Goal: Information Seeking & Learning: Learn about a topic

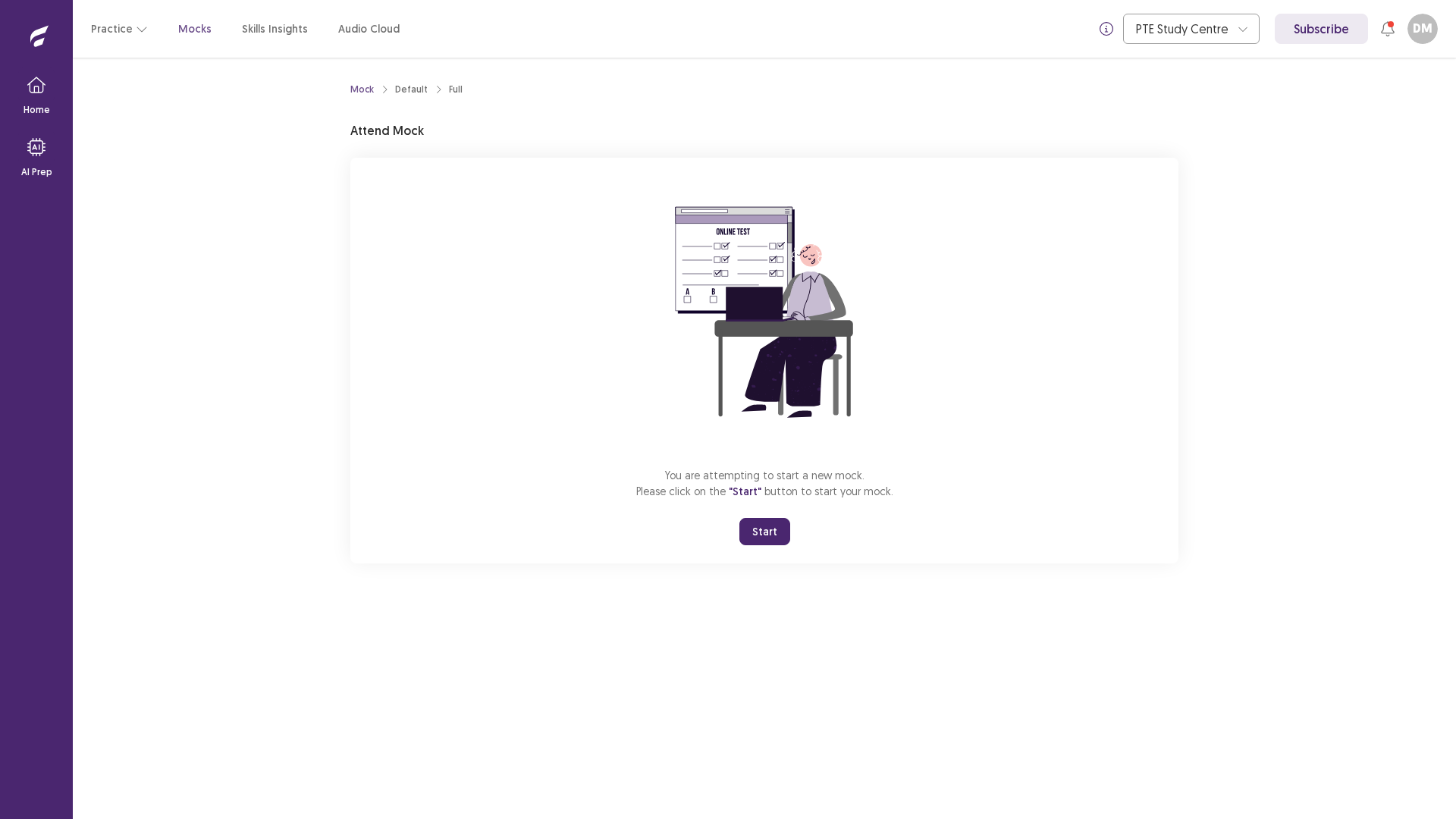
click at [777, 529] on button "Start" at bounding box center [764, 531] width 50 height 28
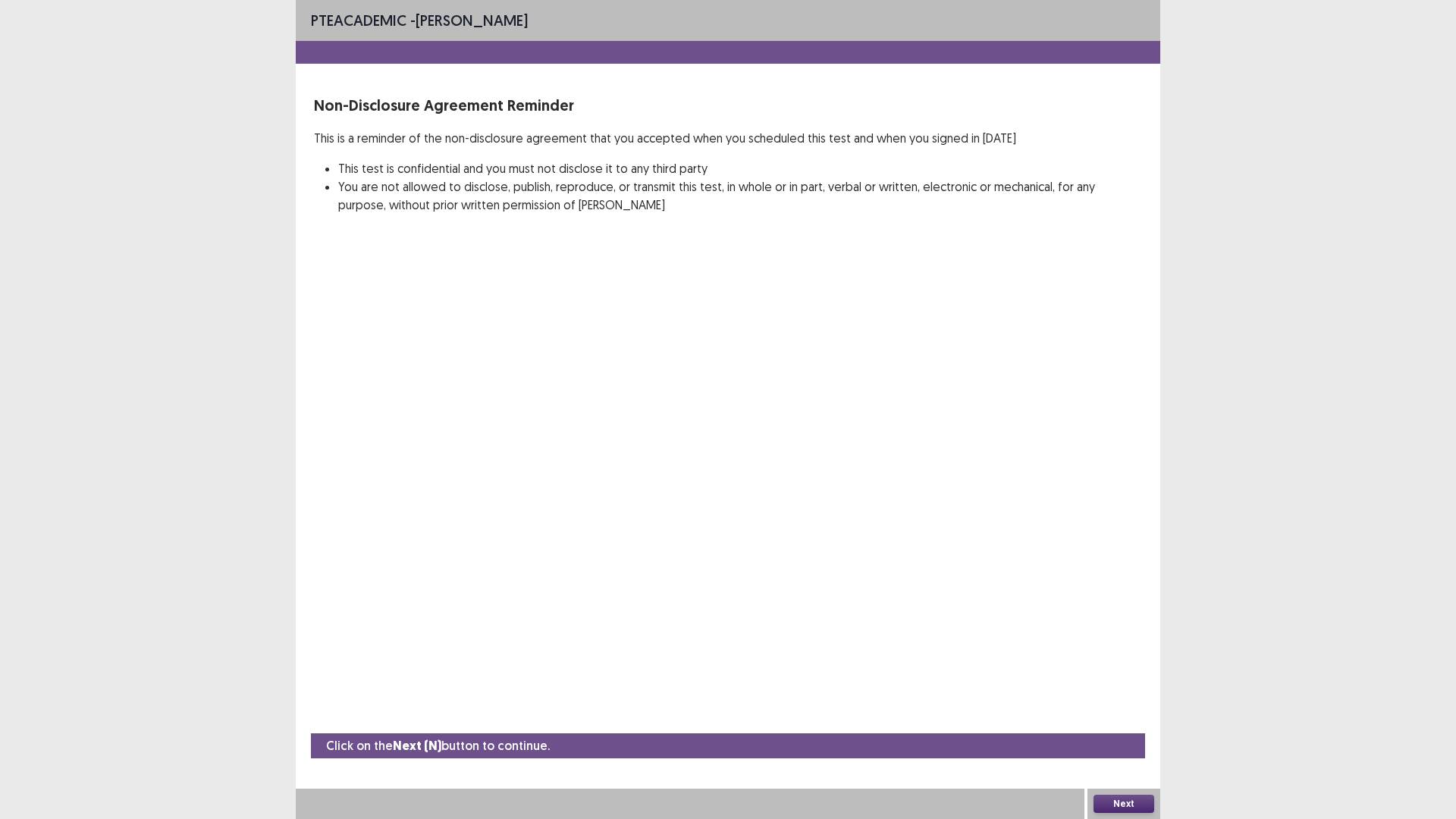
click at [1107, 799] on button "Next" at bounding box center [1124, 804] width 61 height 18
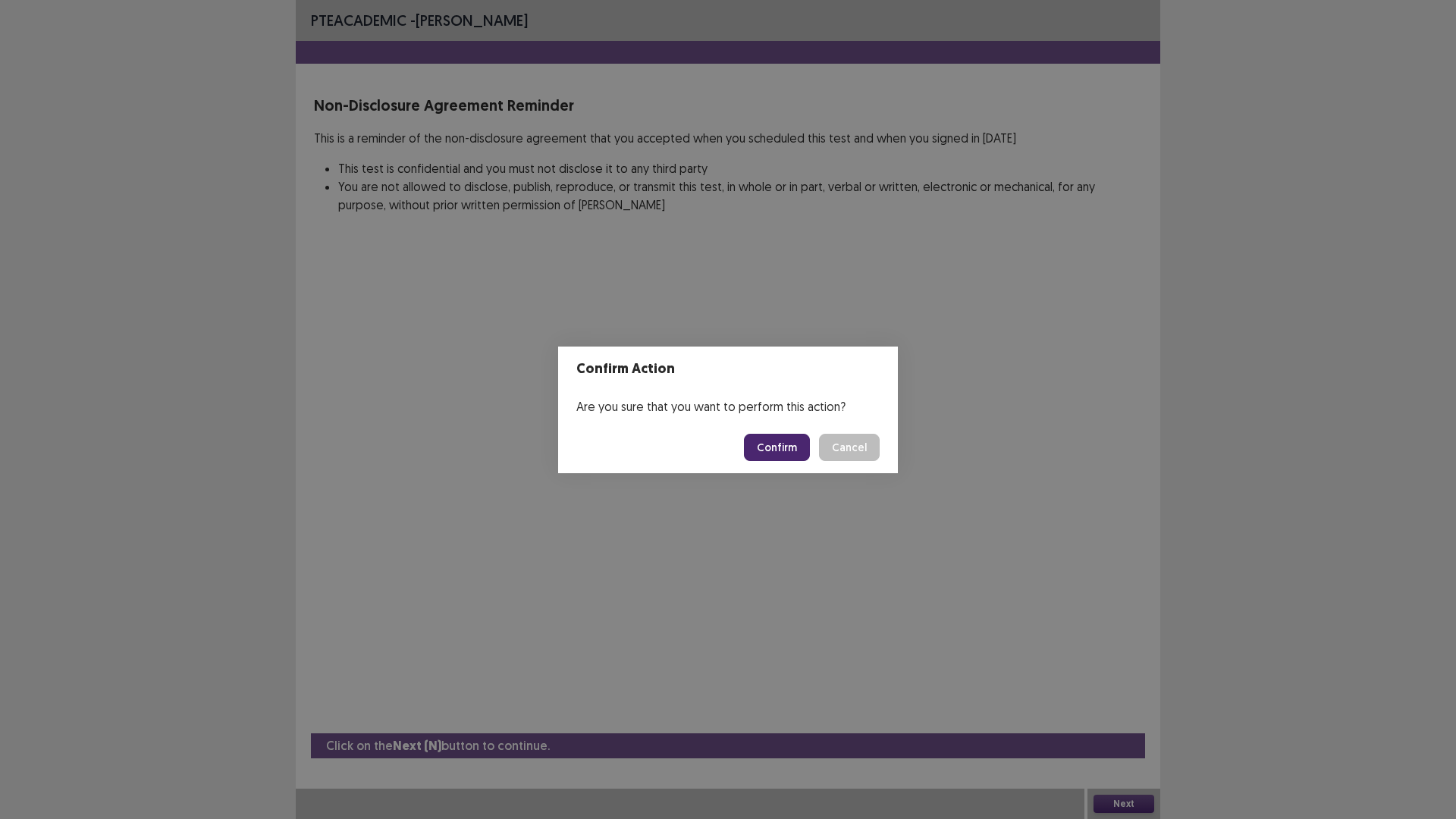
click at [788, 455] on button "Confirm" at bounding box center [776, 448] width 66 height 28
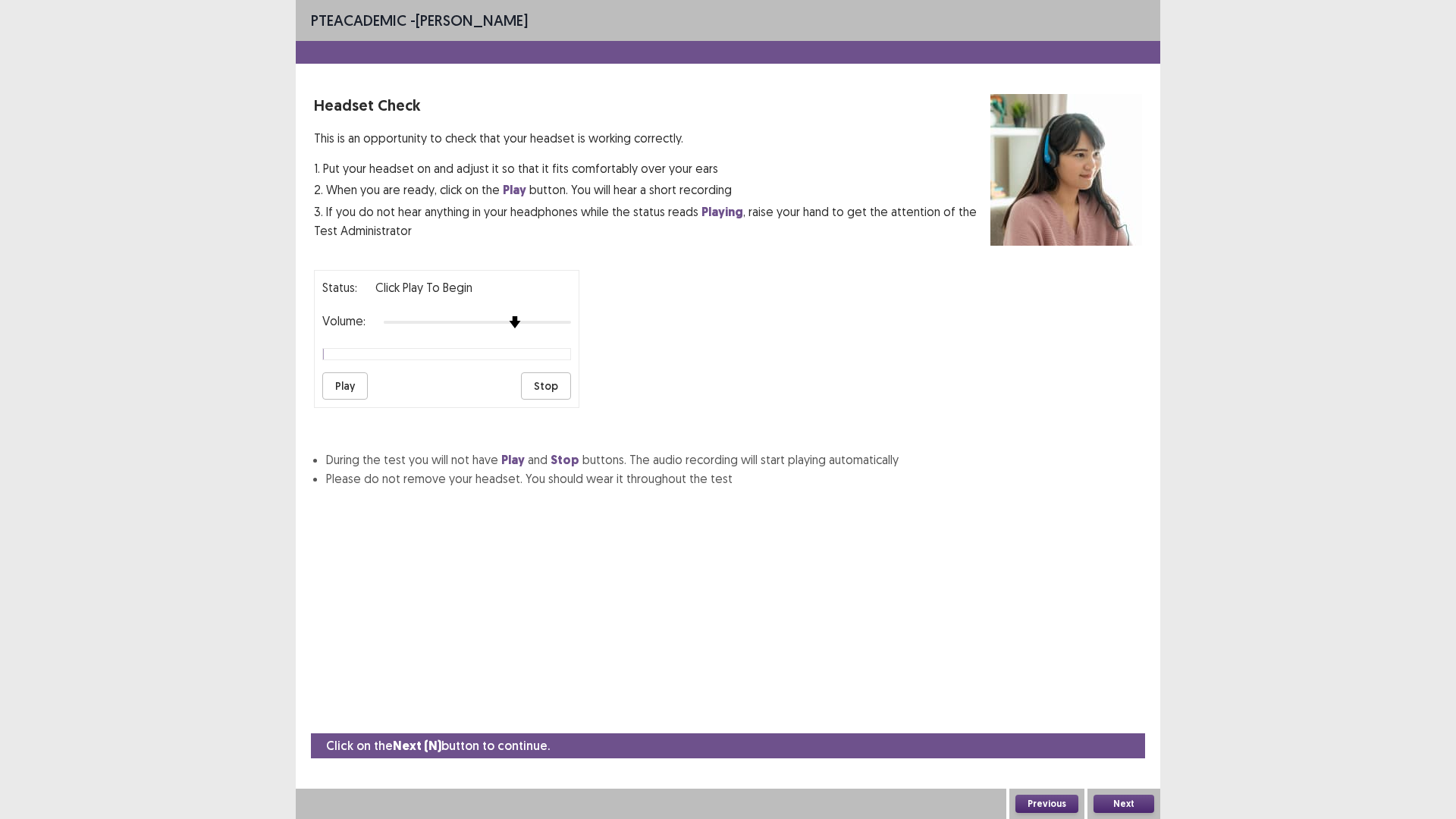
click at [515, 325] on img at bounding box center [514, 322] width 12 height 12
click at [349, 383] on button "Play" at bounding box center [345, 386] width 46 height 28
click at [528, 316] on img at bounding box center [533, 322] width 12 height 12
click at [1127, 803] on button "Next" at bounding box center [1124, 804] width 61 height 18
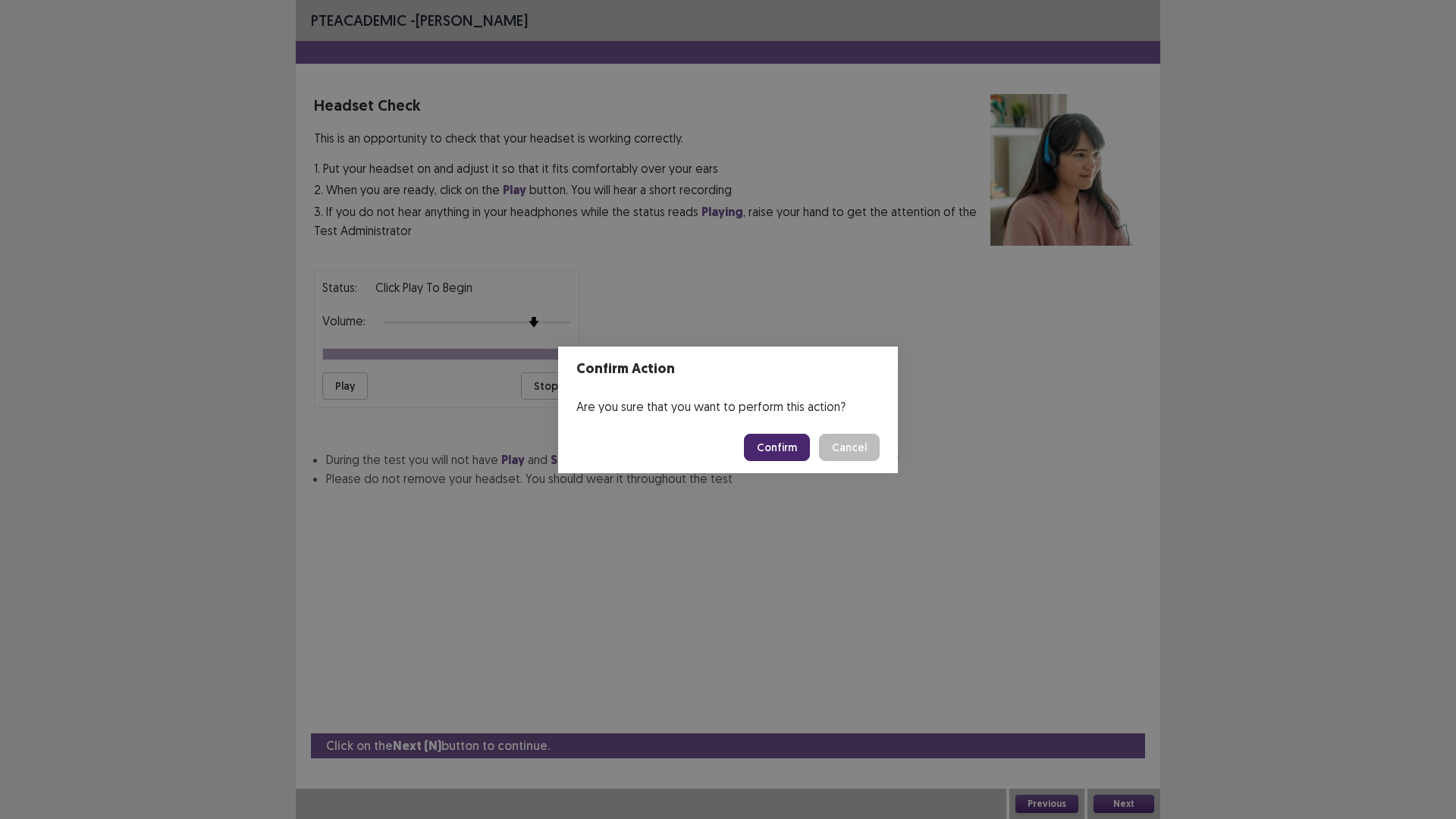
click at [785, 449] on button "Confirm" at bounding box center [776, 448] width 66 height 28
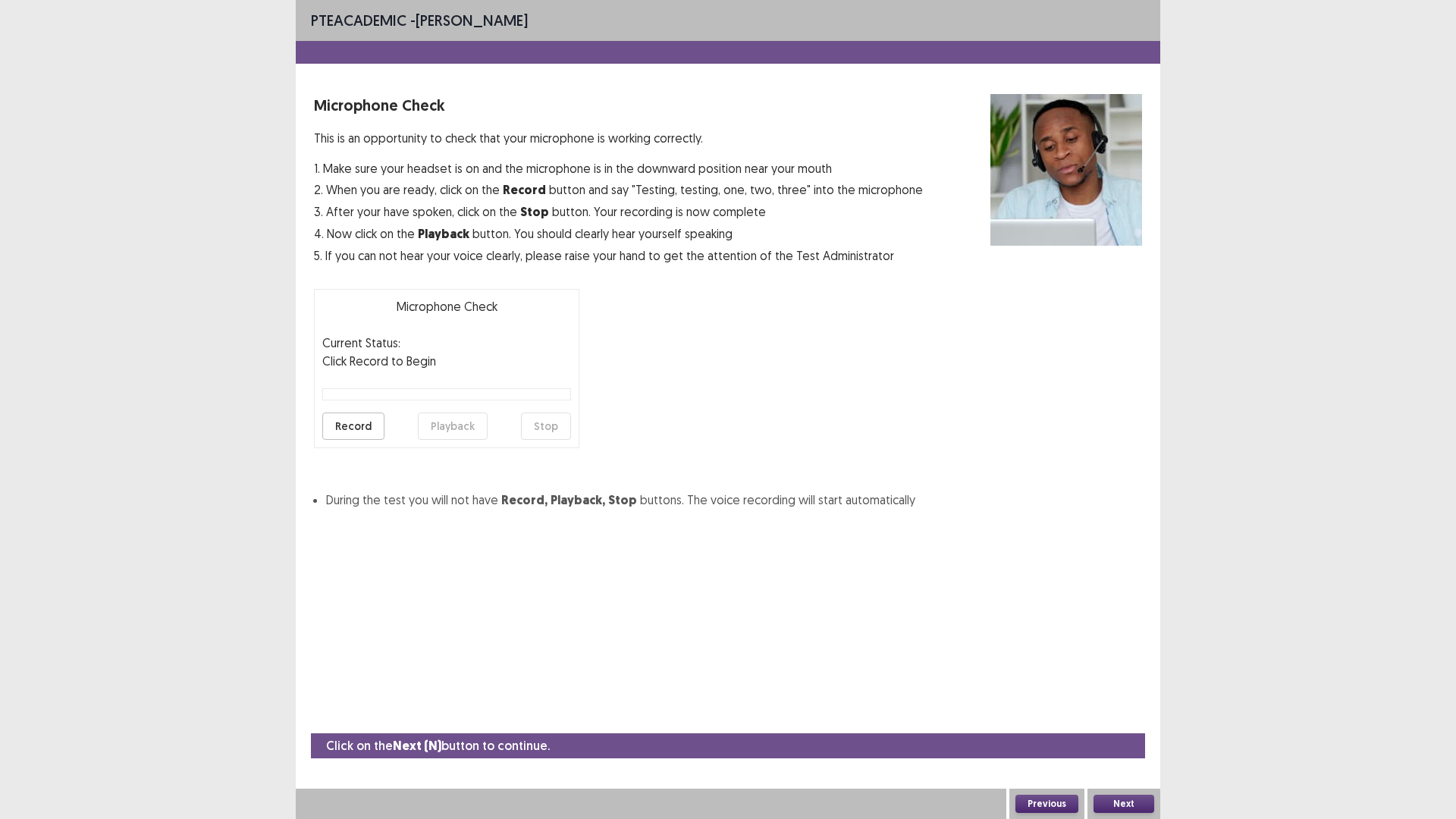
click at [371, 428] on button "Record" at bounding box center [352, 426] width 62 height 28
click at [546, 428] on button "Stop" at bounding box center [546, 426] width 50 height 28
click at [456, 427] on button "Playback" at bounding box center [452, 426] width 70 height 28
click at [359, 426] on button "Record" at bounding box center [352, 426] width 62 height 28
click at [533, 424] on button "Stop" at bounding box center [546, 426] width 50 height 28
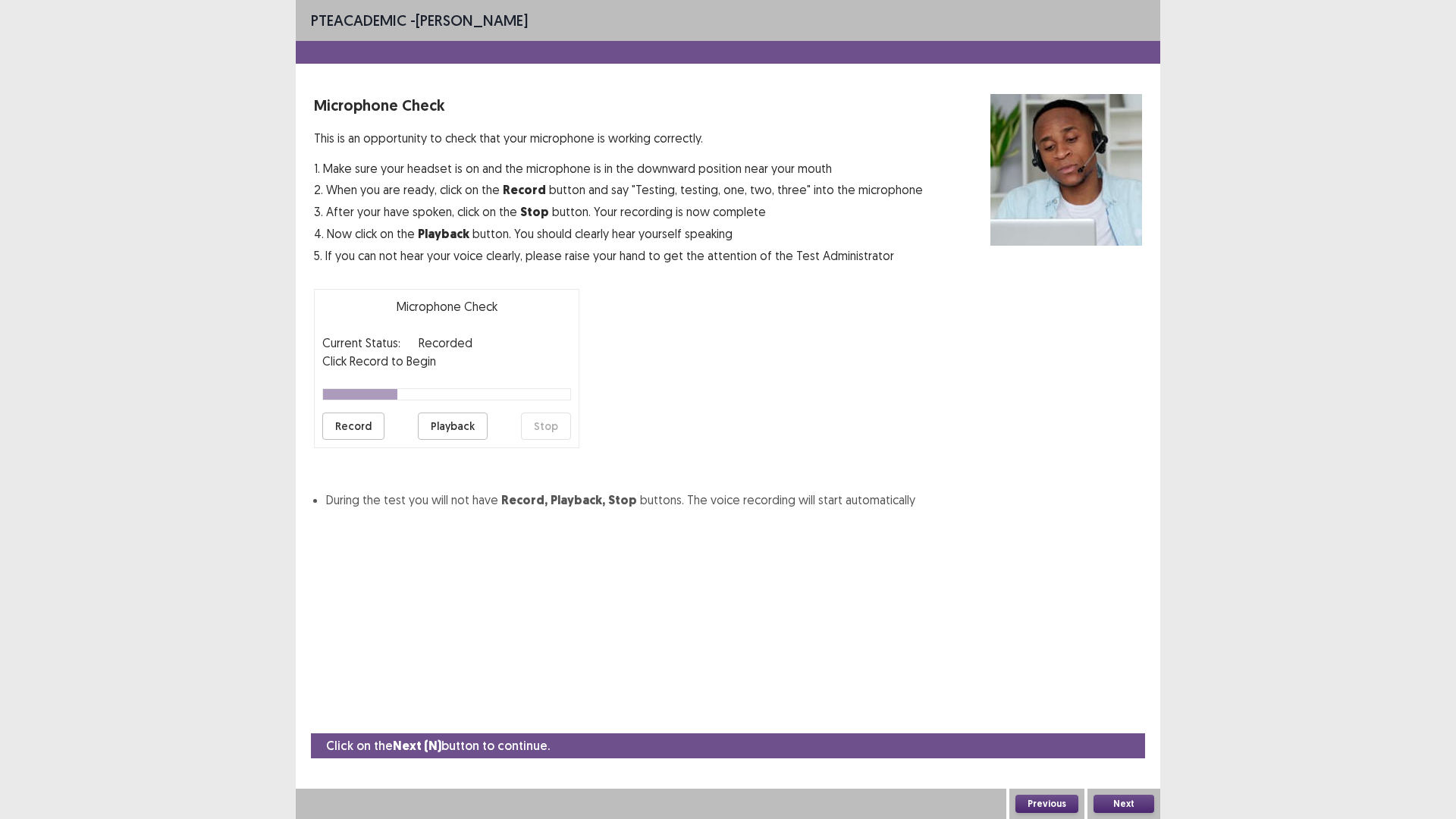
click at [466, 429] on button "Playback" at bounding box center [452, 426] width 70 height 28
click at [366, 432] on button "Record" at bounding box center [352, 426] width 62 height 28
click at [564, 435] on button "Stop" at bounding box center [546, 426] width 50 height 28
click at [479, 430] on button "Playback" at bounding box center [452, 426] width 70 height 28
click at [370, 429] on button "Record" at bounding box center [352, 426] width 62 height 28
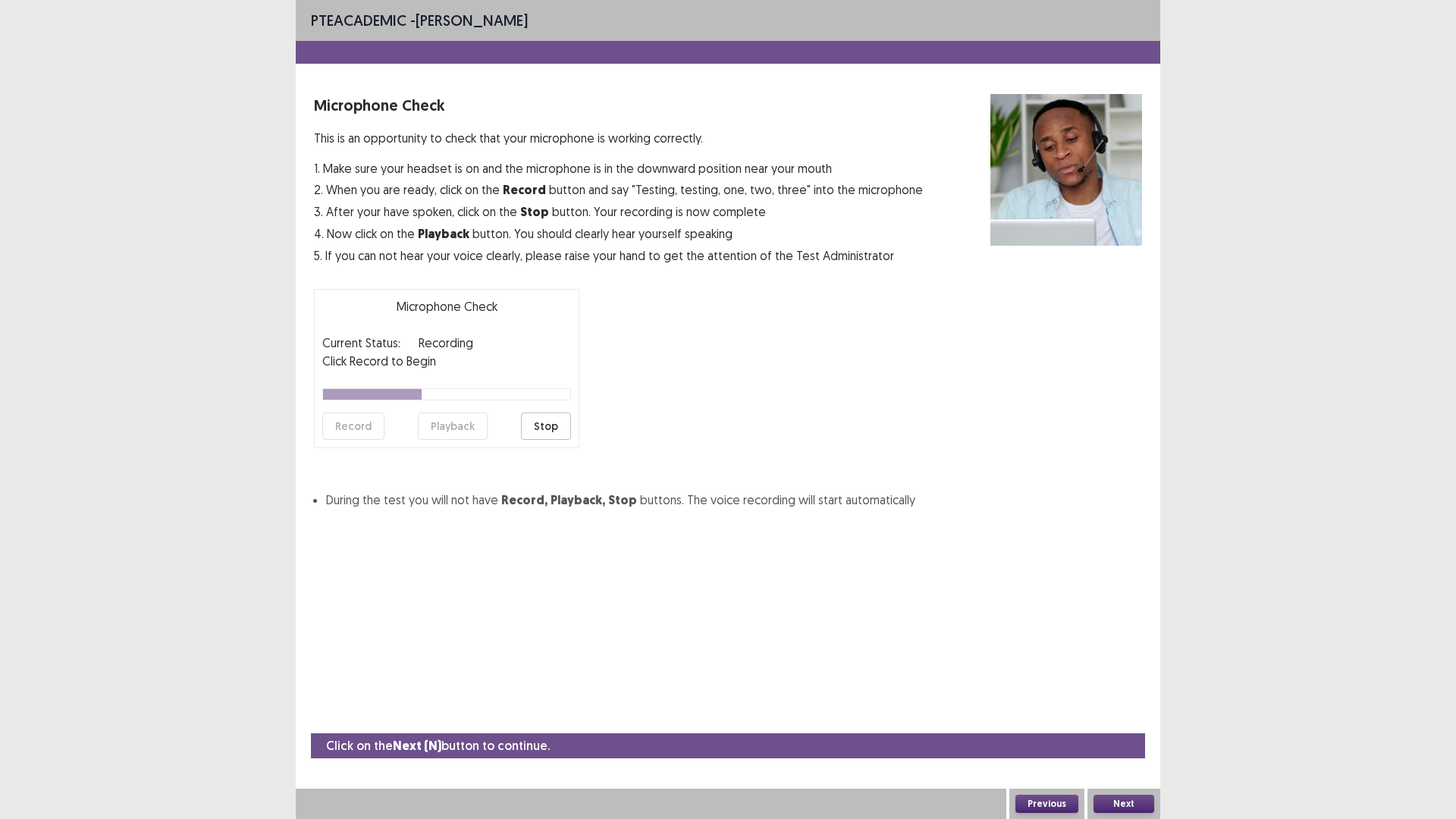
click at [555, 430] on button "Stop" at bounding box center [546, 426] width 50 height 28
click at [463, 429] on button "Playback" at bounding box center [452, 426] width 70 height 28
click at [349, 423] on button "Record" at bounding box center [352, 426] width 62 height 28
click at [542, 423] on button "Stop" at bounding box center [546, 426] width 50 height 28
click at [476, 426] on button "Playback" at bounding box center [452, 426] width 70 height 28
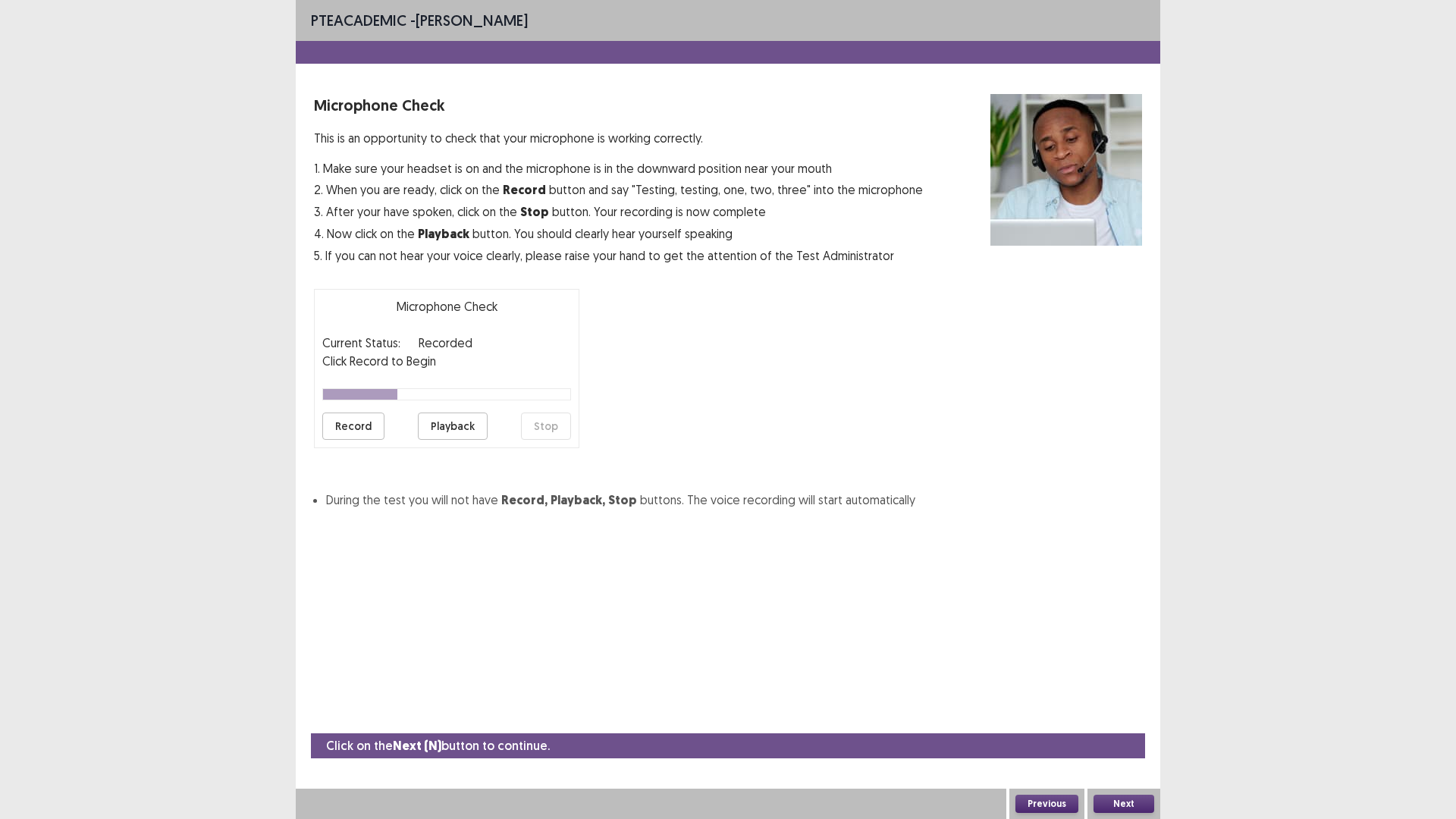
click at [326, 420] on button "Record" at bounding box center [352, 426] width 62 height 28
click at [556, 429] on button "Stop" at bounding box center [546, 426] width 50 height 28
click at [468, 428] on button "Playback" at bounding box center [452, 426] width 70 height 28
click at [1135, 803] on button "Next" at bounding box center [1124, 804] width 61 height 18
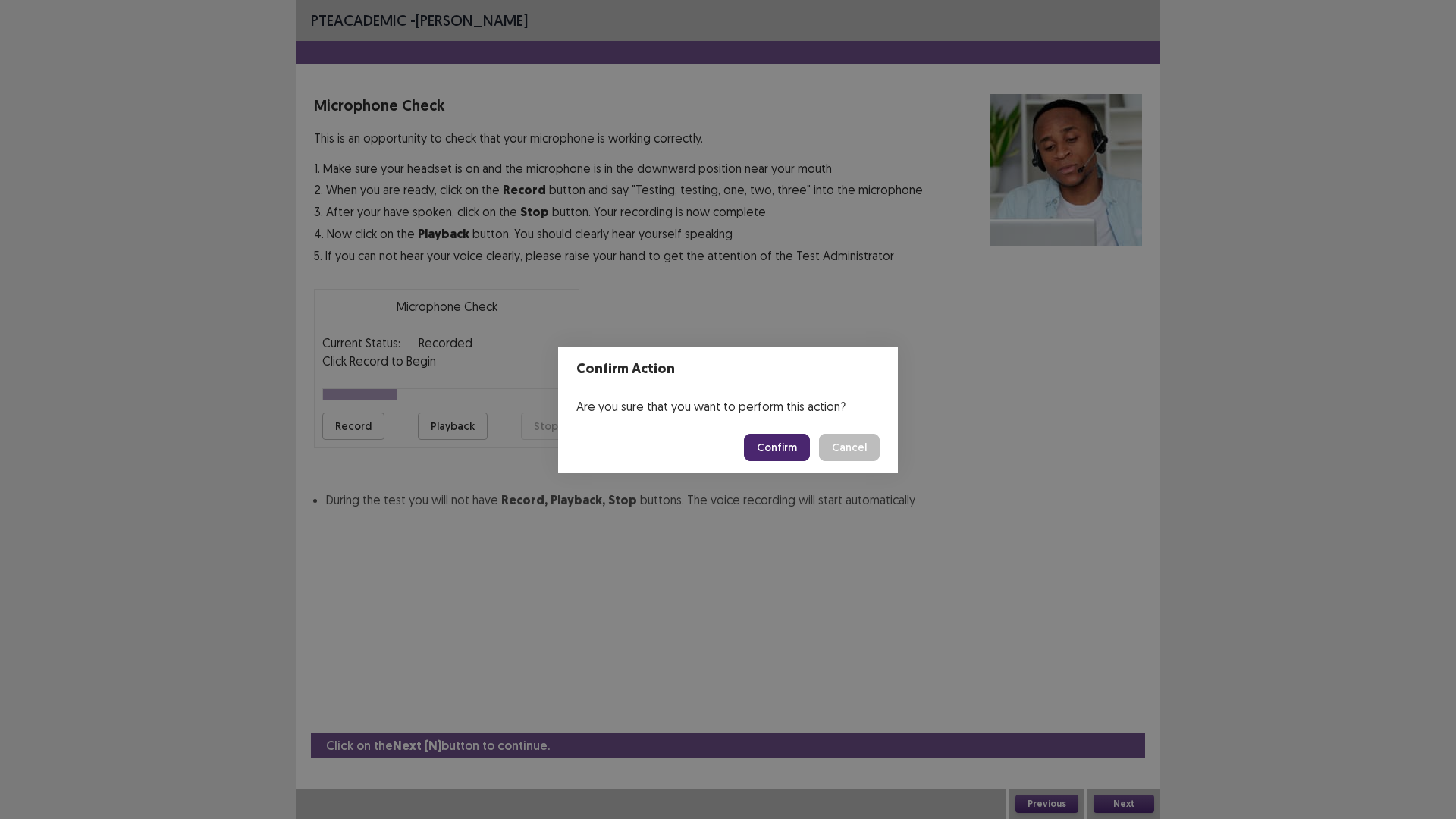
click at [790, 449] on button "Confirm" at bounding box center [776, 448] width 66 height 28
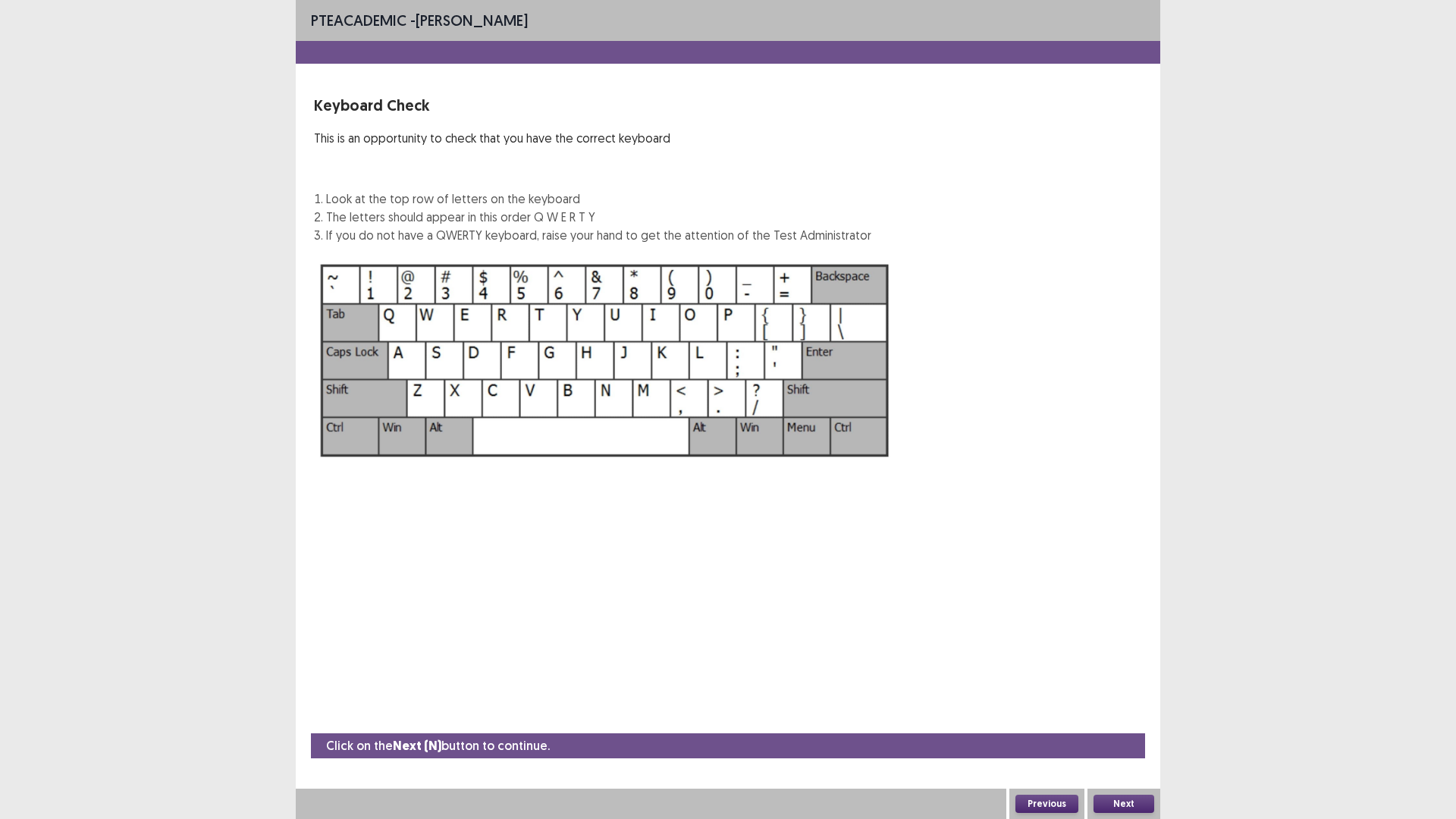
click at [1115, 796] on button "Next" at bounding box center [1124, 804] width 61 height 18
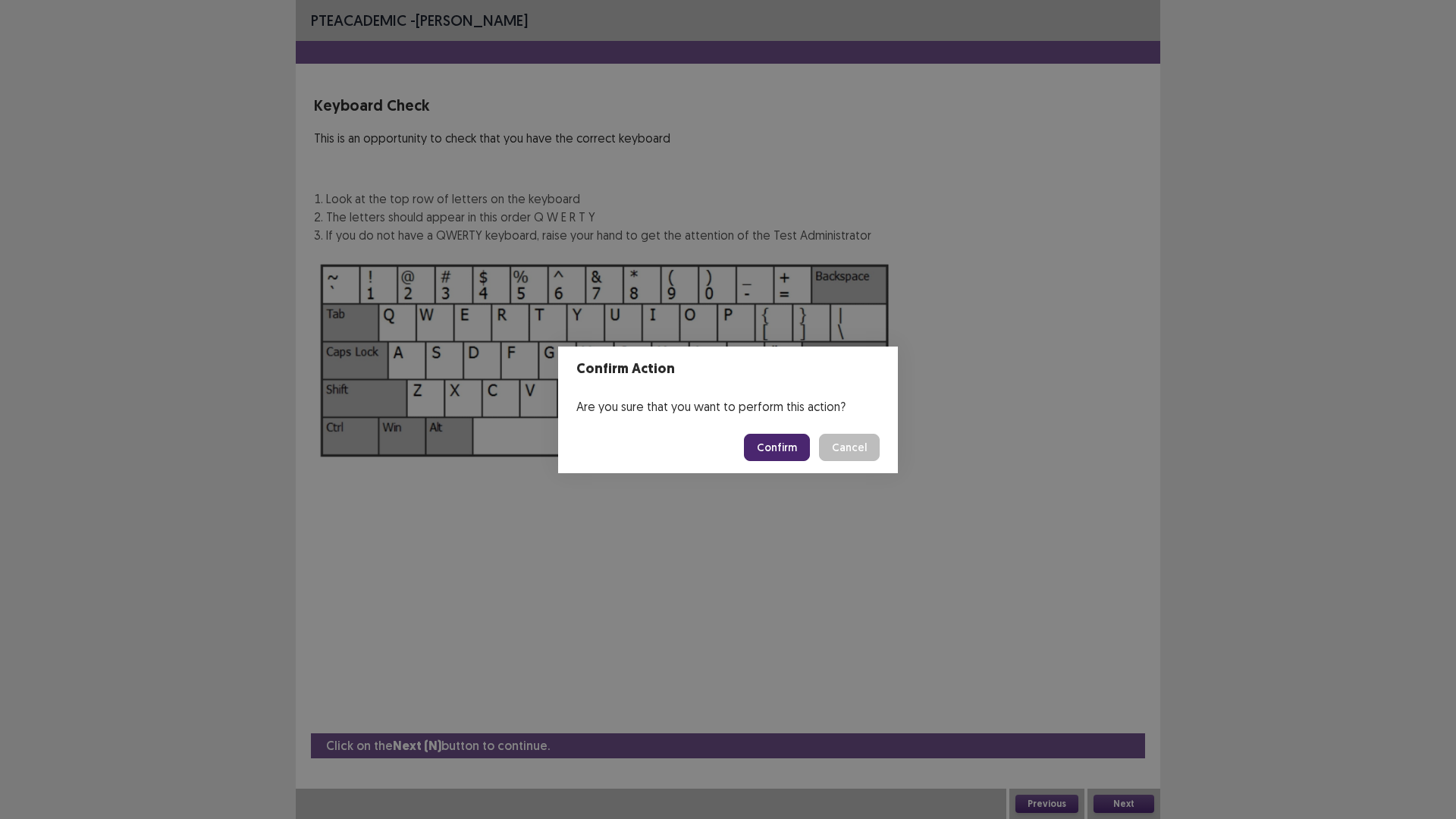
click at [790, 444] on button "Confirm" at bounding box center [776, 448] width 66 height 28
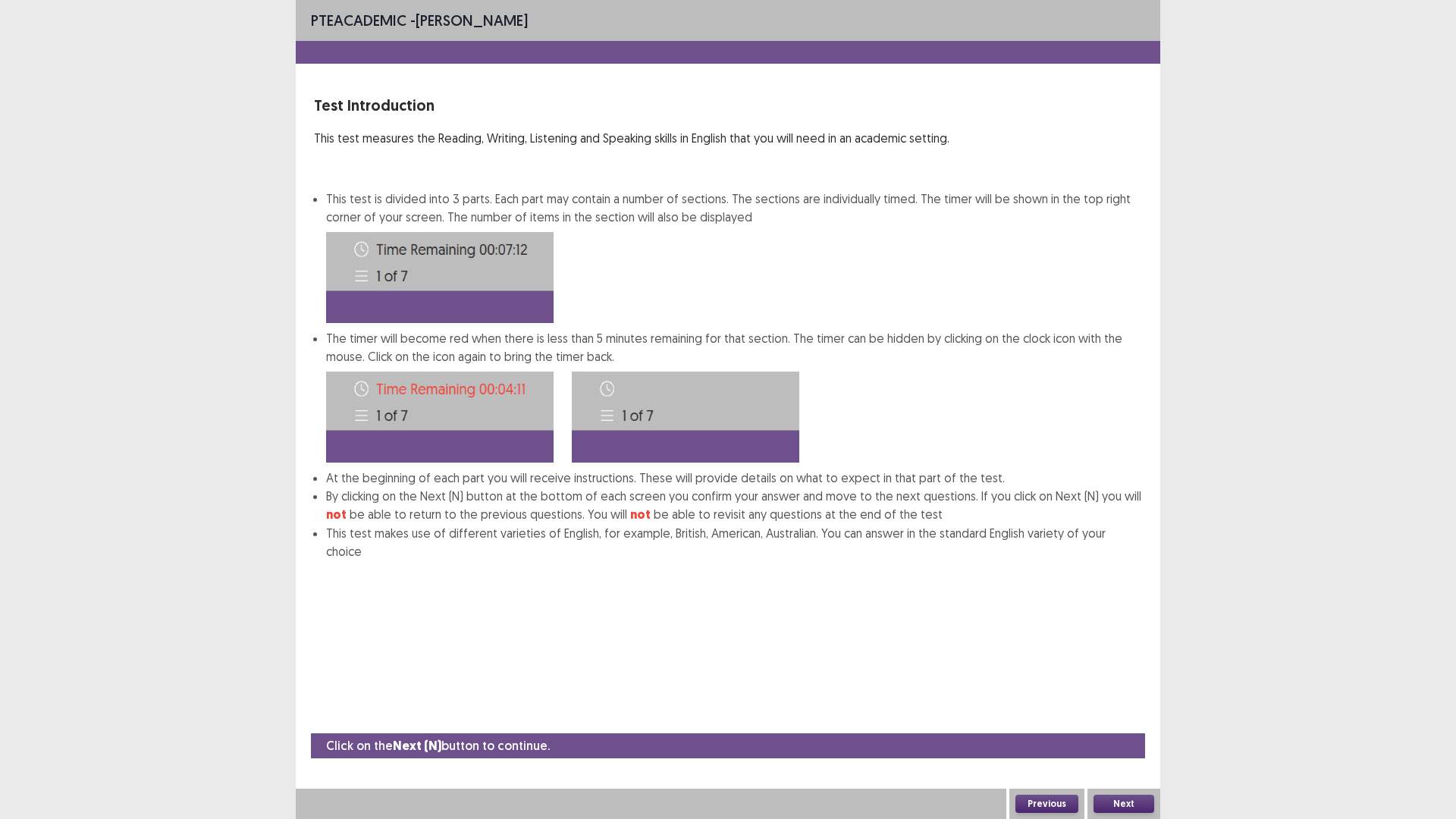
click at [1130, 793] on div "Next" at bounding box center [1124, 804] width 72 height 30
click at [1141, 800] on button "Next" at bounding box center [1124, 804] width 61 height 18
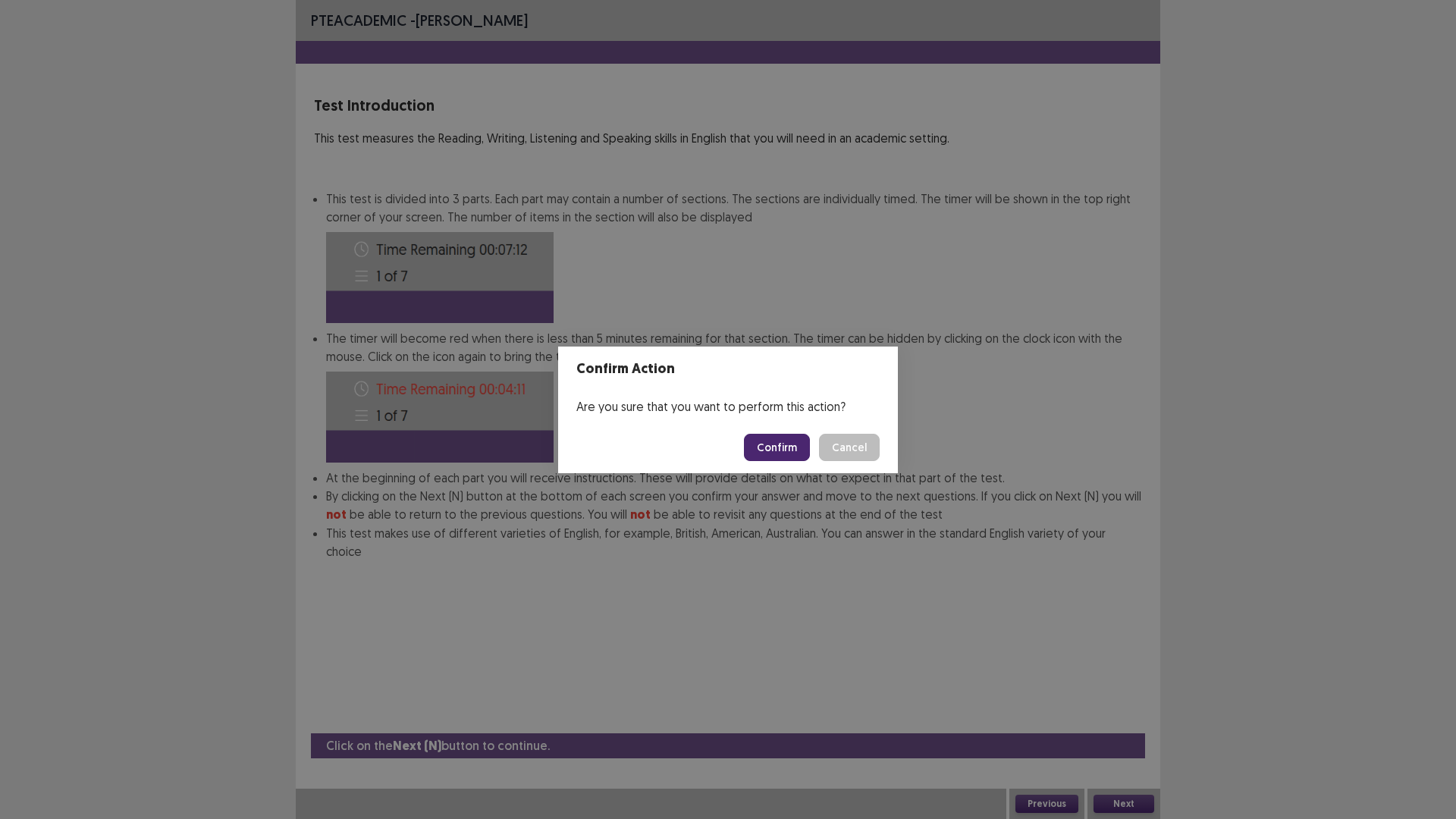
click at [789, 444] on button "Confirm" at bounding box center [776, 448] width 66 height 28
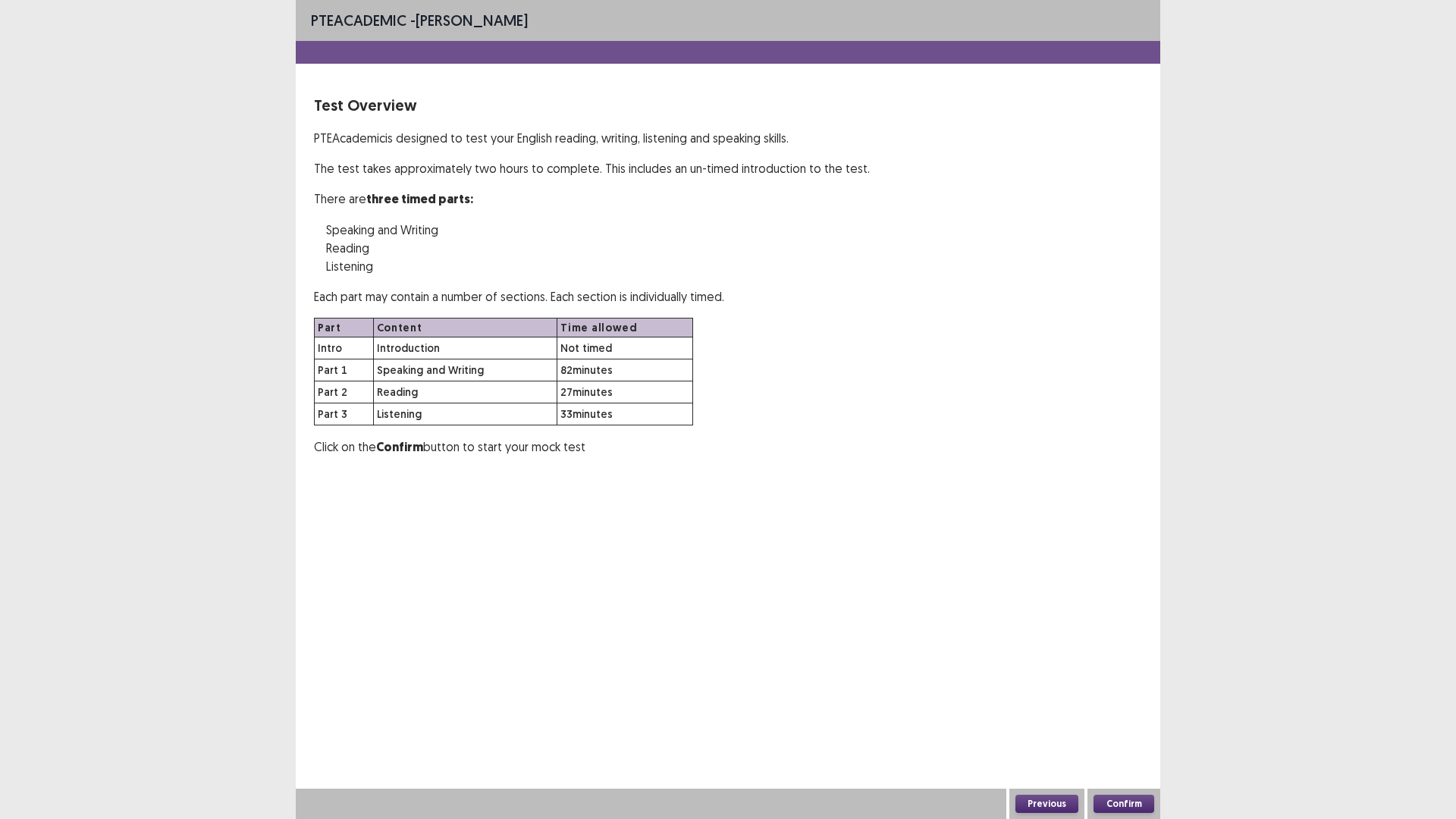
click at [1118, 799] on button "Confirm" at bounding box center [1124, 804] width 61 height 18
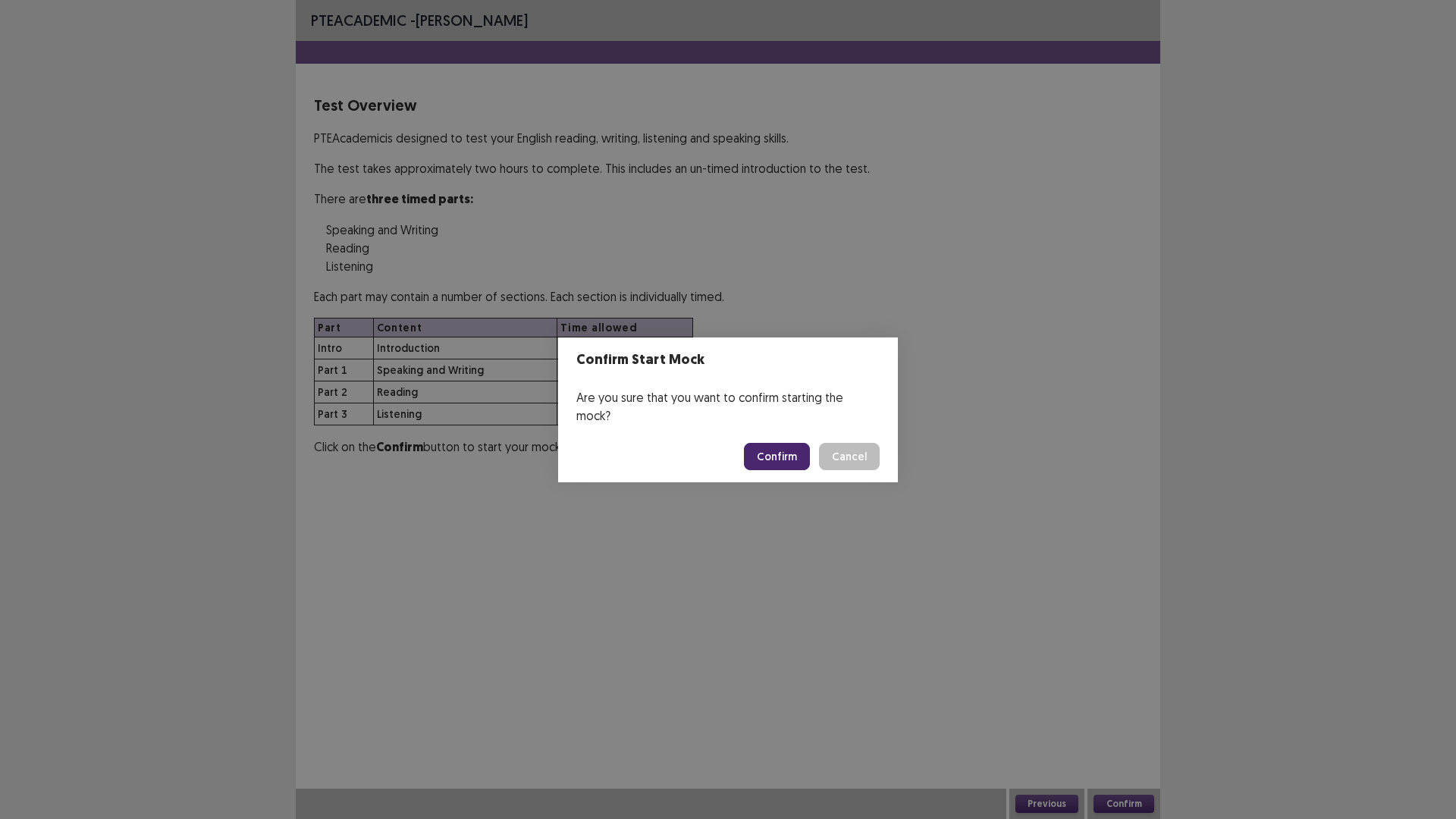
click at [775, 443] on button "Confirm" at bounding box center [776, 456] width 66 height 28
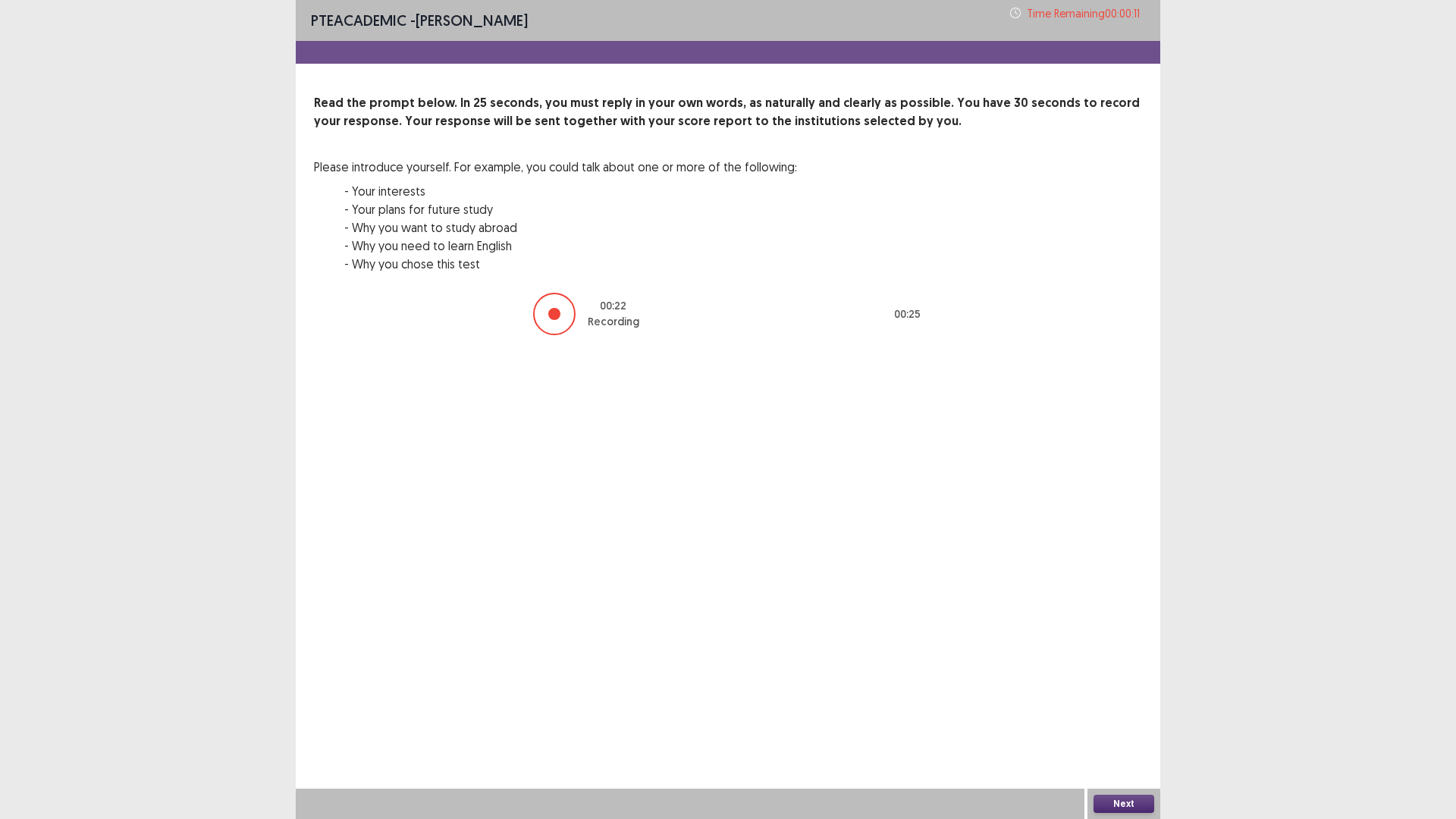
click at [1114, 802] on button "Next" at bounding box center [1124, 804] width 61 height 18
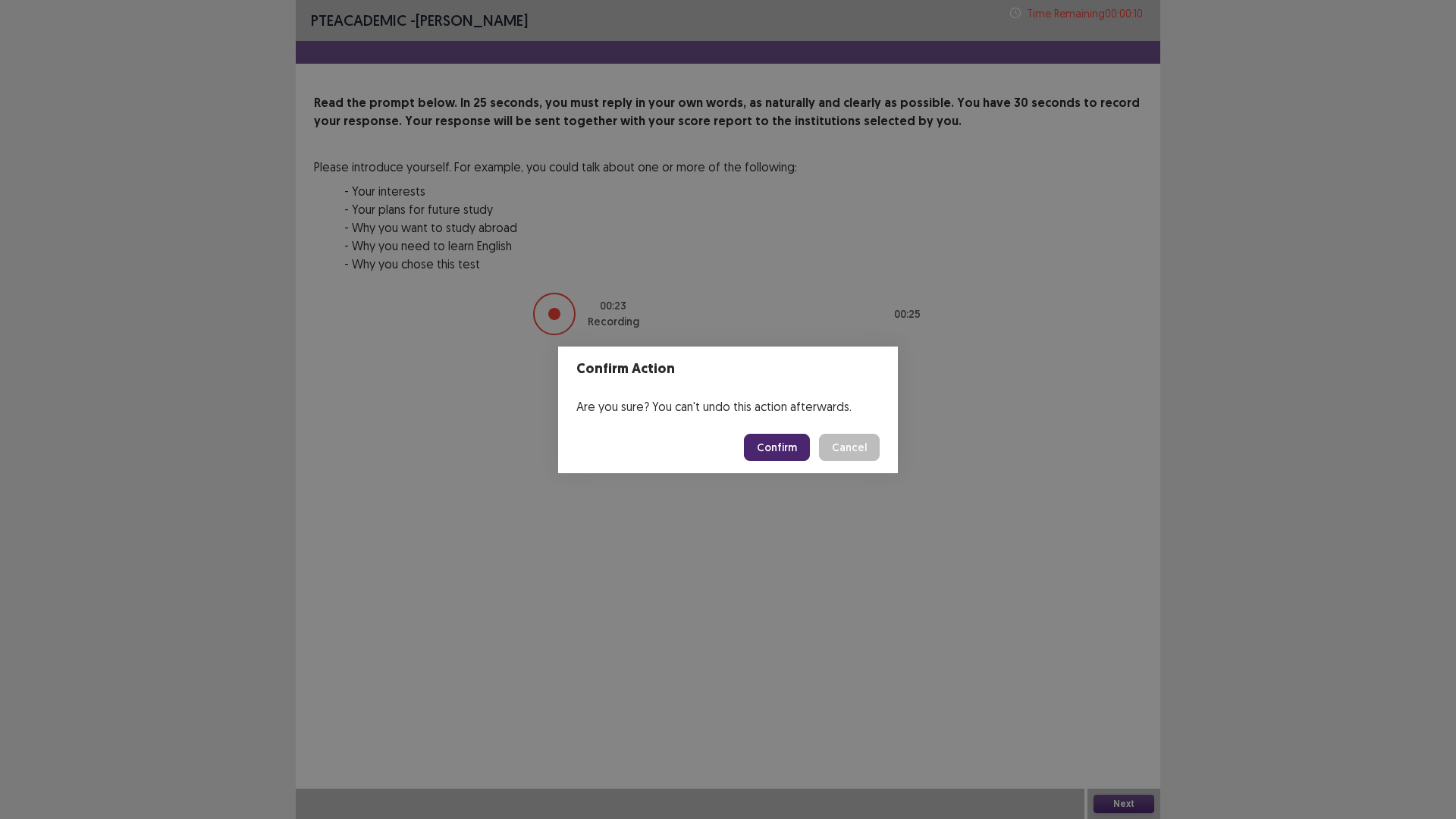
click at [808, 444] on button "Confirm" at bounding box center [776, 448] width 66 height 28
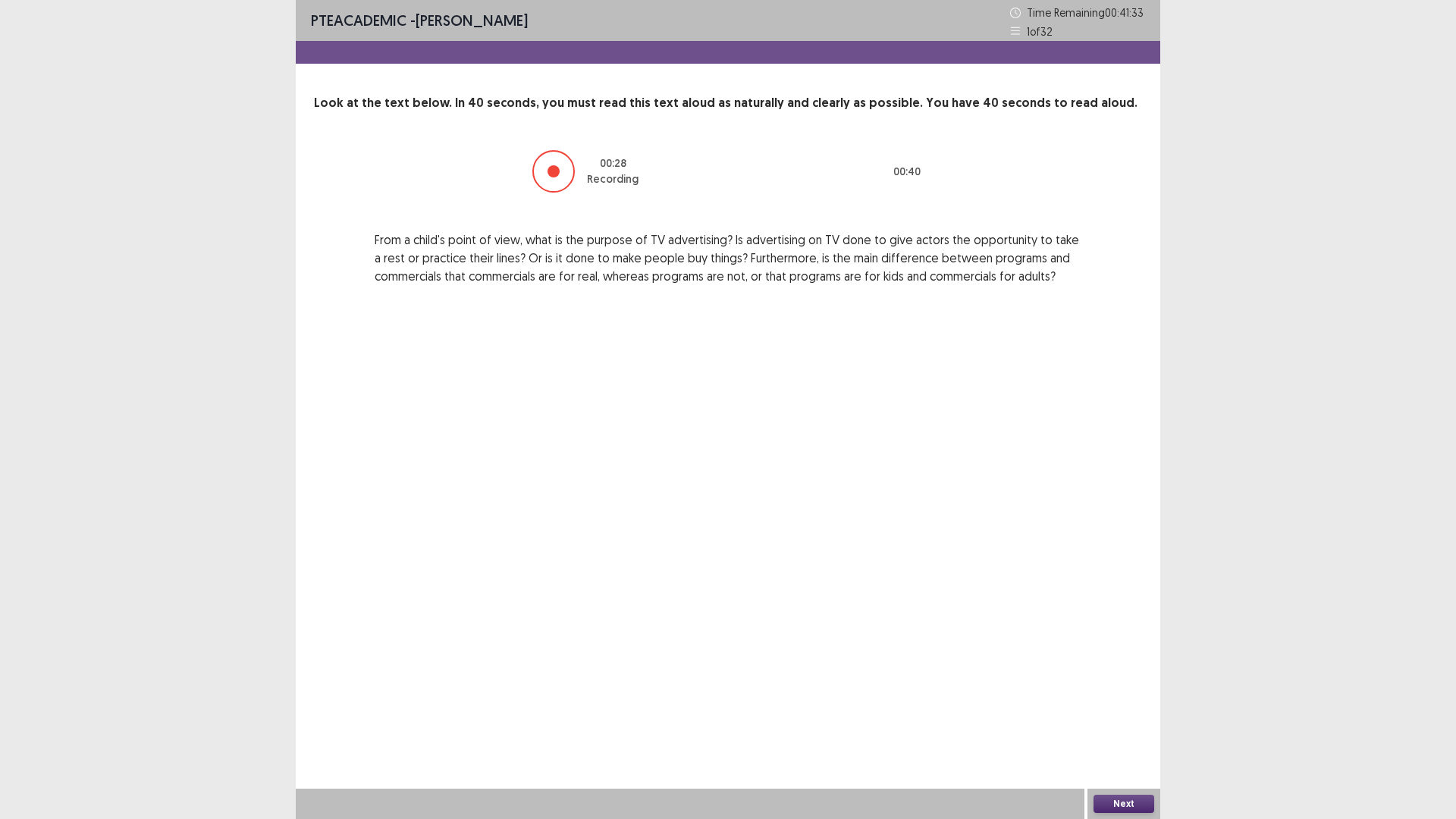
click at [1119, 804] on button "Next" at bounding box center [1124, 804] width 61 height 18
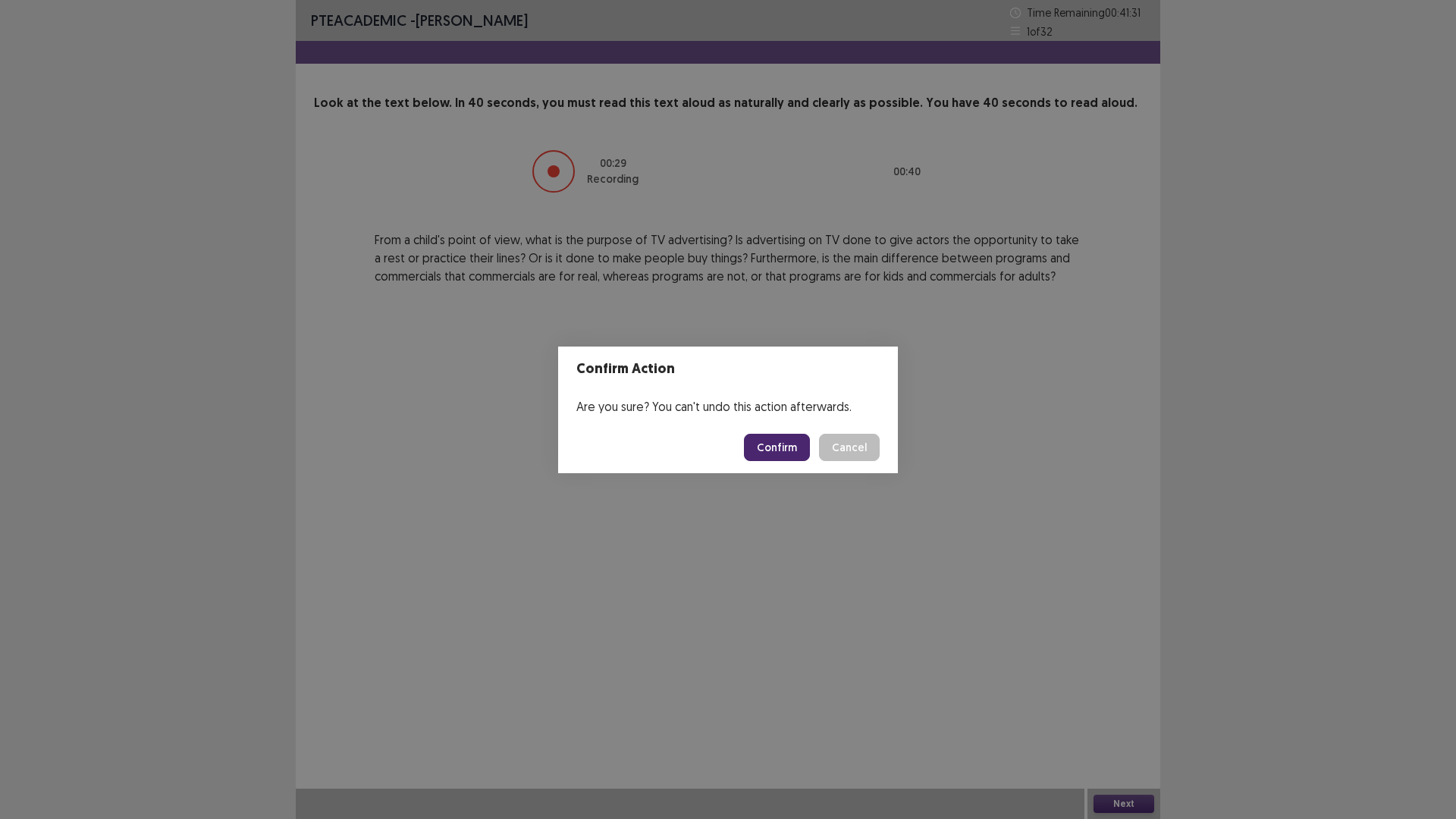
click at [780, 445] on button "Confirm" at bounding box center [776, 448] width 66 height 28
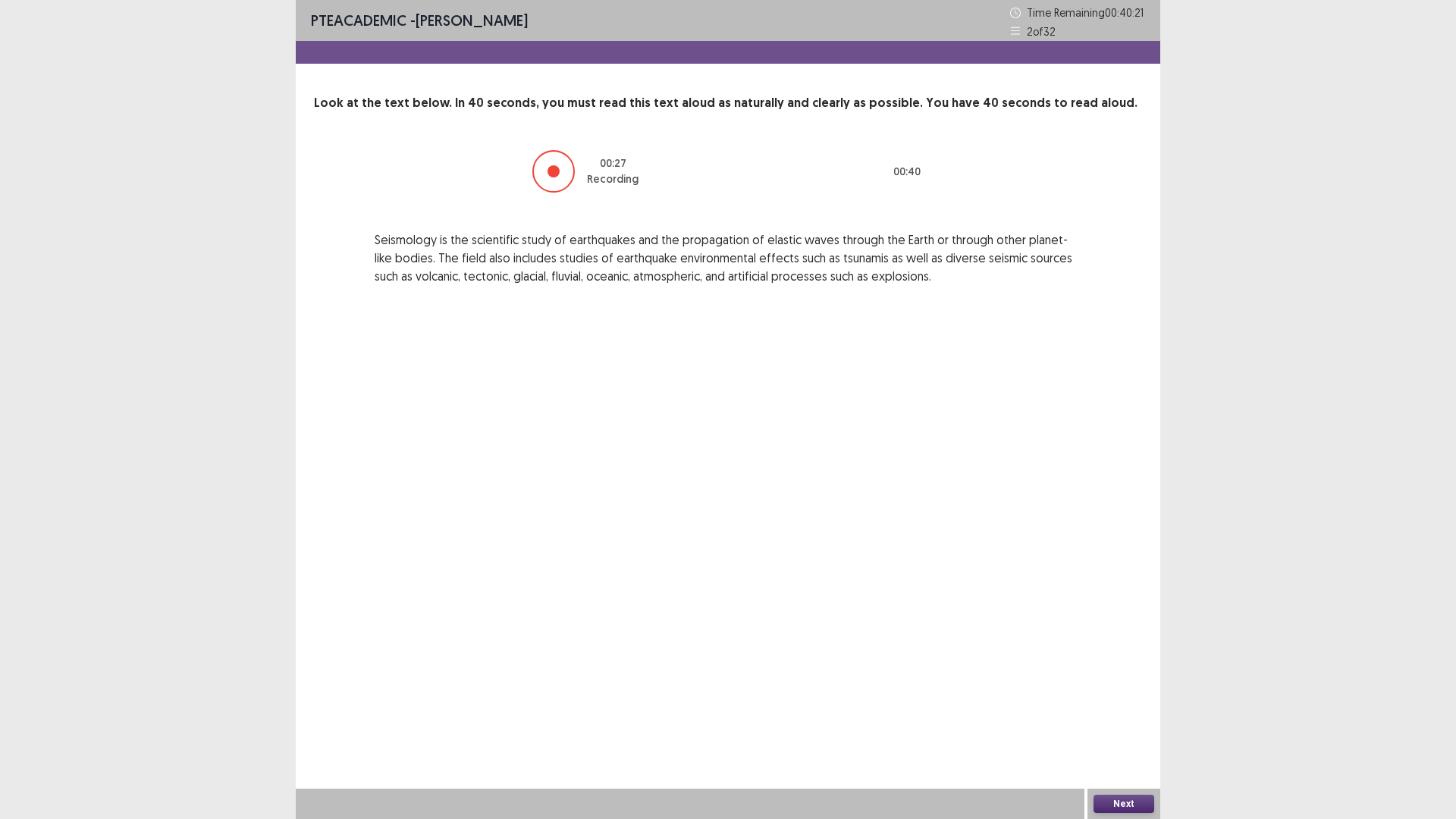
click at [1119, 803] on button "Next" at bounding box center [1124, 804] width 61 height 18
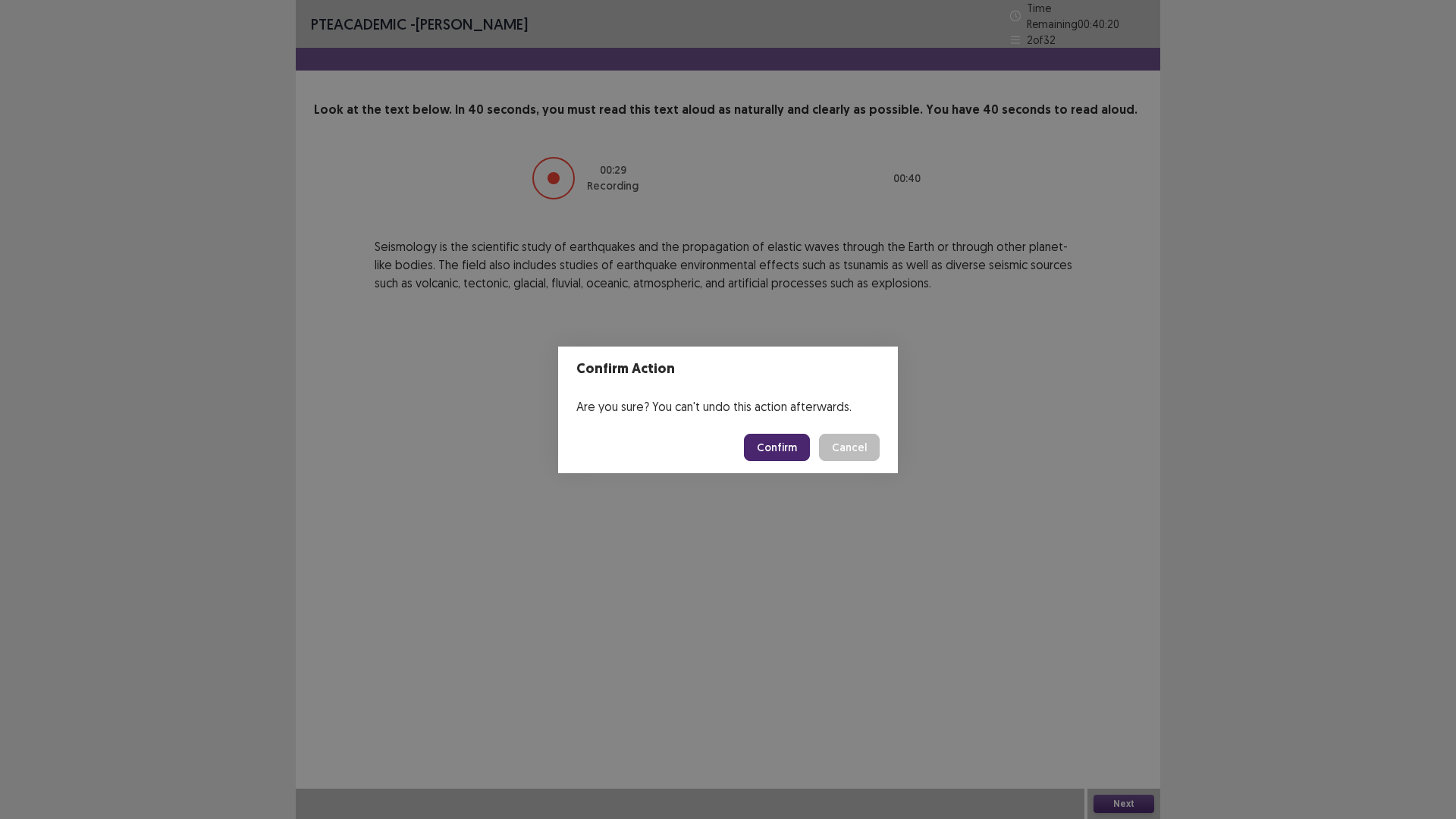
click at [784, 452] on button "Confirm" at bounding box center [776, 448] width 66 height 28
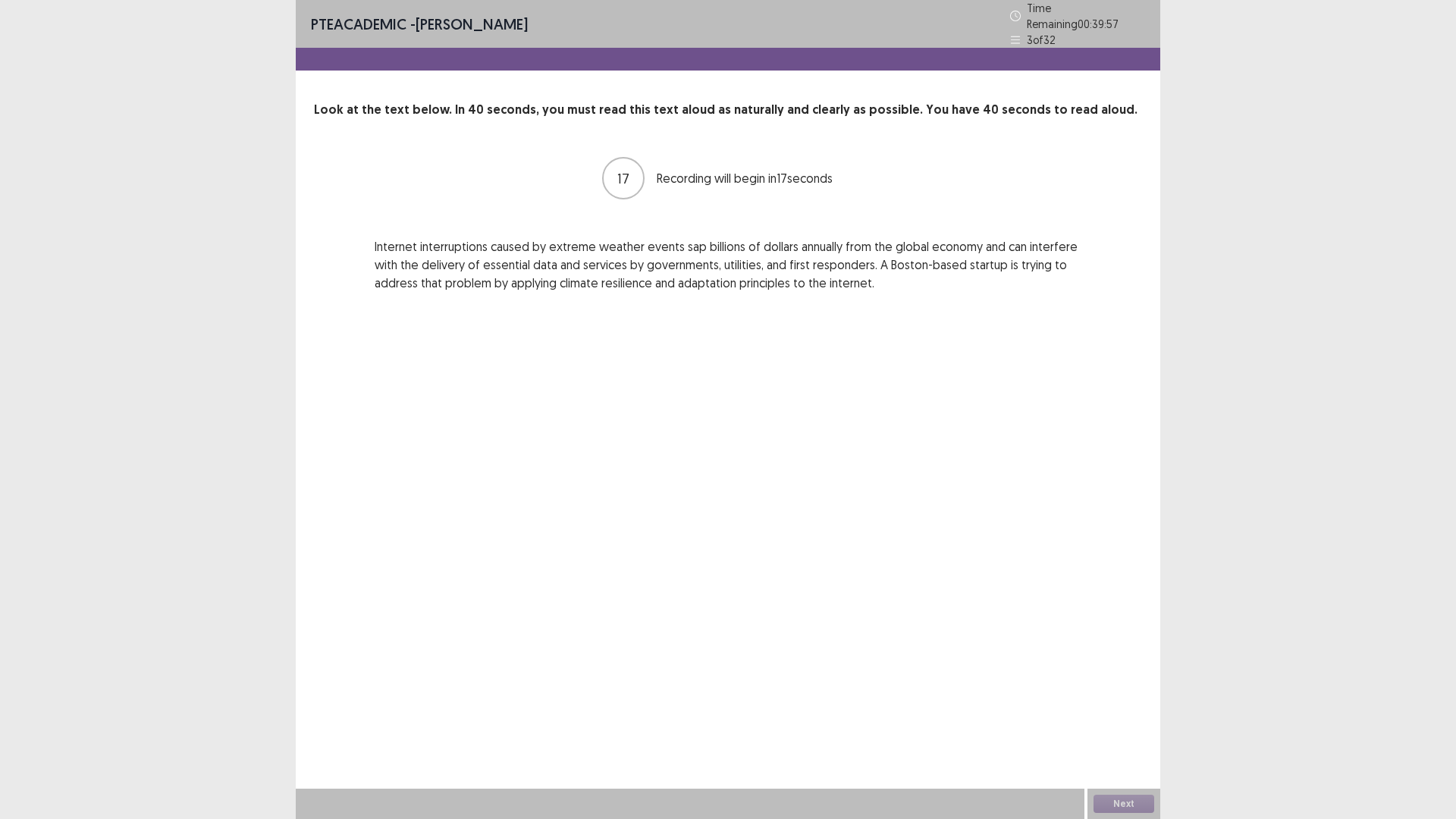
click at [1135, 813] on div "Next" at bounding box center [1124, 804] width 72 height 30
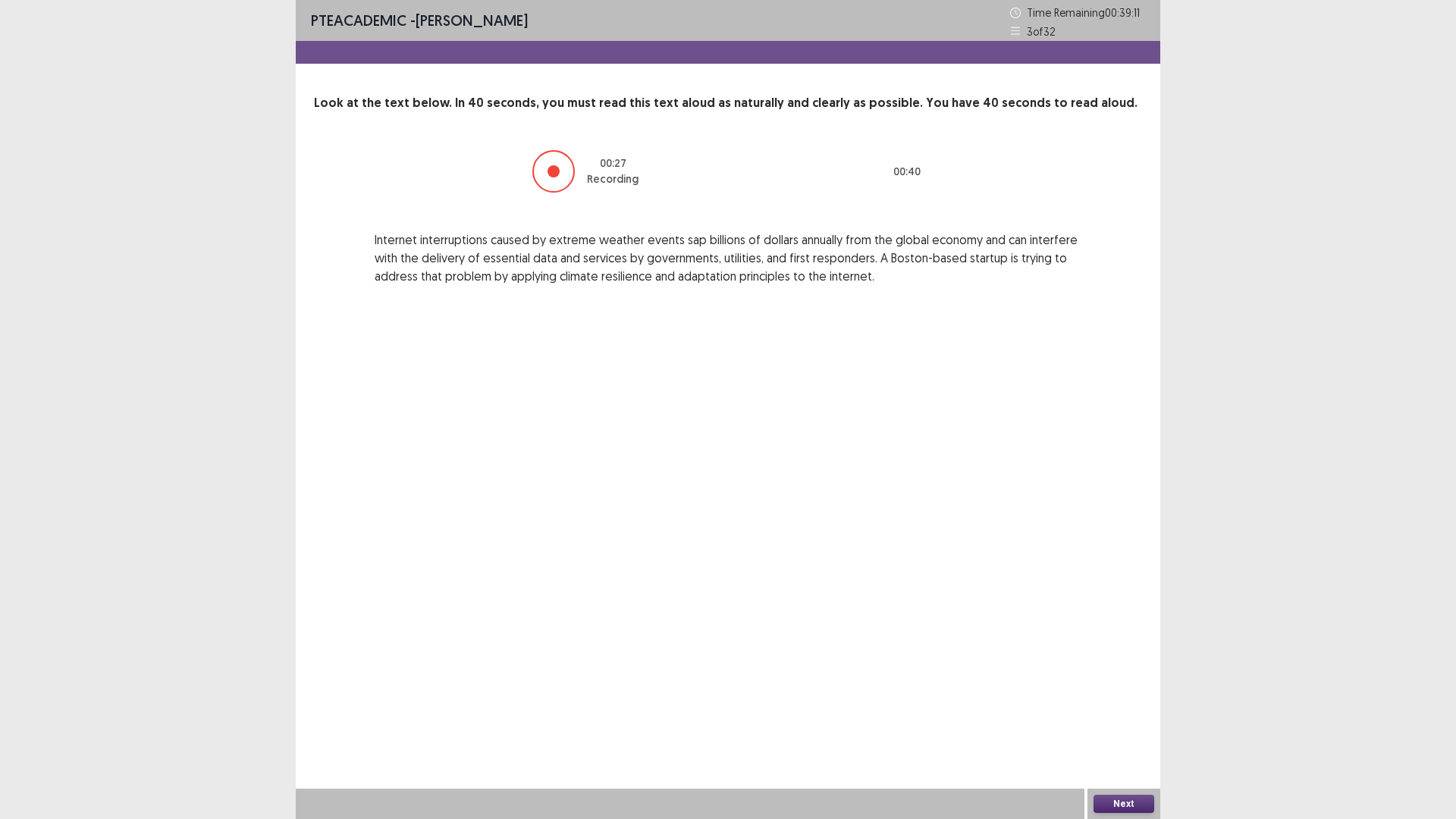
click at [1120, 806] on button "Next" at bounding box center [1124, 804] width 61 height 18
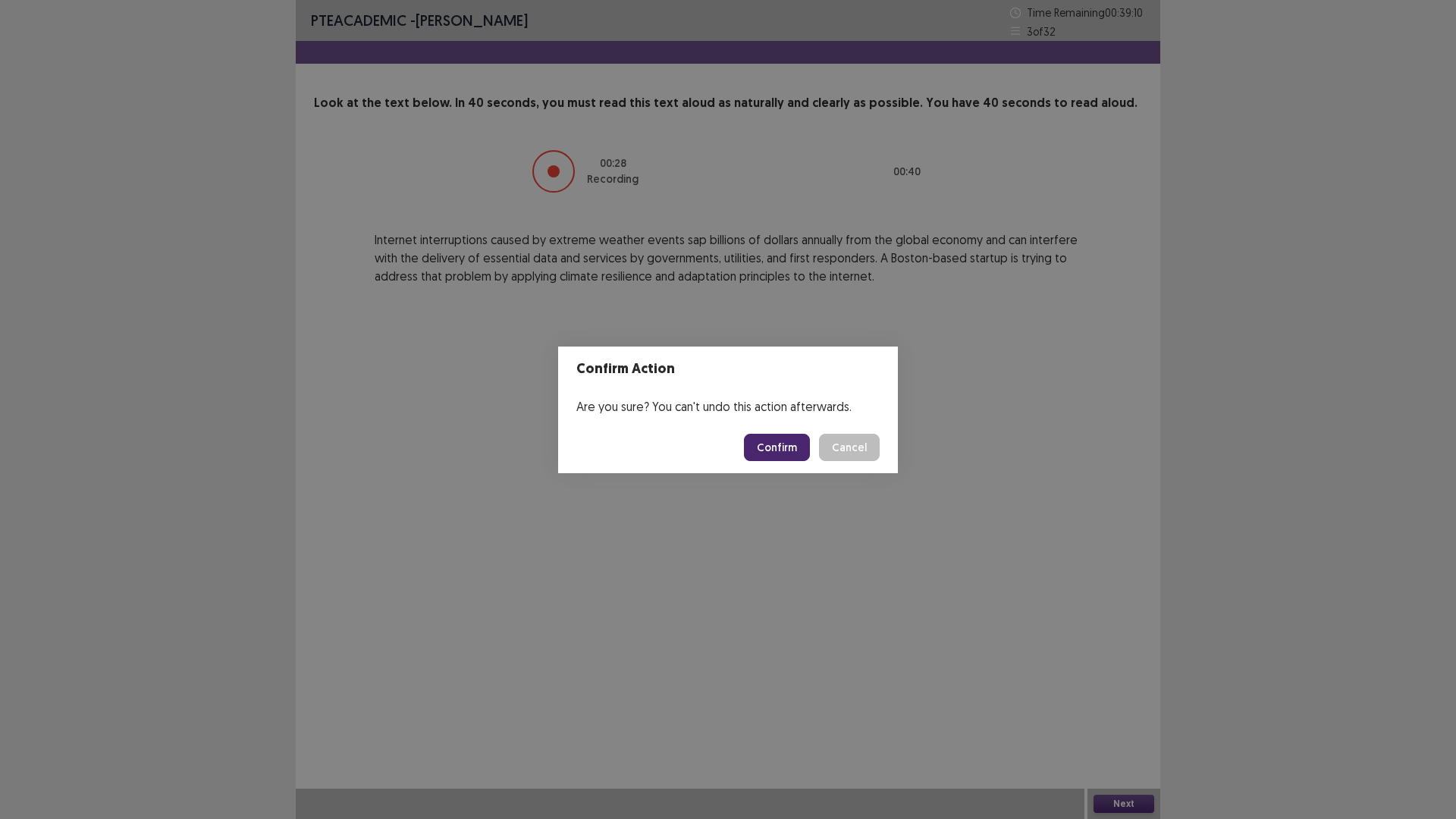
click at [786, 449] on button "Confirm" at bounding box center [776, 448] width 66 height 28
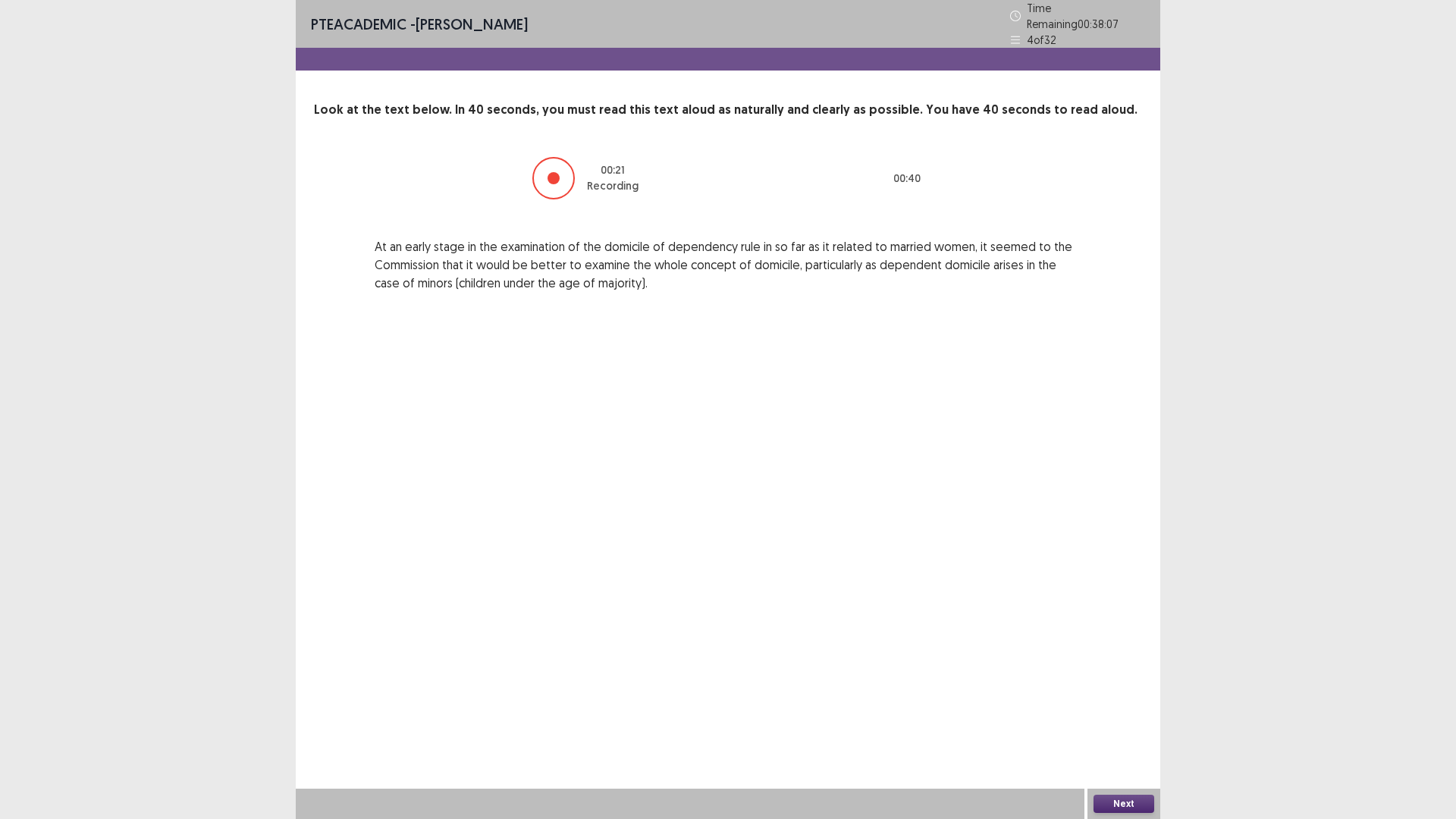
click at [1131, 807] on button "Next" at bounding box center [1124, 804] width 61 height 18
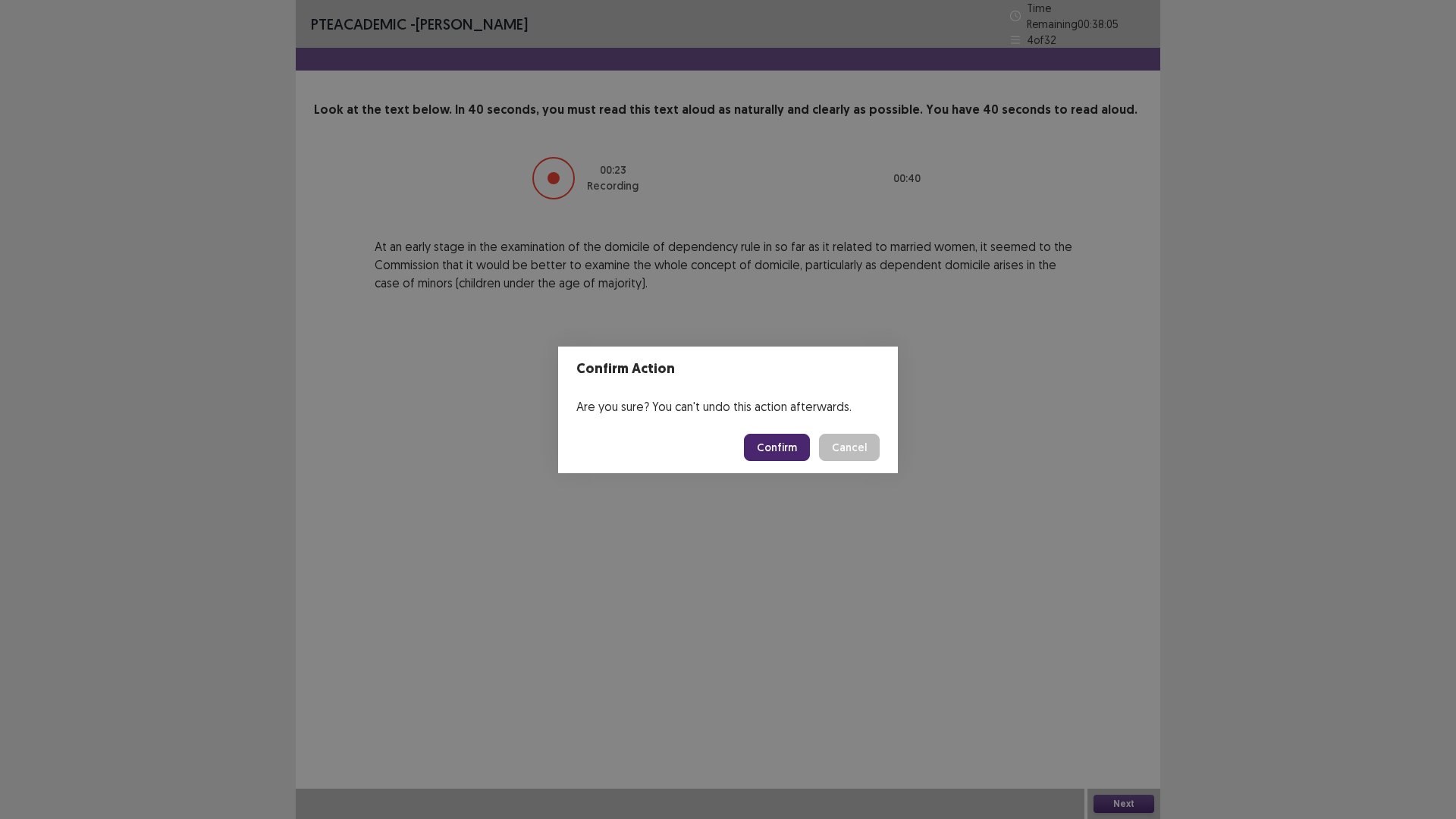
click at [772, 444] on button "Confirm" at bounding box center [776, 448] width 66 height 28
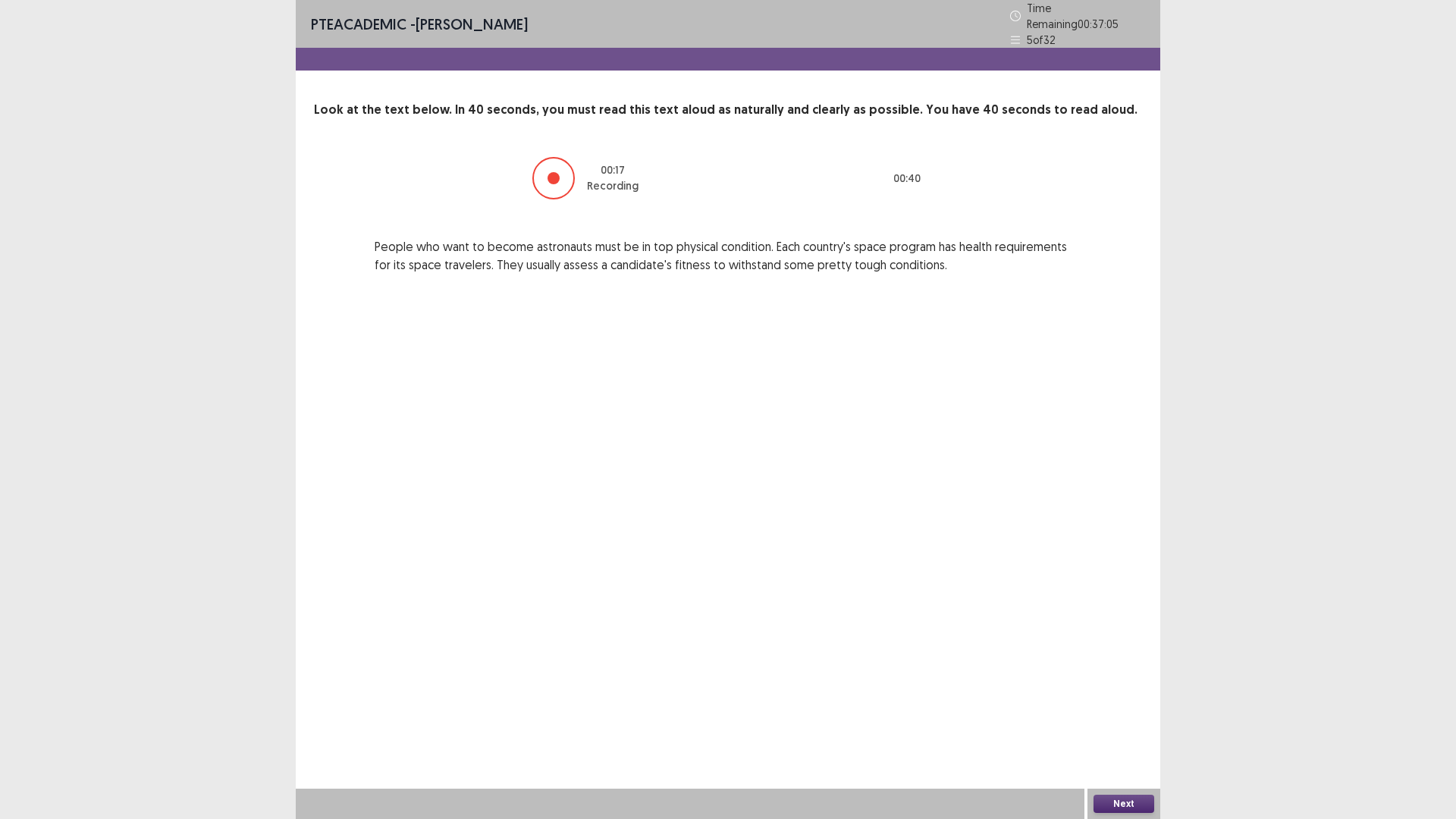
click at [1121, 802] on button "Next" at bounding box center [1124, 804] width 61 height 18
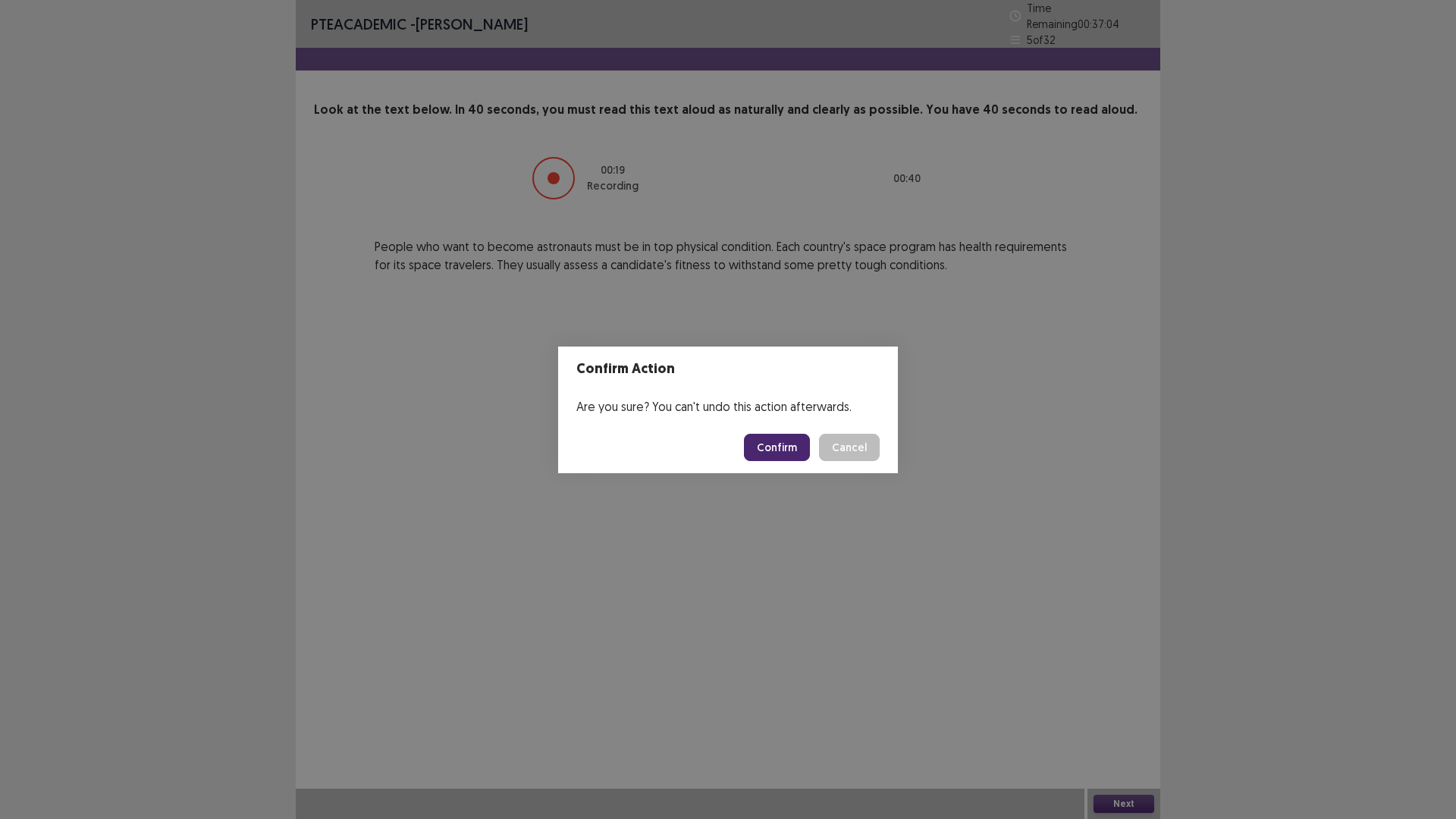
click at [783, 437] on button "Confirm" at bounding box center [776, 448] width 66 height 28
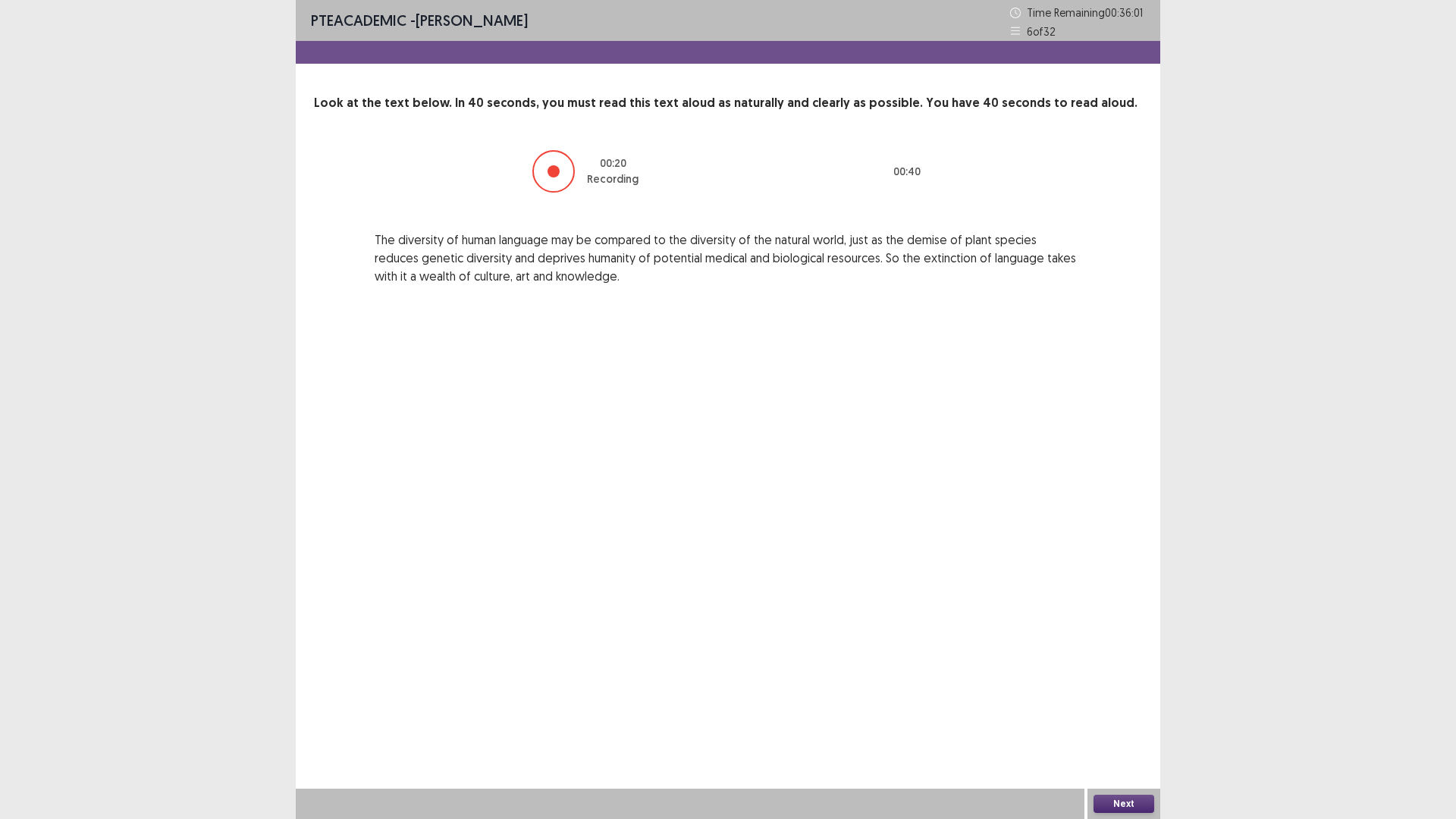
click at [1109, 799] on button "Next" at bounding box center [1124, 804] width 61 height 18
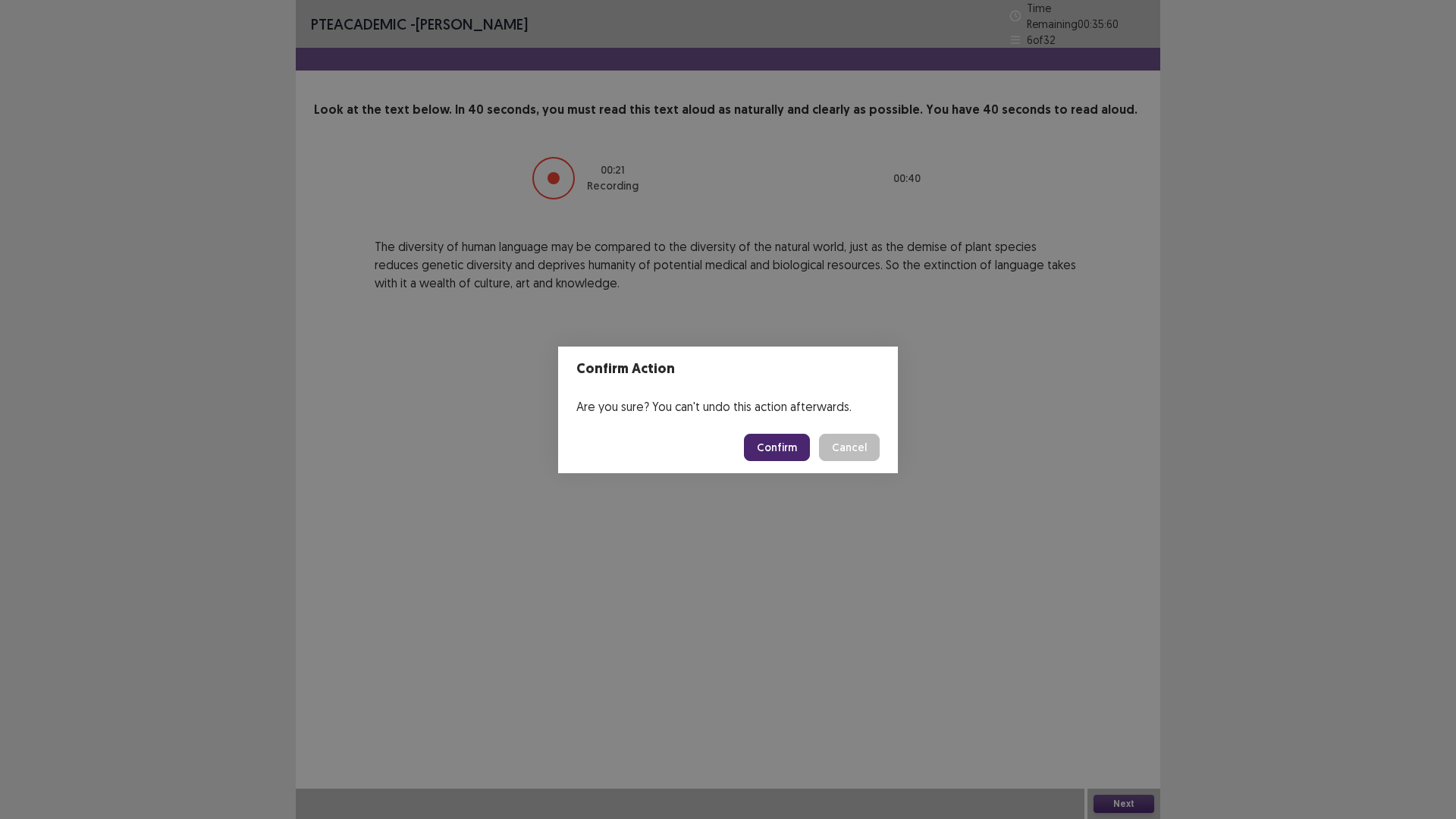
drag, startPoint x: 799, startPoint y: 430, endPoint x: 799, endPoint y: 441, distance: 11.0
click at [799, 441] on footer "Confirm Cancel" at bounding box center [728, 448] width 340 height 51
click at [799, 441] on button "Confirm" at bounding box center [776, 448] width 66 height 28
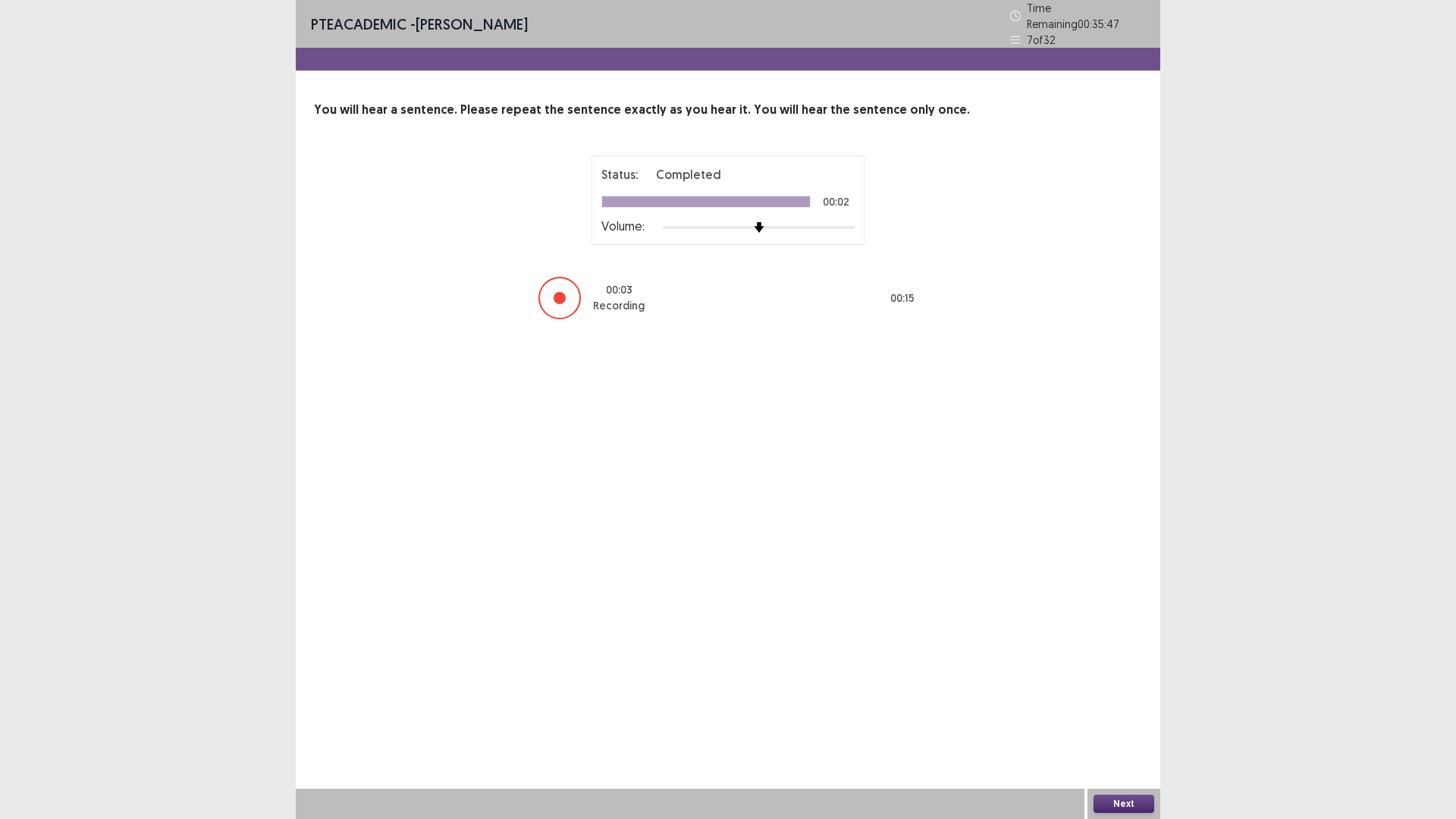
click at [1125, 801] on button "Next" at bounding box center [1124, 804] width 61 height 18
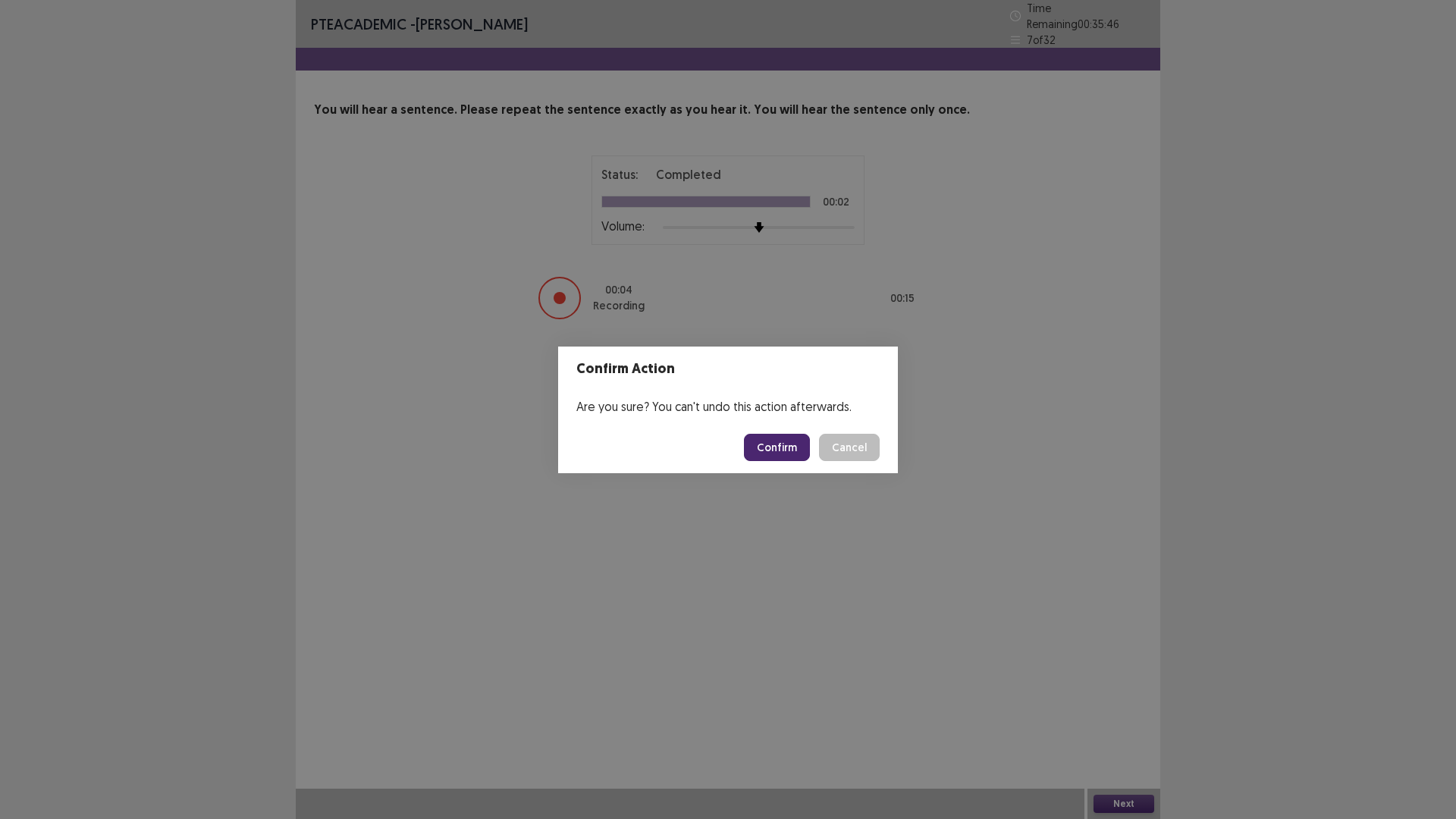
click at [776, 436] on button "Confirm" at bounding box center [776, 448] width 66 height 28
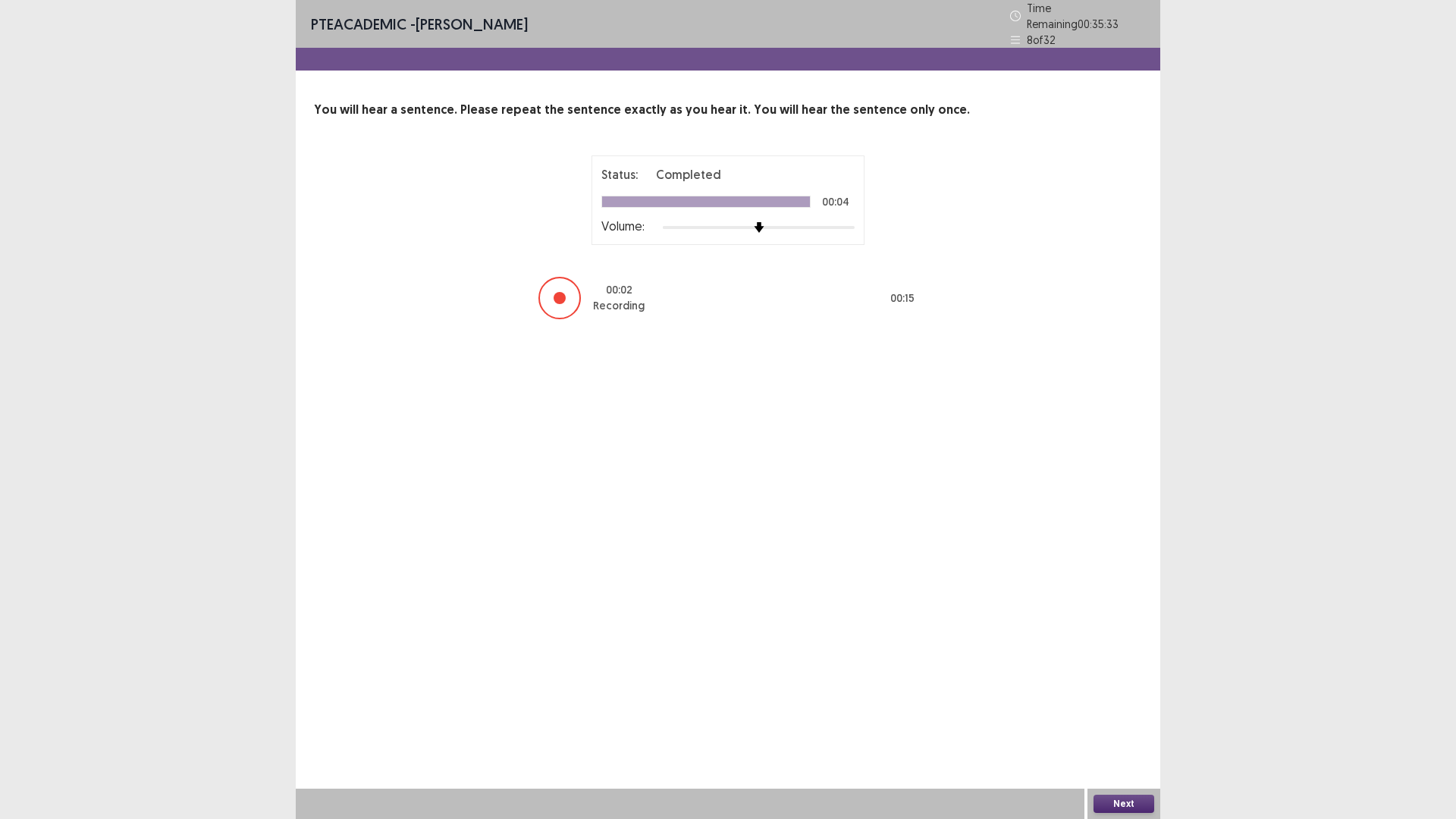
click at [1122, 802] on button "Next" at bounding box center [1124, 804] width 61 height 18
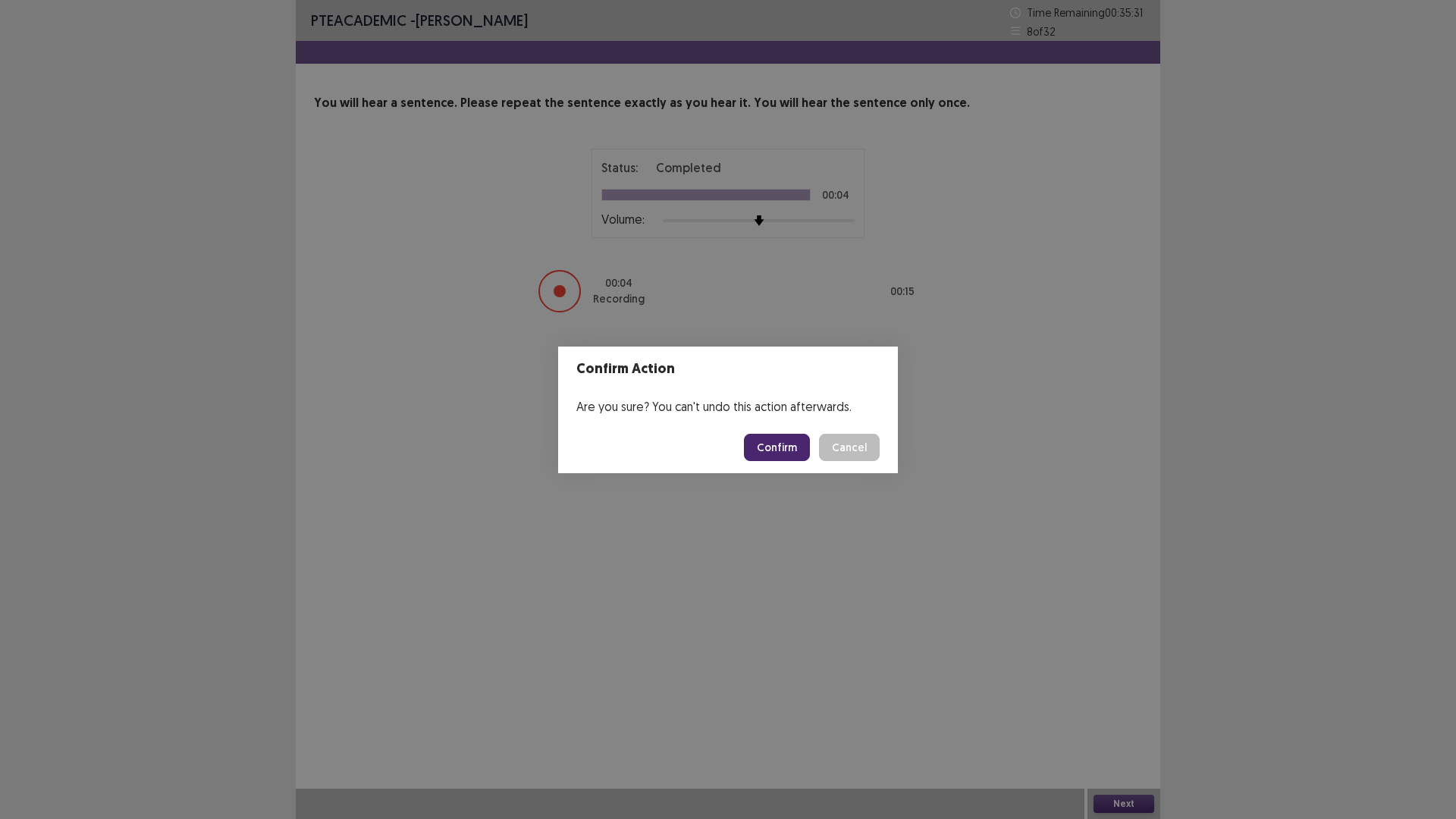
click at [813, 447] on div "Confirm Cancel" at bounding box center [811, 448] width 136 height 28
click at [803, 449] on button "Confirm" at bounding box center [776, 448] width 66 height 28
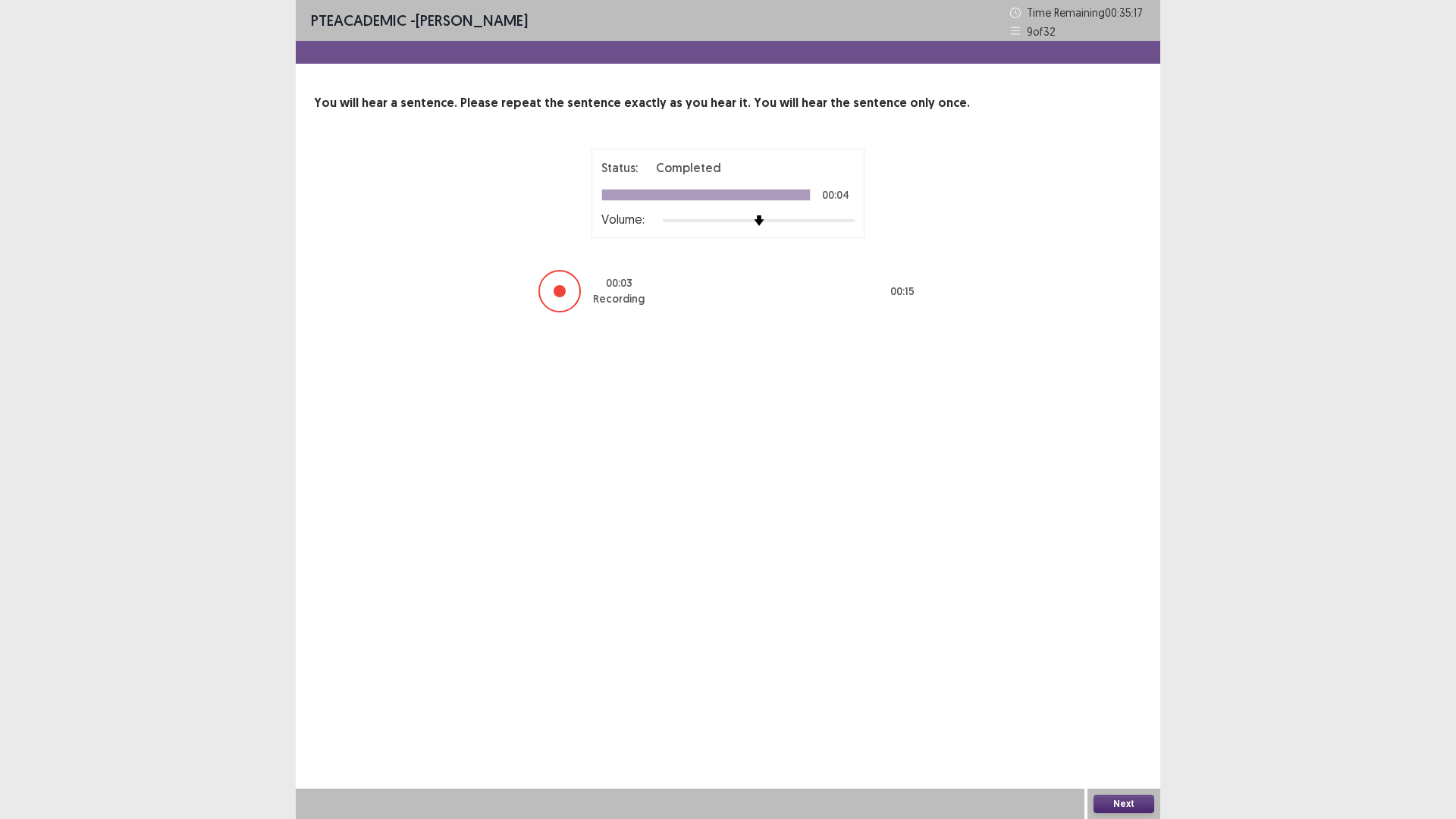
click at [1115, 803] on button "Next" at bounding box center [1124, 804] width 61 height 18
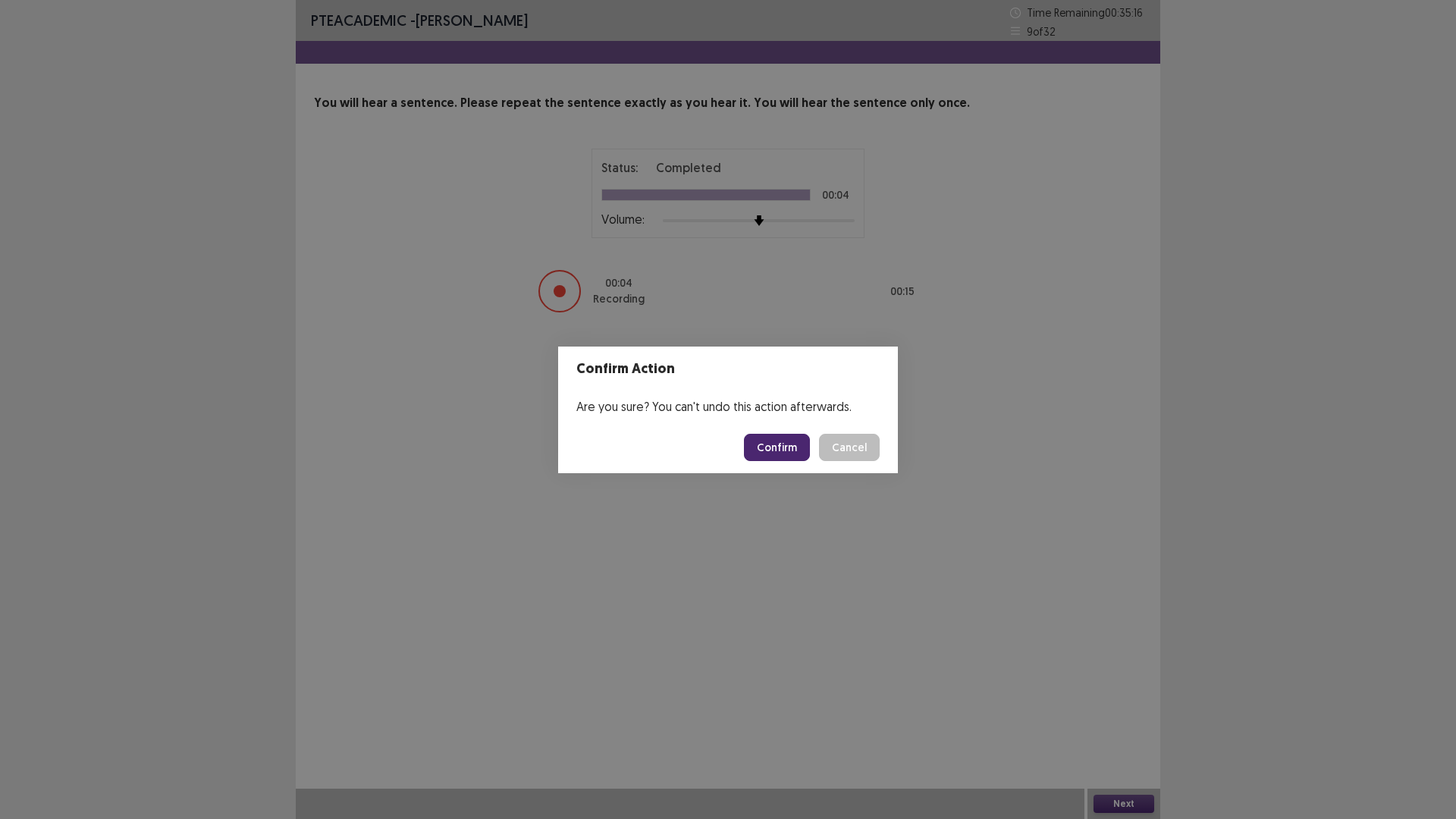
click at [792, 453] on button "Confirm" at bounding box center [776, 448] width 66 height 28
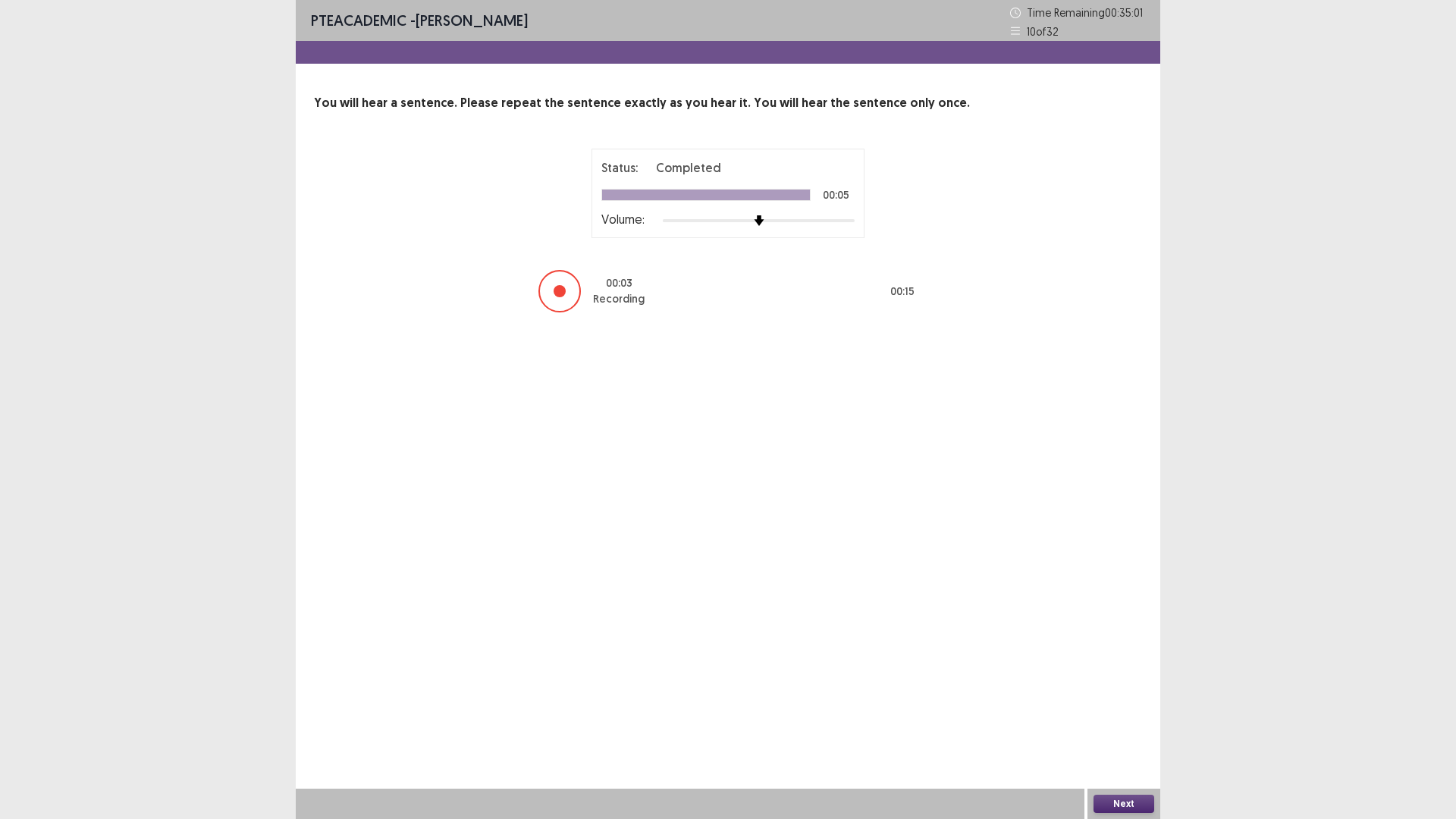
click at [1123, 803] on button "Next" at bounding box center [1124, 804] width 61 height 18
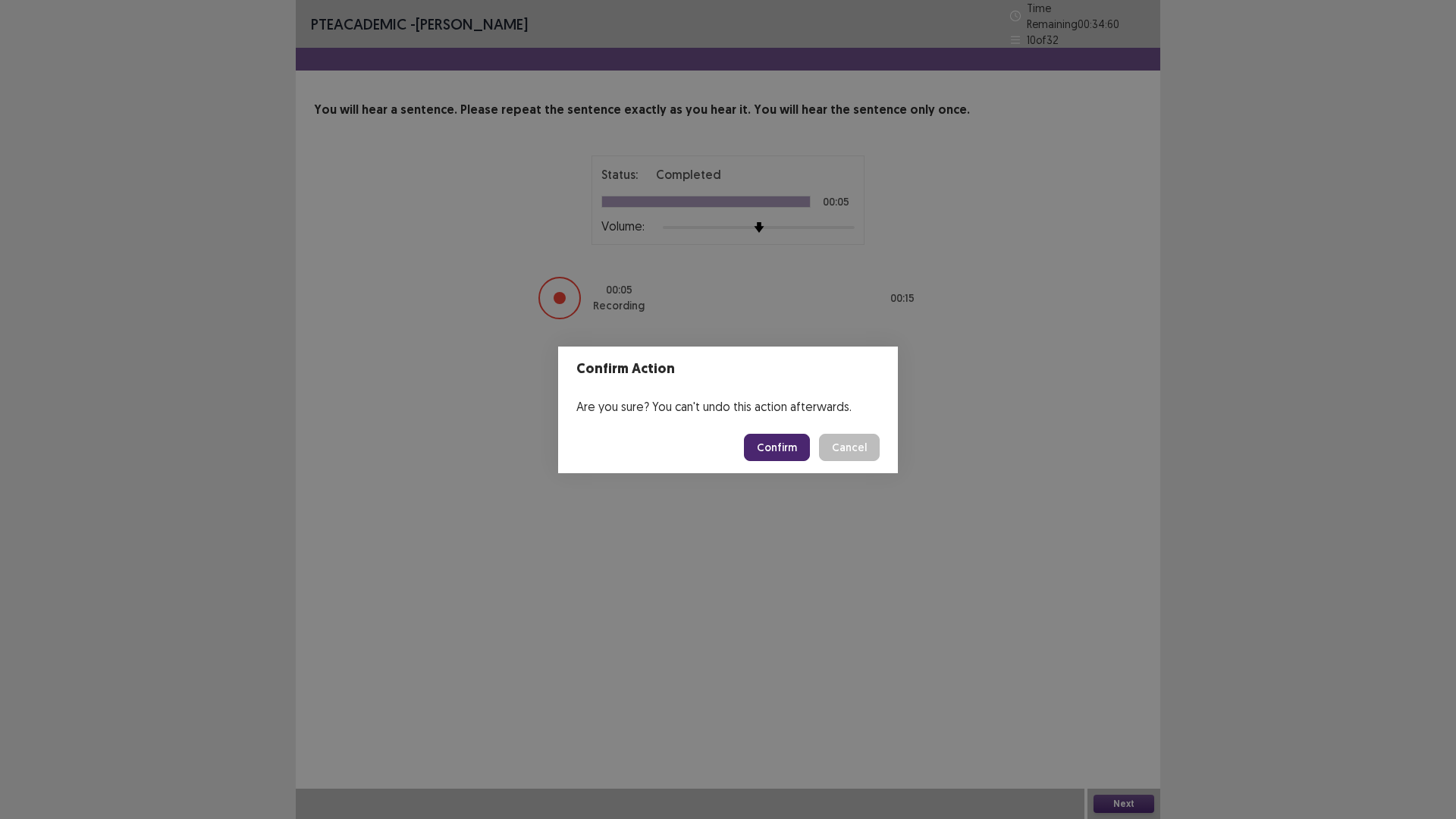
click at [794, 444] on button "Confirm" at bounding box center [776, 448] width 66 height 28
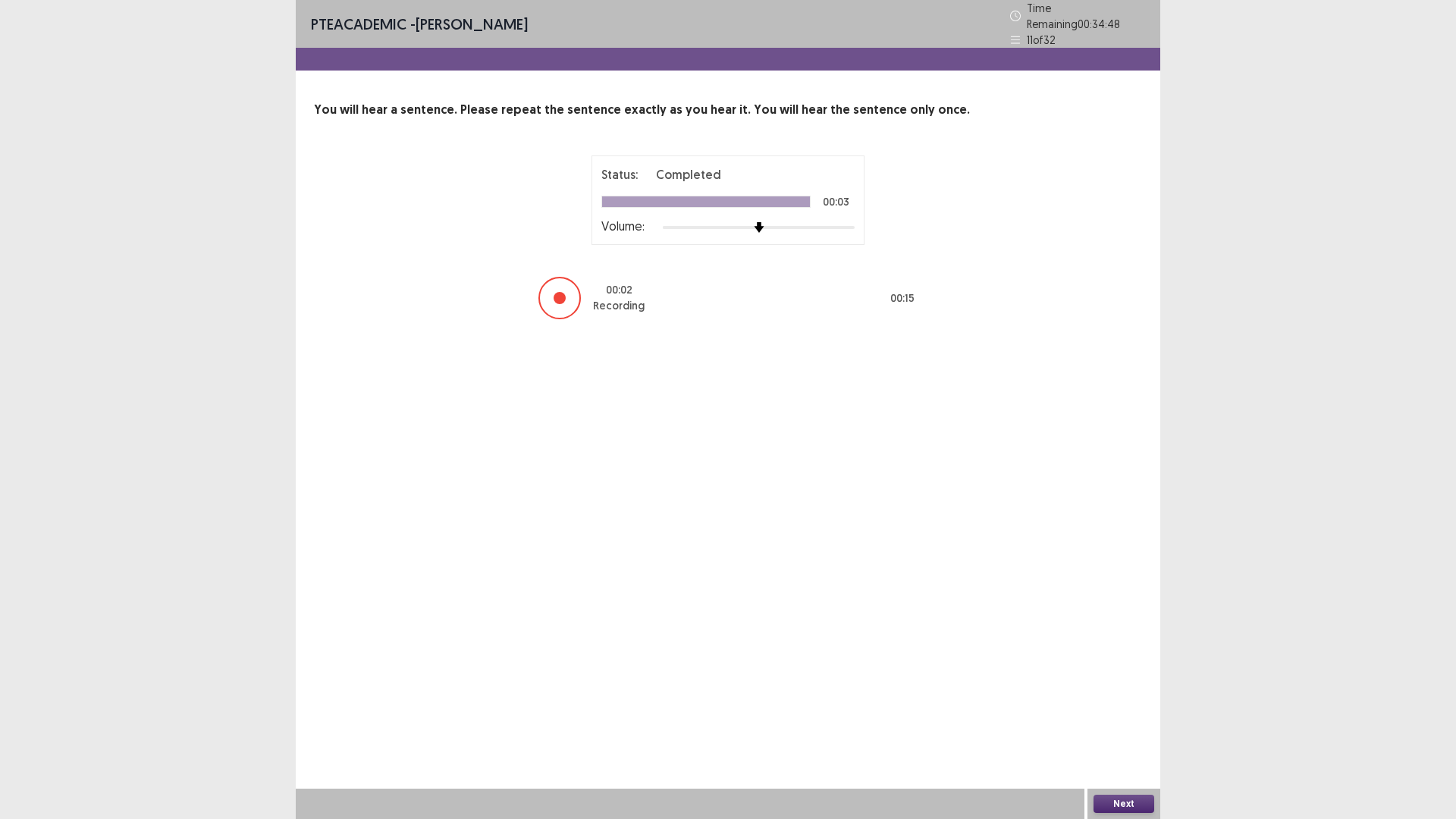
click at [1114, 804] on button "Next" at bounding box center [1124, 804] width 61 height 18
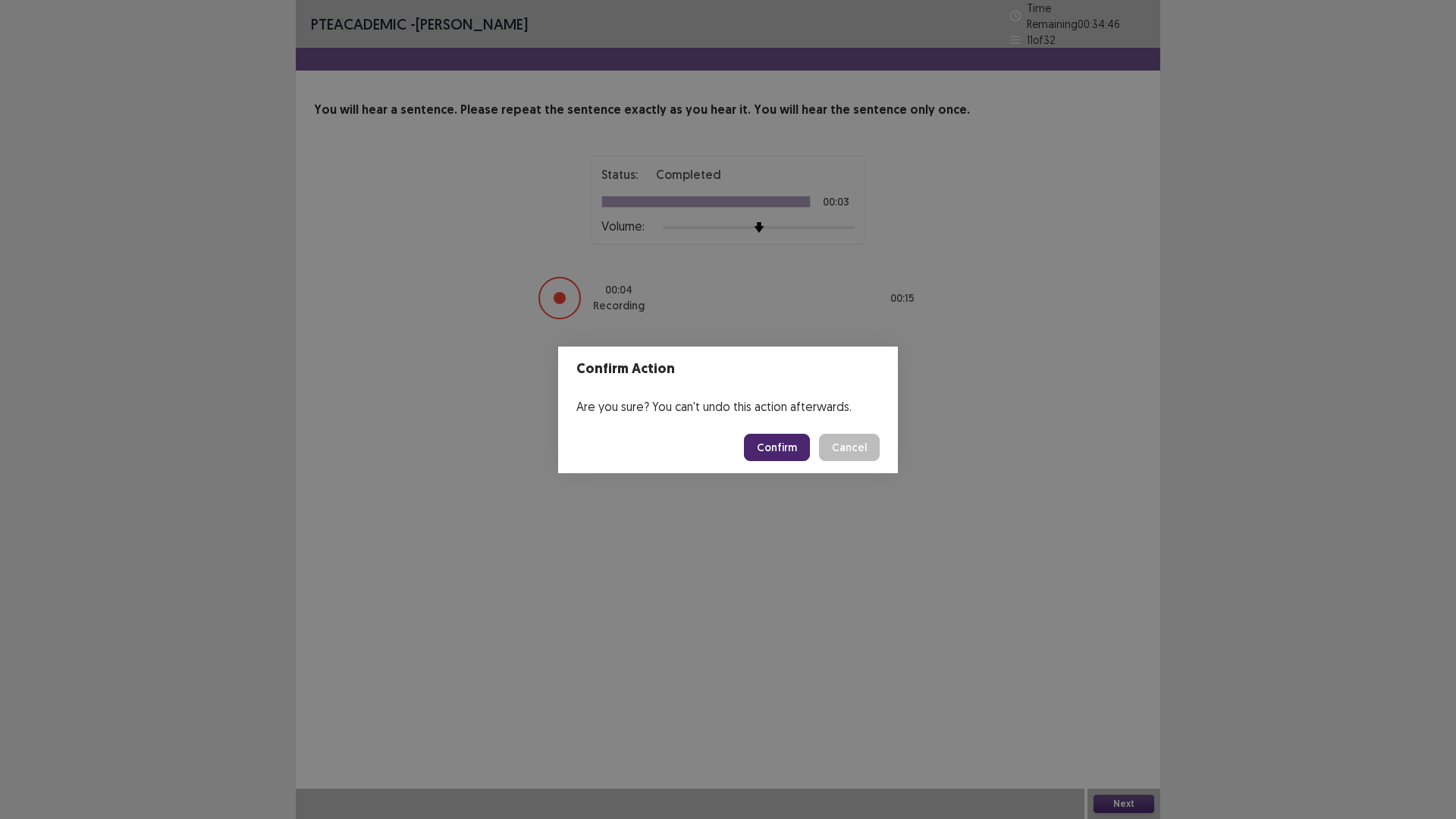
click at [791, 453] on button "Confirm" at bounding box center [776, 448] width 66 height 28
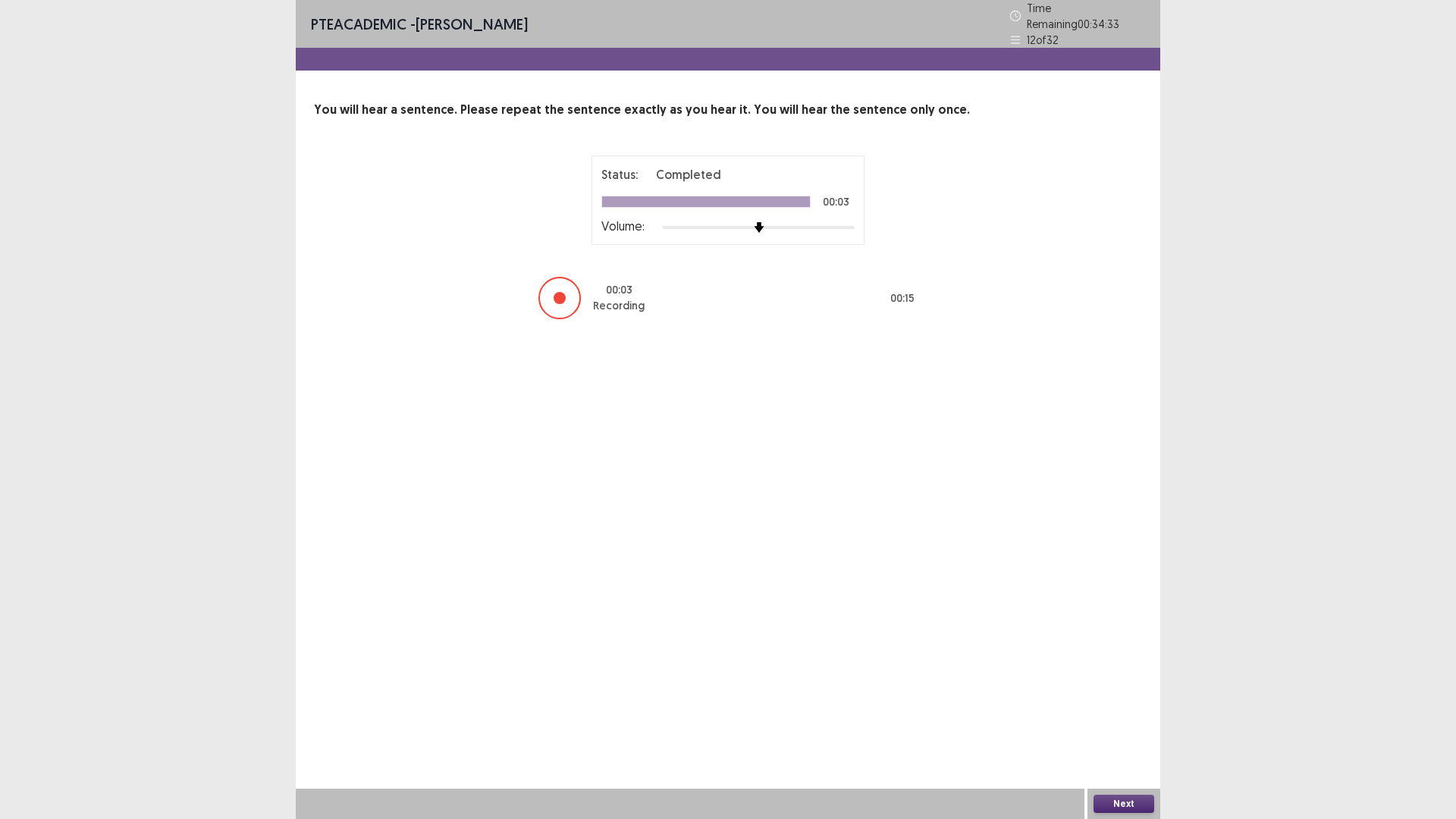
click at [1113, 805] on button "Next" at bounding box center [1124, 804] width 61 height 18
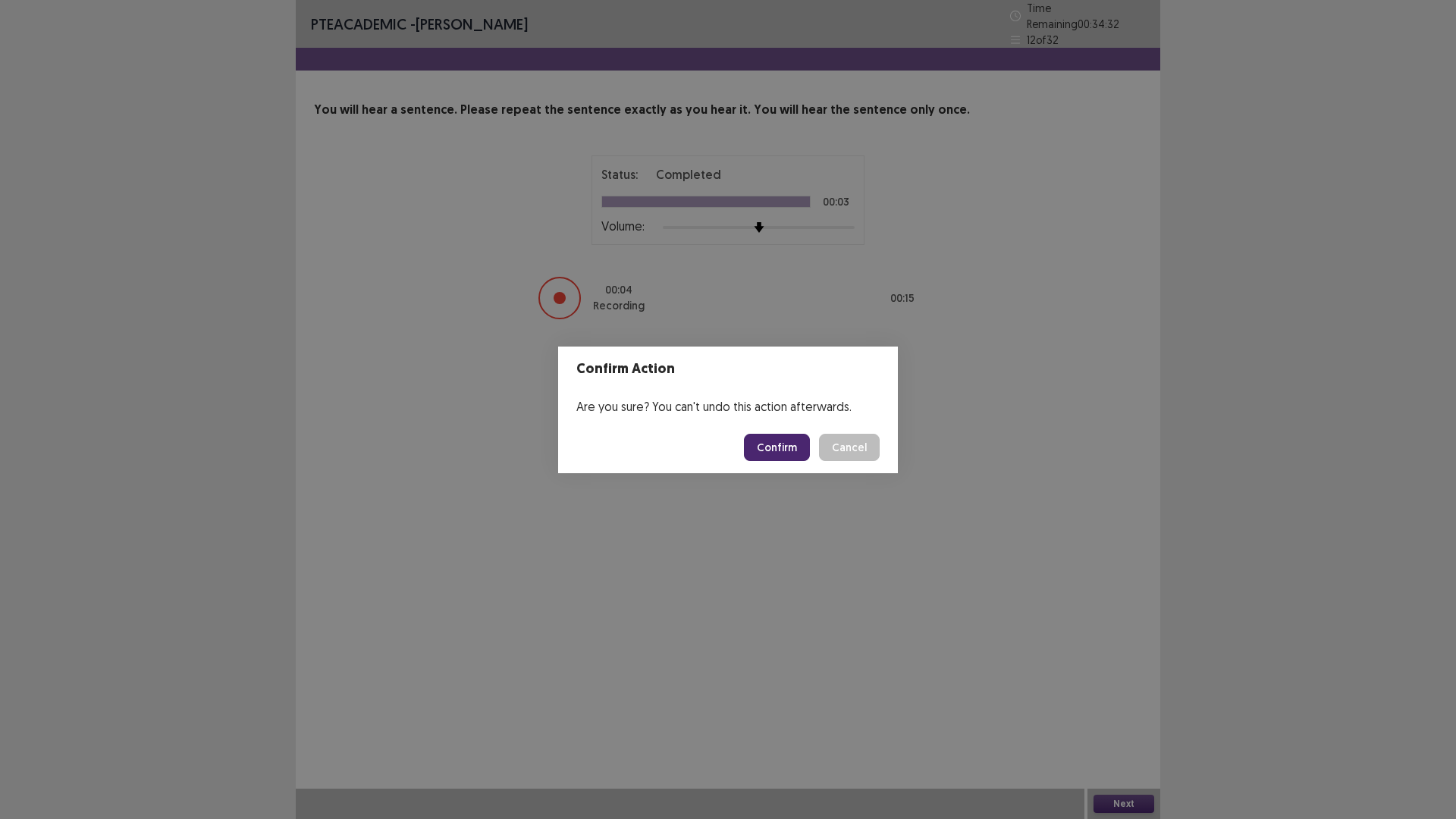
click at [800, 453] on button "Confirm" at bounding box center [776, 448] width 66 height 28
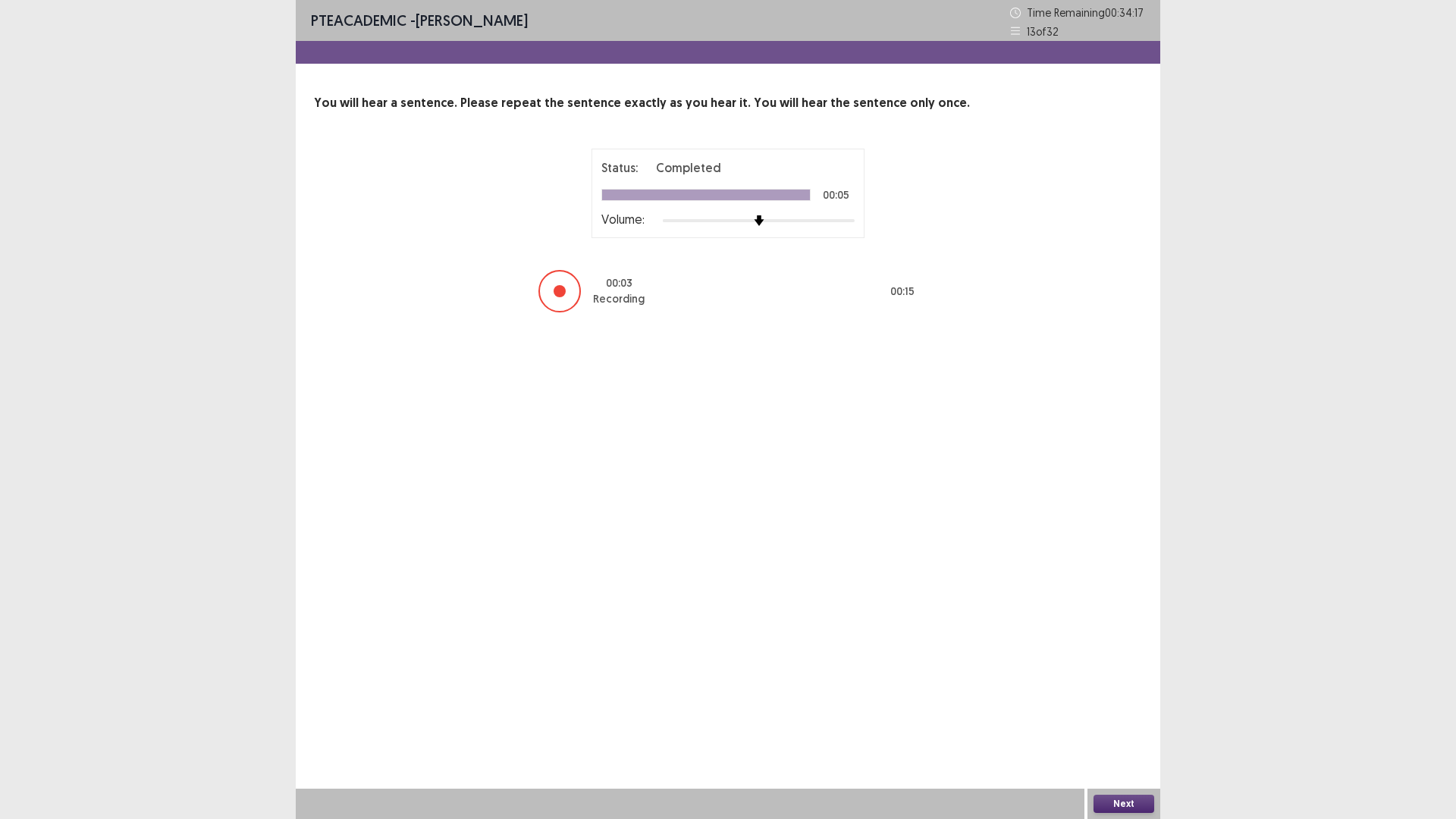
click at [1115, 805] on button "Next" at bounding box center [1124, 804] width 61 height 18
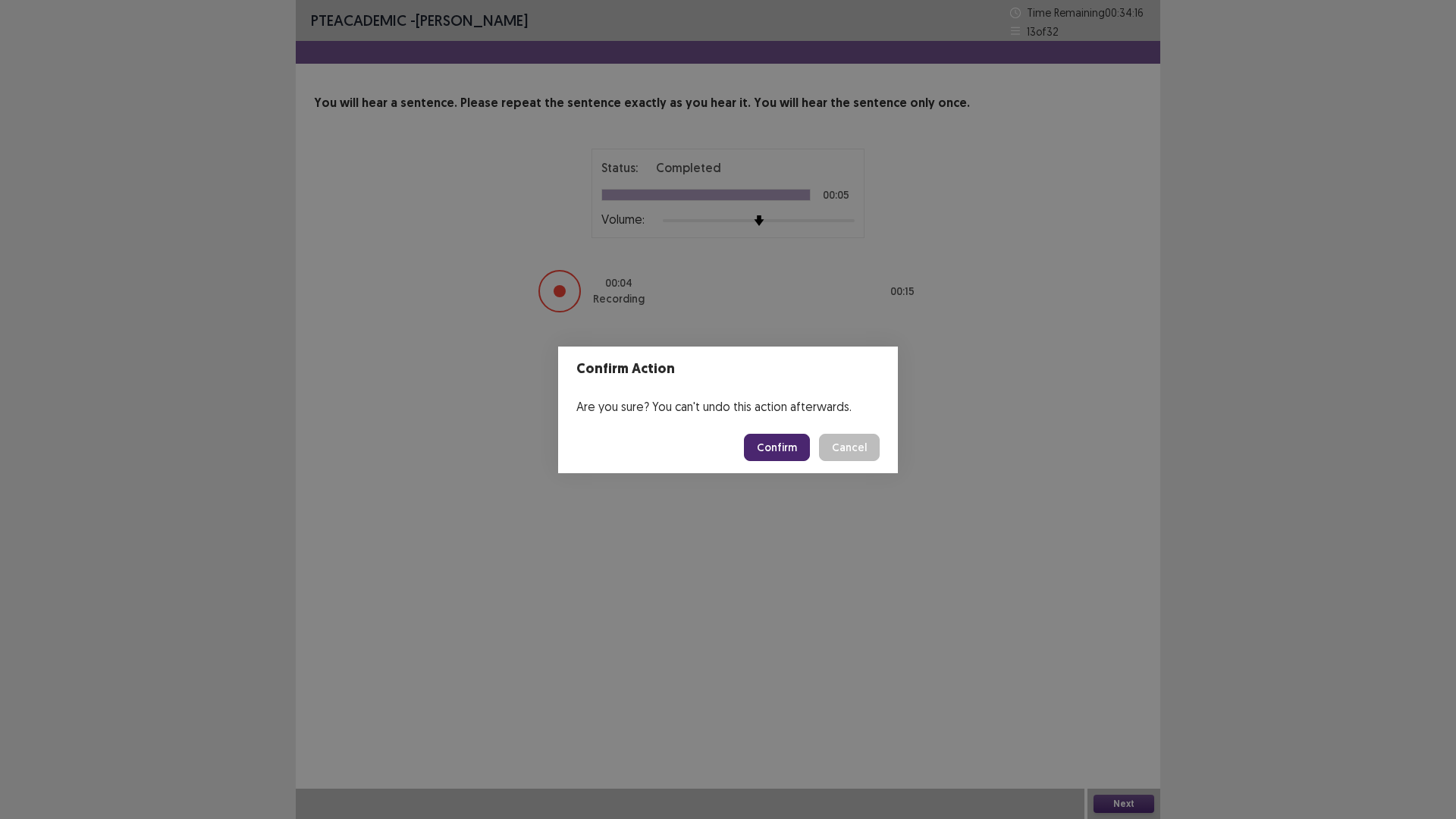
click at [776, 451] on button "Confirm" at bounding box center [776, 448] width 66 height 28
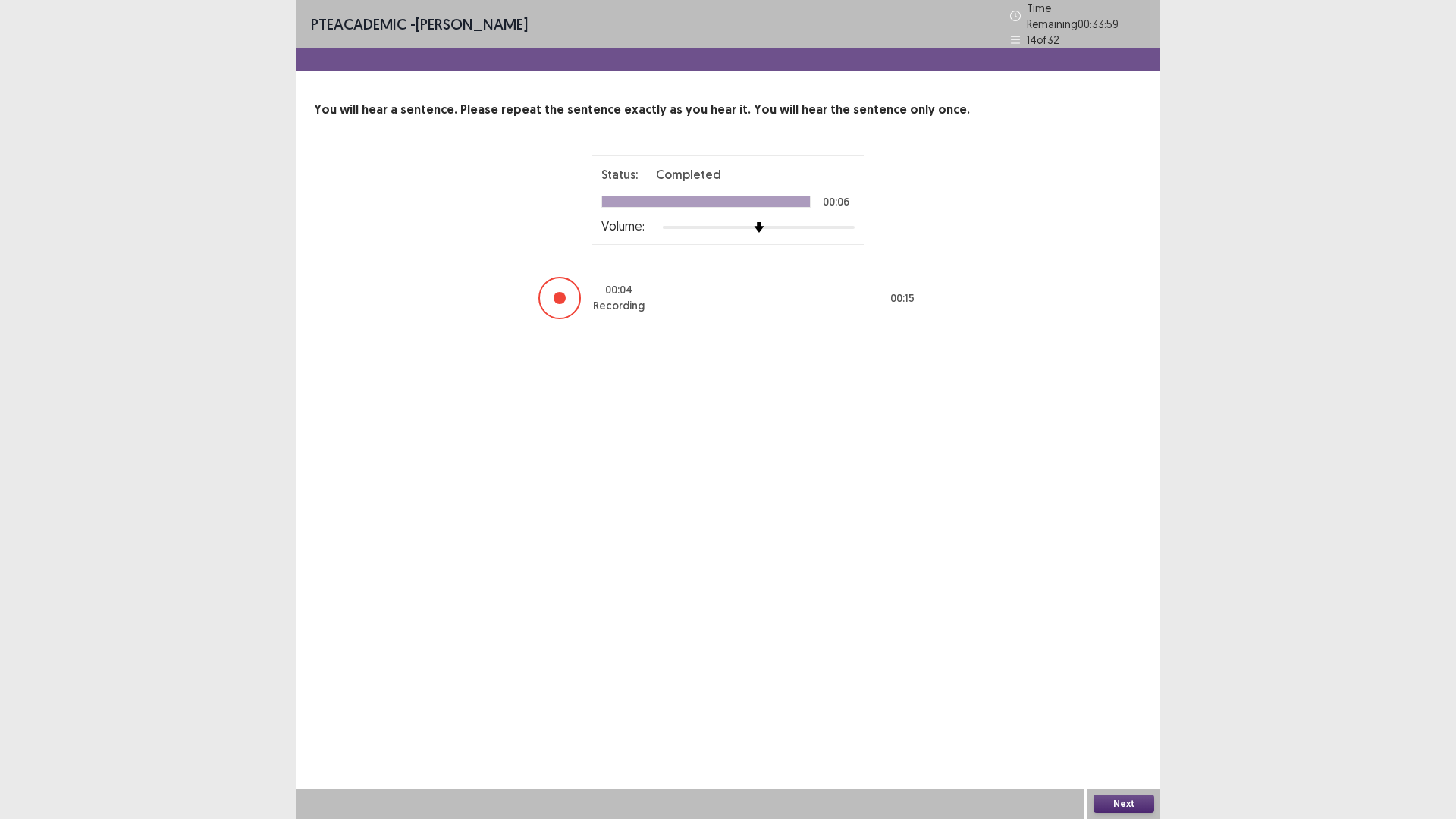
click at [1107, 798] on button "Next" at bounding box center [1124, 804] width 61 height 18
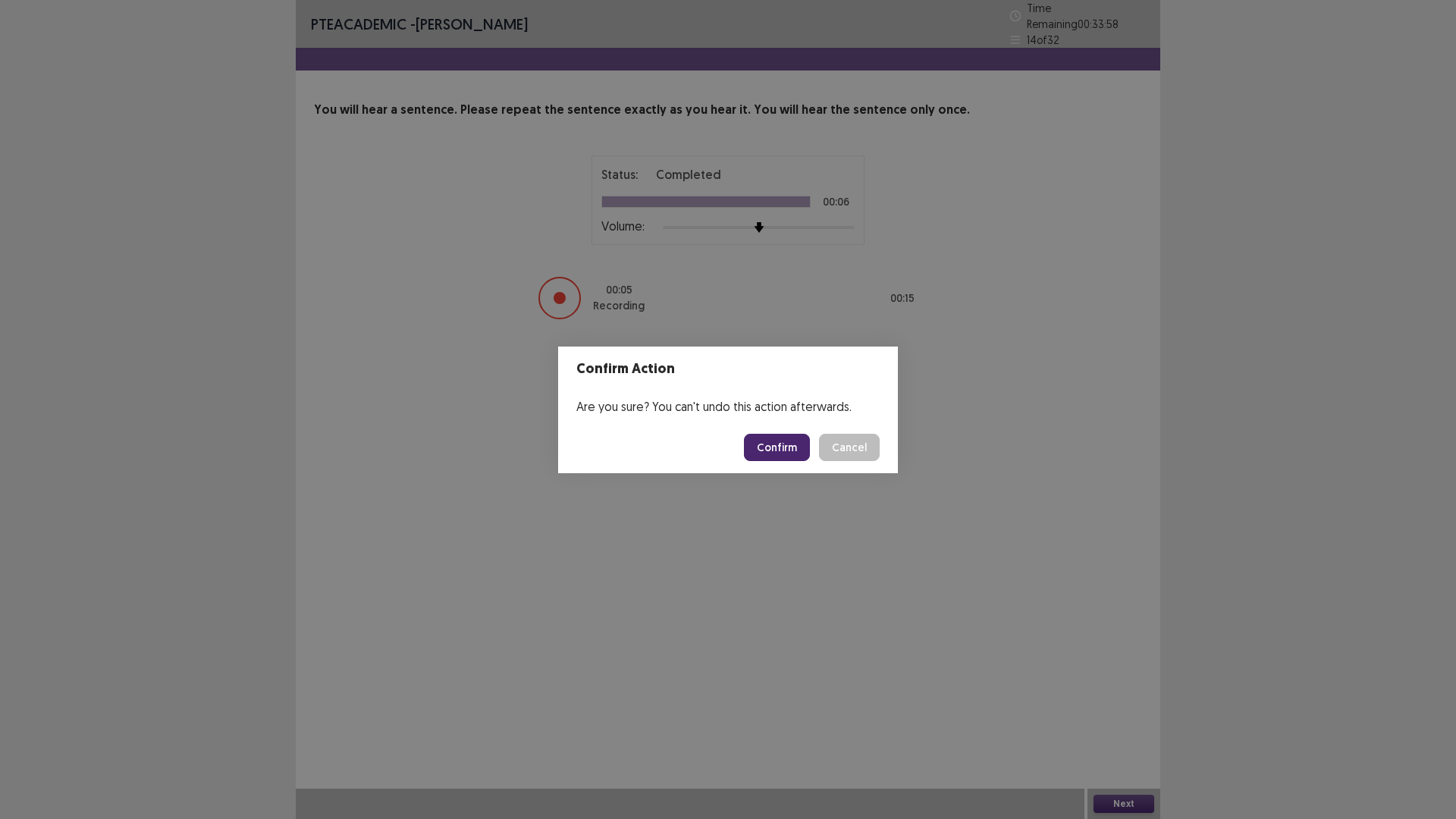
click at [769, 437] on button "Confirm" at bounding box center [776, 448] width 66 height 28
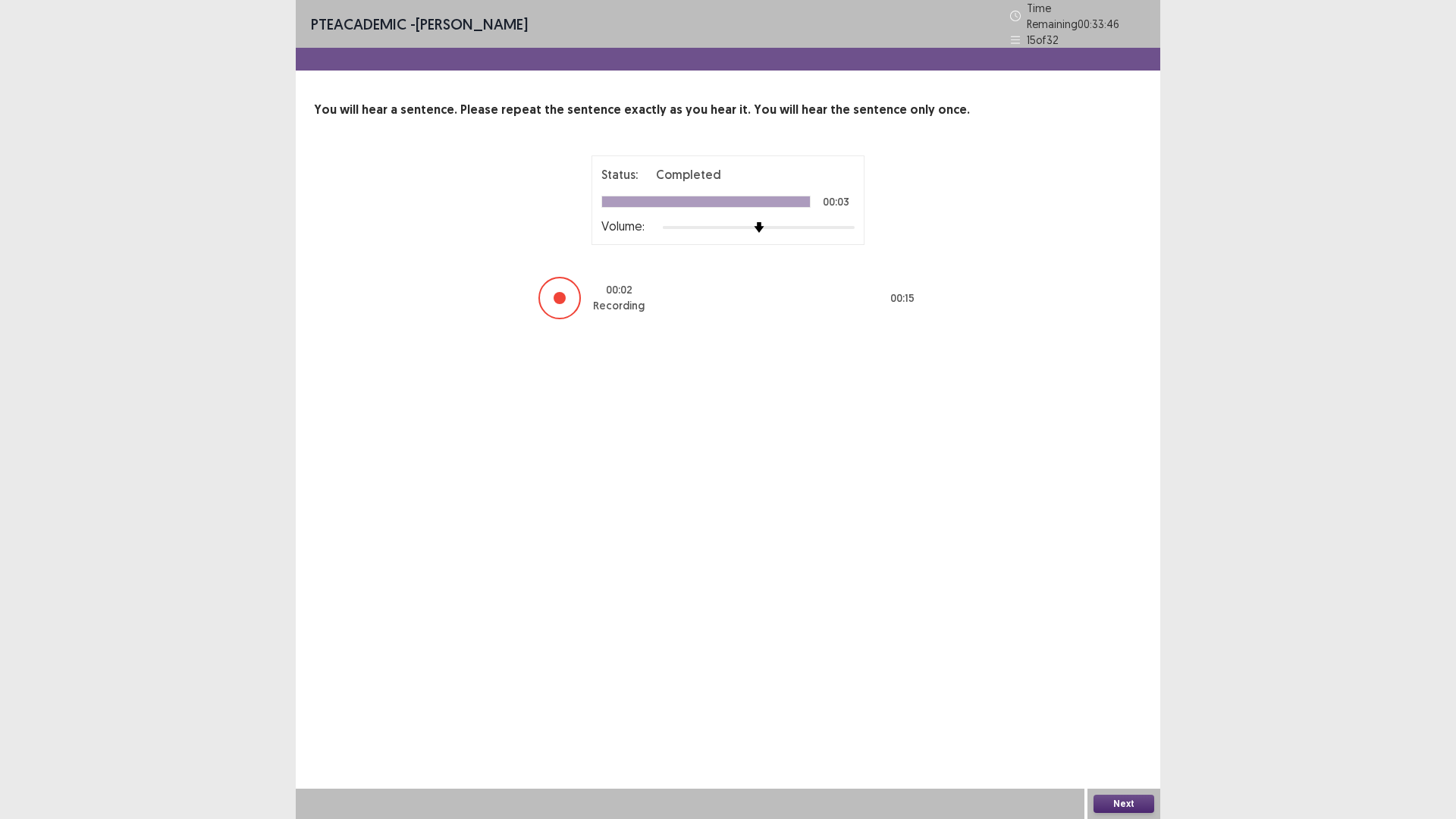
click at [1124, 799] on button "Next" at bounding box center [1124, 804] width 61 height 18
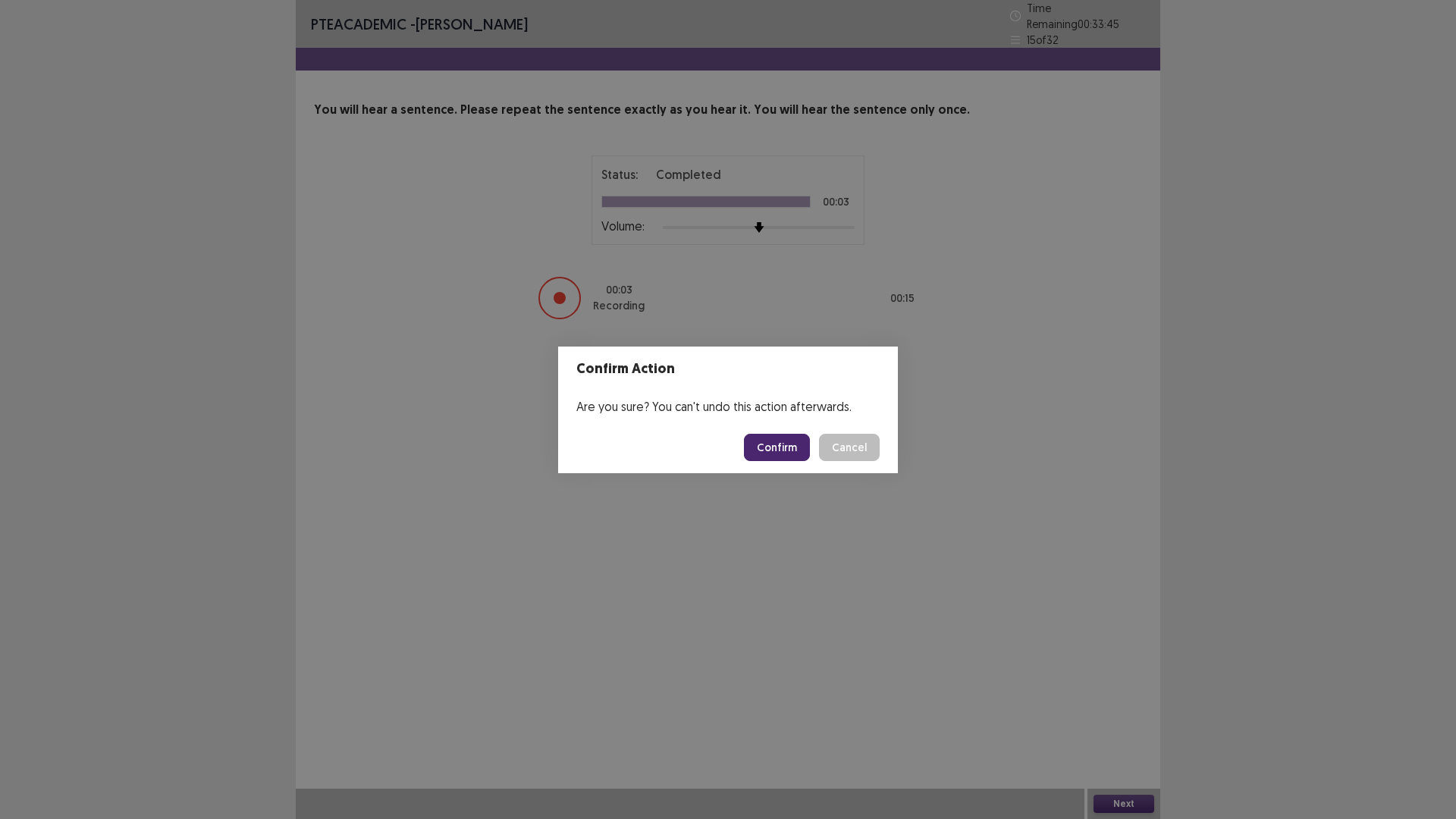
click at [779, 454] on button "Confirm" at bounding box center [776, 448] width 66 height 28
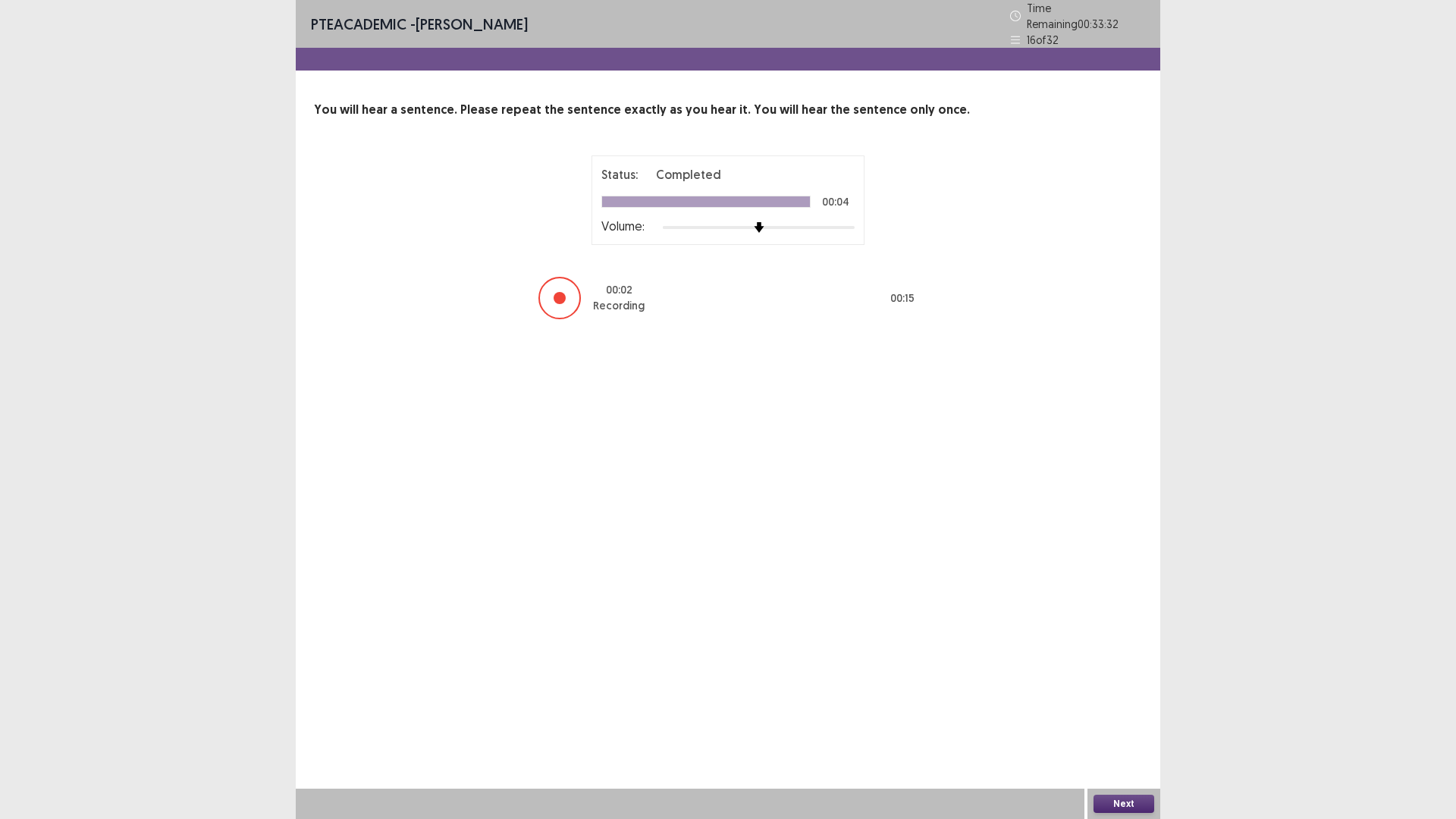
click at [1124, 803] on button "Next" at bounding box center [1124, 804] width 61 height 18
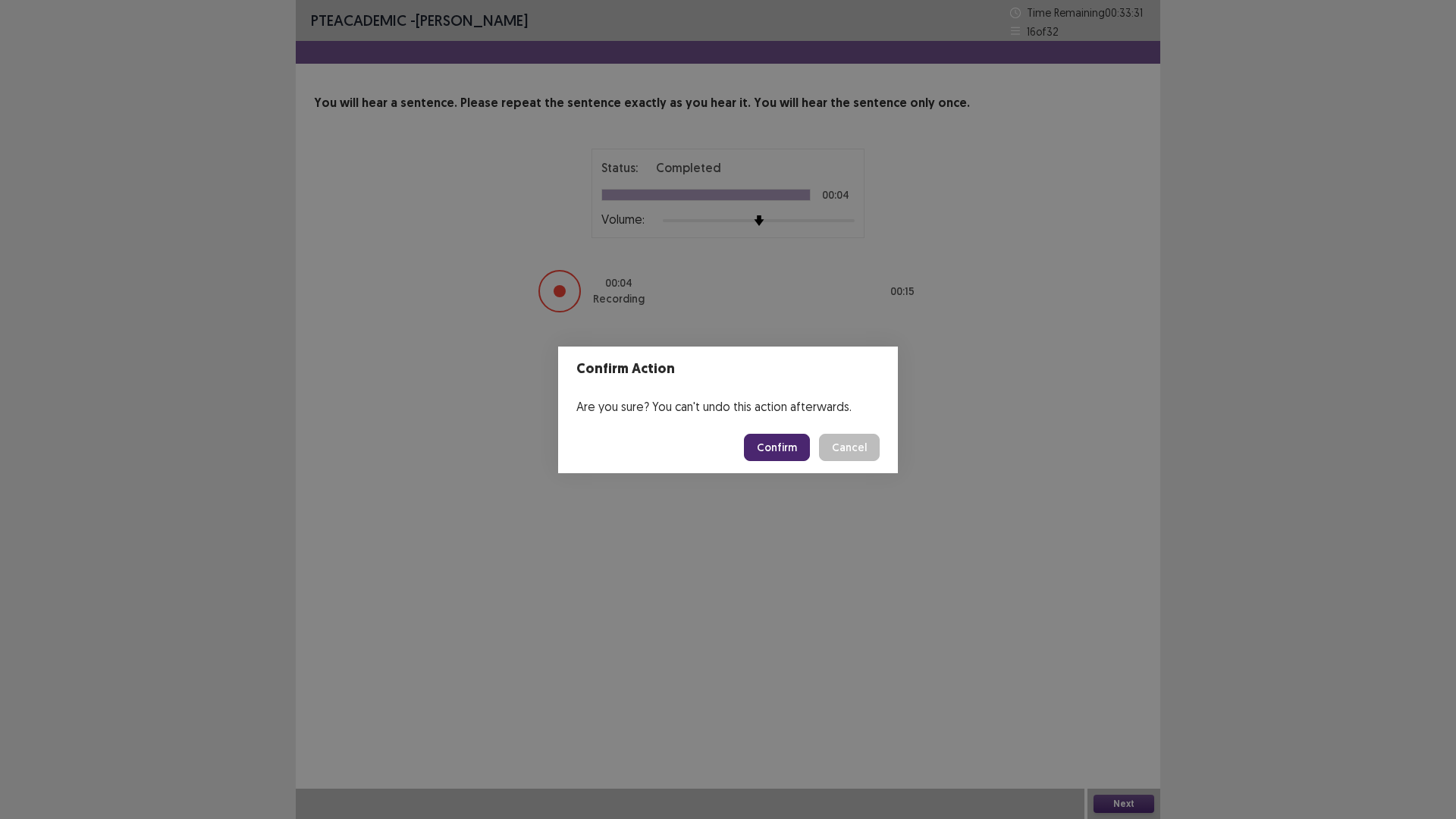
click at [784, 441] on button "Confirm" at bounding box center [776, 448] width 66 height 28
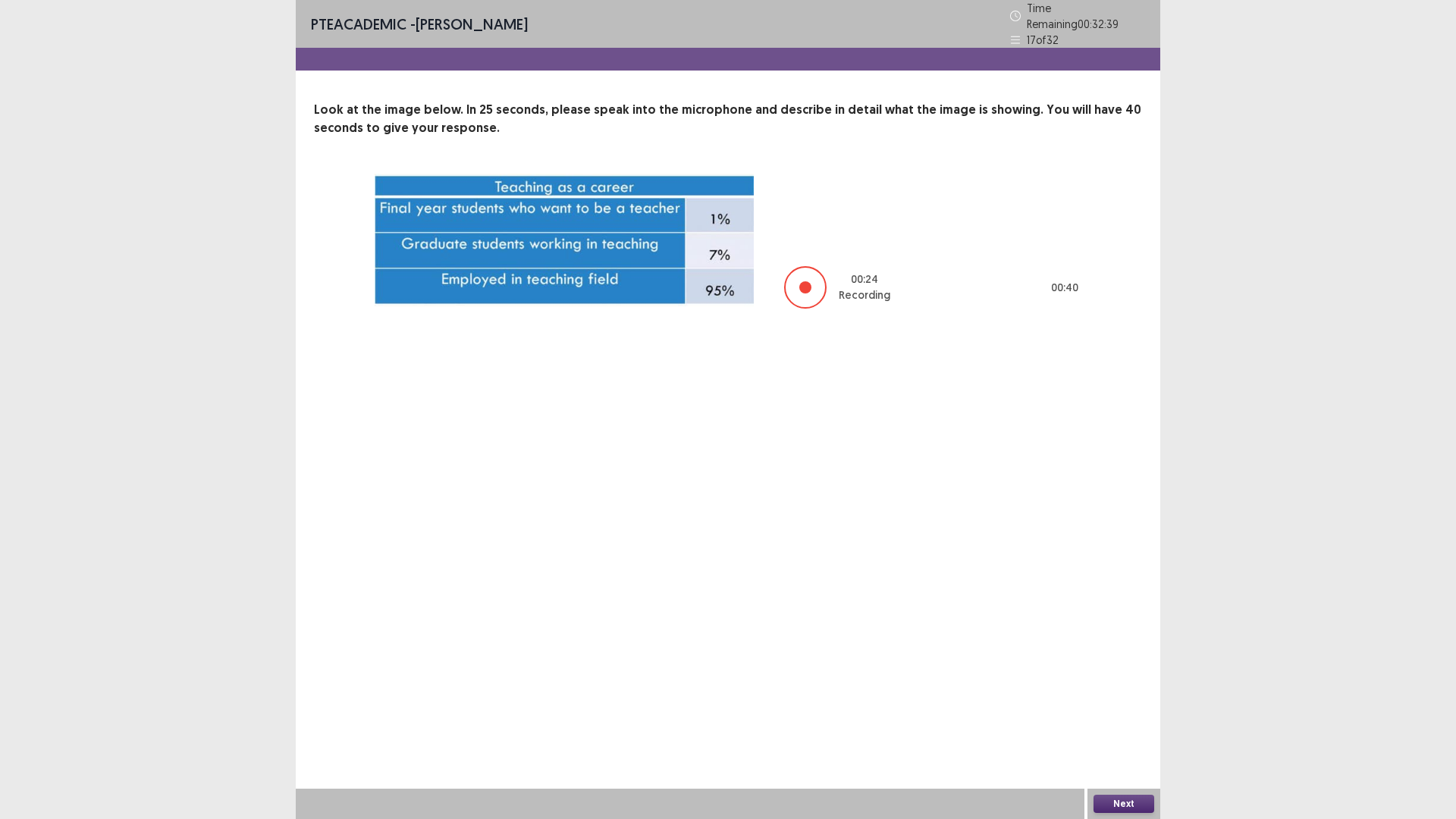
click at [1117, 798] on button "Next" at bounding box center [1124, 804] width 61 height 18
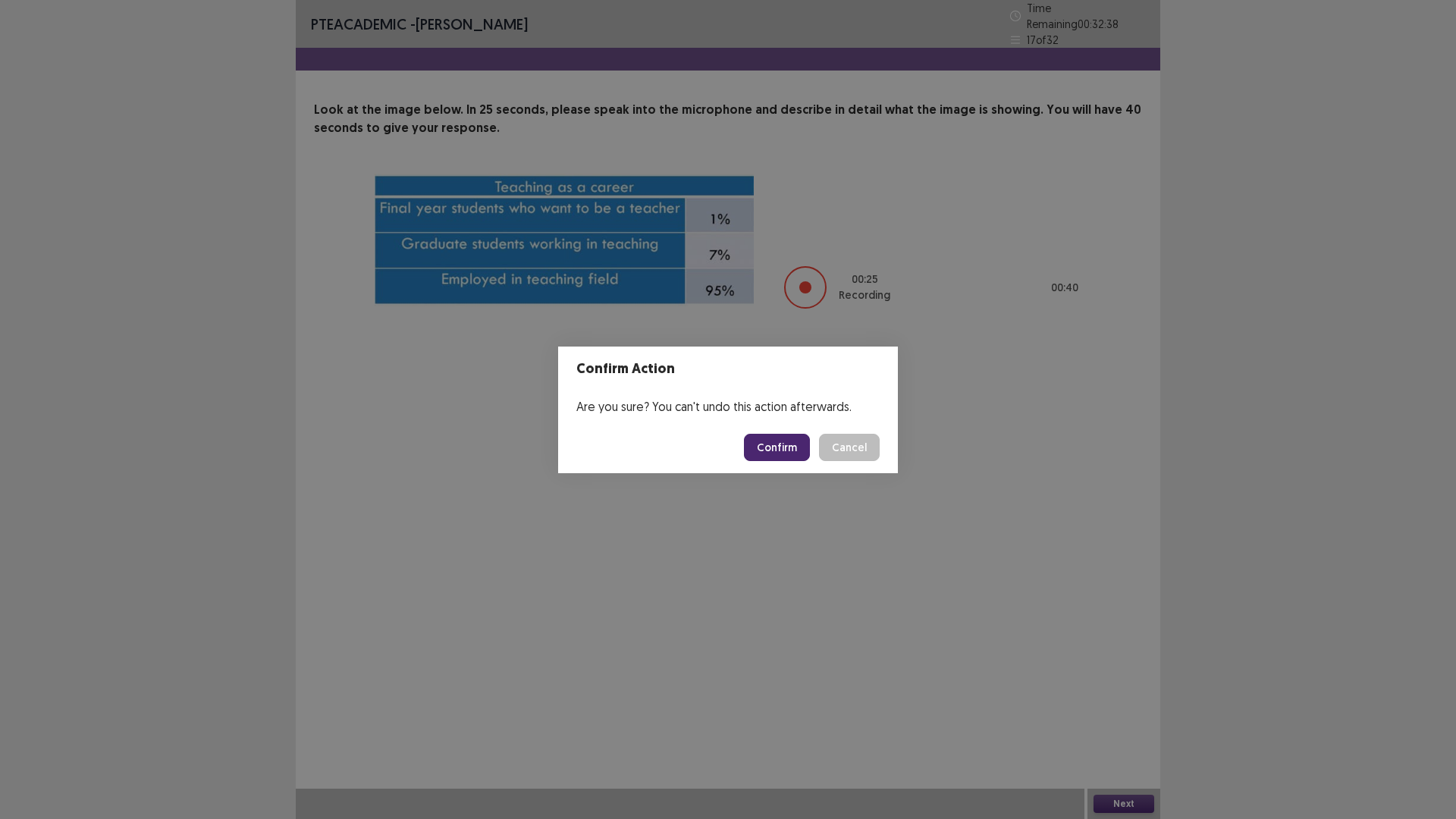
click at [787, 445] on button "Confirm" at bounding box center [776, 448] width 66 height 28
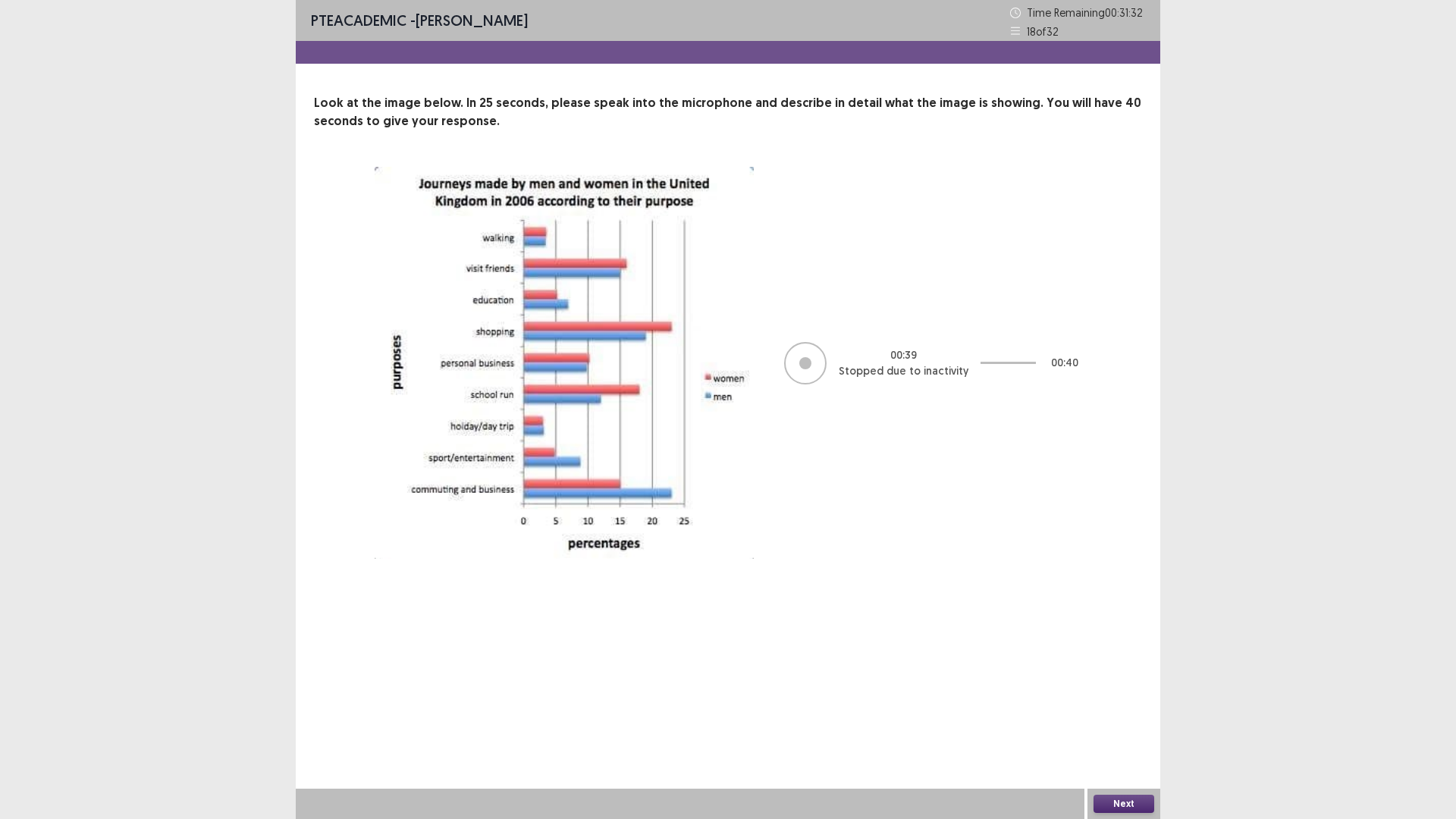
click at [1141, 806] on button "Next" at bounding box center [1124, 804] width 61 height 18
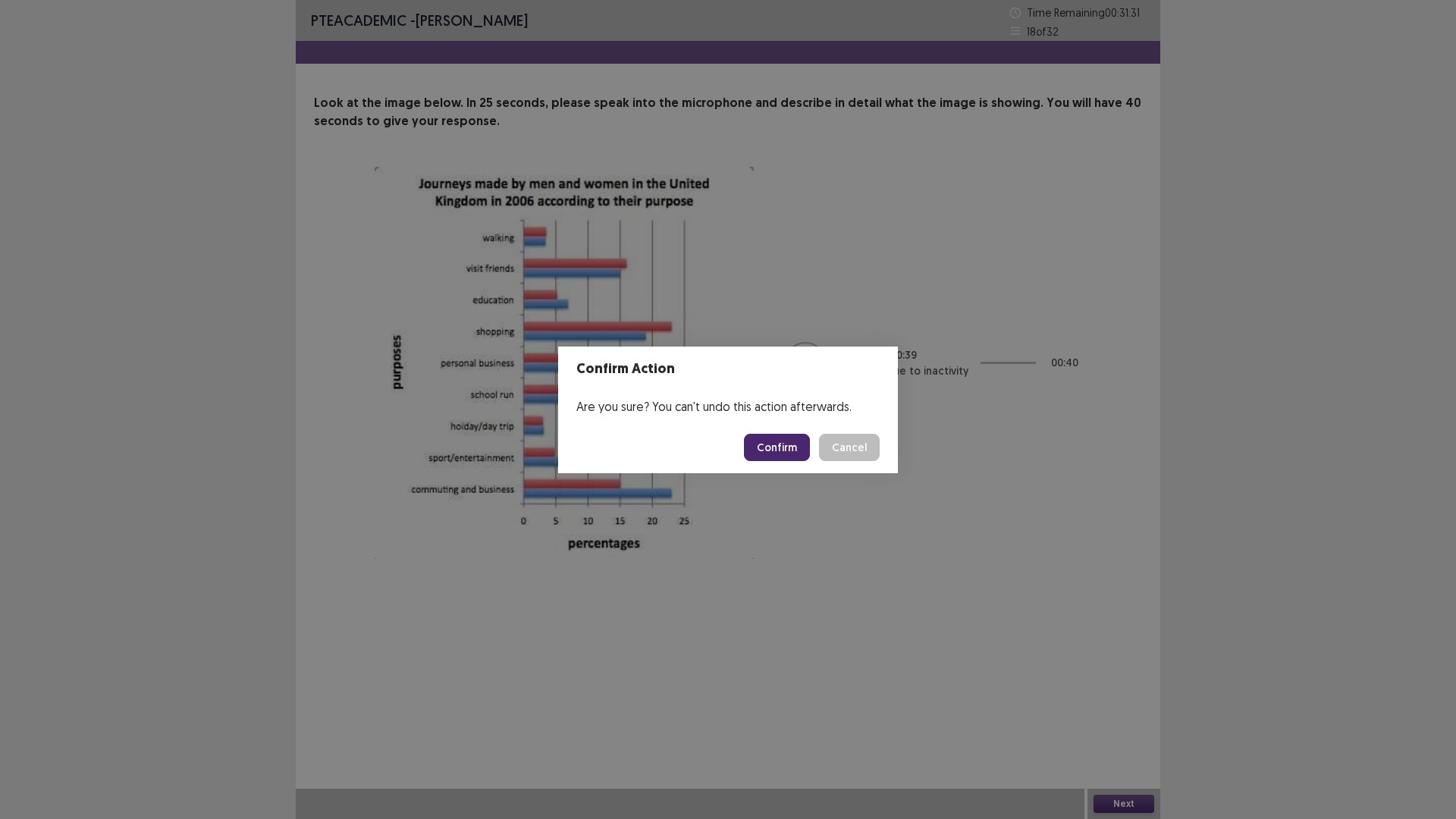
click at [777, 442] on button "Confirm" at bounding box center [776, 448] width 66 height 28
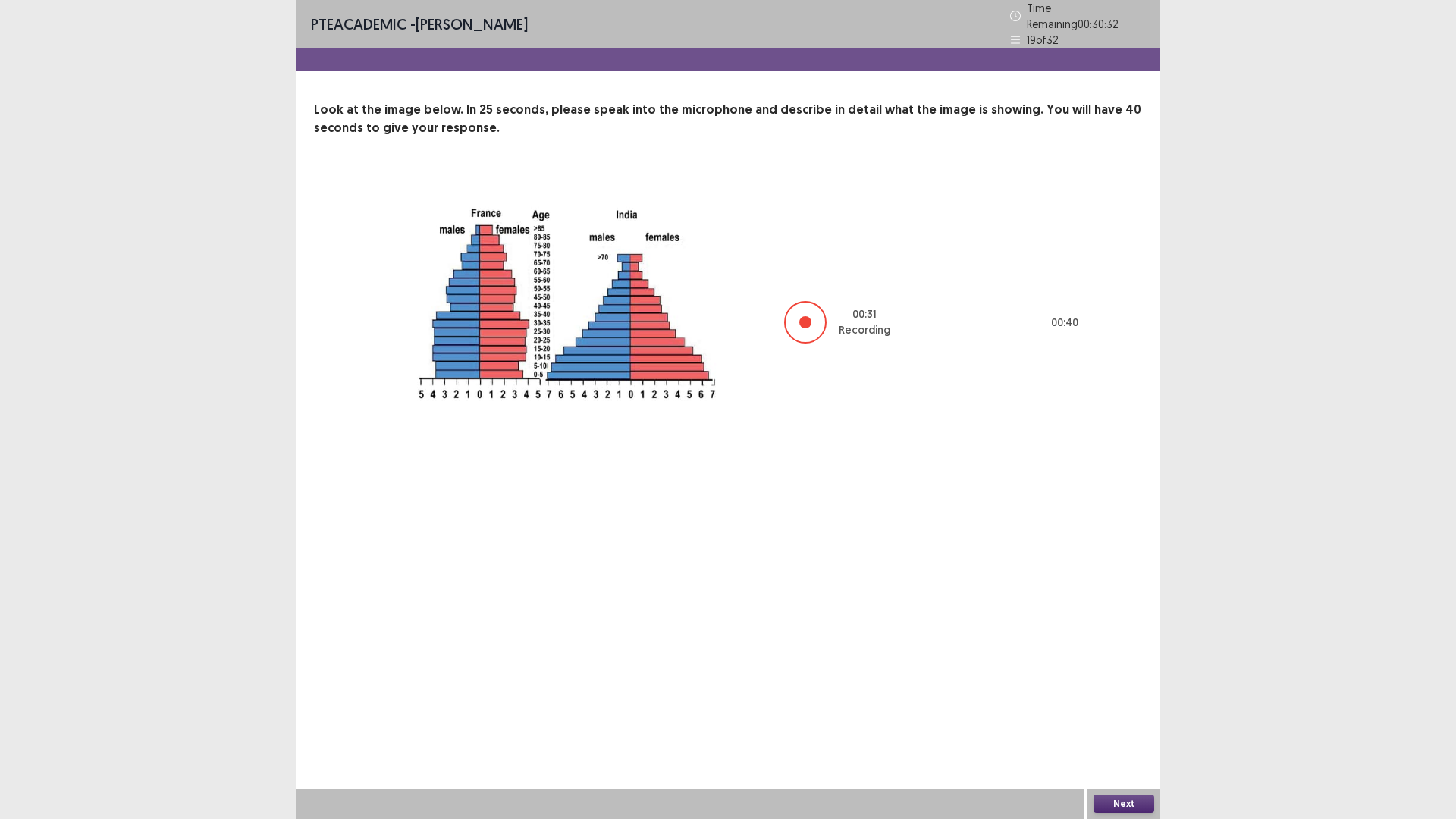
click at [1111, 806] on button "Next" at bounding box center [1124, 804] width 61 height 18
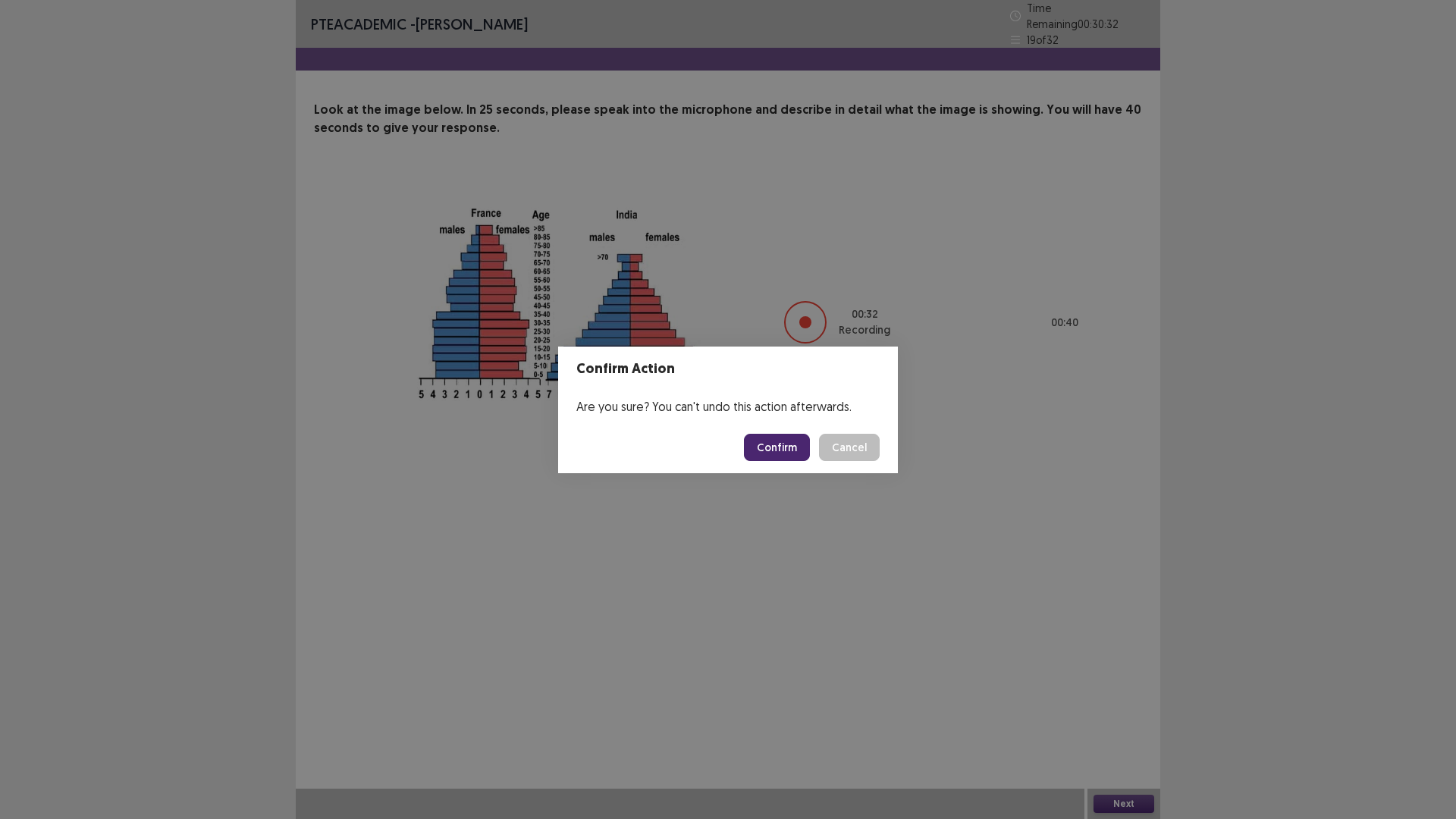
click at [757, 437] on button "Confirm" at bounding box center [776, 448] width 66 height 28
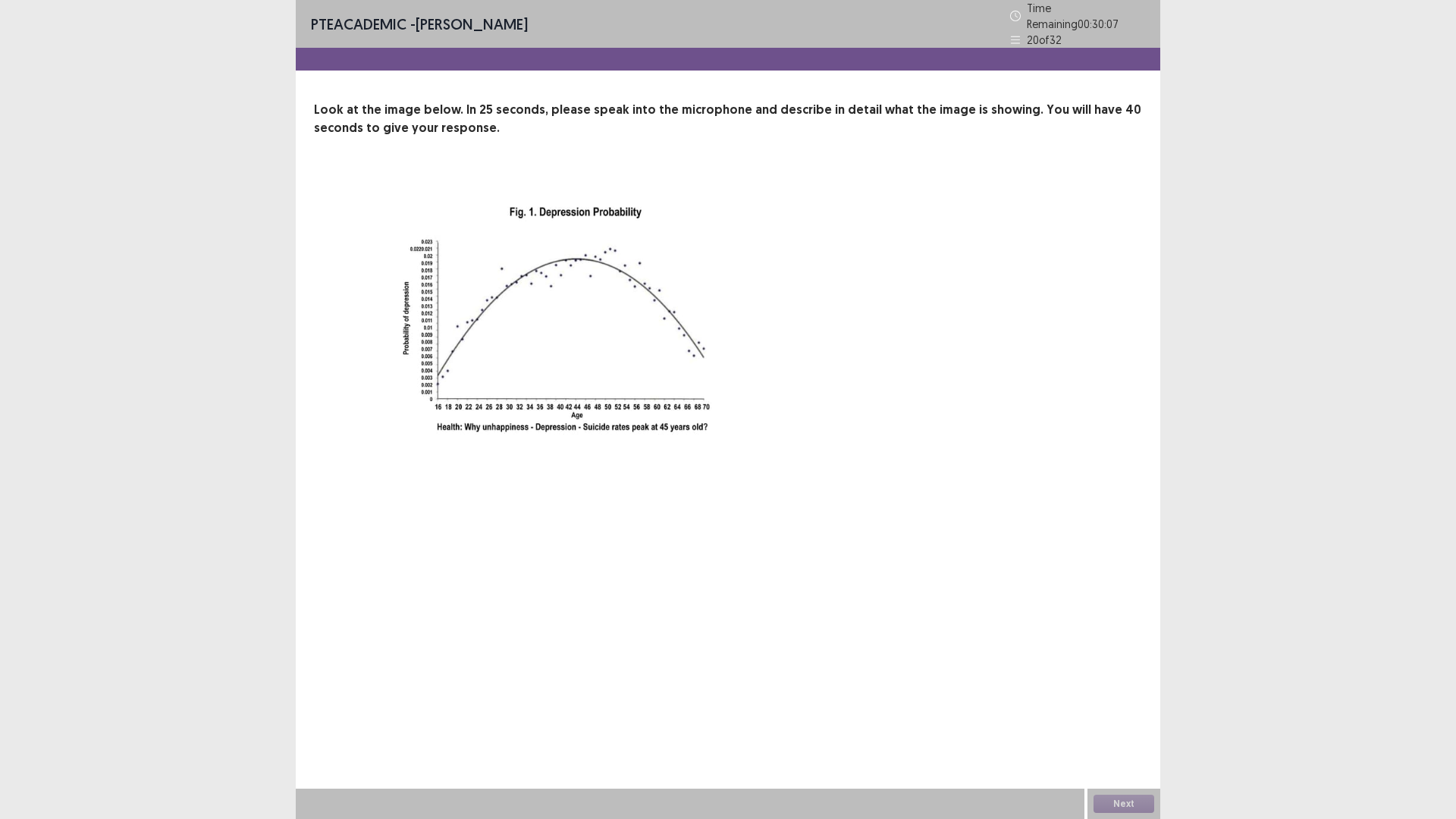
click at [575, 251] on img at bounding box center [564, 322] width 379 height 298
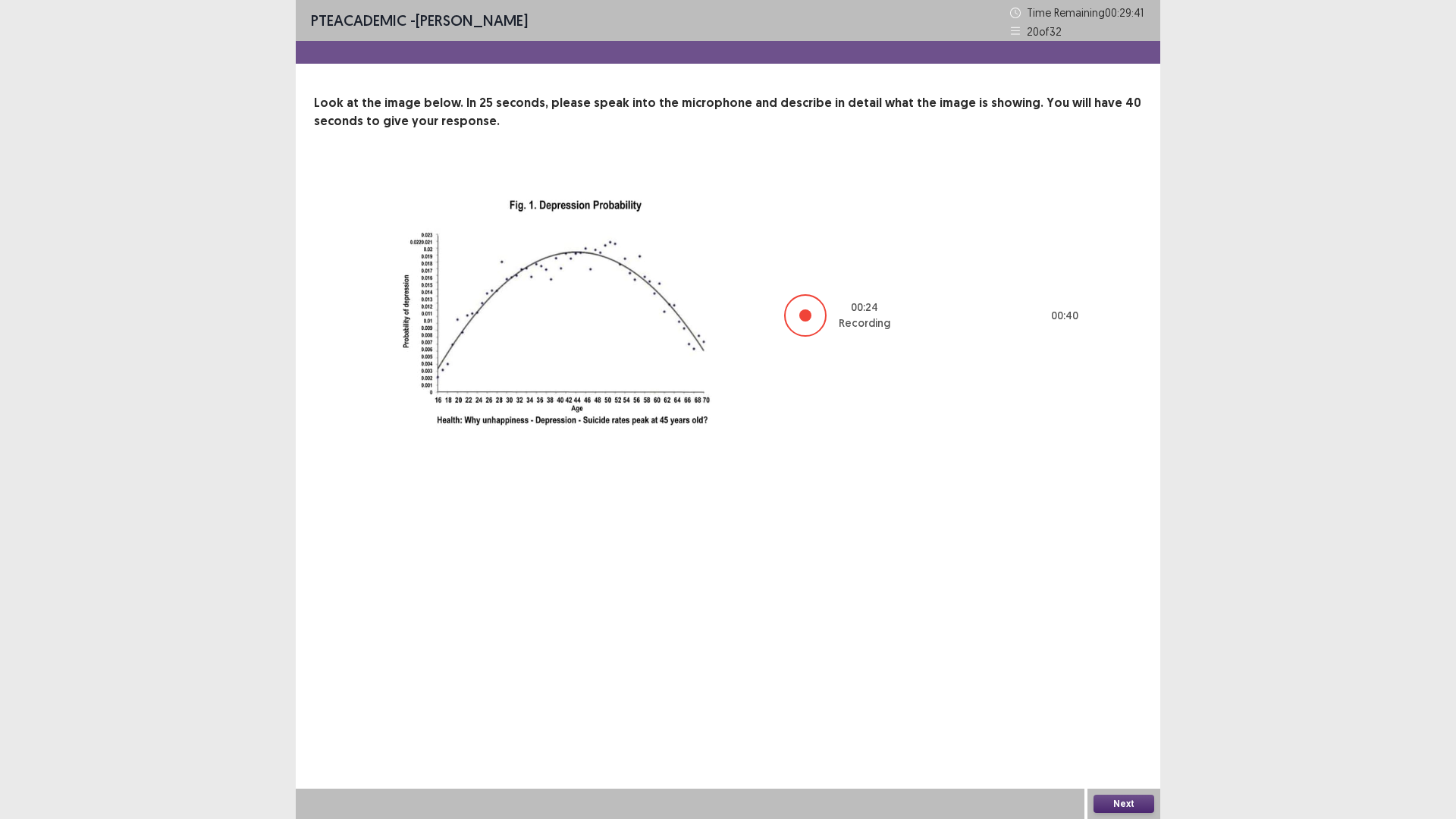
click at [1135, 805] on button "Next" at bounding box center [1124, 804] width 61 height 18
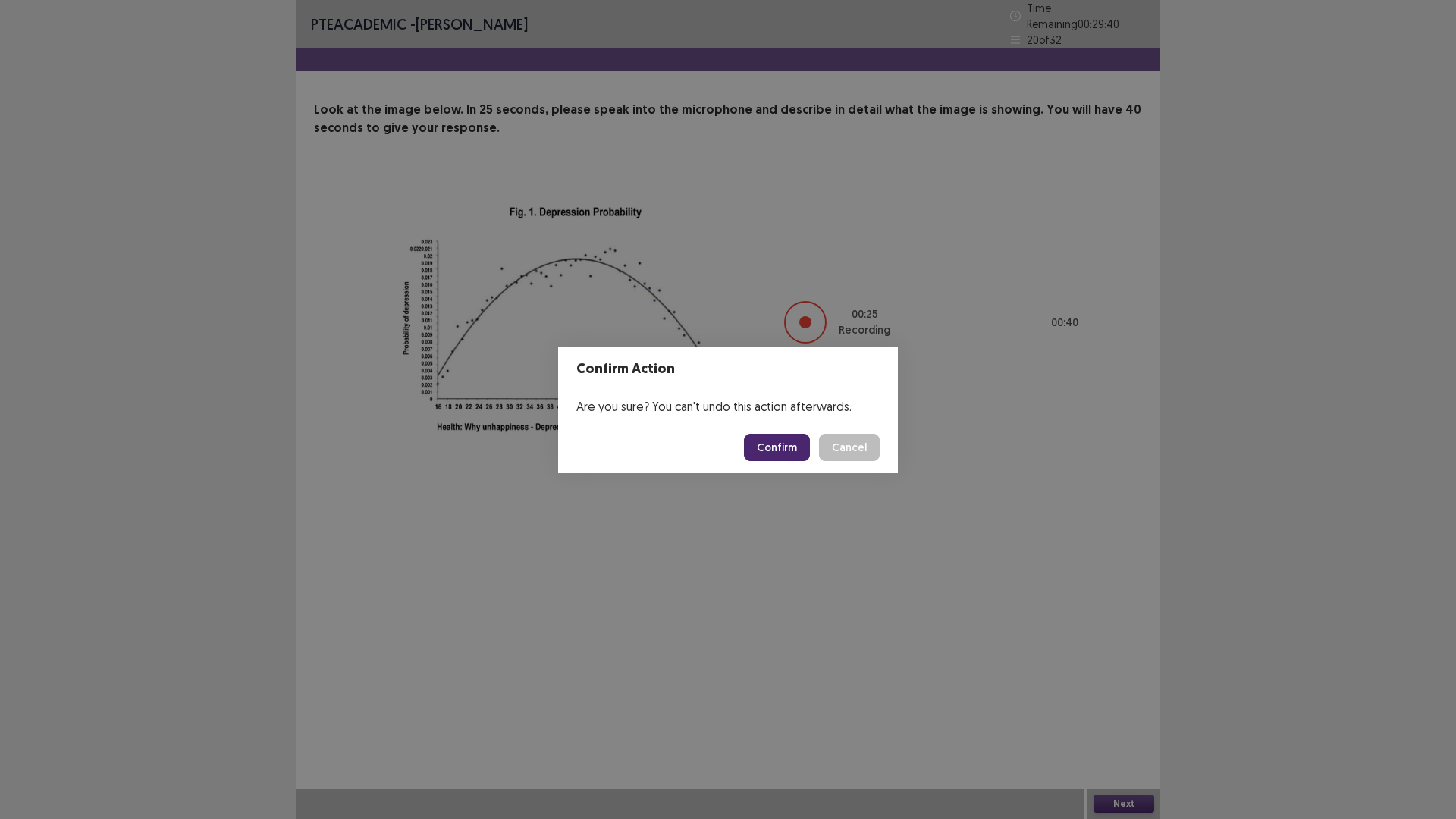
click at [807, 452] on button "Confirm" at bounding box center [776, 448] width 66 height 28
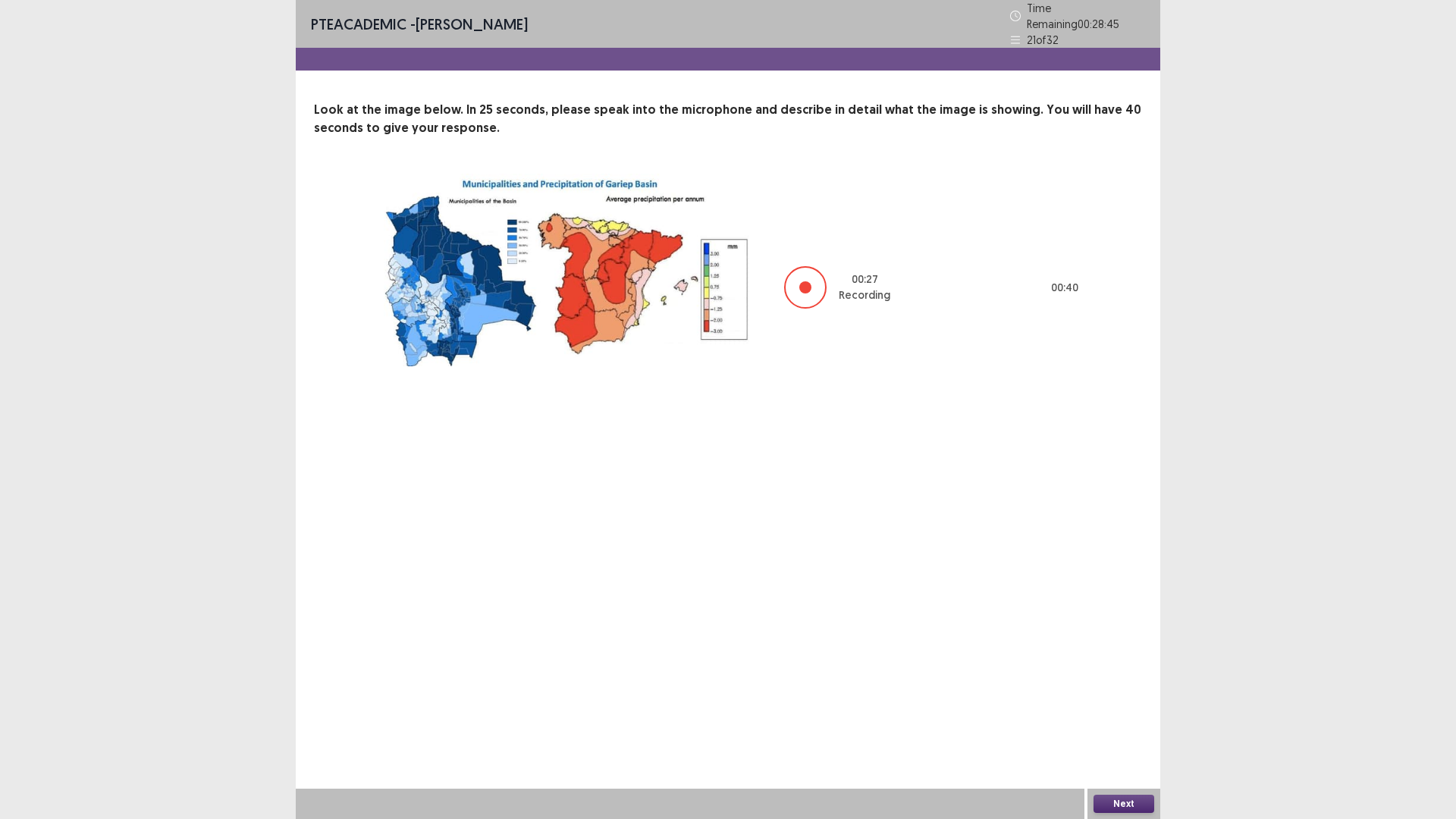
click at [1130, 809] on button "Next" at bounding box center [1124, 804] width 61 height 18
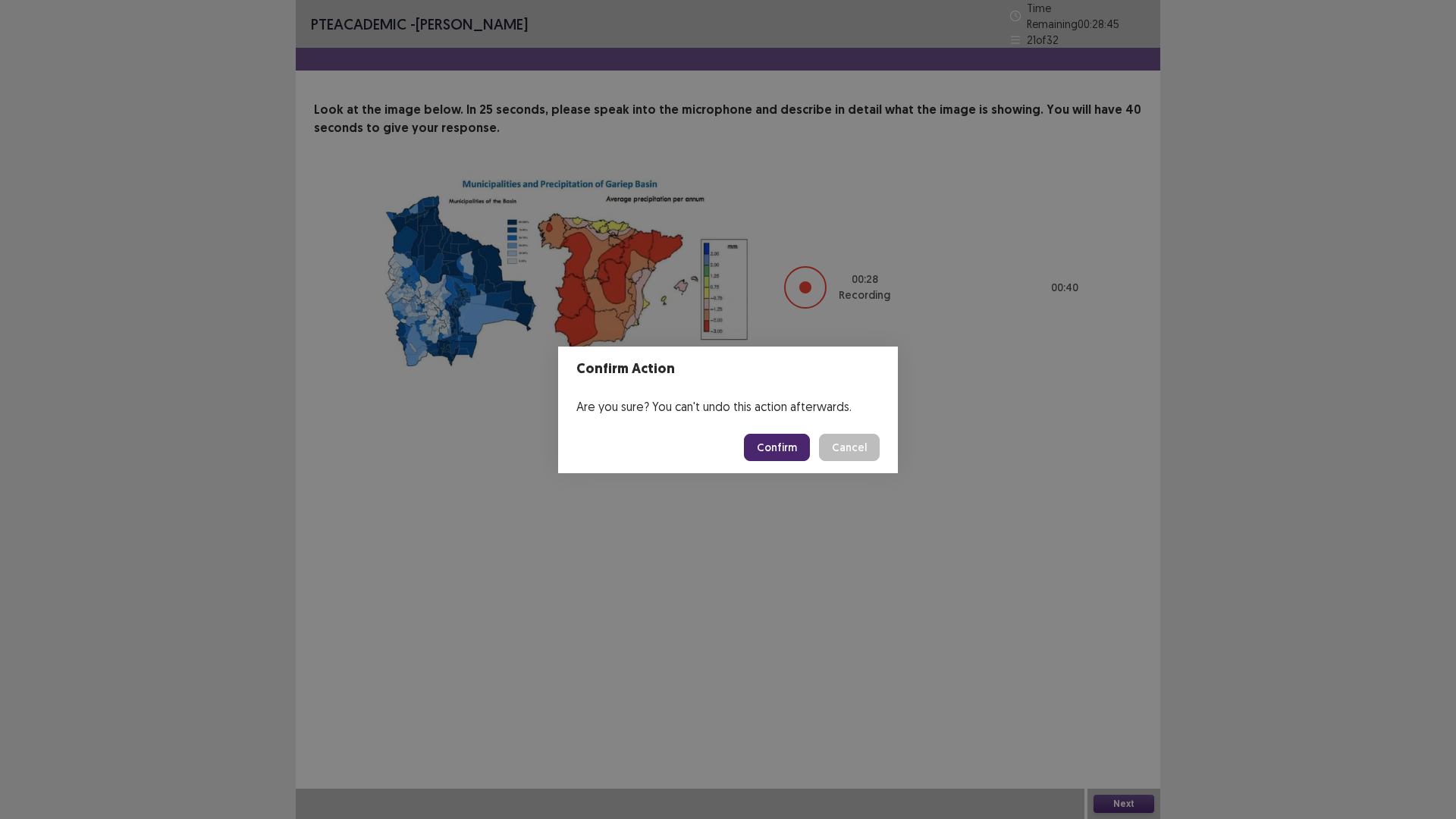
click at [766, 449] on button "Confirm" at bounding box center [776, 448] width 66 height 28
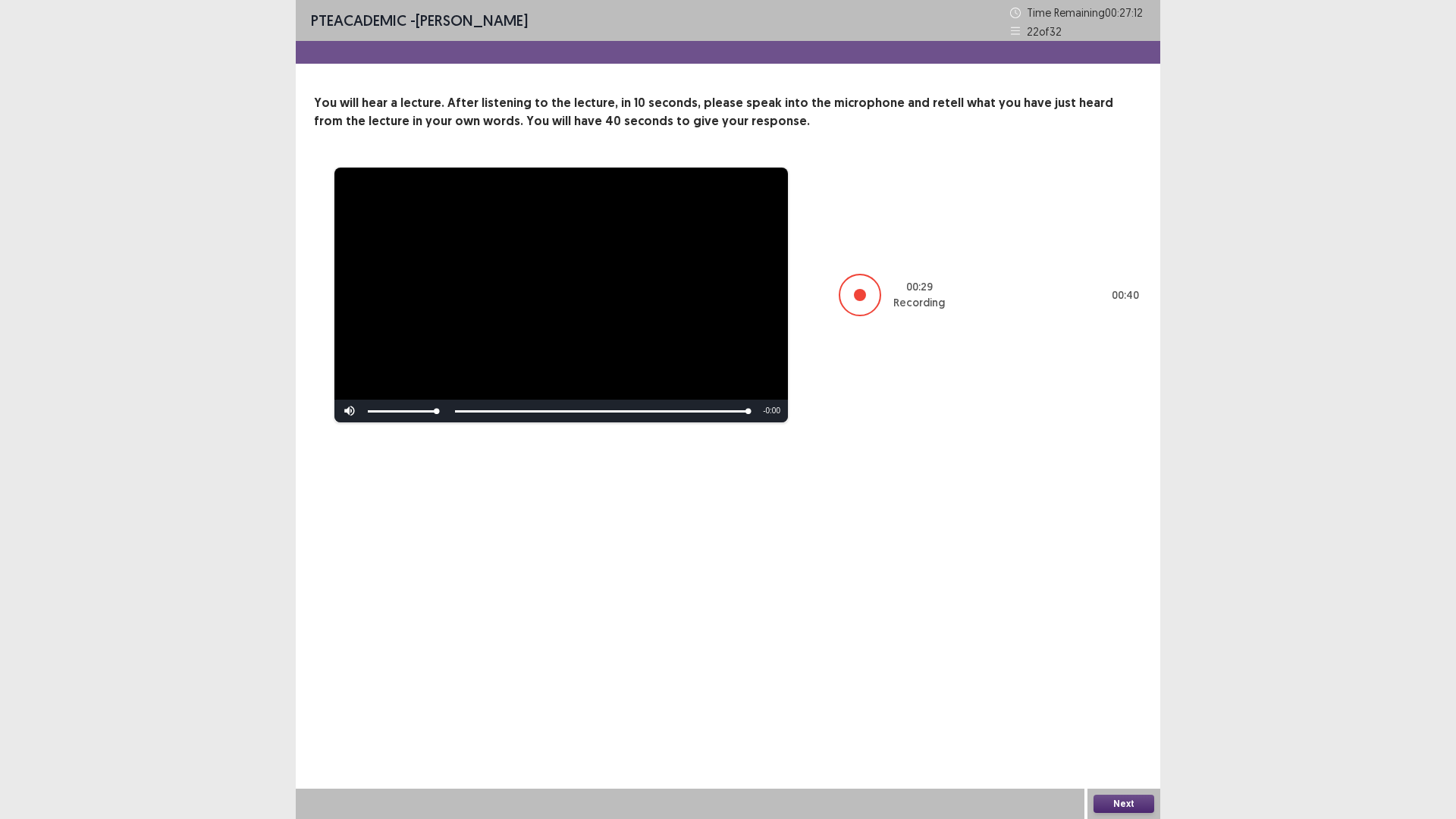
click at [1117, 799] on button "Next" at bounding box center [1124, 804] width 61 height 18
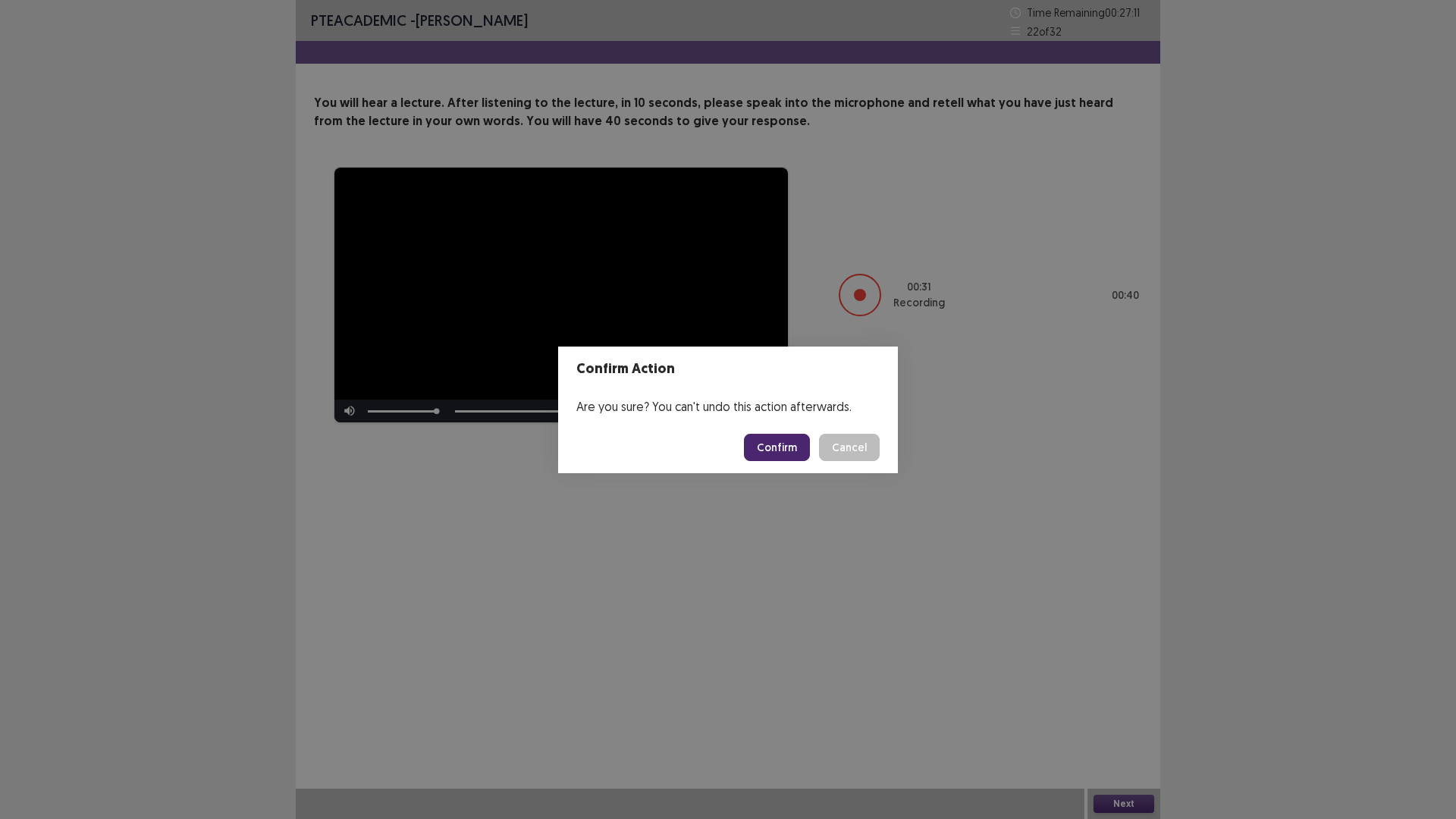
click at [783, 442] on button "Confirm" at bounding box center [776, 448] width 66 height 28
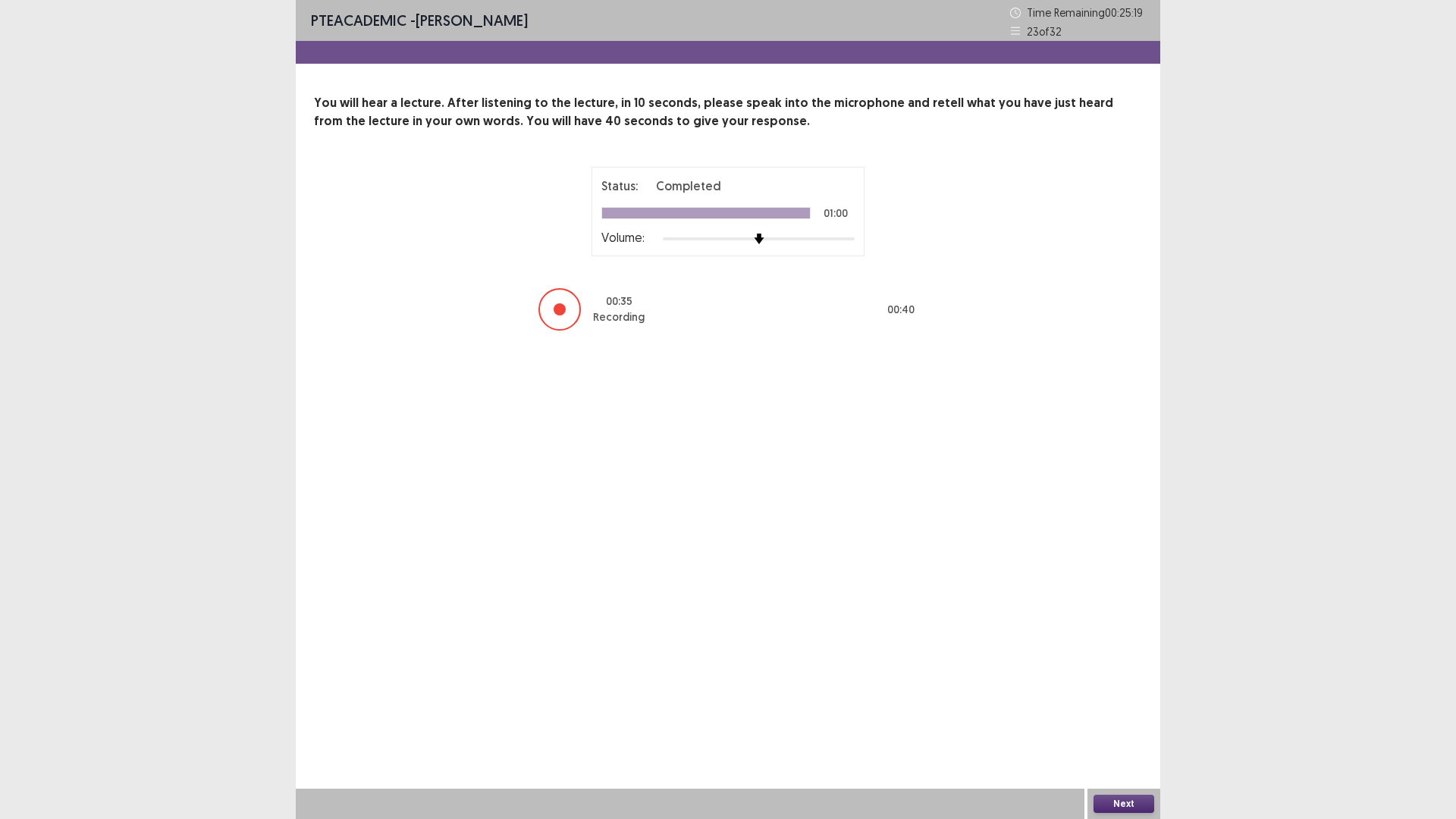
click at [1136, 804] on button "Next" at bounding box center [1124, 804] width 61 height 18
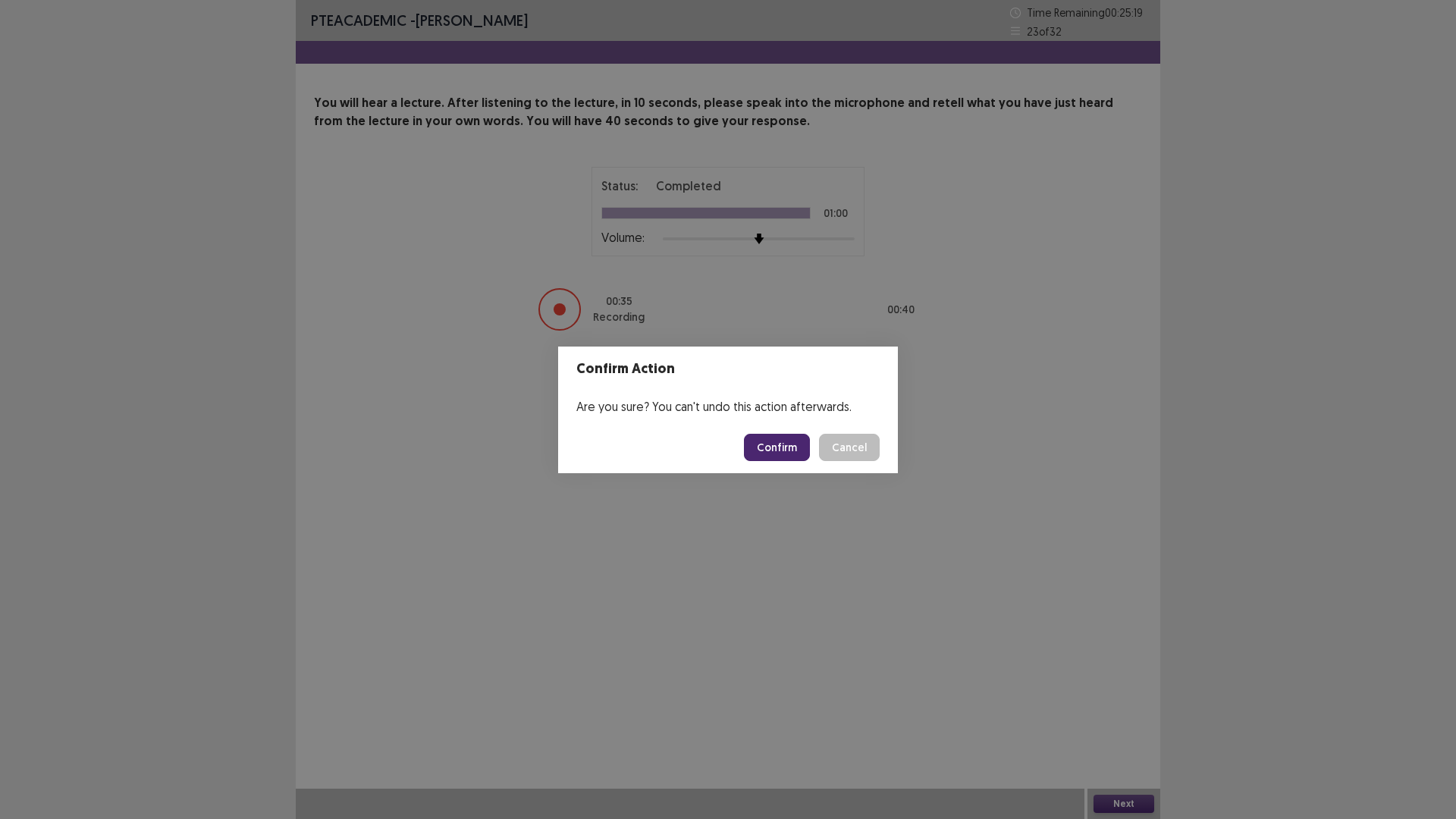
click at [791, 454] on button "Confirm" at bounding box center [776, 448] width 66 height 28
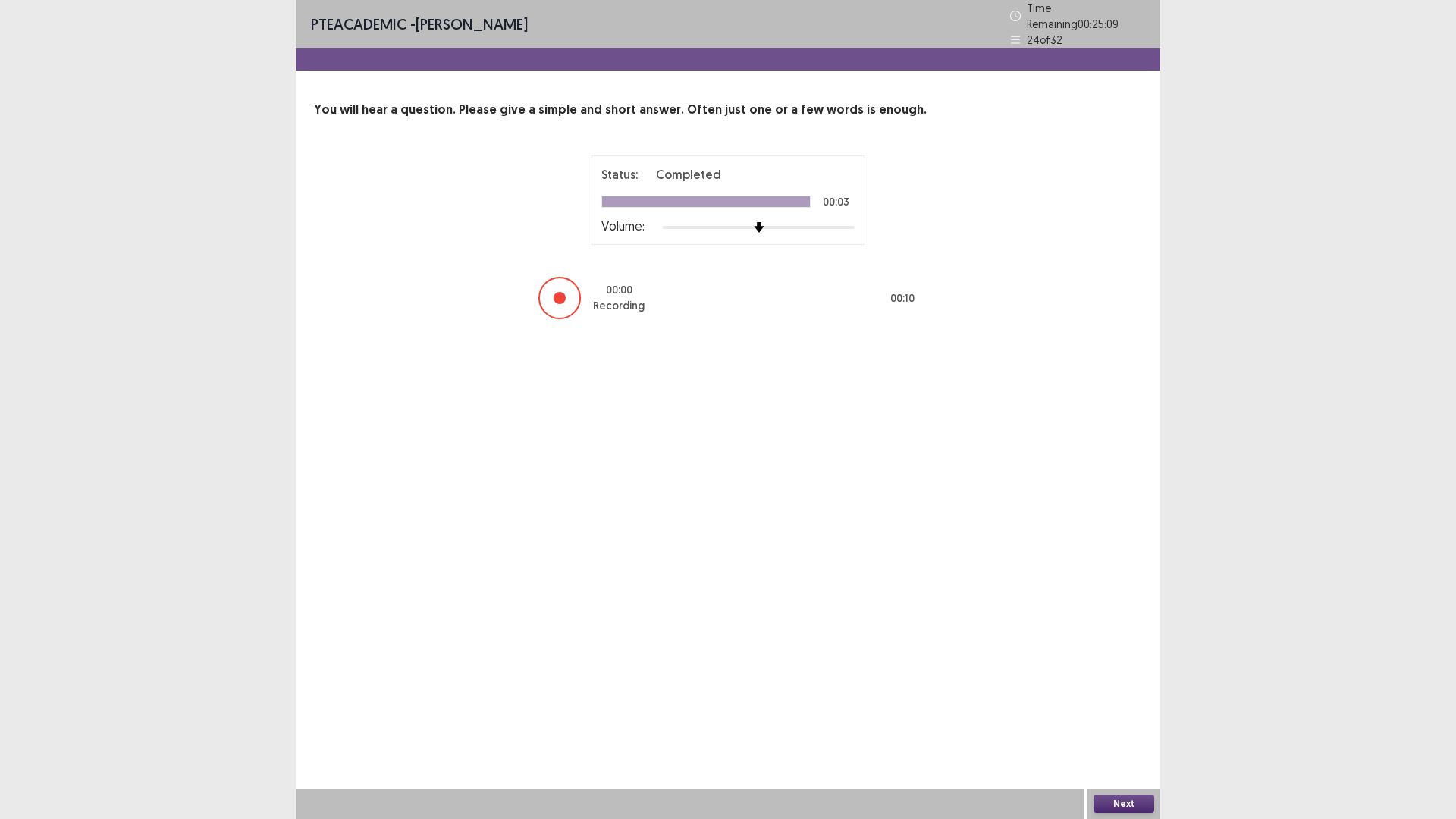
click at [1127, 797] on button "Next" at bounding box center [1124, 804] width 61 height 18
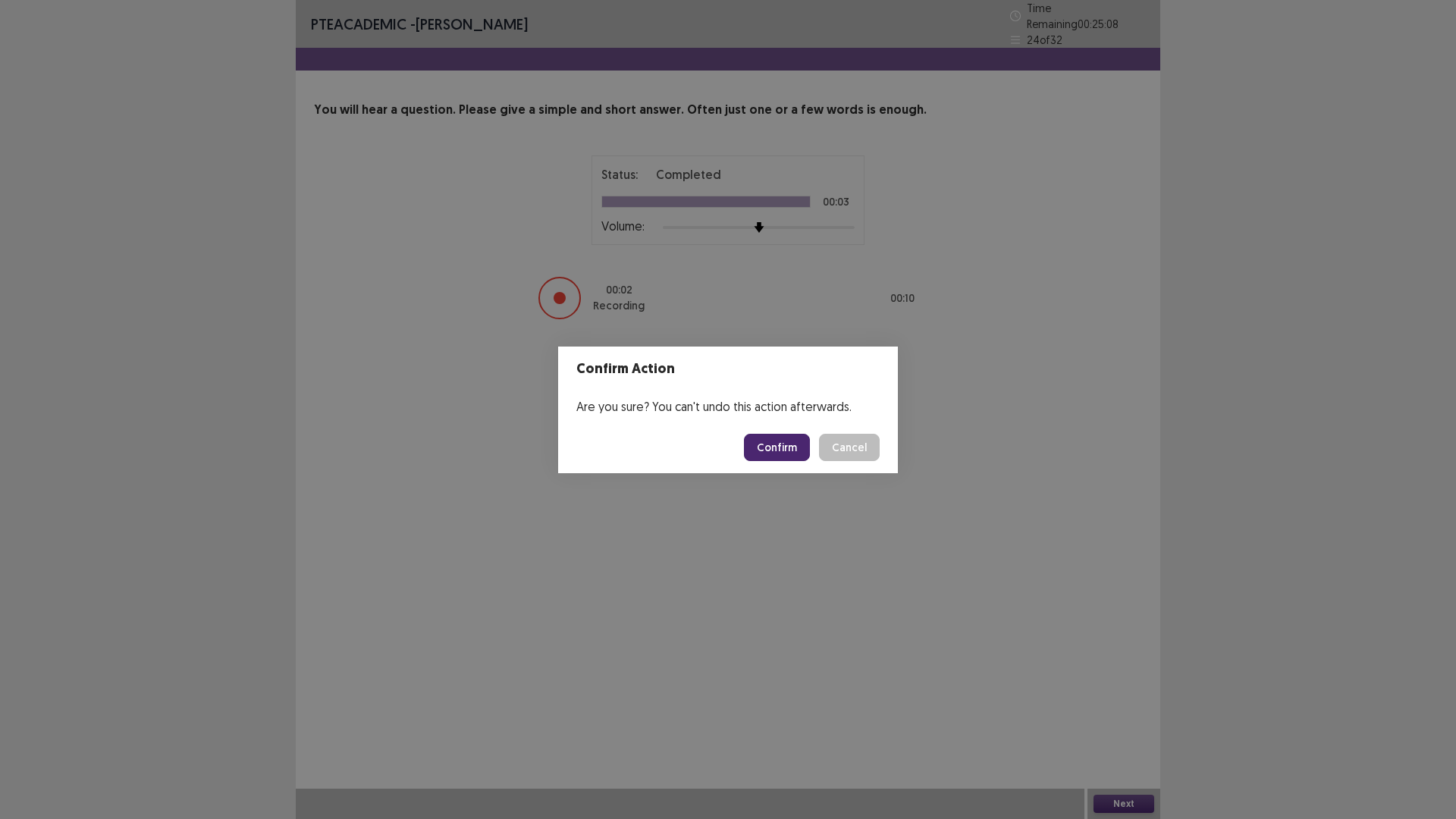
click at [798, 442] on button "Confirm" at bounding box center [776, 448] width 66 height 28
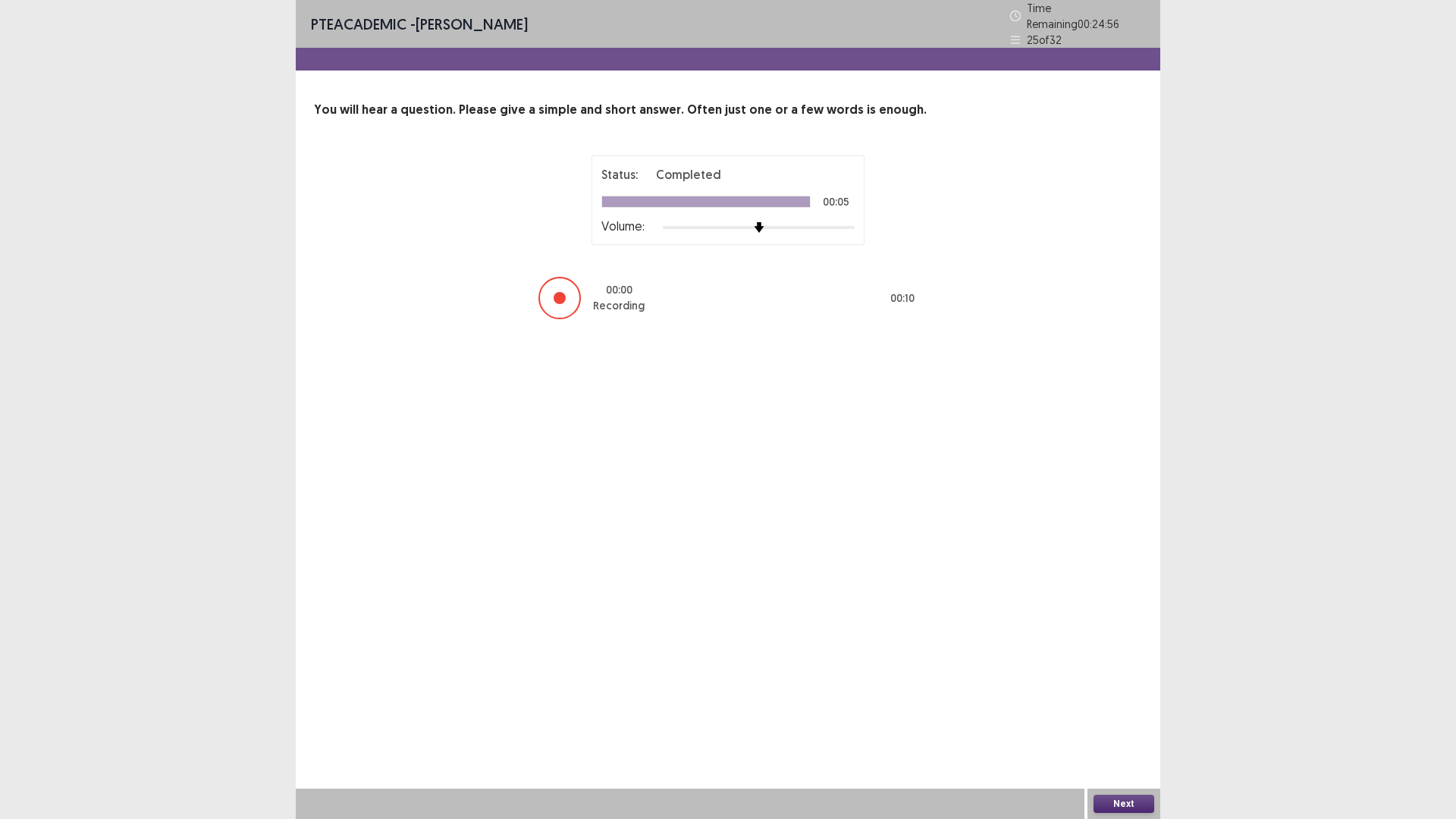
click at [1124, 804] on button "Next" at bounding box center [1124, 804] width 61 height 18
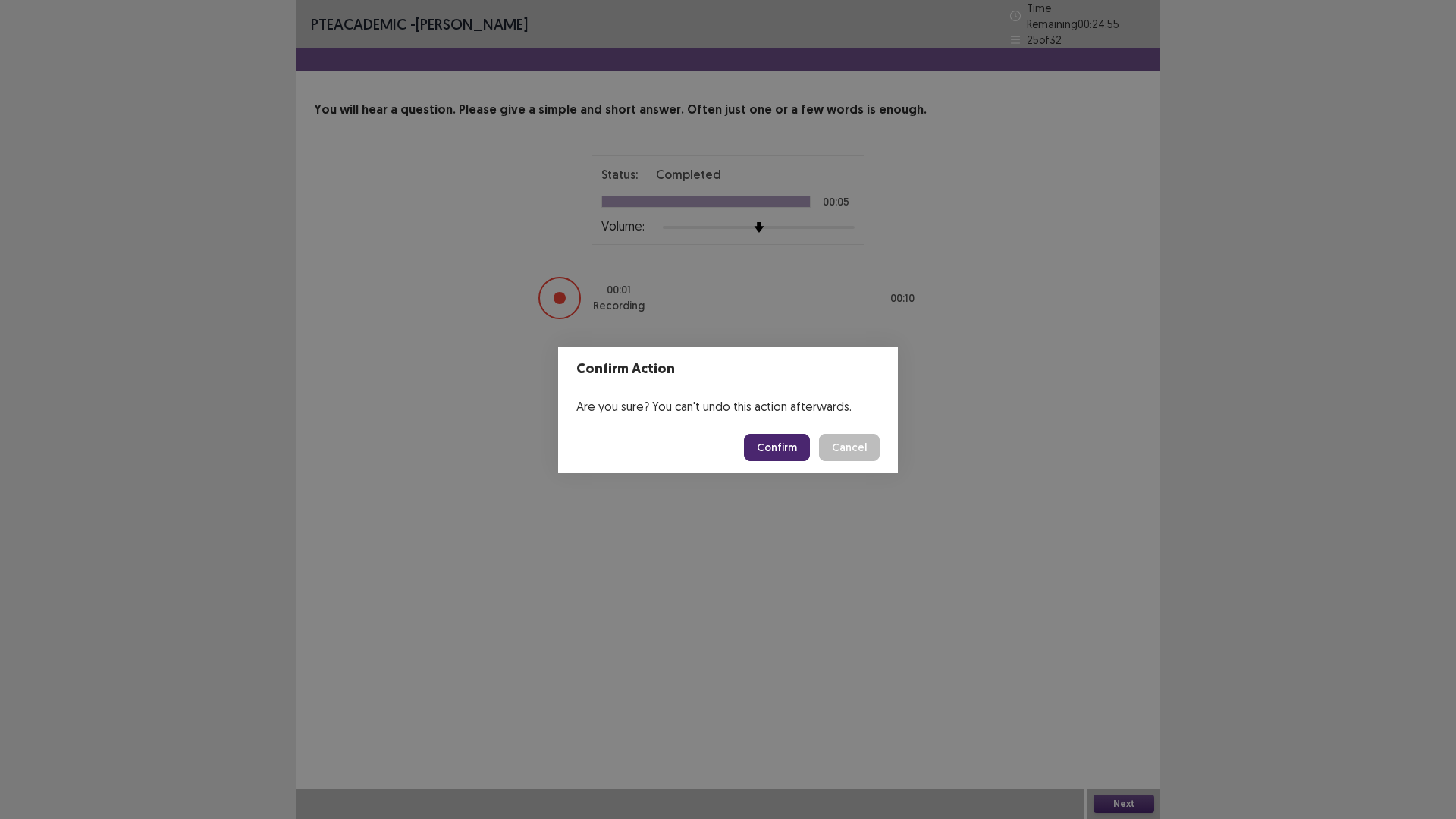
click at [781, 443] on button "Confirm" at bounding box center [776, 448] width 66 height 28
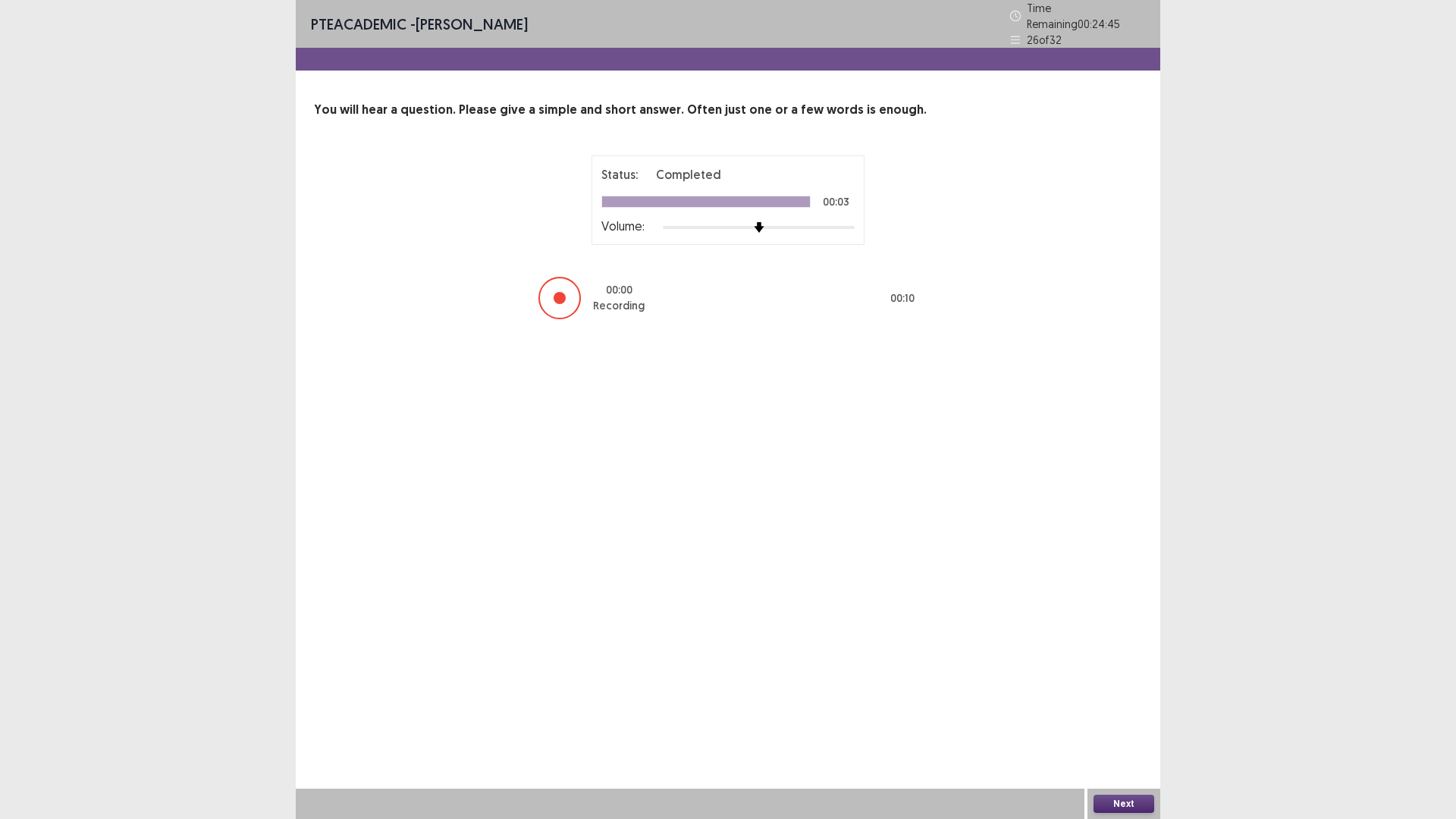
click at [1126, 802] on button "Next" at bounding box center [1124, 804] width 61 height 18
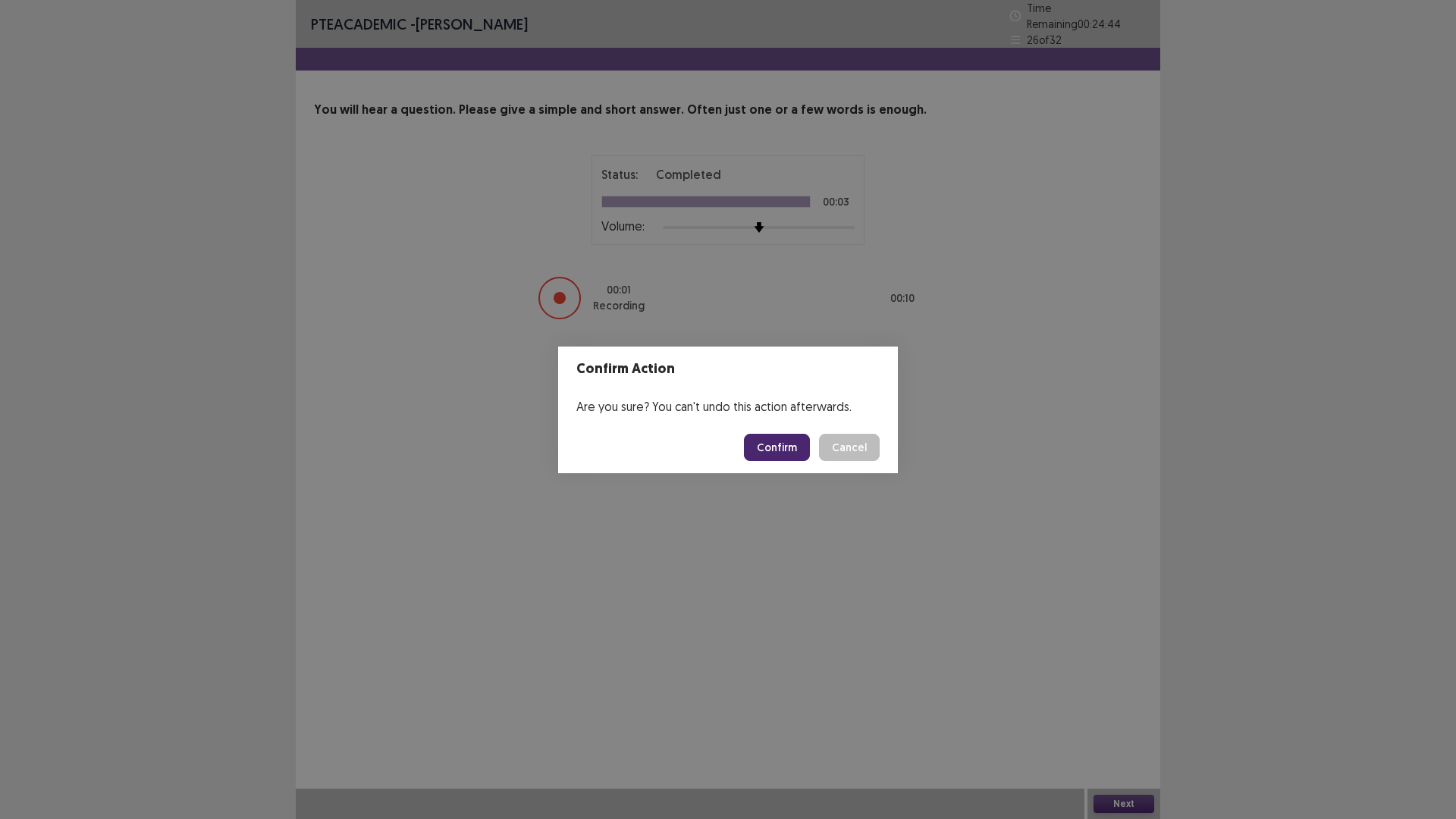
click at [784, 445] on button "Confirm" at bounding box center [776, 448] width 66 height 28
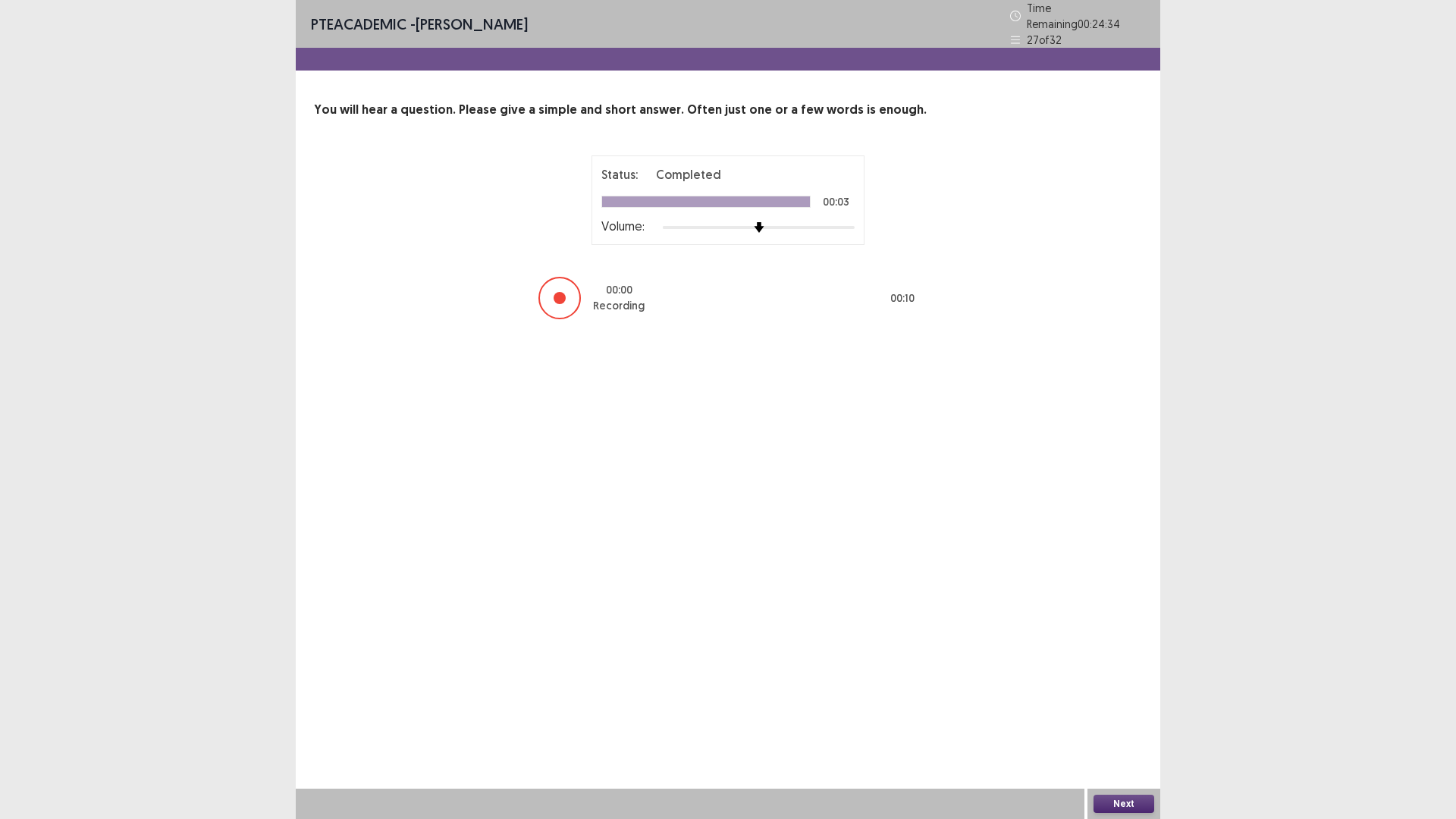
click at [1127, 801] on button "Next" at bounding box center [1124, 804] width 61 height 18
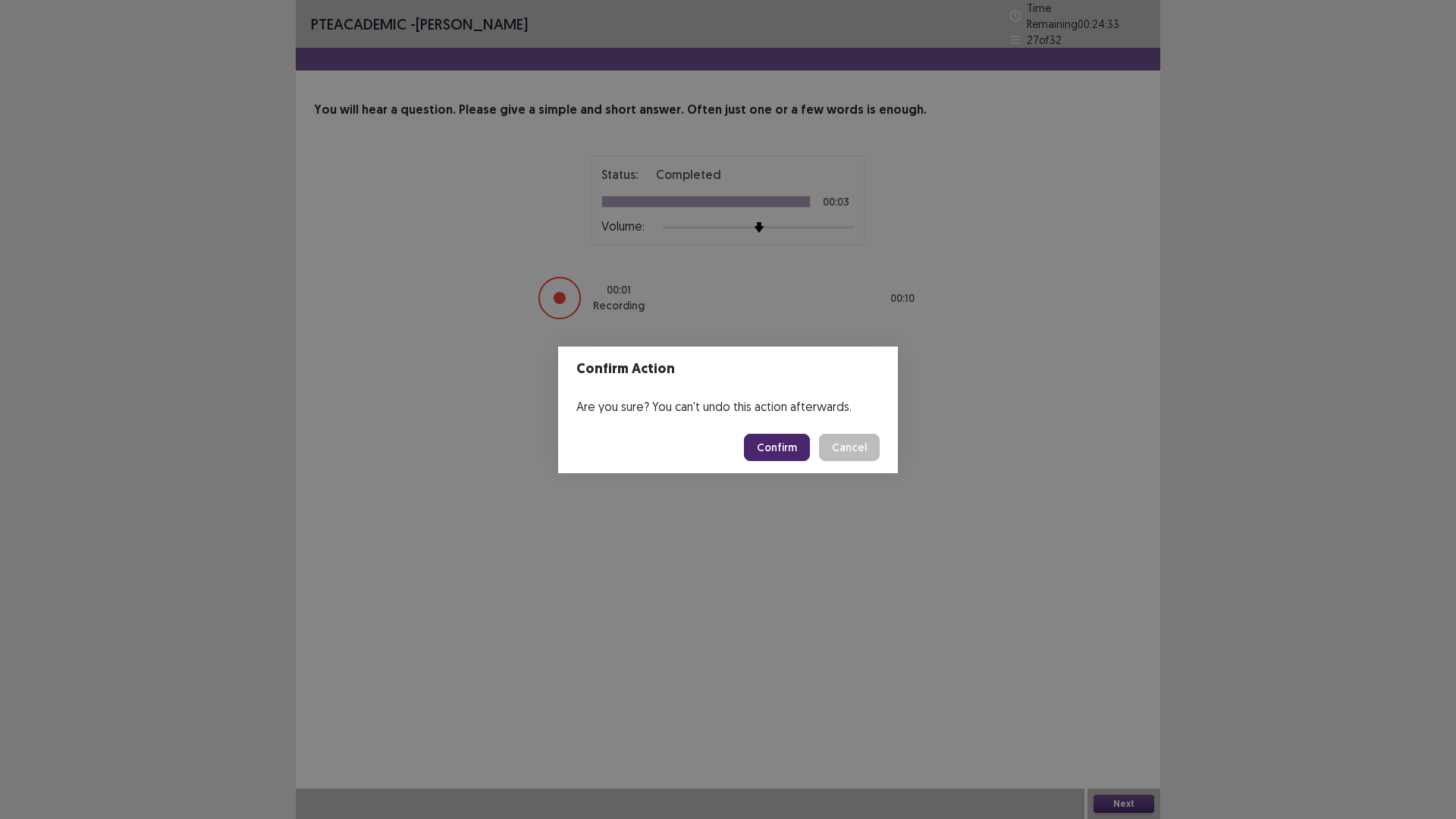
click at [789, 438] on button "Confirm" at bounding box center [776, 448] width 66 height 28
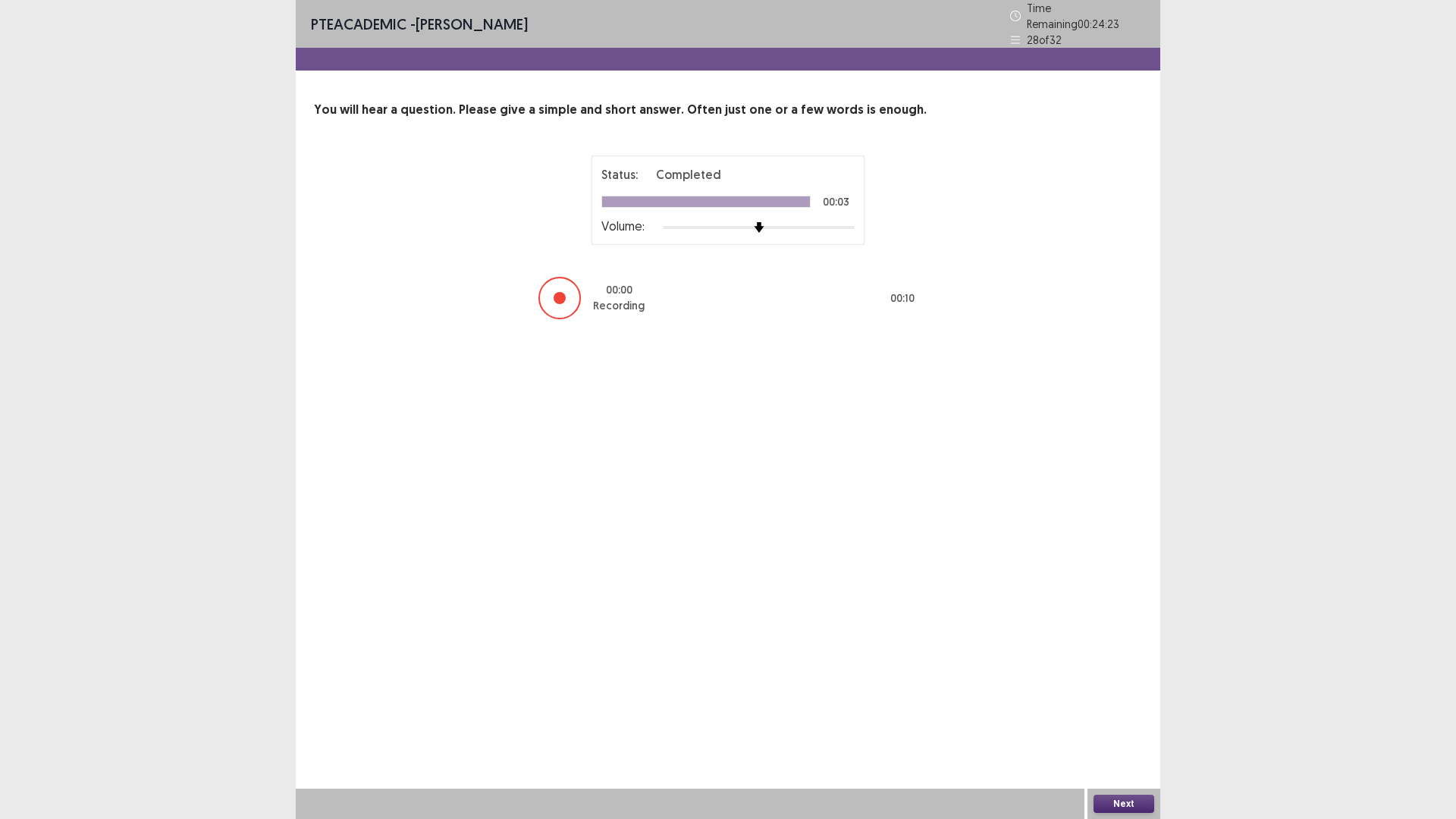
click at [1126, 797] on button "Next" at bounding box center [1124, 804] width 61 height 18
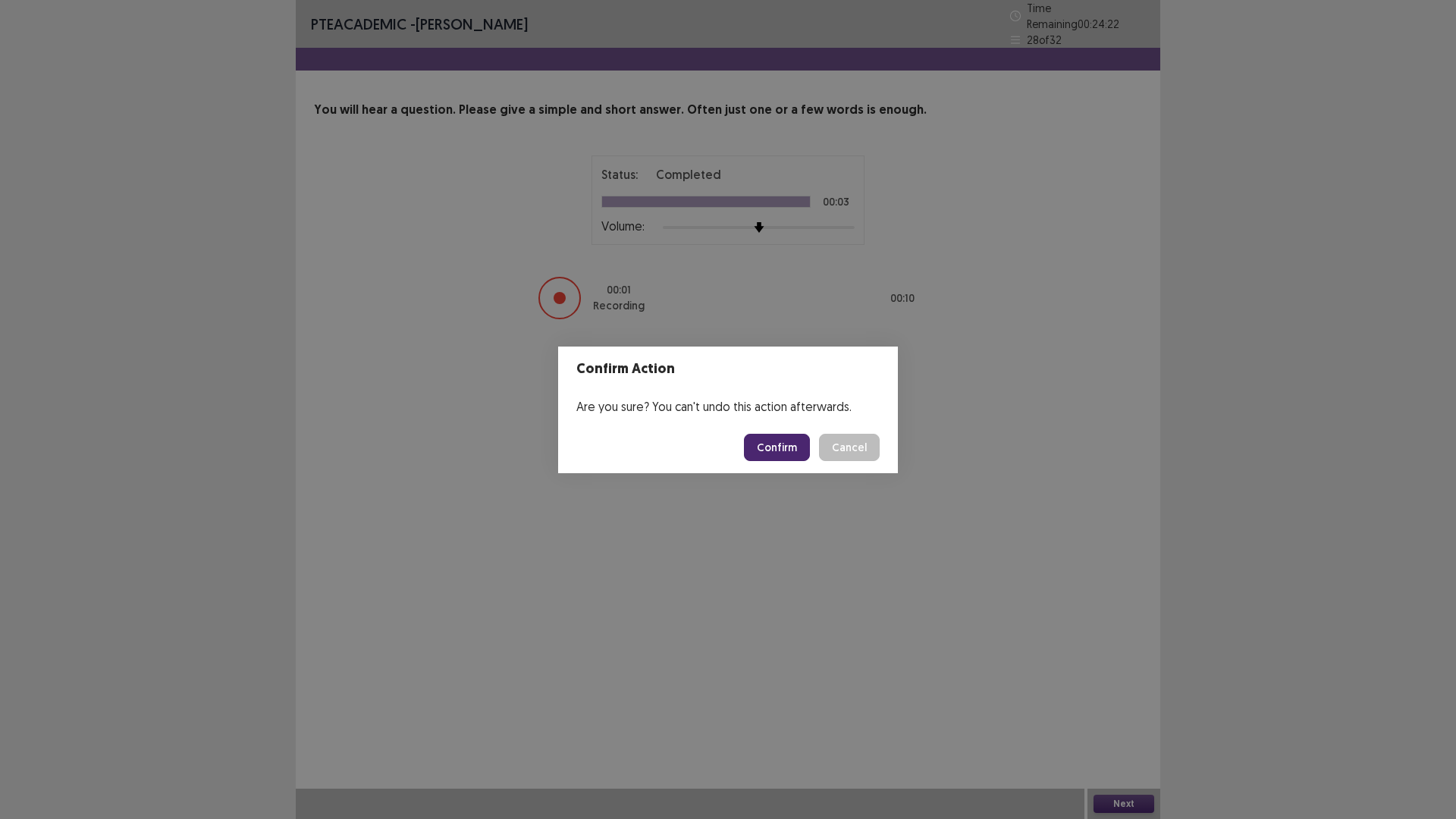
click at [786, 449] on button "Confirm" at bounding box center [776, 448] width 66 height 28
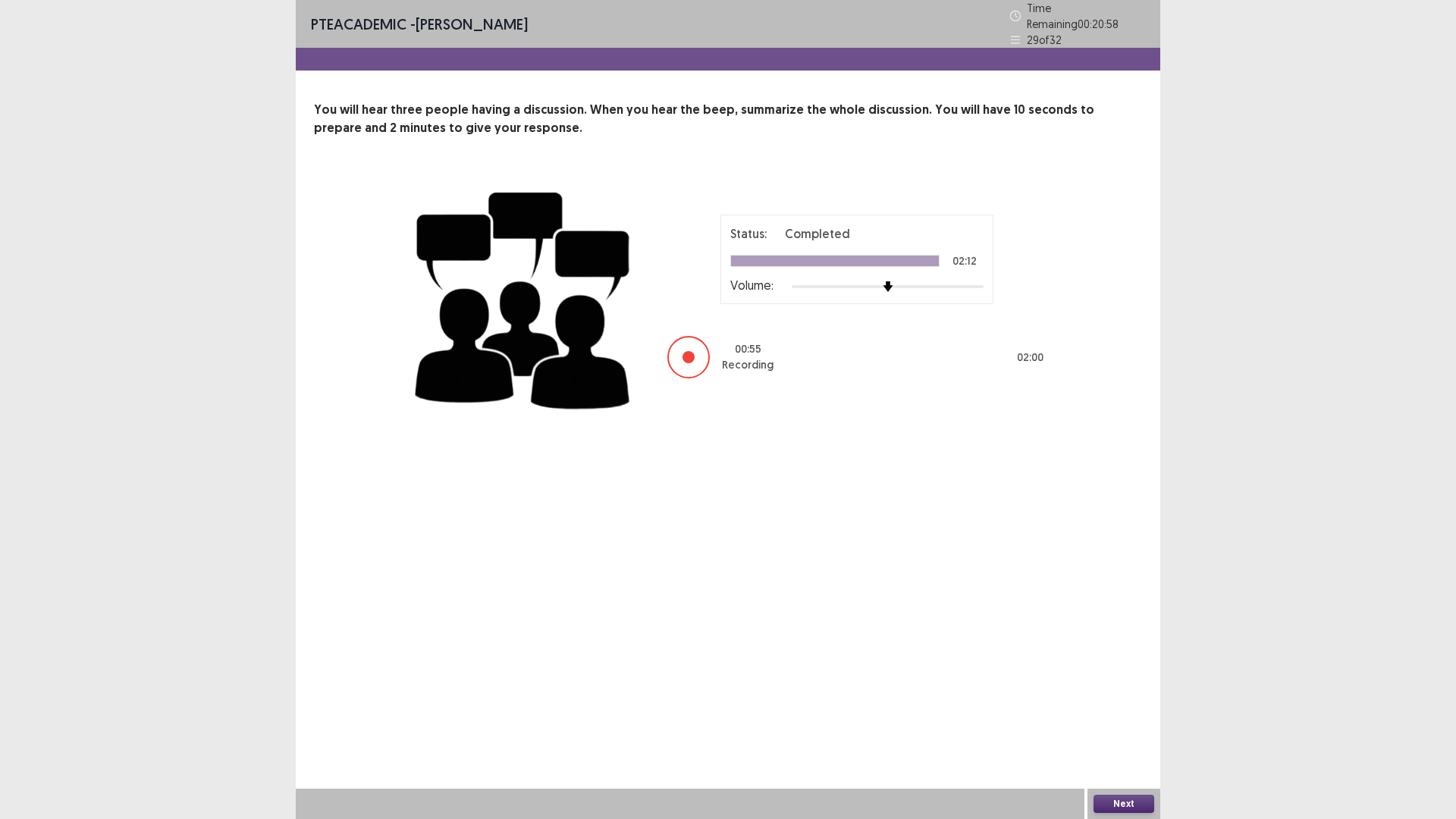
click at [1114, 799] on button "Next" at bounding box center [1124, 804] width 61 height 18
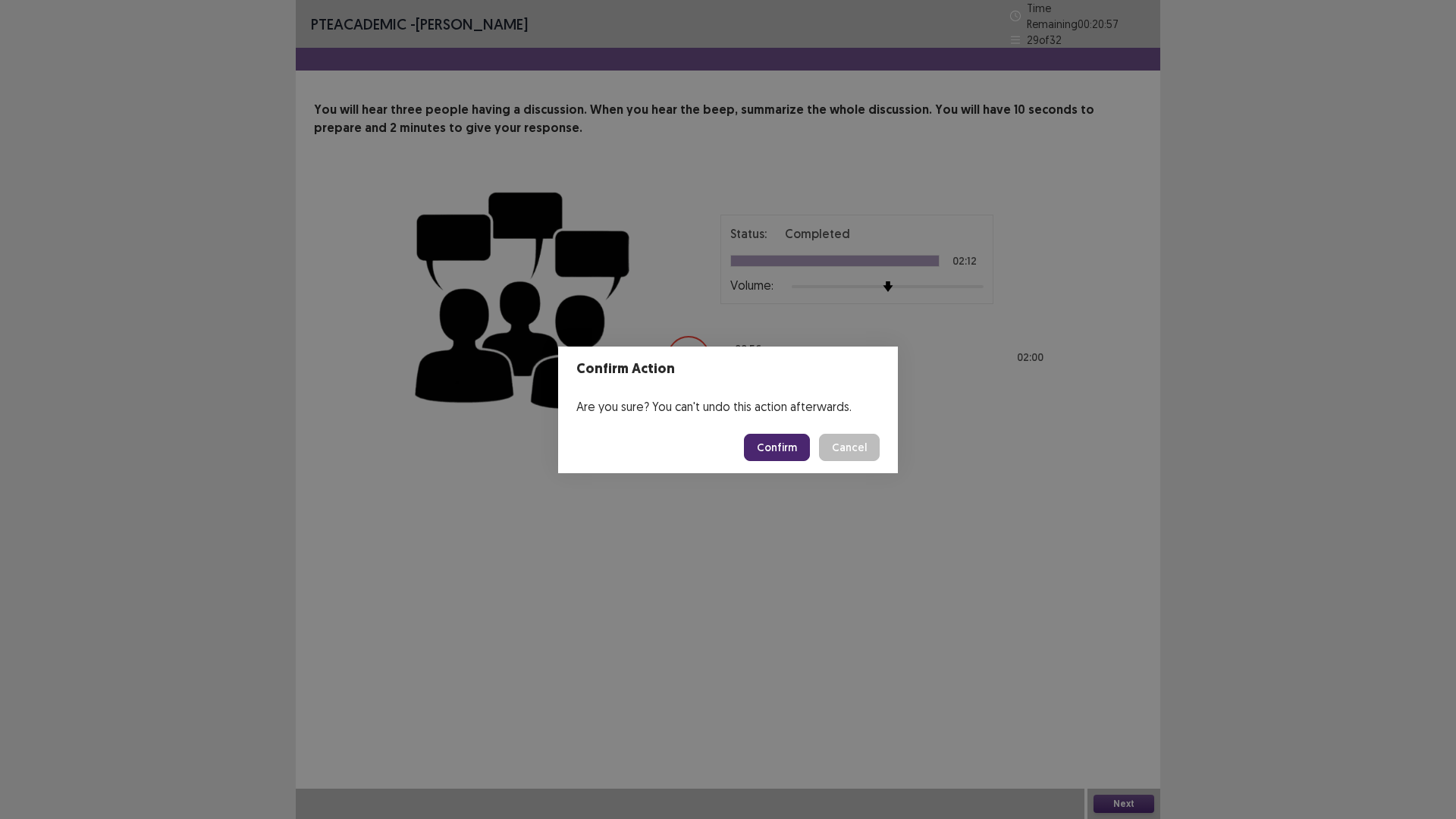
click at [776, 444] on button "Confirm" at bounding box center [776, 448] width 66 height 28
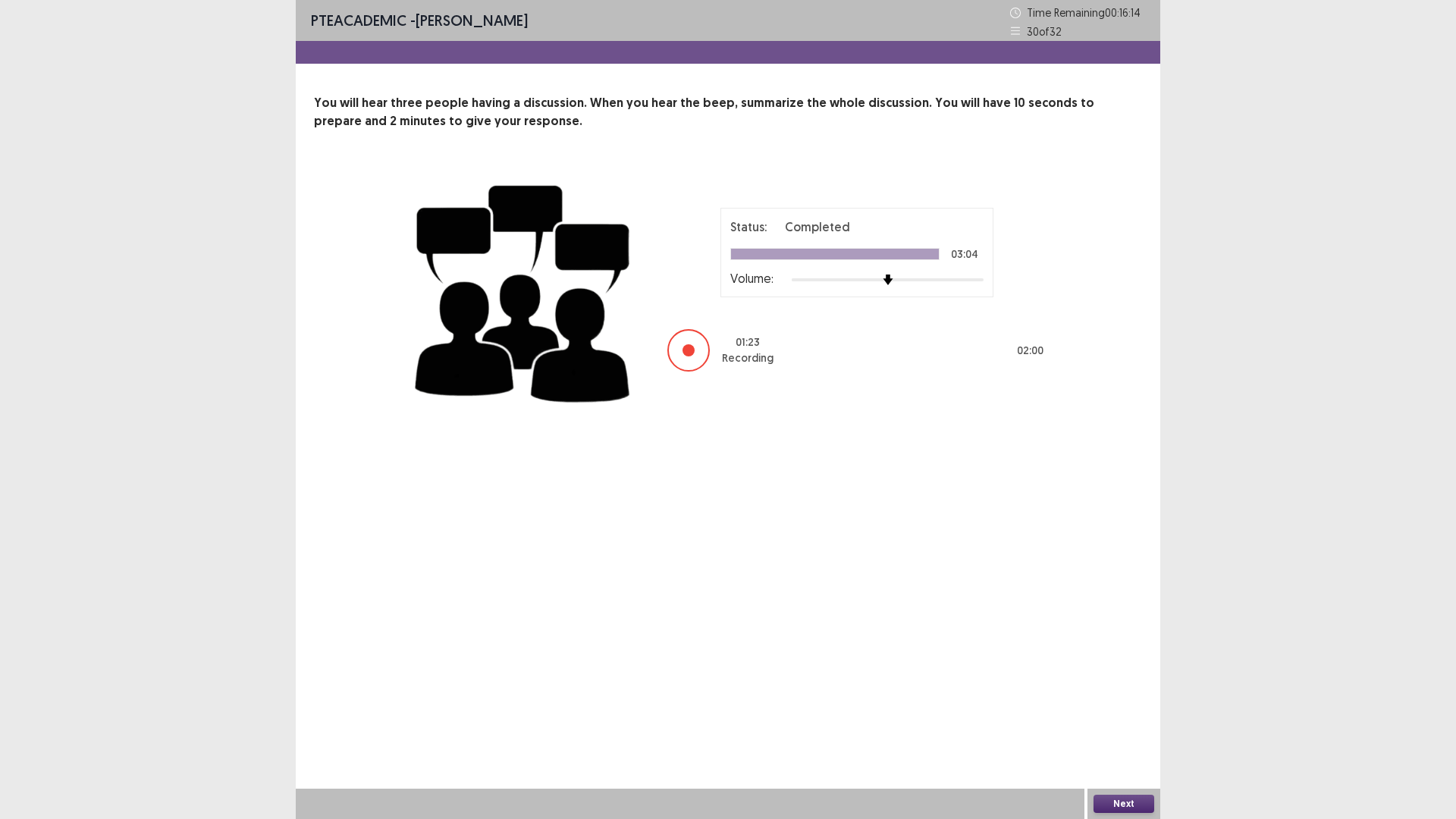
click at [1100, 803] on button "Next" at bounding box center [1124, 804] width 61 height 18
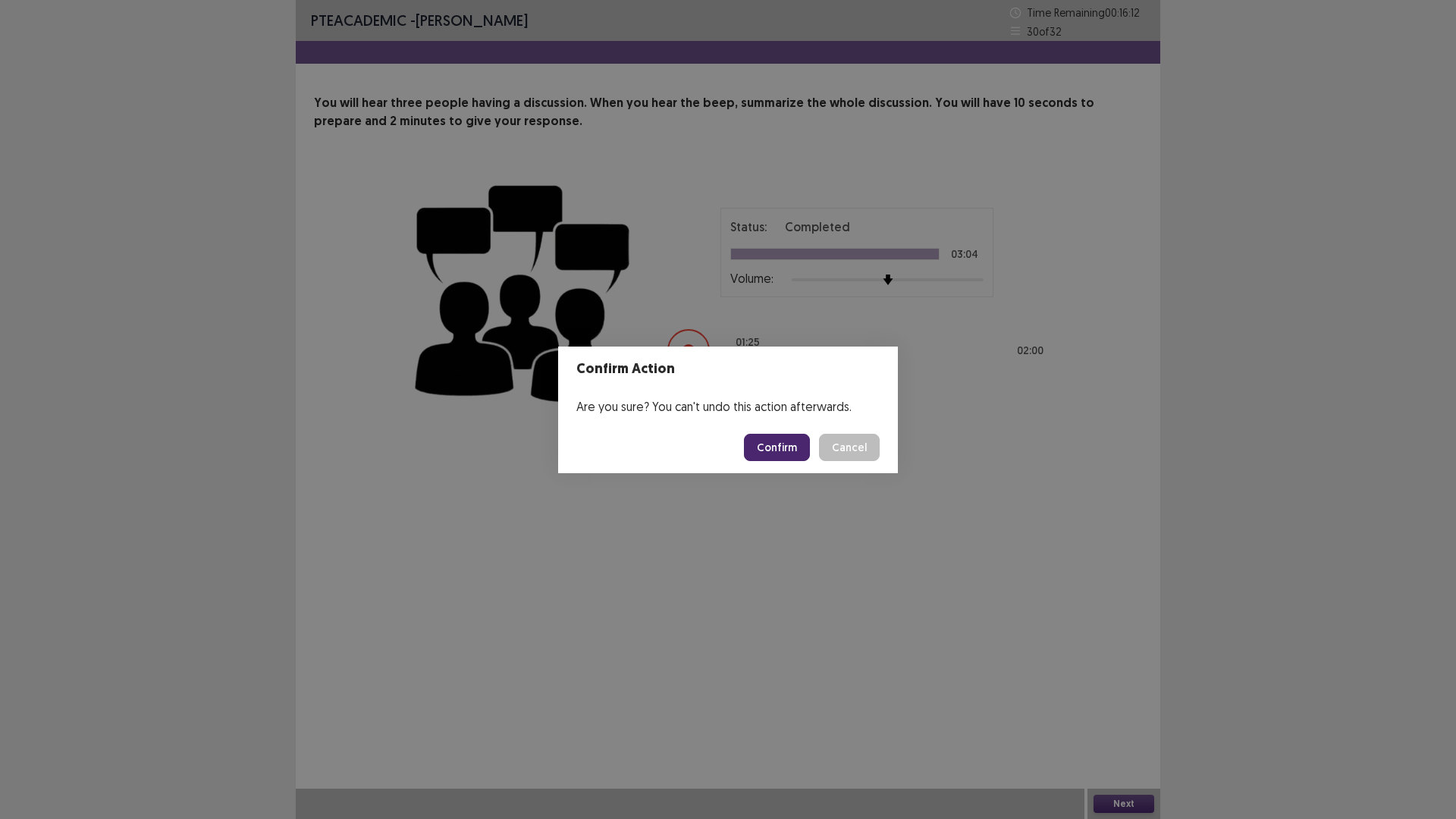
click at [788, 448] on button "Confirm" at bounding box center [776, 448] width 66 height 28
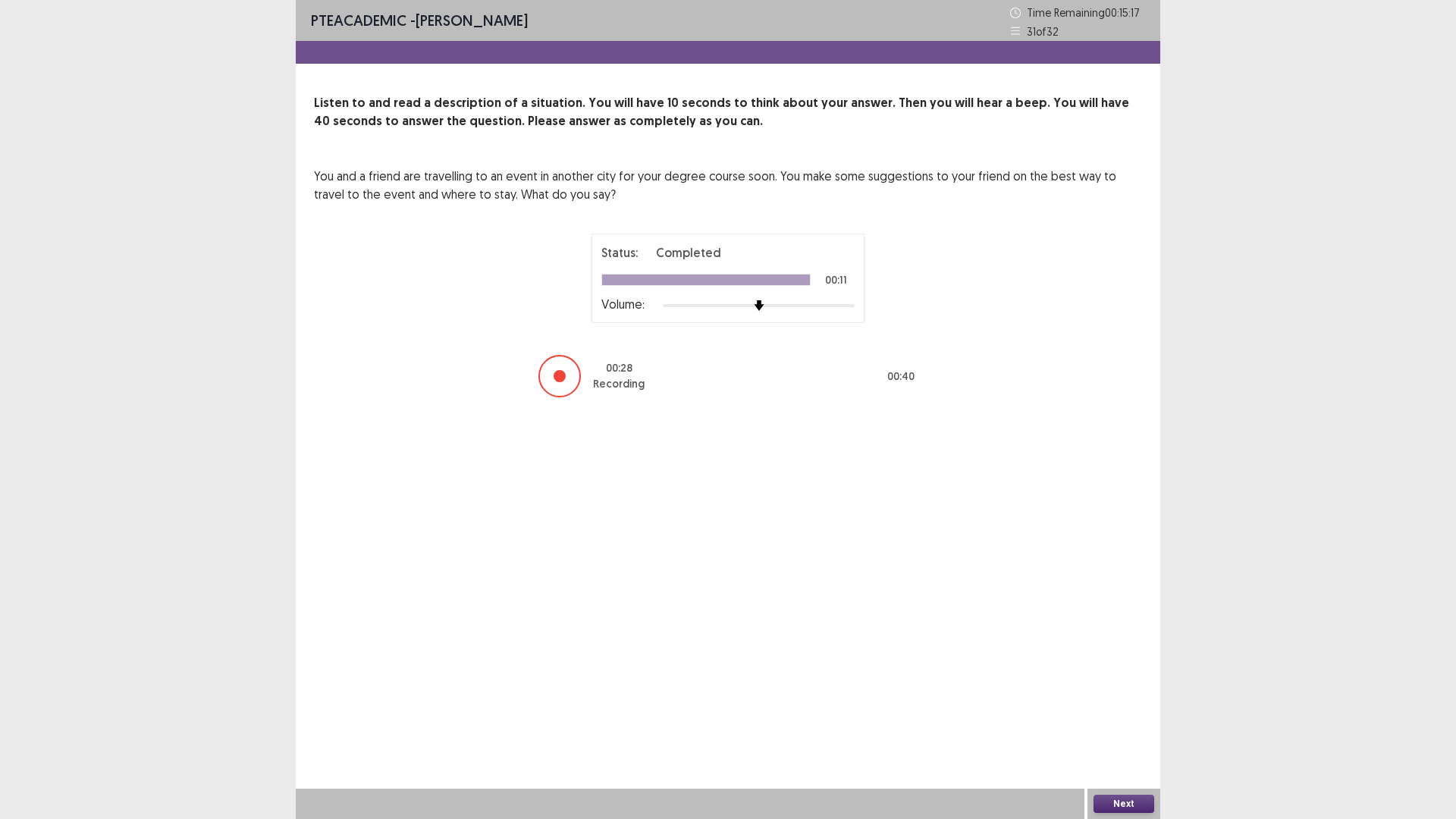
click at [1152, 793] on div "Next" at bounding box center [1124, 804] width 72 height 30
click at [1153, 811] on button "Next" at bounding box center [1124, 804] width 61 height 18
click at [1097, 799] on button "Next" at bounding box center [1124, 804] width 61 height 18
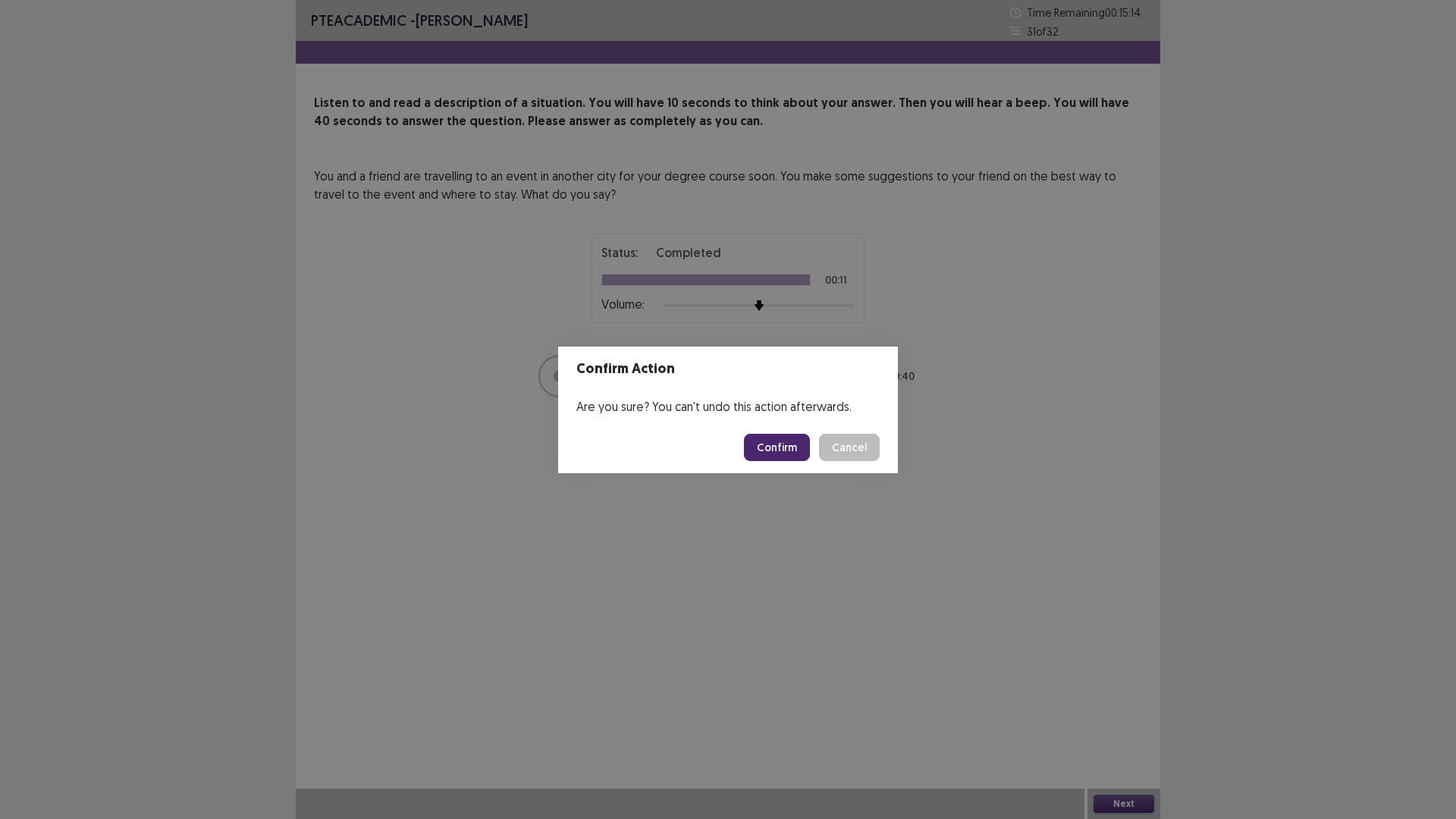
click at [790, 448] on button "Confirm" at bounding box center [776, 448] width 66 height 28
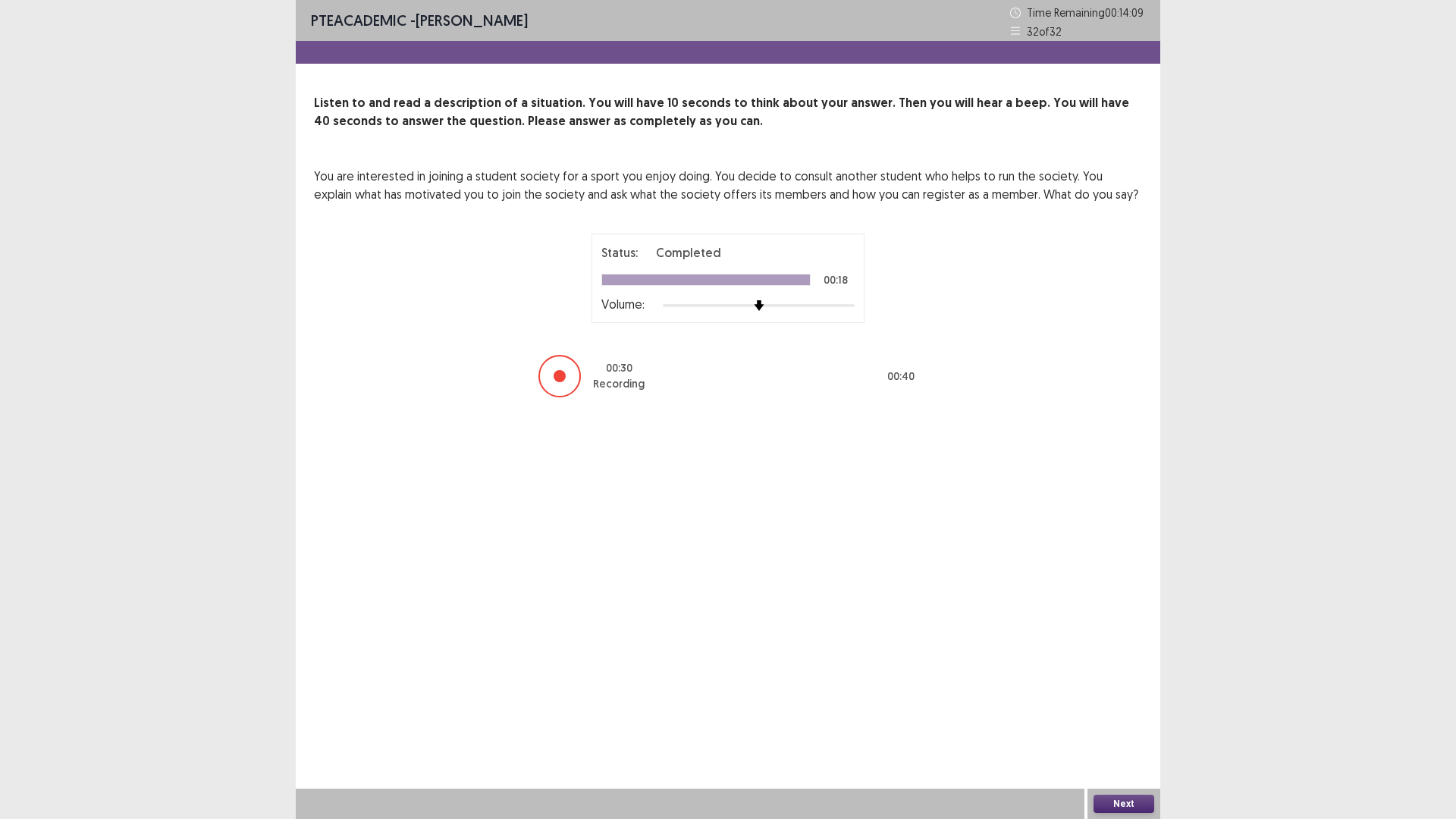
click at [1123, 803] on button "Next" at bounding box center [1124, 804] width 61 height 18
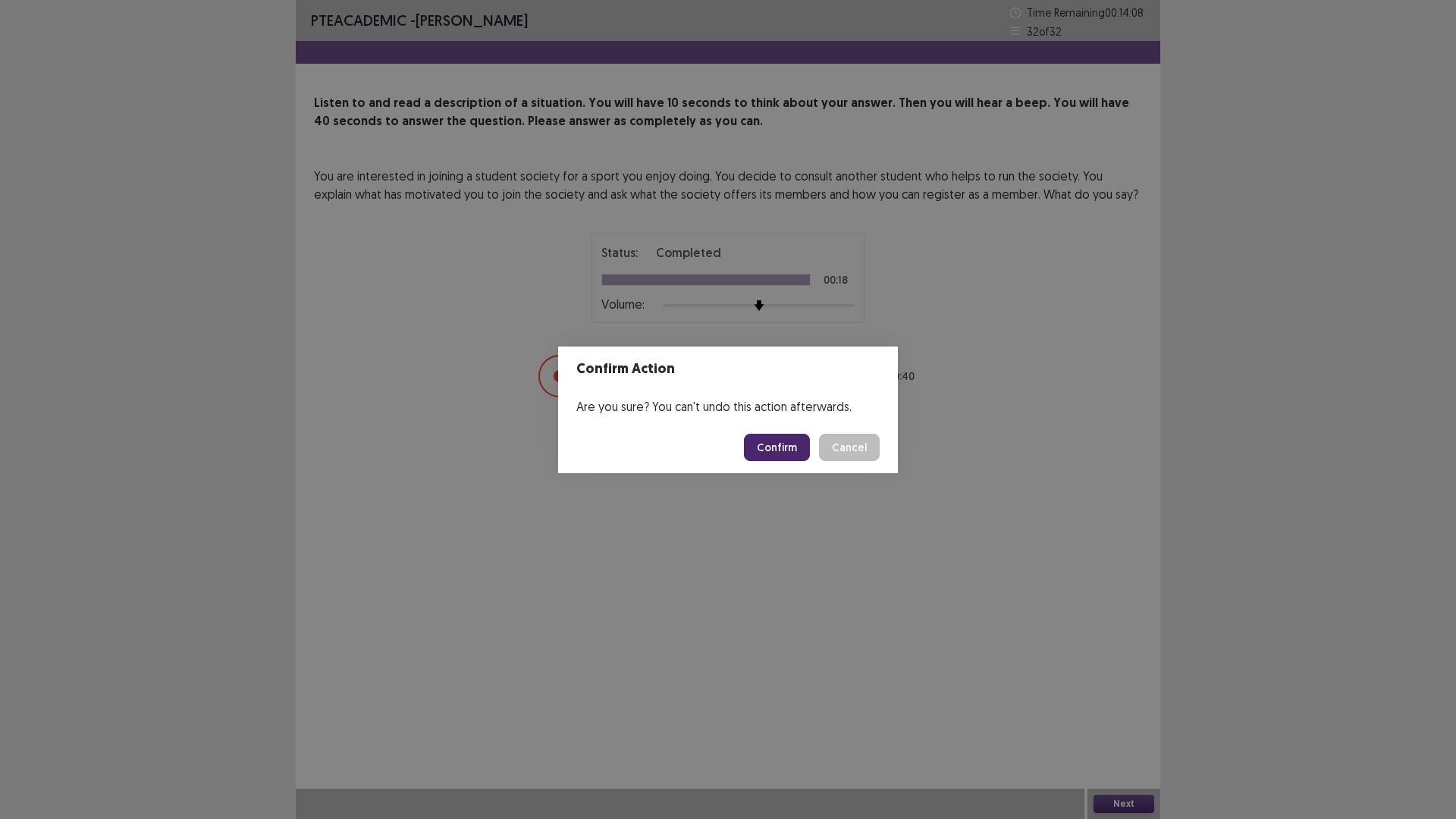
click at [793, 454] on button "Confirm" at bounding box center [776, 448] width 66 height 28
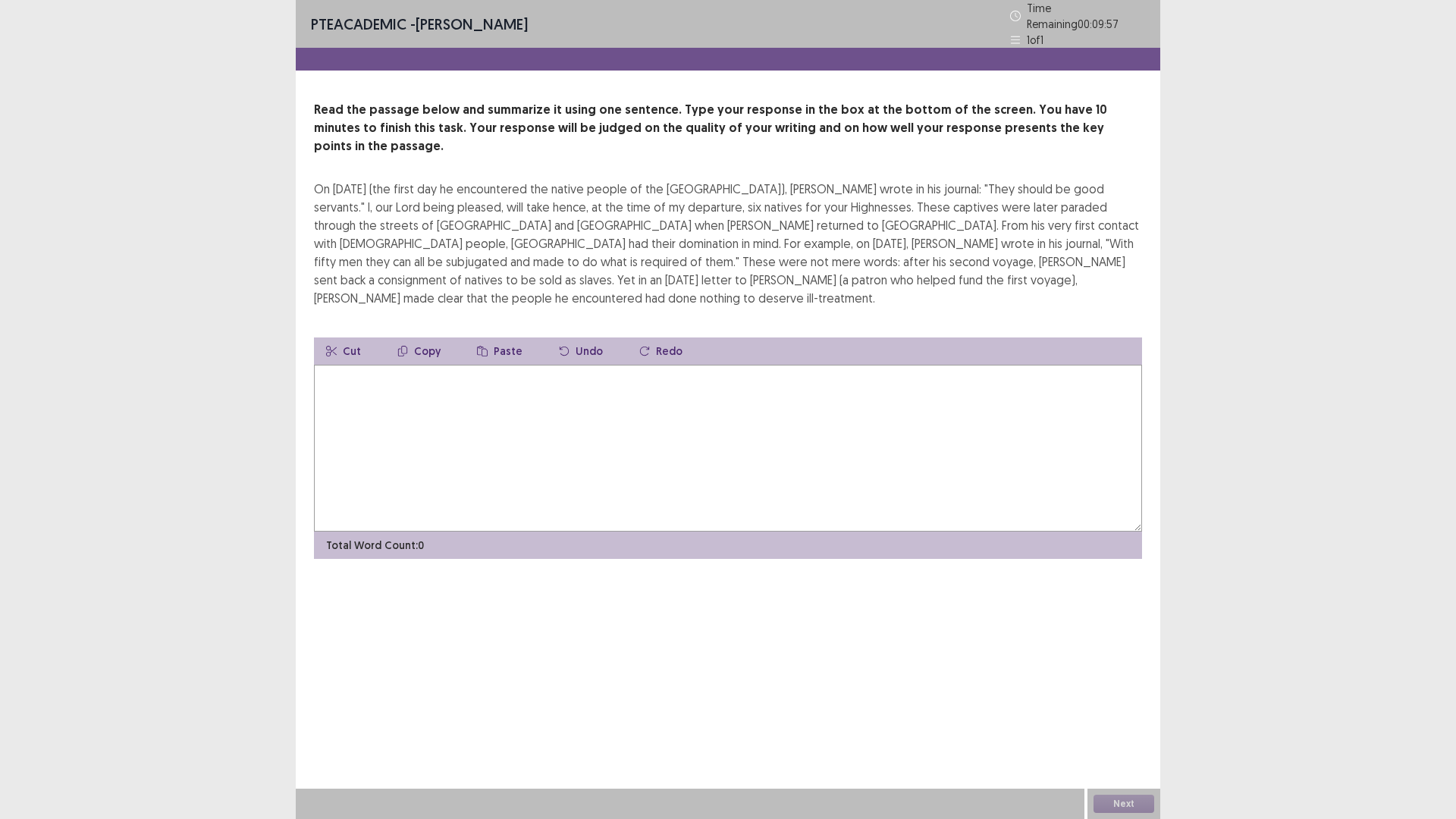
click at [443, 365] on textarea at bounding box center [728, 448] width 828 height 167
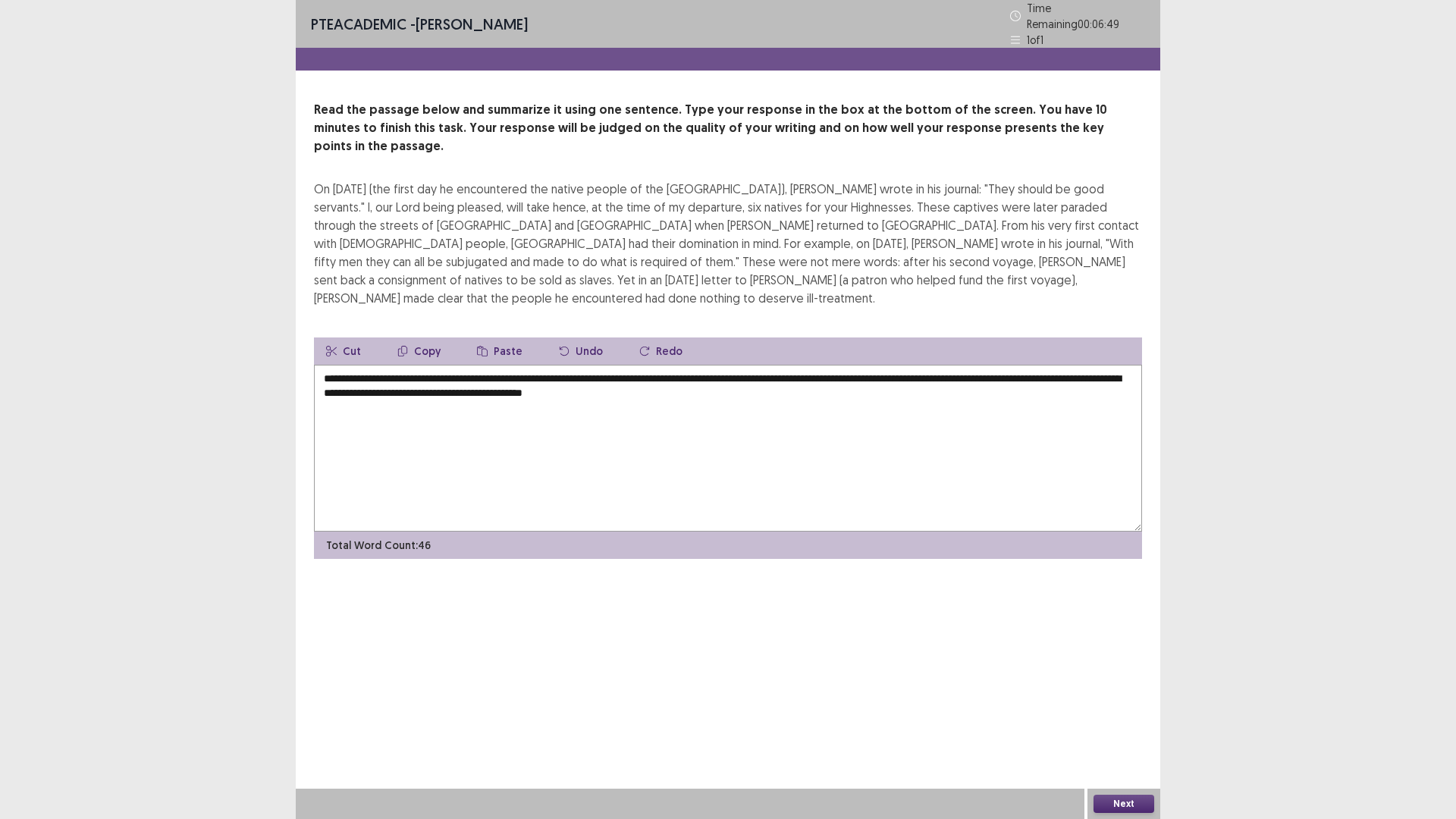
click at [417, 365] on textarea "**********" at bounding box center [728, 448] width 828 height 167
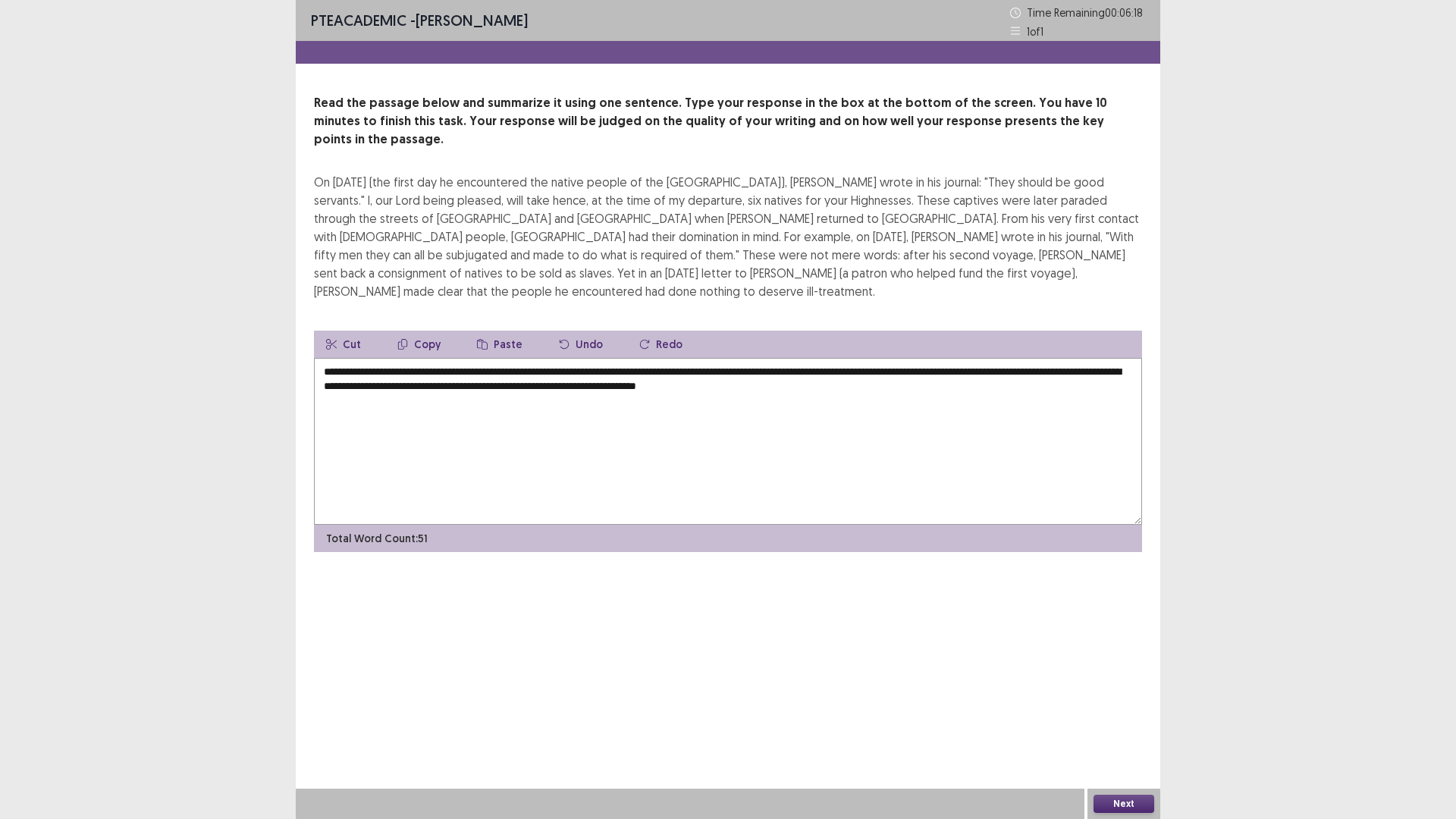
click at [554, 358] on textarea "**********" at bounding box center [728, 441] width 828 height 167
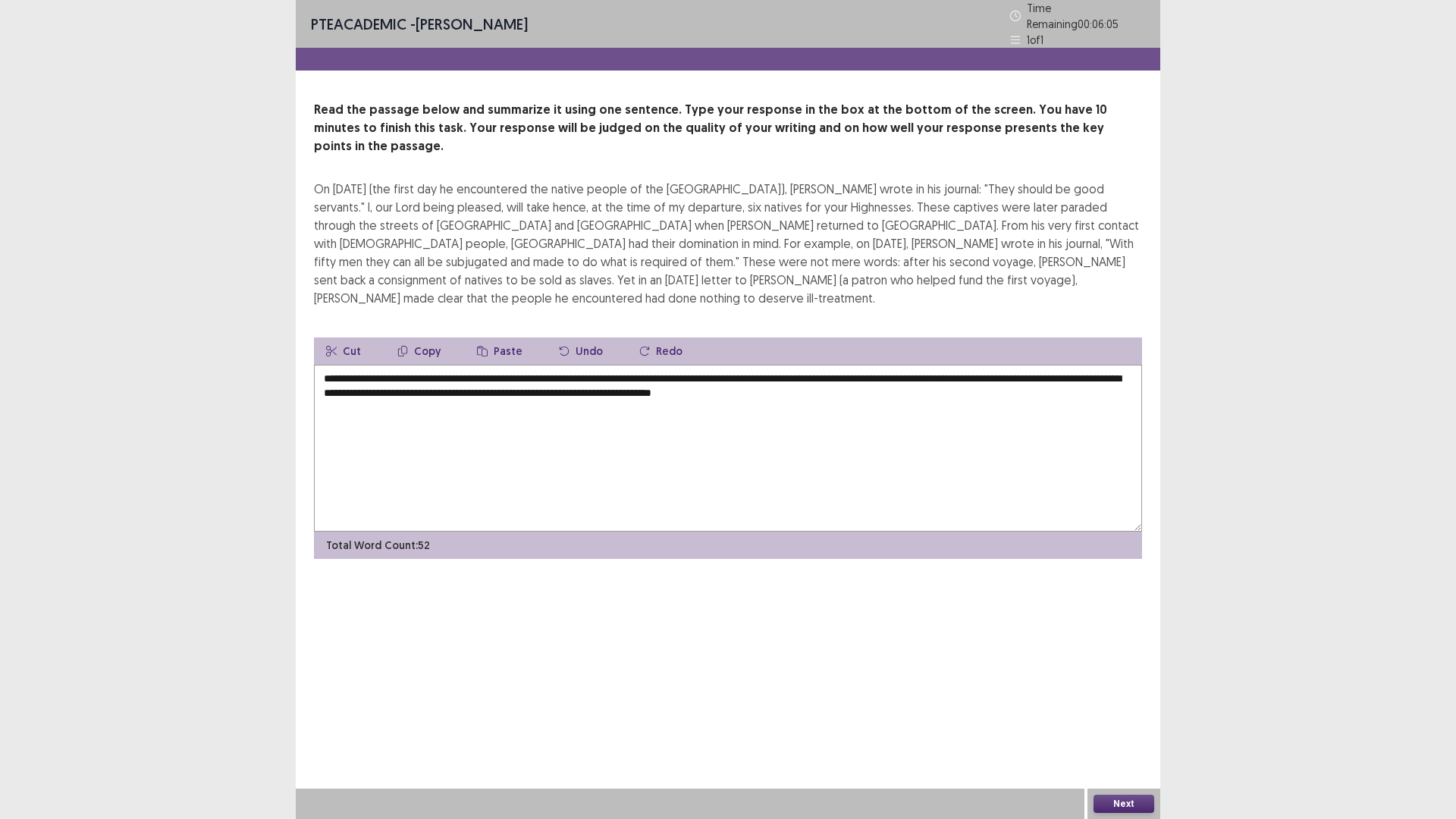
click at [1051, 365] on textarea "**********" at bounding box center [728, 448] width 828 height 167
click at [456, 365] on textarea "**********" at bounding box center [728, 448] width 828 height 167
click at [454, 365] on textarea "**********" at bounding box center [728, 448] width 828 height 167
click at [1067, 365] on textarea "**********" at bounding box center [728, 448] width 828 height 167
drag, startPoint x: 1455, startPoint y: 698, endPoint x: 1291, endPoint y: 589, distance: 196.9
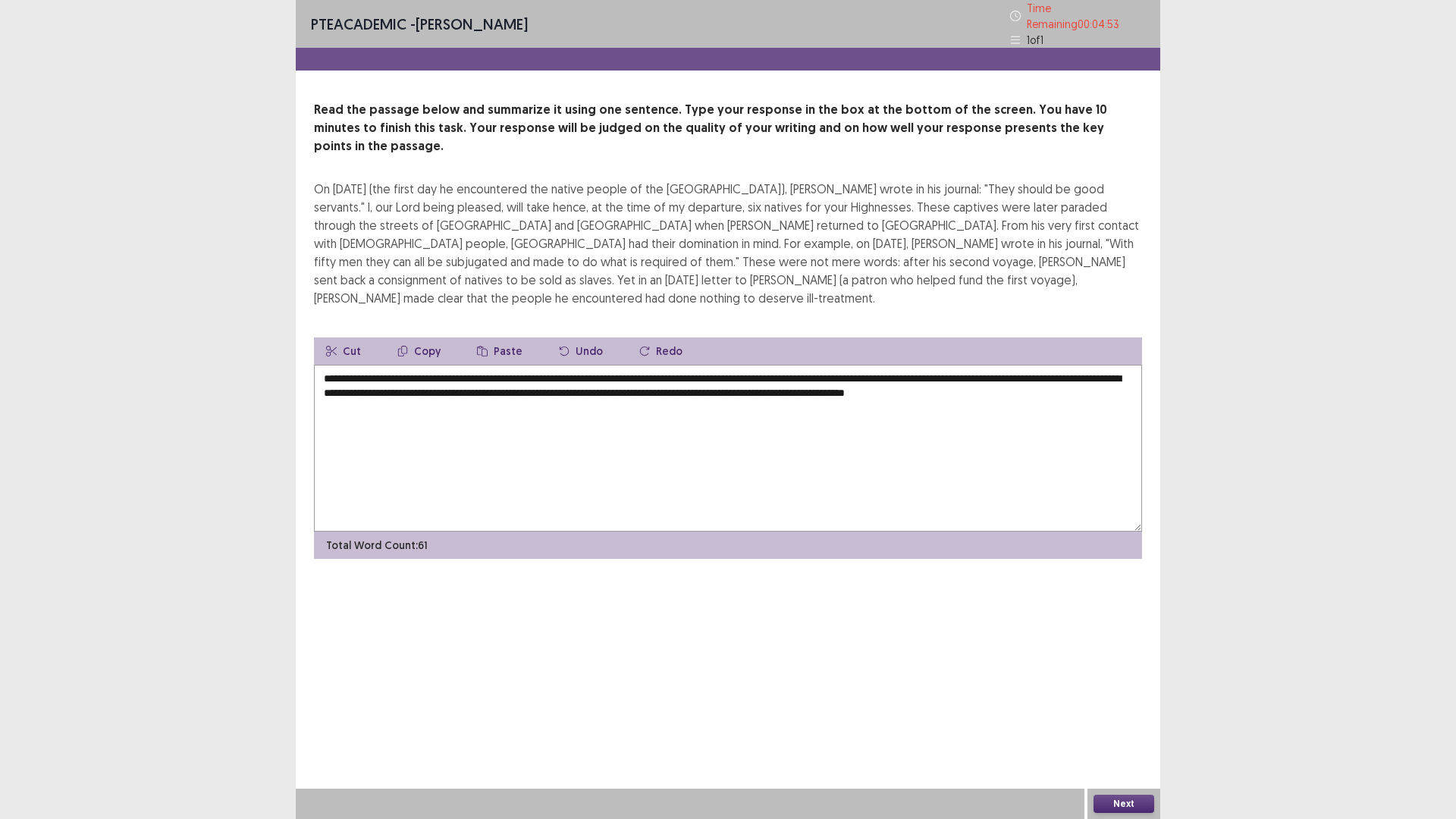
click at [1380, 631] on div "**********" at bounding box center [728, 410] width 1456 height 819
click at [1048, 365] on textarea "**********" at bounding box center [728, 448] width 828 height 167
type textarea "**********"
click at [1121, 803] on button "Next" at bounding box center [1124, 804] width 61 height 18
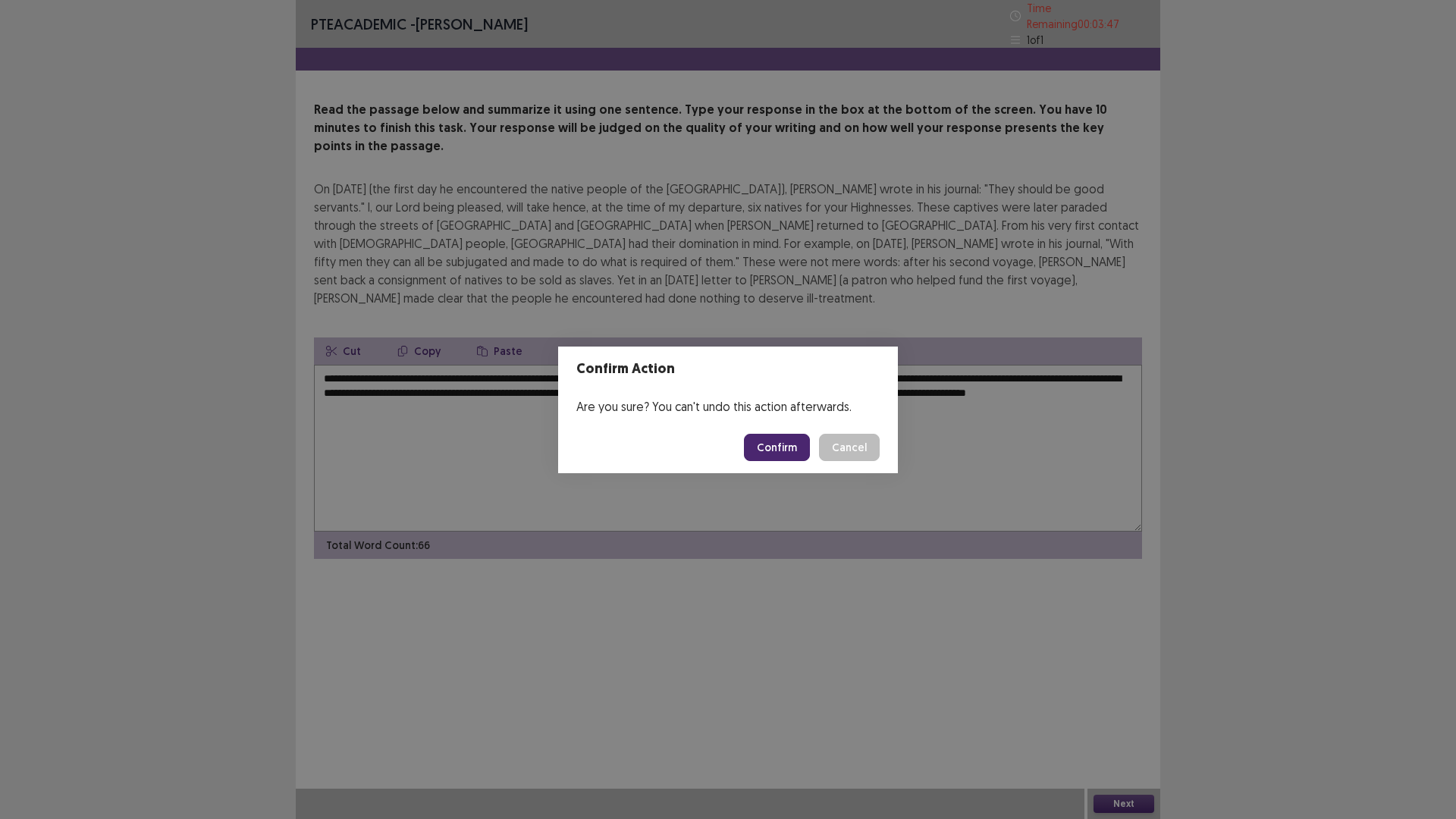
click at [803, 449] on button "Confirm" at bounding box center [776, 448] width 66 height 28
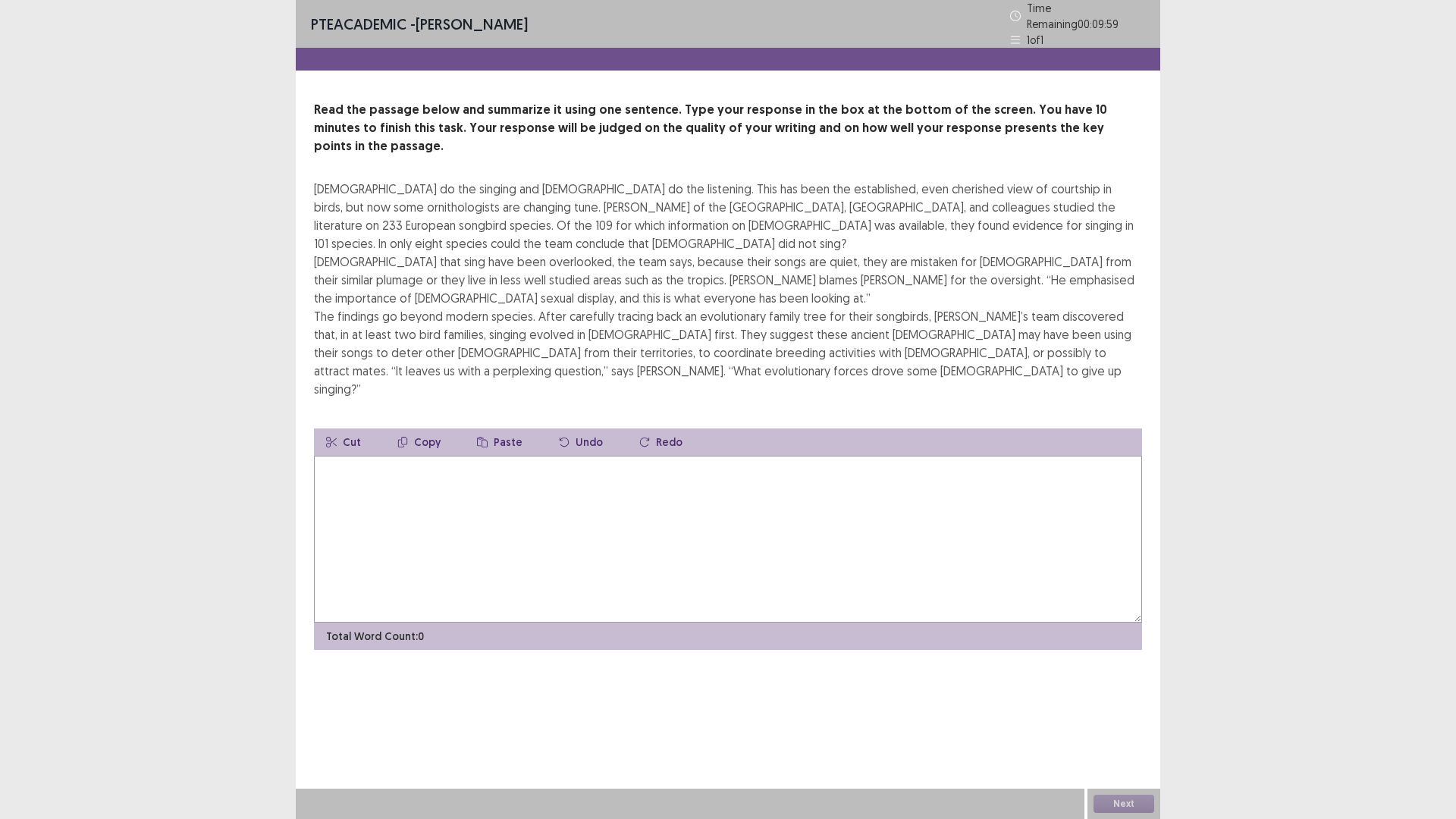
click at [415, 456] on textarea at bounding box center [728, 539] width 828 height 167
click at [553, 460] on textarea at bounding box center [728, 539] width 828 height 167
click at [814, 456] on textarea "**********" at bounding box center [728, 539] width 828 height 167
click at [817, 456] on textarea "**********" at bounding box center [728, 539] width 828 height 167
click at [937, 456] on textarea "**********" at bounding box center [728, 539] width 828 height 167
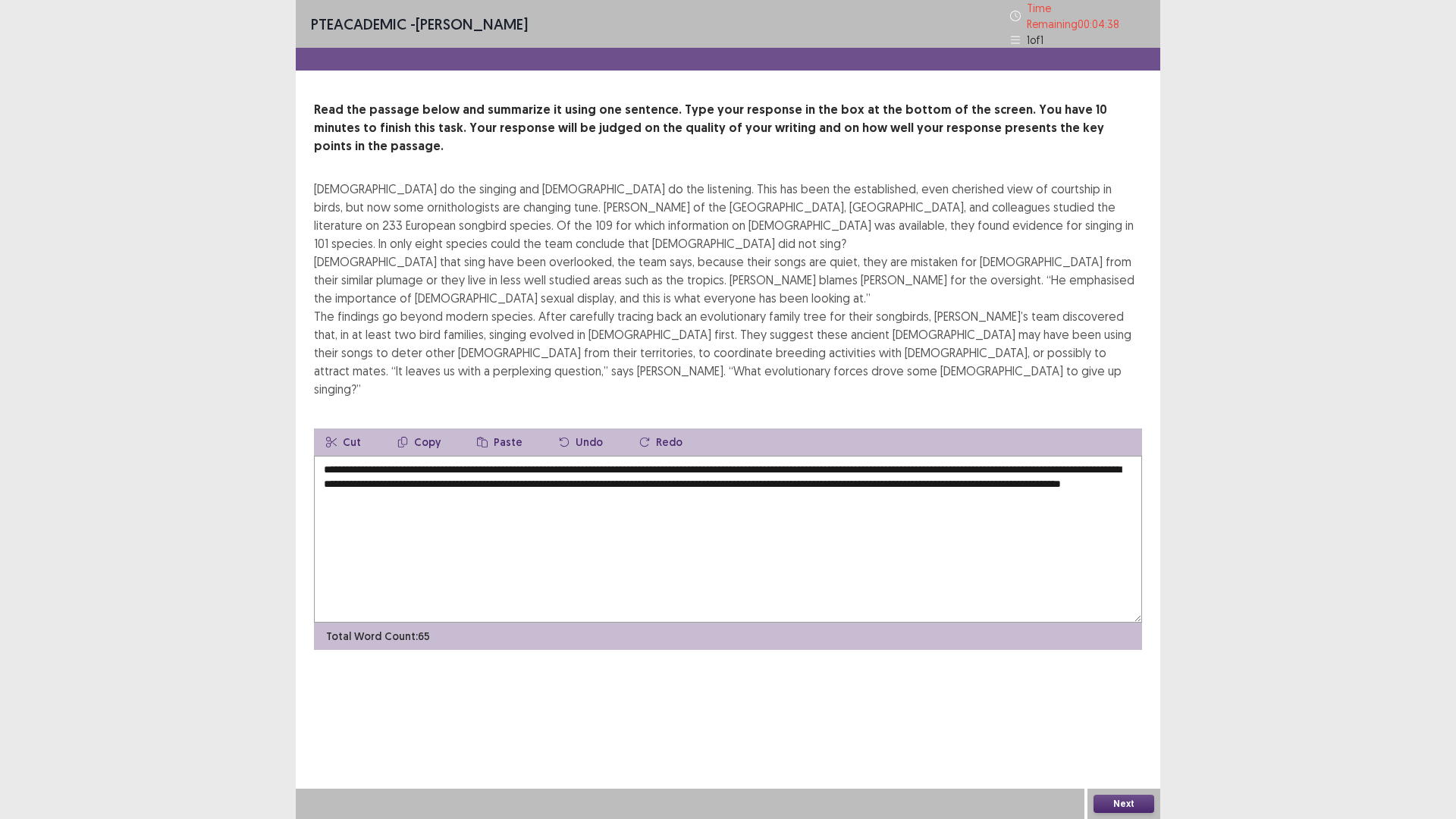
click at [665, 456] on textarea "**********" at bounding box center [728, 539] width 828 height 167
click at [657, 456] on textarea "**********" at bounding box center [728, 539] width 828 height 167
click at [653, 461] on textarea "**********" at bounding box center [728, 539] width 828 height 167
type textarea "**********"
click at [1135, 807] on button "Next" at bounding box center [1124, 804] width 61 height 18
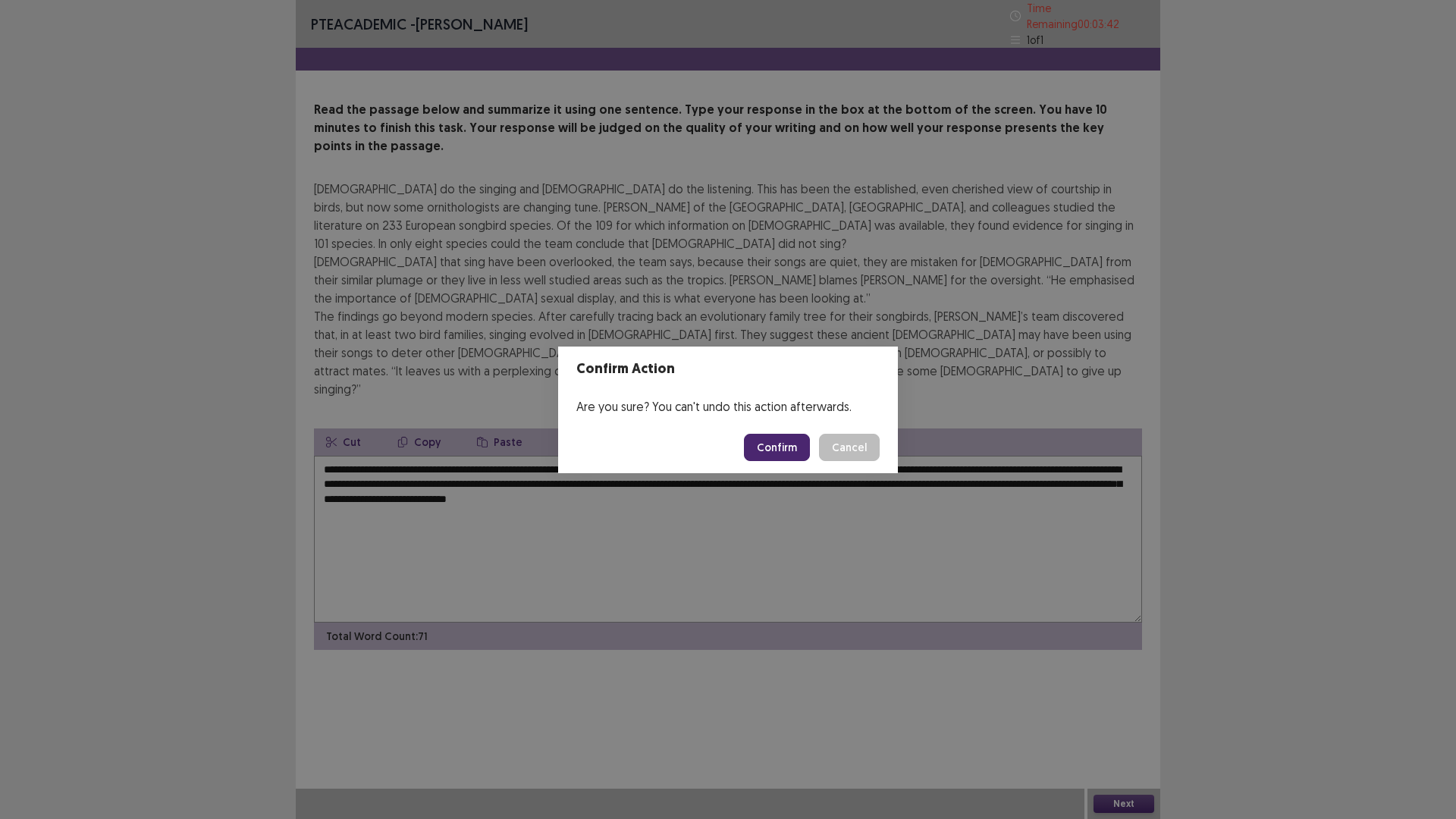
click at [795, 509] on div "Confirm Action Are you sure? You can't undo this action afterwards. Confirm Can…" at bounding box center [728, 410] width 1456 height 819
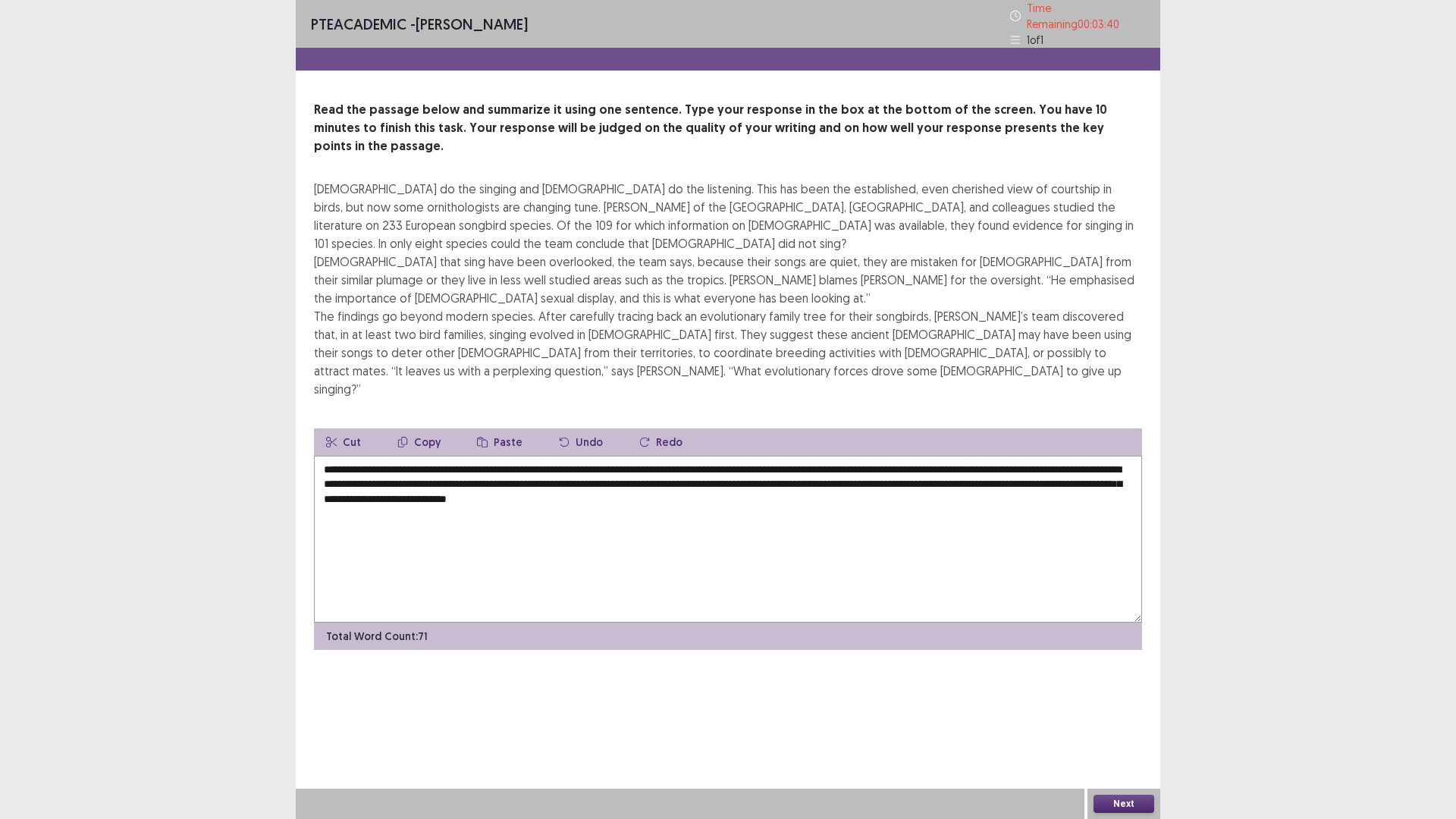
click at [1116, 813] on div "Next" at bounding box center [1124, 804] width 72 height 30
click at [1129, 800] on button "Next" at bounding box center [1124, 804] width 61 height 18
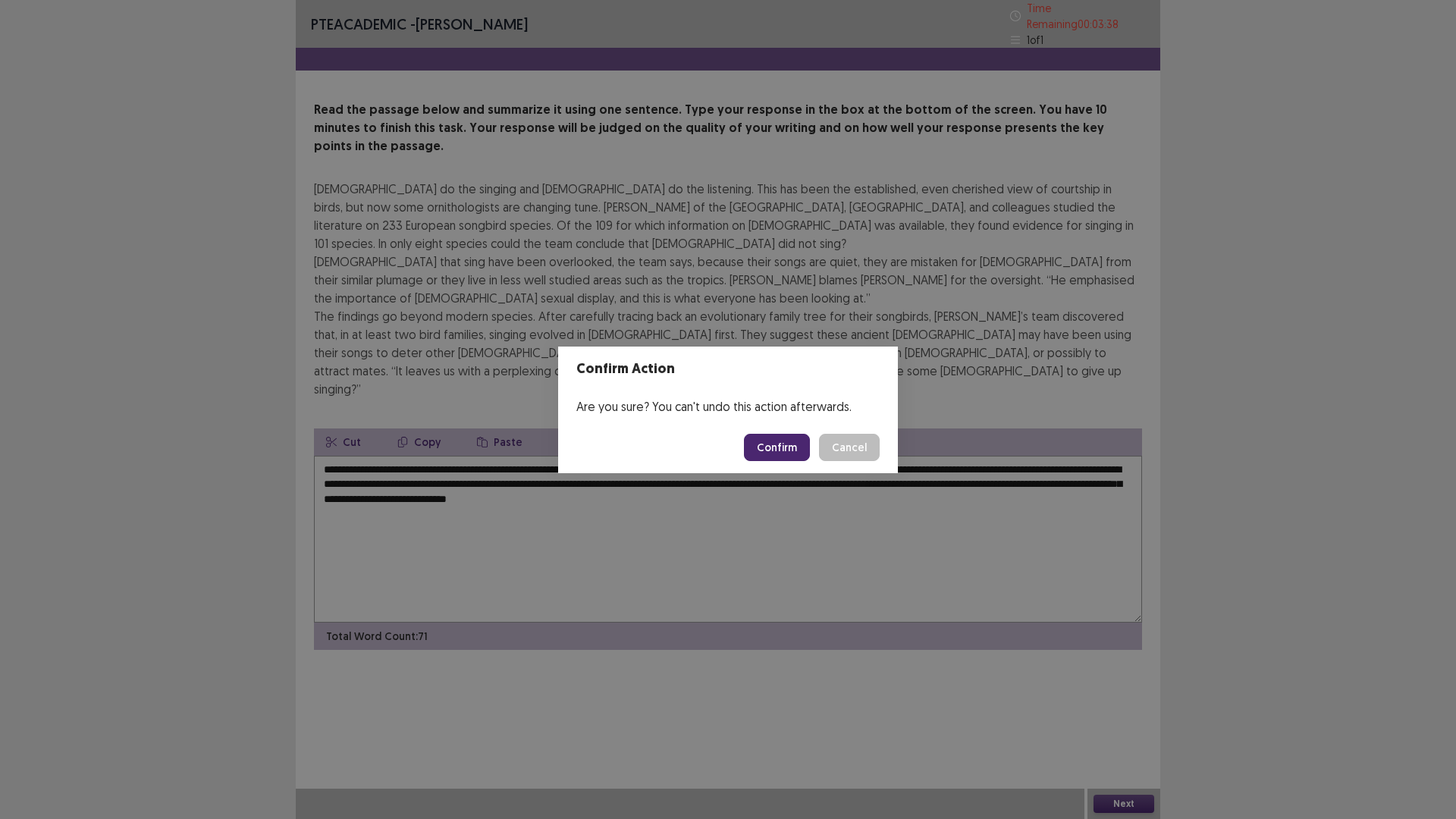
click at [779, 443] on button "Confirm" at bounding box center [776, 448] width 66 height 28
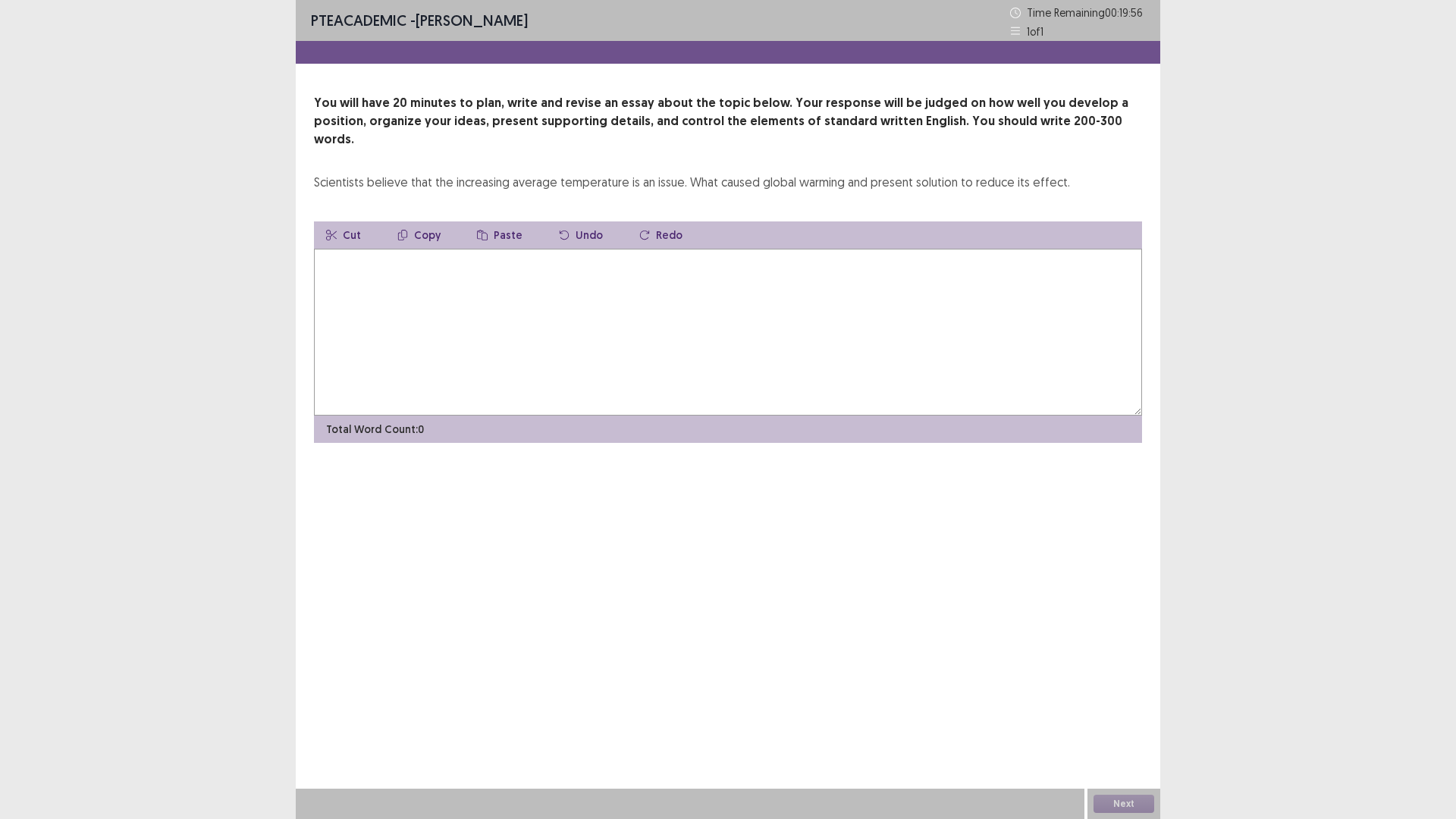
click at [441, 260] on textarea at bounding box center [728, 331] width 828 height 167
click at [430, 249] on textarea at bounding box center [728, 331] width 828 height 167
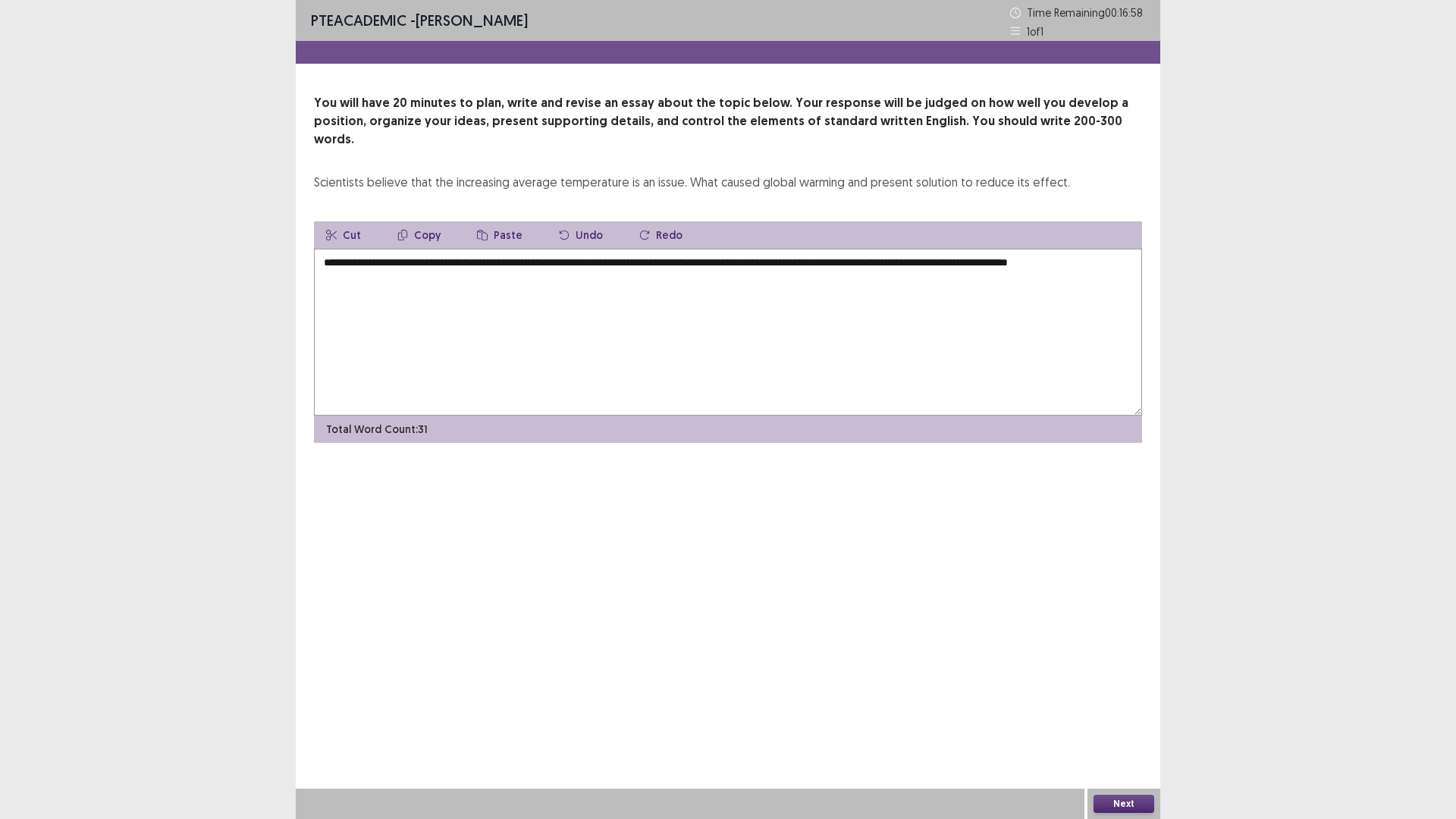
click at [935, 249] on textarea "**********" at bounding box center [728, 331] width 828 height 167
click at [912, 275] on textarea "**********" at bounding box center [728, 331] width 828 height 167
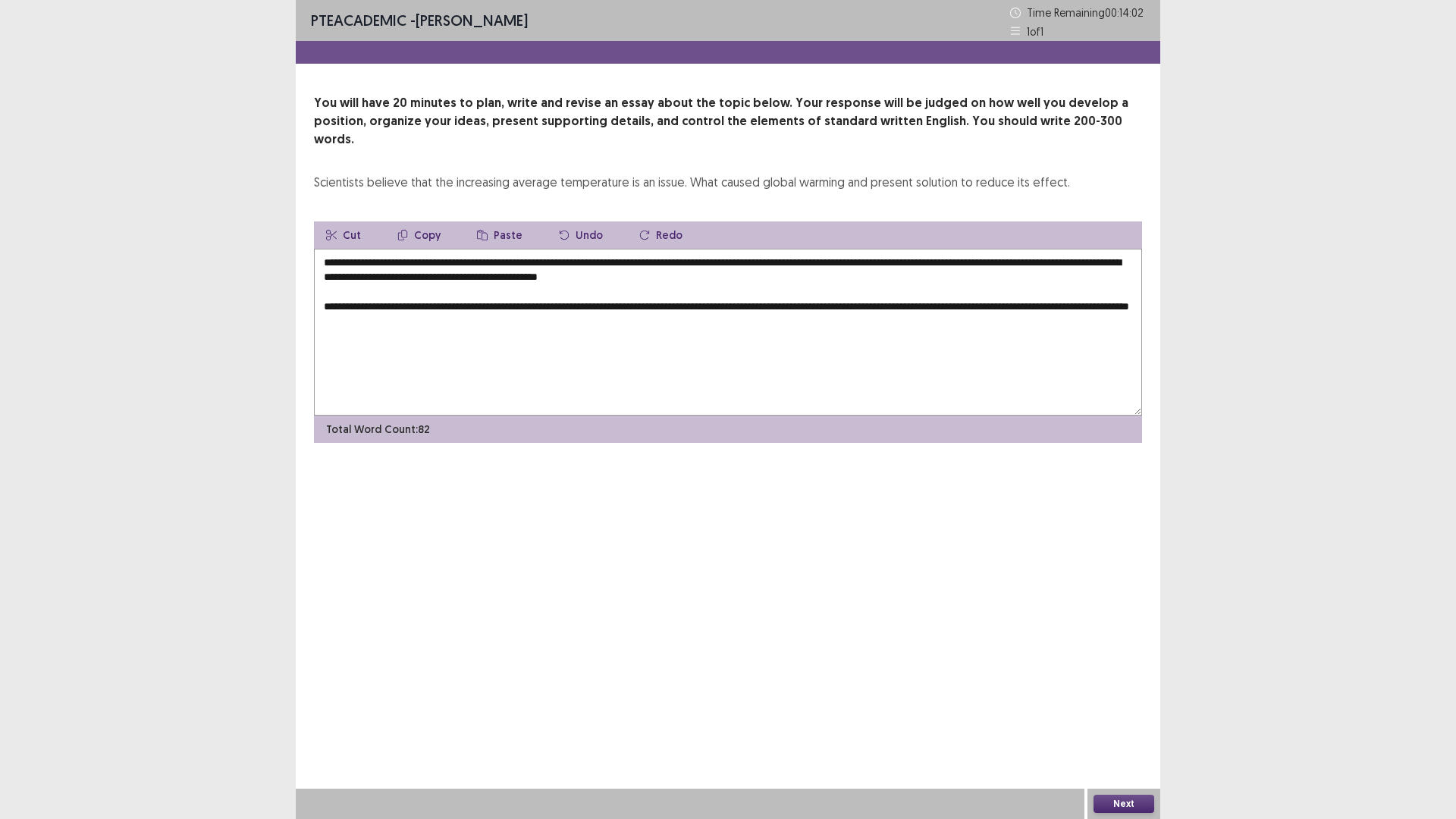
click at [352, 304] on textarea "**********" at bounding box center [728, 331] width 828 height 167
drag, startPoint x: 534, startPoint y: 293, endPoint x: 523, endPoint y: 314, distance: 23.7
click at [532, 299] on textarea "**********" at bounding box center [728, 331] width 828 height 167
click at [520, 315] on textarea "**********" at bounding box center [728, 331] width 828 height 167
click at [1081, 290] on textarea "**********" at bounding box center [728, 331] width 828 height 167
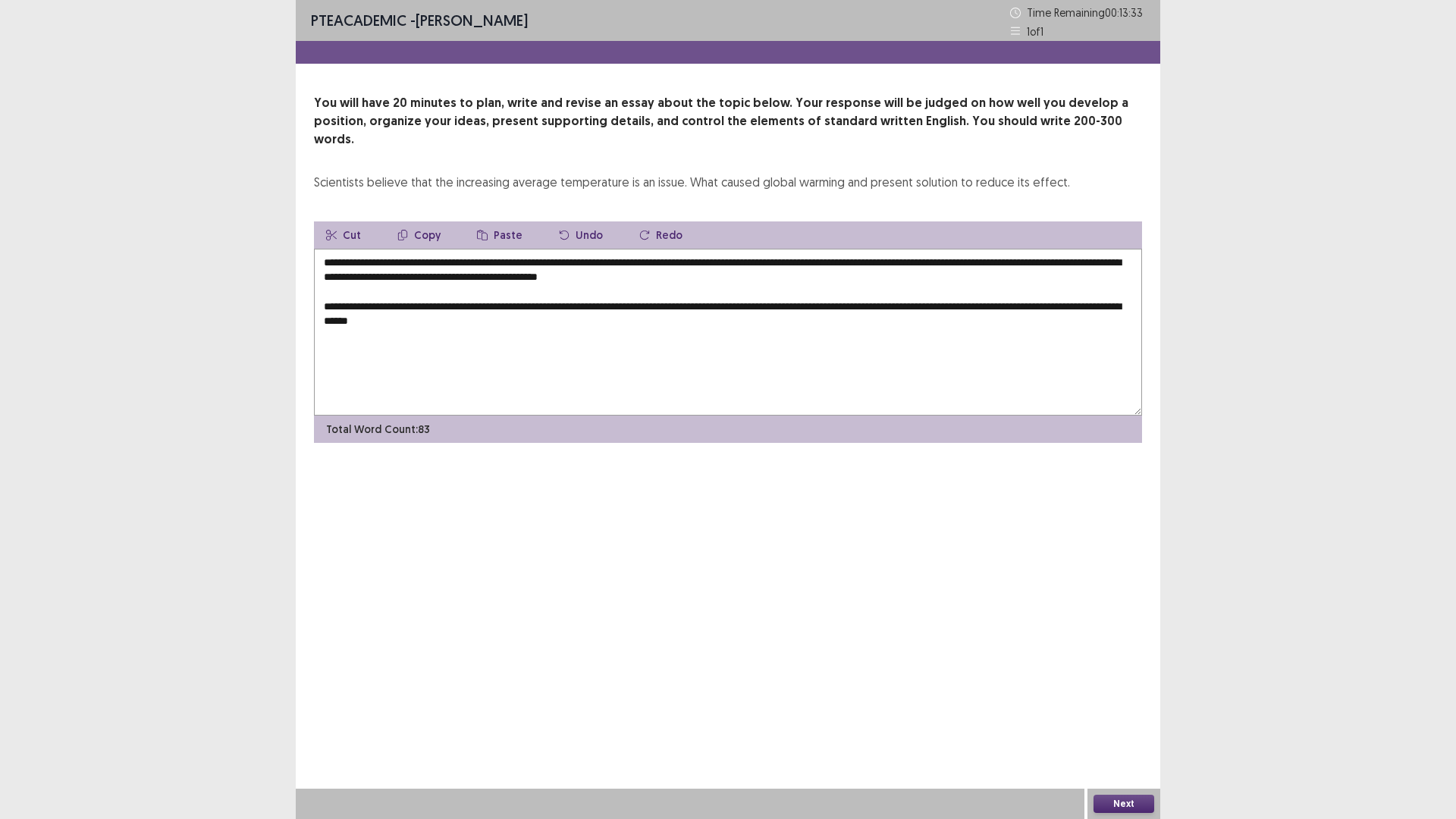
drag, startPoint x: 511, startPoint y: 304, endPoint x: 501, endPoint y: 310, distance: 11.7
click at [509, 306] on textarea "**********" at bounding box center [728, 331] width 828 height 167
drag, startPoint x: 488, startPoint y: 305, endPoint x: 509, endPoint y: 306, distance: 21.0
click at [509, 306] on textarea "**********" at bounding box center [728, 331] width 828 height 167
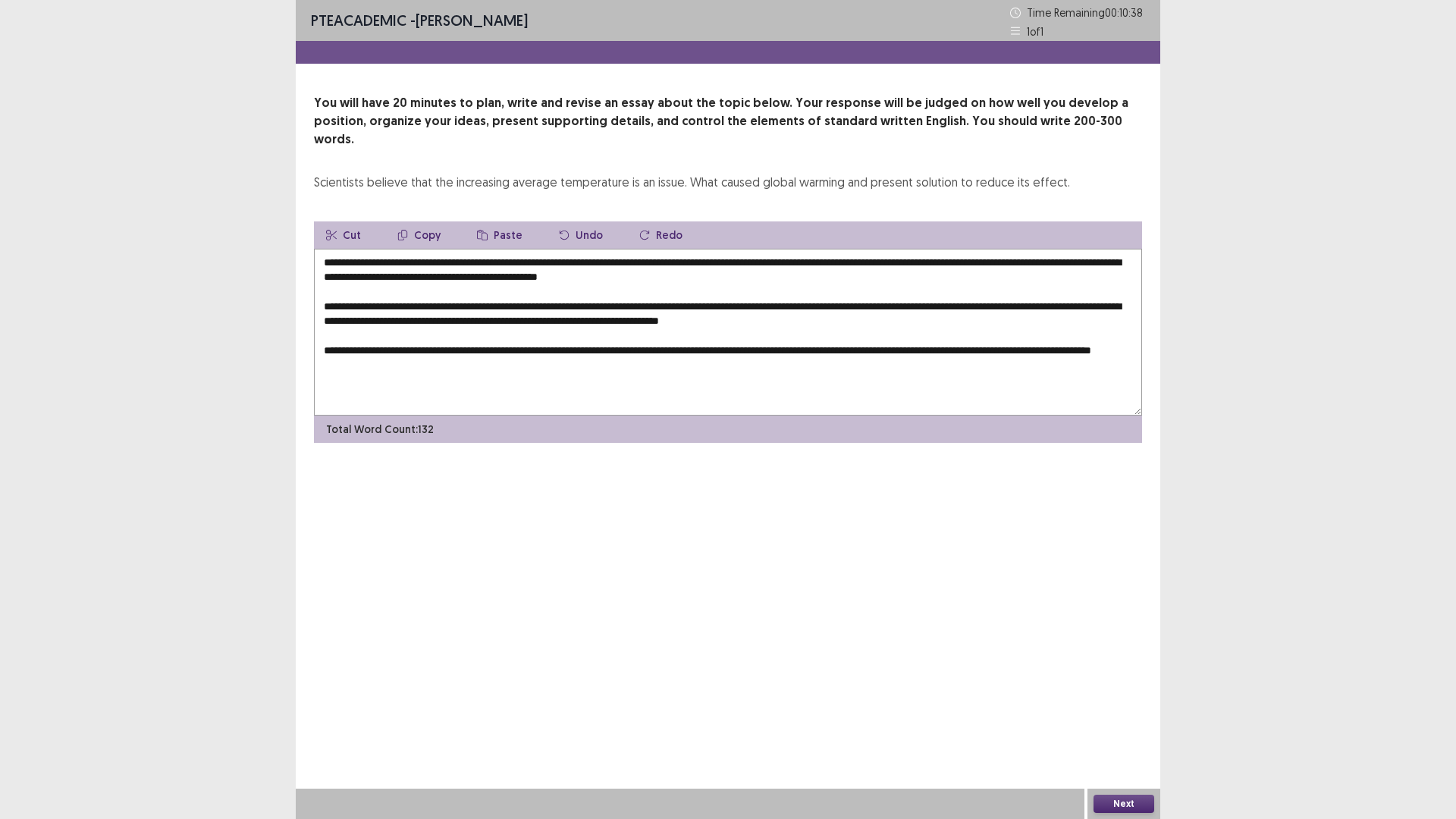
drag, startPoint x: 1057, startPoint y: 334, endPoint x: 1070, endPoint y: 332, distance: 13.2
click at [1070, 332] on textarea "**********" at bounding box center [728, 331] width 828 height 167
click at [1097, 331] on textarea "**********" at bounding box center [728, 331] width 828 height 167
drag, startPoint x: 360, startPoint y: 347, endPoint x: 326, endPoint y: 352, distance: 34.4
click at [326, 352] on textarea "**********" at bounding box center [728, 331] width 828 height 167
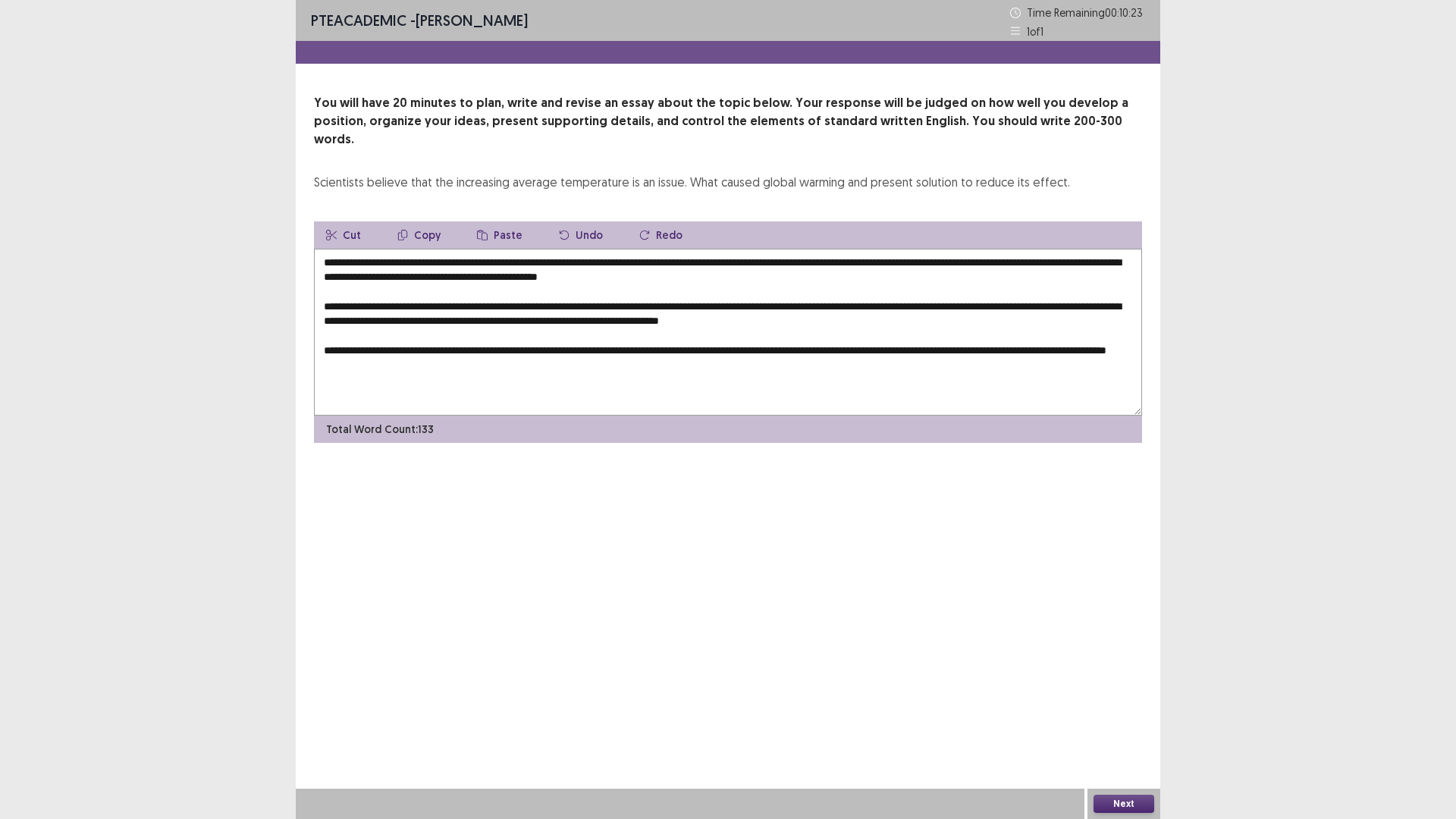
click at [1104, 327] on textarea "**********" at bounding box center [728, 331] width 828 height 167
click at [349, 348] on textarea "**********" at bounding box center [728, 331] width 828 height 167
click at [517, 355] on textarea "**********" at bounding box center [728, 331] width 828 height 167
click at [1052, 335] on textarea "**********" at bounding box center [728, 331] width 828 height 167
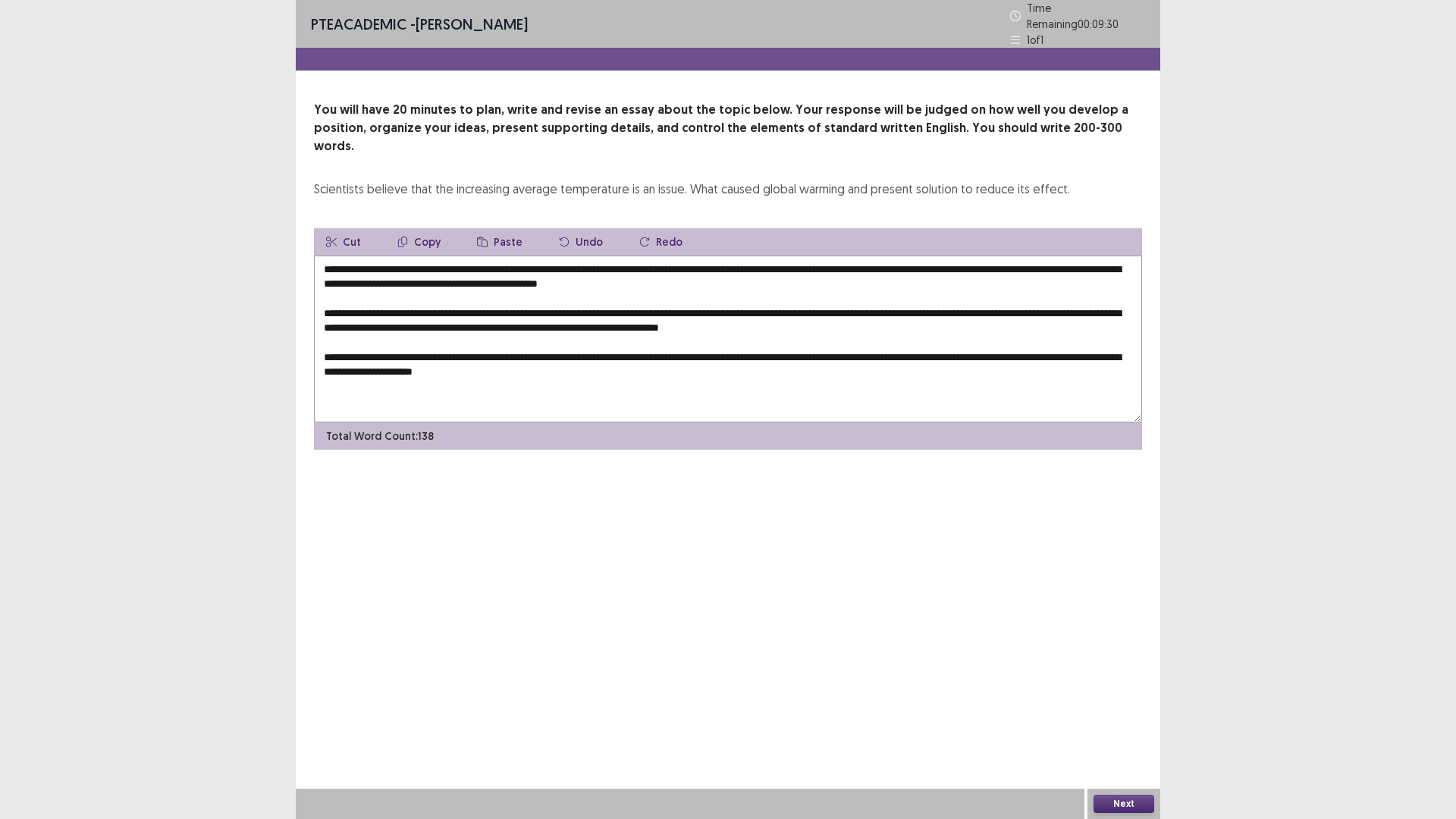
click at [1061, 333] on textarea "**********" at bounding box center [728, 338] width 828 height 167
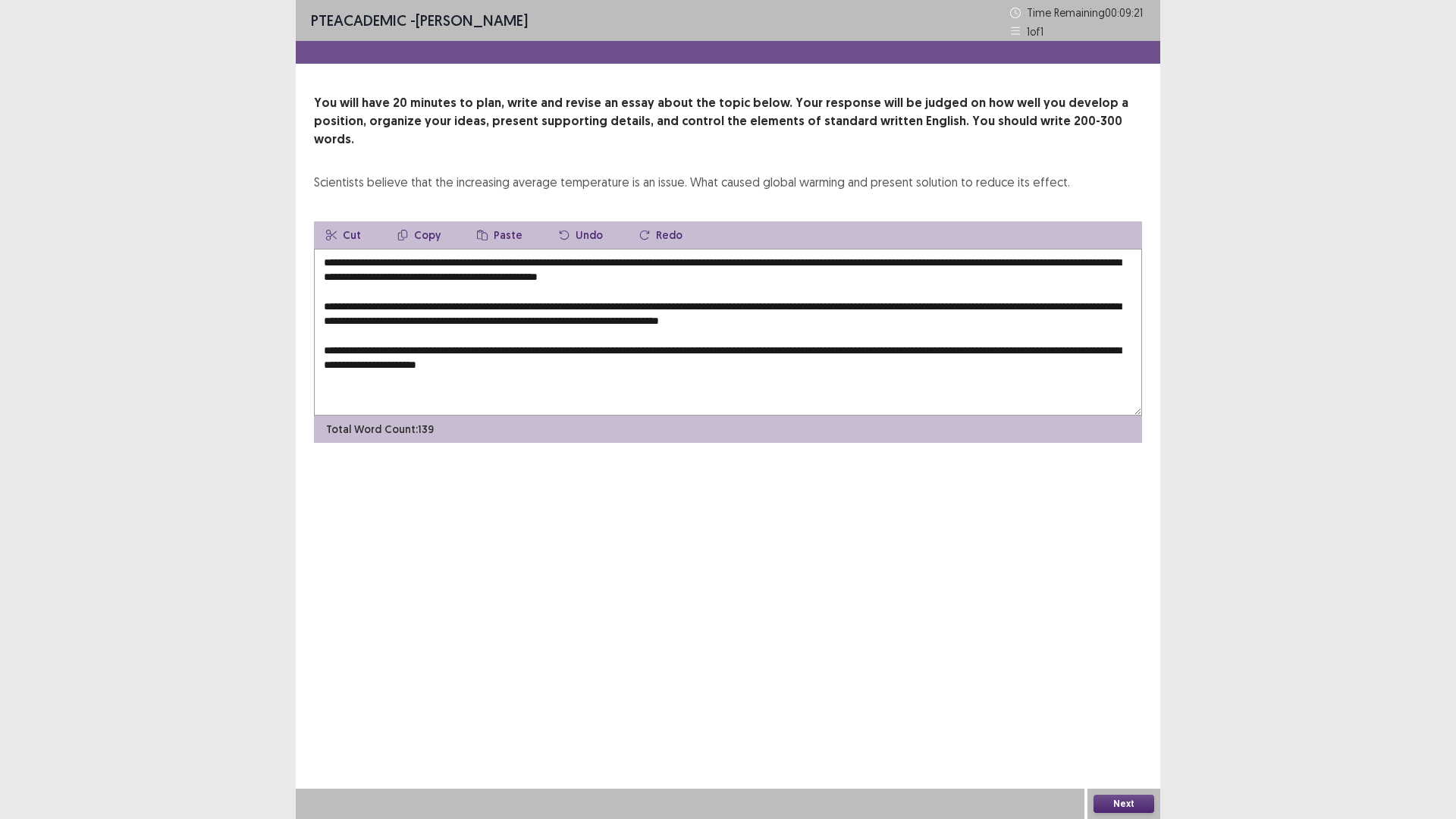
click at [613, 349] on textarea "**********" at bounding box center [728, 331] width 828 height 167
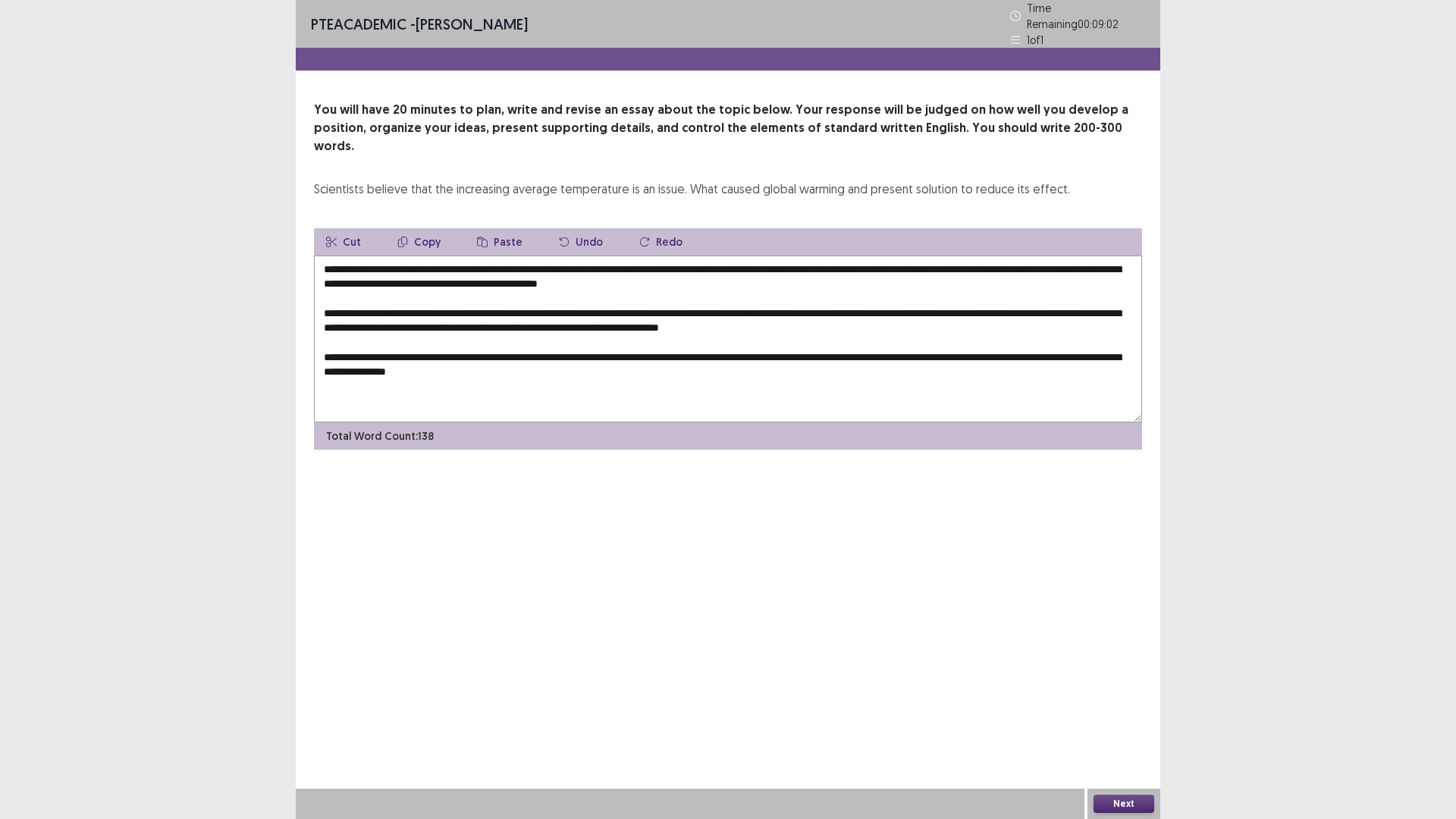
click at [608, 352] on textarea "**********" at bounding box center [728, 338] width 828 height 167
click at [409, 377] on textarea "**********" at bounding box center [728, 338] width 828 height 167
type textarea "**********"
click at [1111, 801] on button "Next" at bounding box center [1124, 804] width 61 height 18
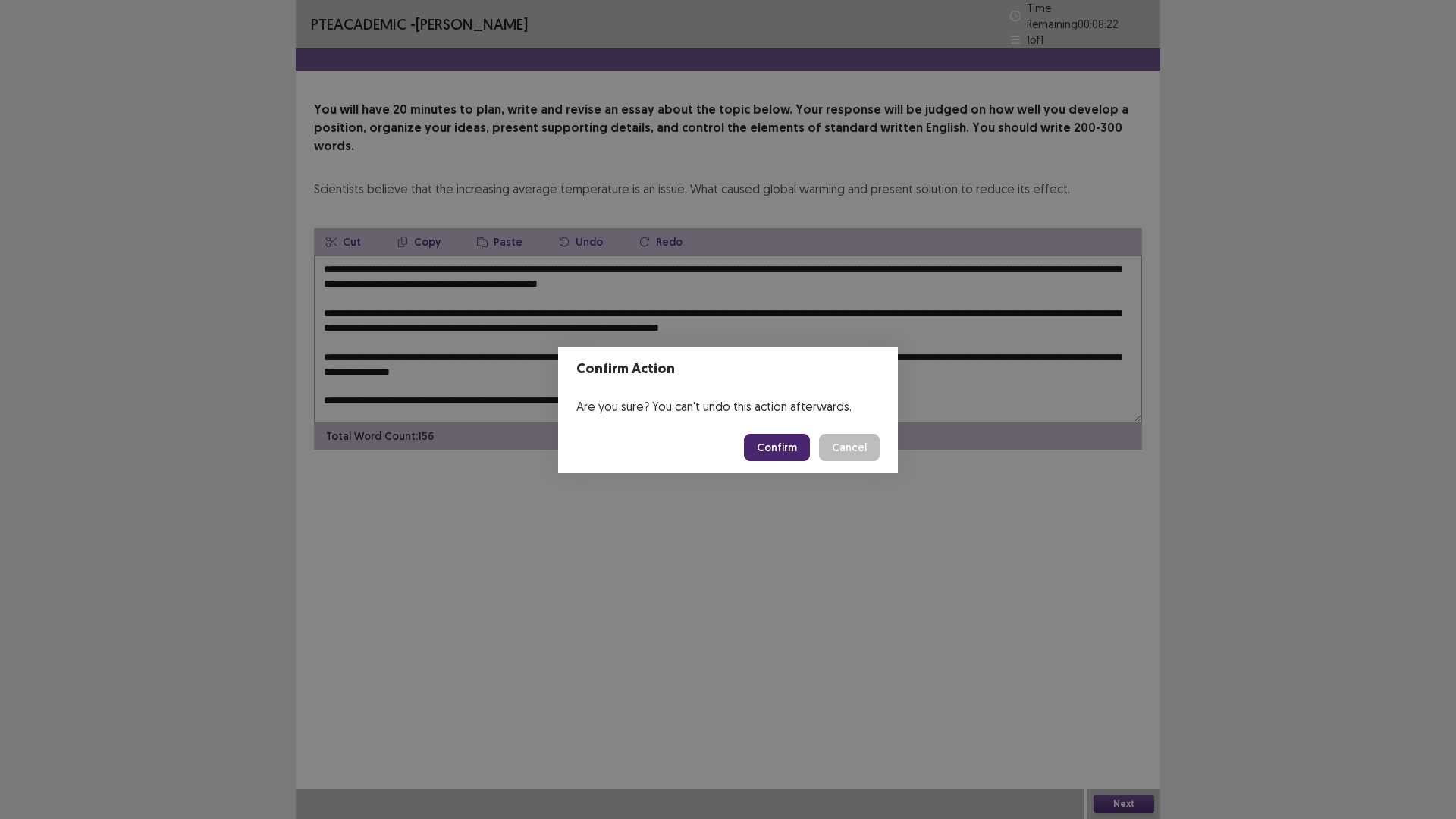
click at [788, 447] on button "Confirm" at bounding box center [776, 448] width 66 height 28
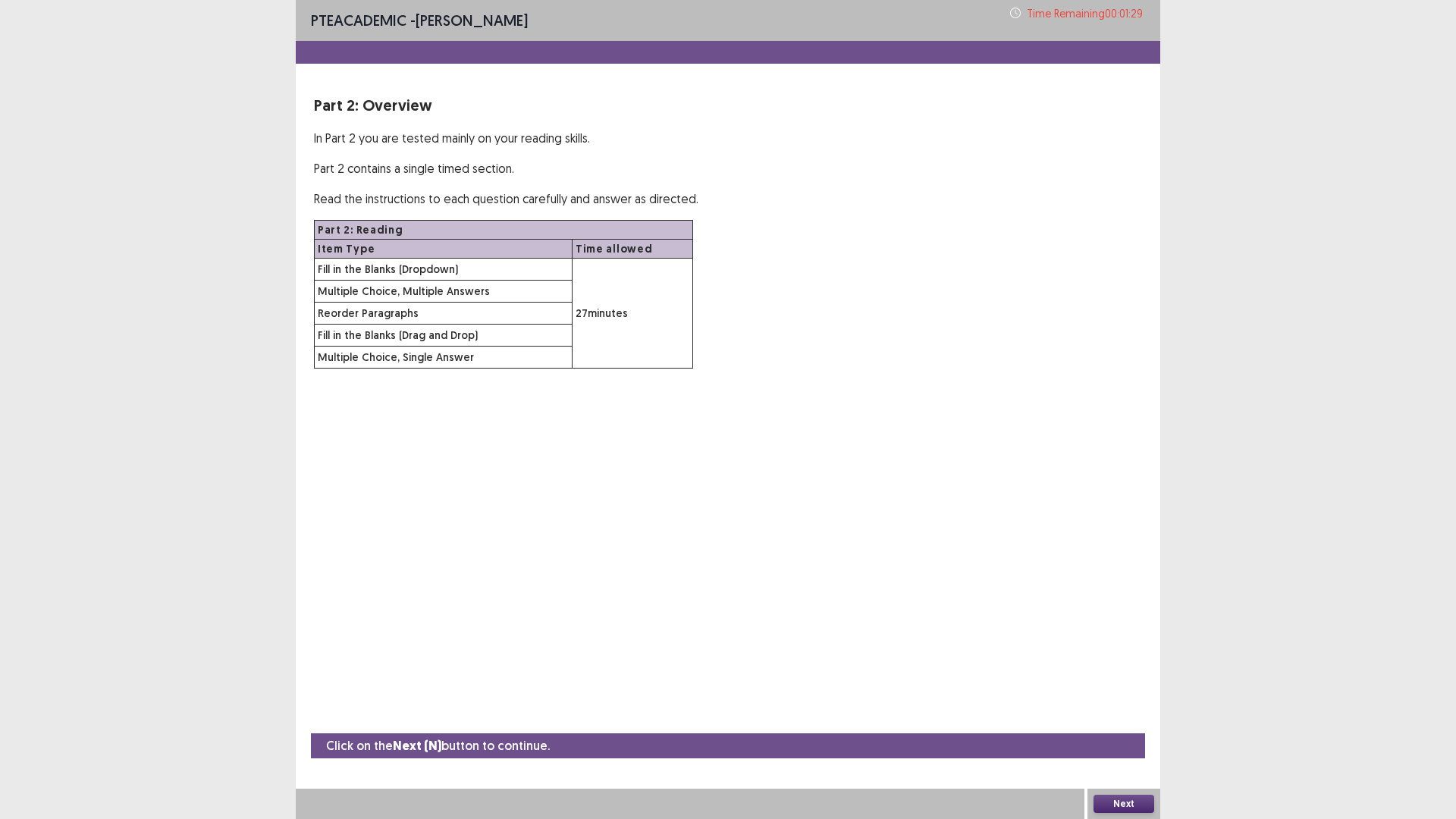
click at [1141, 805] on button "Next" at bounding box center [1124, 804] width 61 height 18
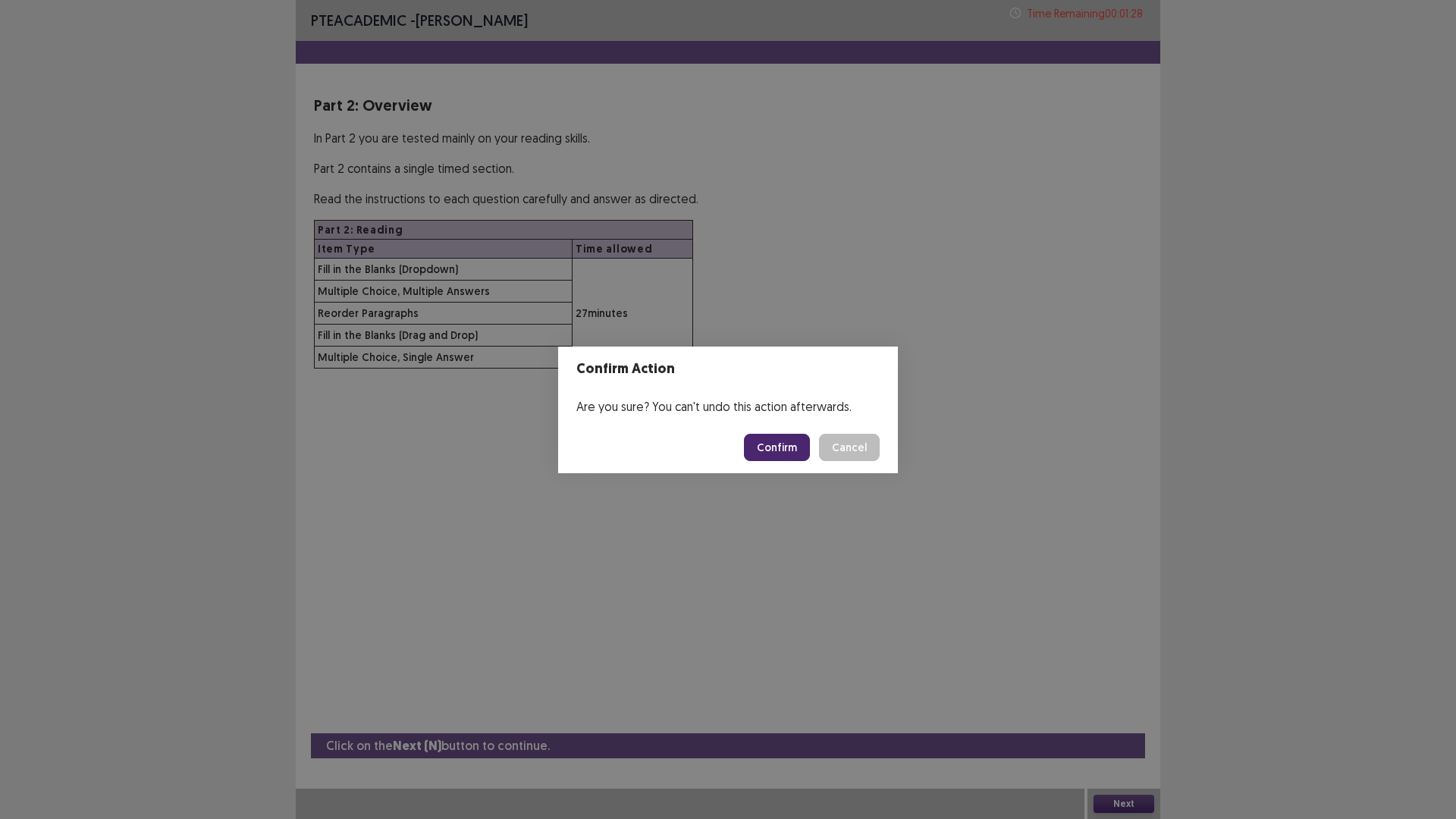
click at [790, 444] on button "Confirm" at bounding box center [776, 448] width 66 height 28
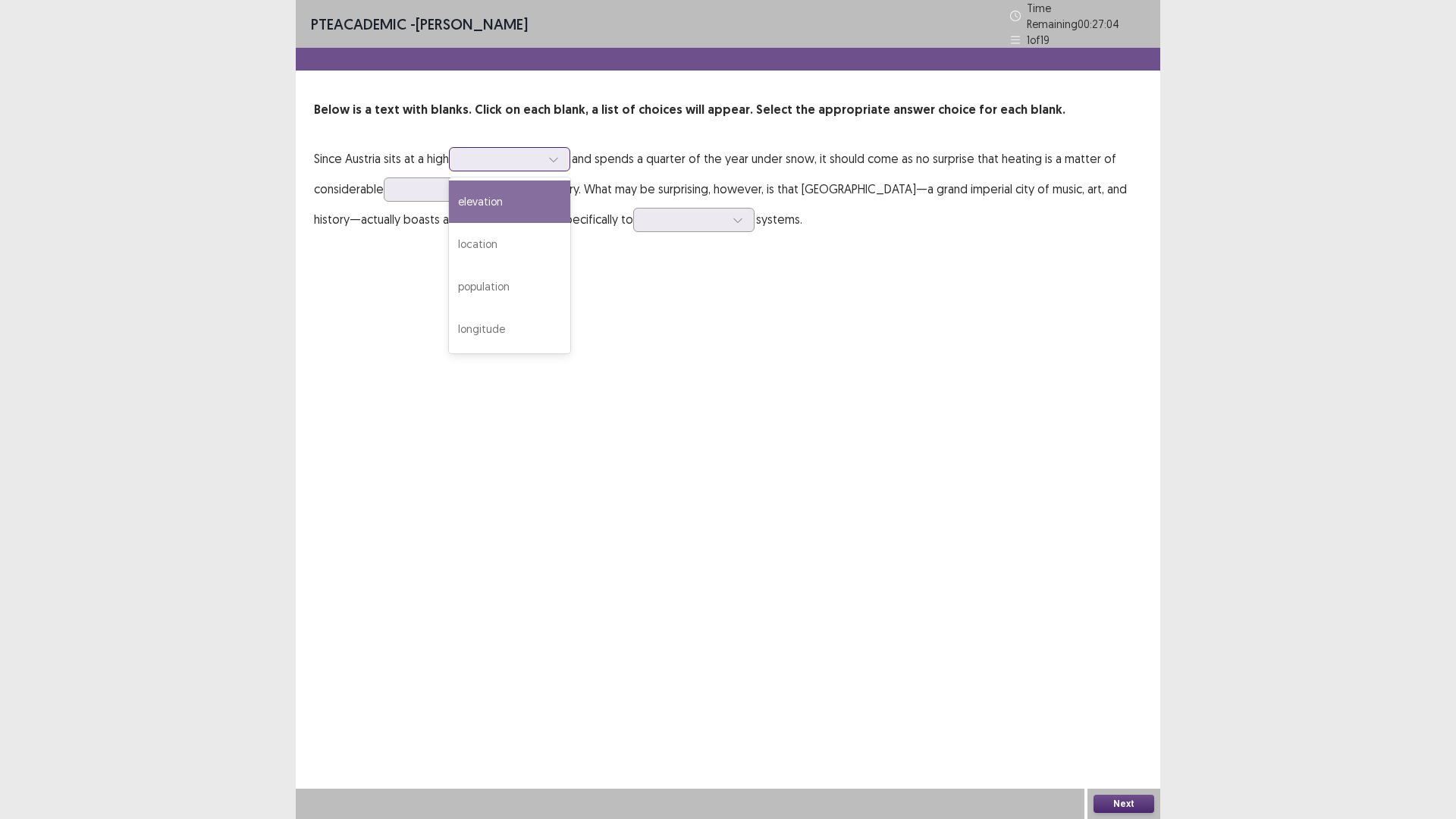
click at [479, 153] on div at bounding box center [501, 158] width 79 height 14
click at [486, 227] on div "location" at bounding box center [509, 244] width 121 height 43
click at [485, 181] on div at bounding box center [489, 190] width 23 height 23
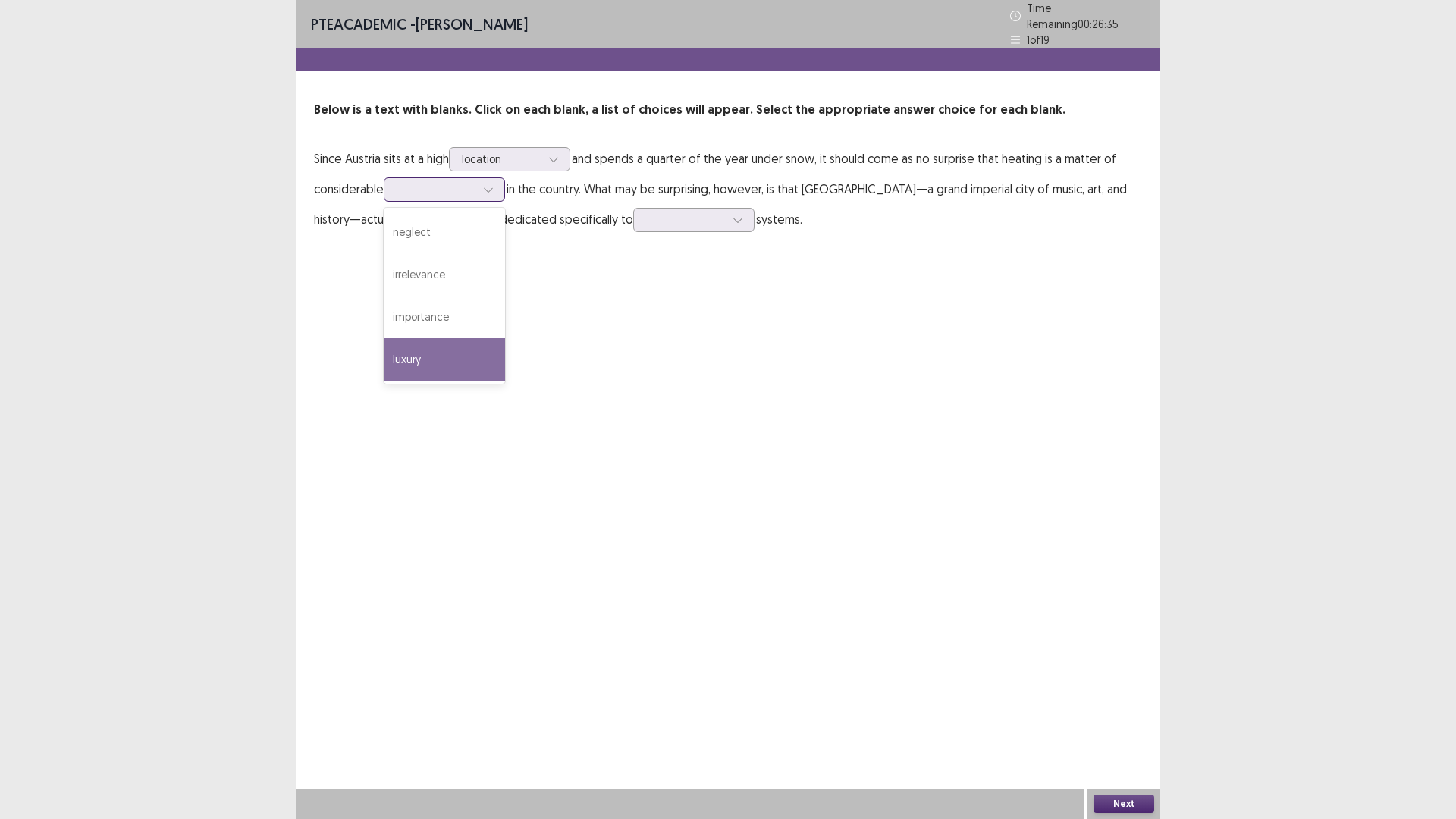
click at [427, 346] on div "luxury" at bounding box center [444, 359] width 121 height 43
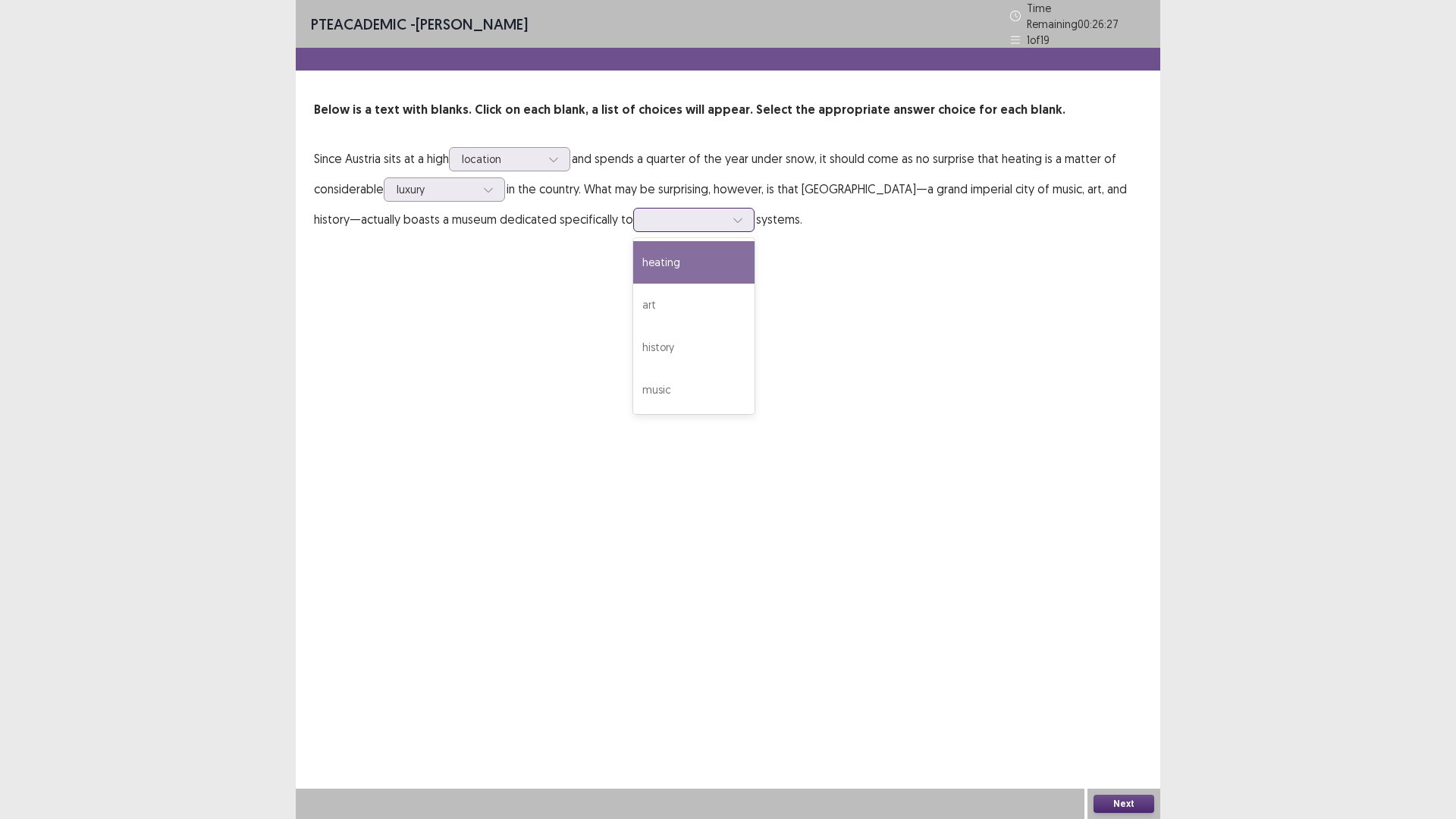
click at [646, 217] on div at bounding box center [685, 219] width 79 height 14
click at [633, 252] on div "heating" at bounding box center [693, 262] width 121 height 43
click at [646, 220] on div at bounding box center [685, 219] width 79 height 14
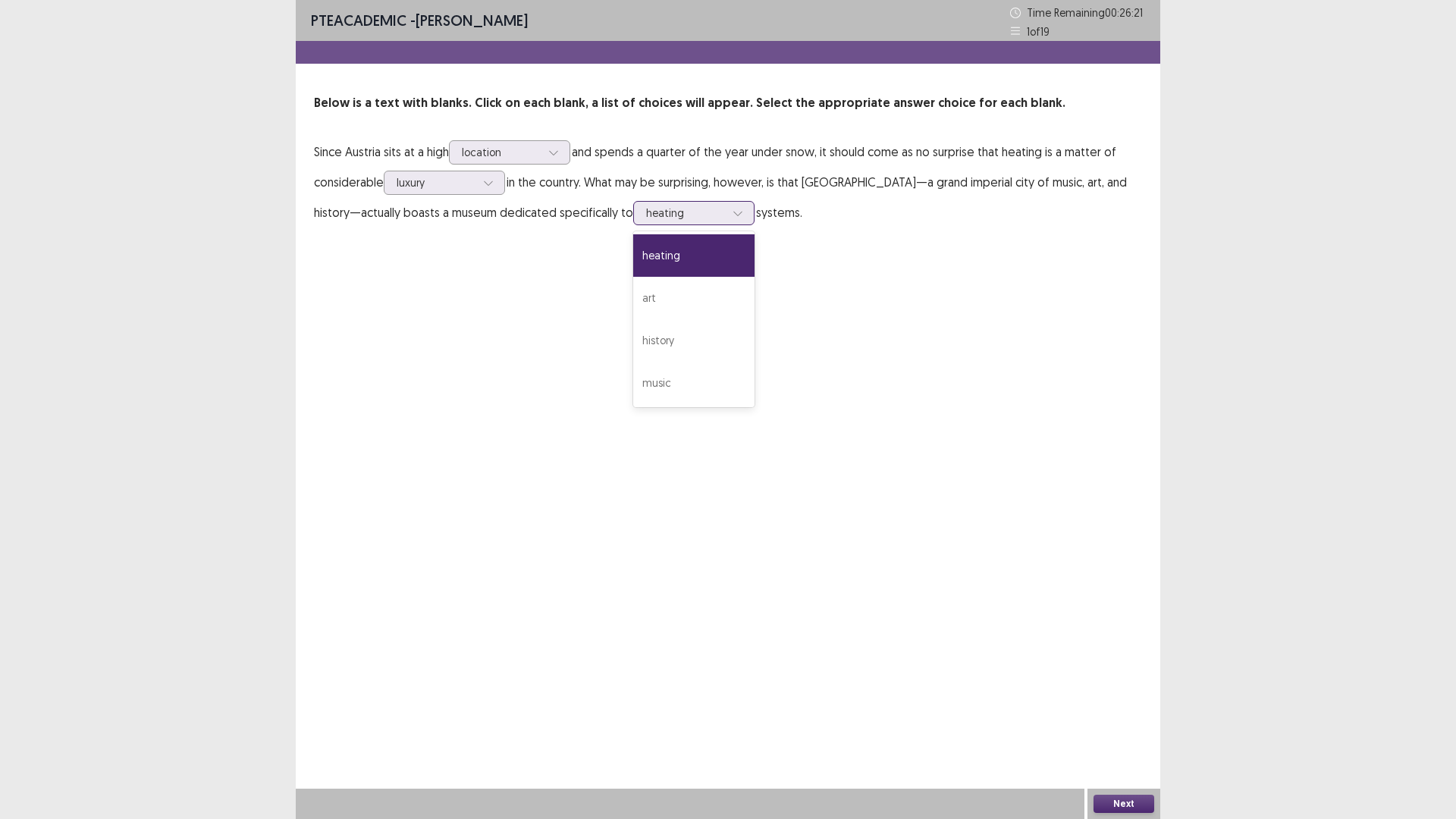
click at [643, 260] on div "heating" at bounding box center [693, 255] width 121 height 43
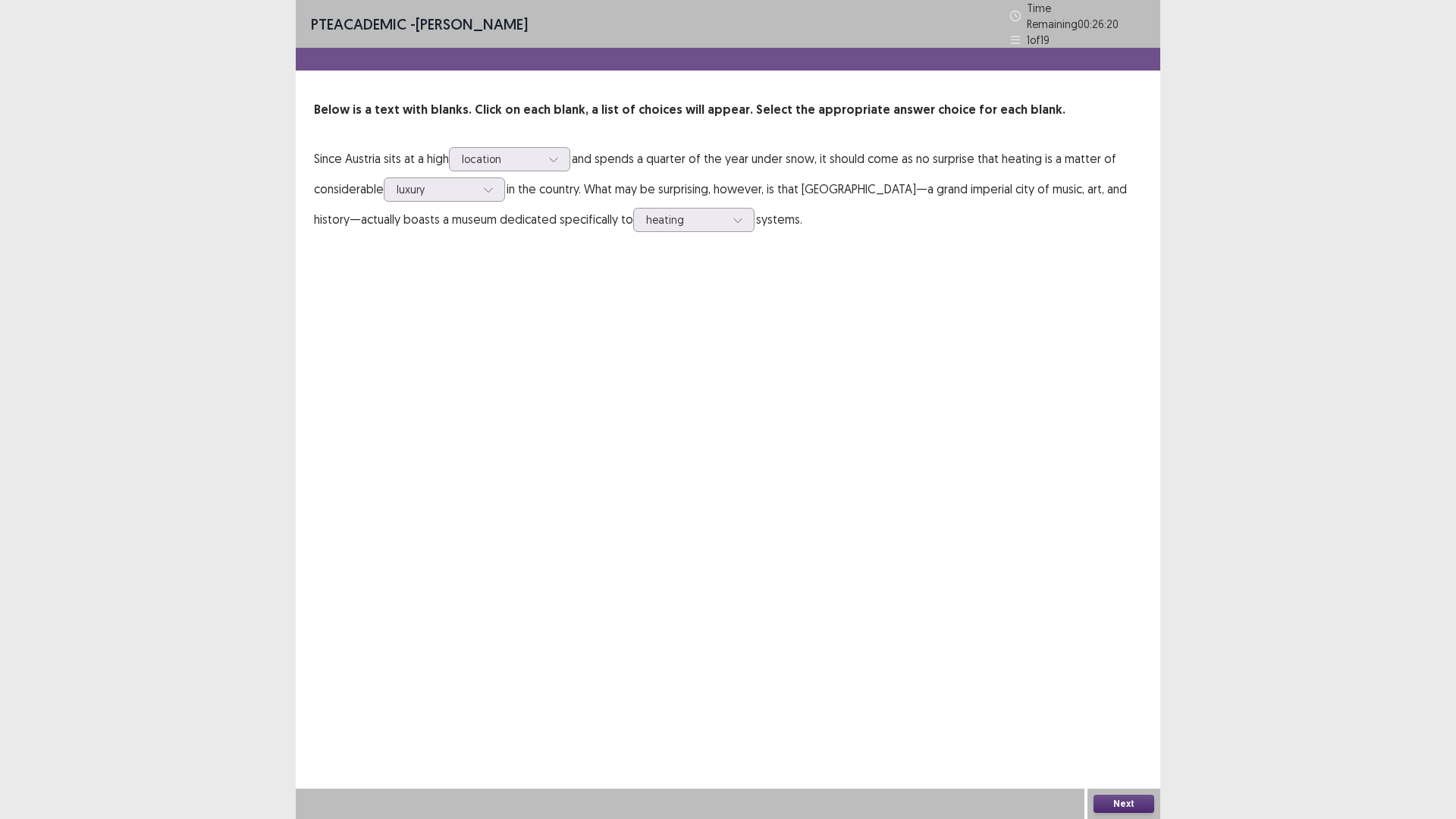
click at [1147, 804] on button "Next" at bounding box center [1124, 804] width 61 height 18
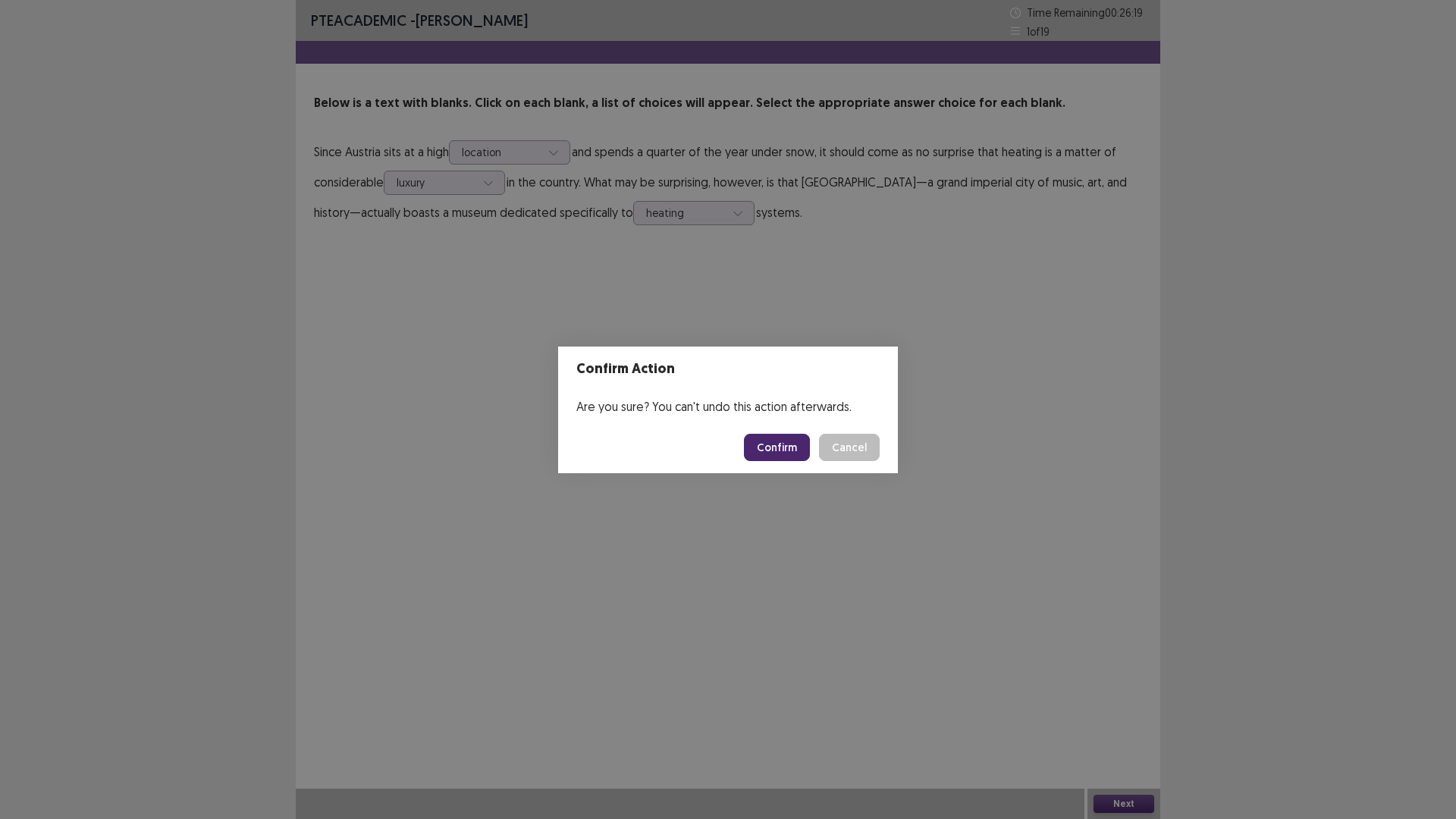
click at [795, 445] on button "Confirm" at bounding box center [776, 448] width 66 height 28
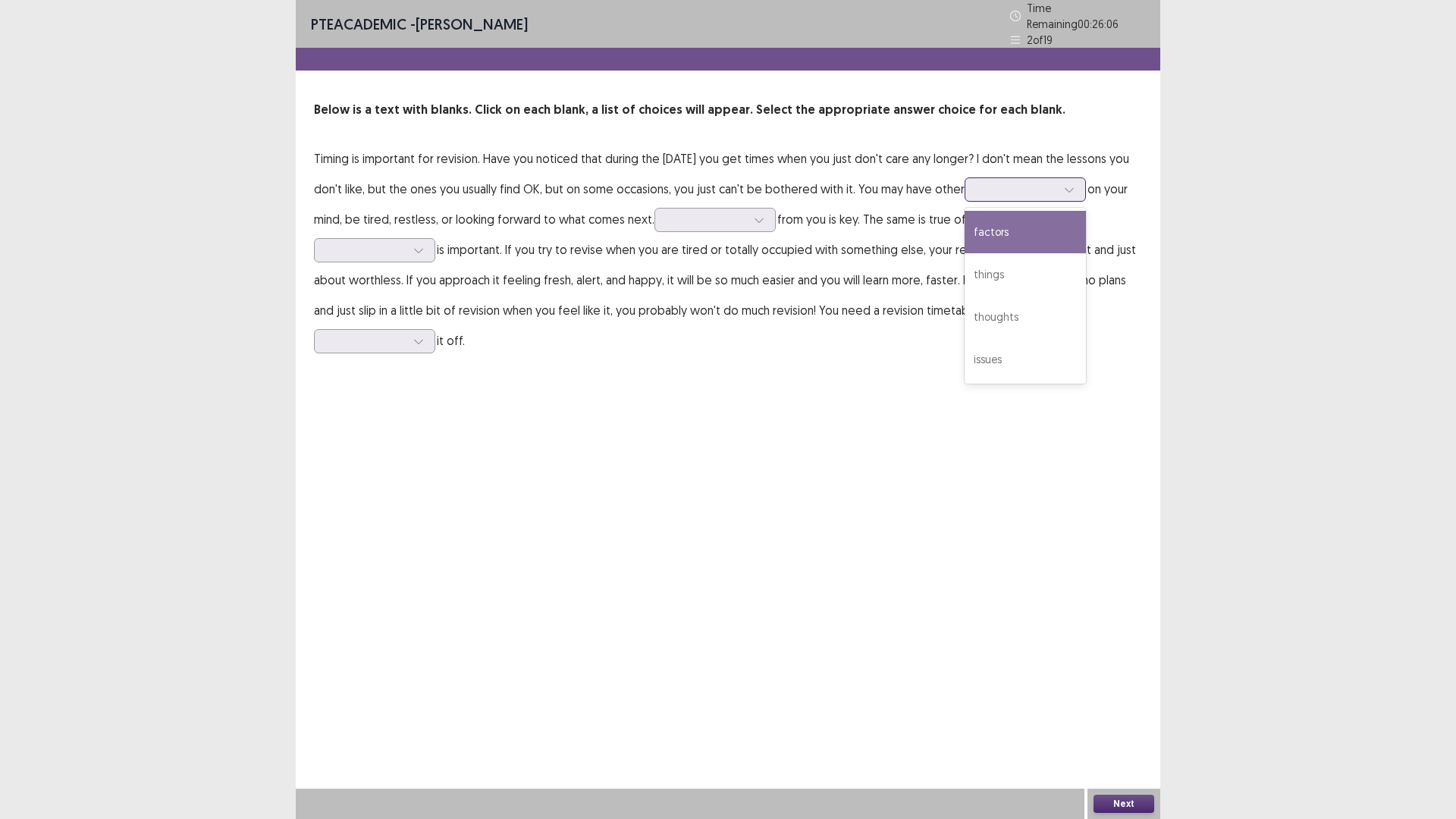
click at [1027, 190] on div at bounding box center [1016, 189] width 79 height 14
click at [1016, 216] on div "factors" at bounding box center [1025, 231] width 121 height 43
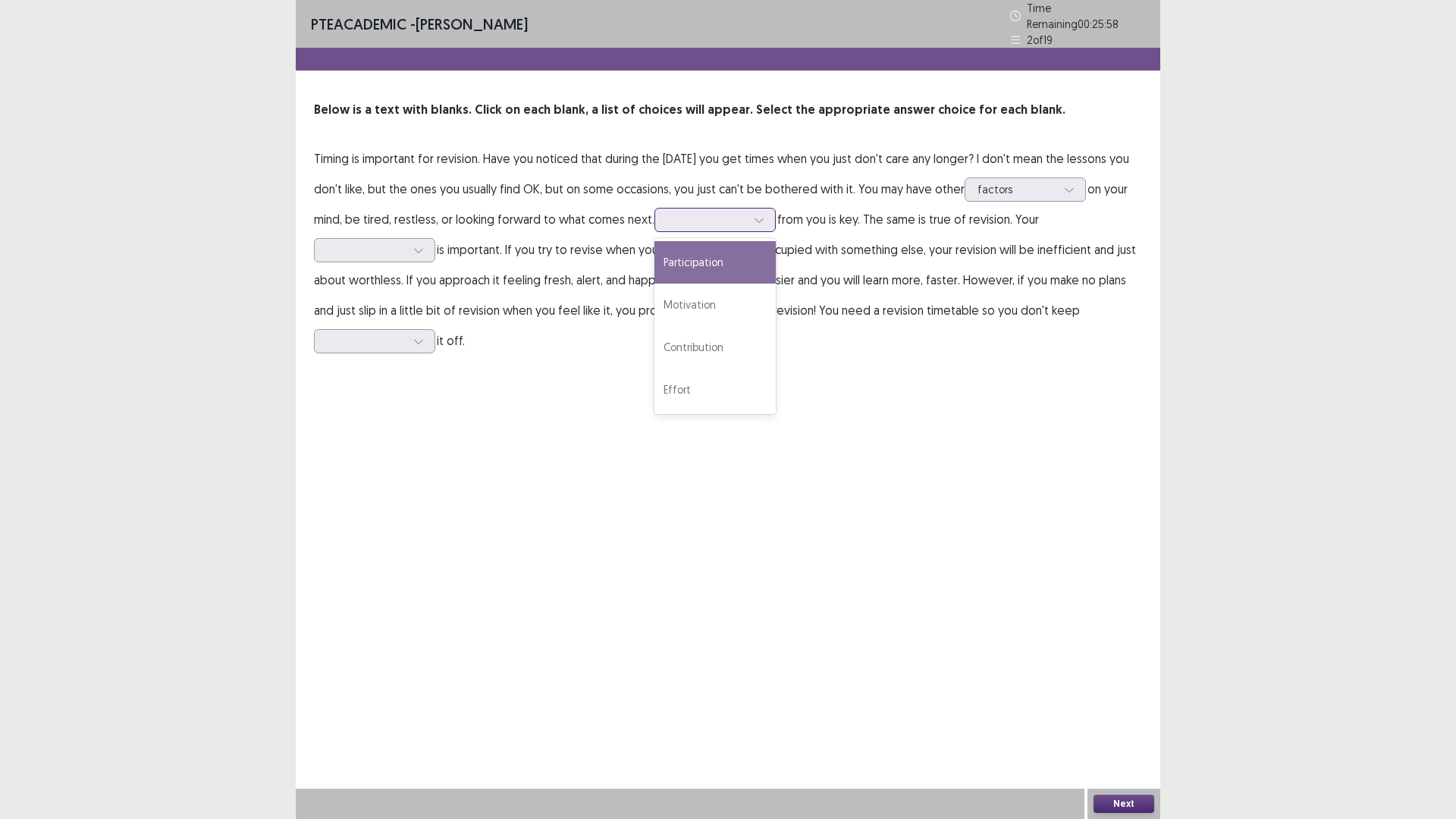
click at [728, 218] on div at bounding box center [707, 219] width 79 height 14
click at [715, 296] on div "Motivation" at bounding box center [714, 305] width 121 height 43
click at [423, 245] on icon at bounding box center [418, 250] width 10 height 10
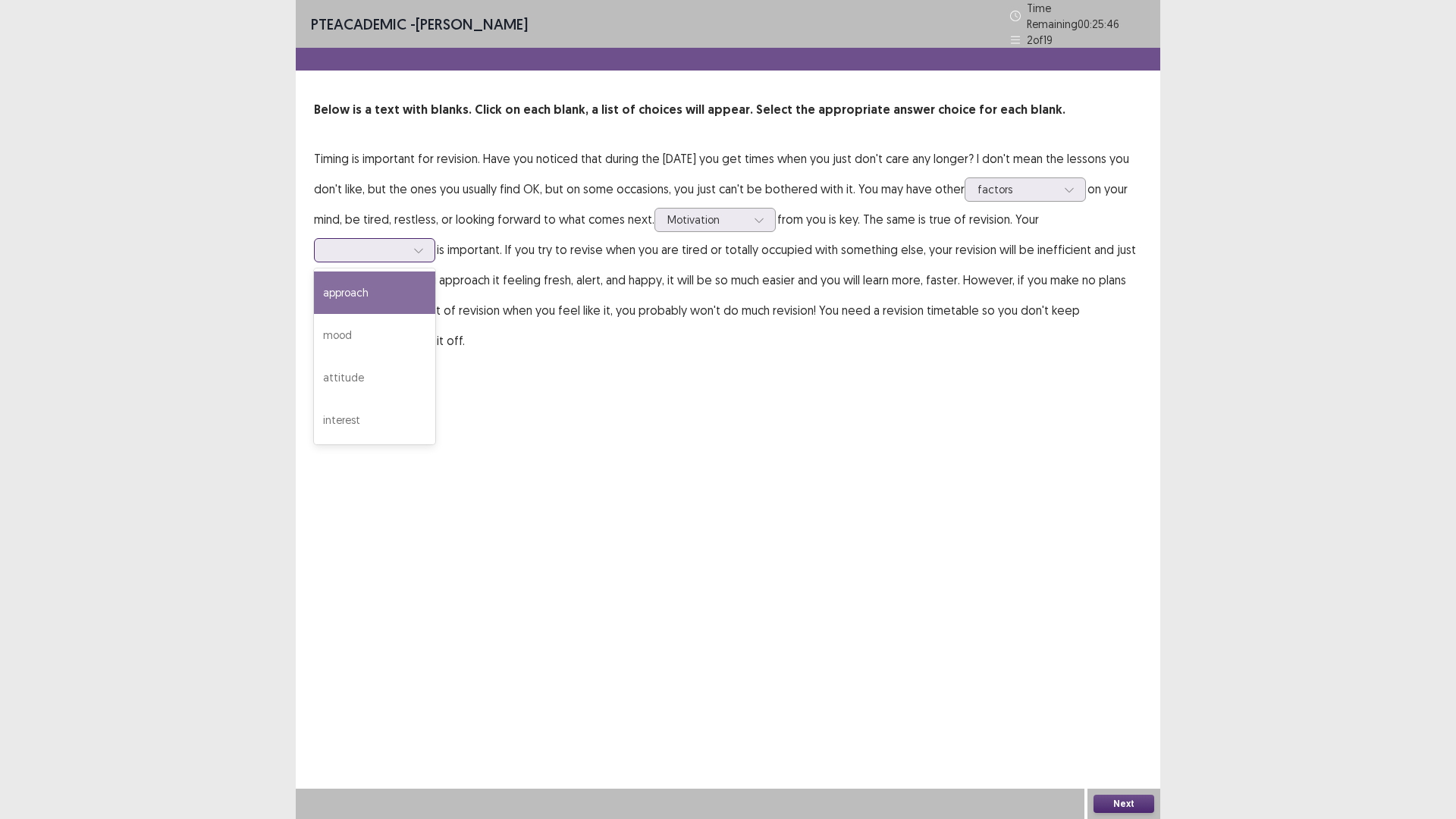
click at [418, 277] on div "approach" at bounding box center [374, 292] width 121 height 43
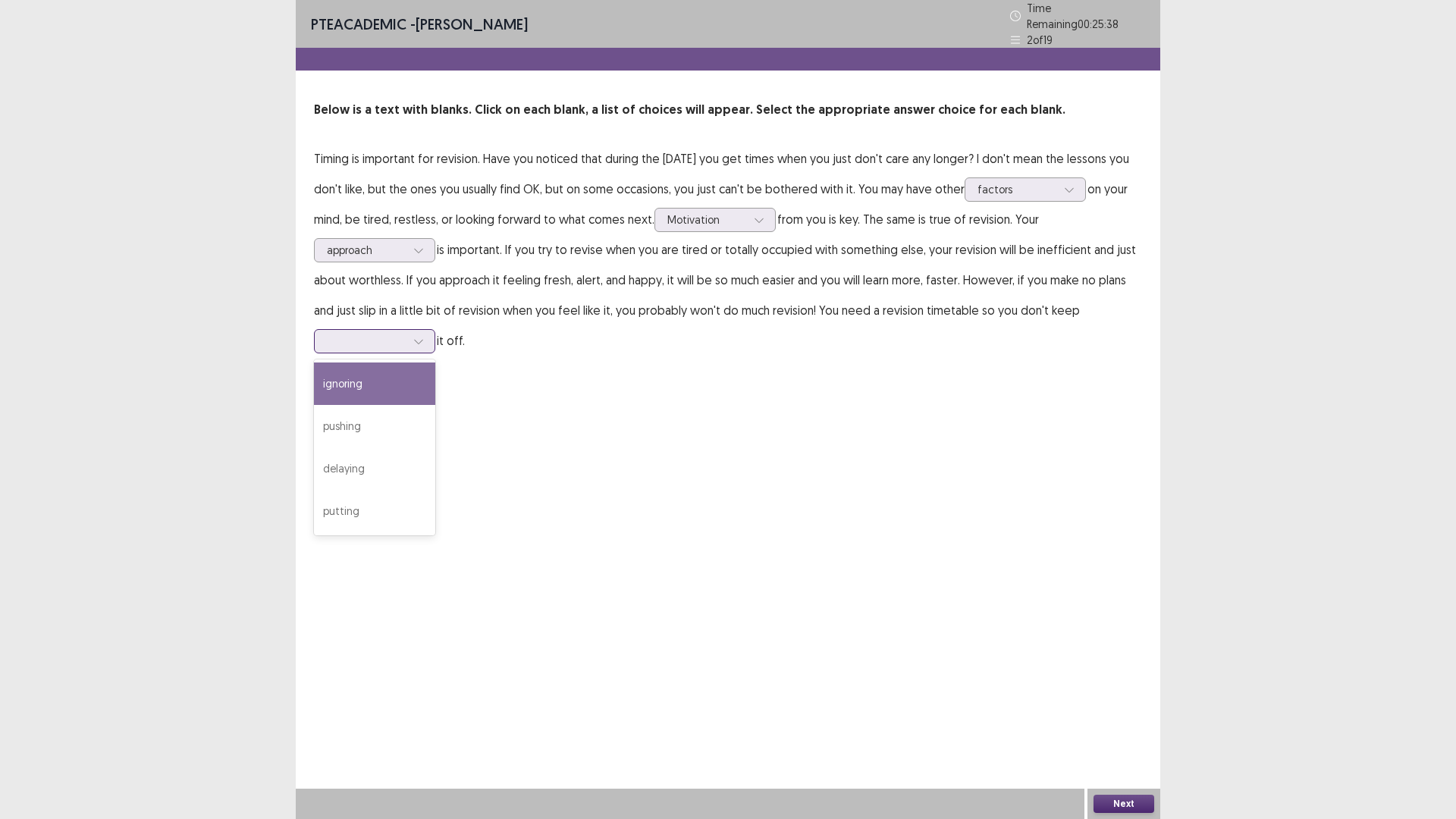
click at [349, 333] on div at bounding box center [366, 340] width 79 height 14
click at [355, 426] on div "pushing" at bounding box center [374, 426] width 121 height 43
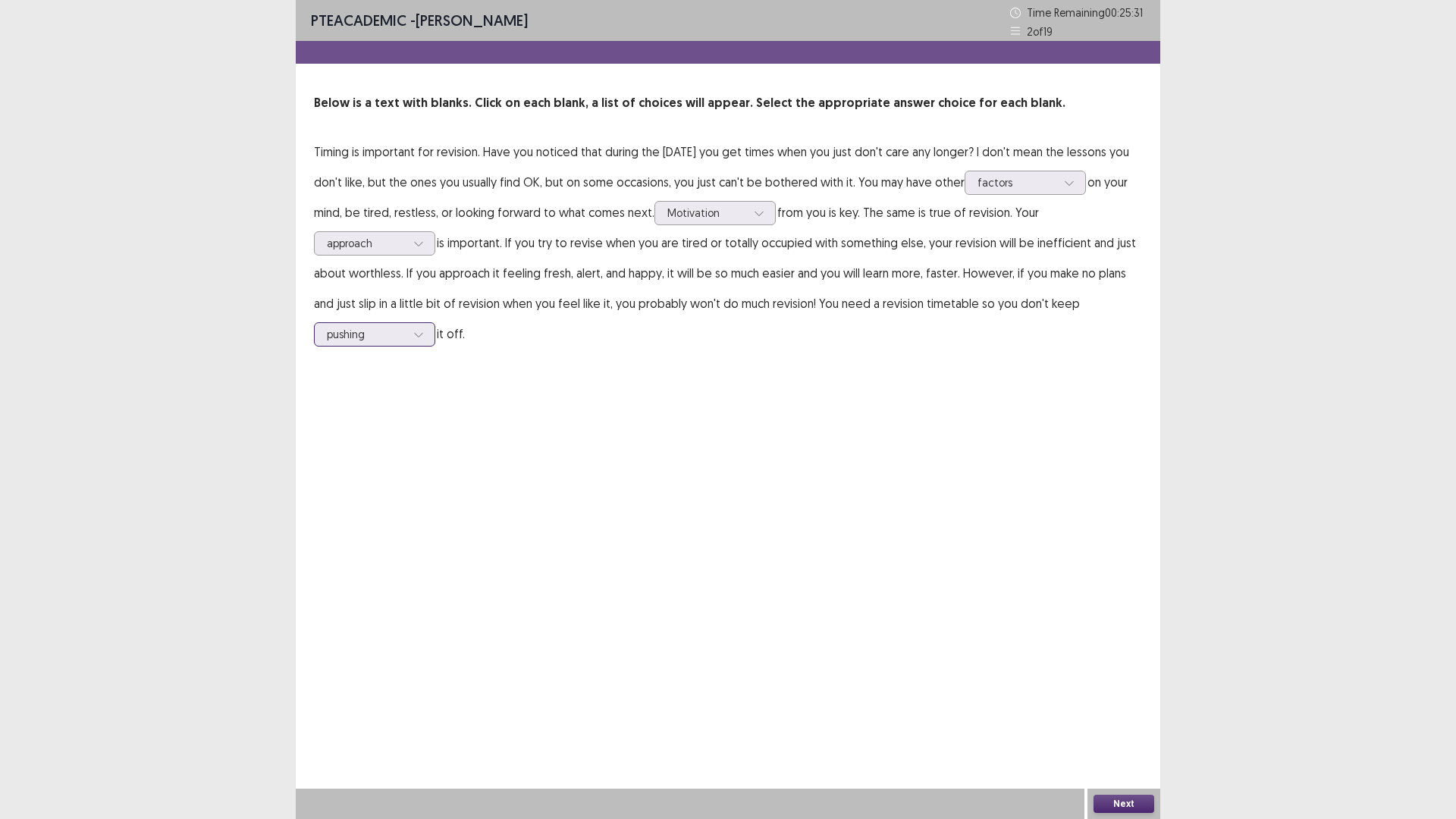
click at [408, 341] on div at bounding box center [419, 334] width 23 height 23
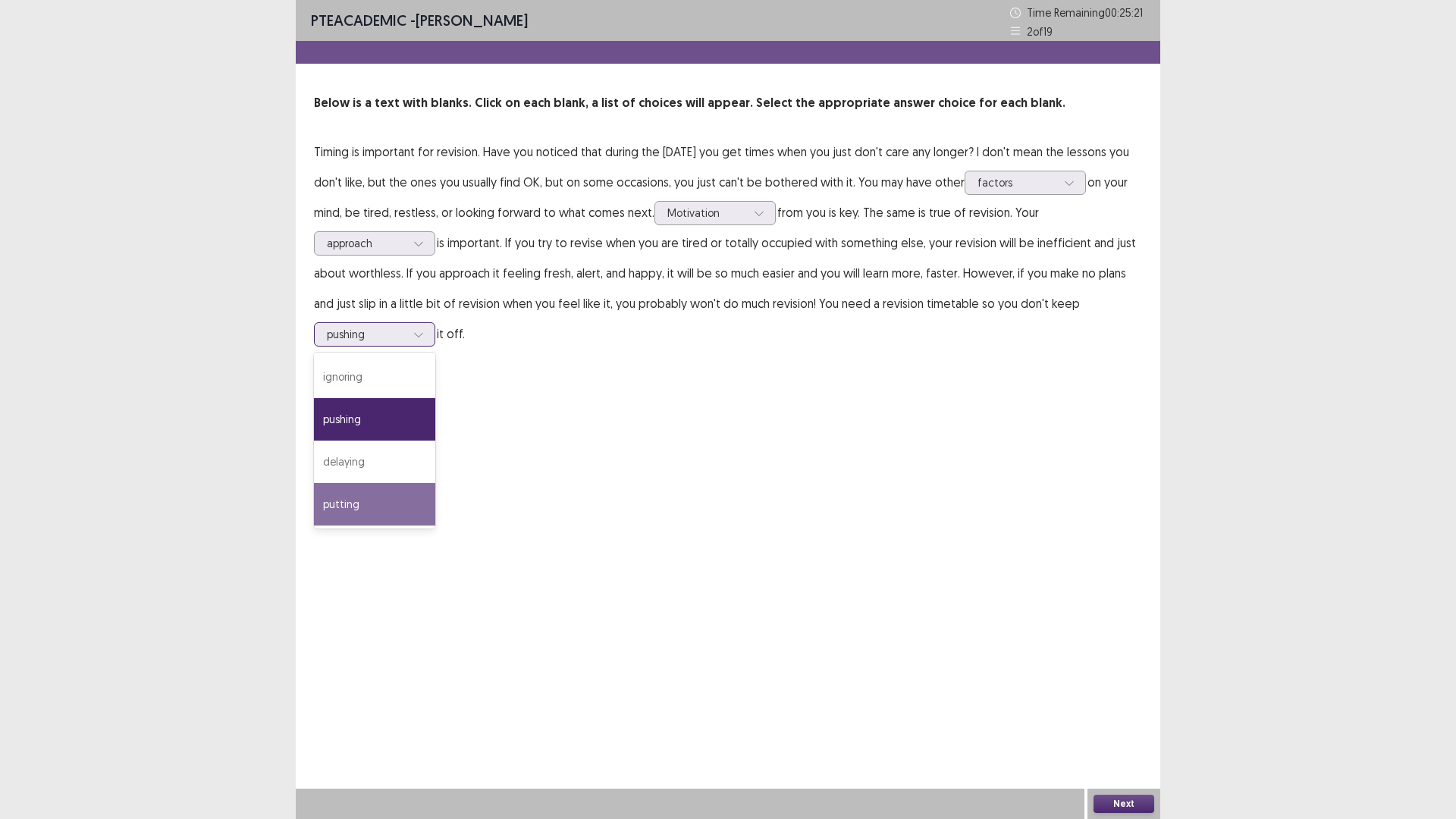
click at [376, 497] on div "putting" at bounding box center [374, 504] width 121 height 43
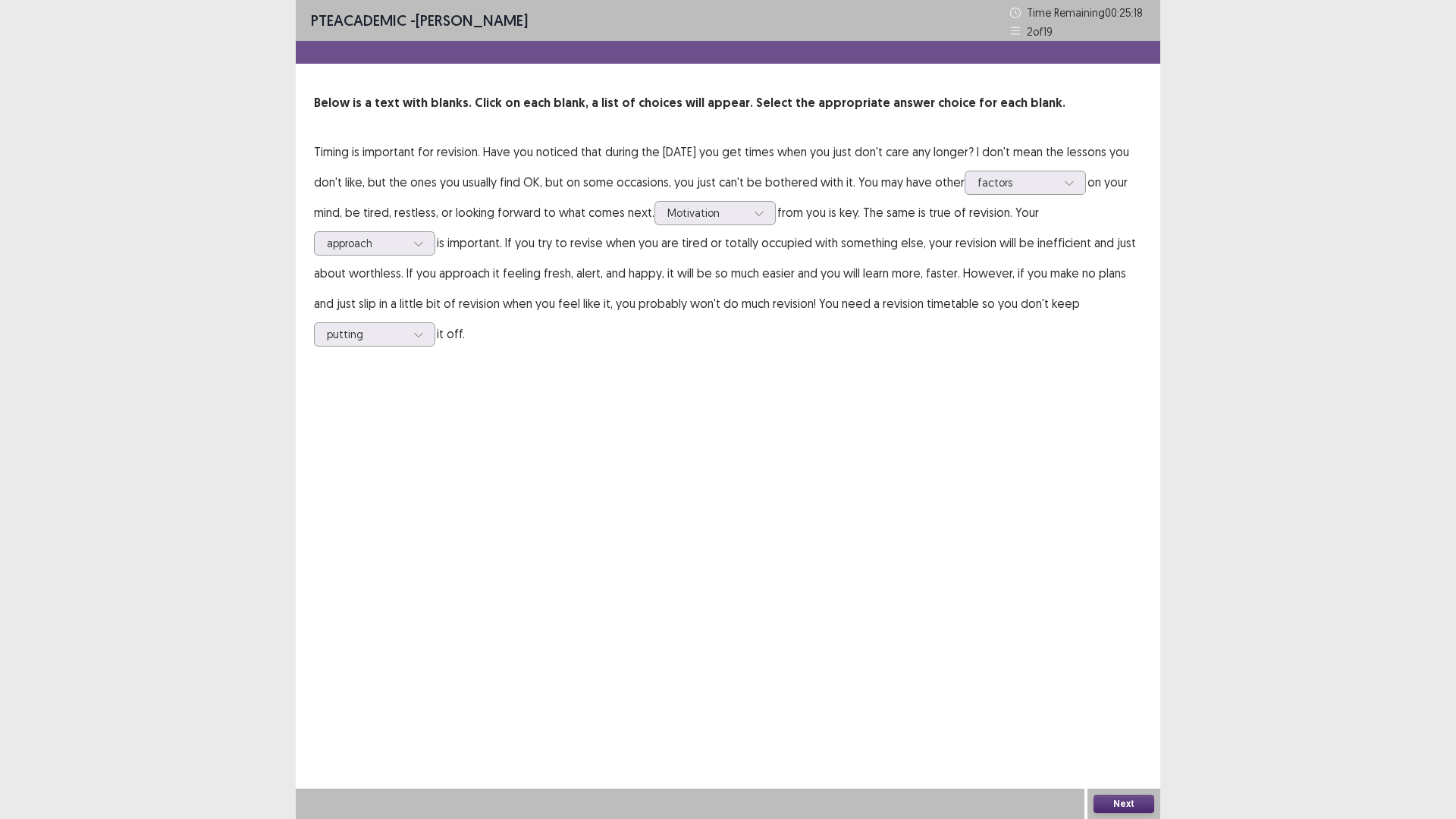
click at [1109, 792] on div "Next" at bounding box center [1124, 804] width 72 height 30
click at [1110, 798] on button "Next" at bounding box center [1124, 804] width 61 height 18
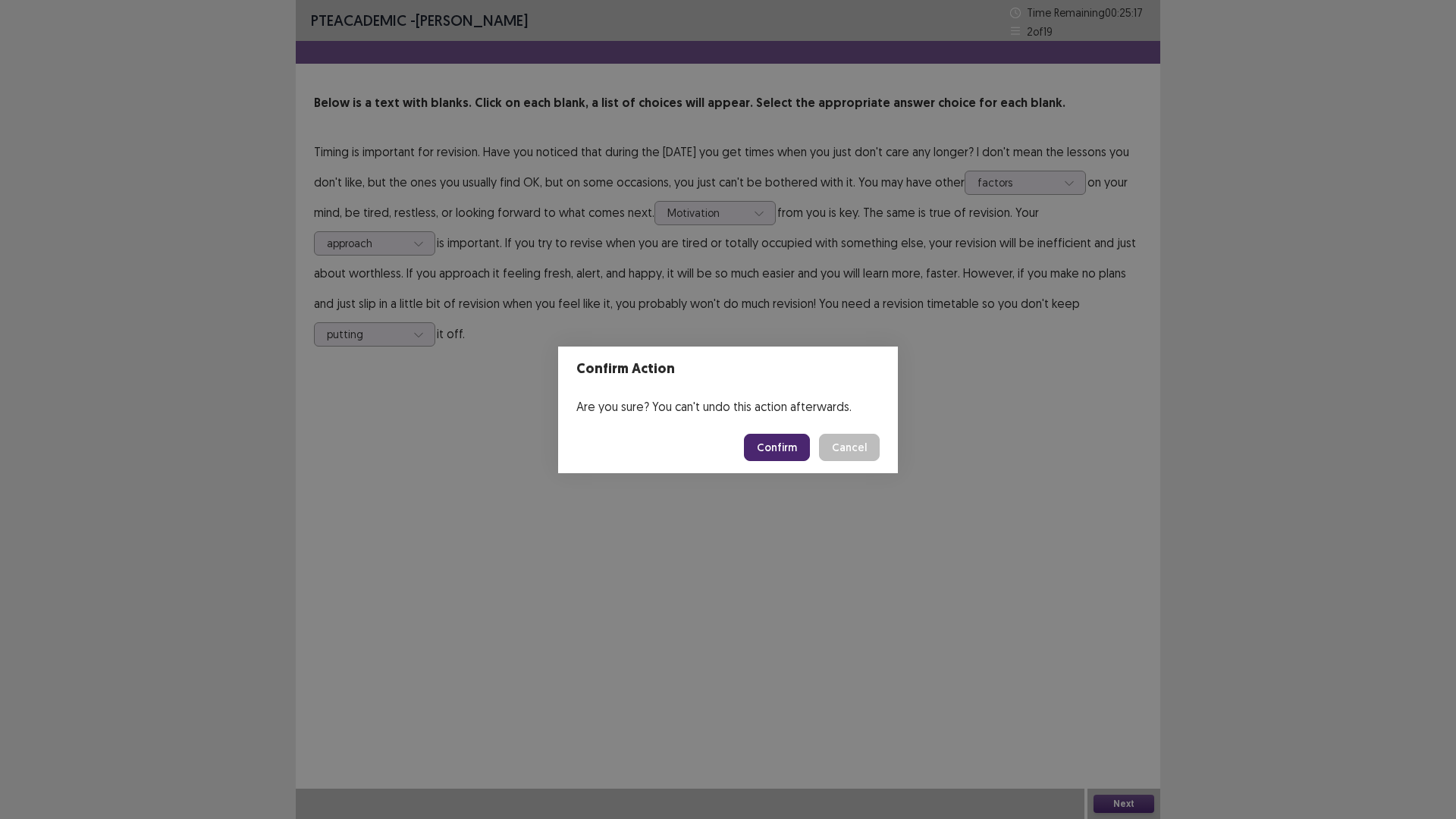
click at [799, 456] on button "Confirm" at bounding box center [776, 448] width 66 height 28
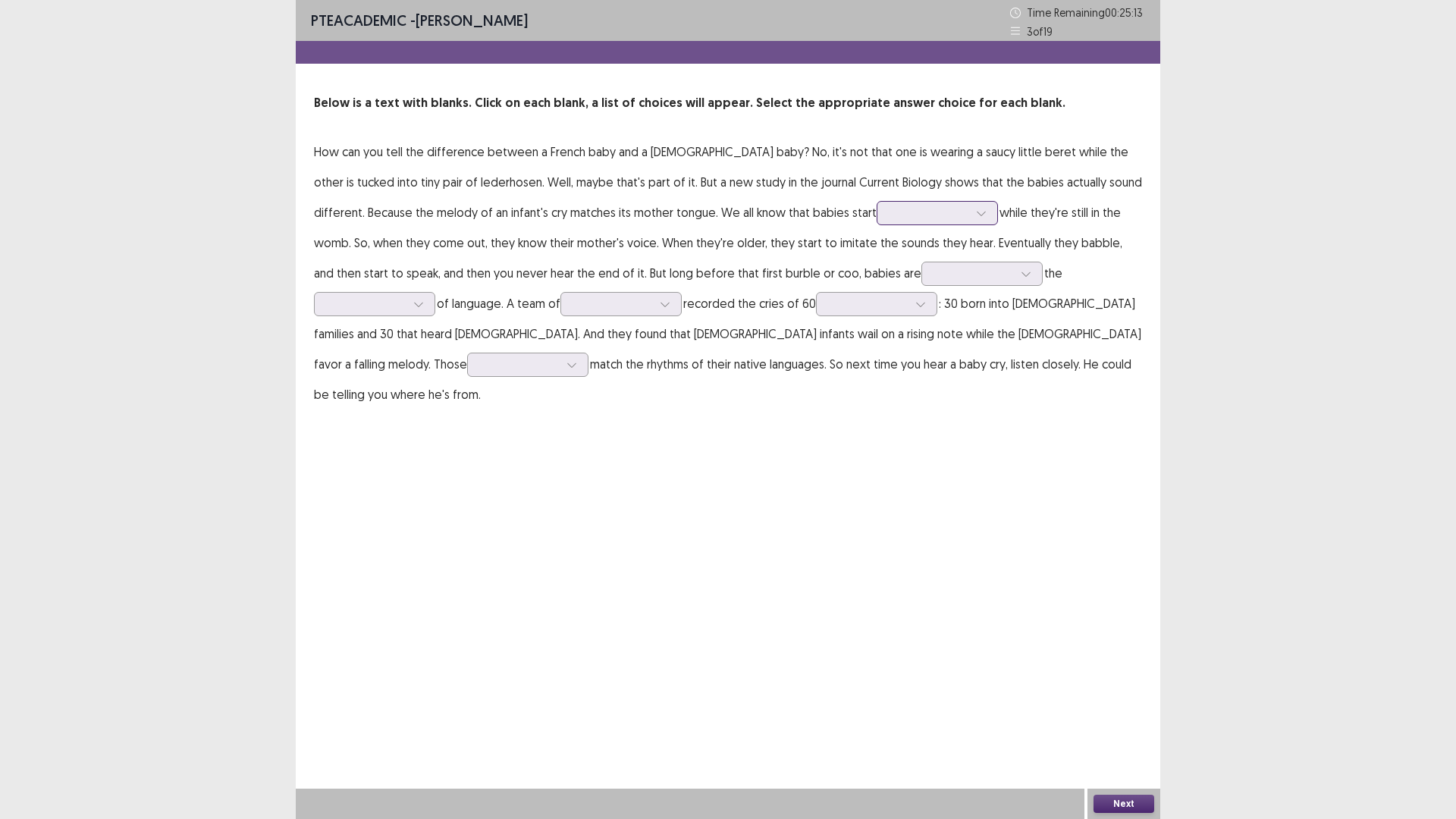
click at [889, 215] on input "text" at bounding box center [890, 212] width 3 height 11
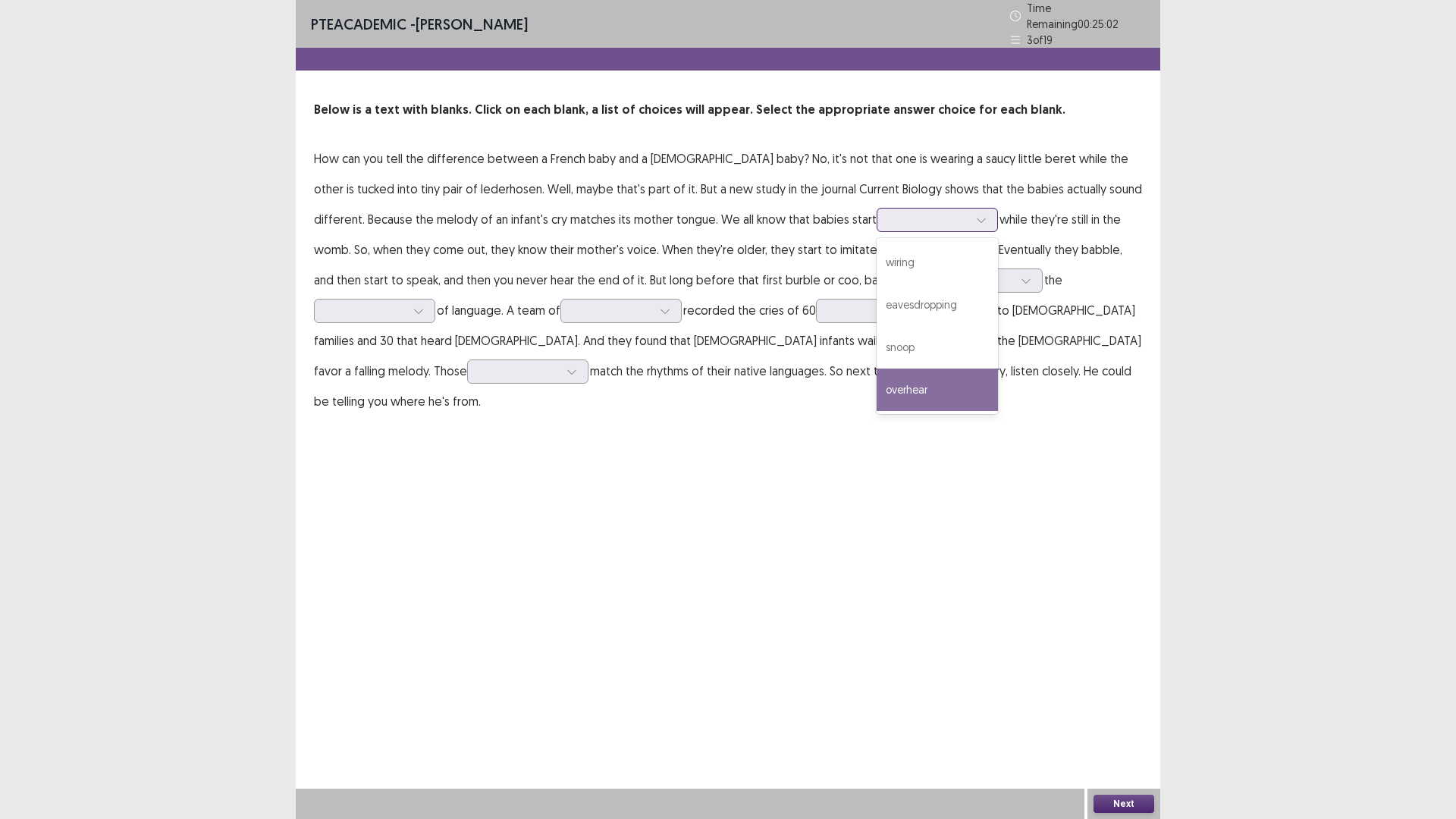
click at [877, 378] on div "overhear" at bounding box center [937, 390] width 121 height 43
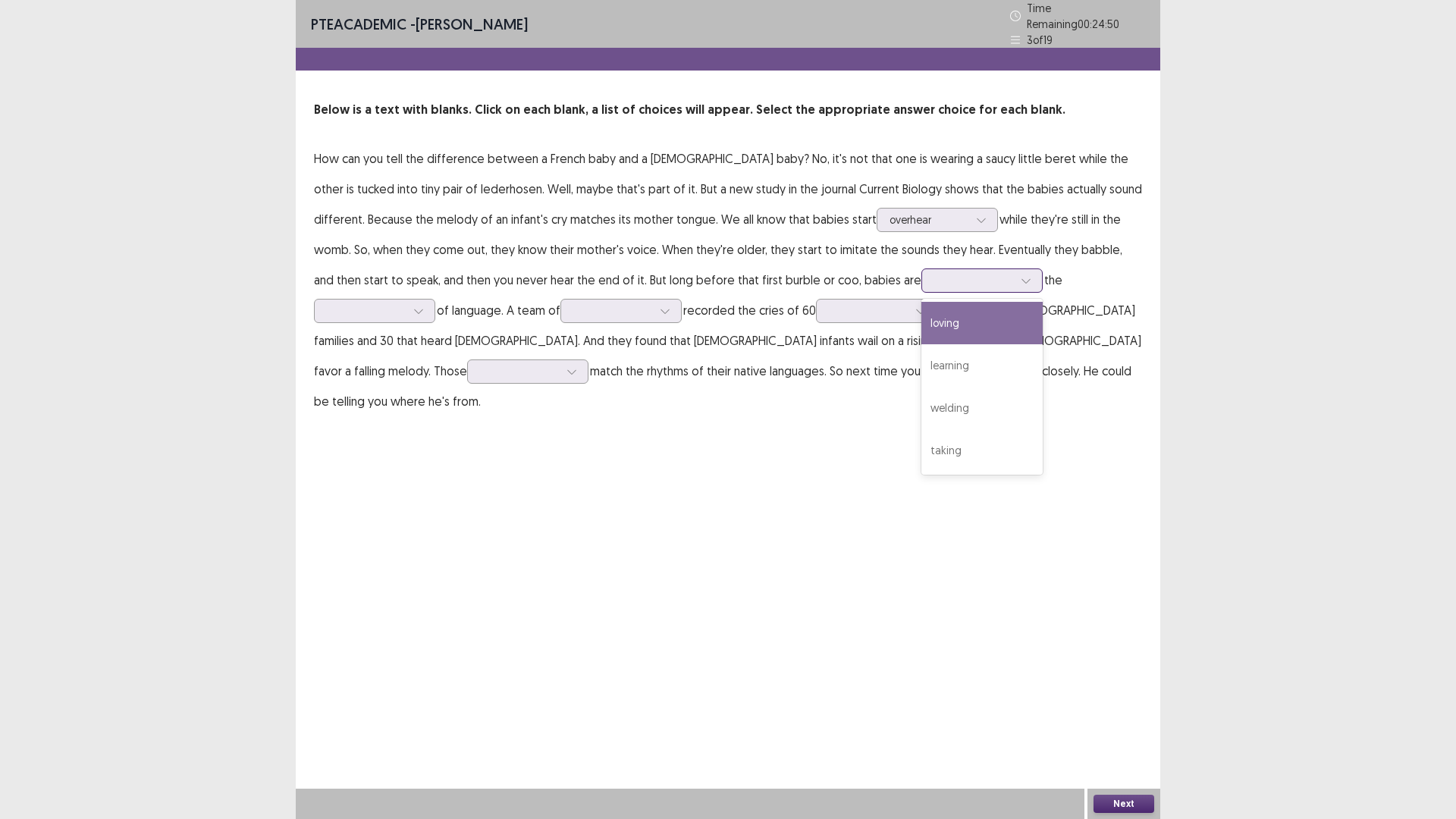
click at [934, 273] on div at bounding box center [973, 280] width 79 height 14
click at [922, 404] on div "welding" at bounding box center [982, 408] width 121 height 43
click at [435, 299] on div at bounding box center [374, 310] width 121 height 24
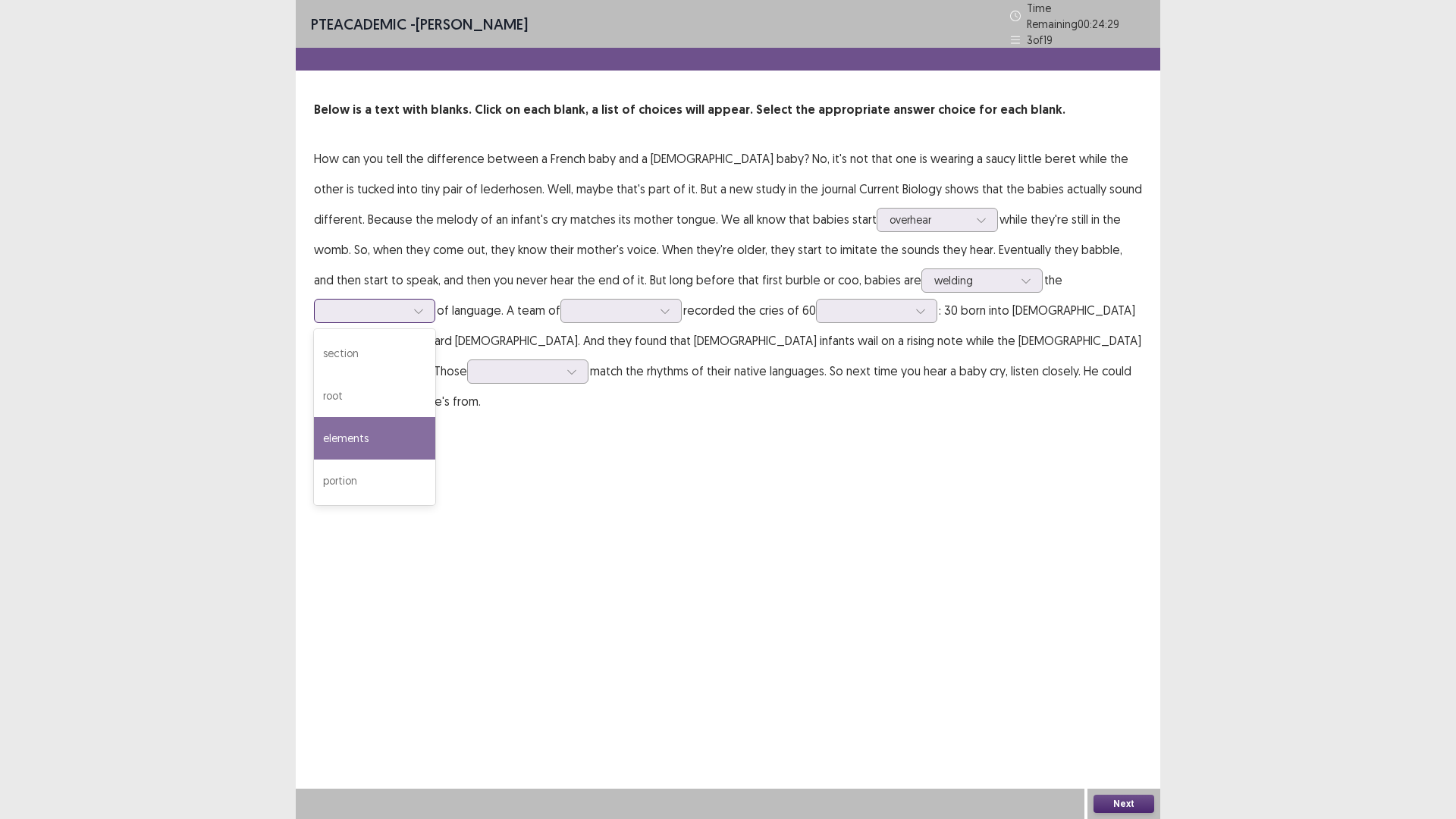
click at [435, 417] on div "elements" at bounding box center [374, 438] width 121 height 43
click at [934, 281] on div at bounding box center [973, 280] width 79 height 14
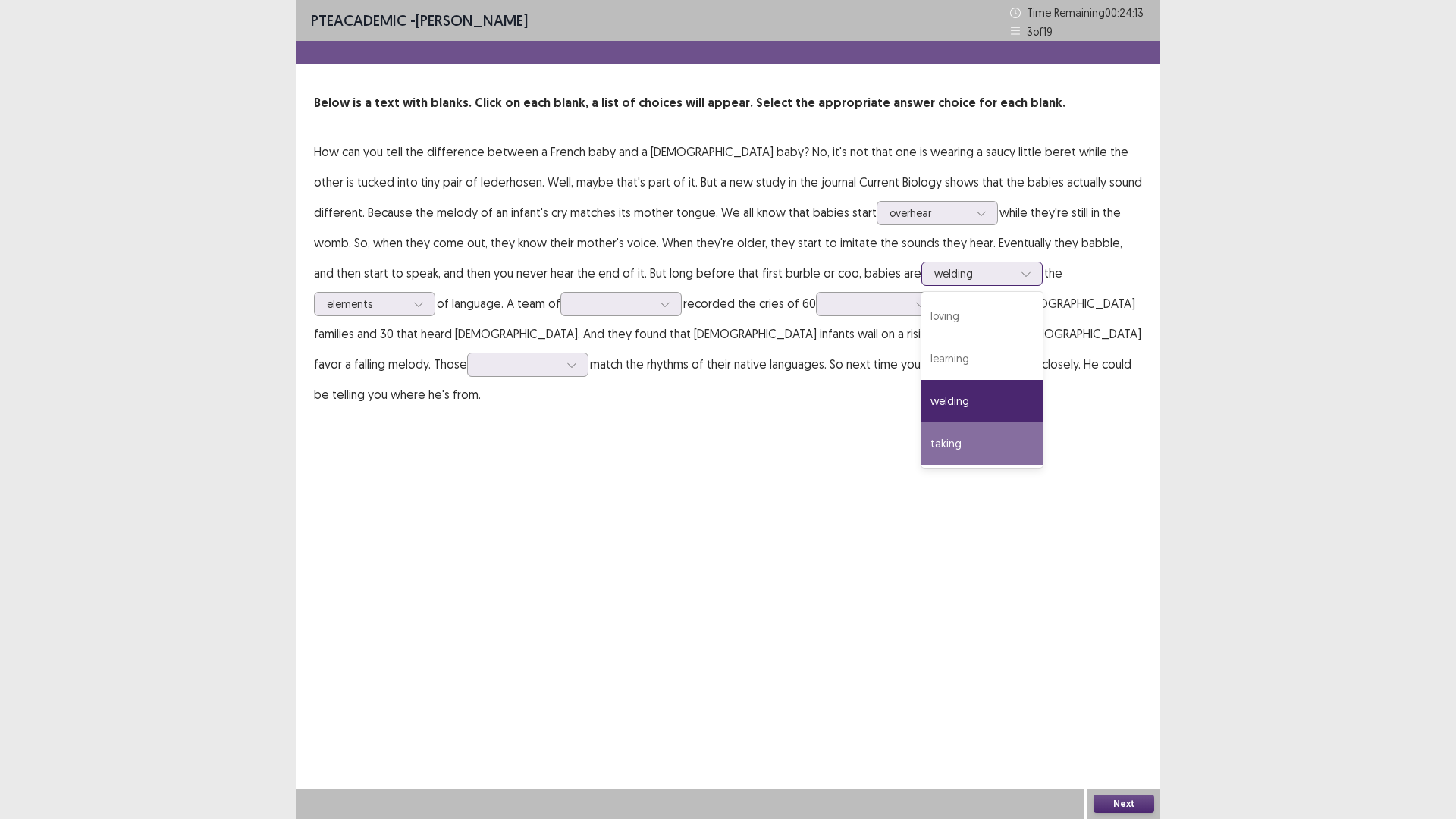
click at [922, 429] on div "taking" at bounding box center [982, 444] width 121 height 43
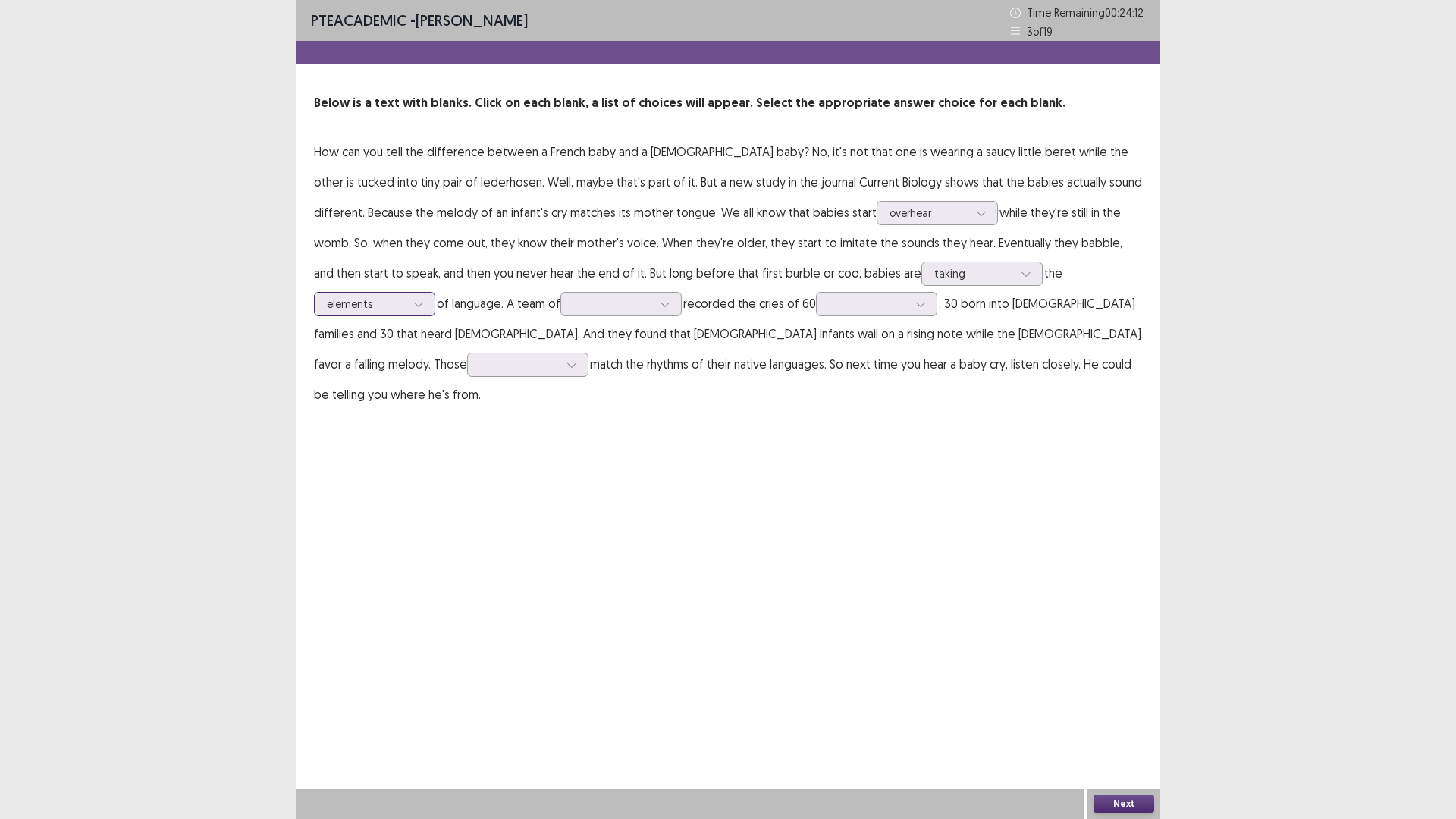
click at [435, 292] on div "elements" at bounding box center [374, 304] width 121 height 24
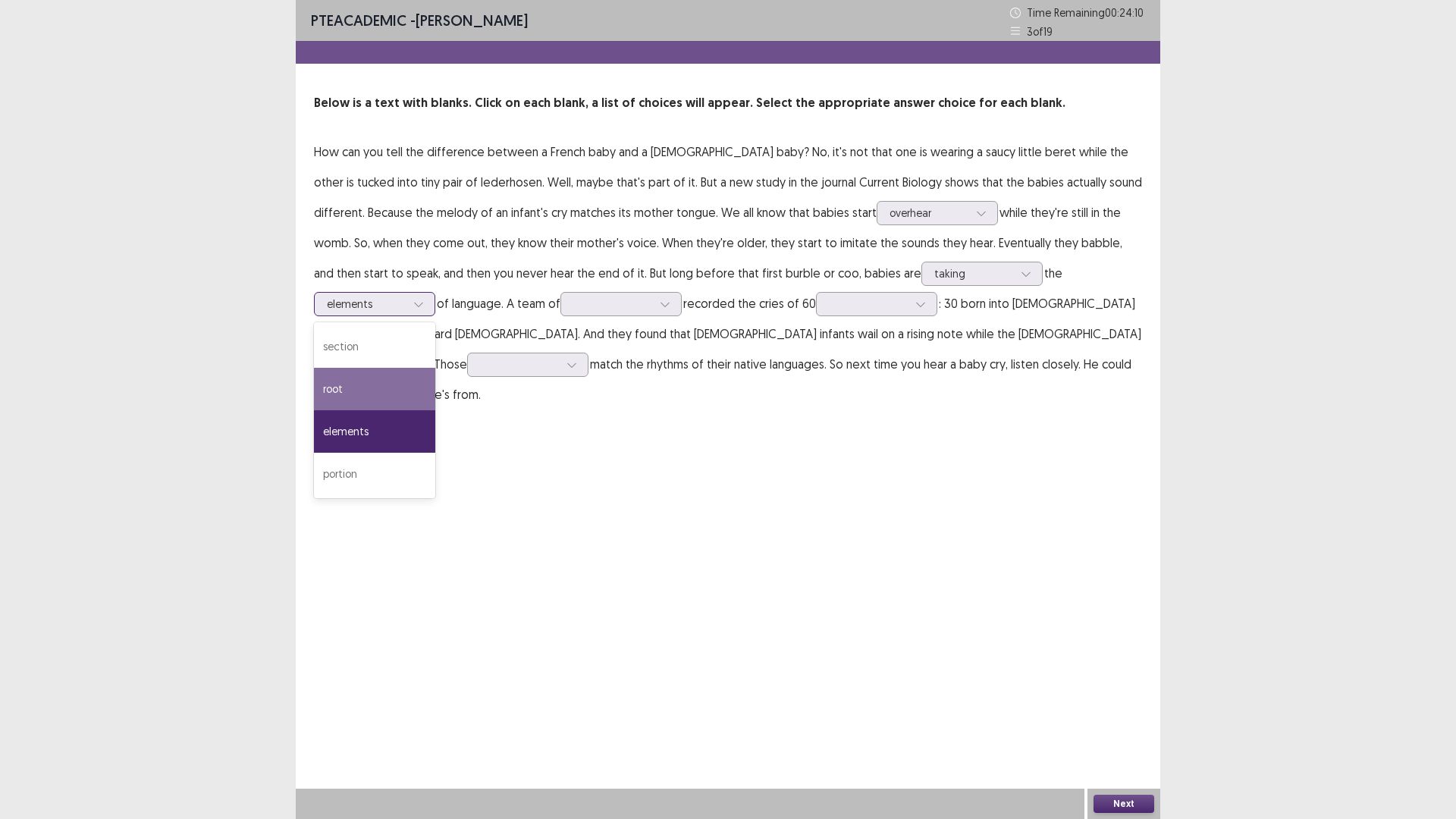
click at [435, 368] on div "root" at bounding box center [374, 389] width 121 height 43
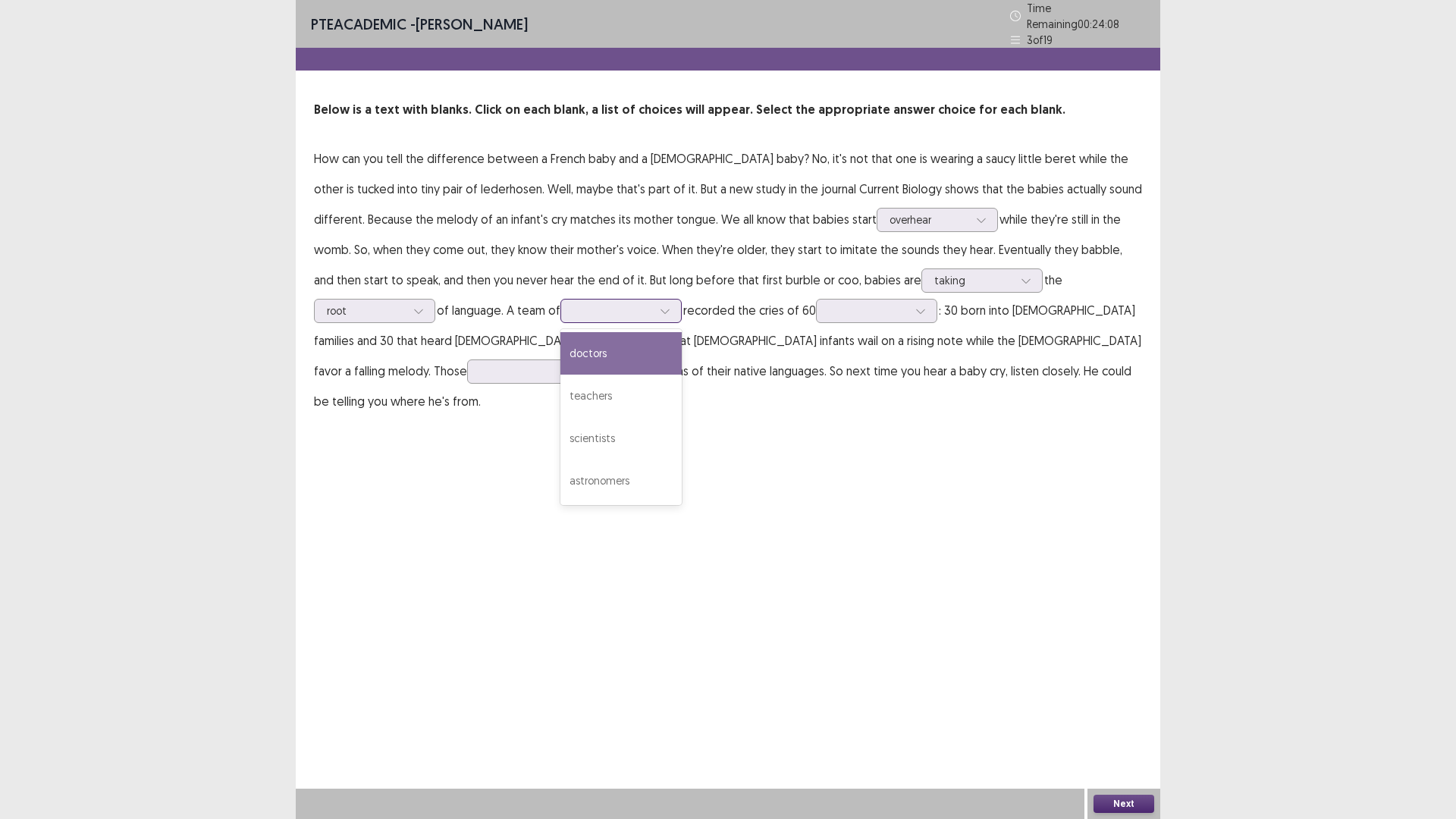
click at [573, 304] on div at bounding box center [612, 310] width 79 height 14
click at [560, 348] on div "doctors" at bounding box center [620, 353] width 121 height 43
click at [653, 313] on div at bounding box center [665, 311] width 23 height 23
click at [560, 353] on div "doctors" at bounding box center [620, 353] width 121 height 43
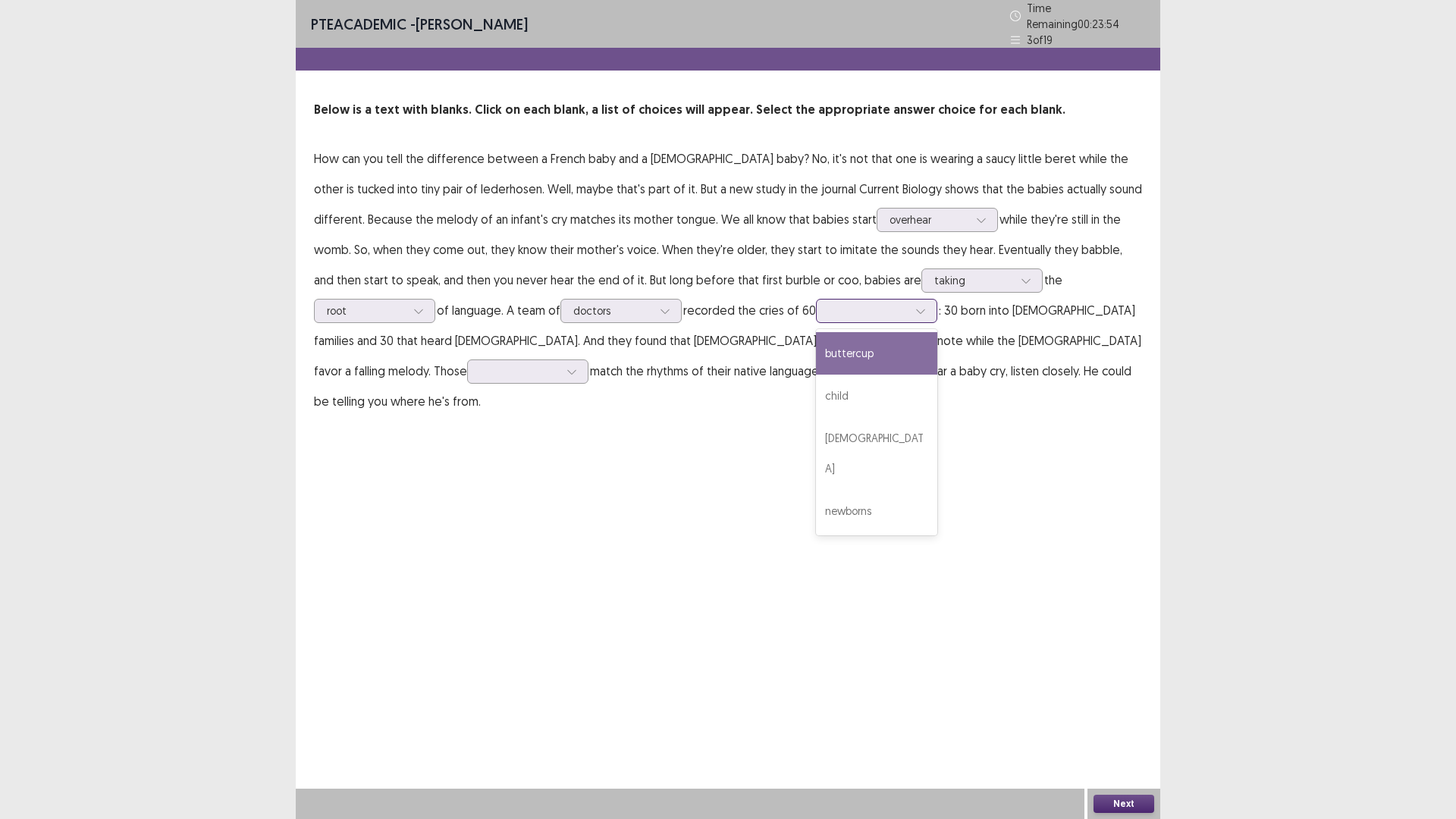
click at [828, 306] on div at bounding box center [868, 310] width 79 height 14
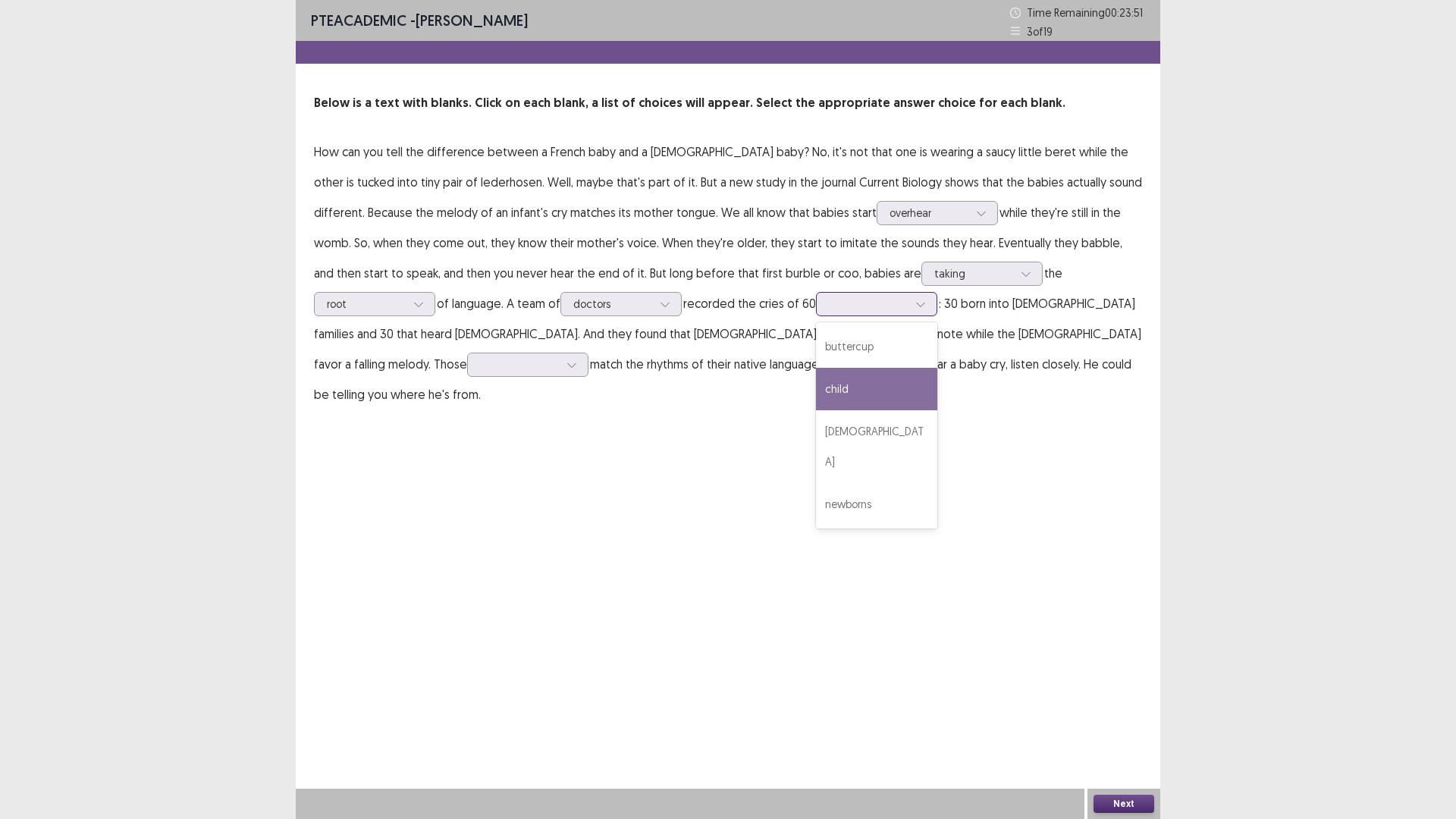
click at [816, 390] on div "child" at bounding box center [876, 389] width 121 height 43
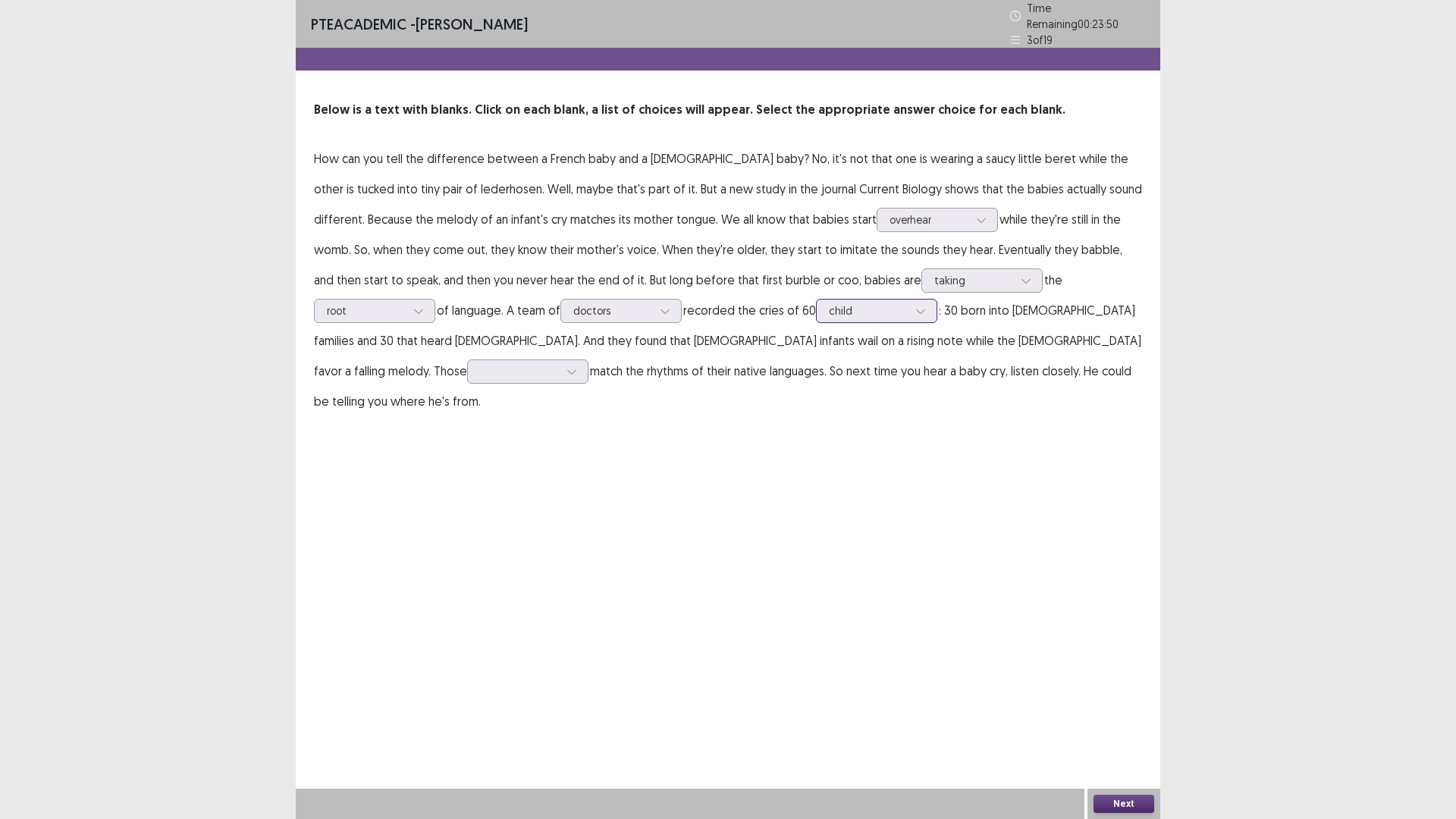
click at [828, 307] on div at bounding box center [868, 310] width 79 height 14
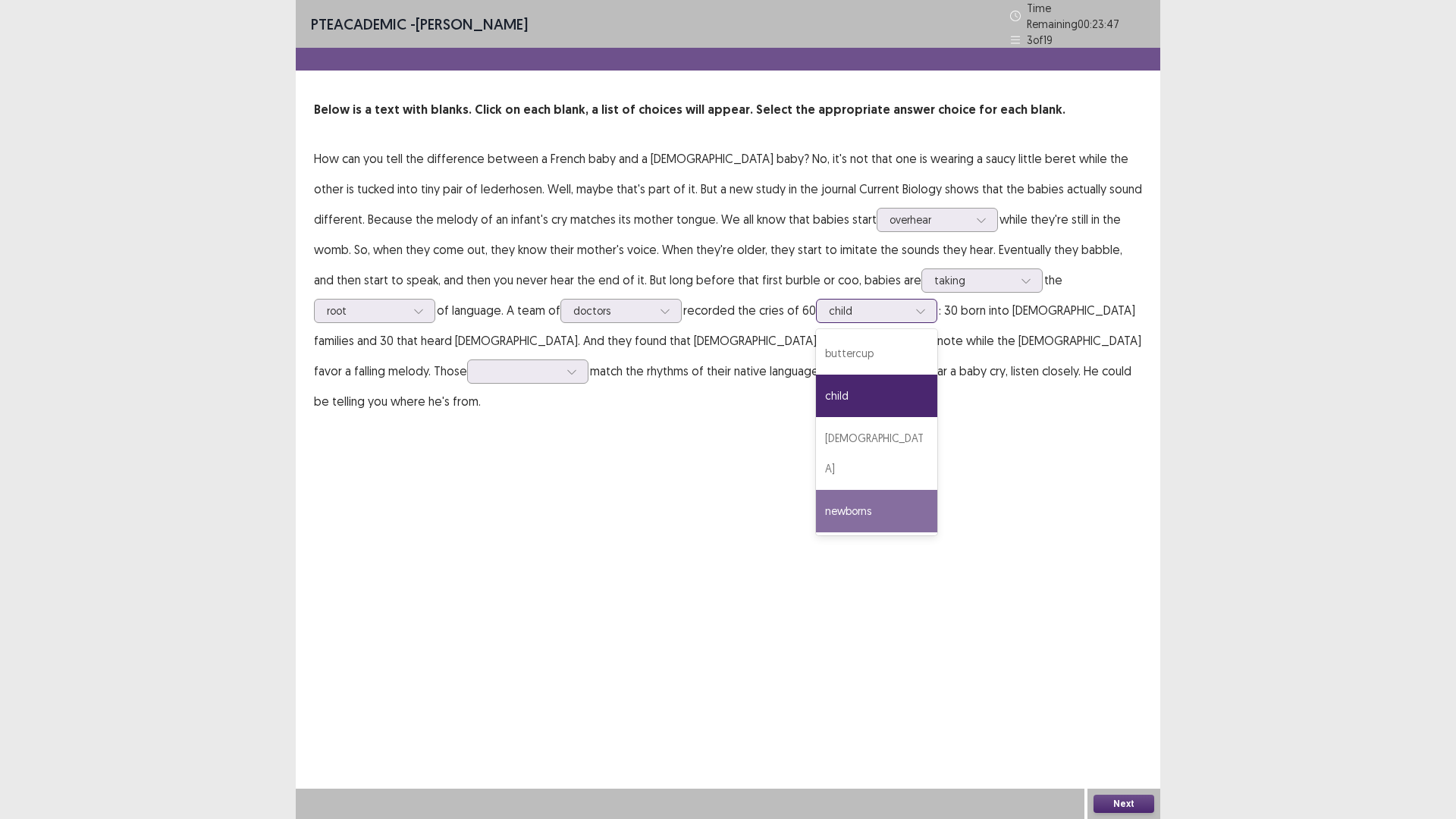
click at [816, 489] on div "newborns" at bounding box center [876, 510] width 121 height 43
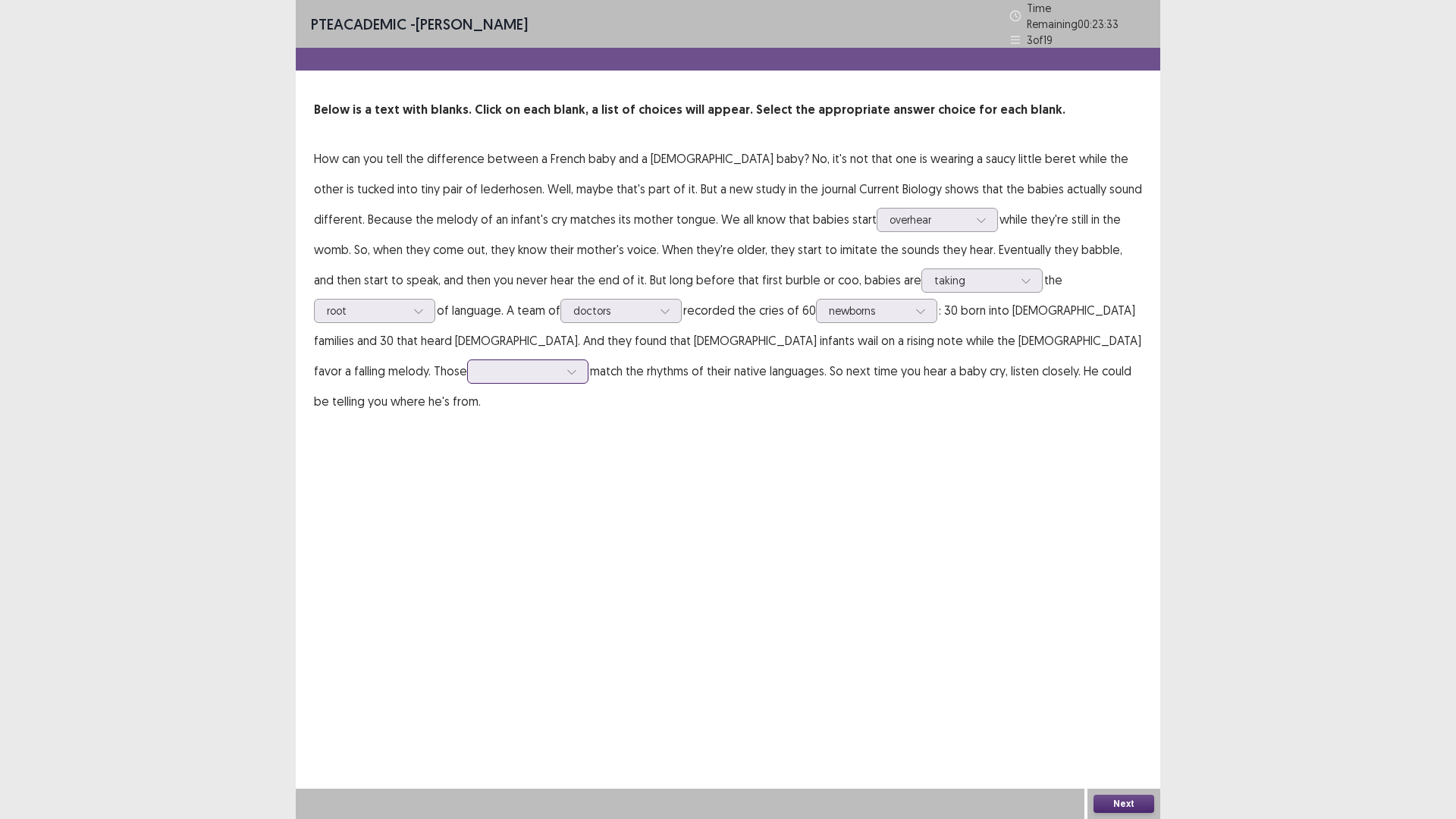
click at [559, 364] on div at bounding box center [519, 370] width 79 height 14
click at [588, 435] on div "patterns" at bounding box center [528, 456] width 121 height 43
click at [1115, 807] on button "Next" at bounding box center [1124, 804] width 61 height 18
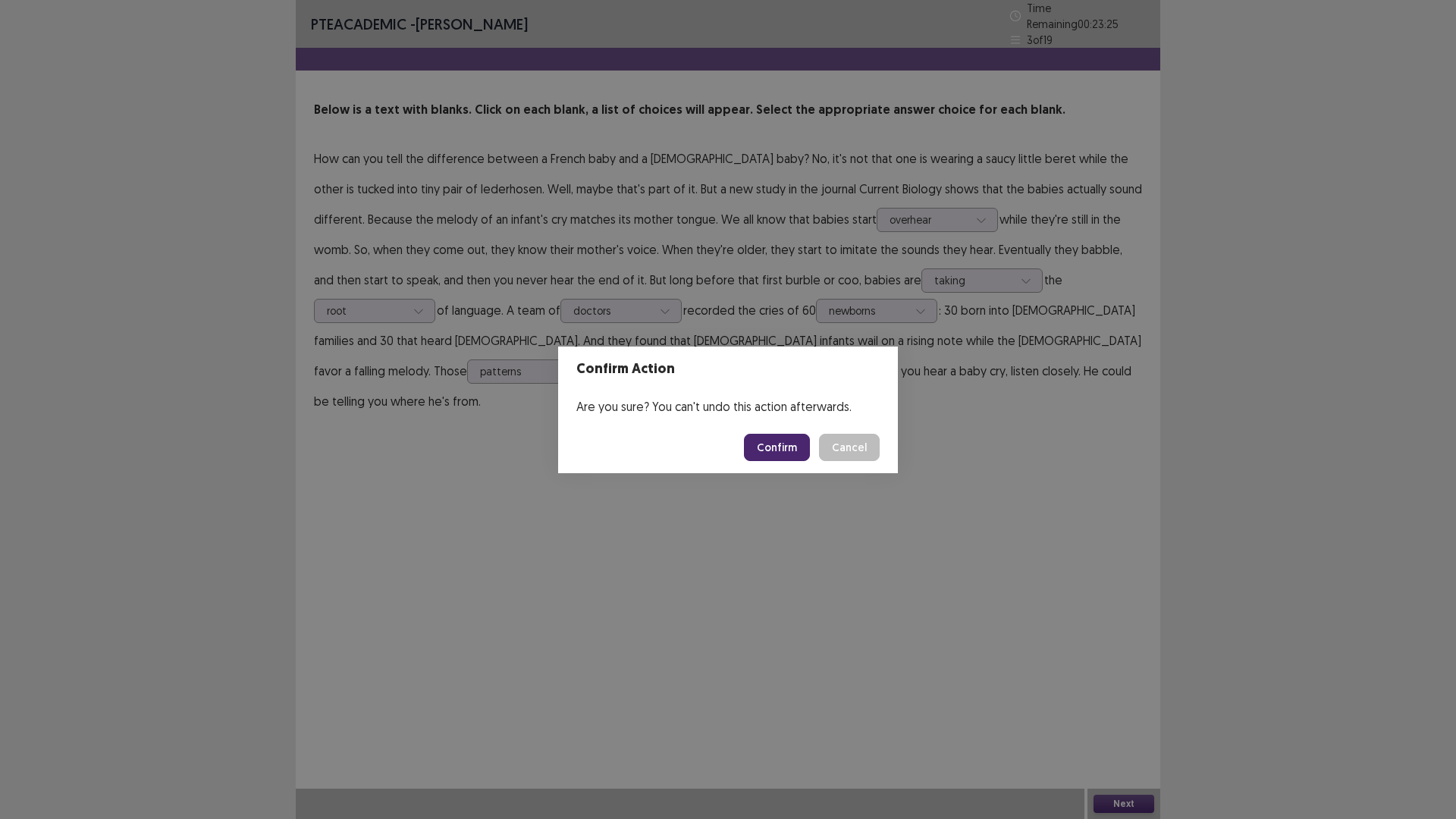
click at [786, 444] on button "Confirm" at bounding box center [776, 448] width 66 height 28
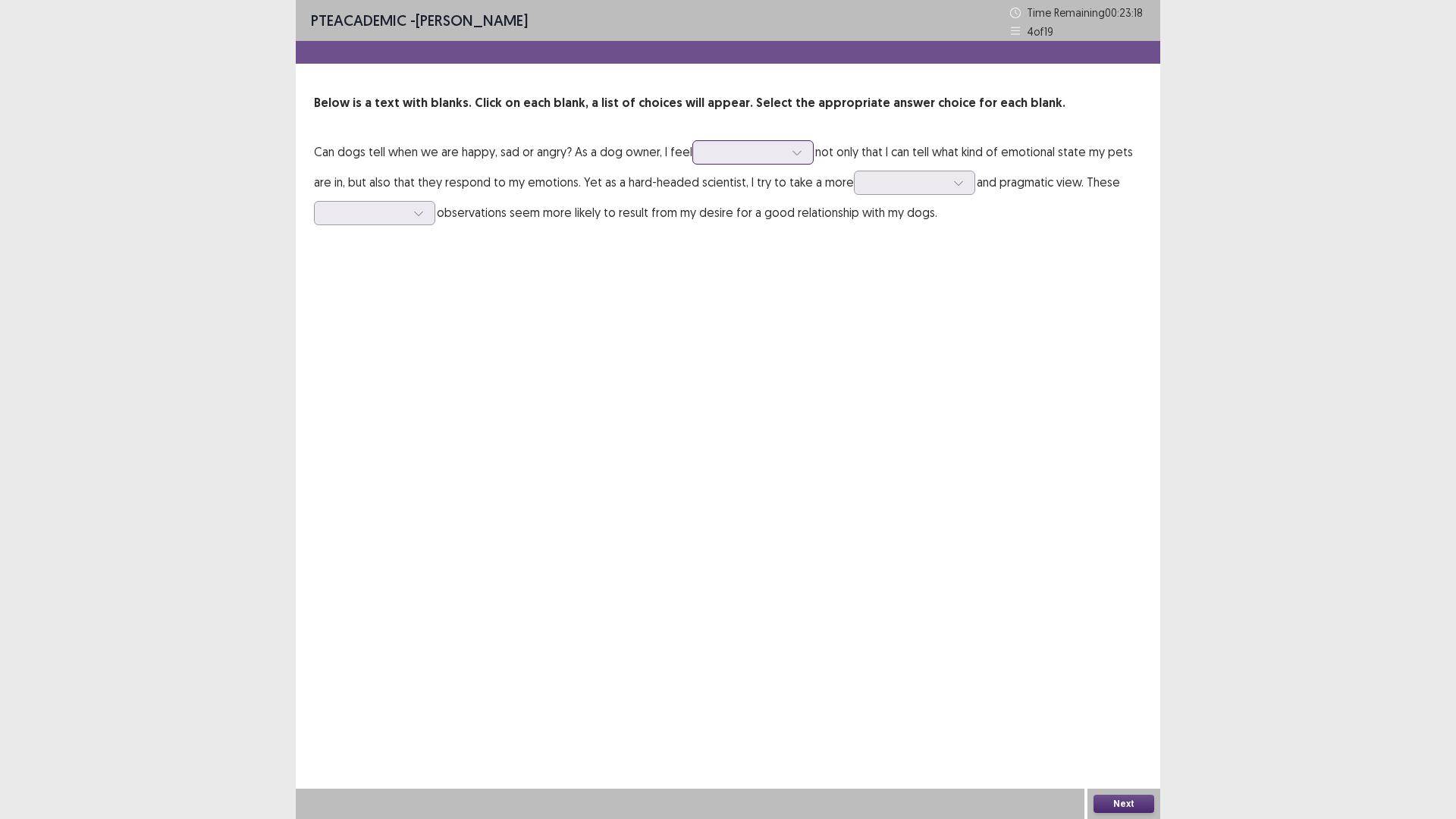
click at [717, 156] on div at bounding box center [745, 151] width 79 height 14
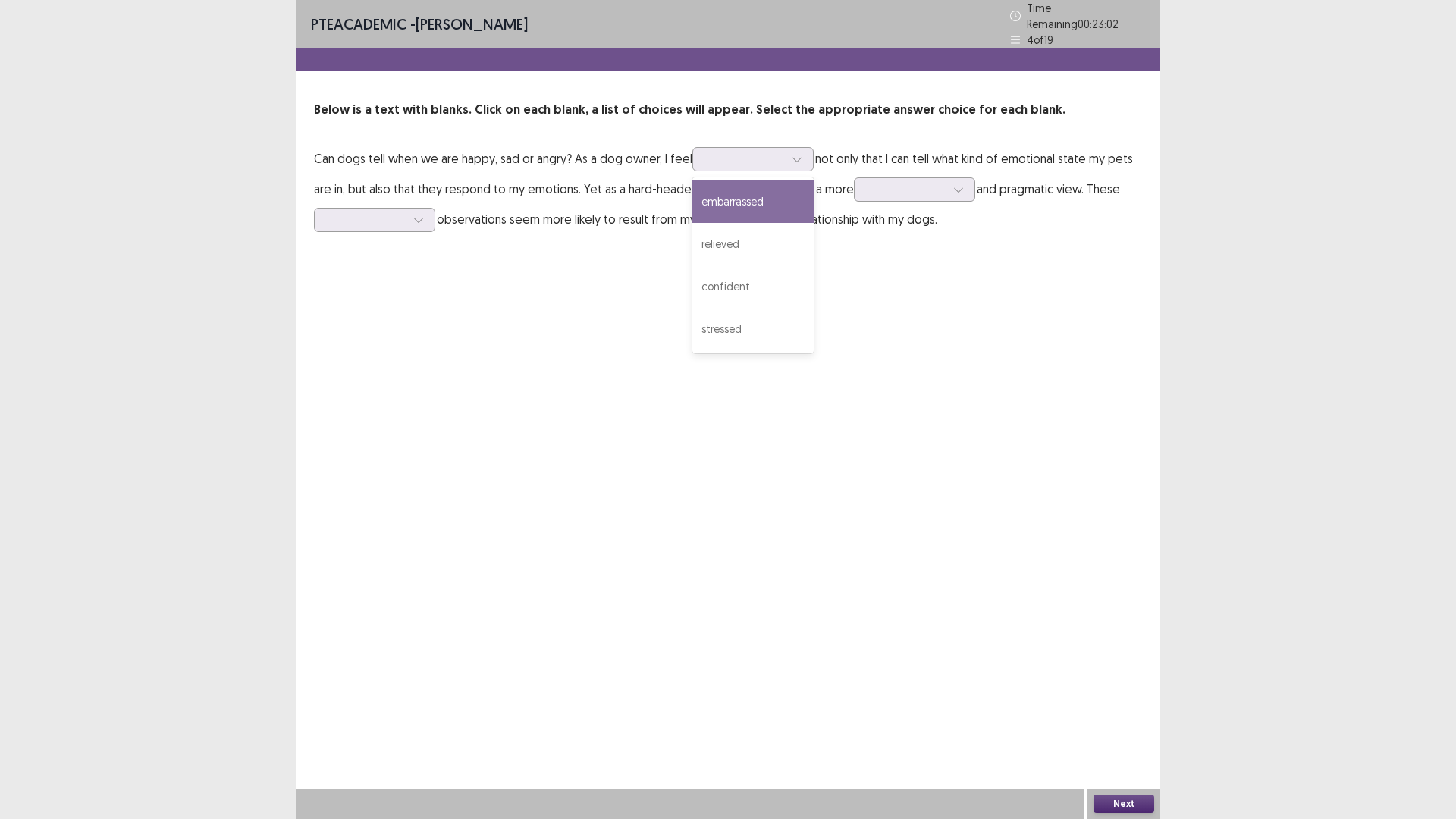
click at [620, 211] on p "Can dogs tell when we are happy, sad or angry? As a dog owner, I feel 4 results…" at bounding box center [728, 190] width 828 height 91
click at [705, 150] on div at bounding box center [745, 159] width 82 height 17
click at [713, 240] on div "relieved" at bounding box center [752, 244] width 121 height 43
click at [947, 188] on div at bounding box center [959, 190] width 23 height 23
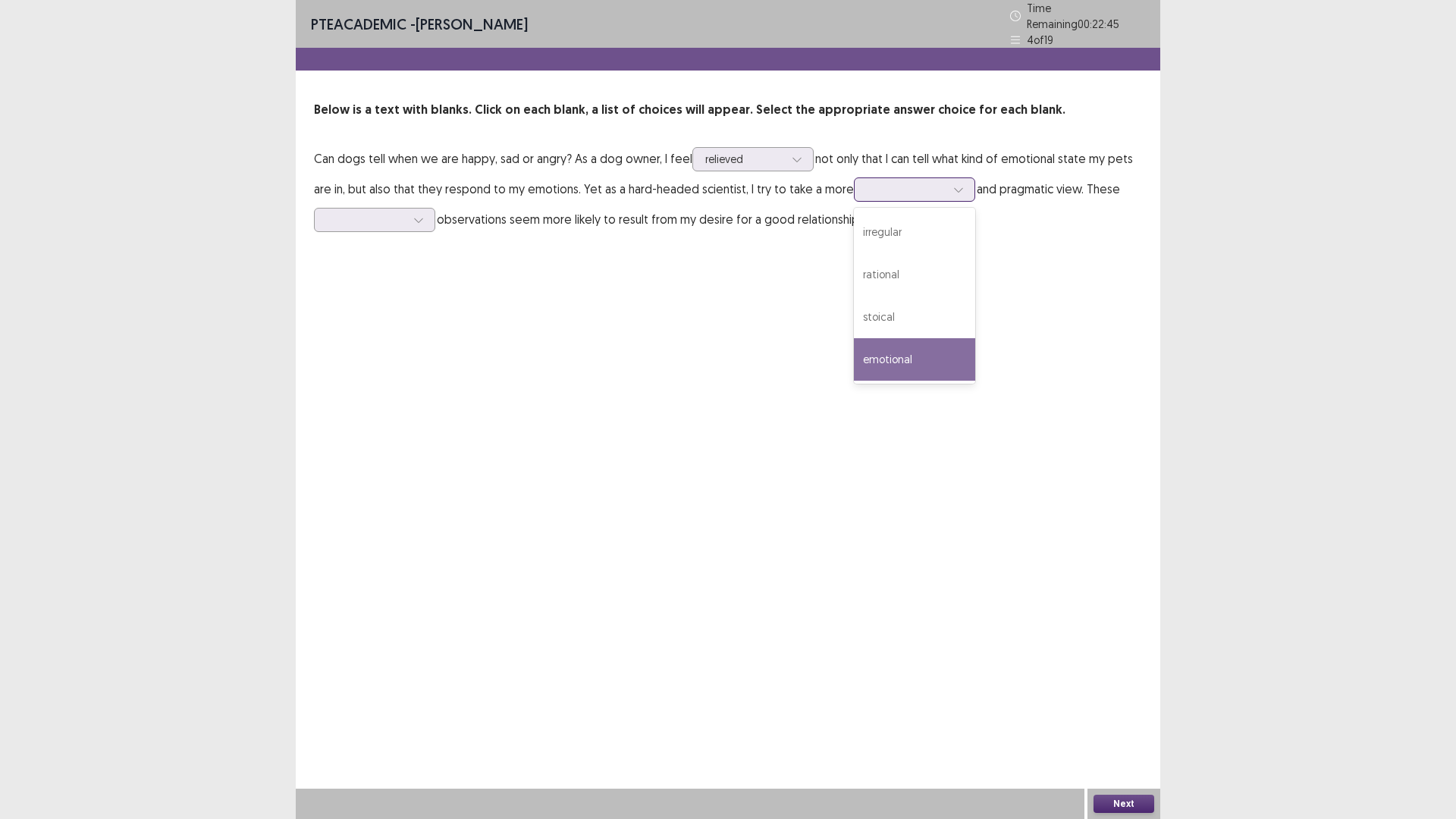
click at [931, 354] on div "emotional" at bounding box center [914, 359] width 121 height 43
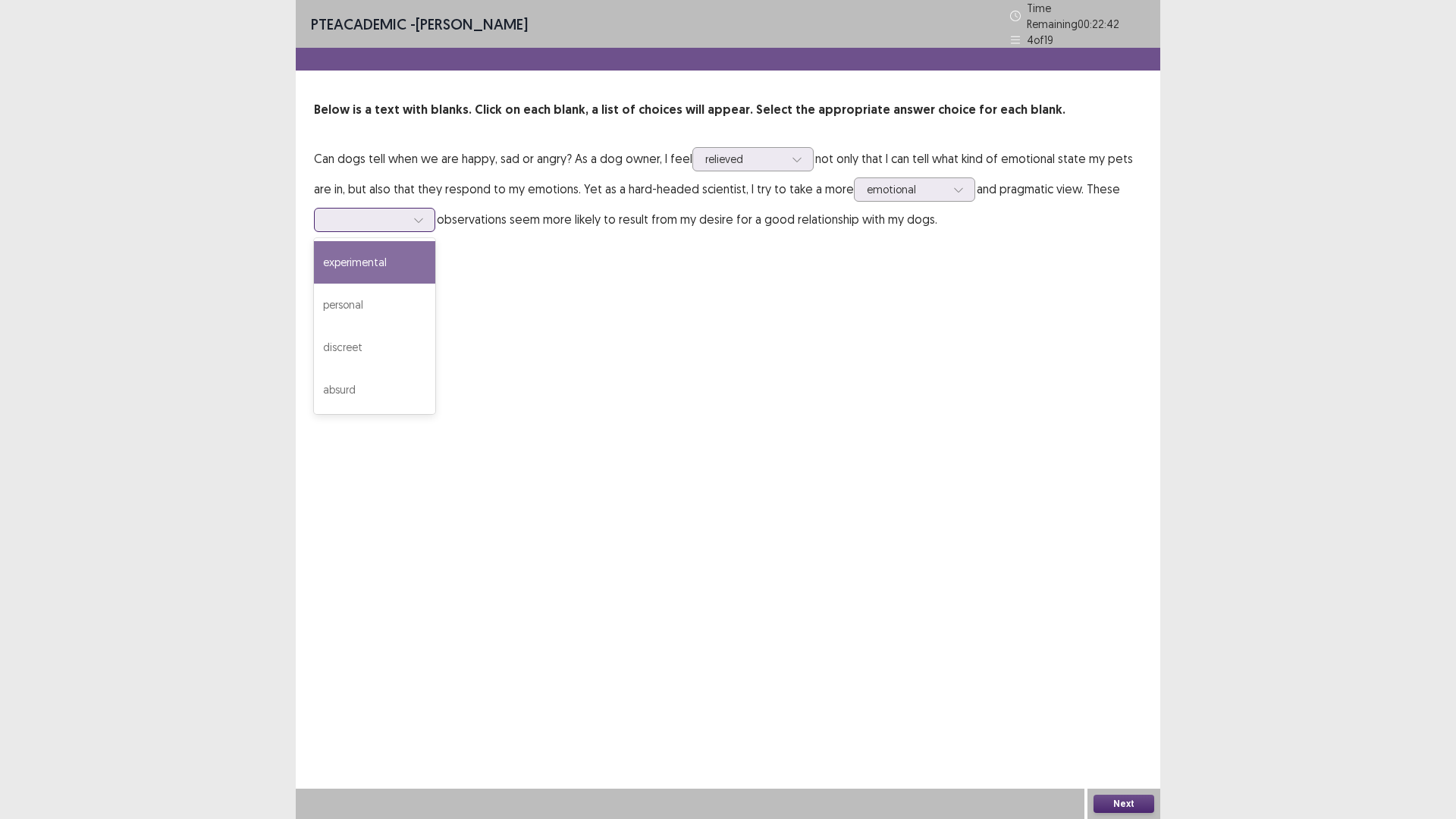
click at [377, 218] on div at bounding box center [366, 219] width 79 height 14
click at [375, 302] on div "personal" at bounding box center [374, 305] width 121 height 43
click at [1123, 805] on button "Next" at bounding box center [1124, 804] width 61 height 18
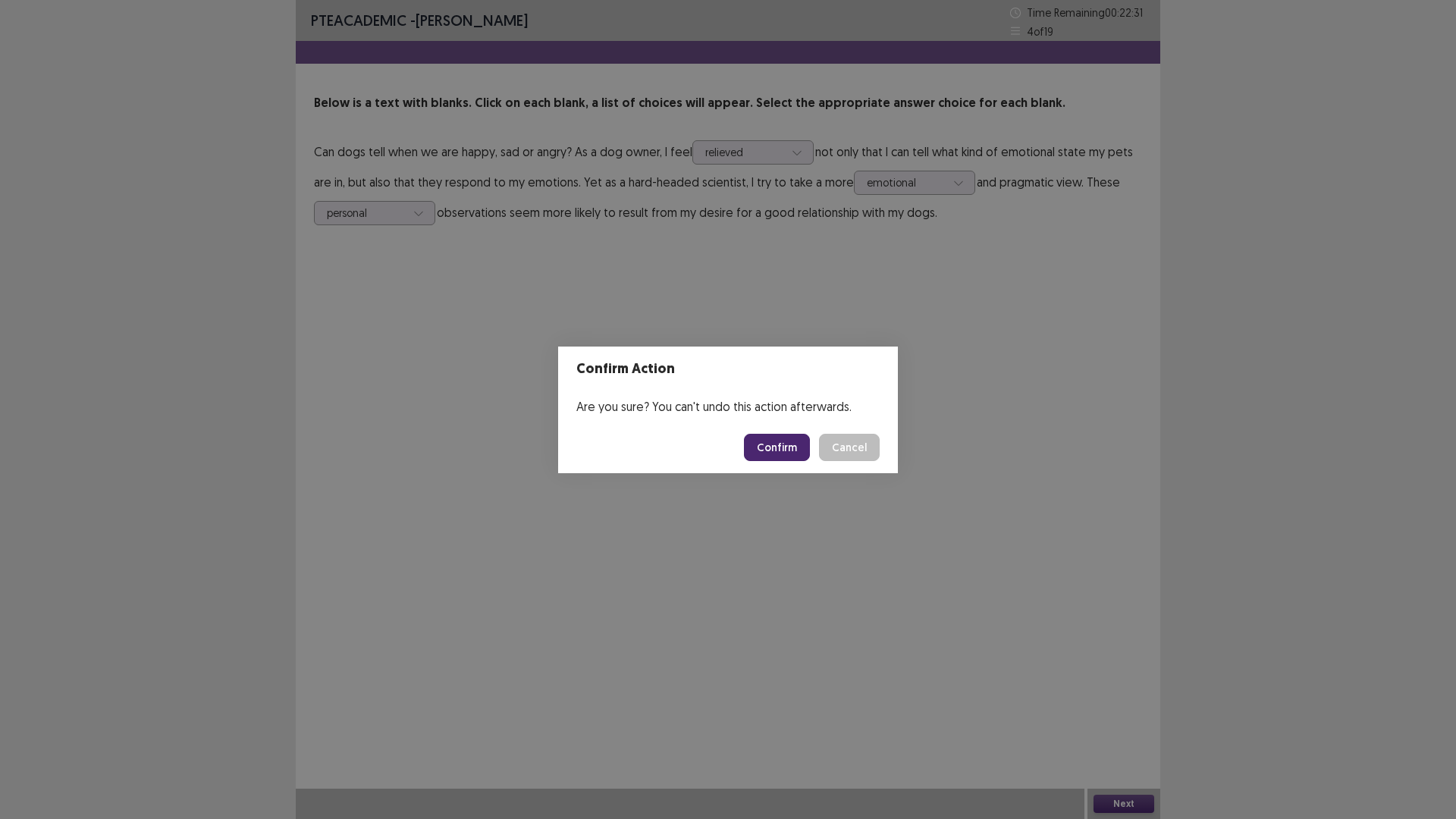
click at [799, 445] on button "Confirm" at bounding box center [776, 448] width 66 height 28
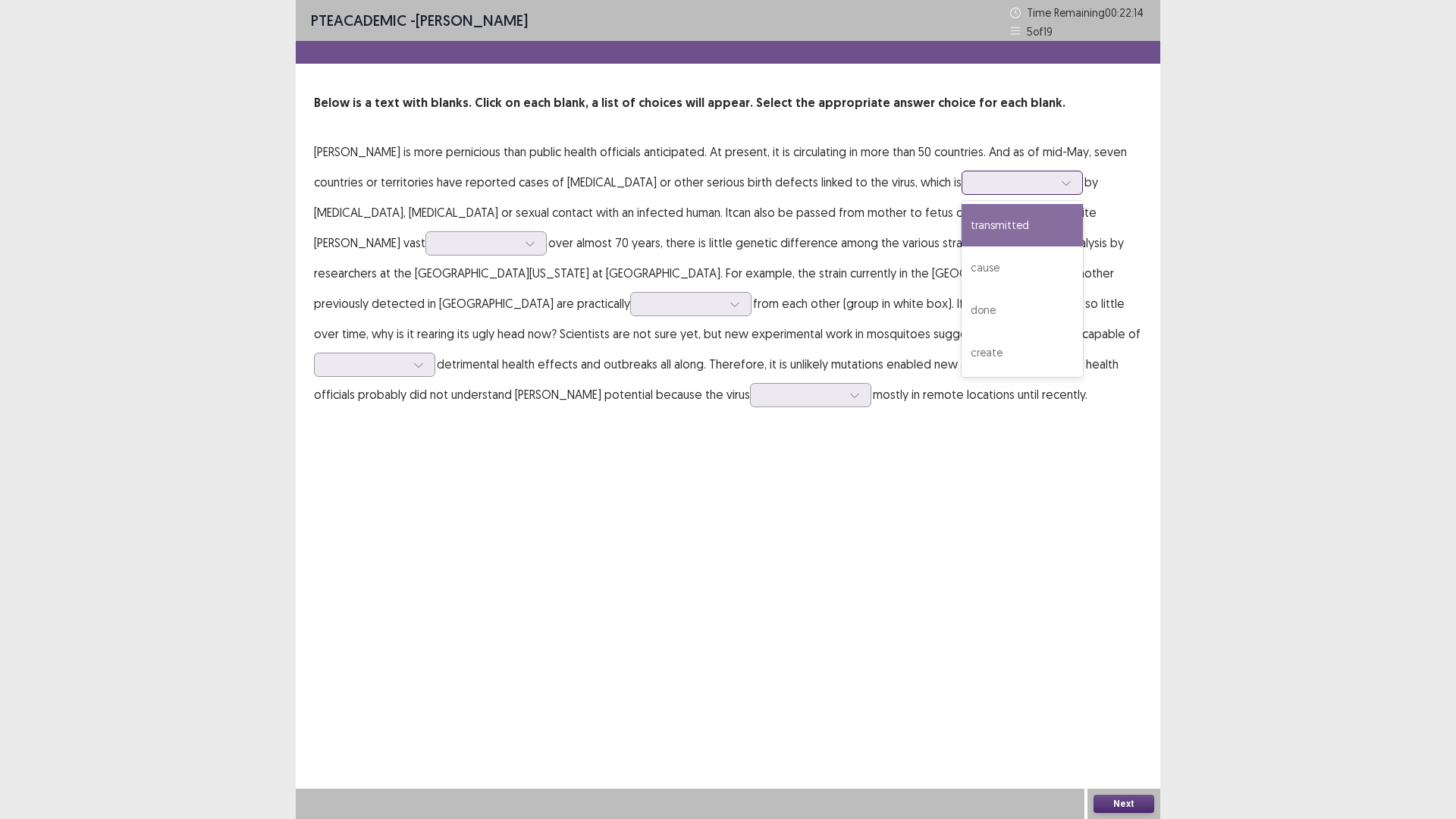
click at [974, 183] on div at bounding box center [1013, 182] width 79 height 14
click at [962, 226] on div "transmitted" at bounding box center [1022, 225] width 121 height 43
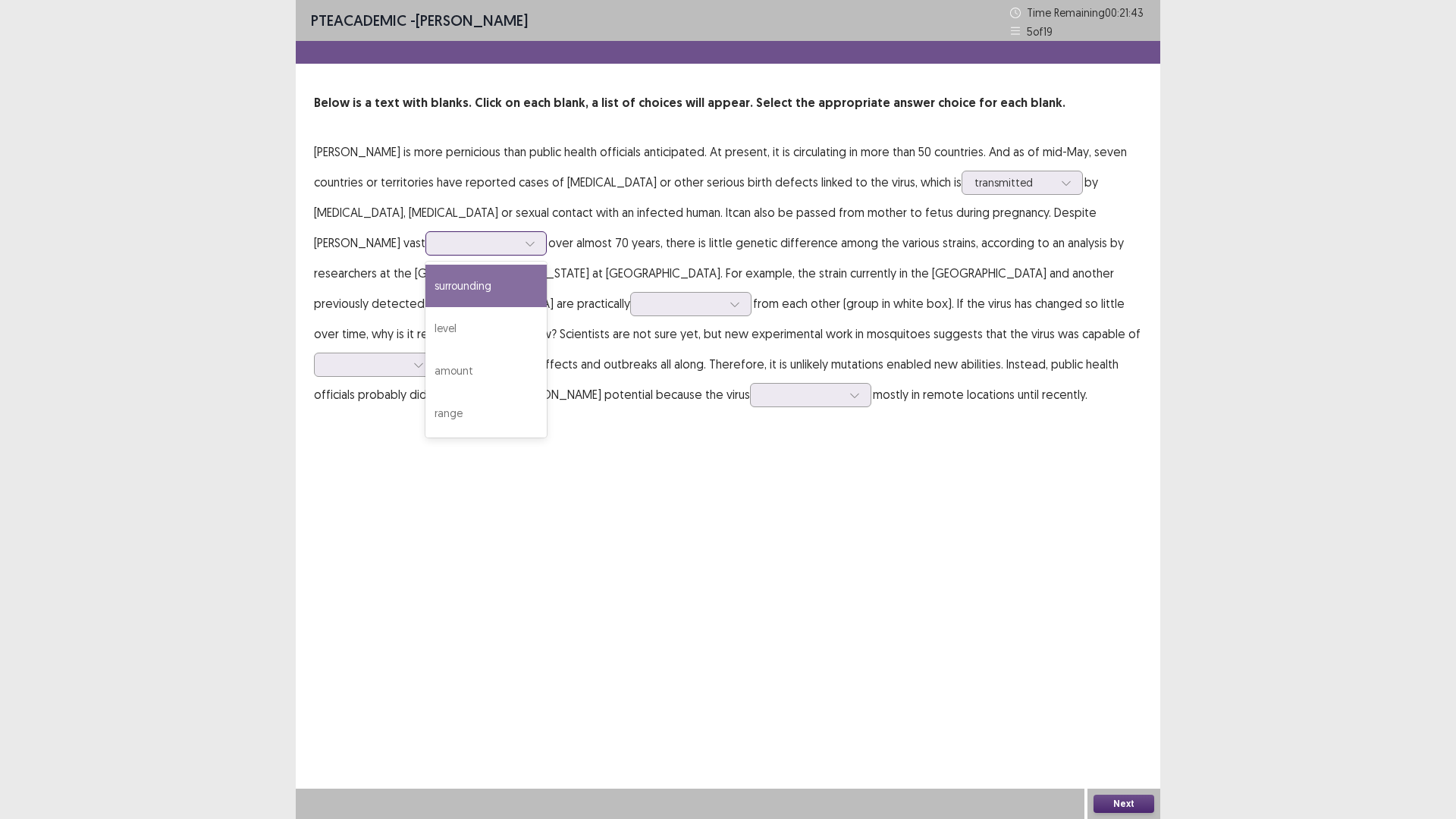
click at [438, 248] on div at bounding box center [477, 243] width 79 height 14
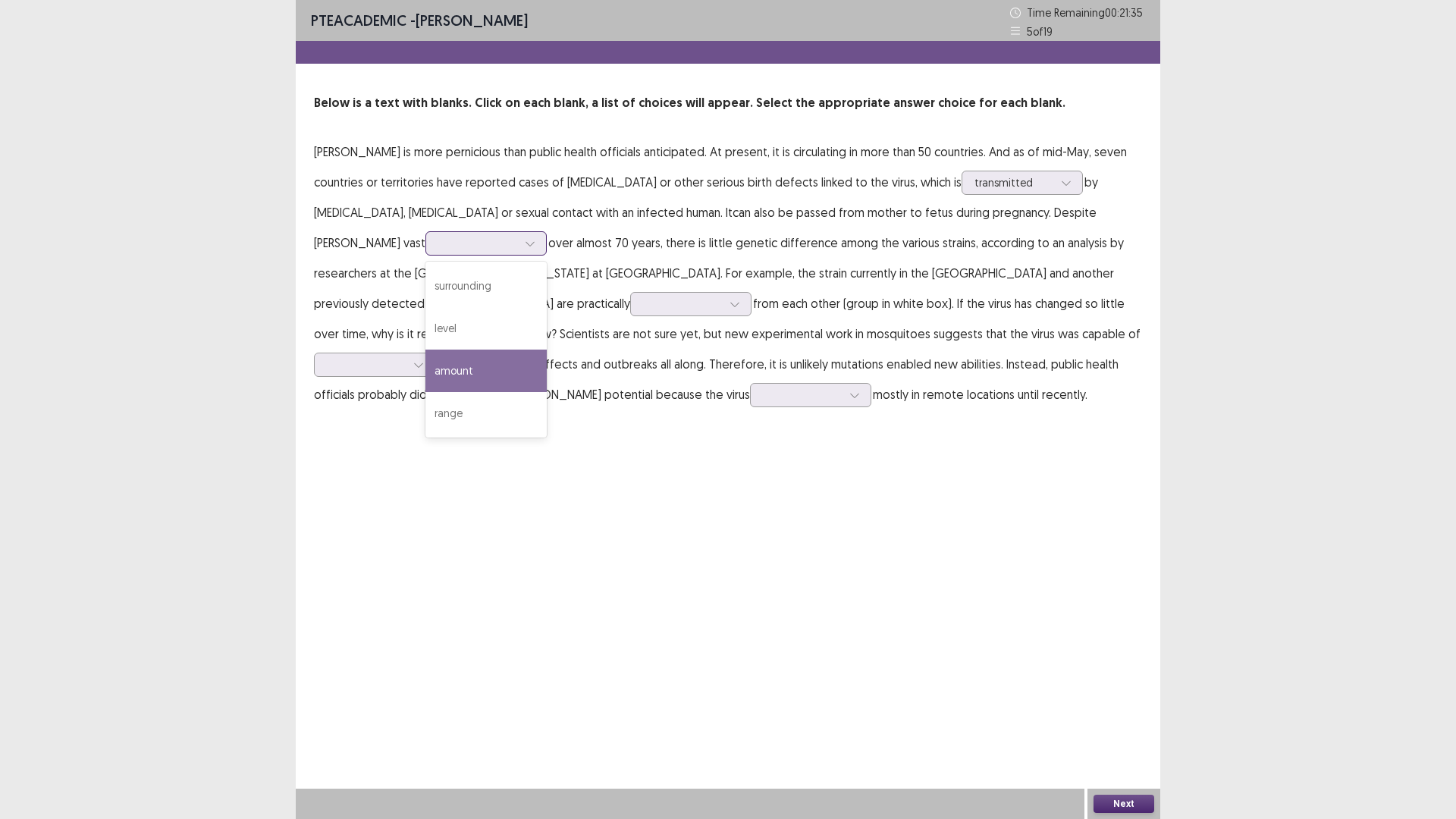
click at [426, 362] on div "amount" at bounding box center [486, 370] width 121 height 43
click at [519, 240] on div at bounding box center [530, 244] width 23 height 23
click at [493, 275] on p "[PERSON_NAME] is more pernicious than public health officials anticipated. At p…" at bounding box center [728, 272] width 828 height 273
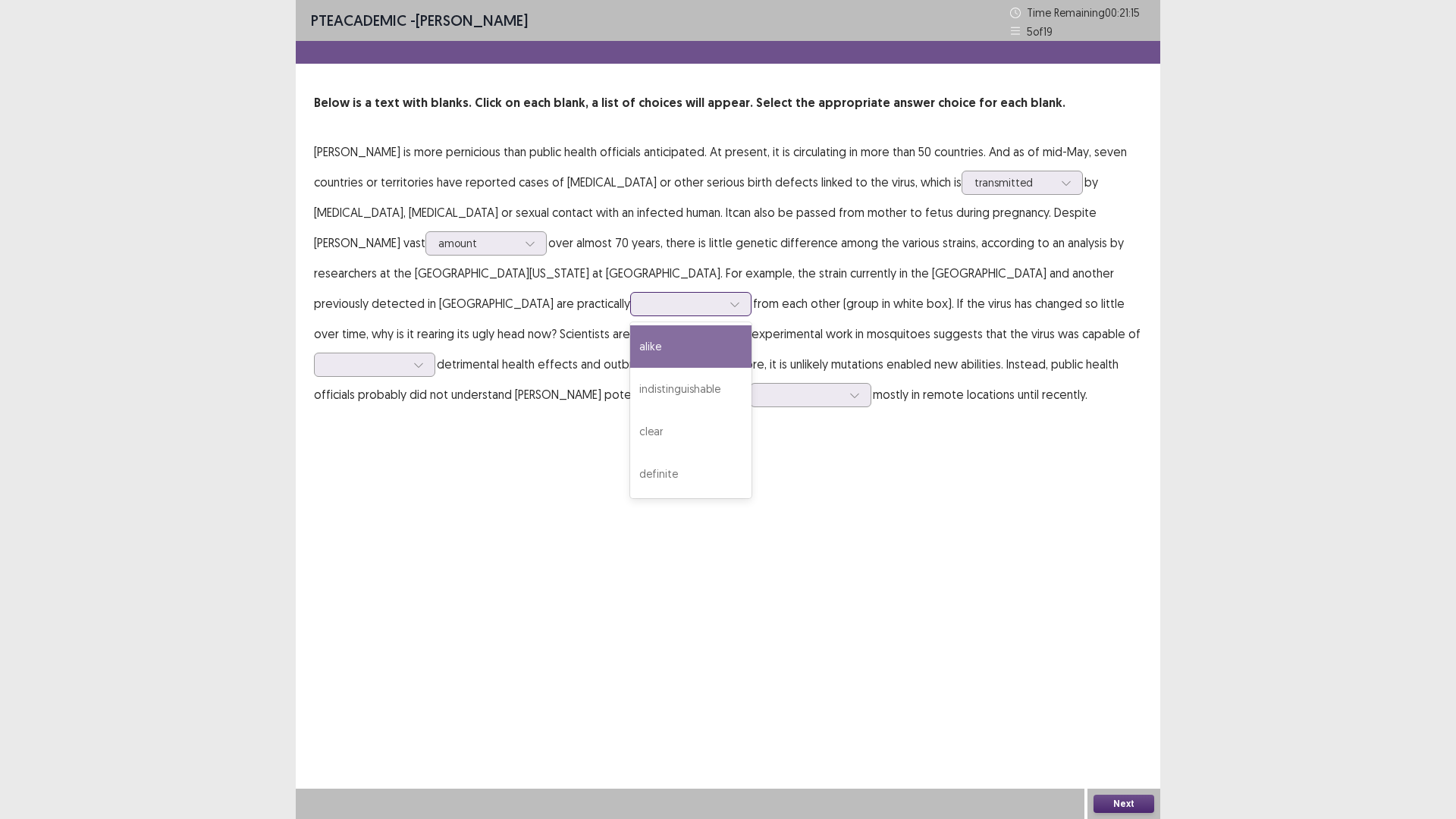
click at [729, 301] on icon at bounding box center [734, 304] width 10 height 10
click at [630, 390] on div "indistinguishable" at bounding box center [690, 389] width 121 height 43
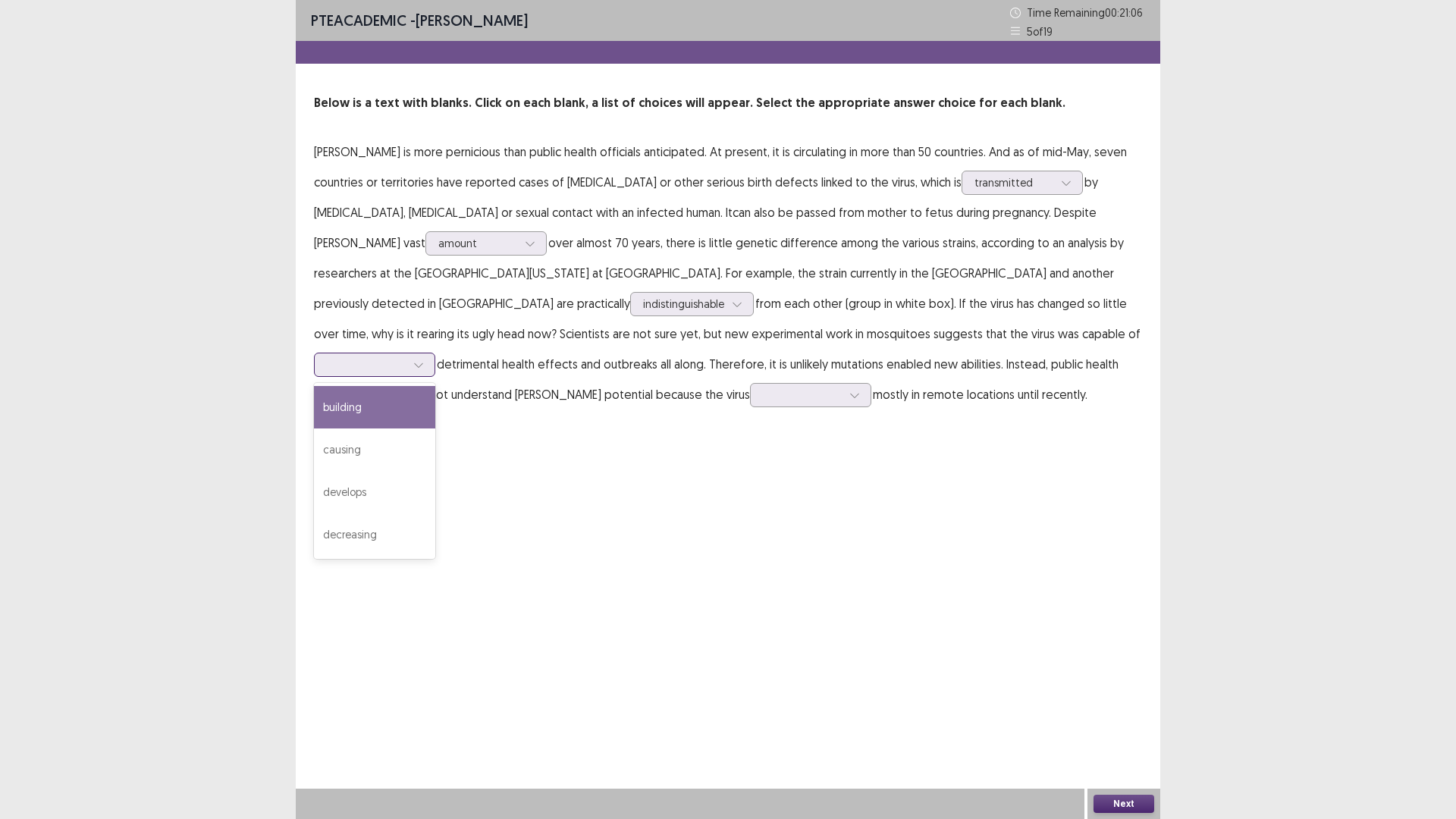
click at [406, 357] on div at bounding box center [366, 364] width 79 height 14
click at [435, 429] on div "causing" at bounding box center [374, 449] width 121 height 43
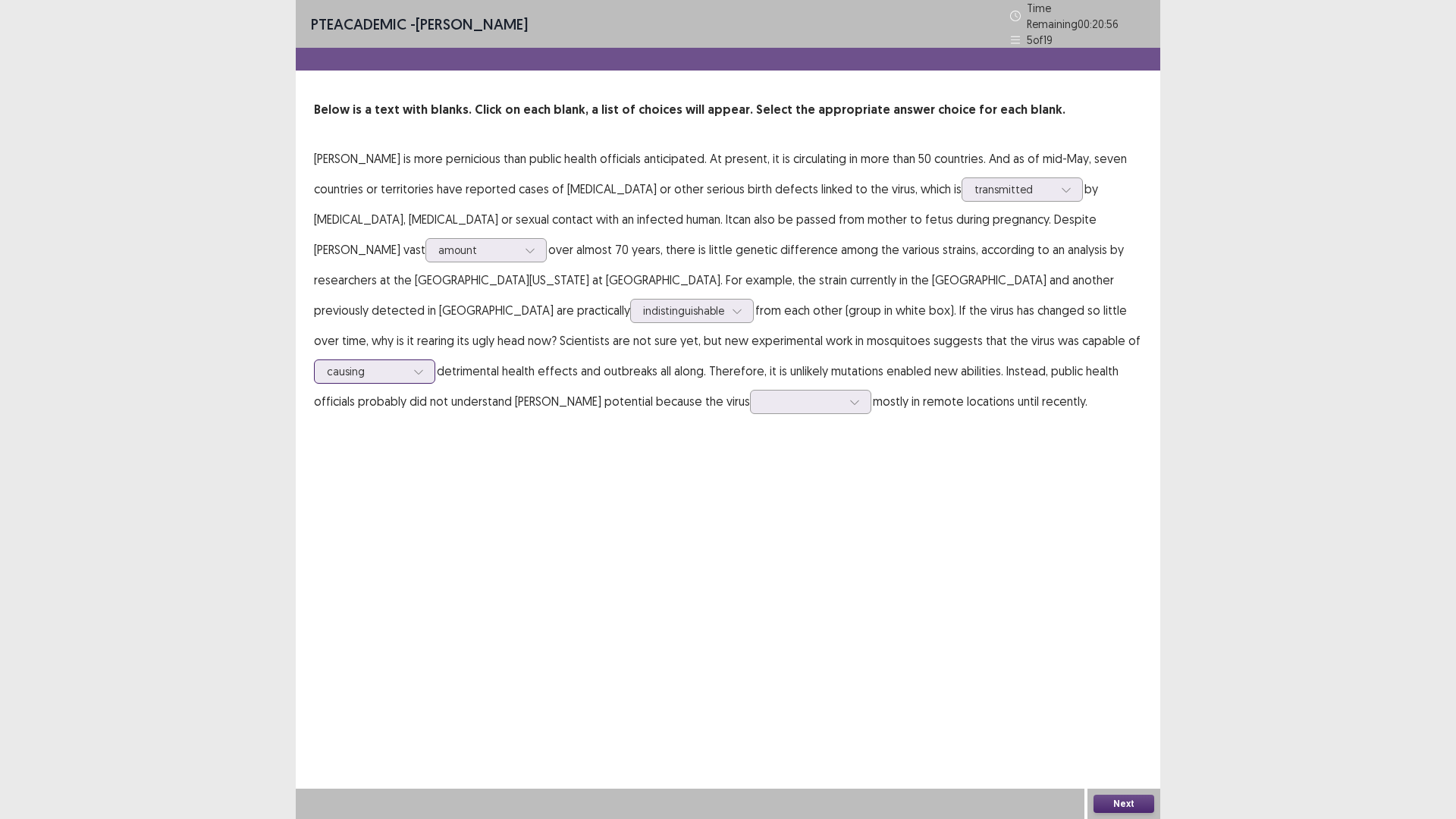
click at [406, 364] on div at bounding box center [366, 370] width 79 height 14
drag, startPoint x: 766, startPoint y: 584, endPoint x: 489, endPoint y: 341, distance: 368.5
click at [765, 584] on div "PTE academic - [PERSON_NAME] Time Remaining 00 : 20 : 54 5 of 19 Below is a tex…" at bounding box center [728, 410] width 865 height 819
click at [763, 396] on div at bounding box center [802, 401] width 79 height 14
click at [750, 471] on div "run" at bounding box center [810, 487] width 121 height 43
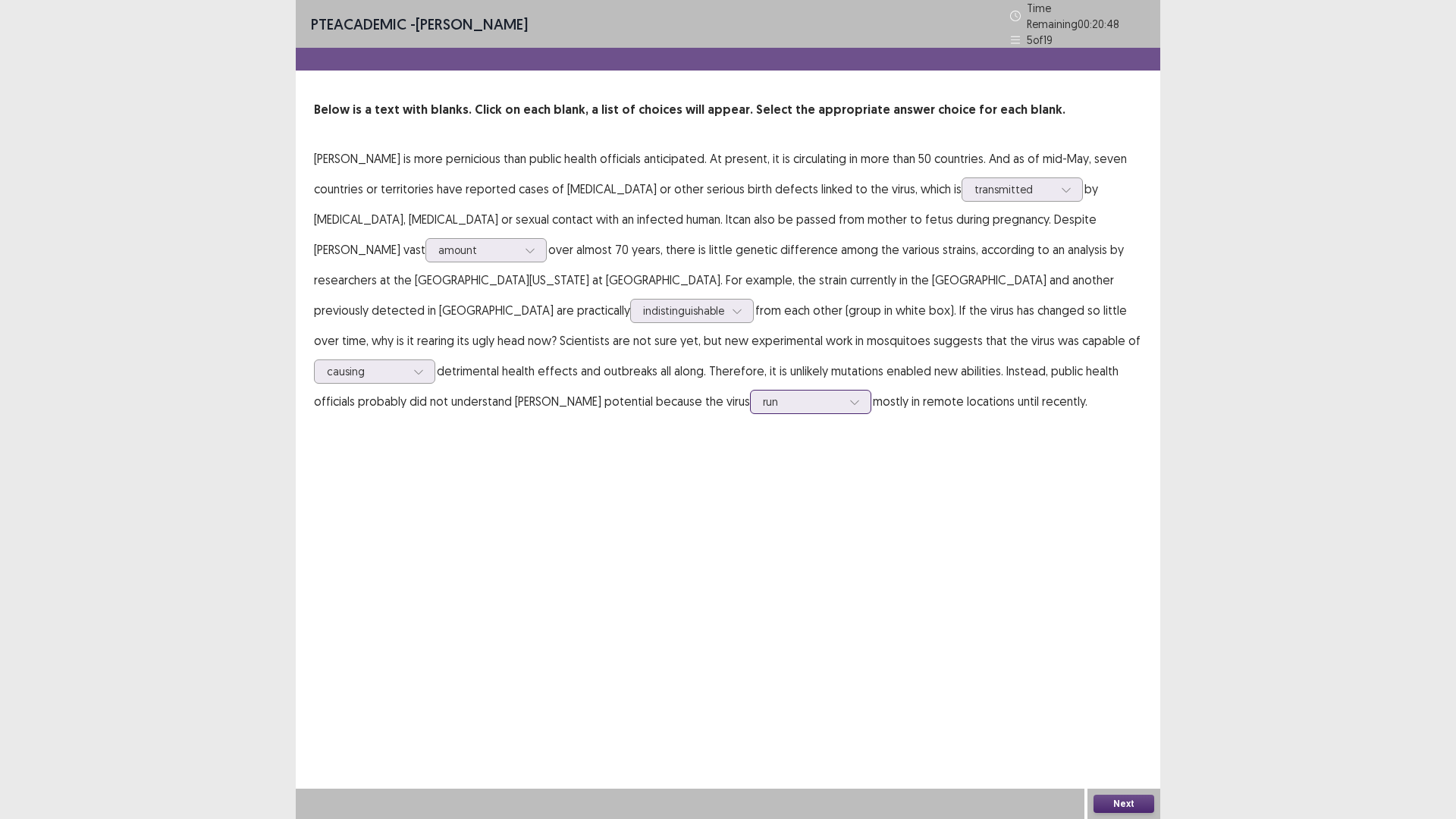
click at [763, 400] on div at bounding box center [802, 401] width 79 height 14
click at [750, 527] on div "spread" at bounding box center [810, 529] width 121 height 43
click at [1134, 800] on button "Next" at bounding box center [1124, 804] width 61 height 18
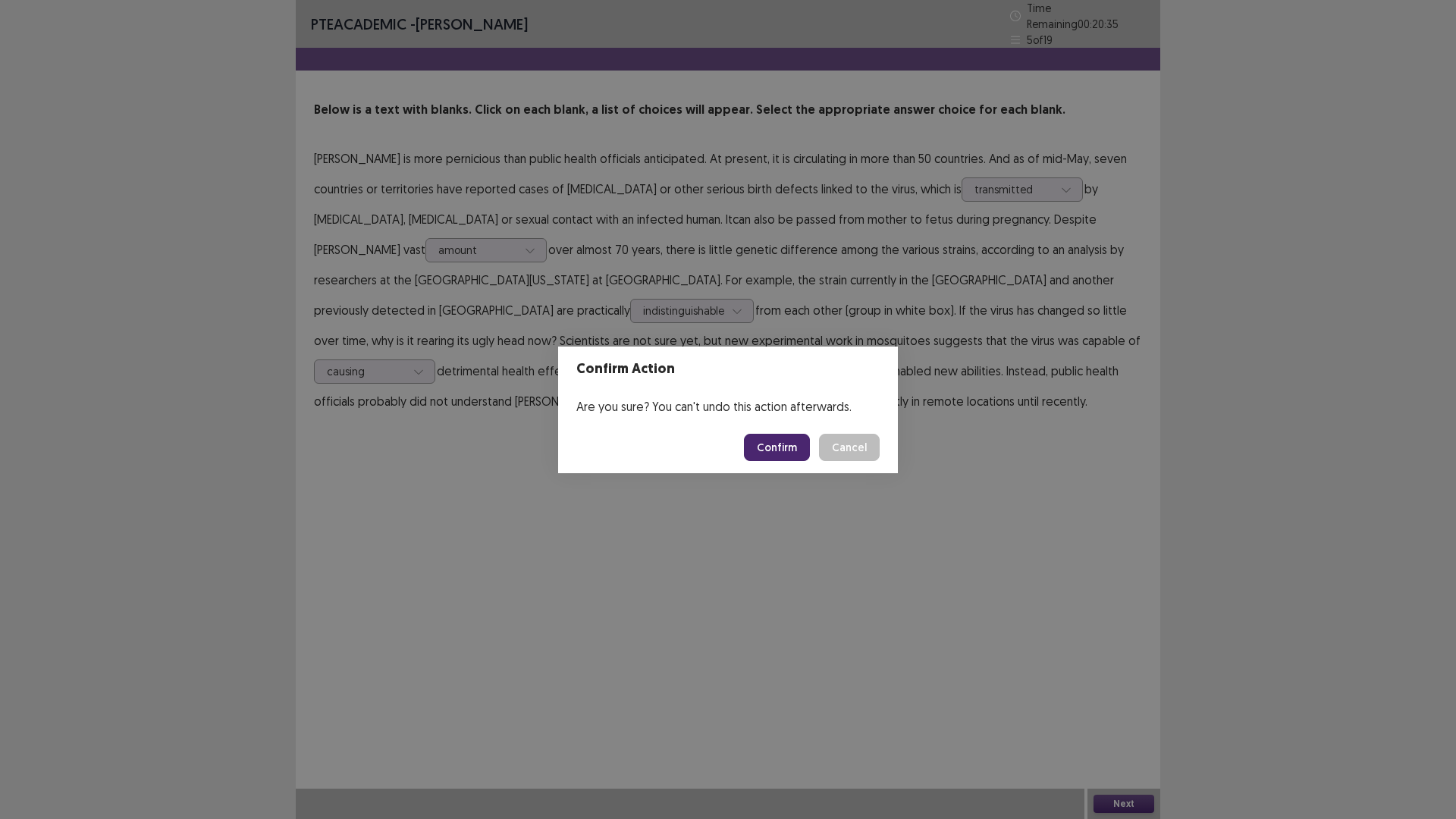
click at [776, 451] on button "Confirm" at bounding box center [776, 448] width 66 height 28
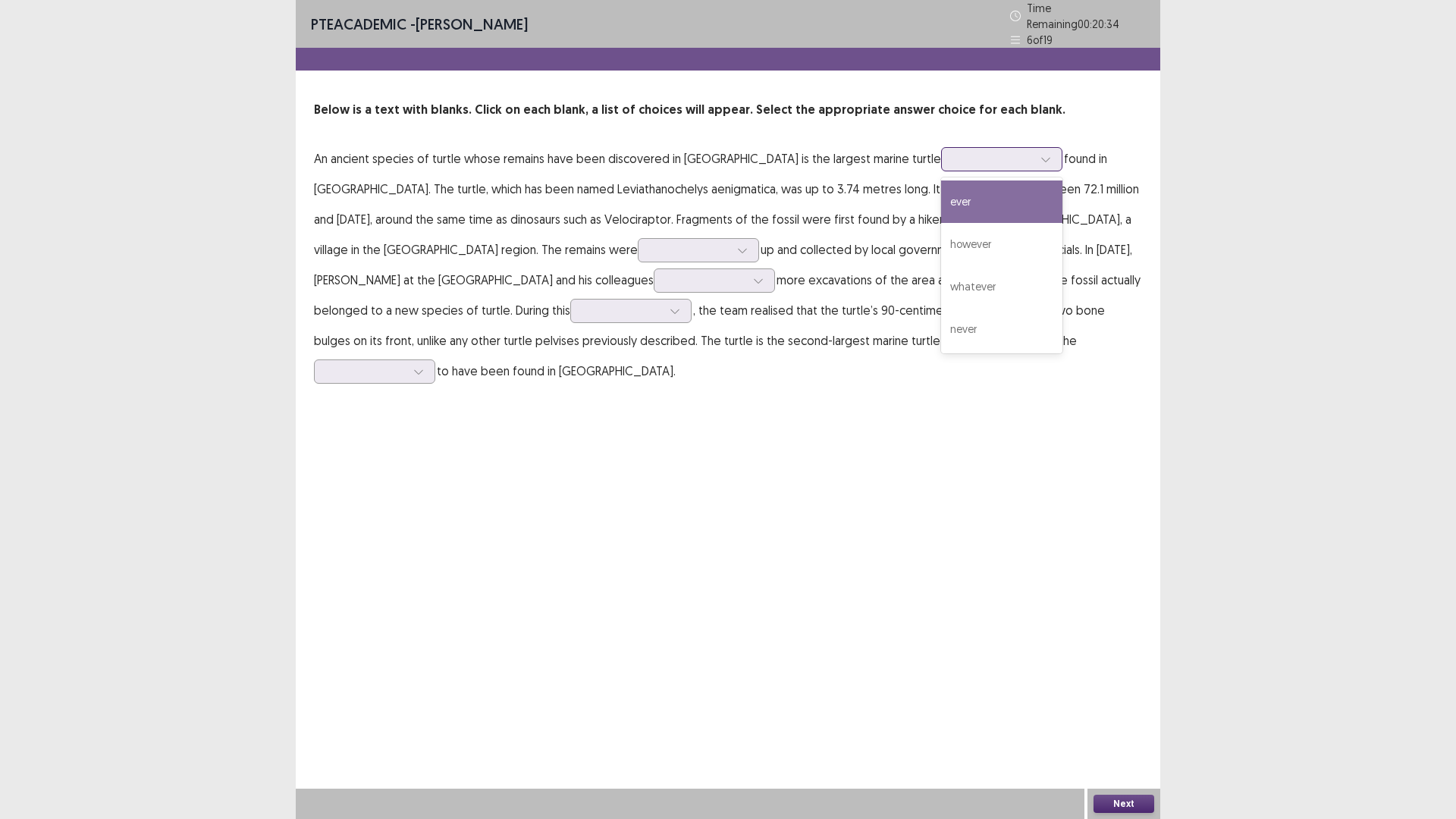
click at [954, 157] on div at bounding box center [993, 158] width 79 height 14
click at [941, 191] on div "ever" at bounding box center [1001, 202] width 121 height 43
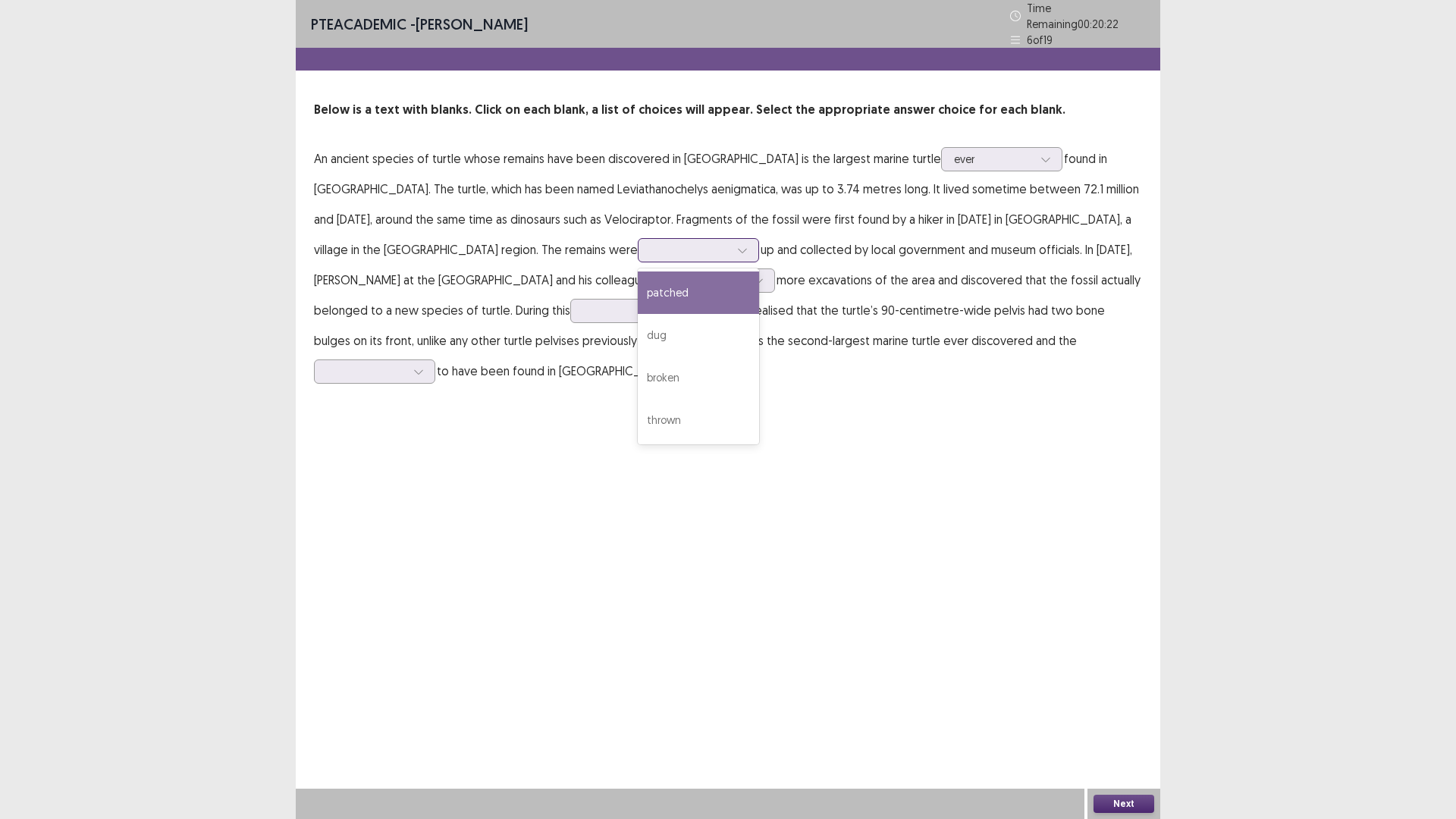
click at [650, 243] on div at bounding box center [689, 250] width 79 height 14
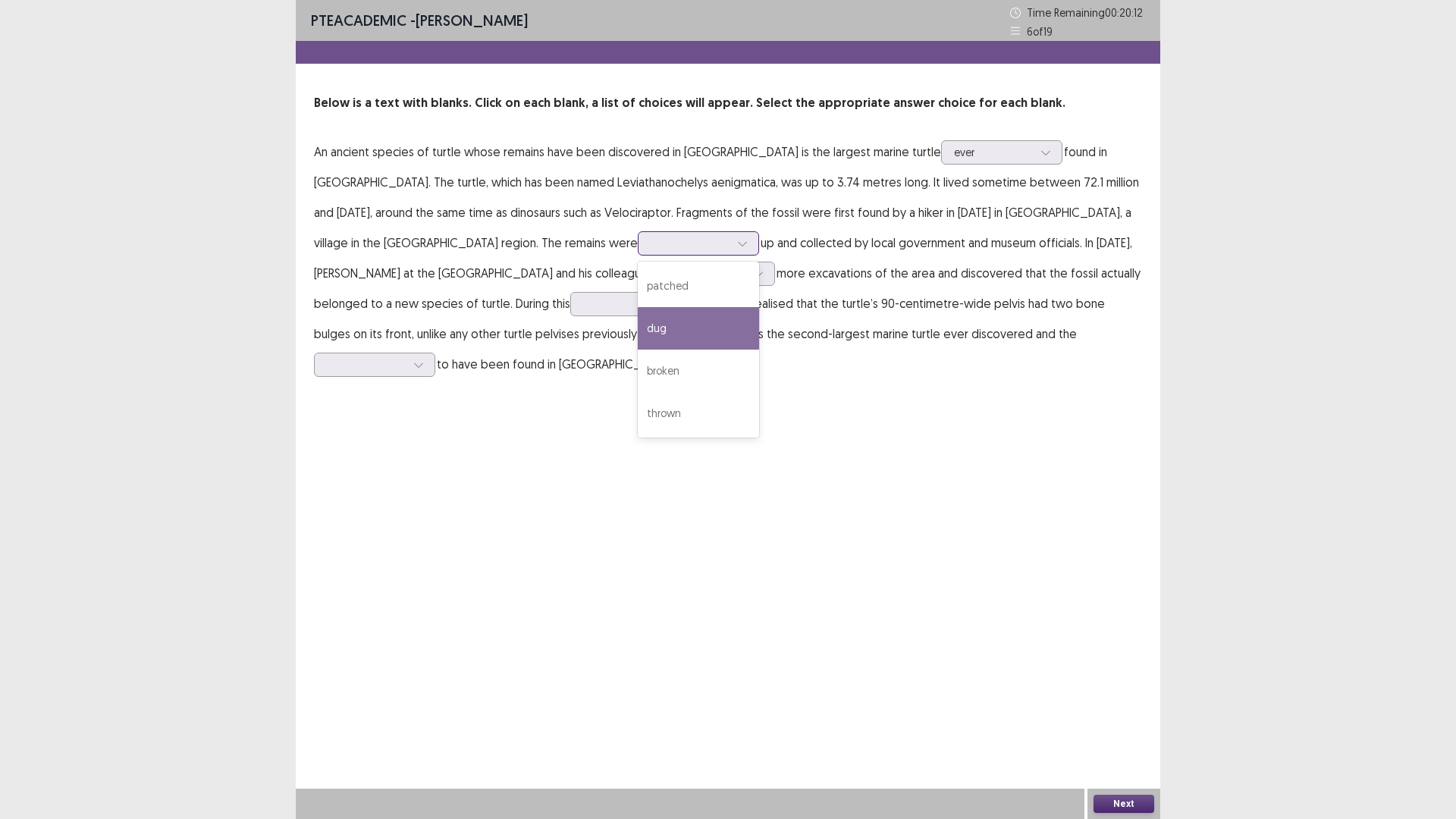
click at [638, 332] on div "dug" at bounding box center [698, 329] width 121 height 43
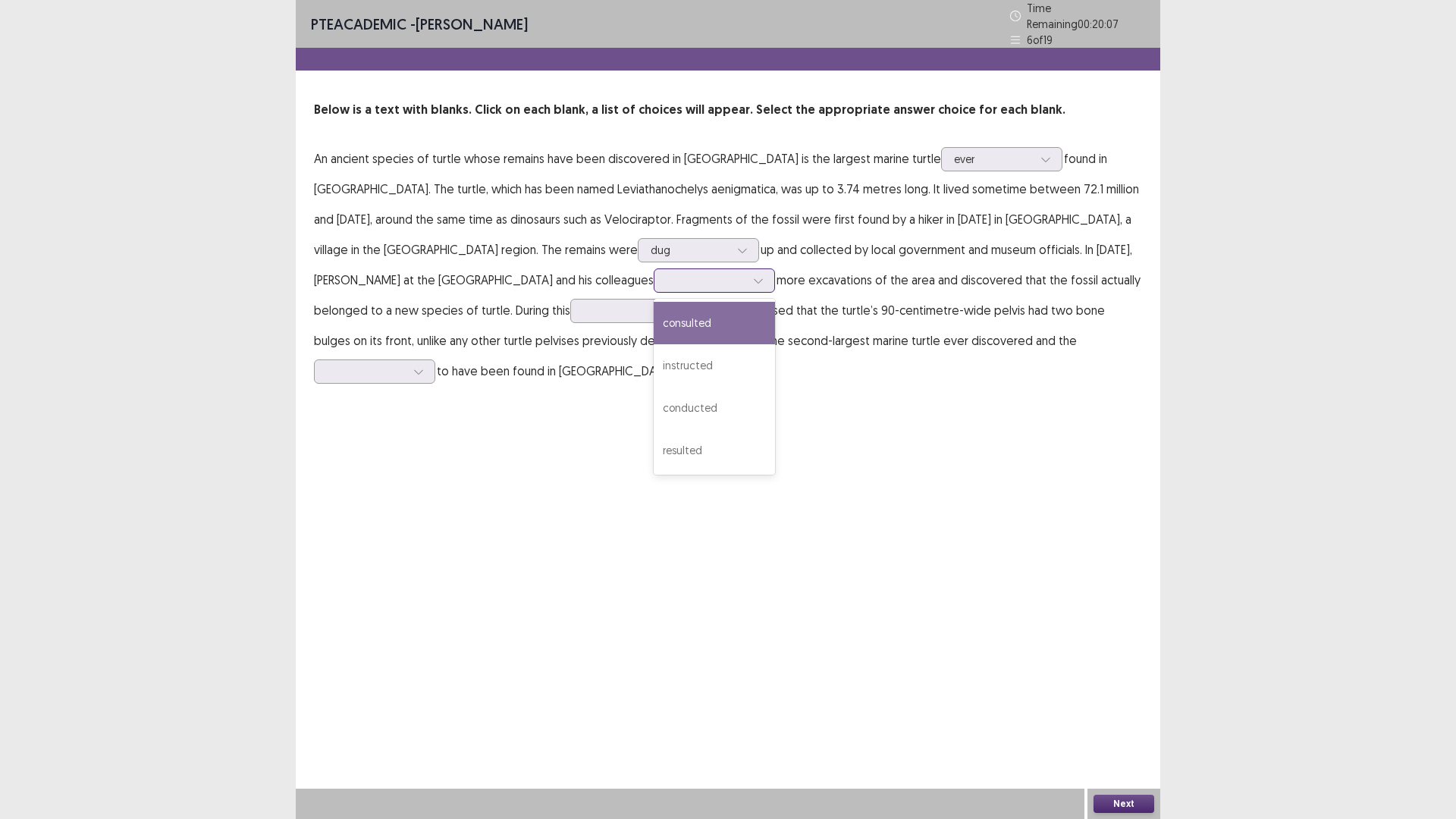
click at [667, 277] on div at bounding box center [706, 280] width 79 height 14
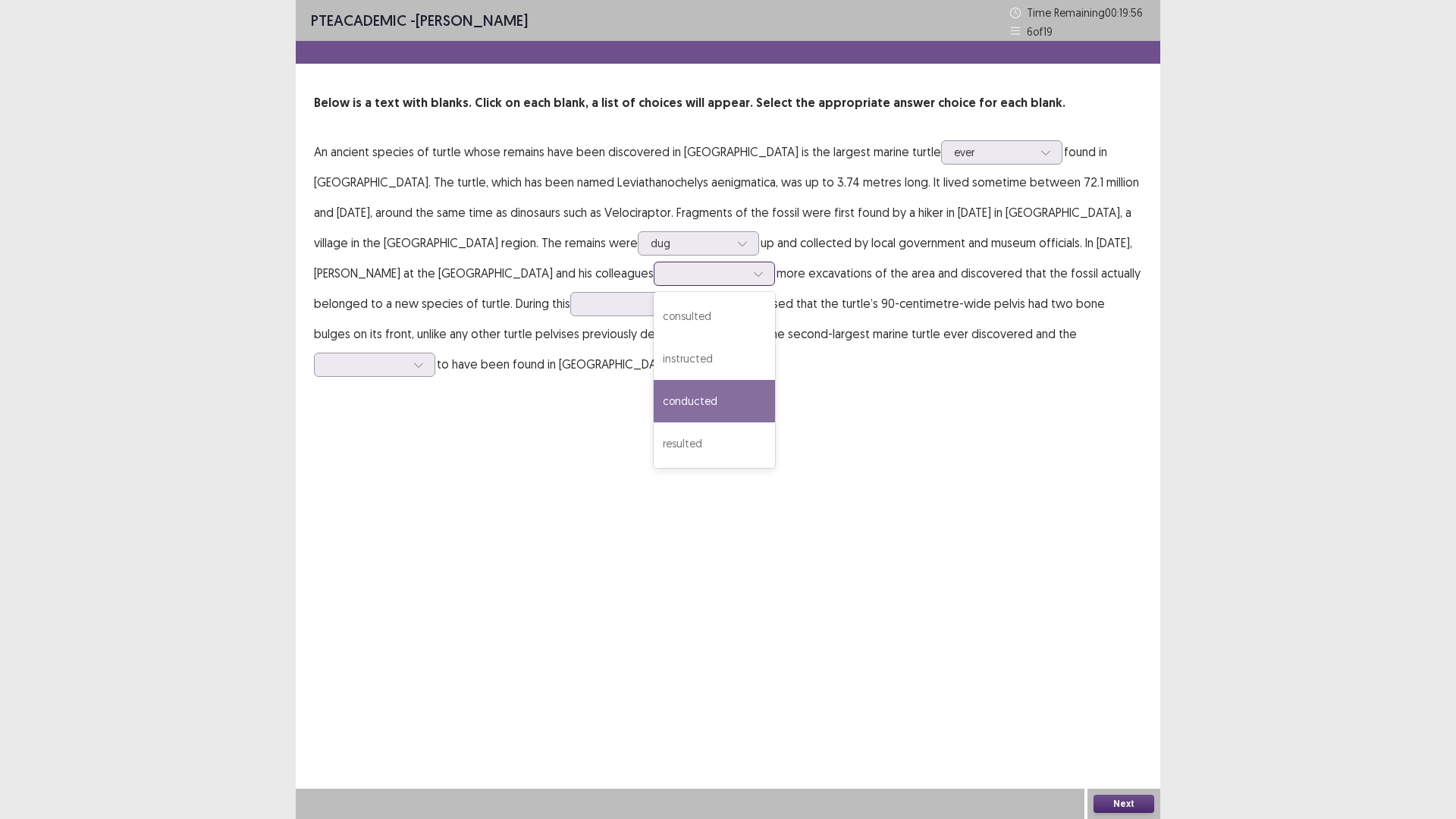
click at [653, 409] on div "conducted" at bounding box center [713, 401] width 121 height 43
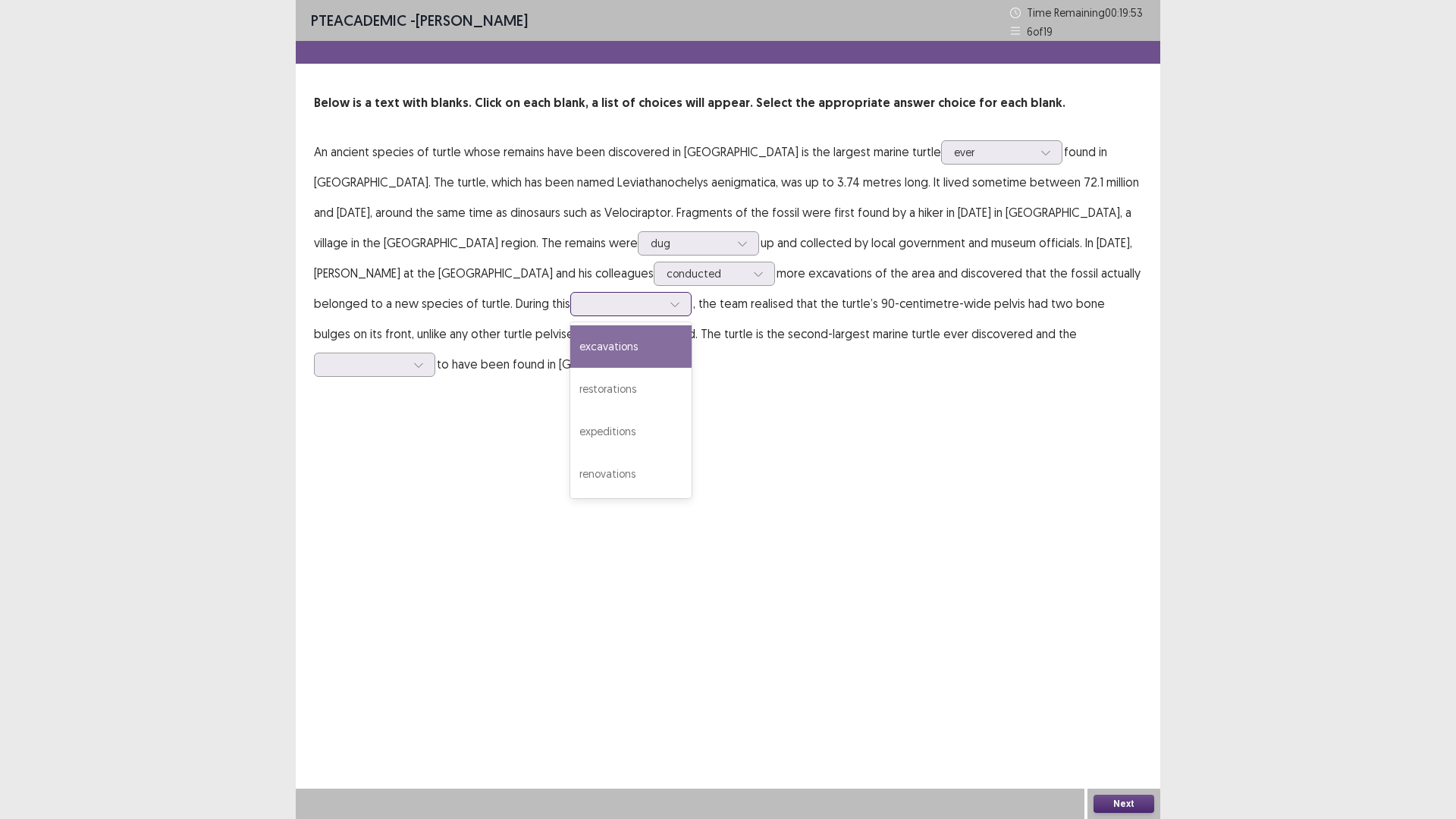
click at [583, 310] on div at bounding box center [622, 303] width 79 height 14
click at [570, 351] on div "excavations" at bounding box center [630, 347] width 121 height 43
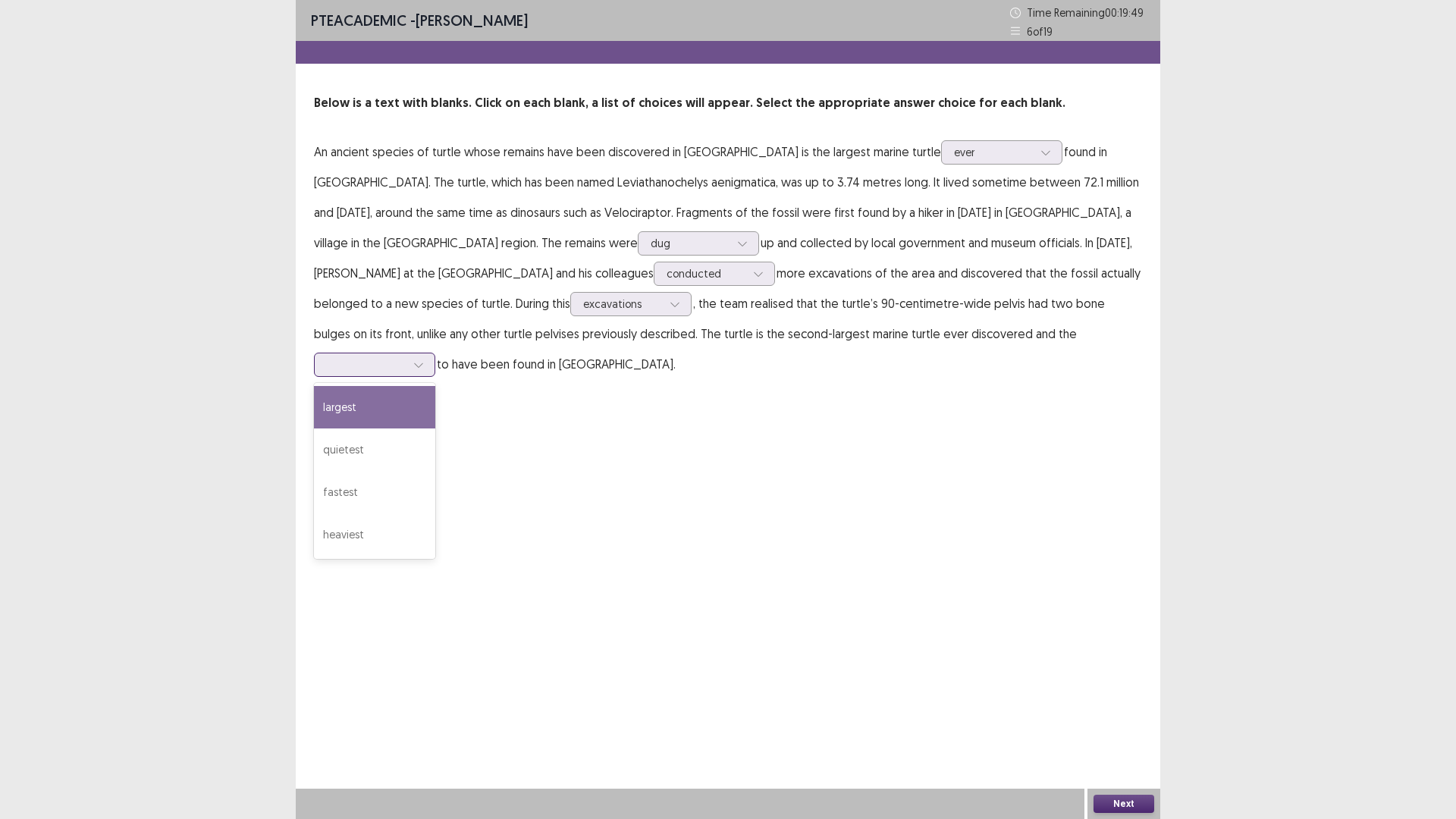
click at [406, 357] on div at bounding box center [366, 364] width 79 height 14
click at [435, 389] on div "largest" at bounding box center [374, 407] width 121 height 43
click at [1145, 804] on button "Next" at bounding box center [1124, 804] width 61 height 18
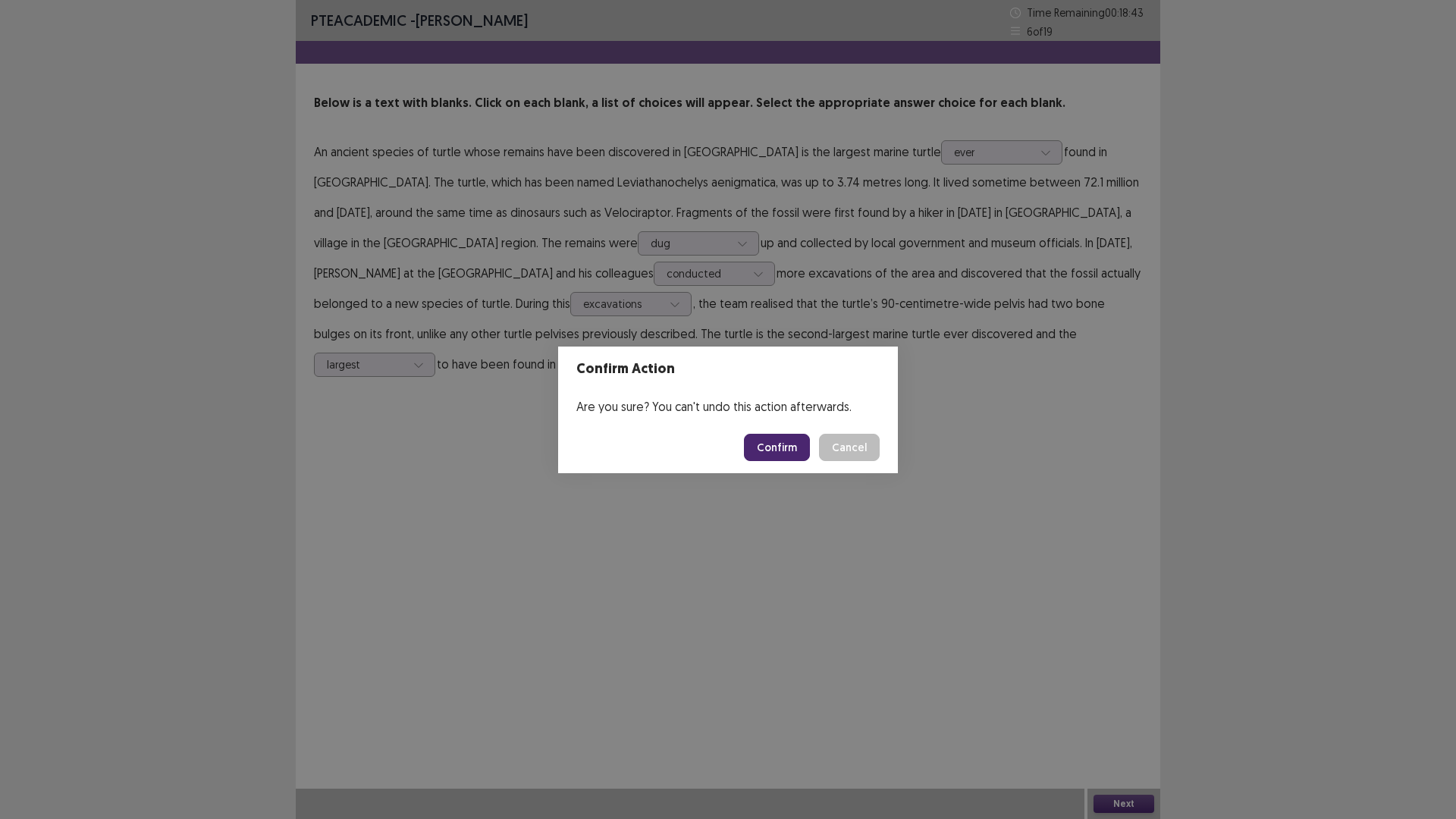
click at [788, 445] on button "Confirm" at bounding box center [776, 448] width 66 height 28
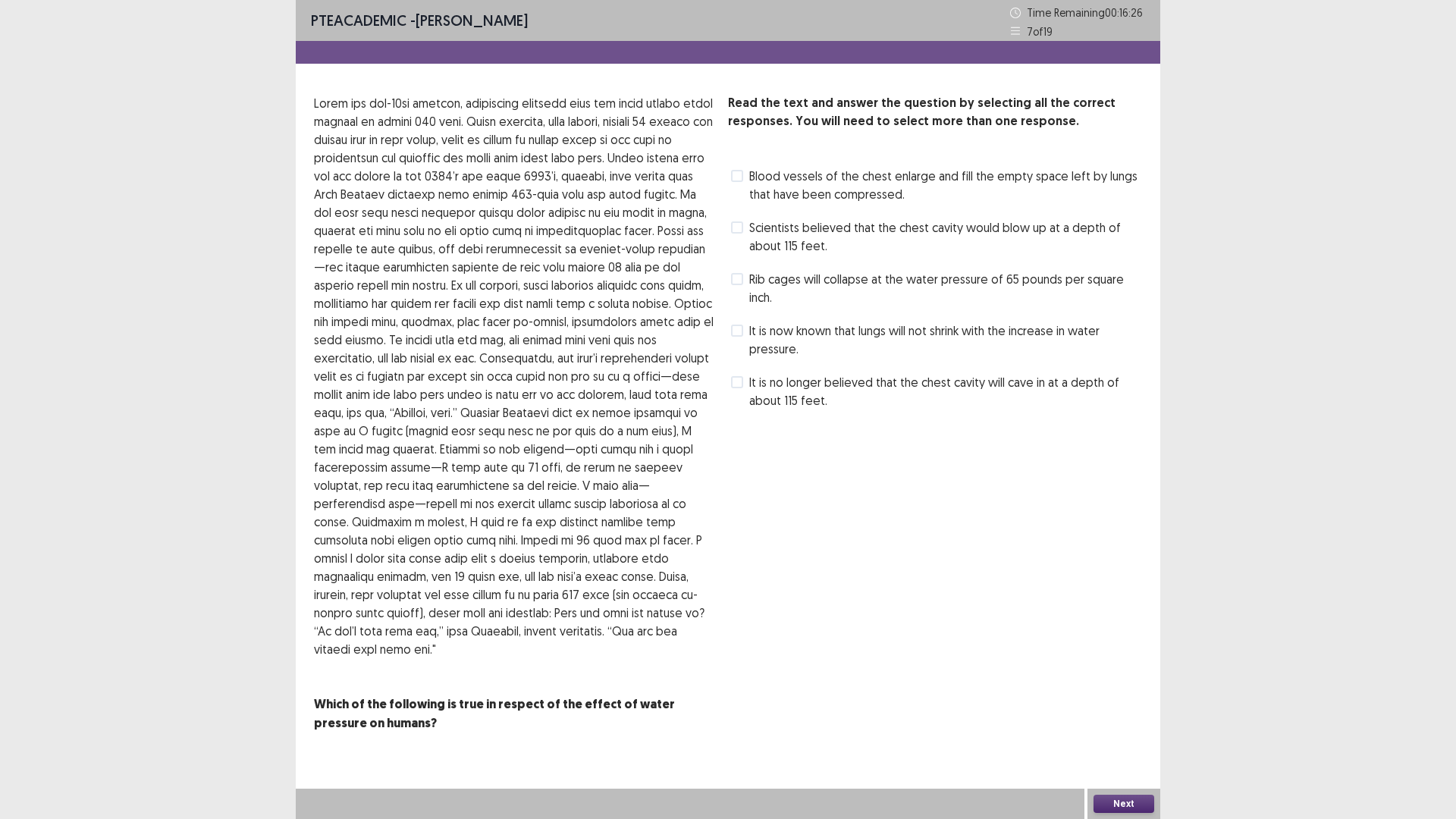
click at [787, 341] on span "It is now known that lungs will not shrink with the increase in water pressure." at bounding box center [946, 340] width 393 height 36
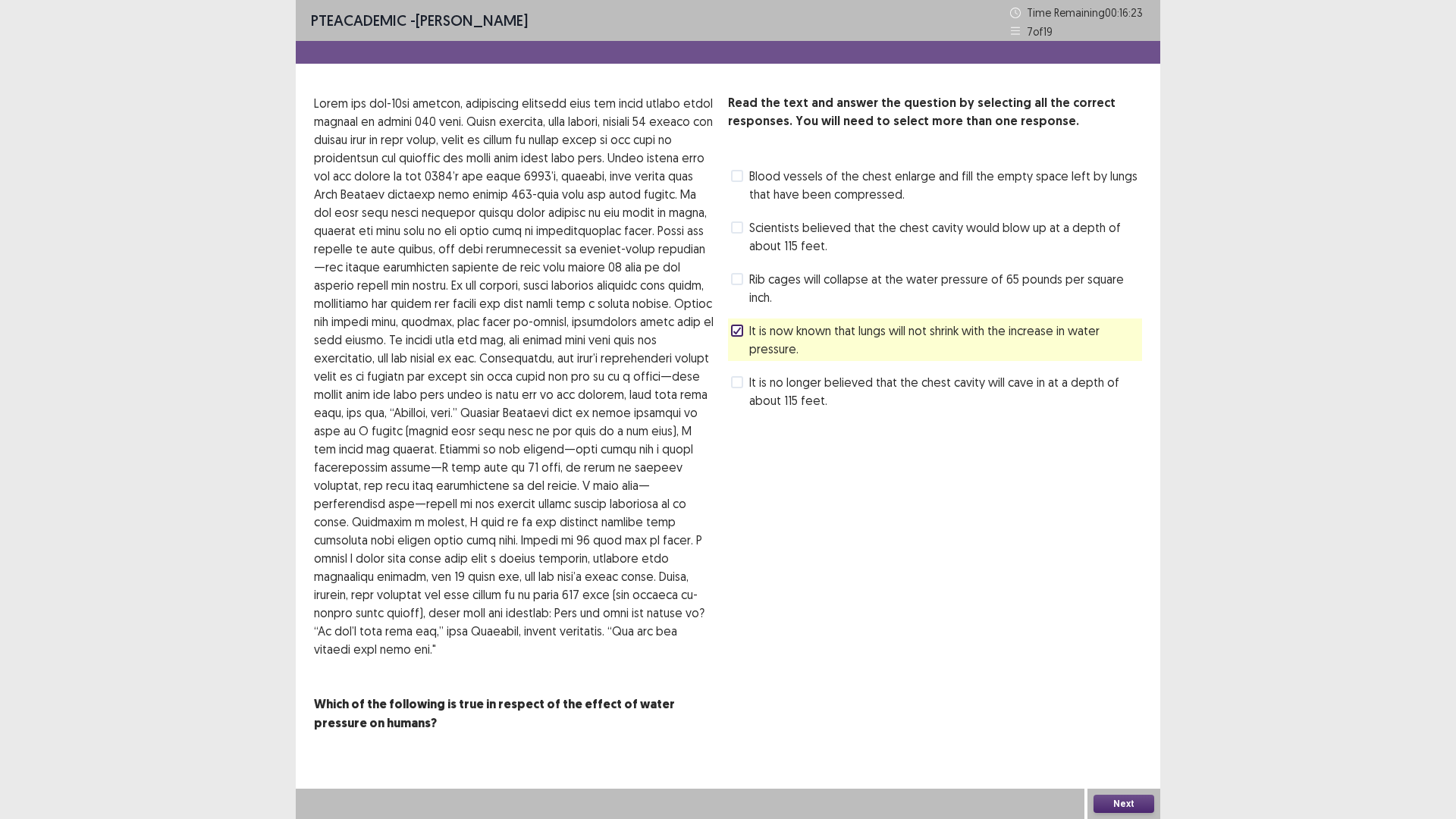
click at [1134, 816] on div "Next" at bounding box center [1124, 804] width 72 height 30
click at [1118, 805] on button "Next" at bounding box center [1124, 804] width 61 height 18
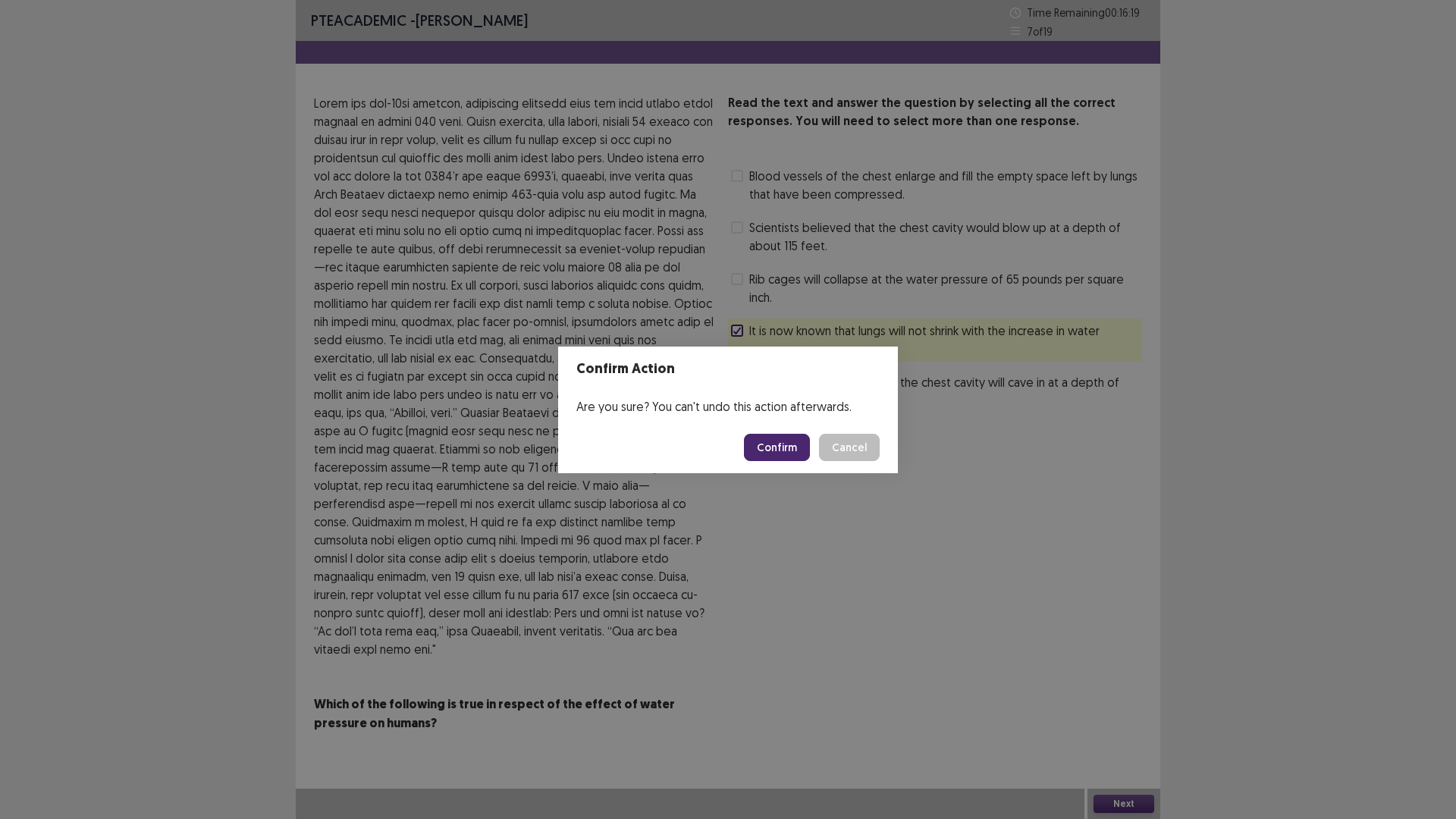
click at [778, 452] on button "Confirm" at bounding box center [776, 448] width 66 height 28
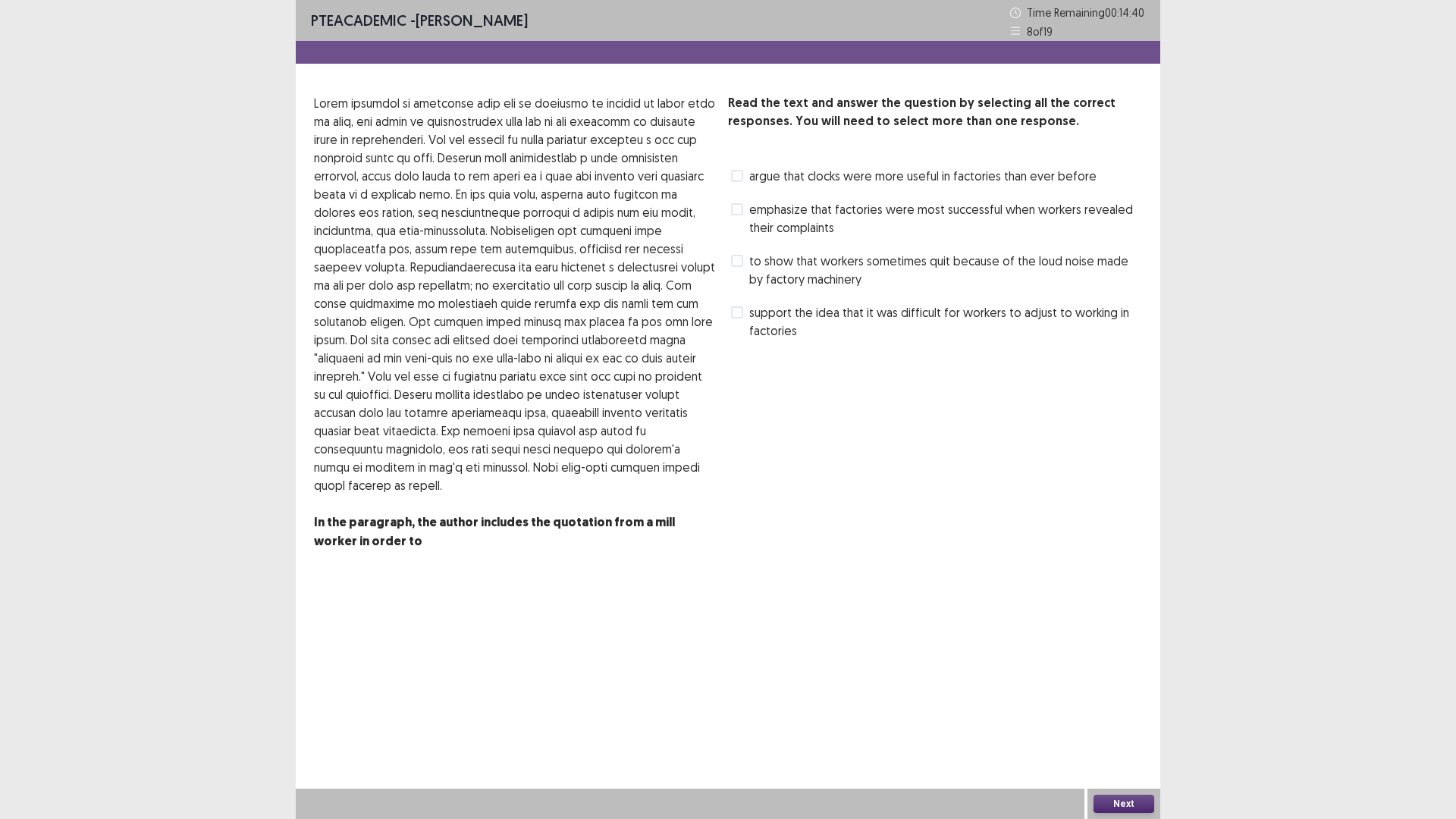
click at [739, 318] on label "support the idea that it was difficult for workers to adjust to working in fact…" at bounding box center [937, 322] width 411 height 36
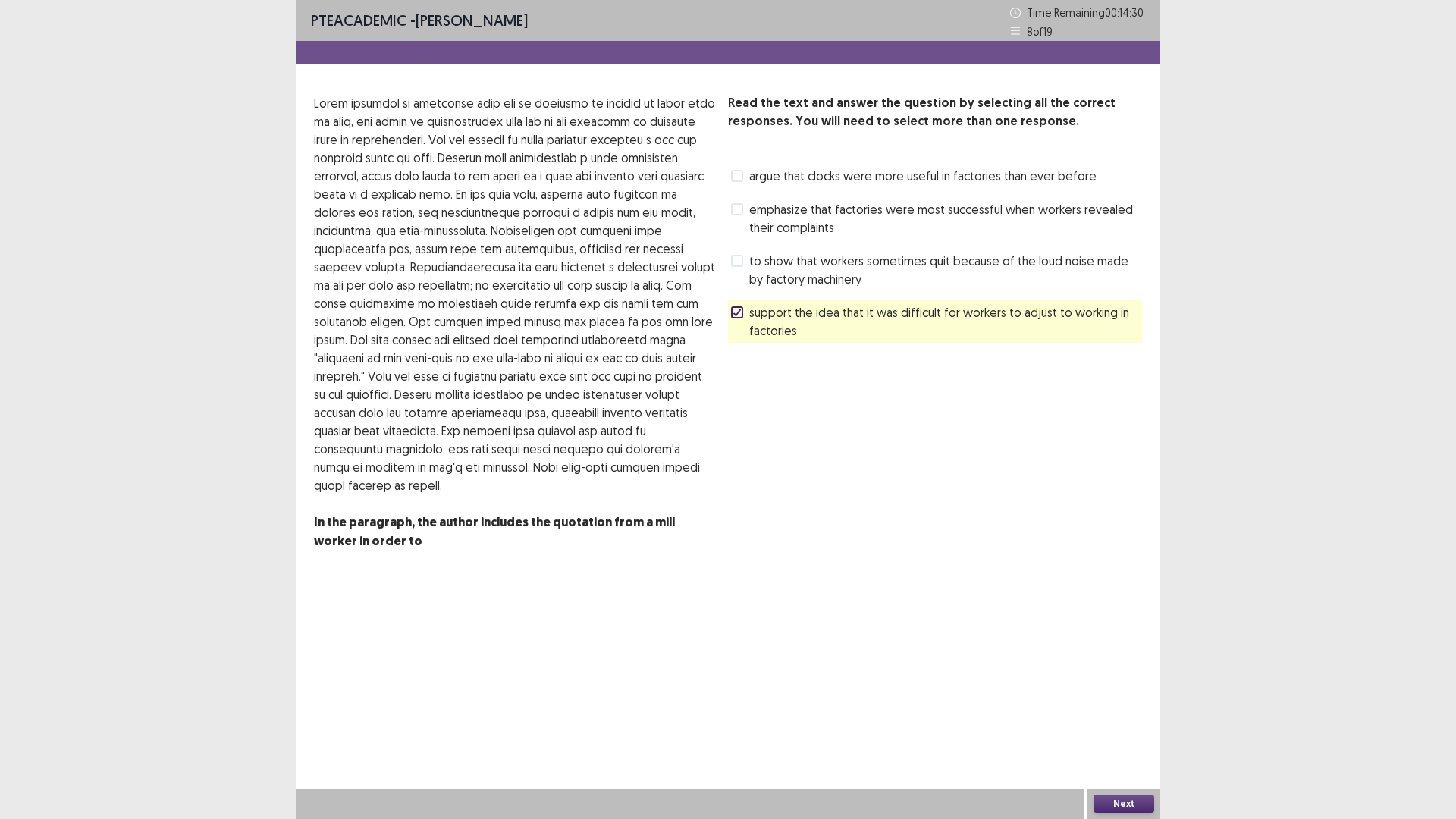
click at [1138, 809] on button "Next" at bounding box center [1124, 804] width 61 height 18
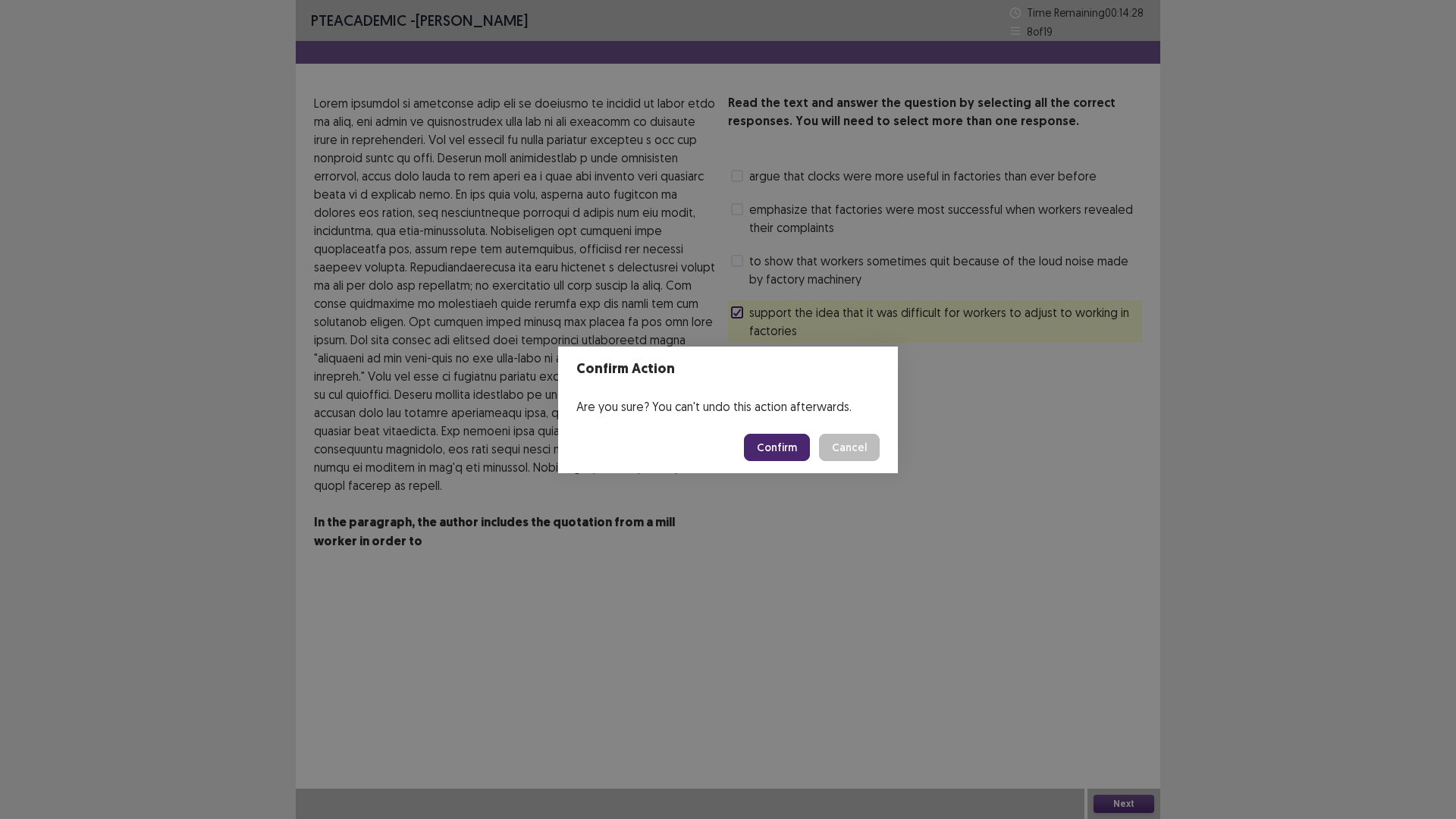
click at [750, 444] on button "Confirm" at bounding box center [776, 448] width 66 height 28
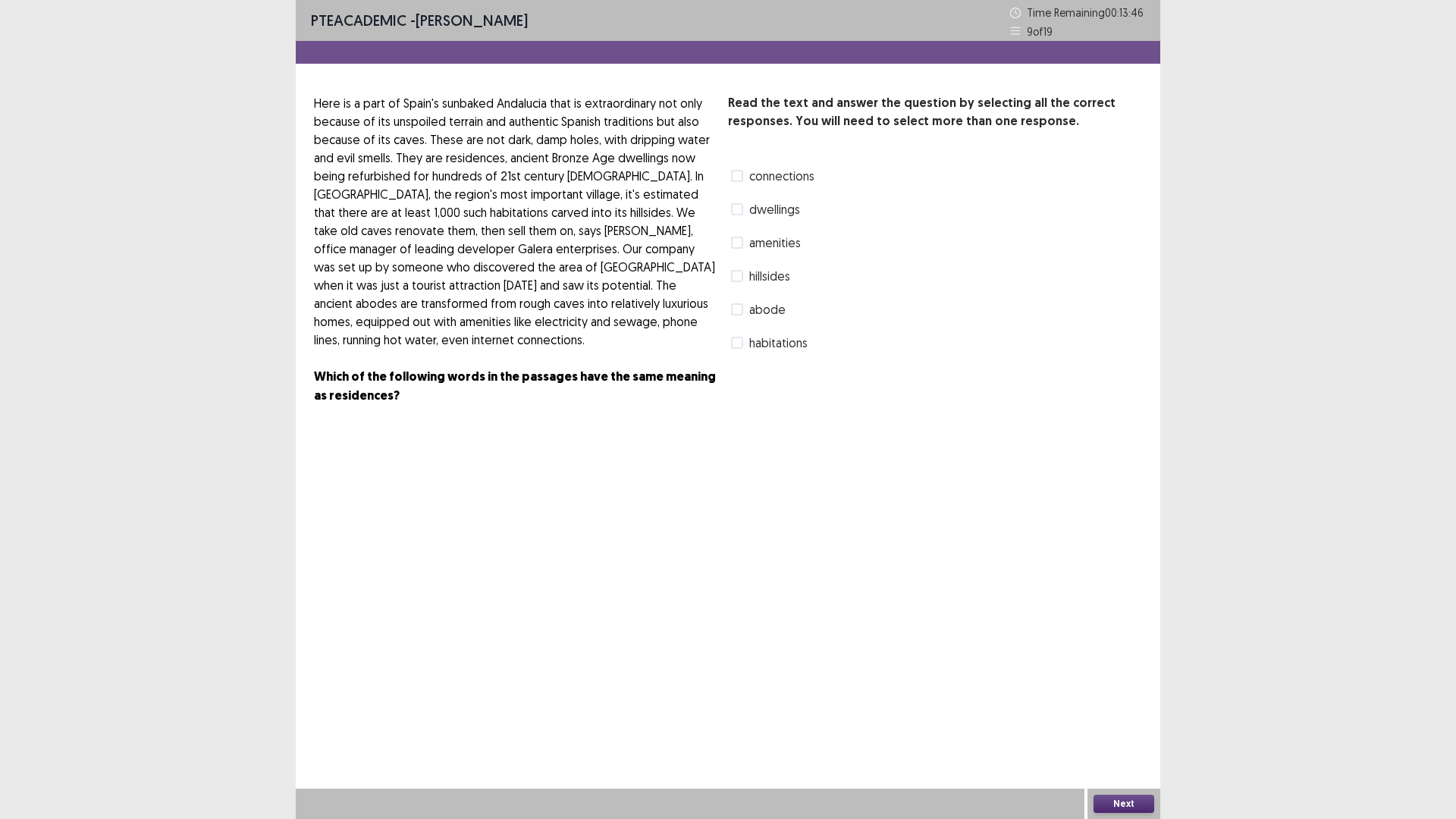
click at [772, 342] on span "habitations" at bounding box center [778, 342] width 58 height 18
click at [1127, 803] on button "Next" at bounding box center [1124, 804] width 61 height 18
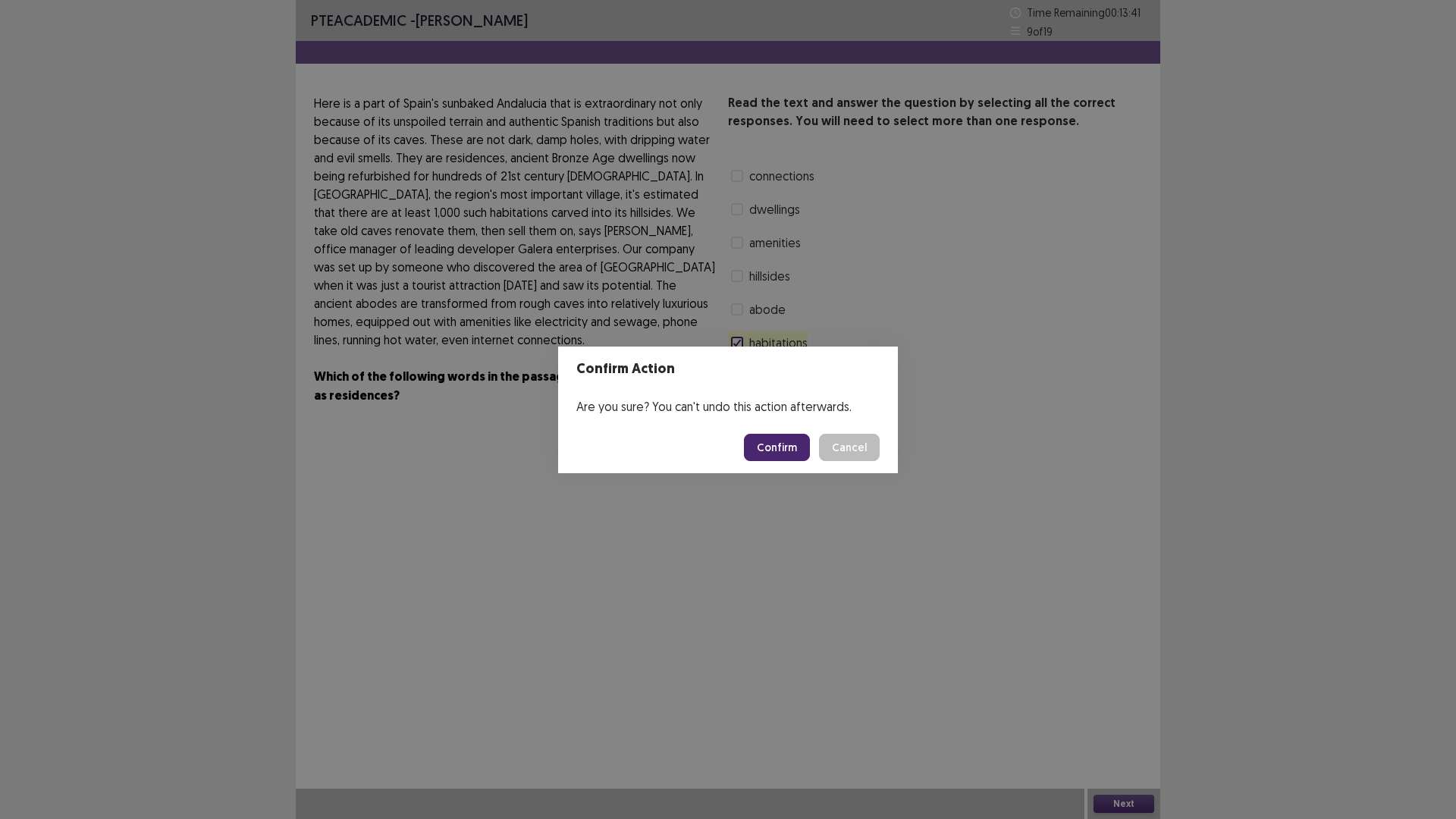
click at [763, 448] on button "Confirm" at bounding box center [776, 448] width 66 height 28
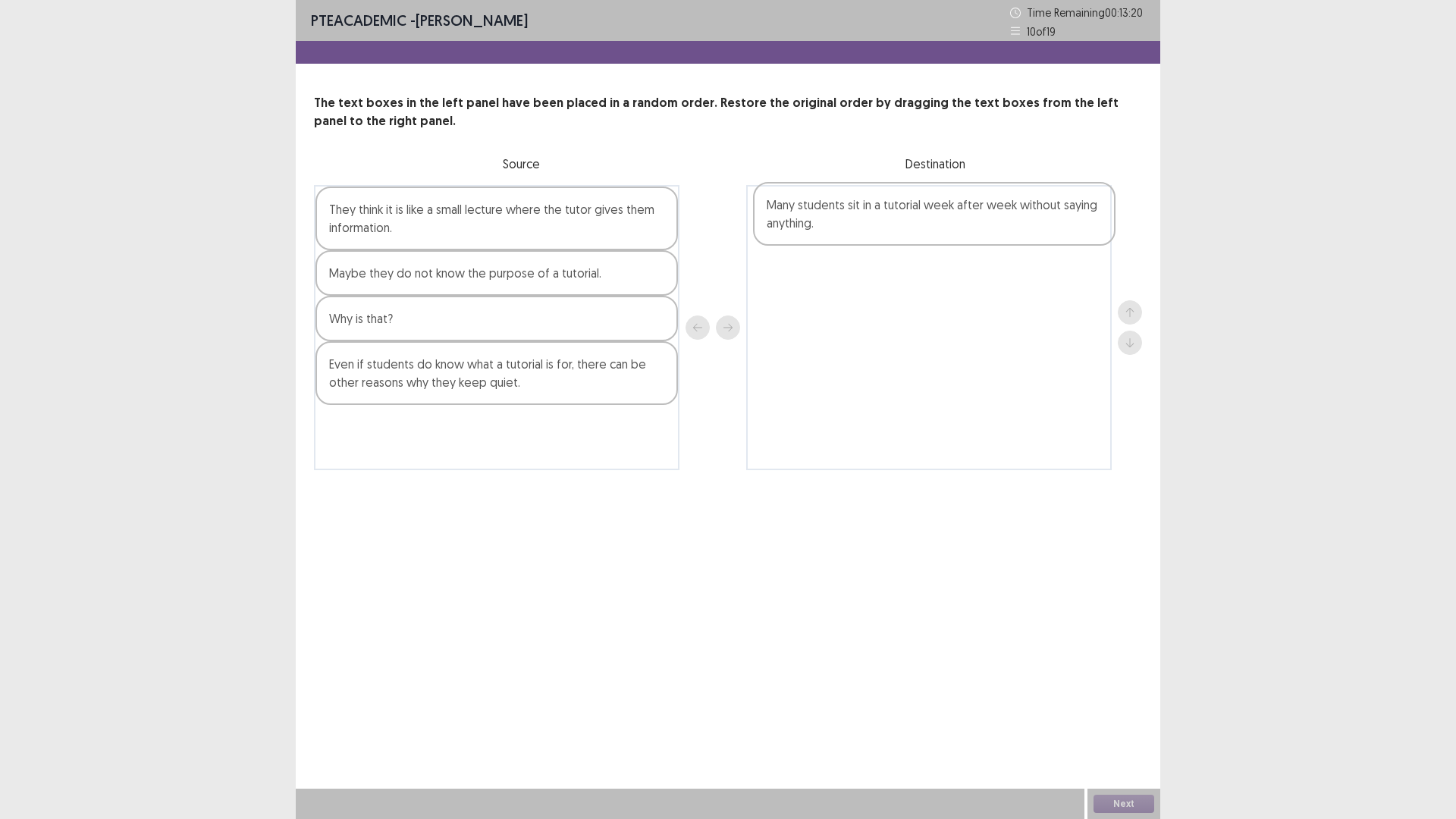
drag, startPoint x: 489, startPoint y: 383, endPoint x: 932, endPoint y: 222, distance: 471.3
click at [932, 222] on div "They think it is like a small lecture where the tutor gives them information. M…" at bounding box center [728, 327] width 828 height 285
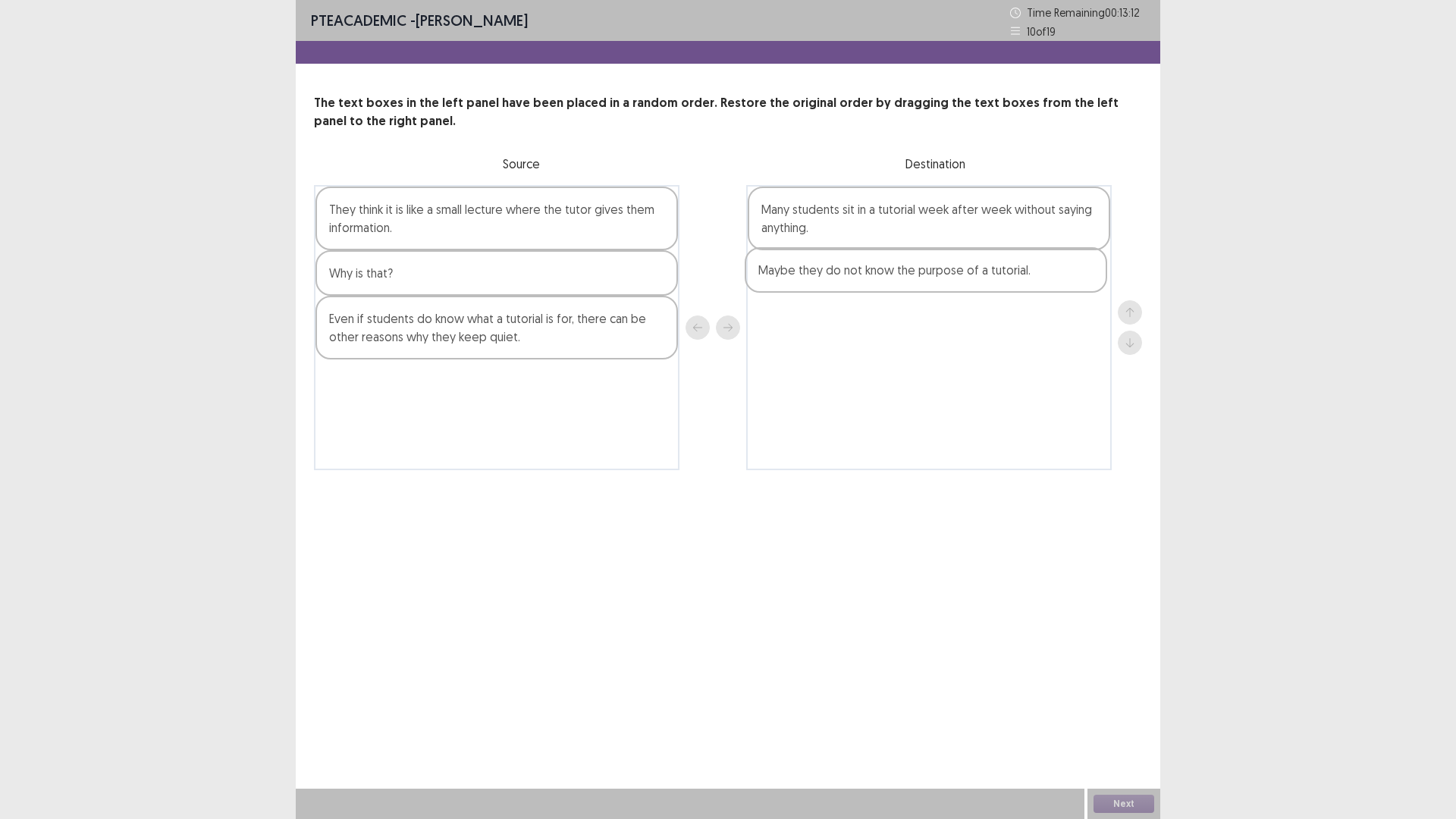
drag, startPoint x: 420, startPoint y: 278, endPoint x: 854, endPoint y: 273, distance: 434.0
click at [854, 273] on div "They think it is like a small lecture where the tutor gives them information. M…" at bounding box center [728, 327] width 828 height 285
click at [483, 231] on div "They think it is like a small lecture where the tutor gives them information." at bounding box center [496, 218] width 363 height 64
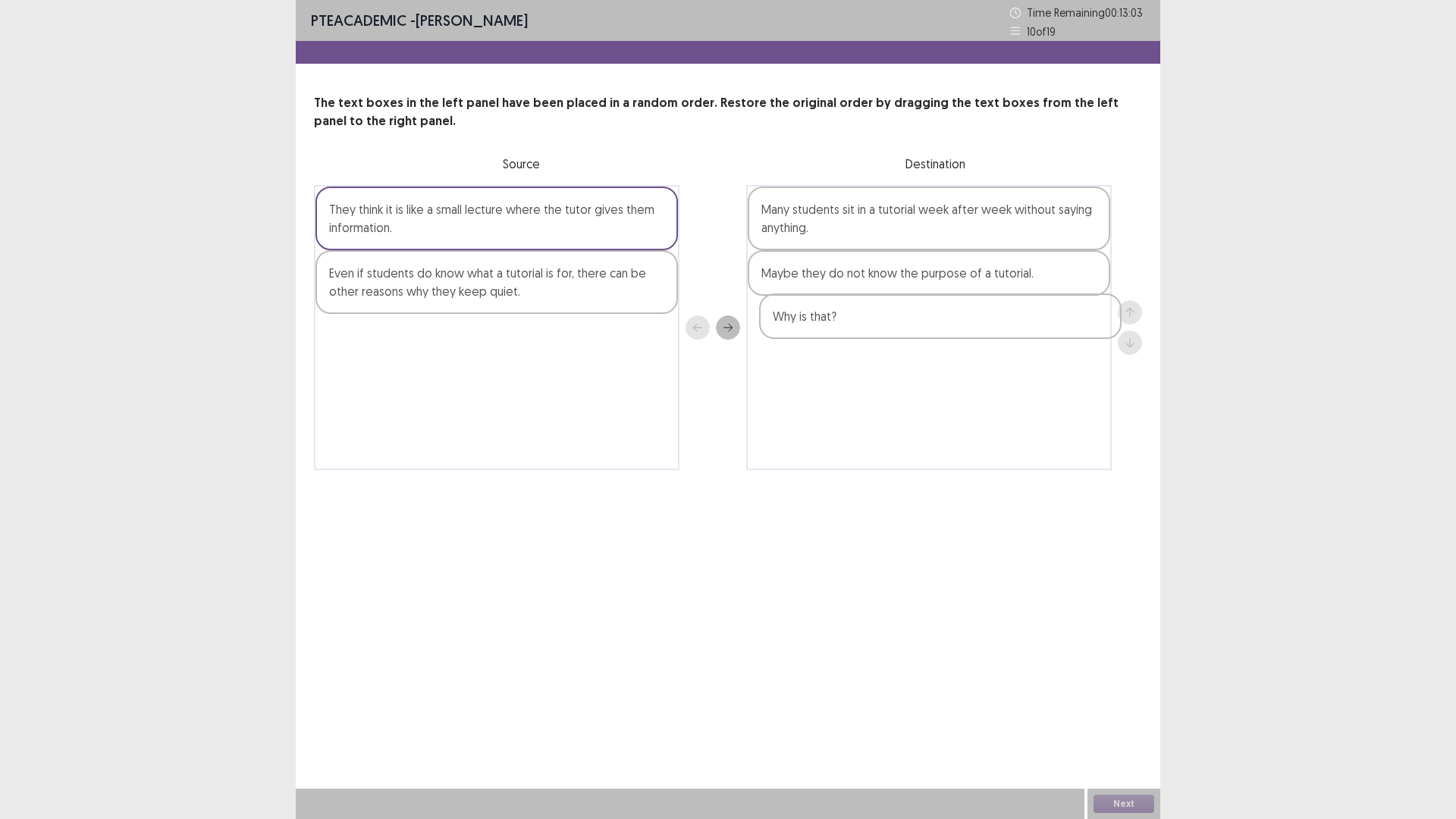
drag, startPoint x: 435, startPoint y: 280, endPoint x: 885, endPoint y: 323, distance: 452.0
click at [885, 323] on div "They think it is like a small lecture where the tutor gives them information. W…" at bounding box center [728, 327] width 828 height 285
click at [478, 301] on div "Even if students do know what a tutorial is for, there can be other reasons why…" at bounding box center [496, 282] width 363 height 64
drag, startPoint x: 873, startPoint y: 330, endPoint x: 857, endPoint y: 273, distance: 59.2
click at [857, 273] on div "Many students sit in a tutorial week after week without saying anything. Maybe …" at bounding box center [929, 327] width 366 height 285
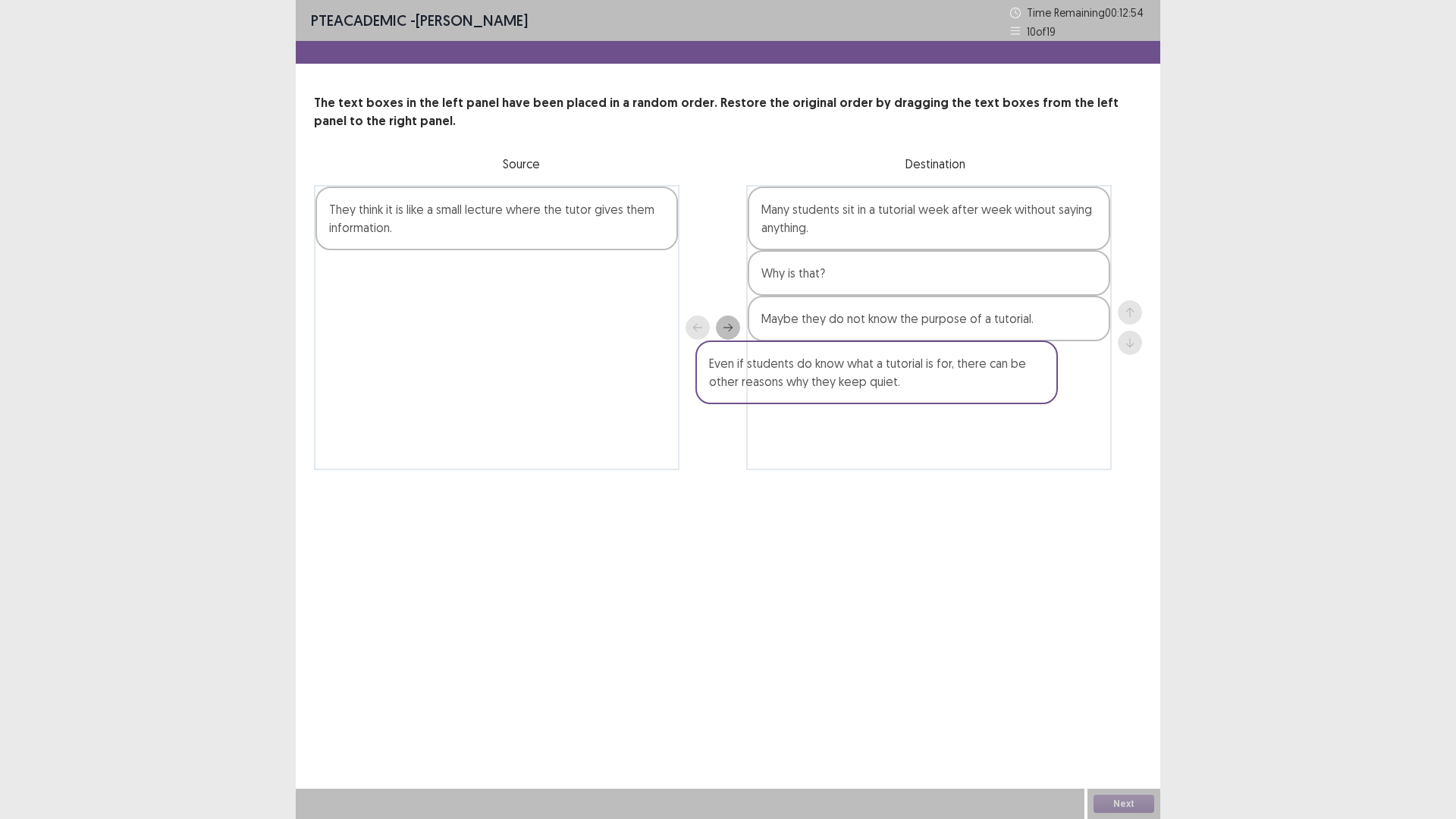
drag, startPoint x: 612, startPoint y: 290, endPoint x: 999, endPoint y: 380, distance: 397.3
click at [999, 380] on div "They think it is like a small lecture where the tutor gives them information. E…" at bounding box center [728, 327] width 828 height 285
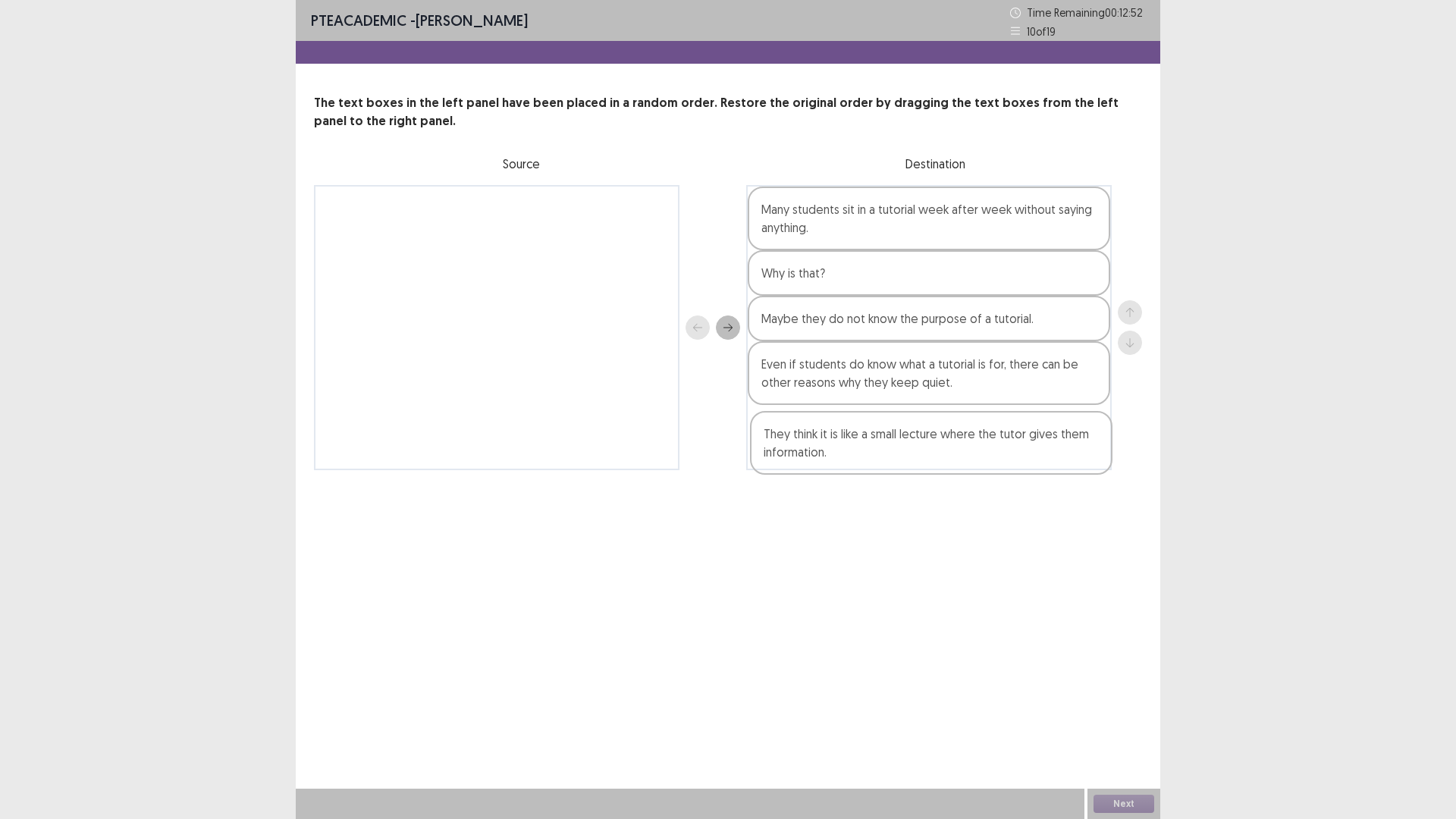
drag, startPoint x: 485, startPoint y: 223, endPoint x: 922, endPoint y: 449, distance: 492.0
click at [922, 449] on div "They think it is like a small lecture where the tutor gives them information. M…" at bounding box center [728, 327] width 828 height 285
click at [1113, 799] on button "Next" at bounding box center [1124, 804] width 61 height 18
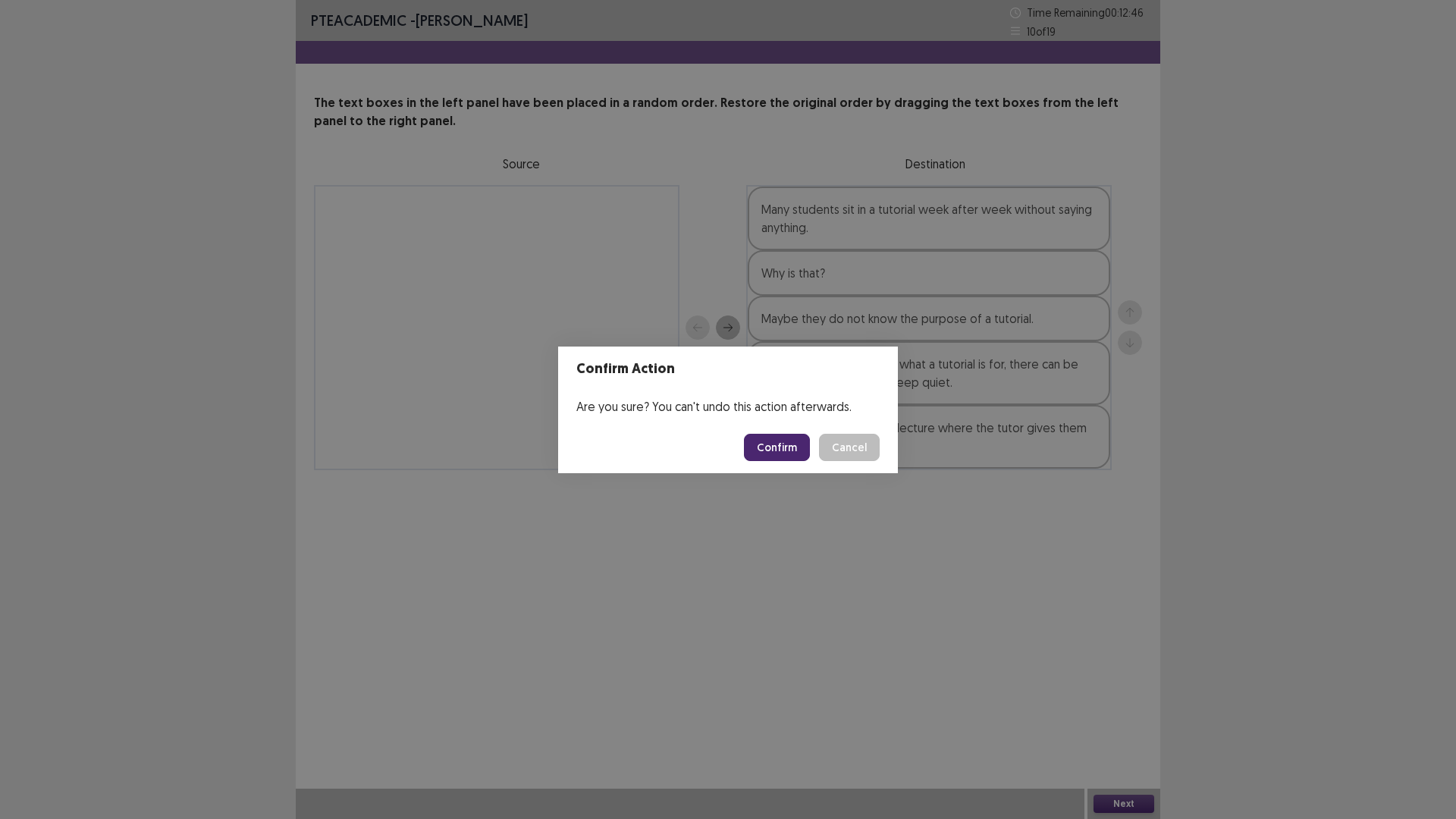
click at [789, 441] on button "Confirm" at bounding box center [776, 448] width 66 height 28
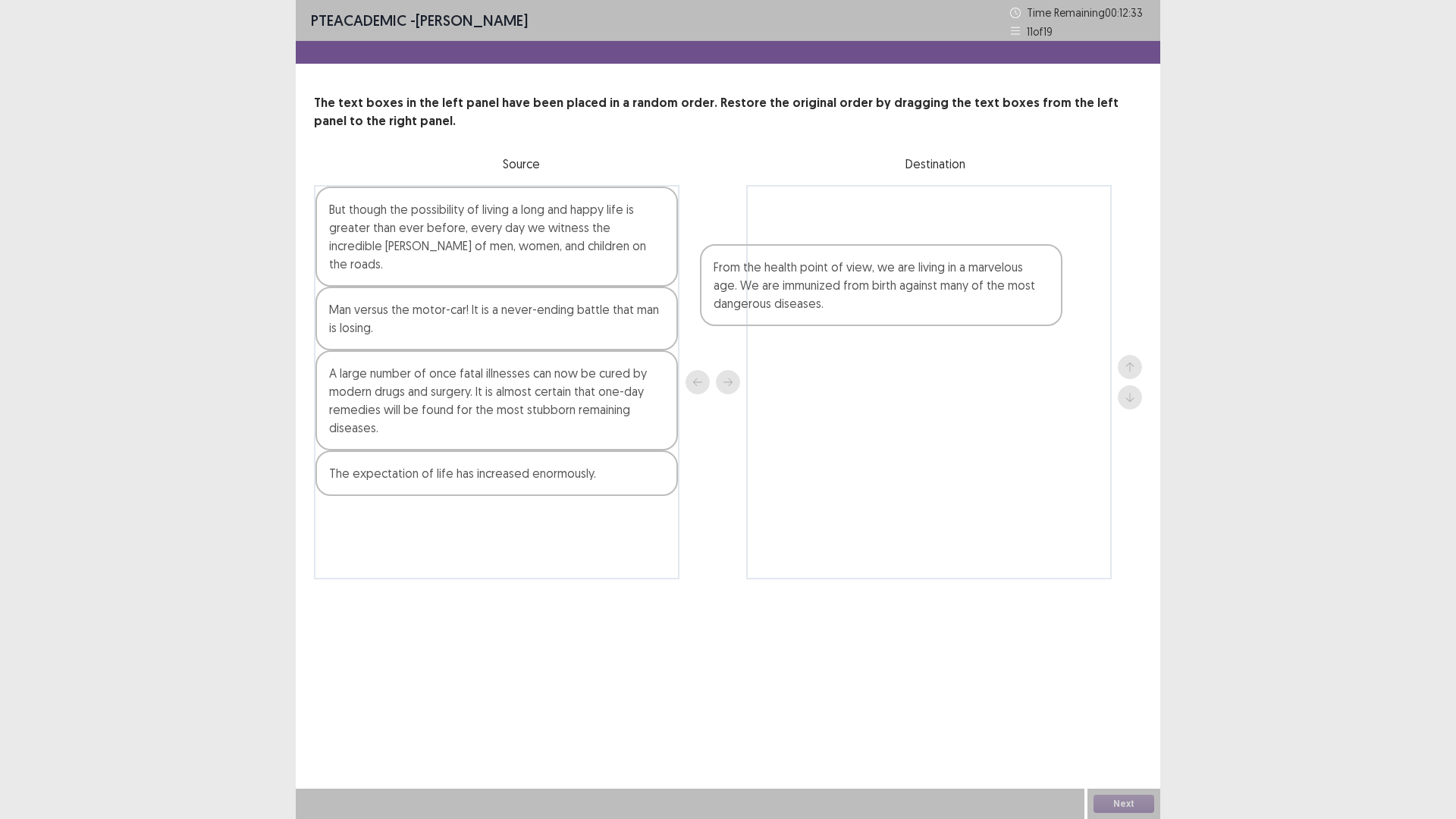
drag, startPoint x: 536, startPoint y: 390, endPoint x: 923, endPoint y: 285, distance: 401.0
click at [923, 285] on div "But though the possibility of living a long and happy life is greater than ever…" at bounding box center [728, 382] width 828 height 394
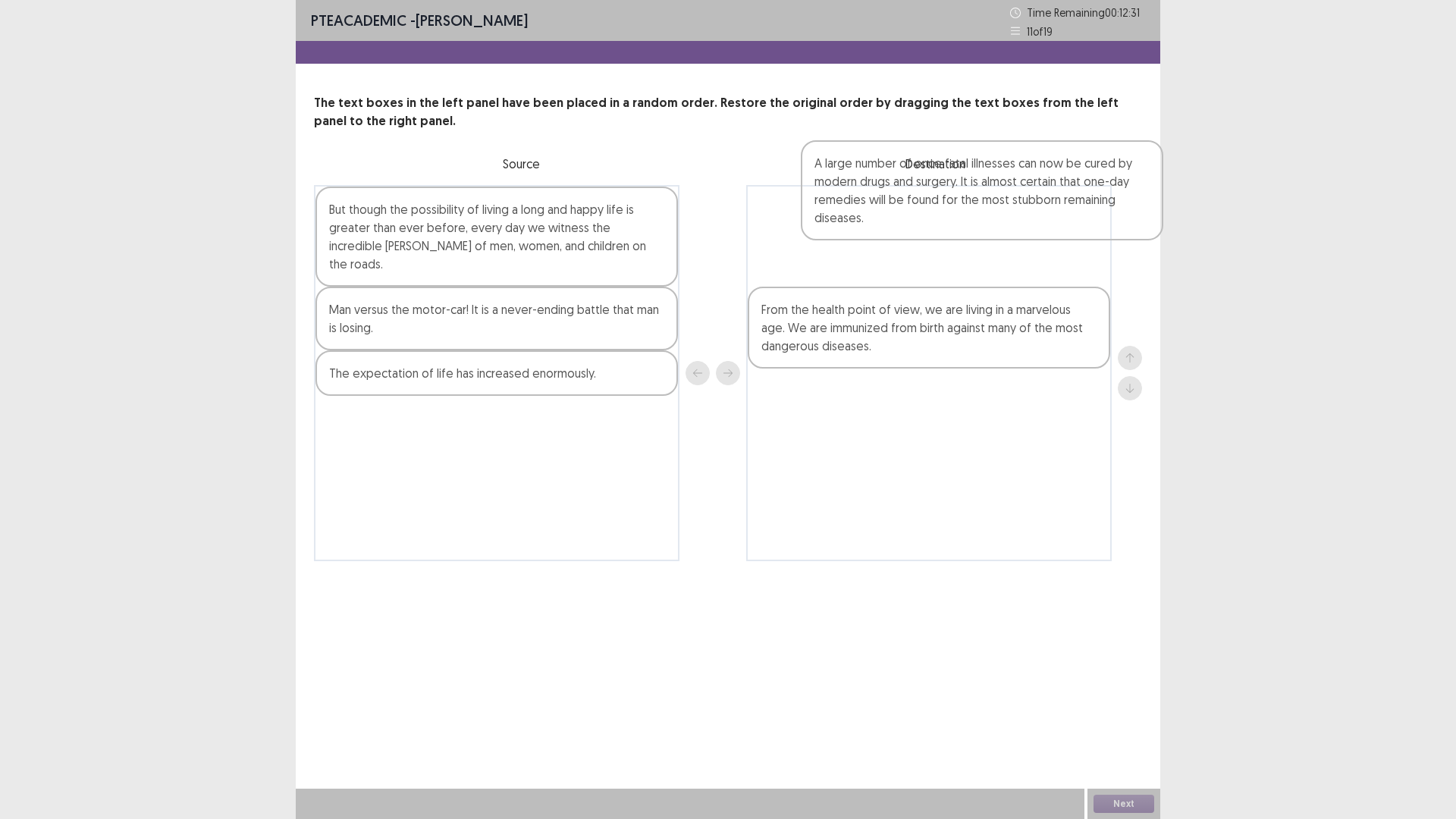
drag, startPoint x: 509, startPoint y: 386, endPoint x: 985, endPoint y: 200, distance: 511.0
click at [990, 198] on div "But though the possibility of living a long and happy life is greater than ever…" at bounding box center [728, 372] width 828 height 376
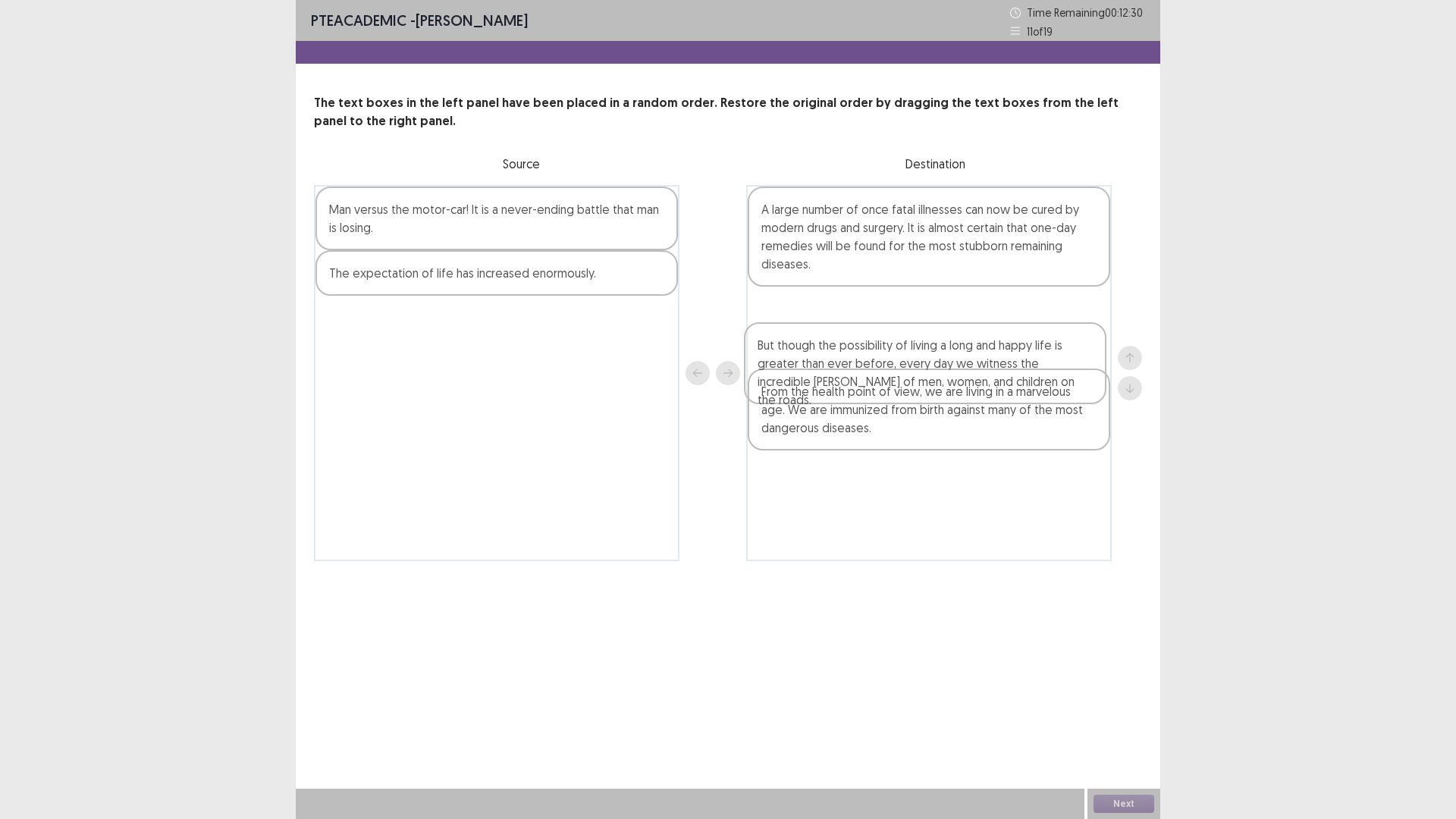
drag, startPoint x: 497, startPoint y: 255, endPoint x: 471, endPoint y: 281, distance: 36.8
click at [946, 415] on div "But though the possibility of living a long and happy life is greater than ever…" at bounding box center [728, 372] width 828 height 376
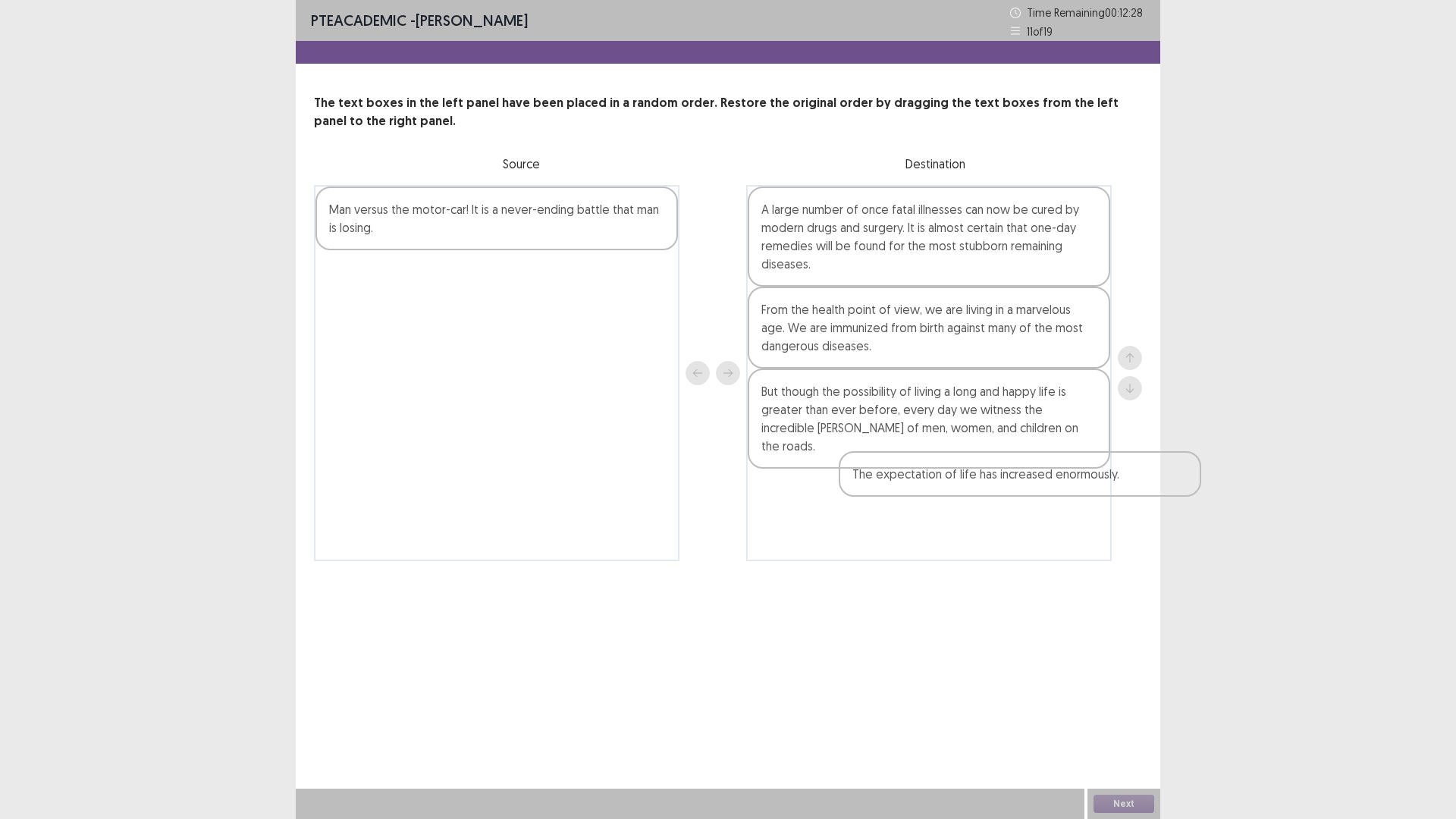
drag, startPoint x: 408, startPoint y: 288, endPoint x: 618, endPoint y: 390, distance: 233.5
click at [919, 480] on div "Man versus the motor-car! It is a never-ending battle that man is losing. The e…" at bounding box center [728, 372] width 828 height 376
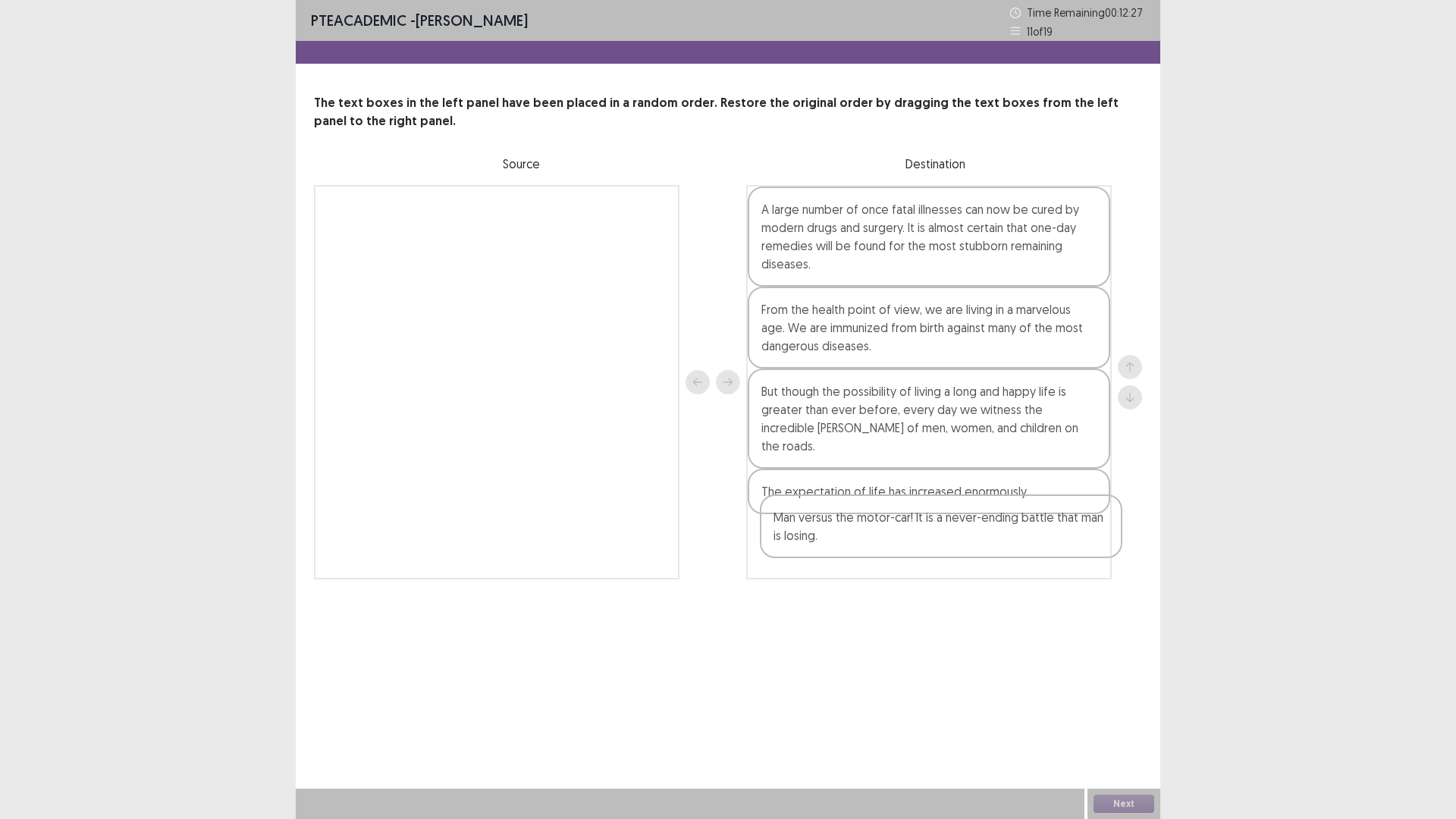
drag, startPoint x: 425, startPoint y: 216, endPoint x: 713, endPoint y: 437, distance: 363.0
click at [867, 522] on div "Man versus the motor-car! It is a never-ending battle that man is losing. A lar…" at bounding box center [728, 382] width 828 height 394
click at [1108, 807] on button "Next" at bounding box center [1124, 804] width 61 height 18
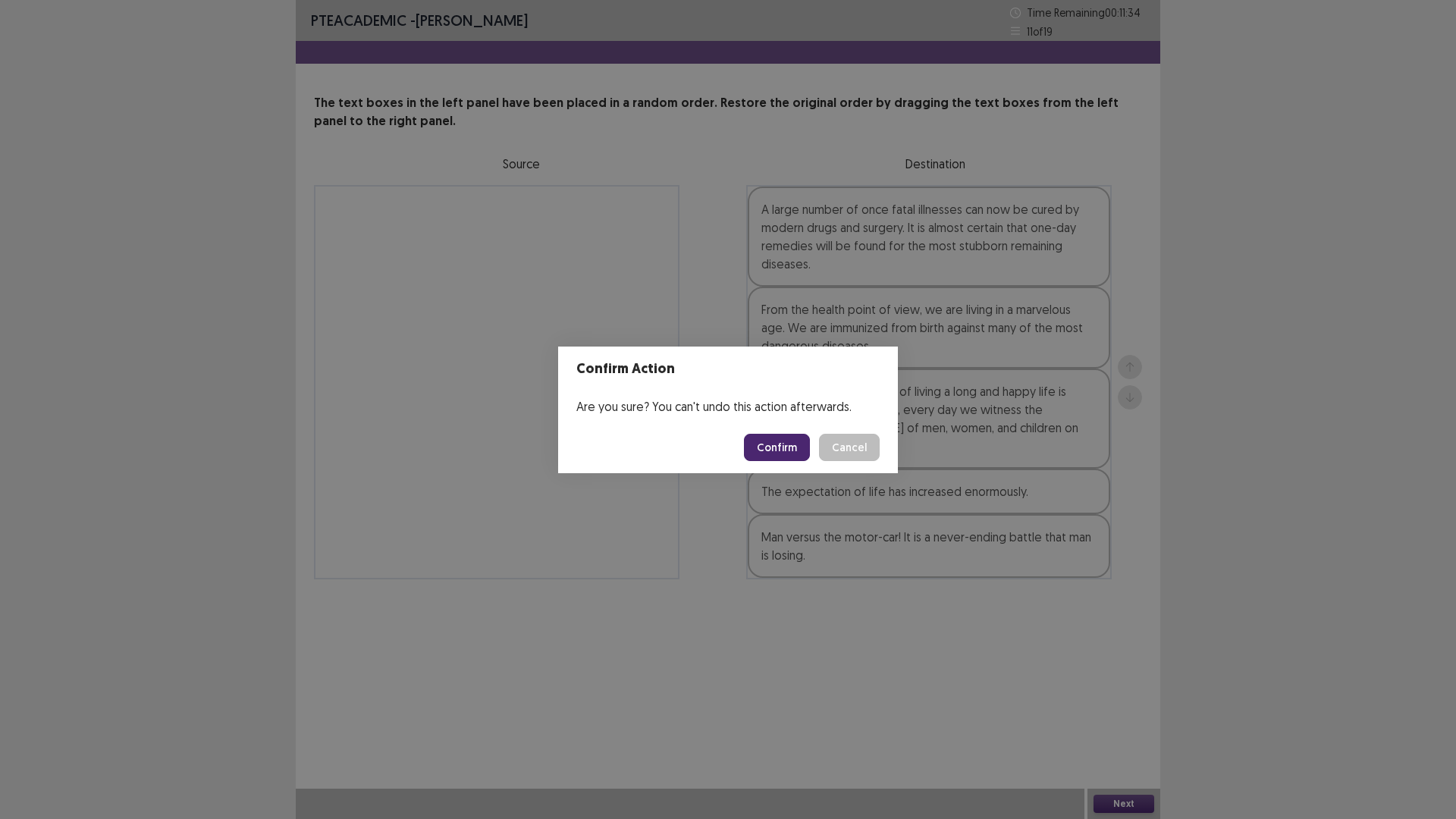
click at [787, 448] on button "Confirm" at bounding box center [776, 448] width 66 height 28
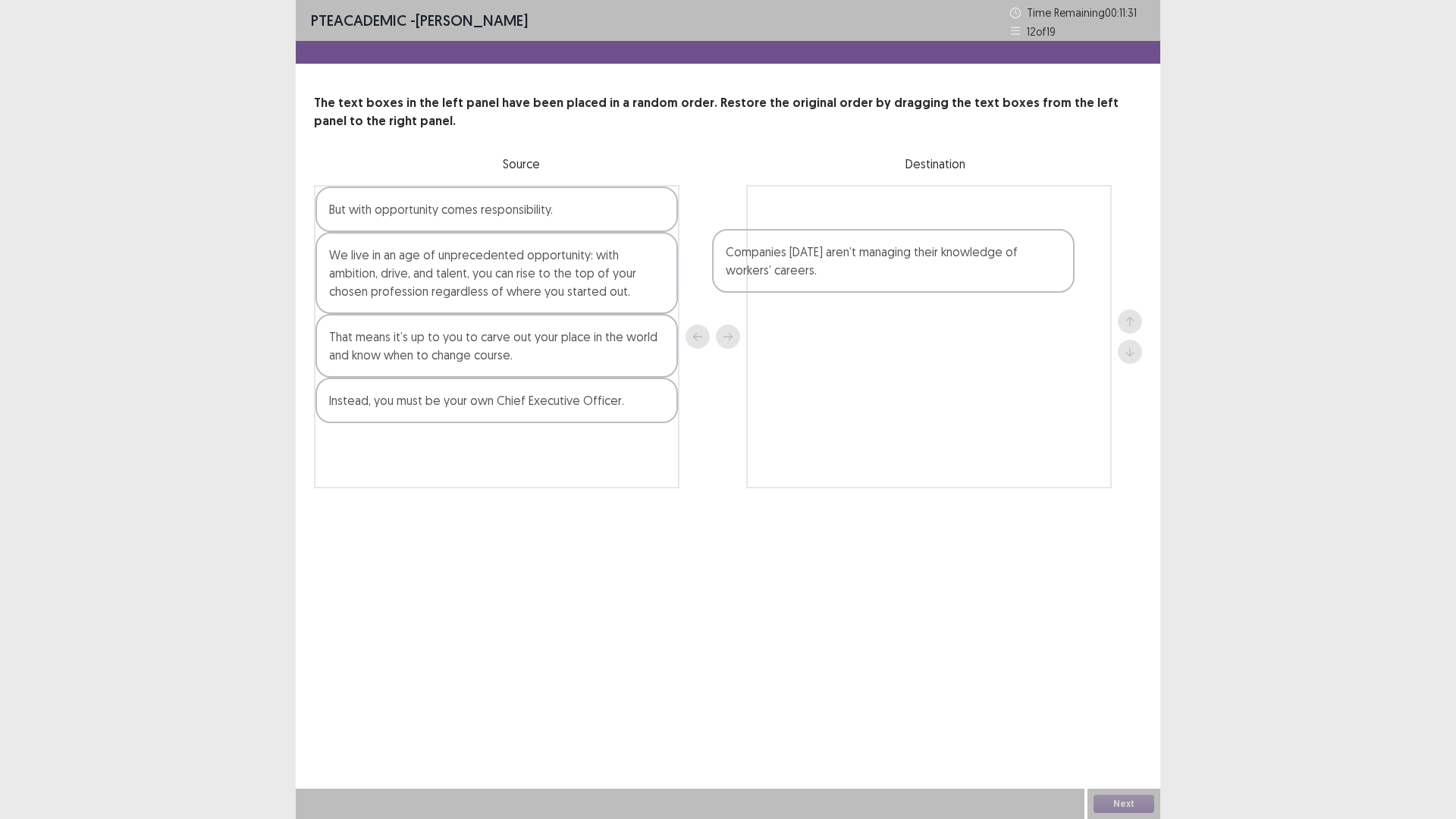
drag, startPoint x: 396, startPoint y: 276, endPoint x: 845, endPoint y: 273, distance: 449.0
click at [845, 273] on div "But with opportunity comes responsibility. Companies [DATE] aren’t managing the…" at bounding box center [728, 336] width 828 height 304
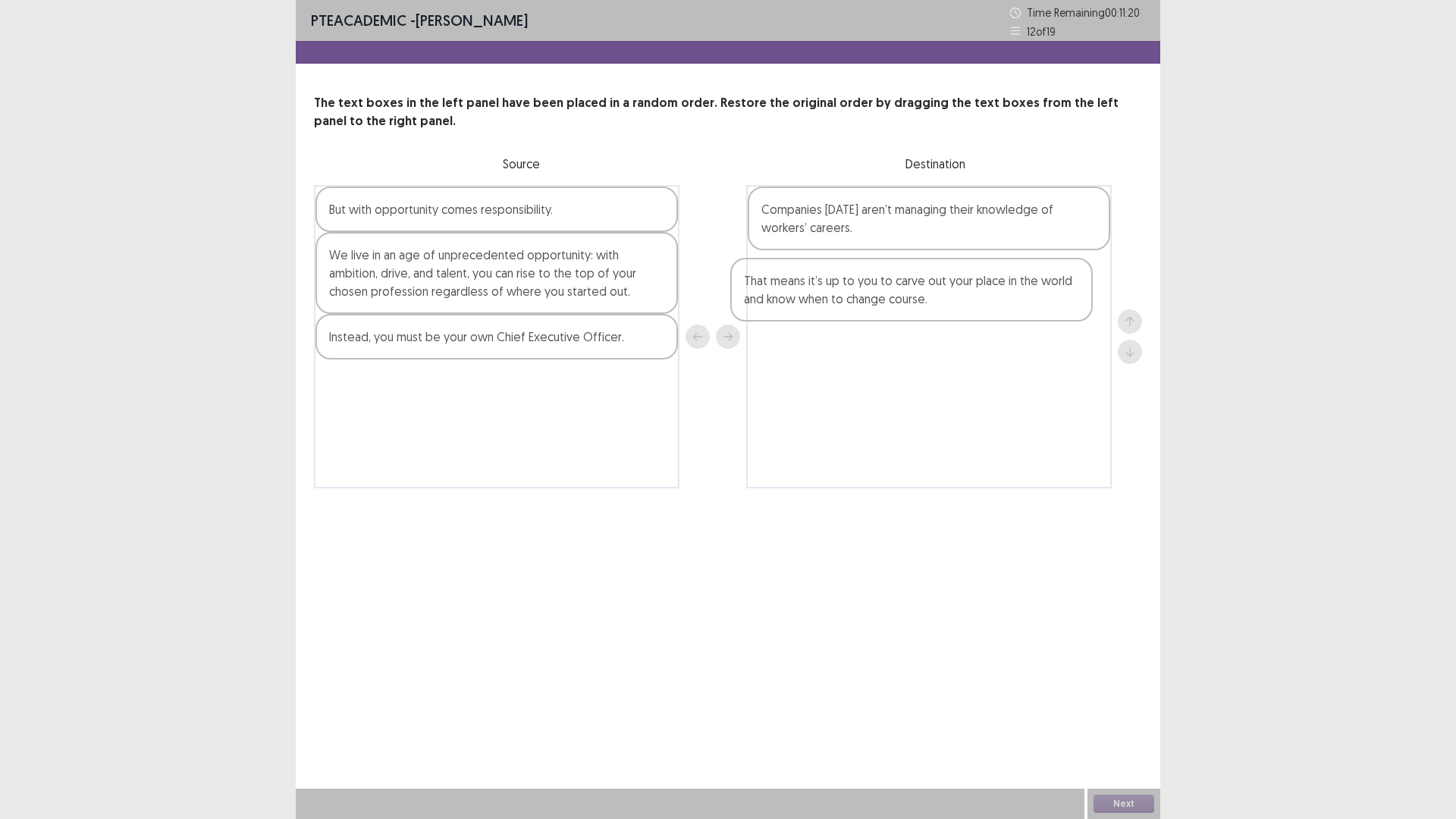
drag, startPoint x: 488, startPoint y: 361, endPoint x: 943, endPoint y: 304, distance: 458.6
click at [943, 304] on div "But with opportunity comes responsibility. We live in an age of unprecedented o…" at bounding box center [728, 336] width 828 height 304
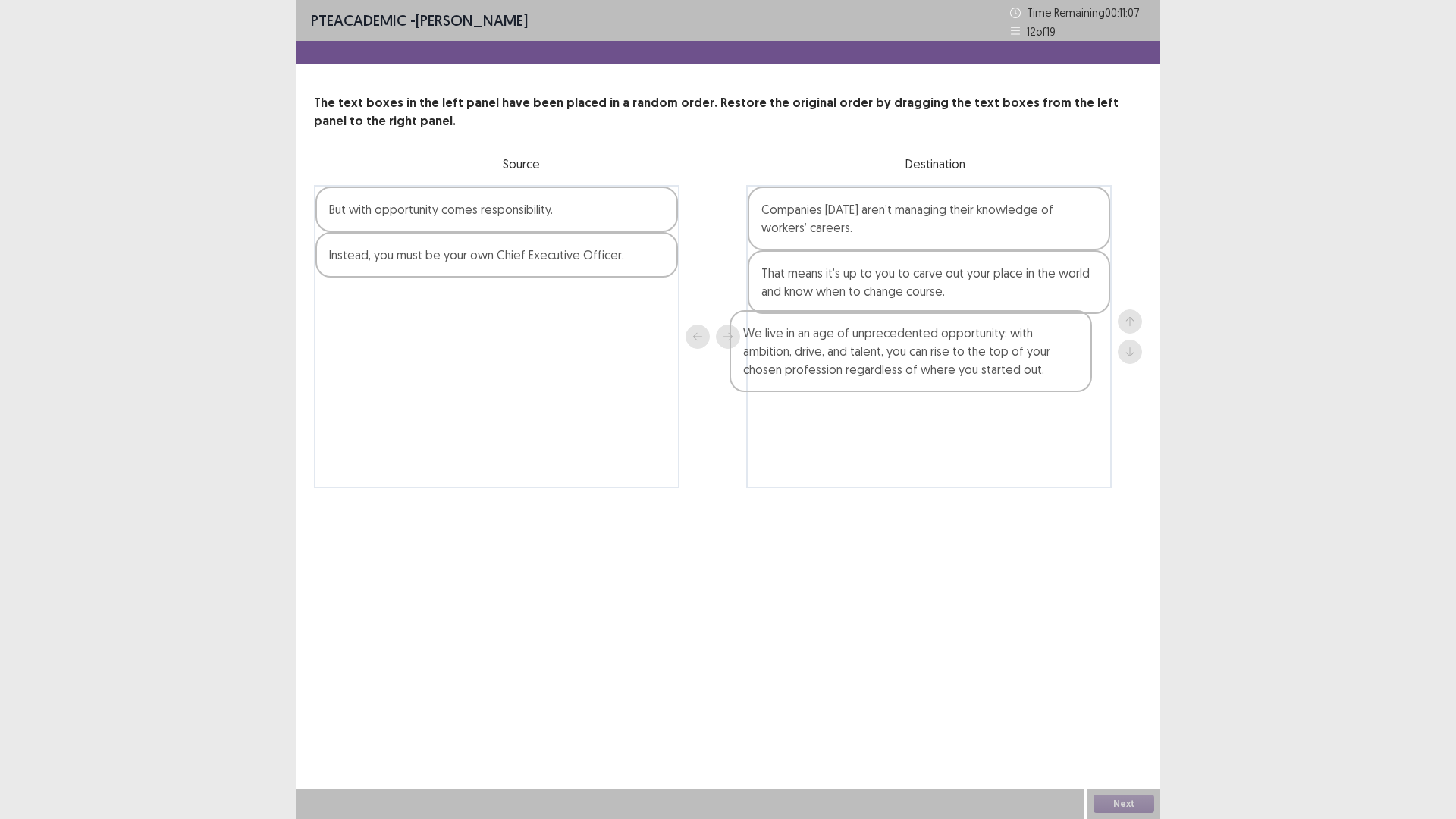
drag, startPoint x: 437, startPoint y: 283, endPoint x: 863, endPoint y: 363, distance: 433.4
click at [863, 363] on div "But with opportunity comes responsibility. We live in an age of unprecedented o…" at bounding box center [728, 336] width 828 height 304
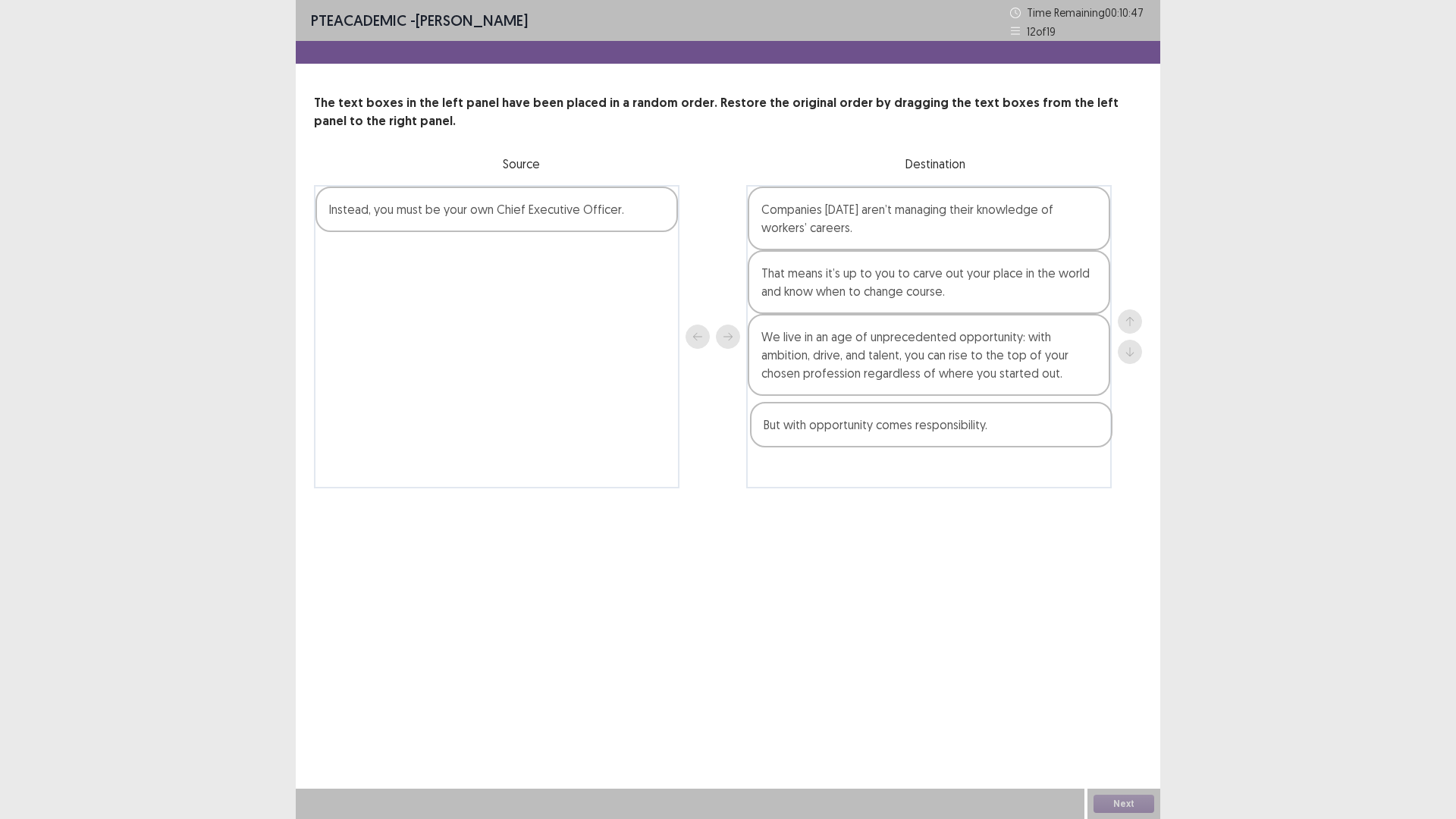
drag, startPoint x: 453, startPoint y: 225, endPoint x: 895, endPoint y: 447, distance: 494.6
click at [895, 447] on div "But with opportunity comes responsibility. Instead, you must be your own Chief …" at bounding box center [728, 336] width 828 height 304
drag, startPoint x: 394, startPoint y: 218, endPoint x: 822, endPoint y: 483, distance: 503.4
click at [822, 483] on div "Instead, you must be your own Chief Executive Officer. Companies [DATE] aren’t …" at bounding box center [728, 336] width 828 height 304
click at [1099, 805] on button "Next" at bounding box center [1124, 804] width 61 height 18
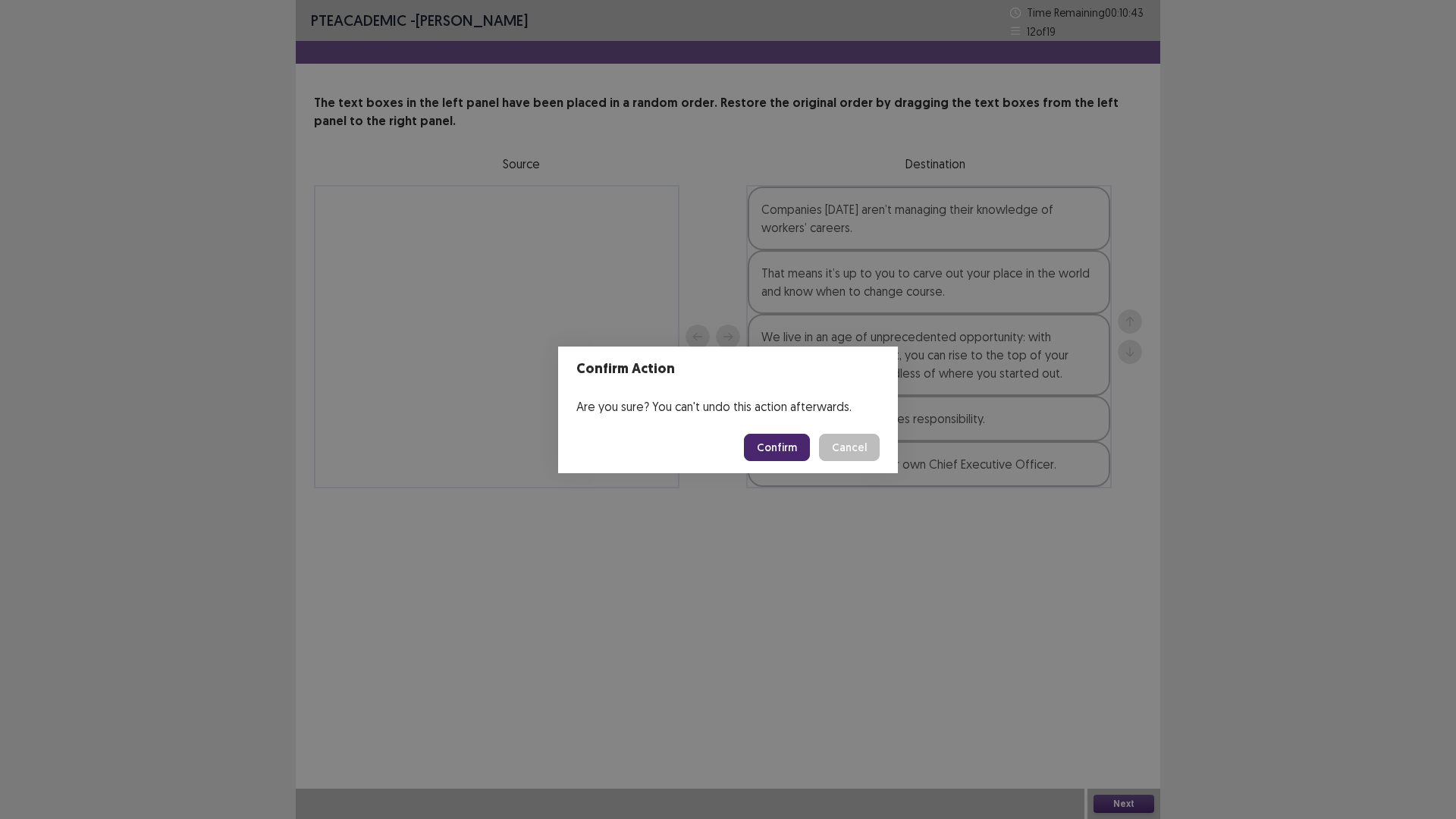
click at [757, 449] on button "Confirm" at bounding box center [776, 448] width 66 height 28
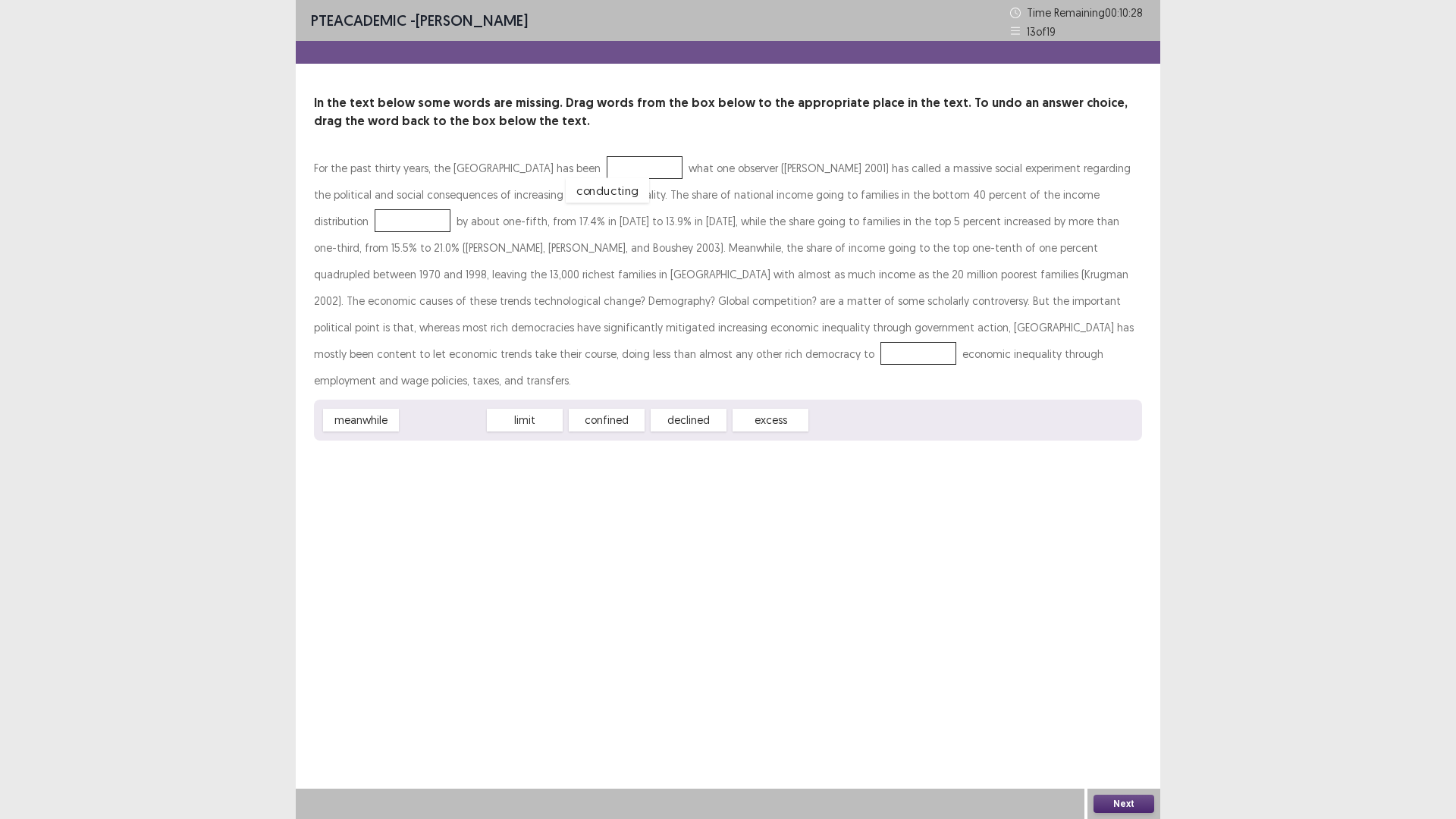
drag, startPoint x: 461, startPoint y: 393, endPoint x: 626, endPoint y: 164, distance: 282.3
drag, startPoint x: 440, startPoint y: 403, endPoint x: 1054, endPoint y: 200, distance: 646.7
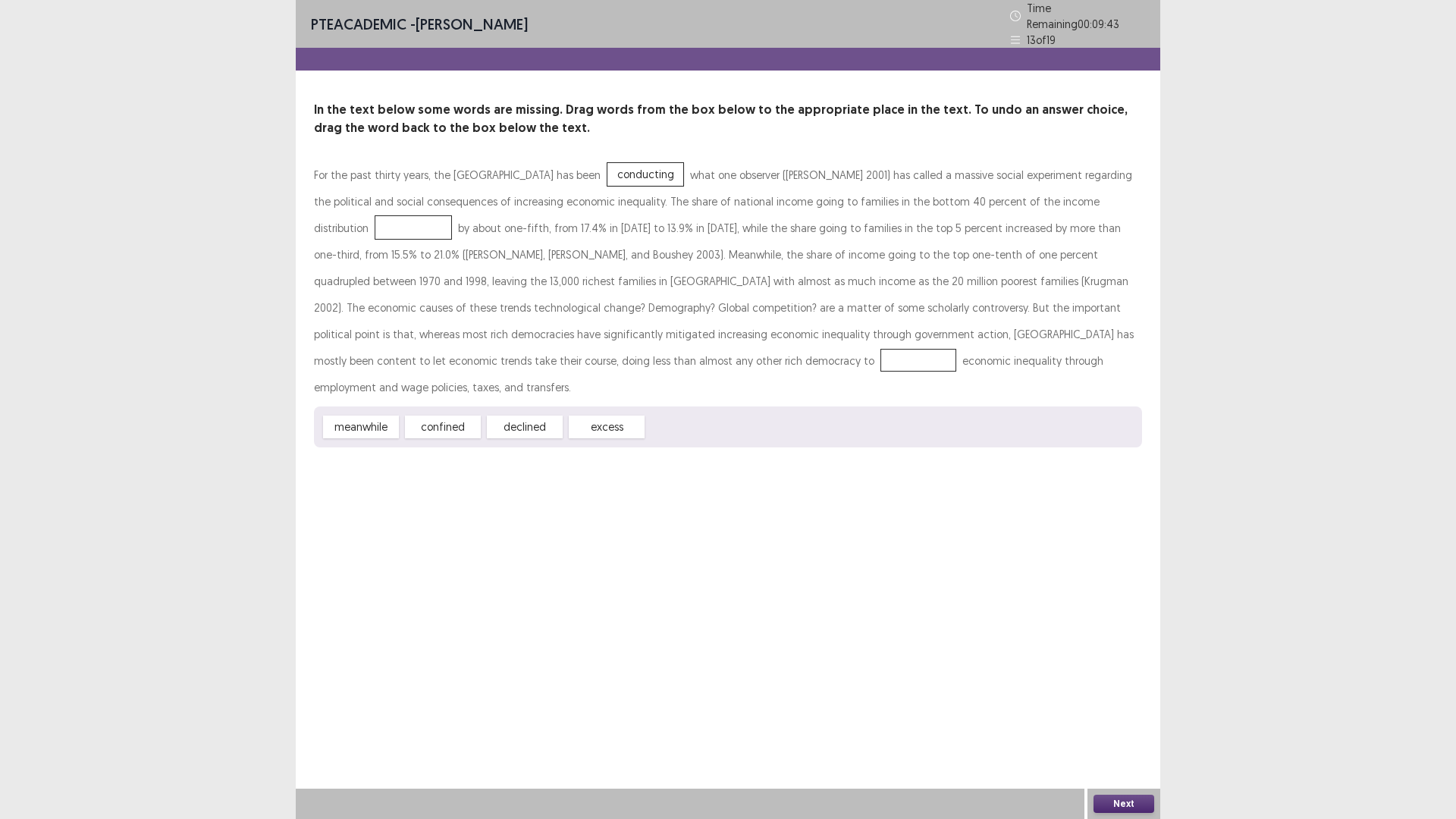
drag, startPoint x: 1089, startPoint y: 187, endPoint x: 374, endPoint y: 398, distance: 745.5
drag, startPoint x: 599, startPoint y: 395, endPoint x: 336, endPoint y: 354, distance: 266.2
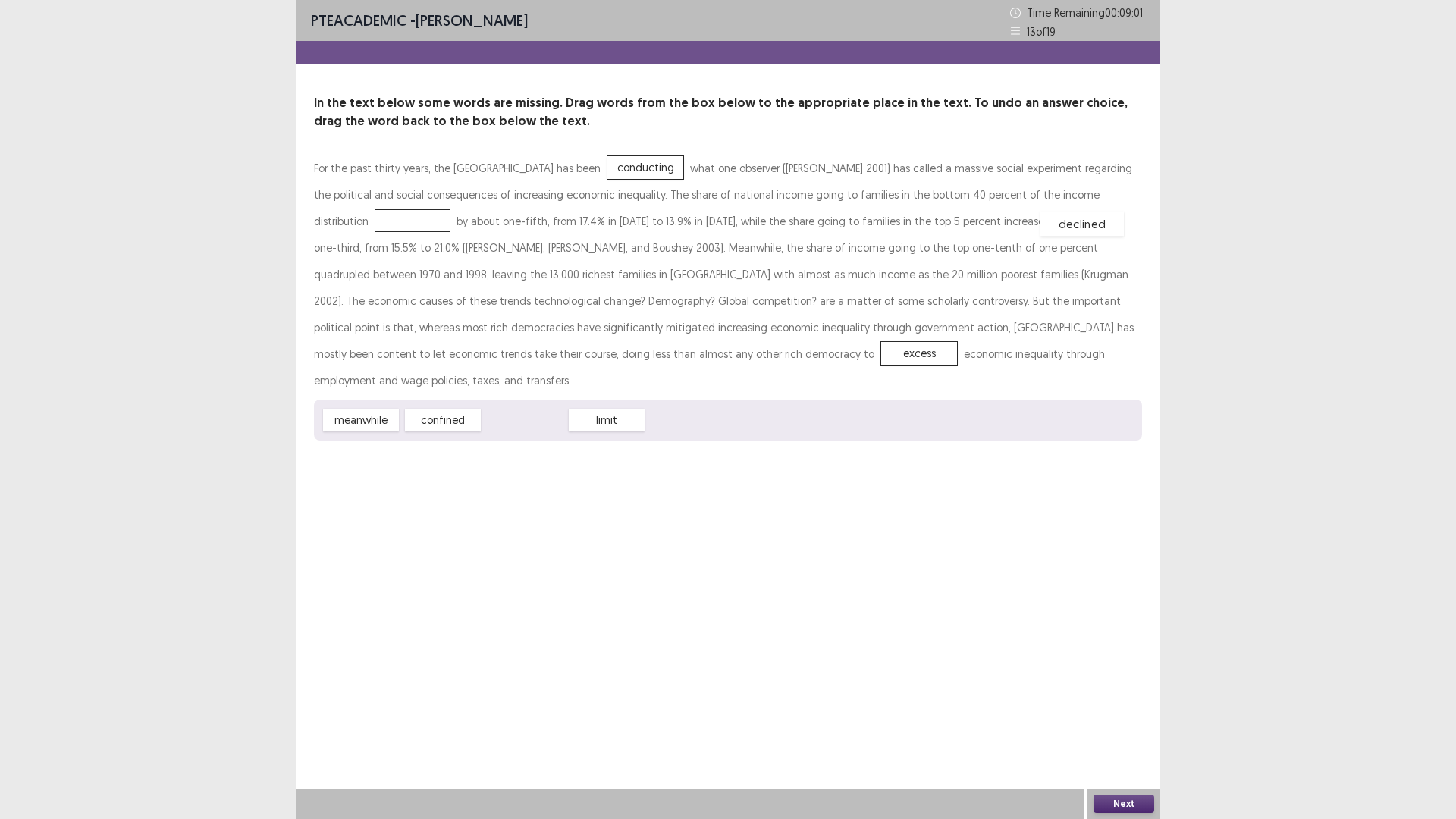
drag, startPoint x: 515, startPoint y: 390, endPoint x: 1074, endPoint y: 190, distance: 593.7
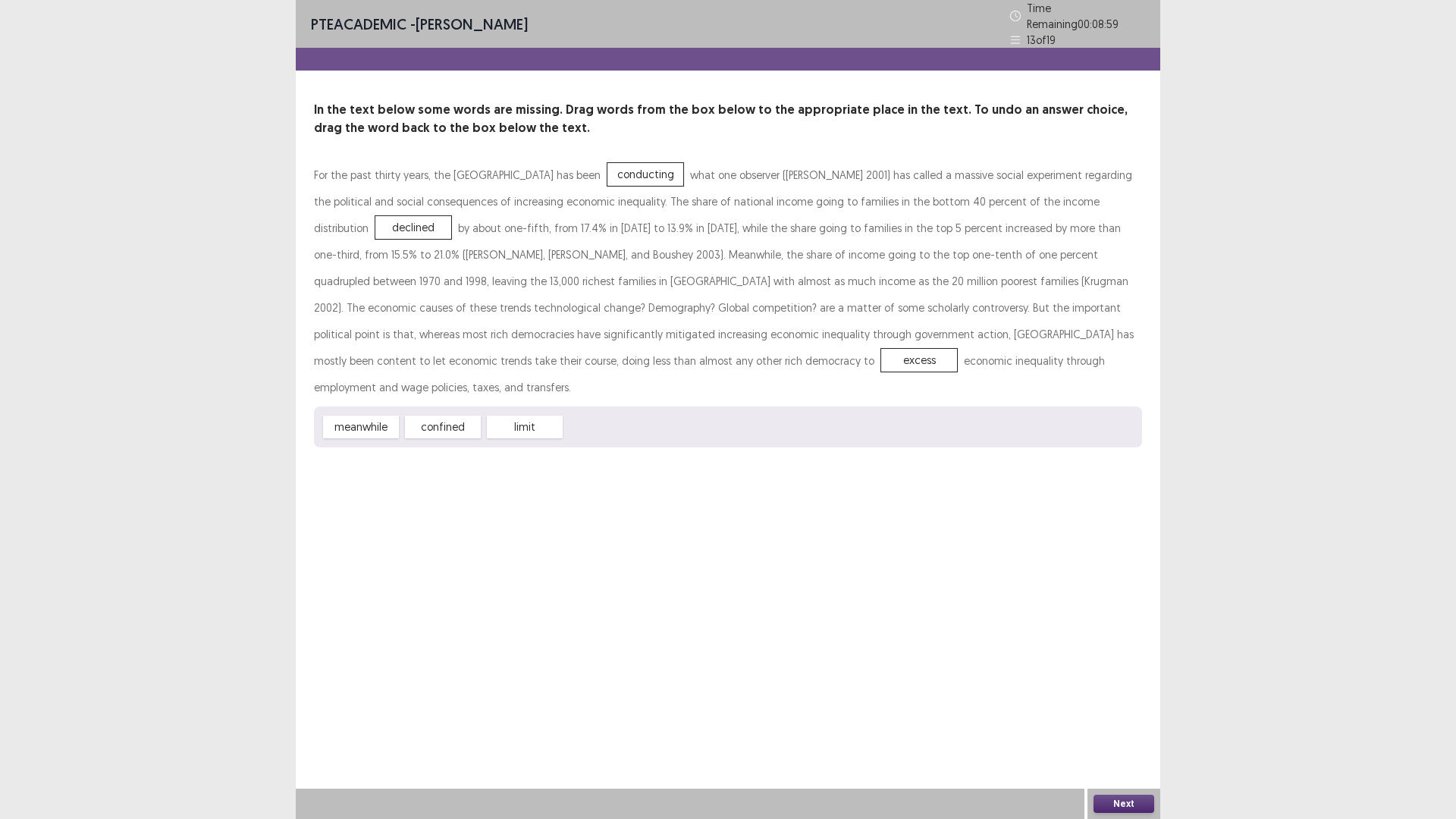
click at [1127, 806] on button "Next" at bounding box center [1124, 804] width 61 height 18
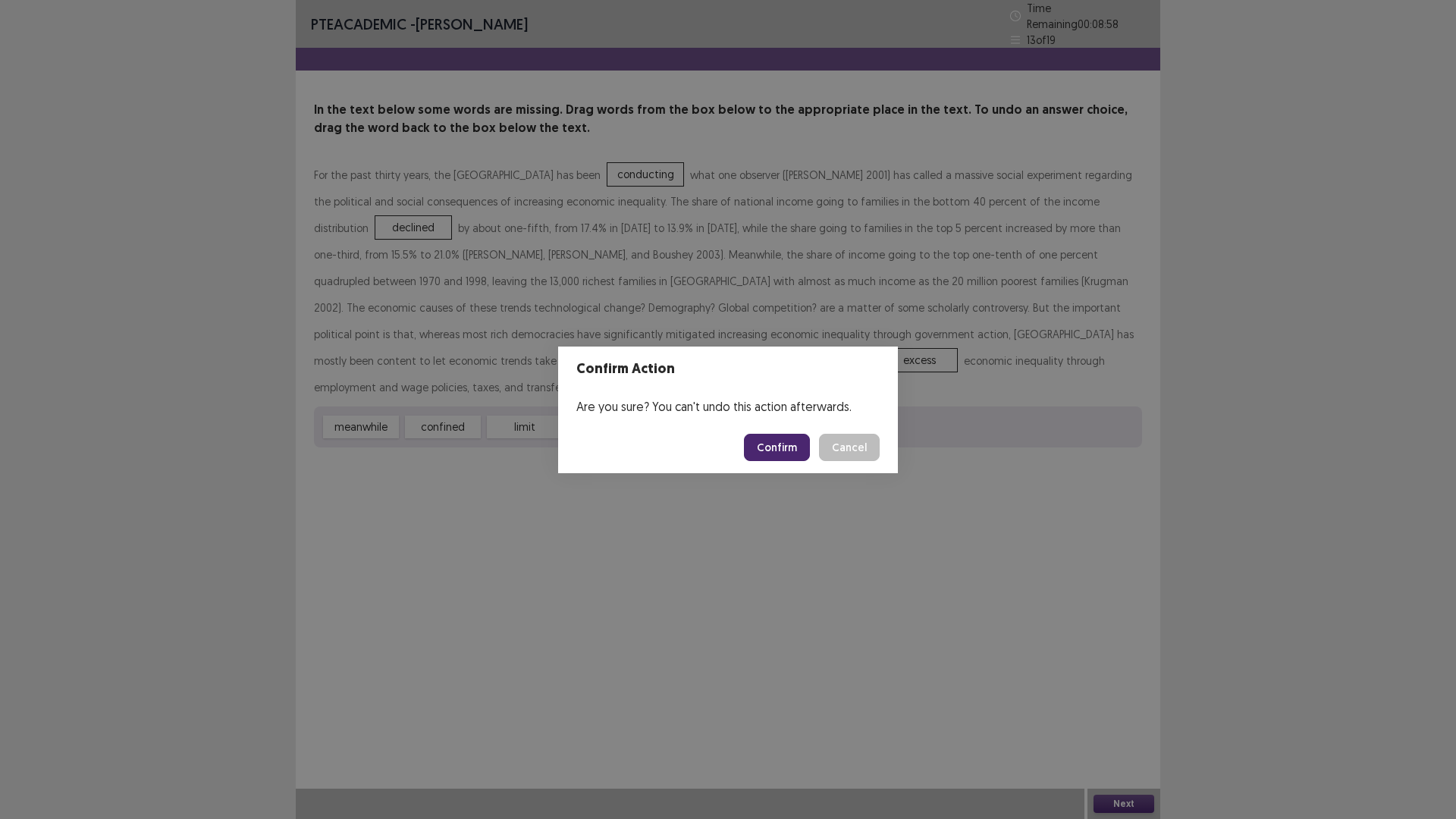
click at [788, 453] on button "Confirm" at bounding box center [776, 448] width 66 height 28
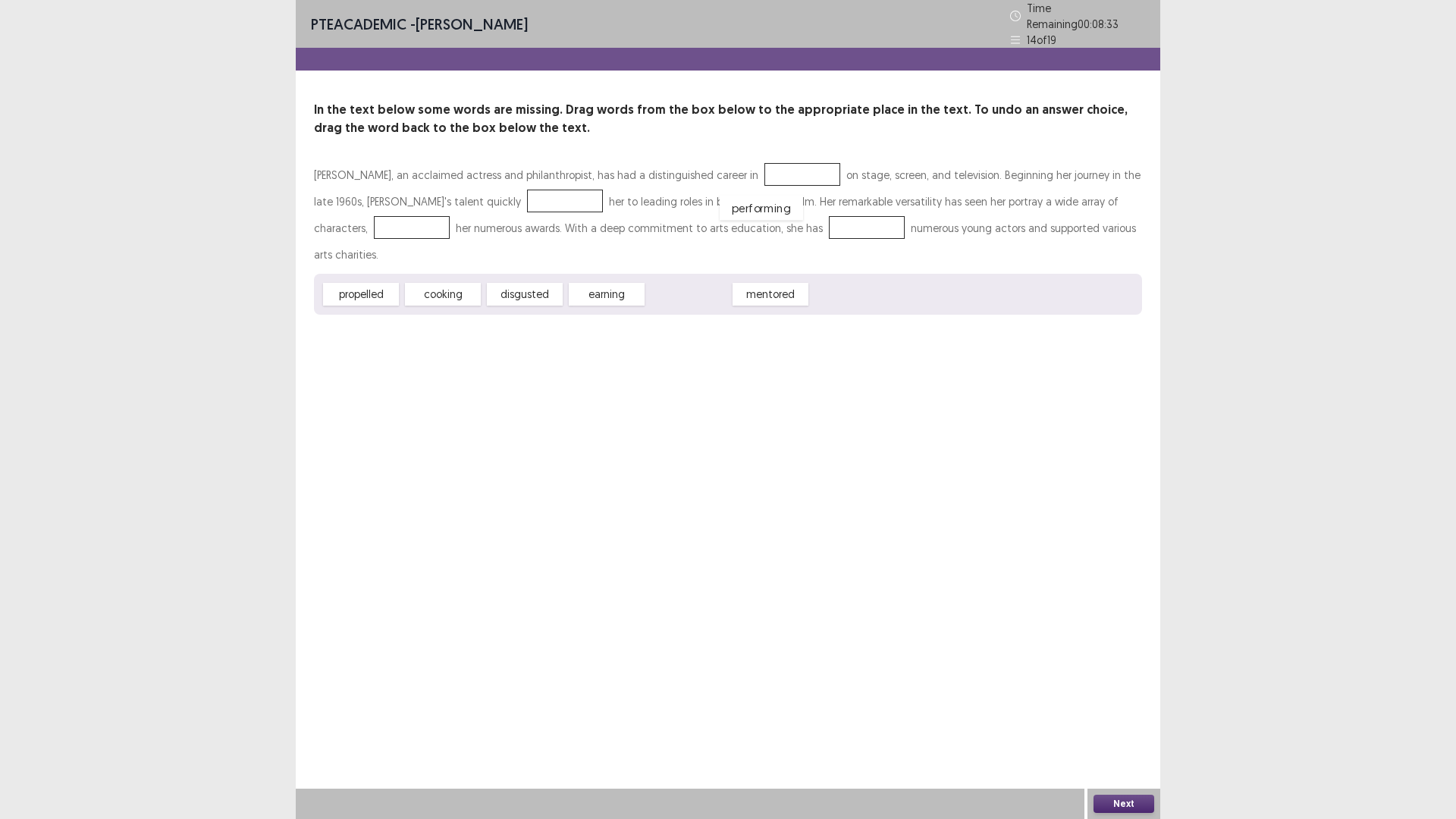
drag, startPoint x: 709, startPoint y: 262, endPoint x: 782, endPoint y: 175, distance: 113.6
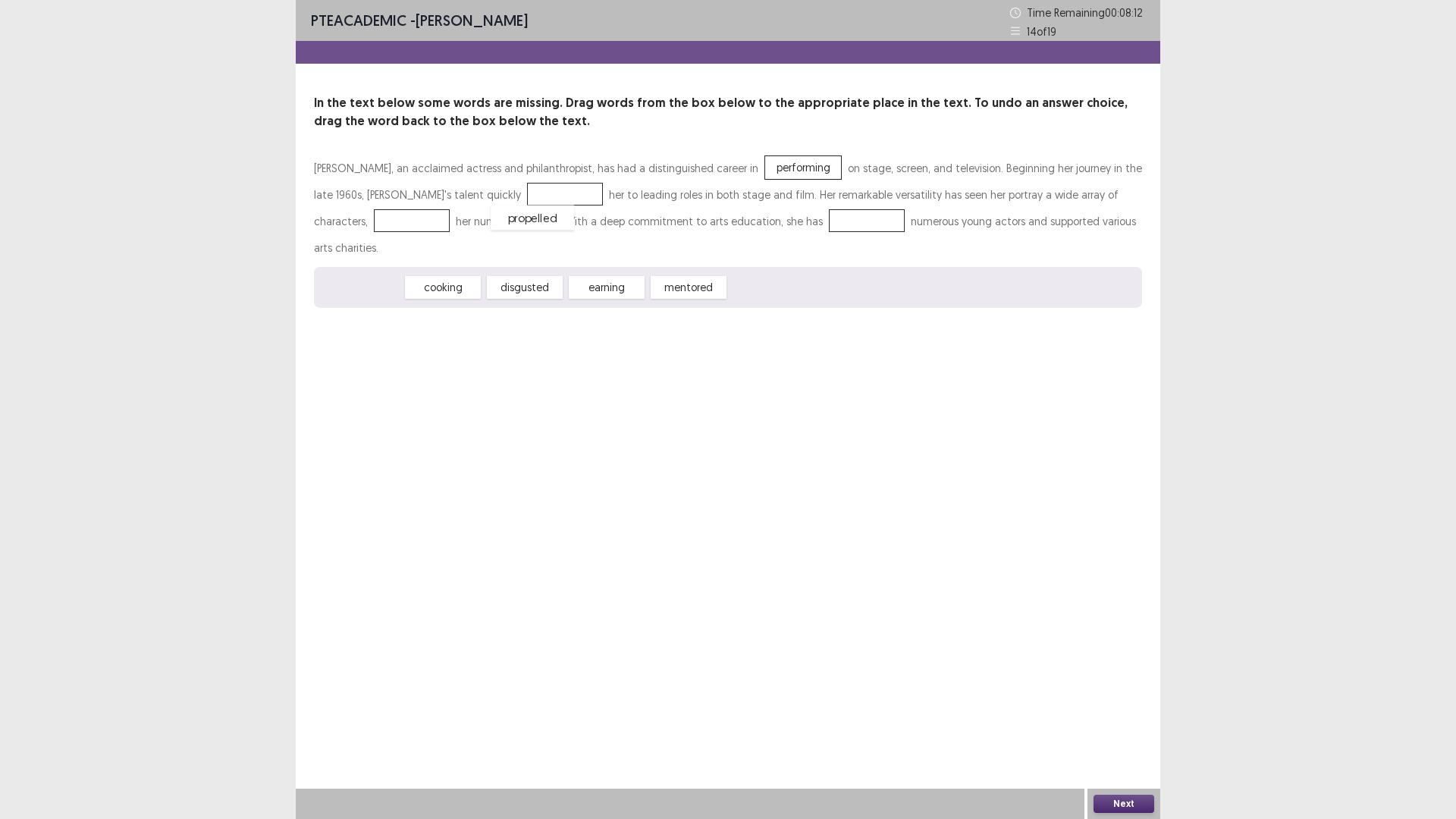
drag, startPoint x: 374, startPoint y: 263, endPoint x: 519, endPoint y: 200, distance: 158.1
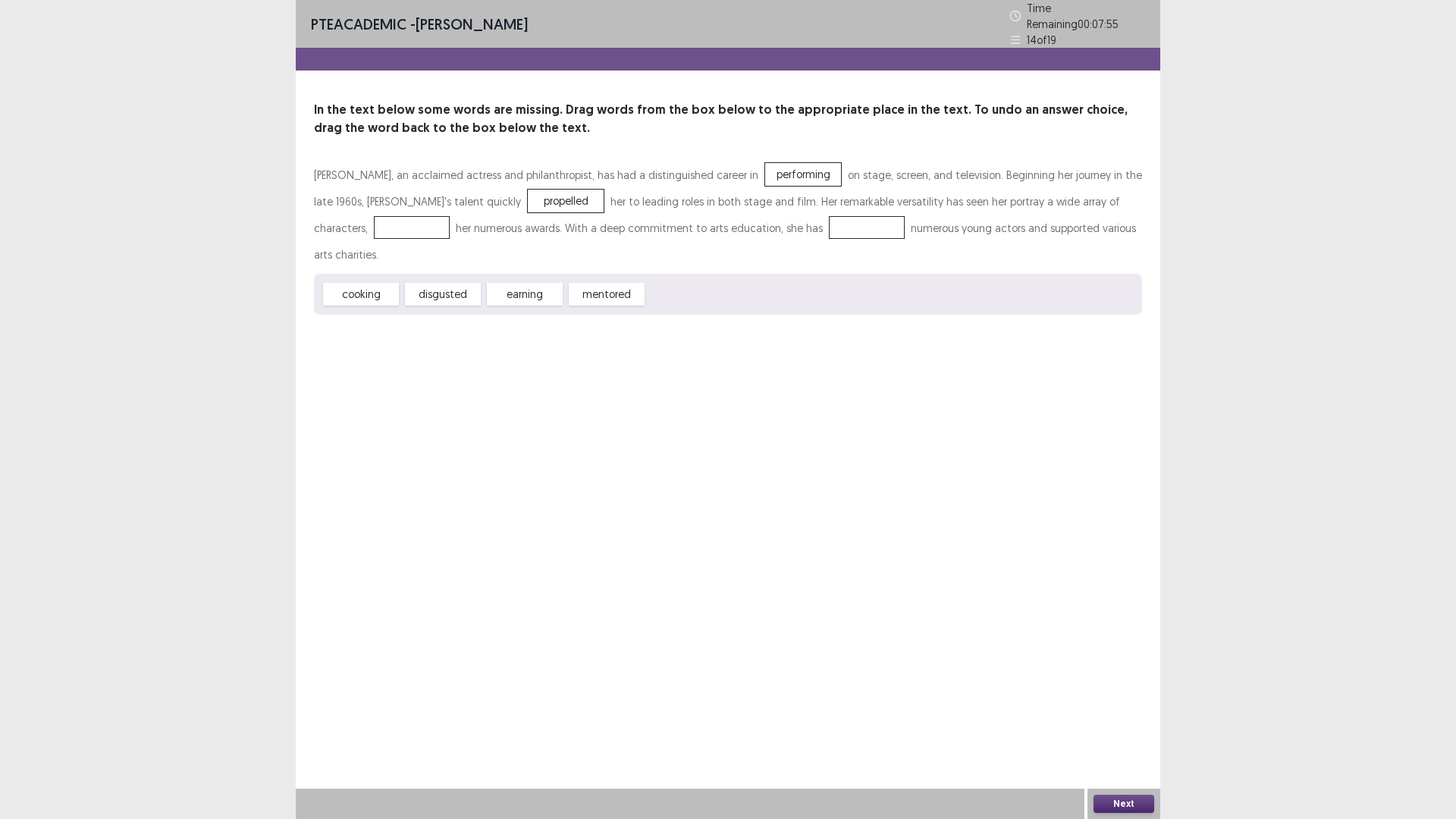
drag, startPoint x: 653, startPoint y: 265, endPoint x: 588, endPoint y: 262, distance: 65.1
click at [588, 273] on div "cooking disgusted earning mentored" at bounding box center [728, 293] width 828 height 41
drag, startPoint x: 622, startPoint y: 263, endPoint x: 570, endPoint y: 250, distance: 53.6
click at [463, 236] on div "[PERSON_NAME], an acclaimed actress and philanthropist, has had a distinguished…" at bounding box center [728, 238] width 828 height 153
drag, startPoint x: 596, startPoint y: 259, endPoint x: 489, endPoint y: 198, distance: 123.2
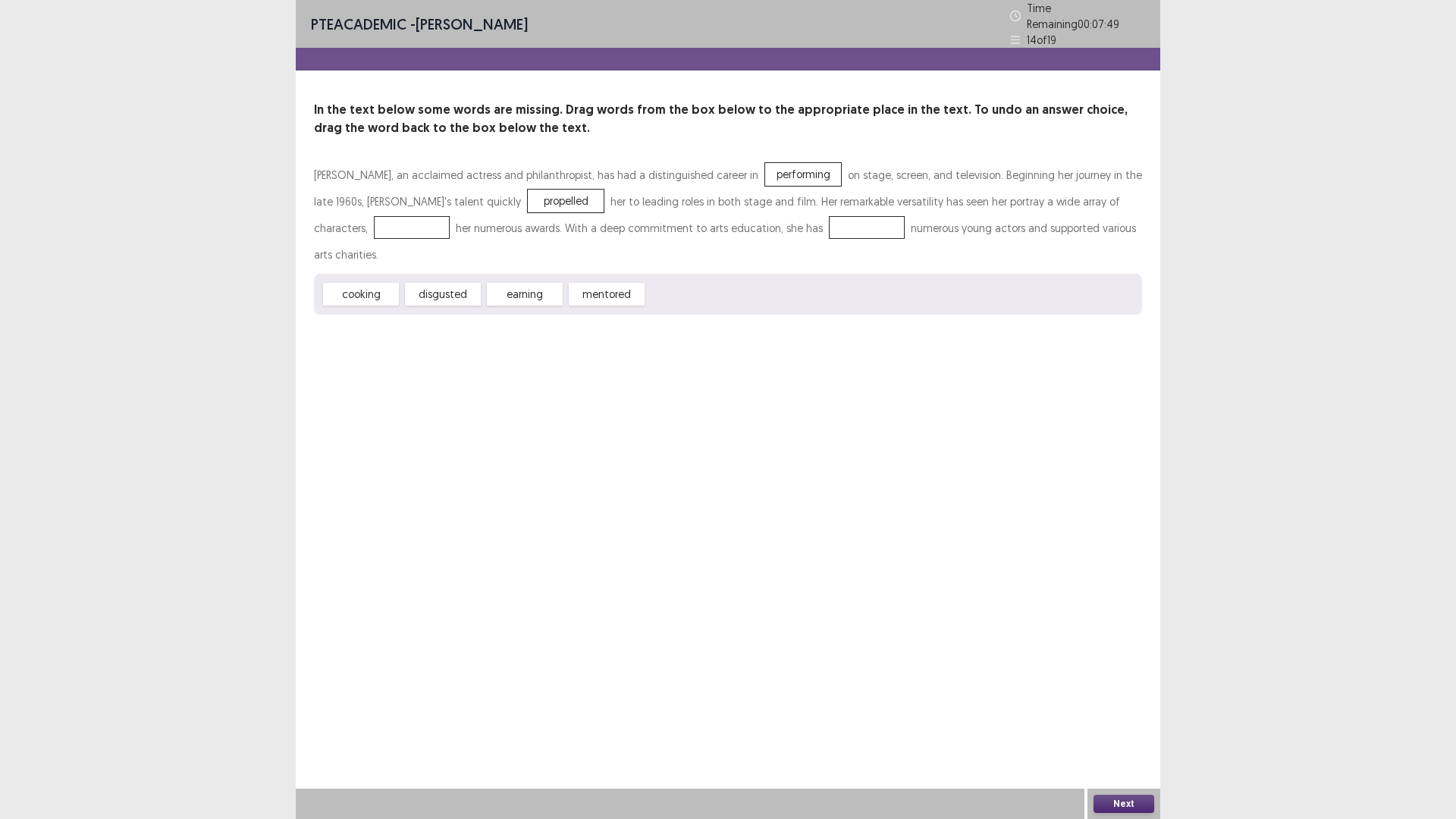
click at [489, 198] on div "[PERSON_NAME], an acclaimed actress and philanthropist, has had a distinguished…" at bounding box center [728, 238] width 828 height 153
drag, startPoint x: 621, startPoint y: 263, endPoint x: 538, endPoint y: 214, distance: 96.4
click at [538, 214] on div "[PERSON_NAME], an acclaimed actress and philanthropist, has had a distinguished…" at bounding box center [728, 238] width 828 height 153
drag, startPoint x: 614, startPoint y: 265, endPoint x: 561, endPoint y: 272, distance: 53.5
click at [561, 277] on div "cooking disgusted earning mentored" at bounding box center [728, 293] width 828 height 41
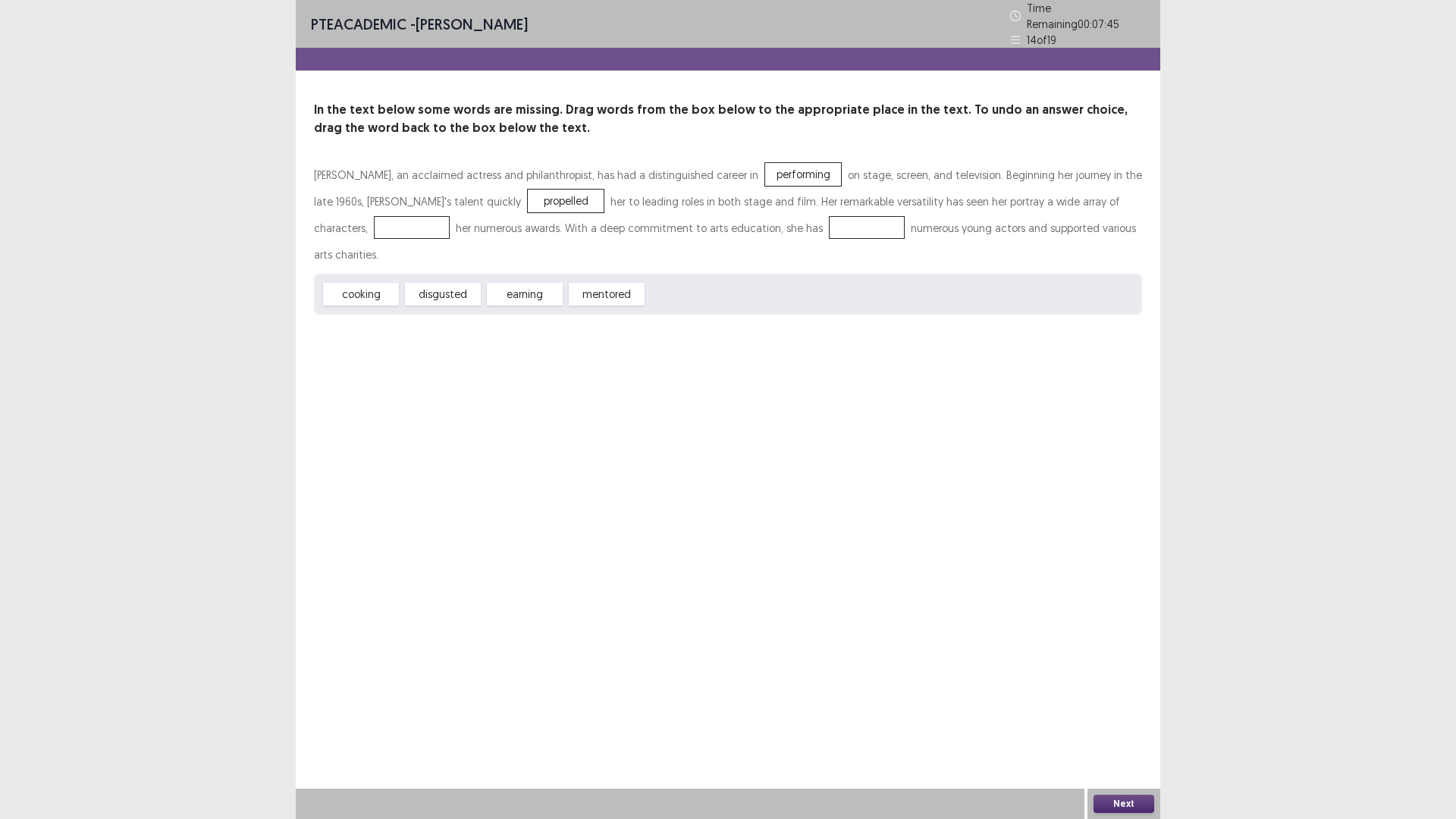
drag, startPoint x: 601, startPoint y: 258, endPoint x: 529, endPoint y: 199, distance: 93.1
click at [529, 199] on div "[PERSON_NAME], an acclaimed actress and philanthropist, has had a distinguished…" at bounding box center [728, 238] width 828 height 153
drag, startPoint x: 530, startPoint y: 267, endPoint x: 381, endPoint y: 214, distance: 158.1
click at [381, 214] on div "[PERSON_NAME], an acclaimed actress and philanthropist, has had a distinguished…" at bounding box center [728, 238] width 828 height 153
click at [386, 225] on div at bounding box center [412, 228] width 76 height 23
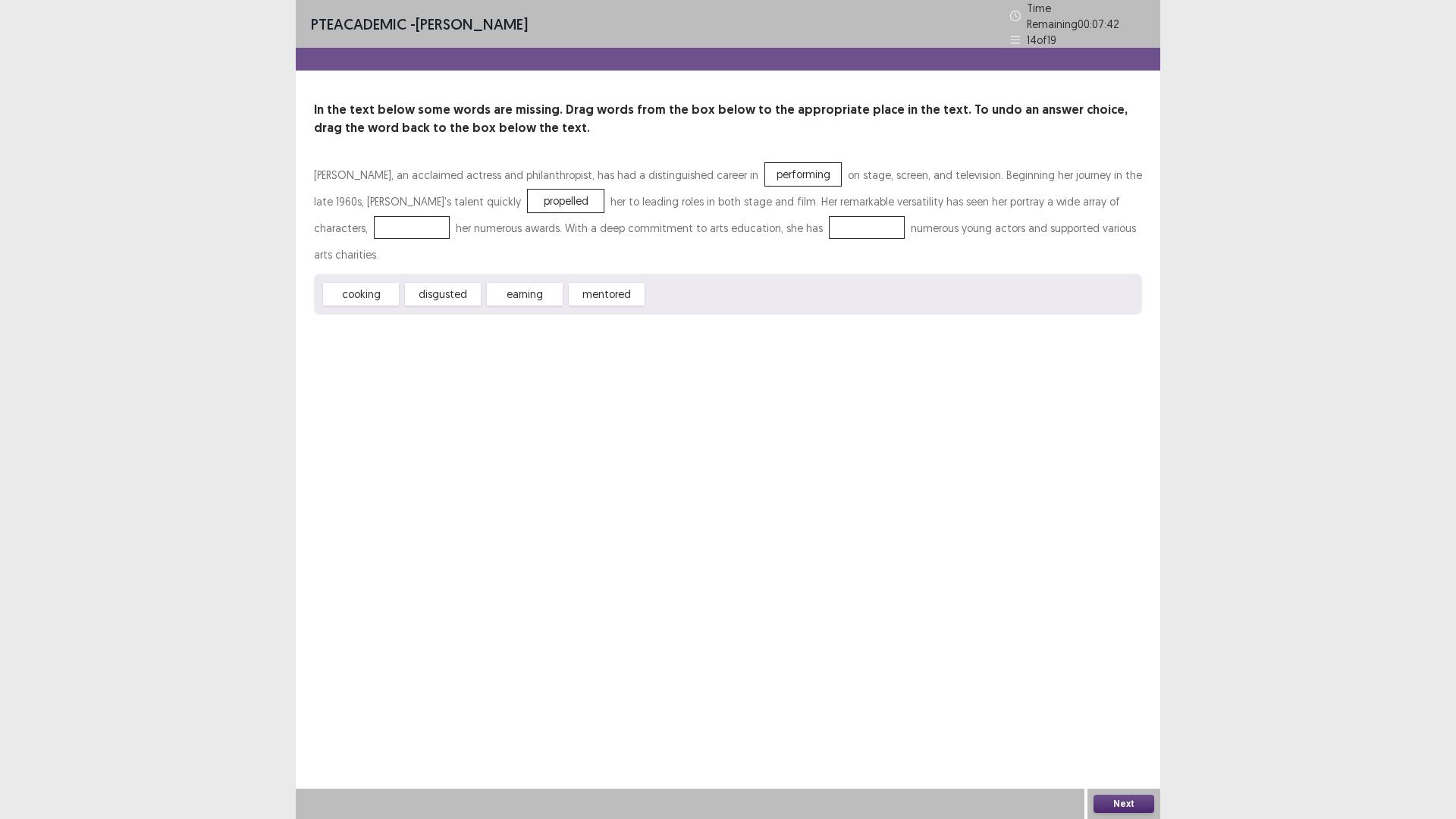
drag, startPoint x: 529, startPoint y: 259, endPoint x: 370, endPoint y: 213, distance: 165.5
click at [370, 213] on div "[PERSON_NAME], an acclaimed actress and philanthropist, has had a distinguished…" at bounding box center [728, 238] width 828 height 153
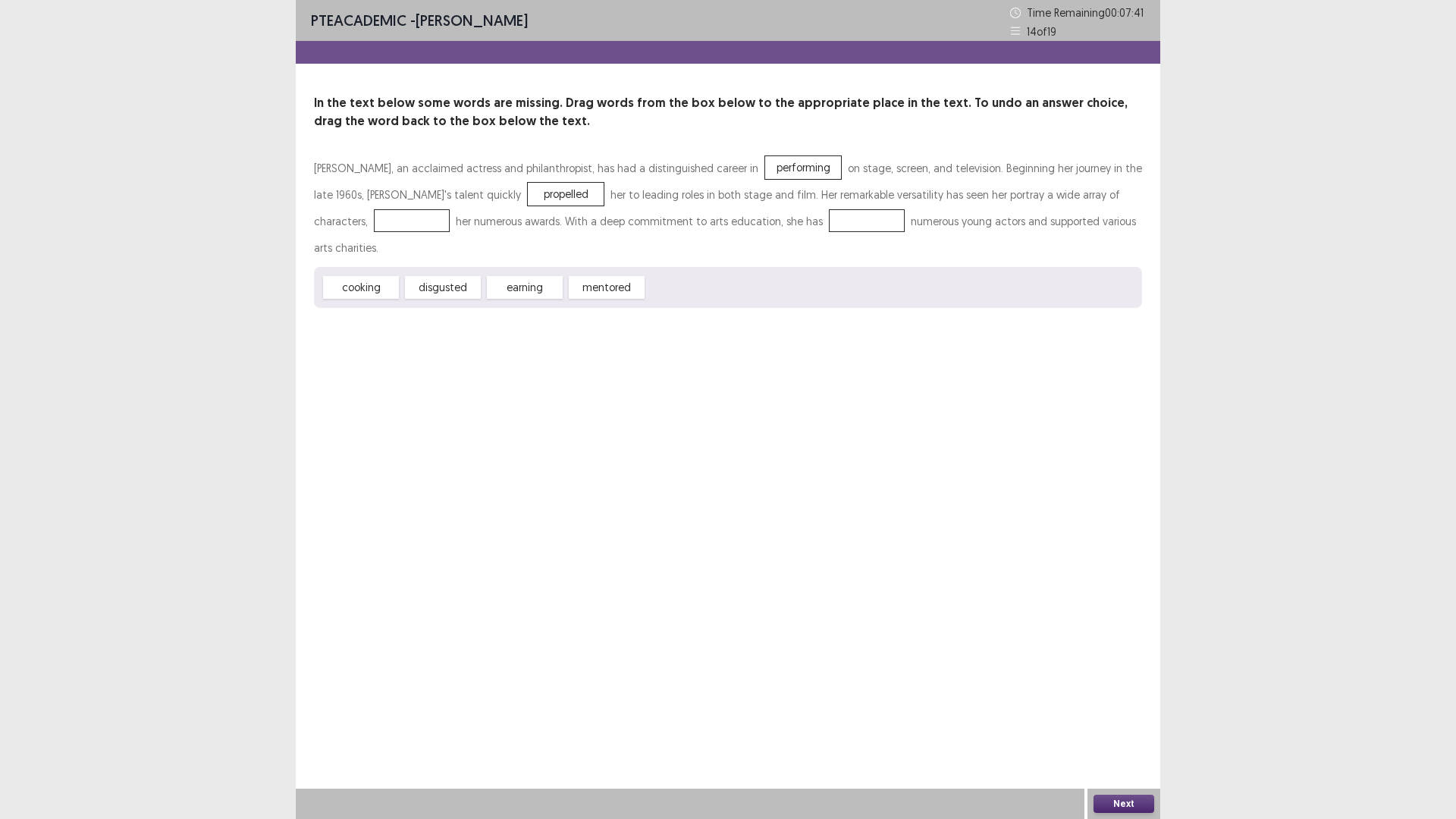
click at [375, 217] on div at bounding box center [412, 221] width 76 height 23
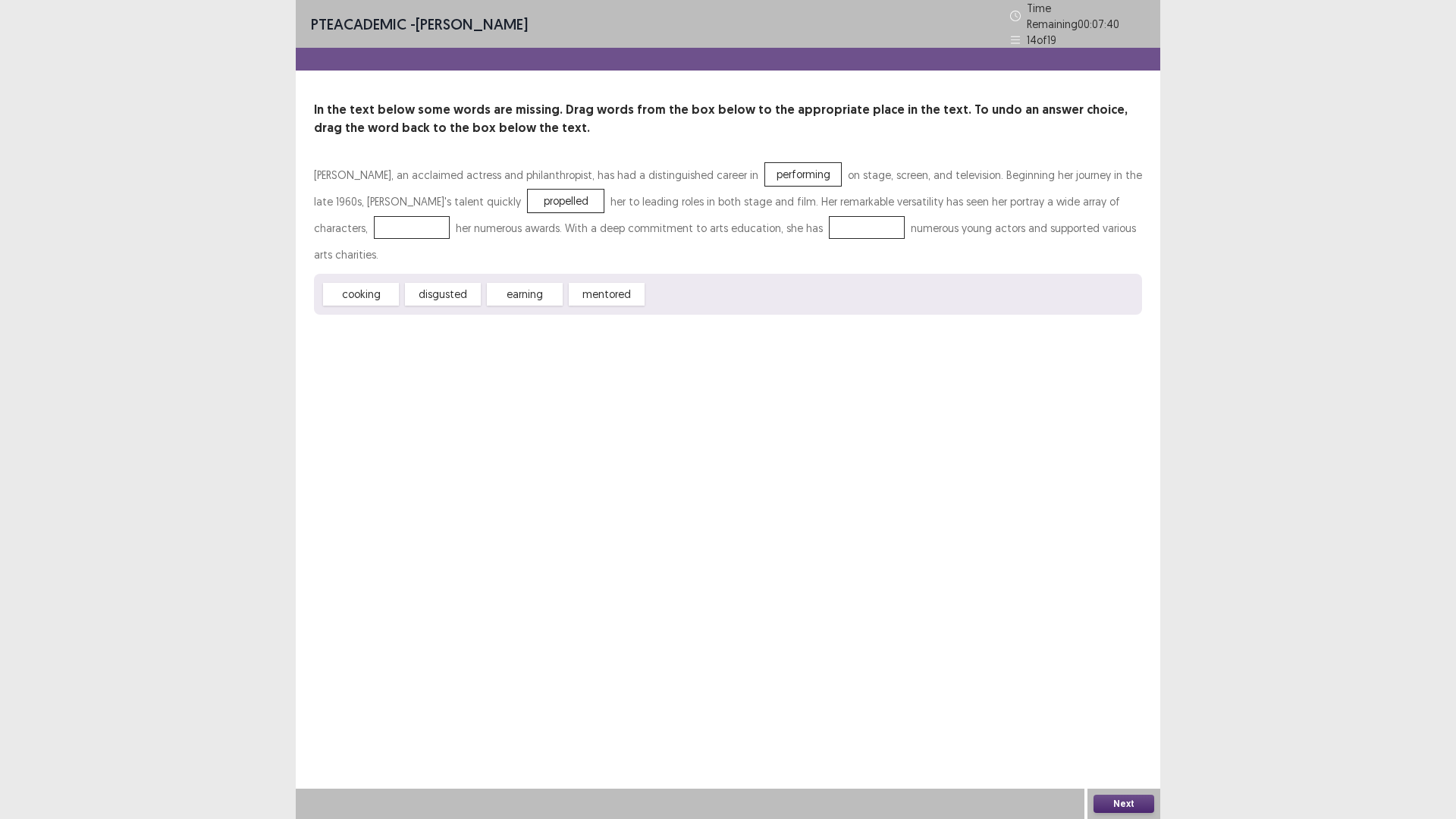
drag, startPoint x: 372, startPoint y: 264, endPoint x: 375, endPoint y: 277, distance: 13.3
click at [370, 283] on div "cooking" at bounding box center [361, 294] width 76 height 23
drag, startPoint x: 400, startPoint y: 366, endPoint x: 478, endPoint y: 281, distance: 115.4
click at [397, 365] on div "PTE academic - [PERSON_NAME] Time Remaining 00 : 07 : 40 14 of 19 In the text b…" at bounding box center [728, 410] width 865 height 819
drag, startPoint x: 304, startPoint y: 203, endPoint x: 349, endPoint y: 226, distance: 50.5
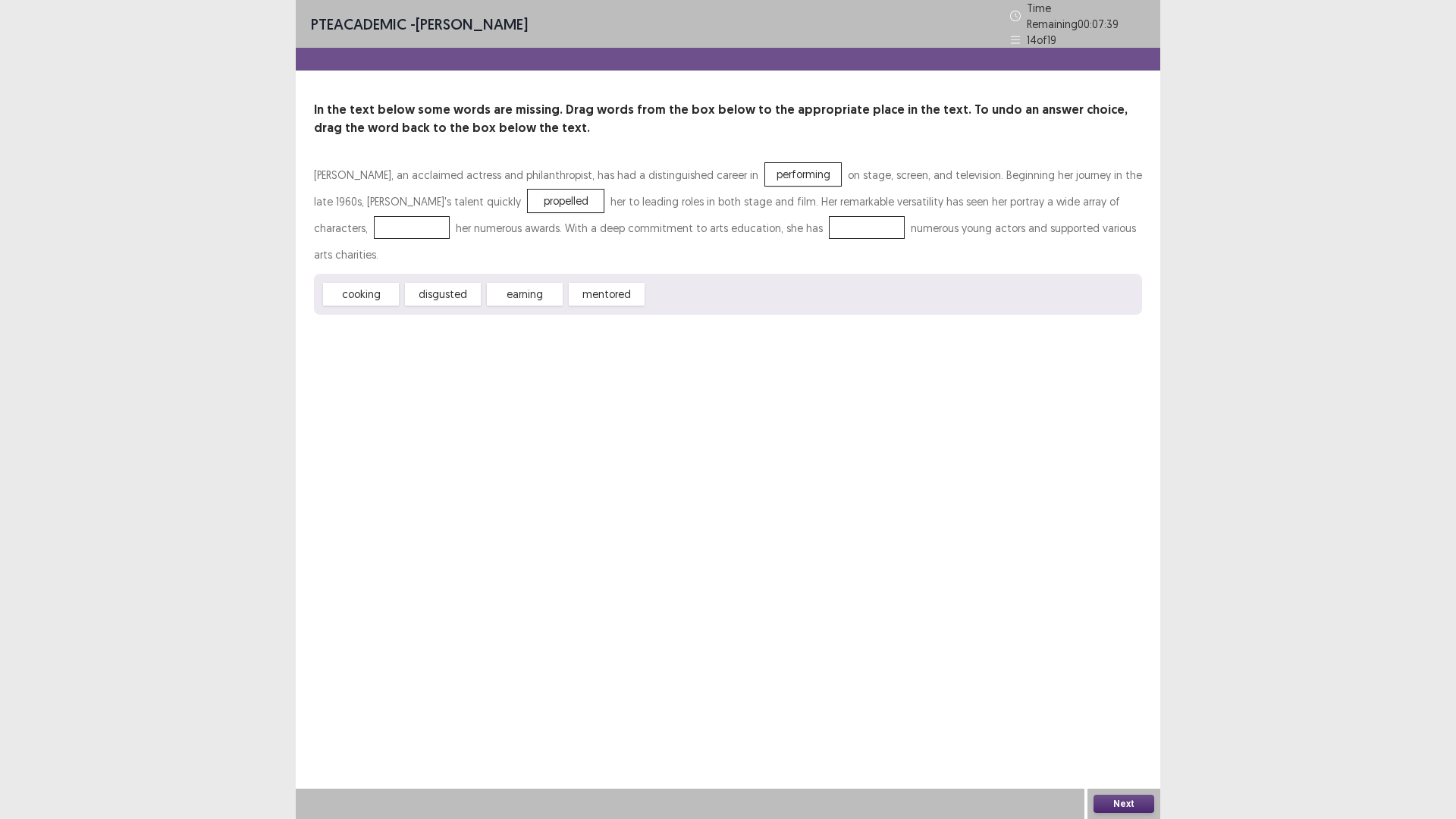
click at [349, 226] on div "[PERSON_NAME], an acclaimed actress and philanthropist, has had a distinguished…" at bounding box center [728, 238] width 828 height 153
click at [780, 24] on div "PTE academic - [PERSON_NAME] Time Remaining 00 : 07 : 36 14 of 19" at bounding box center [728, 24] width 865 height 48
drag, startPoint x: 481, startPoint y: 235, endPoint x: 368, endPoint y: 221, distance: 113.9
click at [368, 221] on div "[PERSON_NAME], an acclaimed actress and philanthropist, has had a distinguished…" at bounding box center [728, 238] width 828 height 153
click at [374, 221] on div at bounding box center [412, 228] width 76 height 23
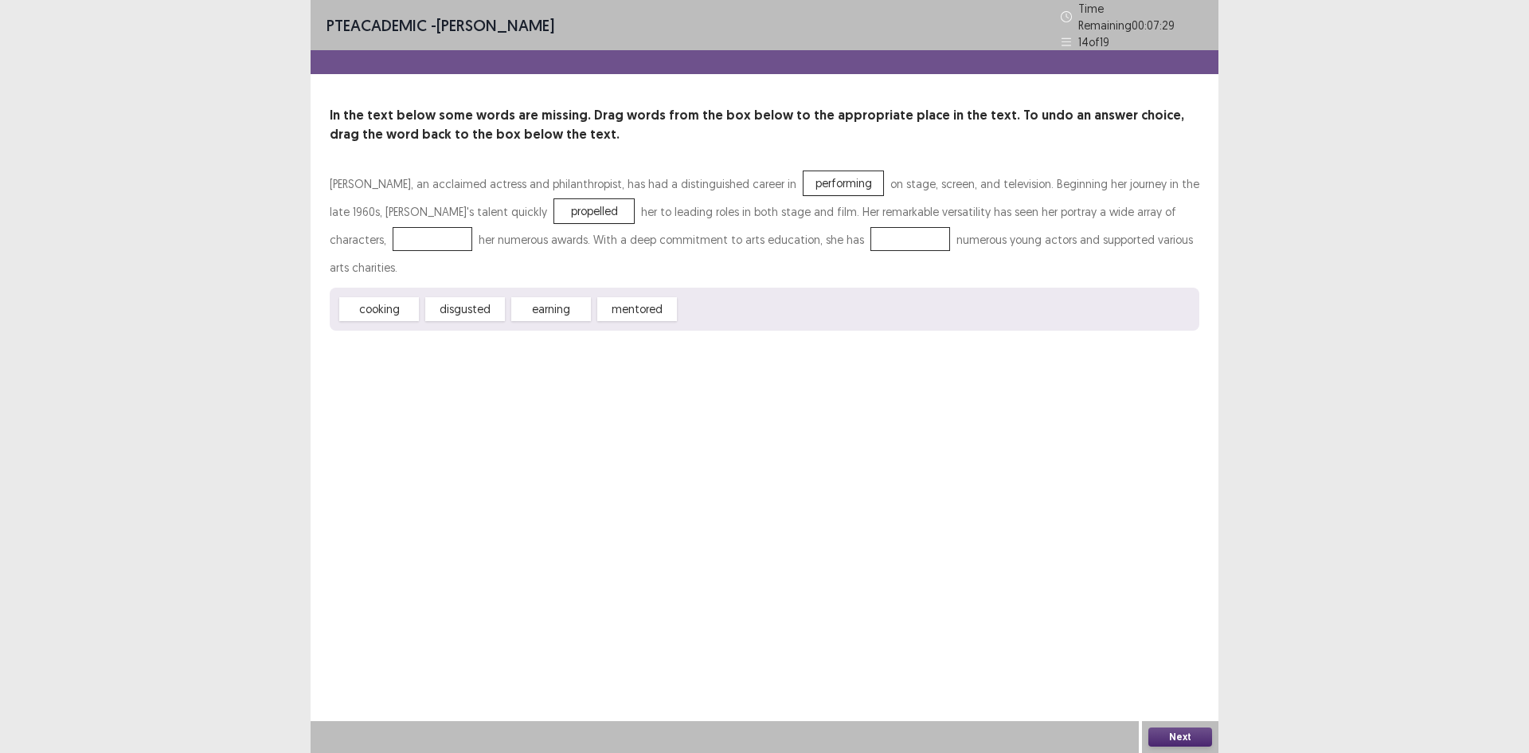
drag, startPoint x: 433, startPoint y: 233, endPoint x: 389, endPoint y: 230, distance: 43.9
click at [389, 224] on div "[PERSON_NAME], an acclaimed actress and philanthropist, has had a distinguished…" at bounding box center [765, 250] width 870 height 161
click at [393, 230] on div at bounding box center [433, 239] width 80 height 24
click at [604, 417] on div "PTE academic - [PERSON_NAME] Time Remaining 00 : 07 : 27 14 of 19 In the text b…" at bounding box center [765, 376] width 908 height 753
drag, startPoint x: 549, startPoint y: 273, endPoint x: 736, endPoint y: 371, distance: 210.5
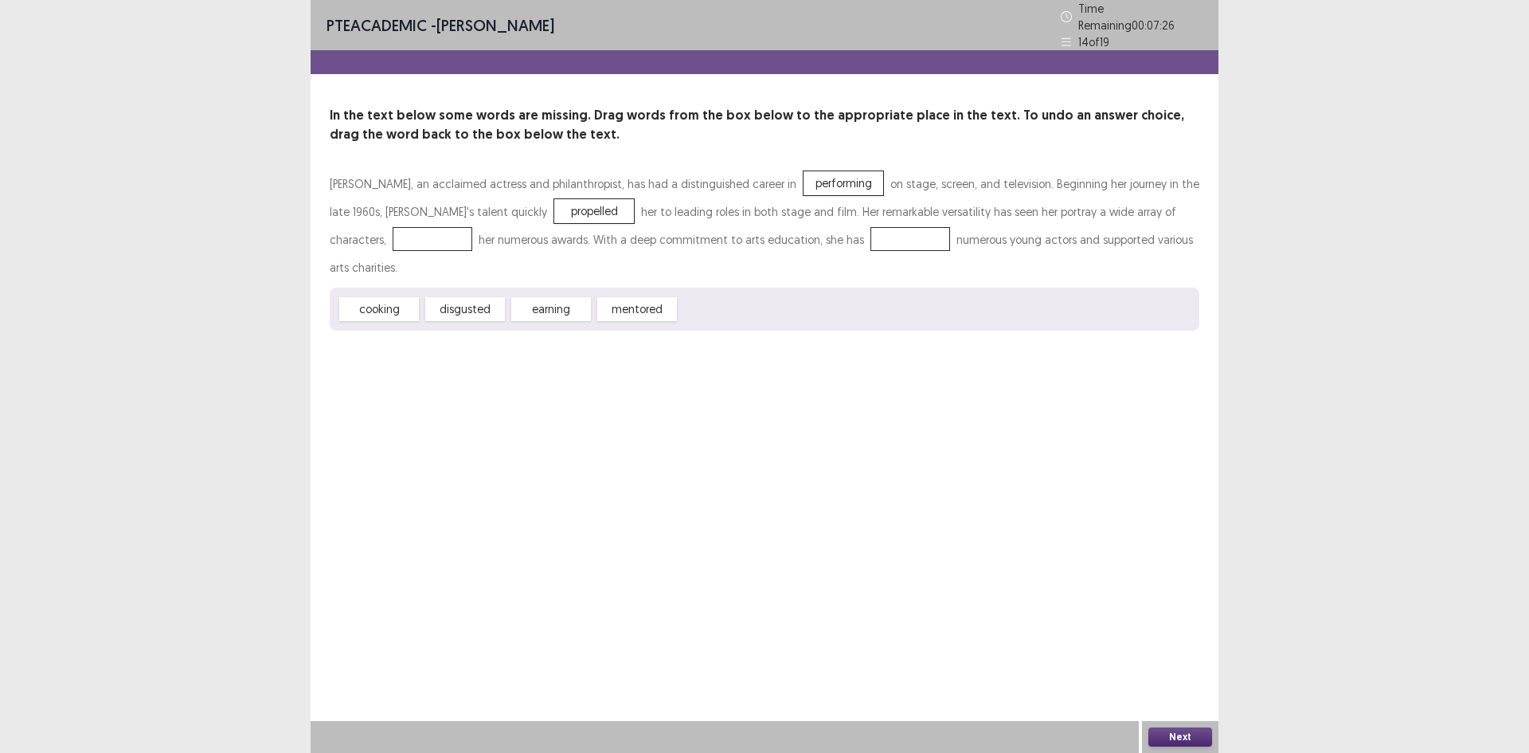
click at [736, 371] on div "PTE academic - [PERSON_NAME] Time Remaining 00 : 07 : 26 14 of 19 In the text b…" at bounding box center [765, 376] width 908 height 753
click at [1174, 735] on button "Next" at bounding box center [1180, 736] width 64 height 19
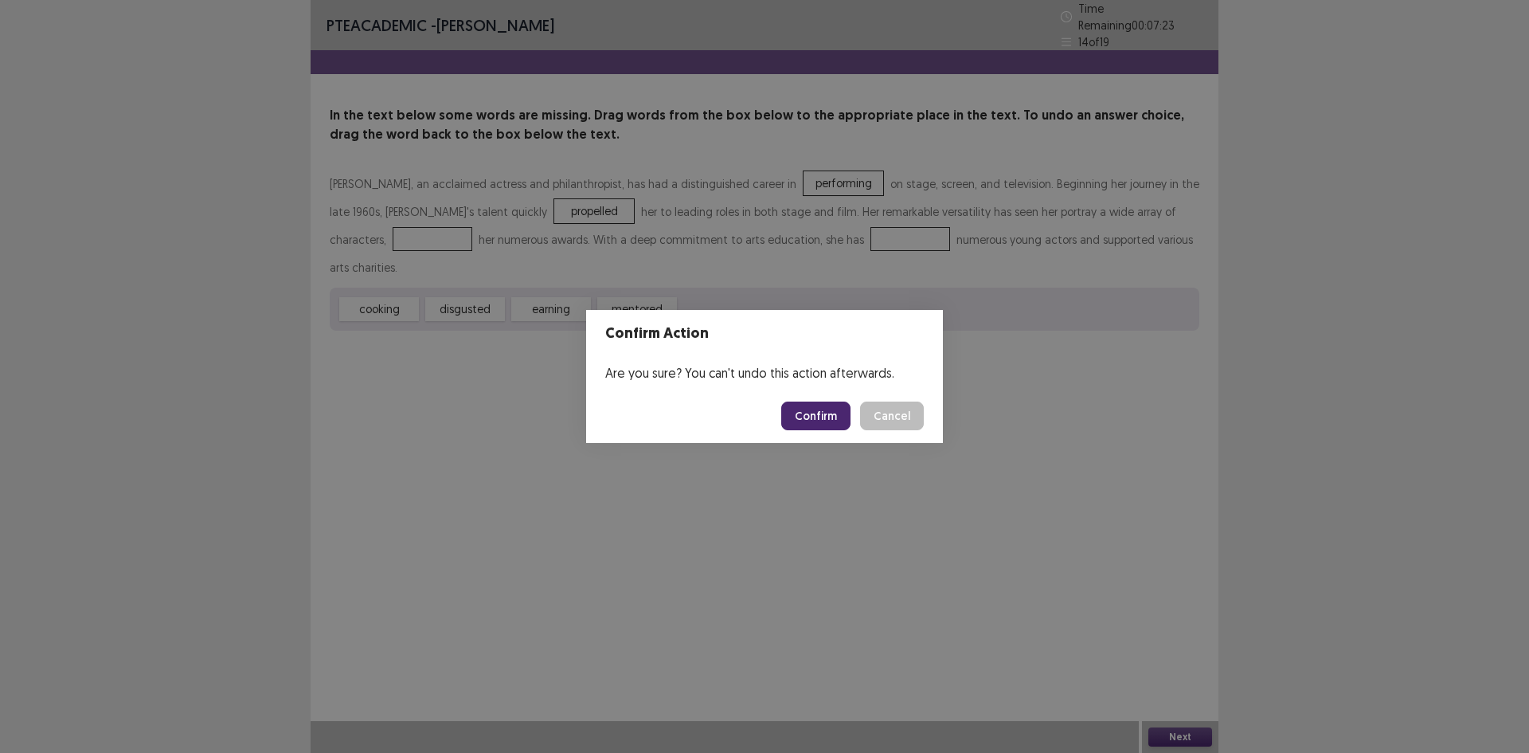
click at [867, 412] on button "Cancel" at bounding box center [892, 415] width 64 height 29
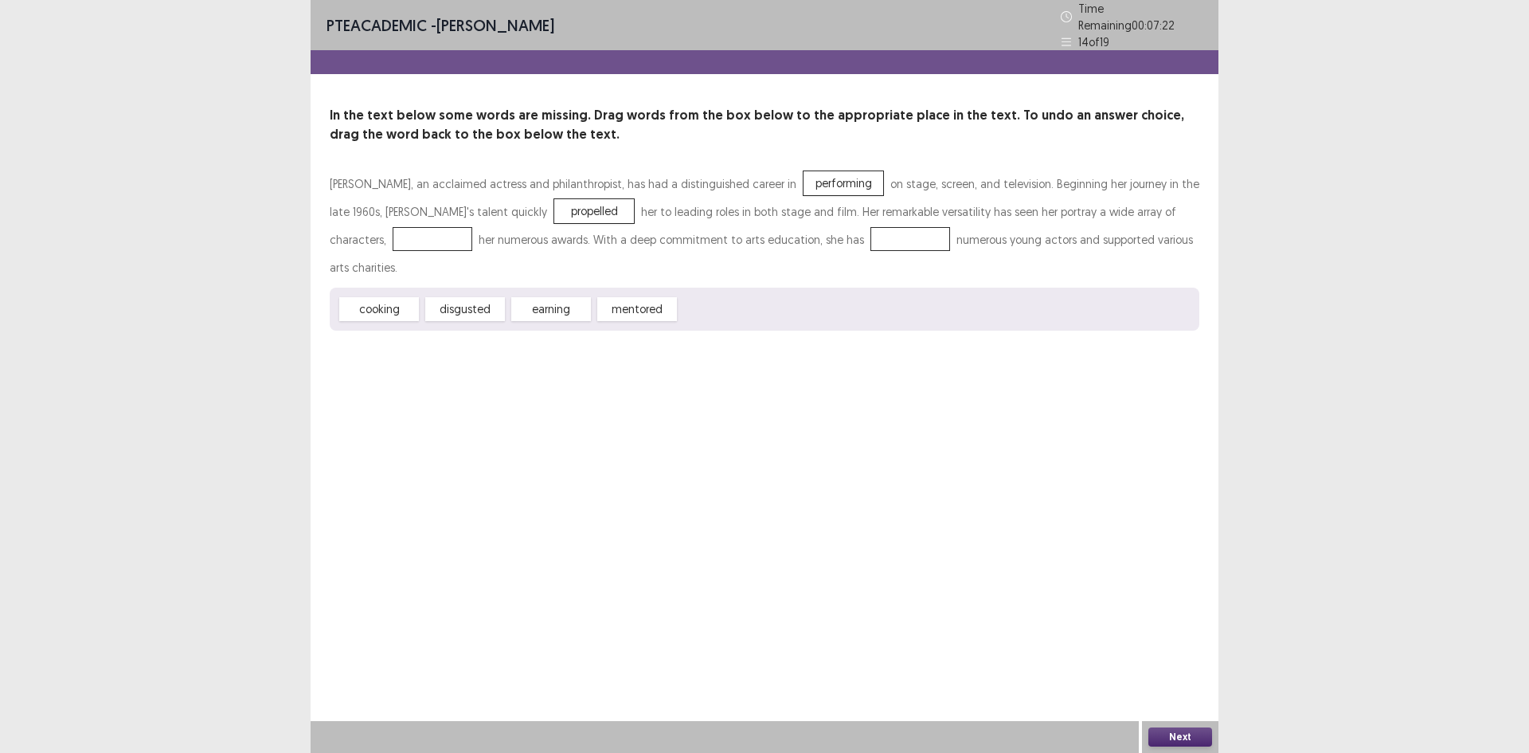
drag, startPoint x: 528, startPoint y: 270, endPoint x: 352, endPoint y: 233, distance: 179.8
click at [352, 233] on div "[PERSON_NAME], an acclaimed actress and philanthropist, has had a distinguished…" at bounding box center [765, 250] width 870 height 161
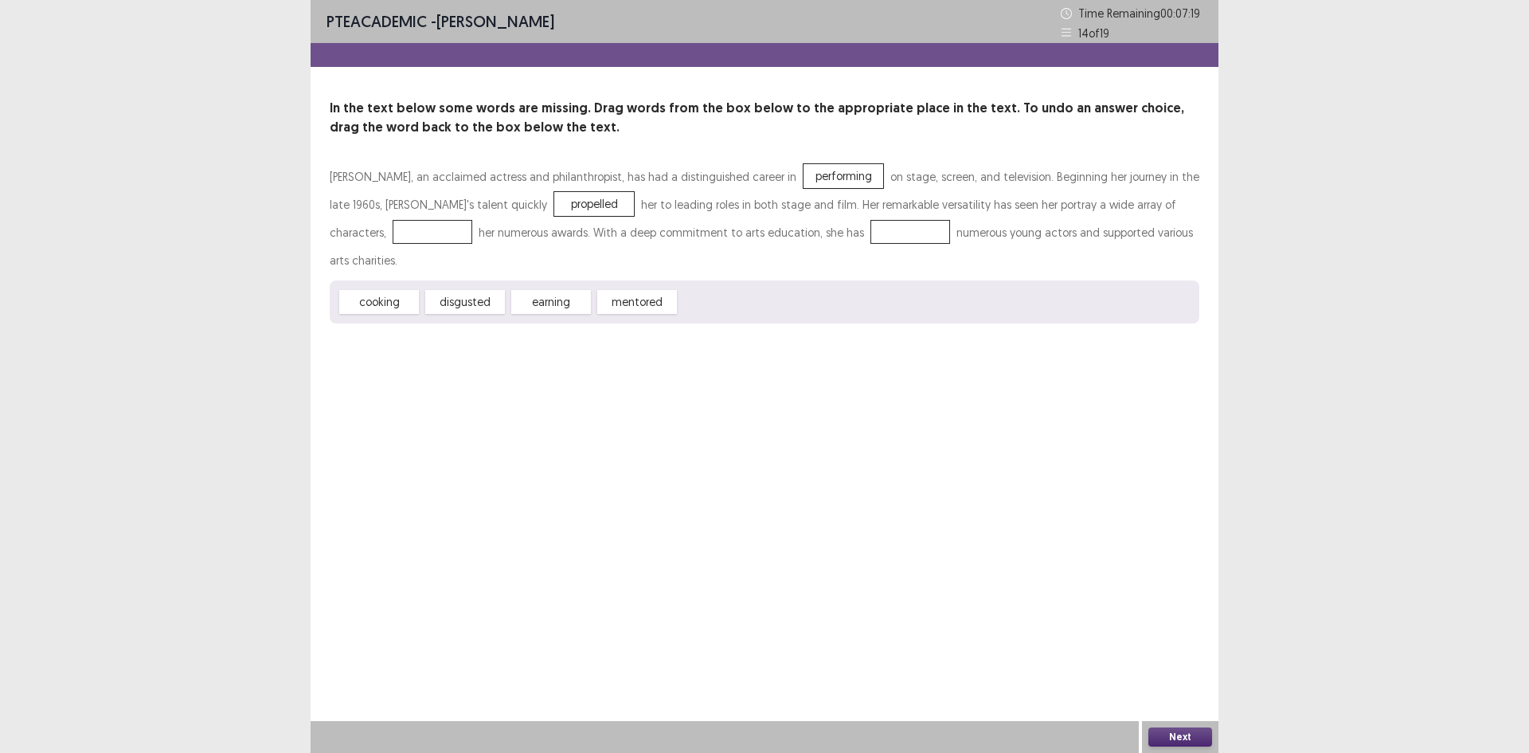
drag, startPoint x: 269, startPoint y: 209, endPoint x: 359, endPoint y: 233, distance: 93.3
click at [359, 233] on div "[PERSON_NAME], an acclaimed actress and philanthropist, has had a distinguished…" at bounding box center [765, 242] width 870 height 161
click at [393, 233] on div at bounding box center [433, 232] width 80 height 24
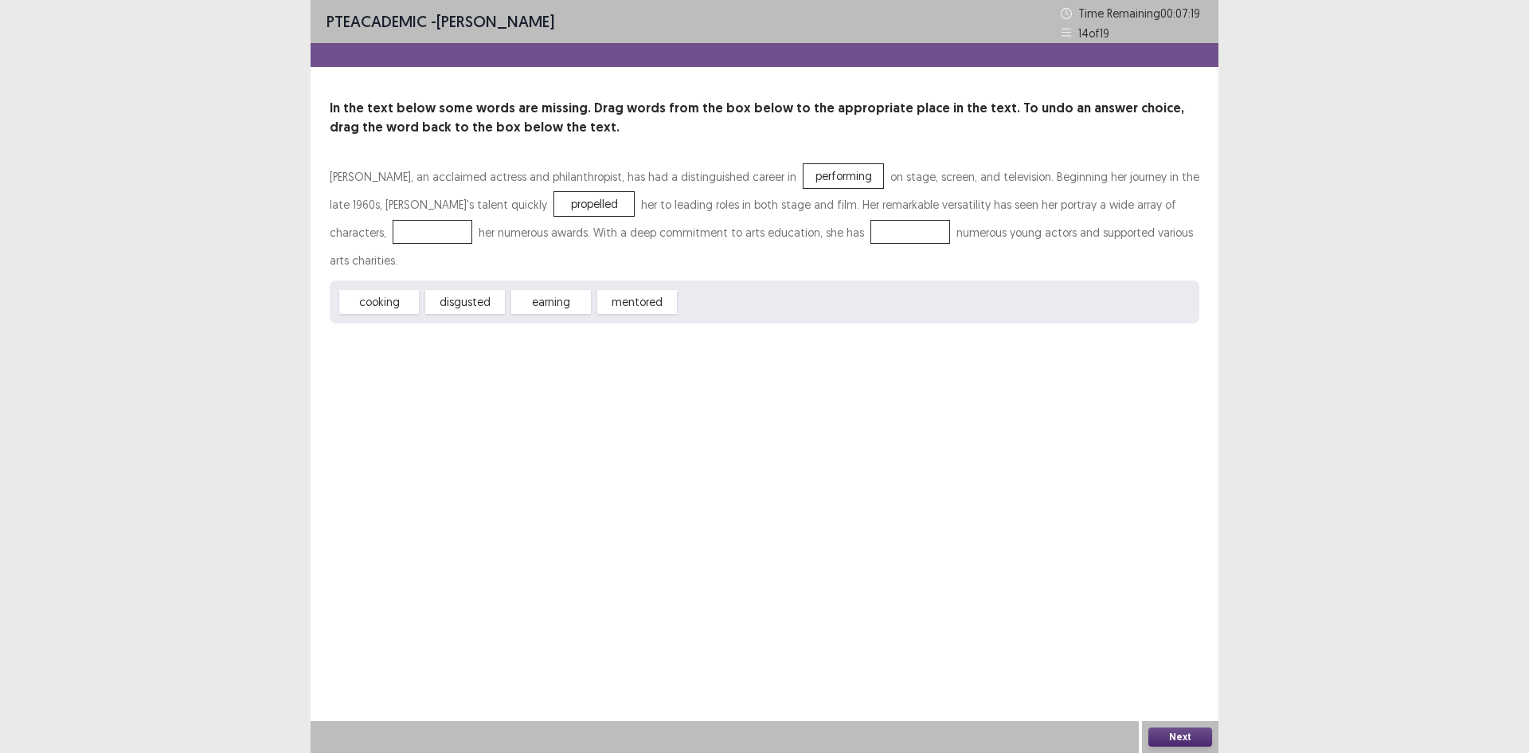
click at [393, 233] on div at bounding box center [433, 232] width 80 height 24
click at [549, 290] on div "earning" at bounding box center [551, 302] width 80 height 24
drag, startPoint x: 549, startPoint y: 269, endPoint x: 405, endPoint y: 225, distance: 150.9
click at [405, 225] on div "[PERSON_NAME], an acclaimed actress and philanthropist, has had a distinguished…" at bounding box center [765, 242] width 870 height 161
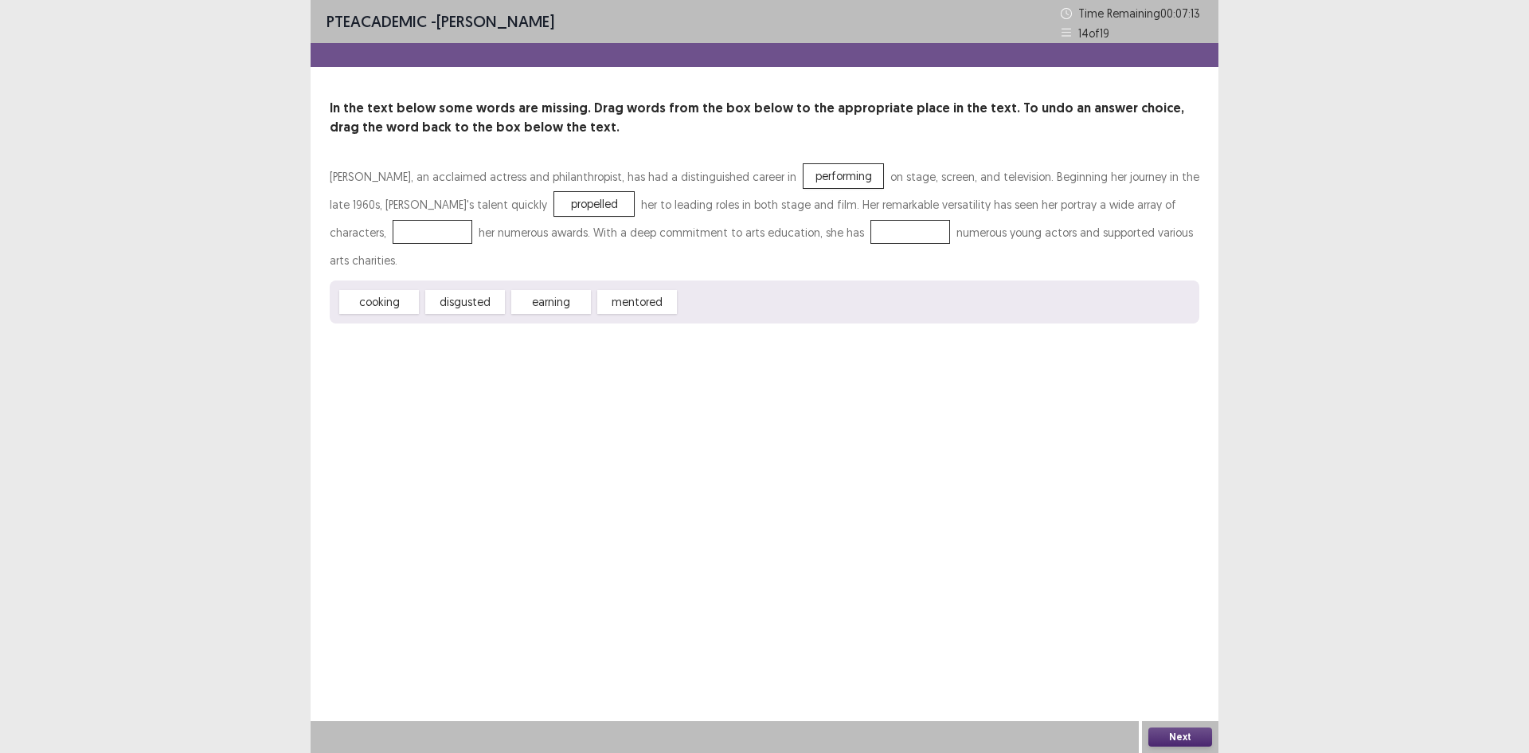
drag, startPoint x: 405, startPoint y: 225, endPoint x: 616, endPoint y: 303, distance: 224.3
click at [874, 389] on div "PTE academic - [PERSON_NAME] Time Remaining 00 : 07 : 13 14 of 19 In the text b…" at bounding box center [765, 376] width 908 height 753
drag, startPoint x: 552, startPoint y: 272, endPoint x: 386, endPoint y: 221, distance: 173.3
click at [386, 221] on div "[PERSON_NAME], an acclaimed actress and philanthropist, has had a distinguished…" at bounding box center [765, 242] width 870 height 161
drag, startPoint x: 384, startPoint y: 222, endPoint x: 398, endPoint y: 244, distance: 25.8
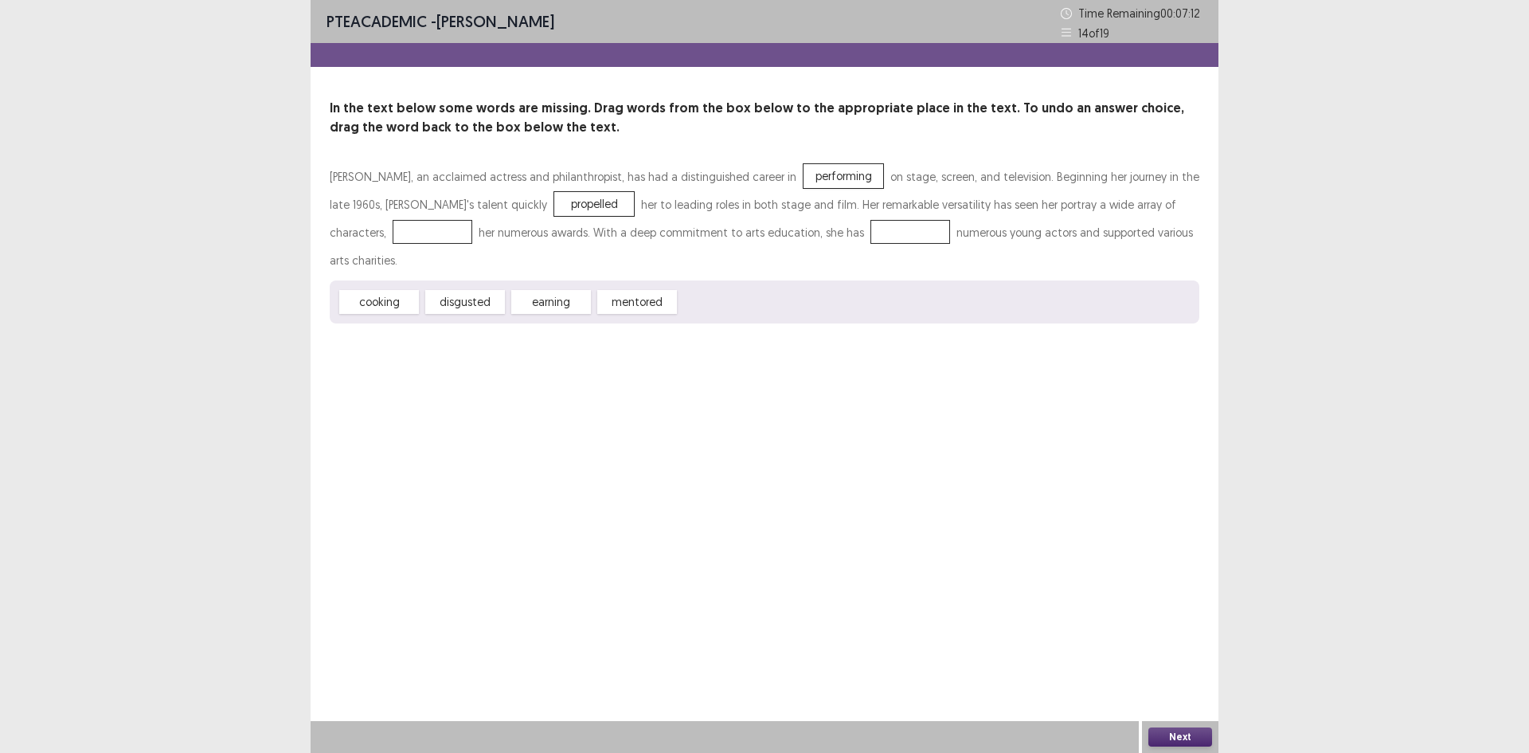
click at [393, 229] on div at bounding box center [433, 232] width 80 height 24
click at [400, 244] on div at bounding box center [433, 232] width 80 height 24
click at [401, 244] on div at bounding box center [433, 232] width 80 height 24
drag, startPoint x: 401, startPoint y: 244, endPoint x: 814, endPoint y: 292, distance: 416.1
click at [401, 244] on div at bounding box center [433, 232] width 80 height 24
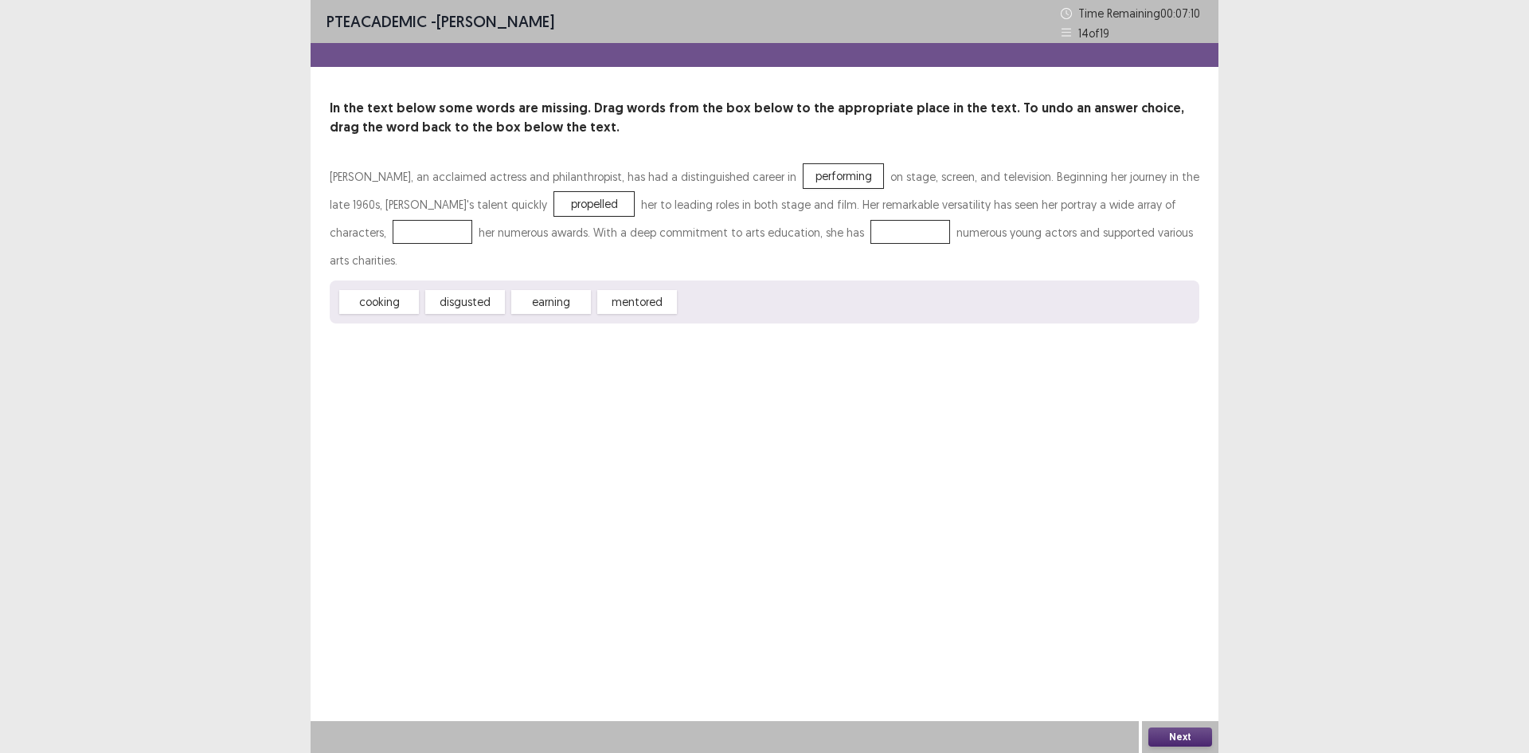
click at [870, 225] on div at bounding box center [910, 232] width 80 height 24
click at [870, 226] on div at bounding box center [910, 232] width 80 height 24
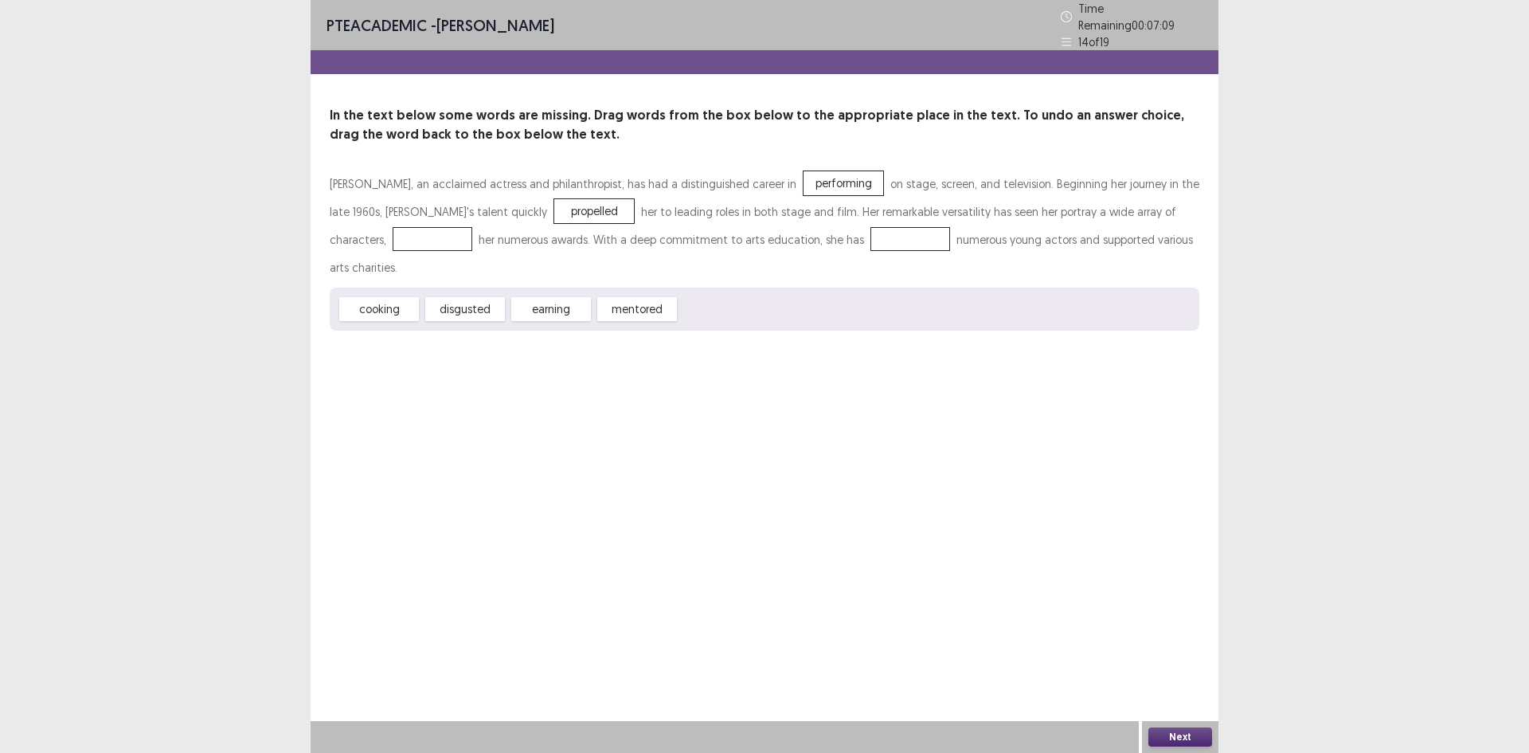
click at [554, 199] on div "propelled" at bounding box center [594, 211] width 80 height 24
drag, startPoint x: 525, startPoint y: 198, endPoint x: 529, endPoint y: 276, distance: 77.3
click at [529, 276] on div "[PERSON_NAME], an acclaimed actress and philanthropist, has had a distinguished…" at bounding box center [765, 250] width 870 height 161
drag, startPoint x: 444, startPoint y: 252, endPoint x: 400, endPoint y: 231, distance: 49.2
click at [400, 231] on div "[PERSON_NAME], an acclaimed actress and philanthropist, has had a distinguished…" at bounding box center [765, 250] width 870 height 161
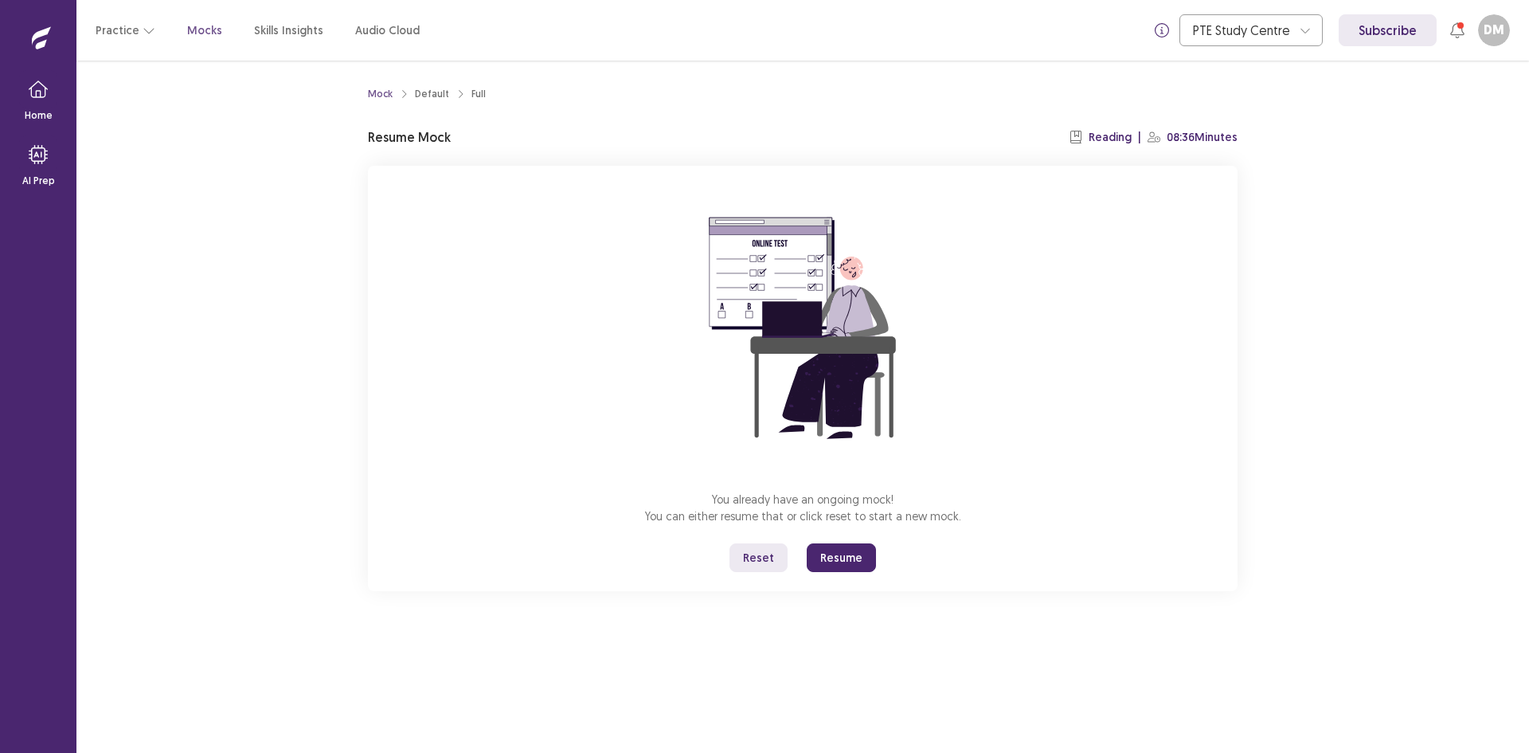
click at [839, 553] on button "Resume" at bounding box center [841, 557] width 69 height 29
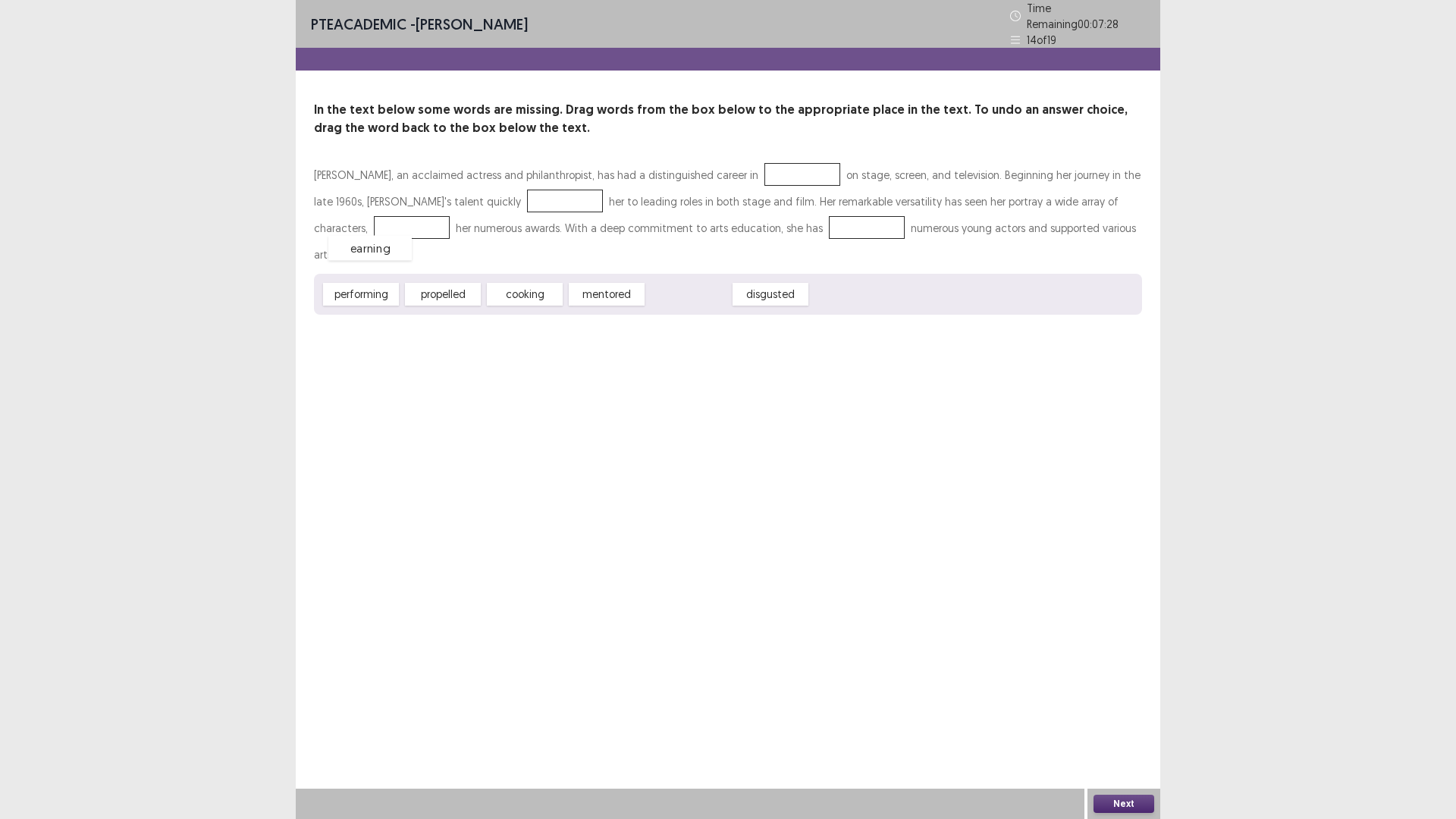
drag, startPoint x: 688, startPoint y: 262, endPoint x: 367, endPoint y: 215, distance: 324.4
drag, startPoint x: 441, startPoint y: 263, endPoint x: 485, endPoint y: 190, distance: 85.2
click at [485, 190] on div "[PERSON_NAME], an acclaimed actress and philanthropist, has had a distinguished…" at bounding box center [728, 238] width 828 height 153
drag, startPoint x: 457, startPoint y: 263, endPoint x: 491, endPoint y: 190, distance: 80.5
drag, startPoint x: 381, startPoint y: 262, endPoint x: 768, endPoint y: 167, distance: 398.5
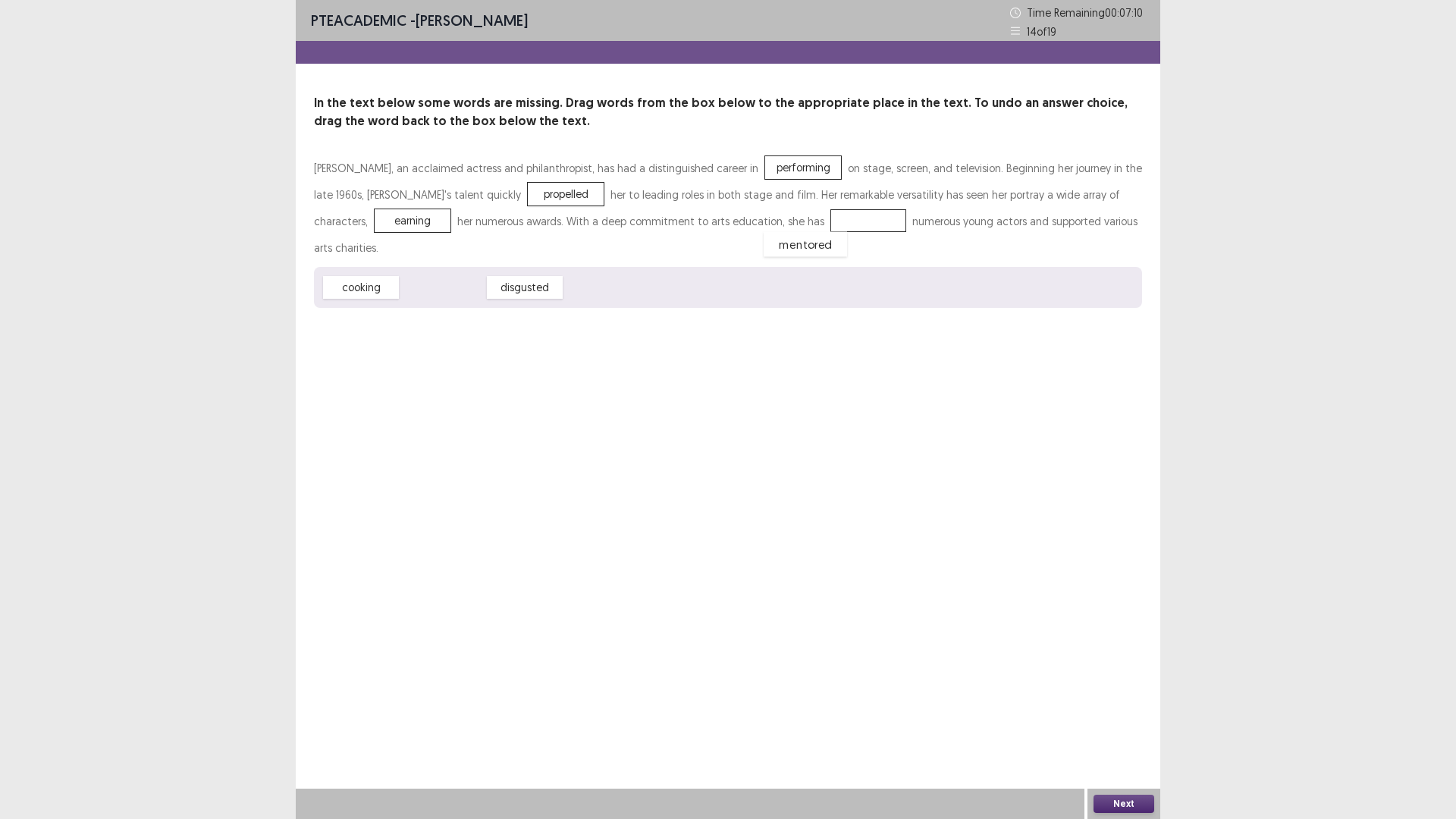
drag, startPoint x: 455, startPoint y: 262, endPoint x: 817, endPoint y: 218, distance: 364.7
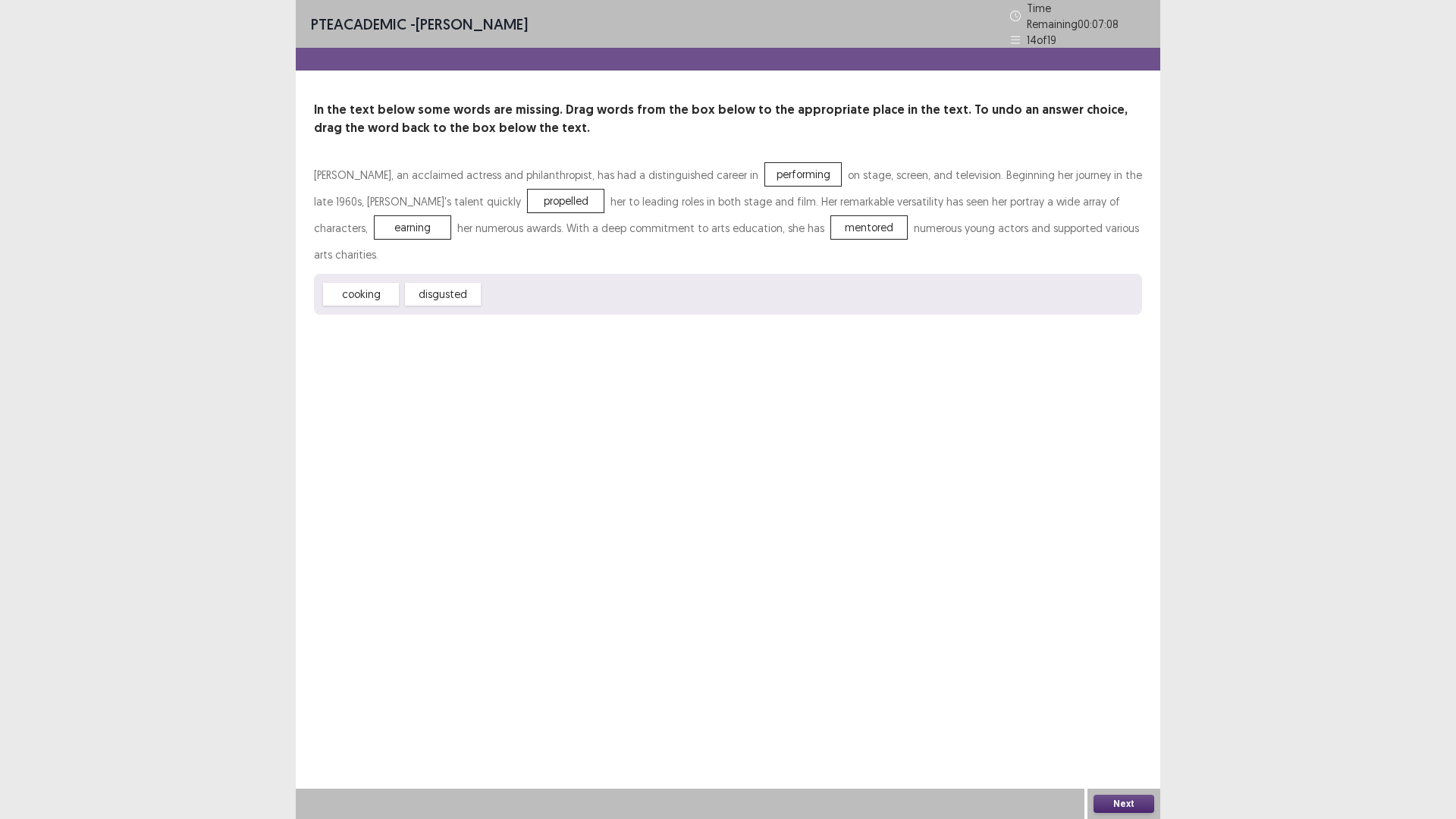
click at [1110, 716] on button "Next" at bounding box center [1124, 804] width 61 height 18
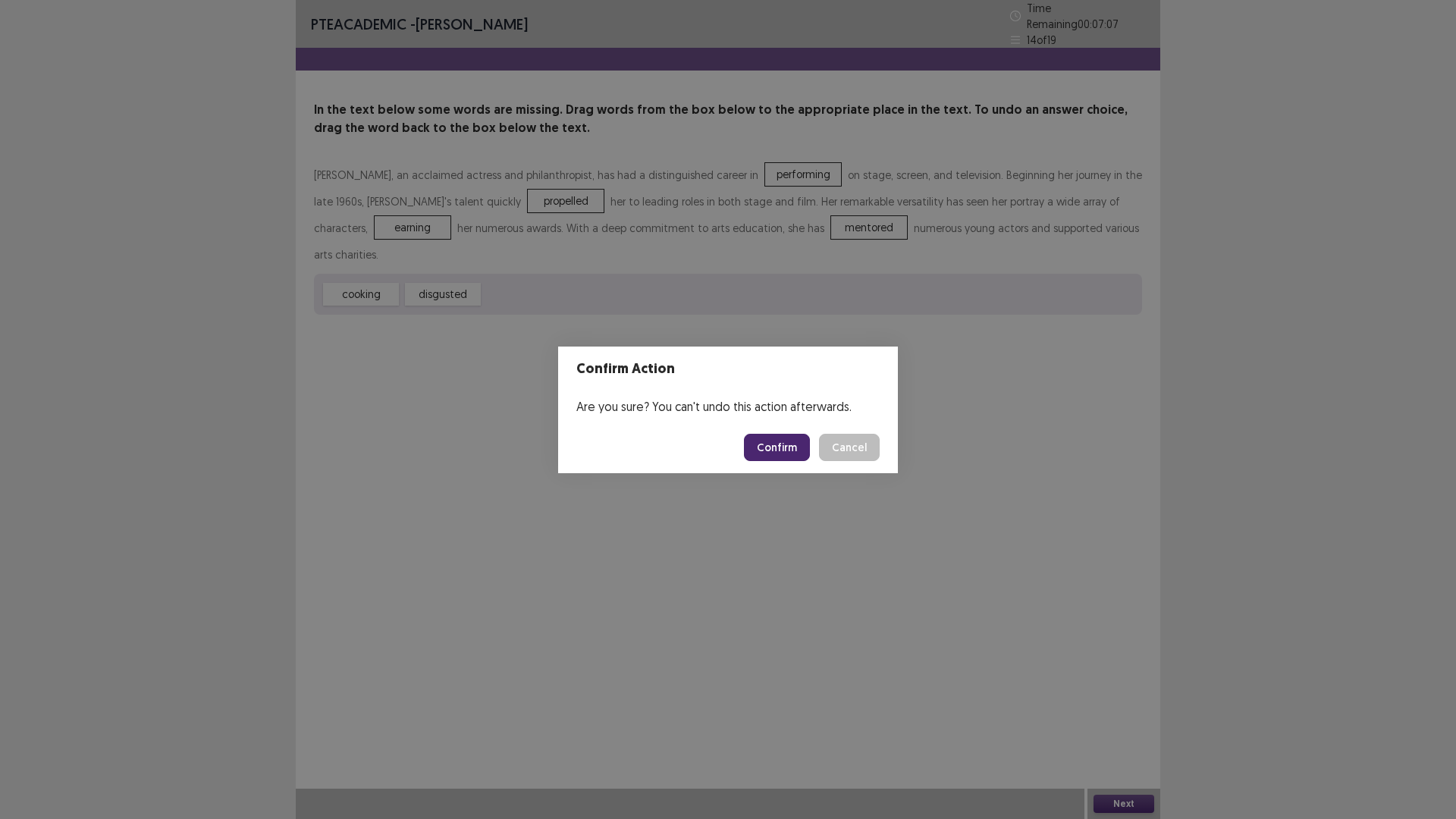
click at [797, 446] on button "Confirm" at bounding box center [776, 448] width 66 height 28
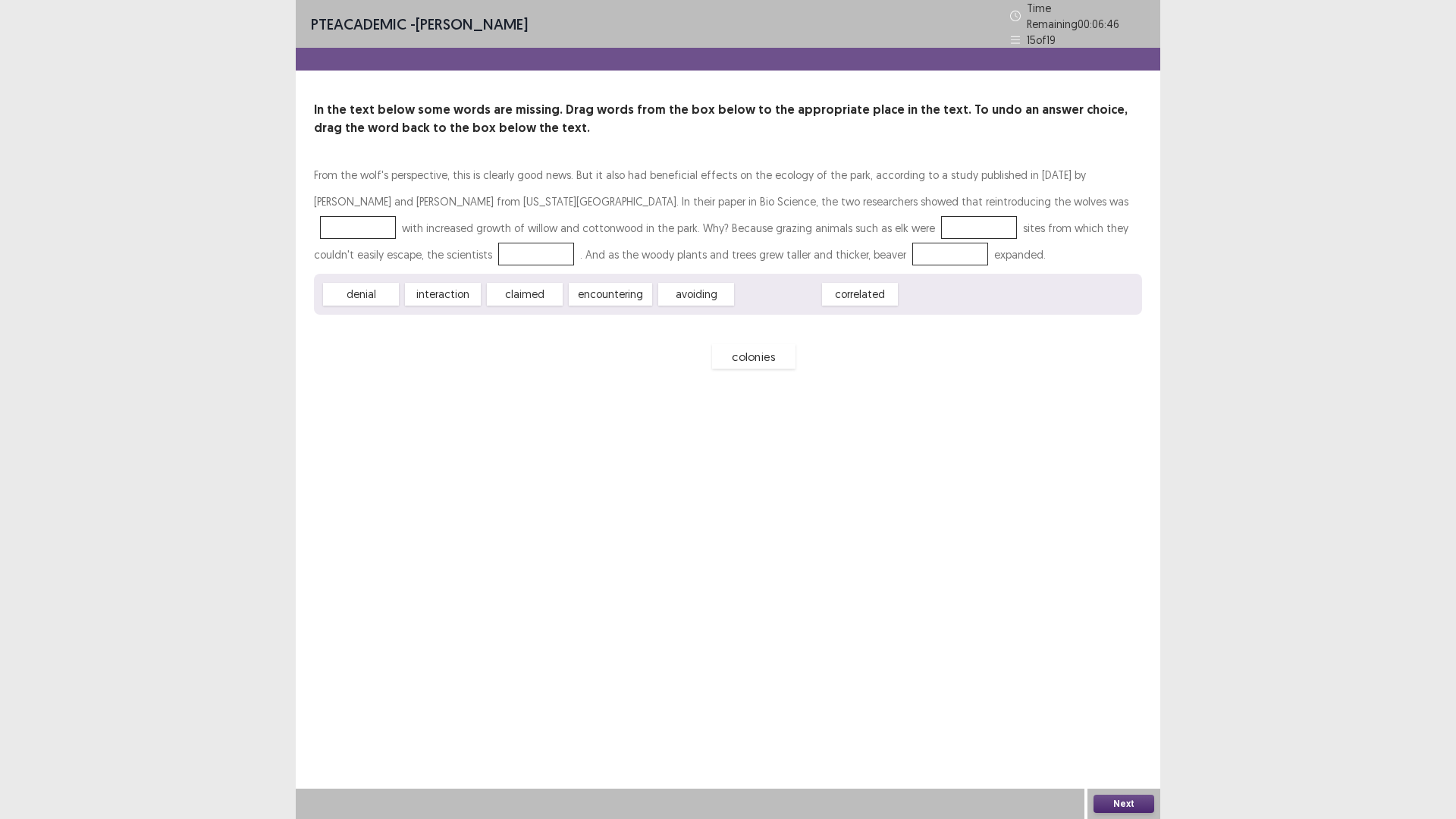
drag, startPoint x: 775, startPoint y: 291, endPoint x: 750, endPoint y: 353, distance: 66.9
click at [750, 353] on div "colonies" at bounding box center [754, 357] width 84 height 25
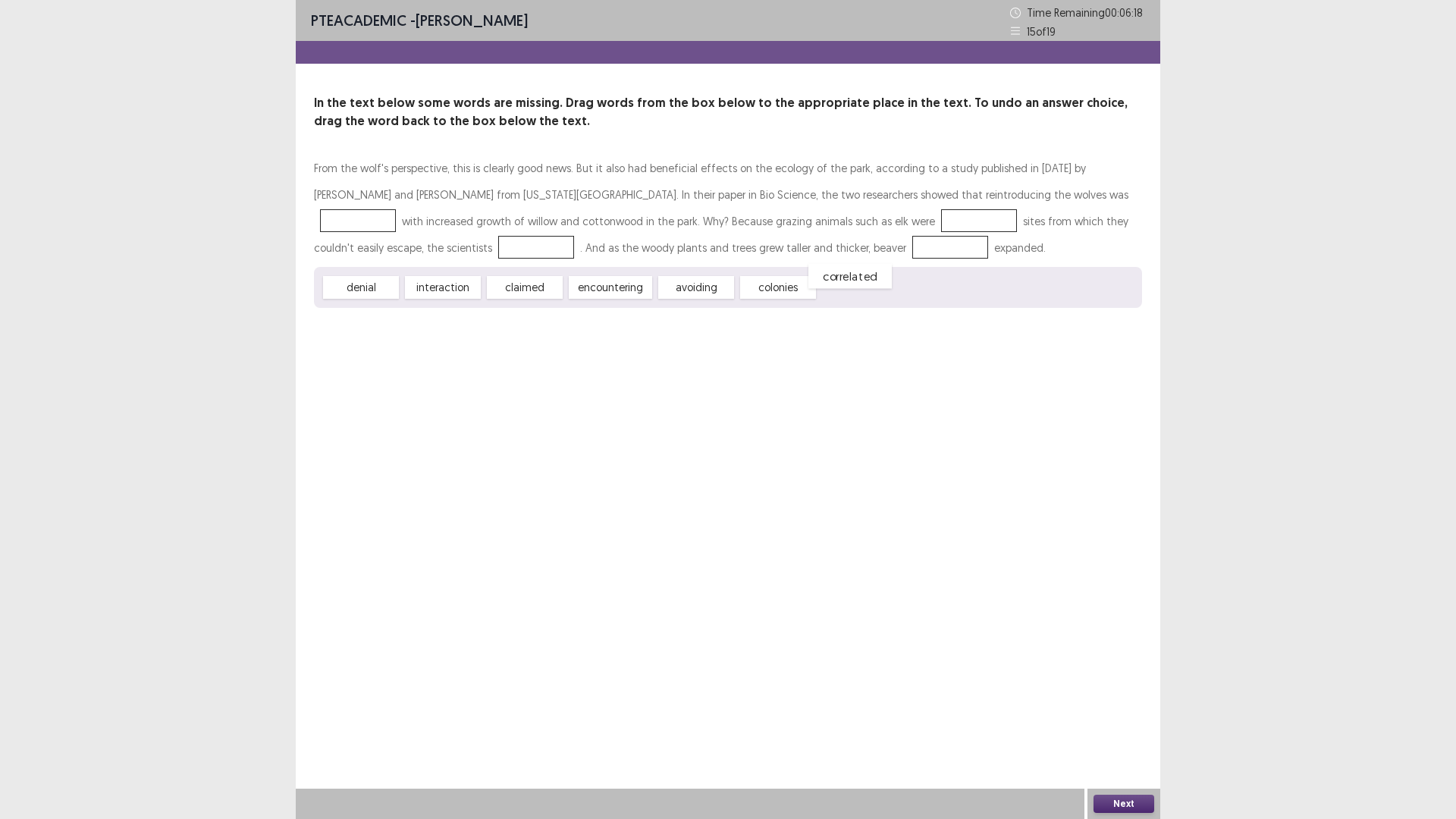
drag, startPoint x: 849, startPoint y: 288, endPoint x: 840, endPoint y: 276, distance: 15.0
click at [840, 276] on div "correlated" at bounding box center [850, 276] width 84 height 25
drag, startPoint x: 518, startPoint y: 289, endPoint x: 792, endPoint y: 221, distance: 282.3
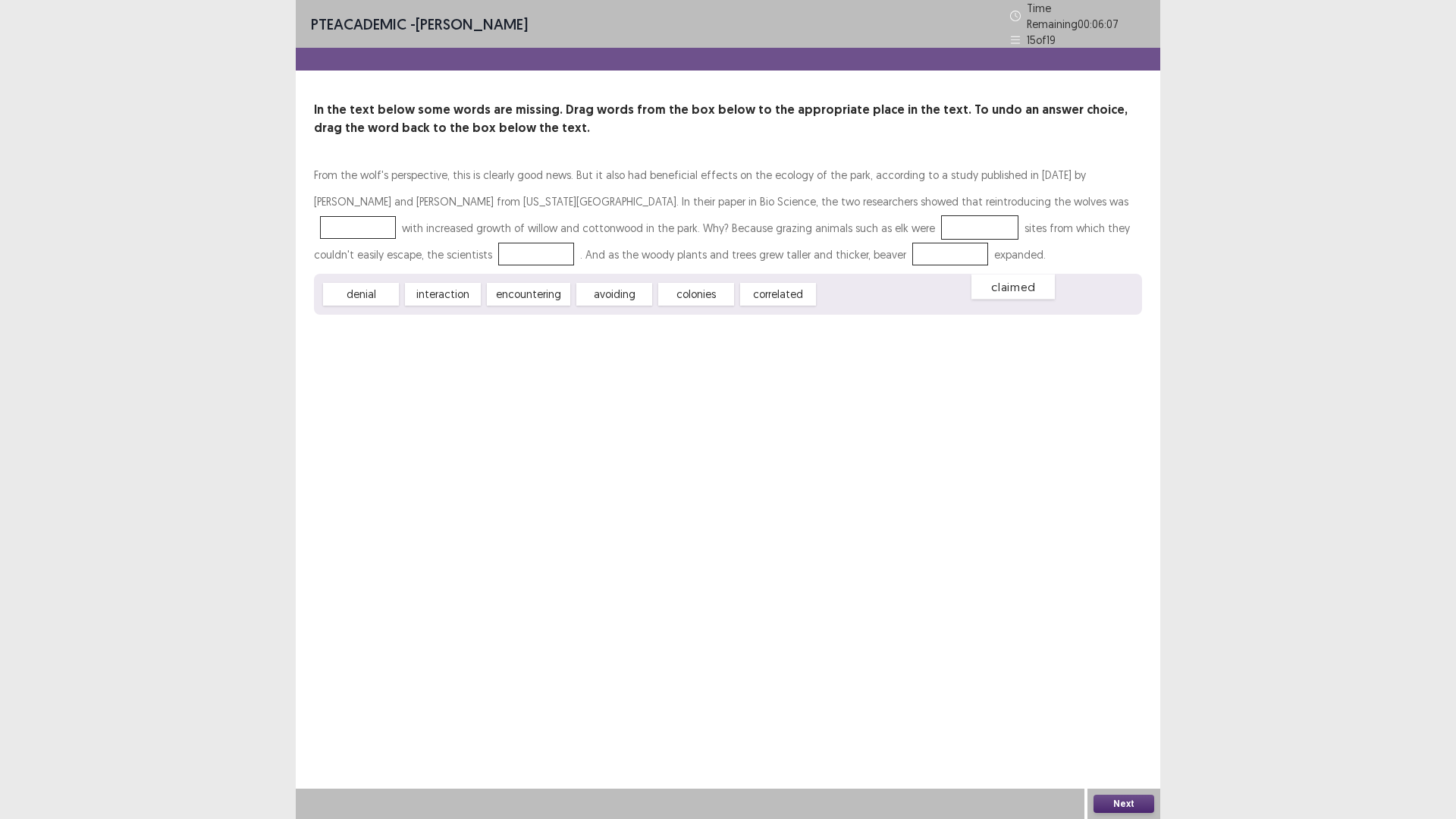
drag, startPoint x: 796, startPoint y: 226, endPoint x: 835, endPoint y: 291, distance: 75.8
drag, startPoint x: 708, startPoint y: 292, endPoint x: 813, endPoint y: 224, distance: 125.1
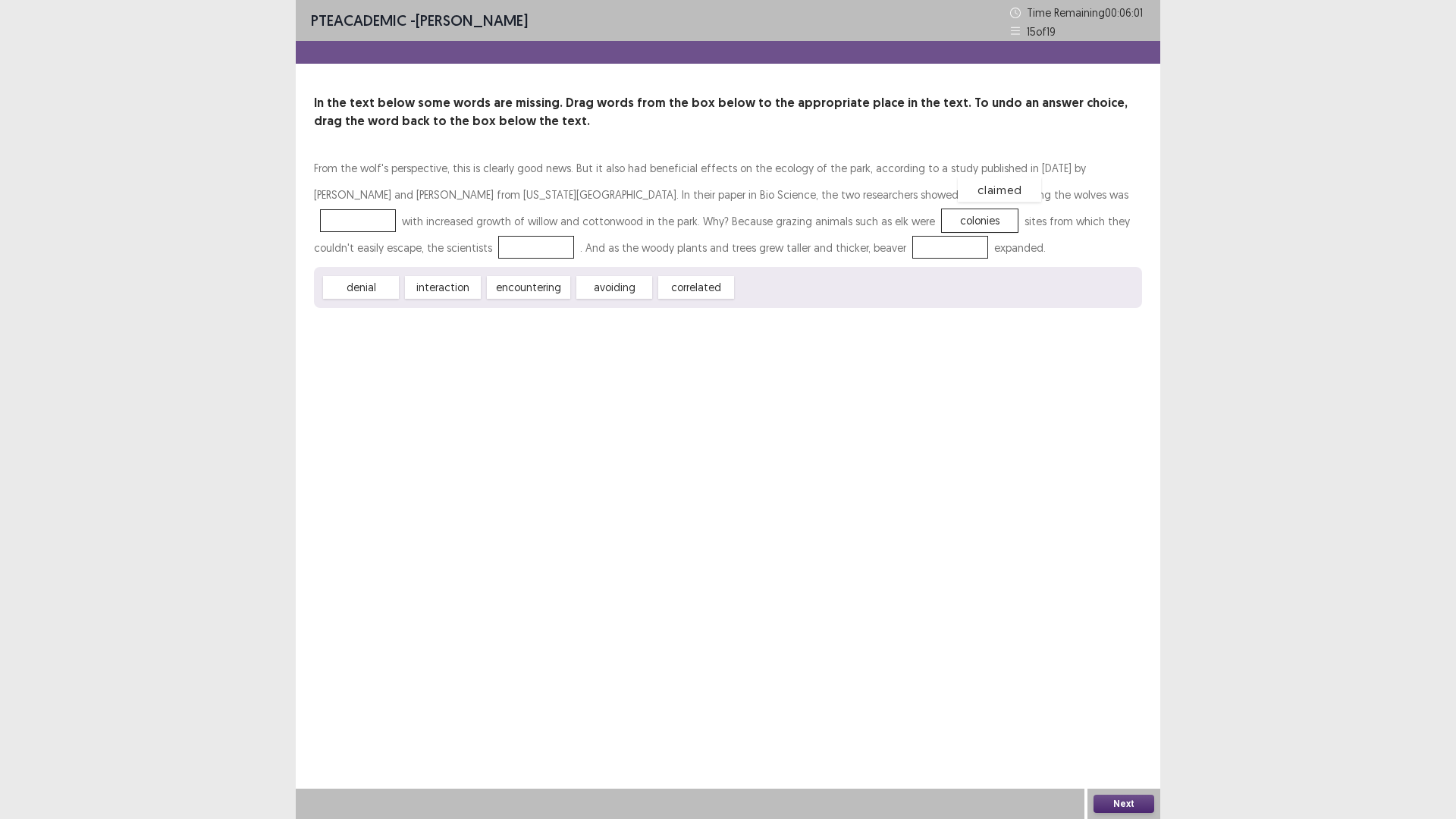
drag, startPoint x: 771, startPoint y: 291, endPoint x: 992, endPoint y: 193, distance: 241.8
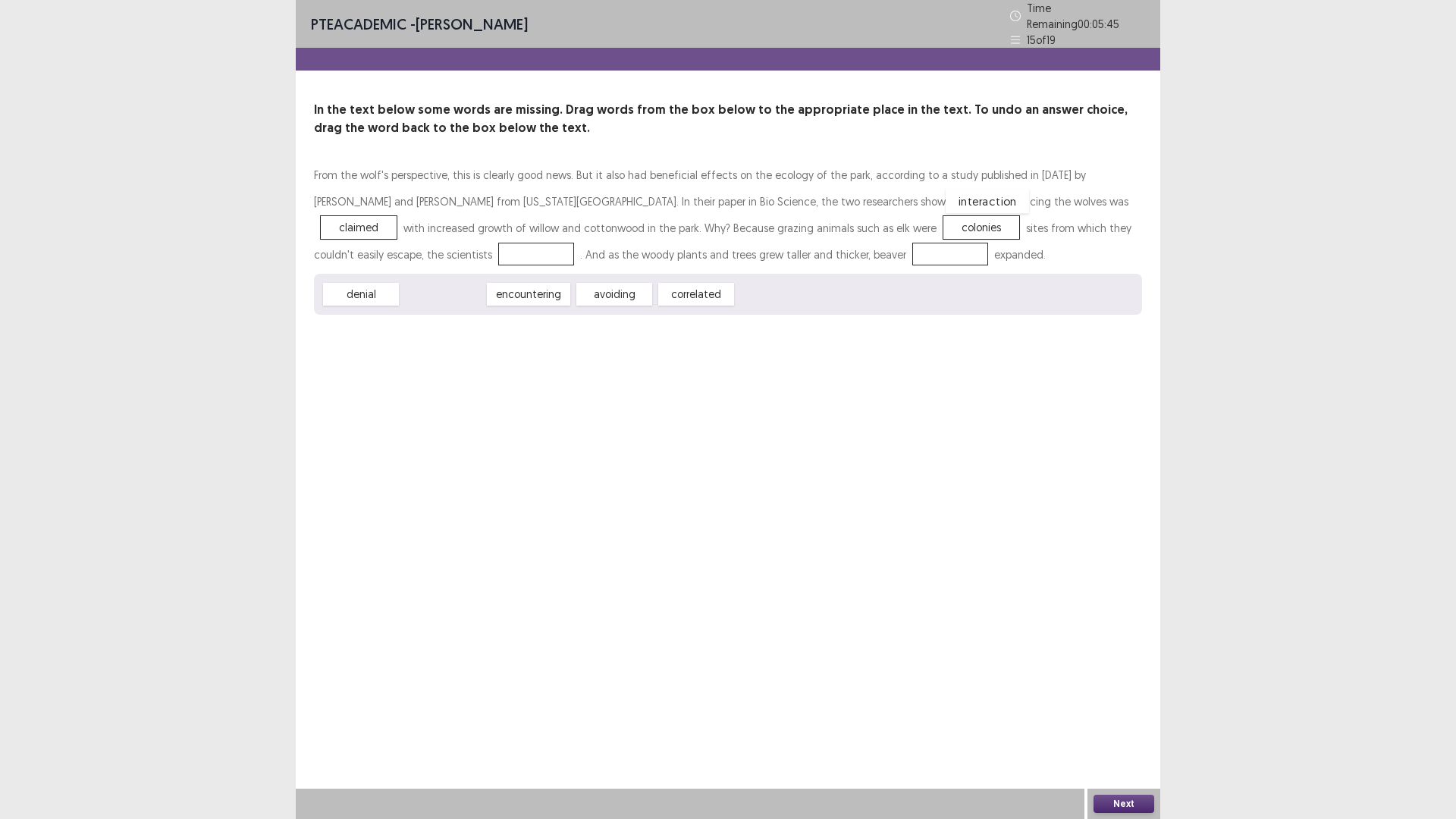
drag, startPoint x: 469, startPoint y: 289, endPoint x: 1012, endPoint y: 196, distance: 550.9
click at [443, 289] on div "encountering" at bounding box center [447, 294] width 91 height 25
drag, startPoint x: 676, startPoint y: 289, endPoint x: 347, endPoint y: 249, distance: 331.4
drag, startPoint x: 608, startPoint y: 289, endPoint x: 646, endPoint y: 290, distance: 38.0
click at [646, 290] on div "correlated" at bounding box center [652, 296] width 84 height 25
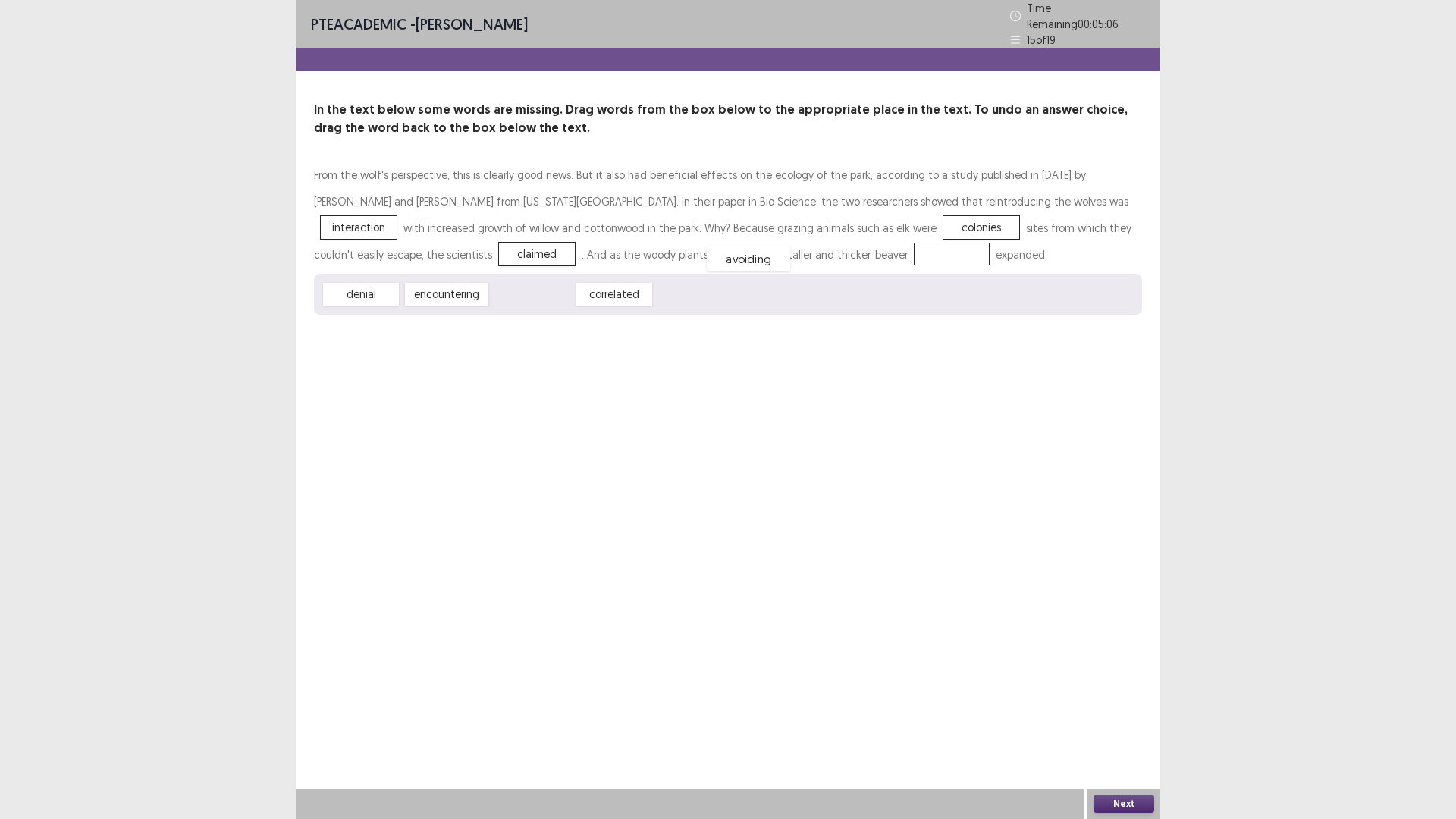
drag, startPoint x: 525, startPoint y: 290, endPoint x: 741, endPoint y: 254, distance: 219.0
click at [1112, 716] on button "Next" at bounding box center [1124, 804] width 61 height 18
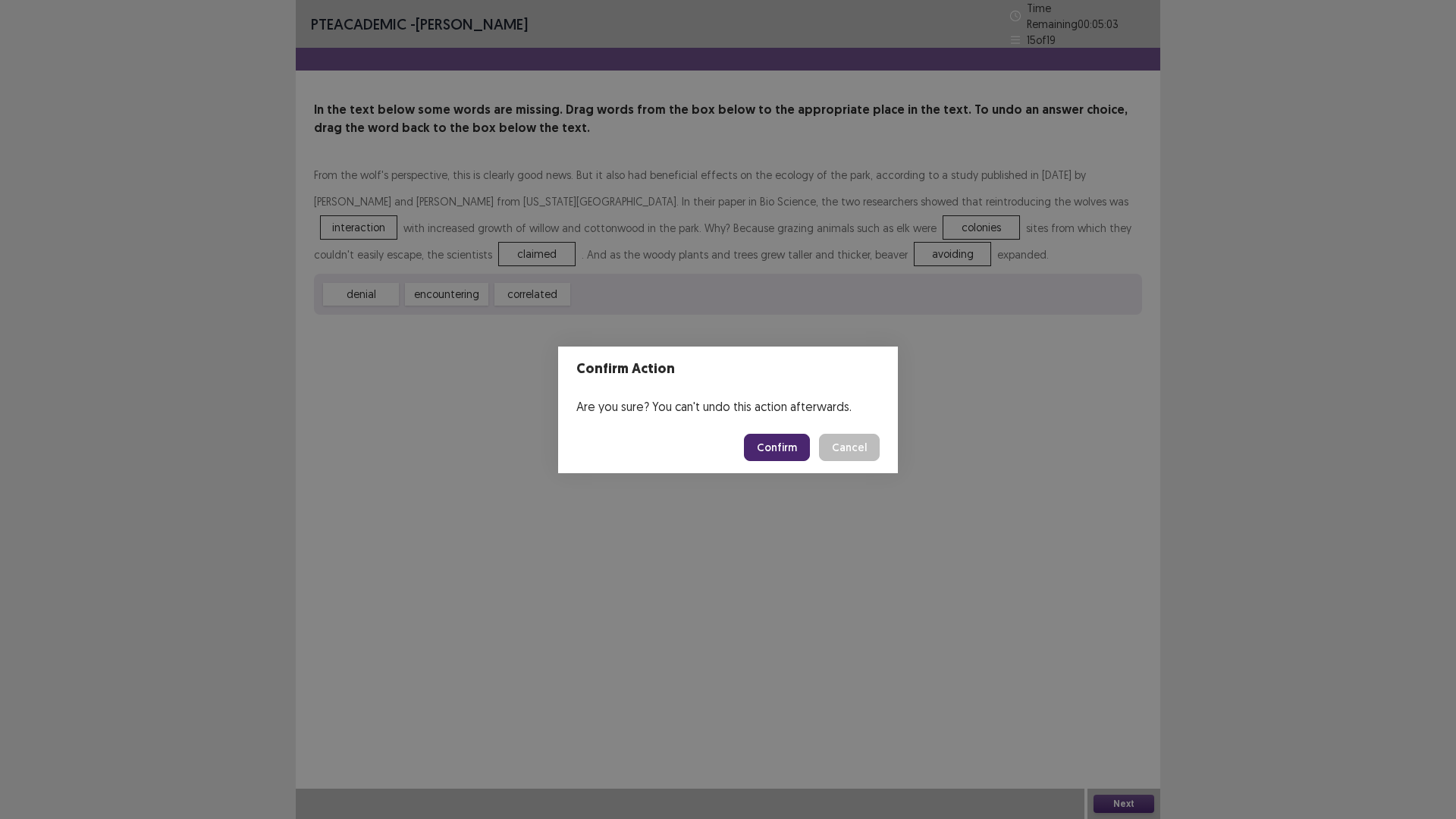
click at [791, 449] on button "Confirm" at bounding box center [776, 448] width 66 height 28
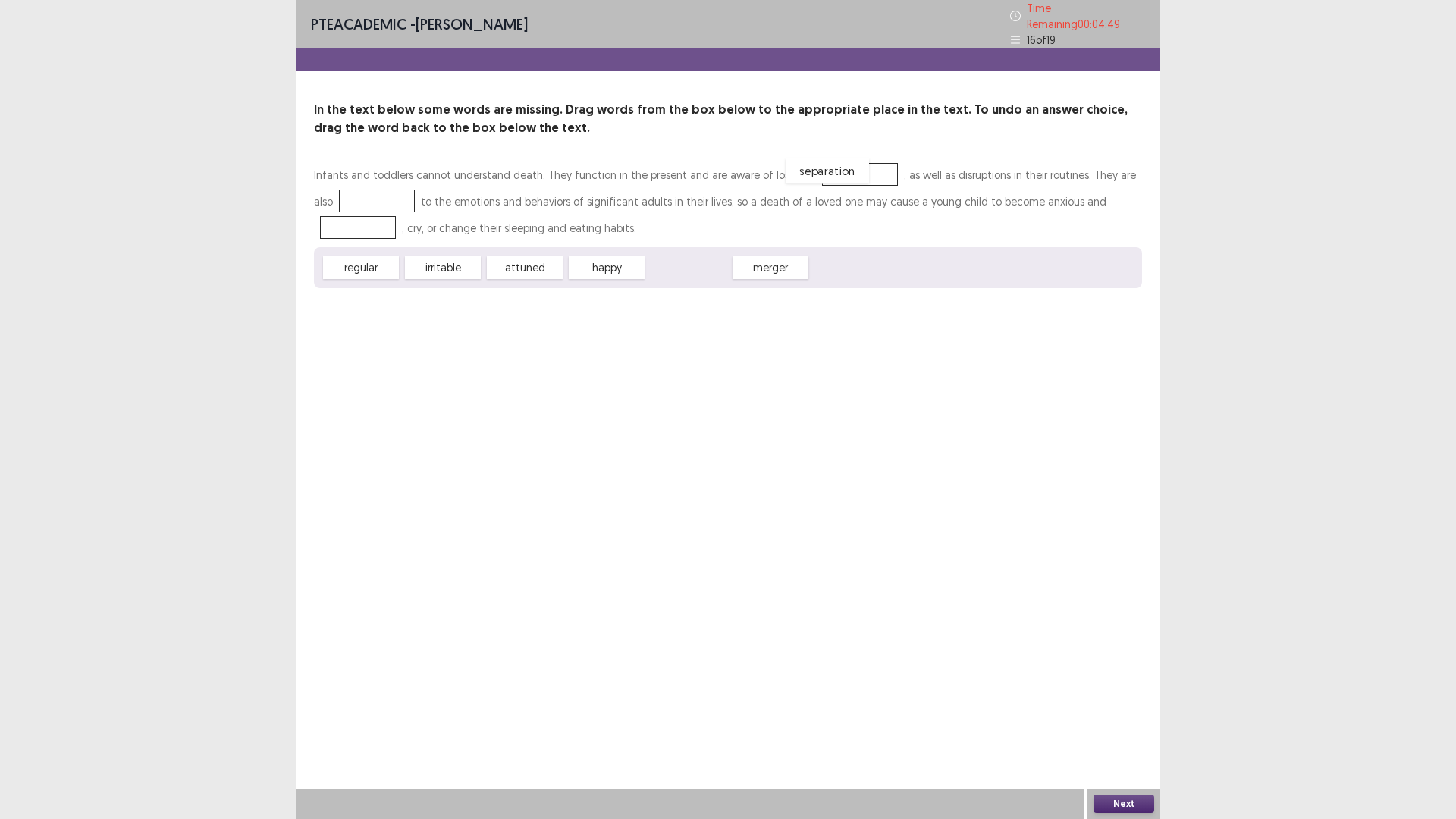
drag, startPoint x: 704, startPoint y: 261, endPoint x: 843, endPoint y: 164, distance: 169.5
drag, startPoint x: 363, startPoint y: 252, endPoint x: 370, endPoint y: 262, distance: 12.2
click at [367, 256] on div "regular" at bounding box center [369, 264] width 84 height 25
drag, startPoint x: 466, startPoint y: 267, endPoint x: 374, endPoint y: 199, distance: 114.4
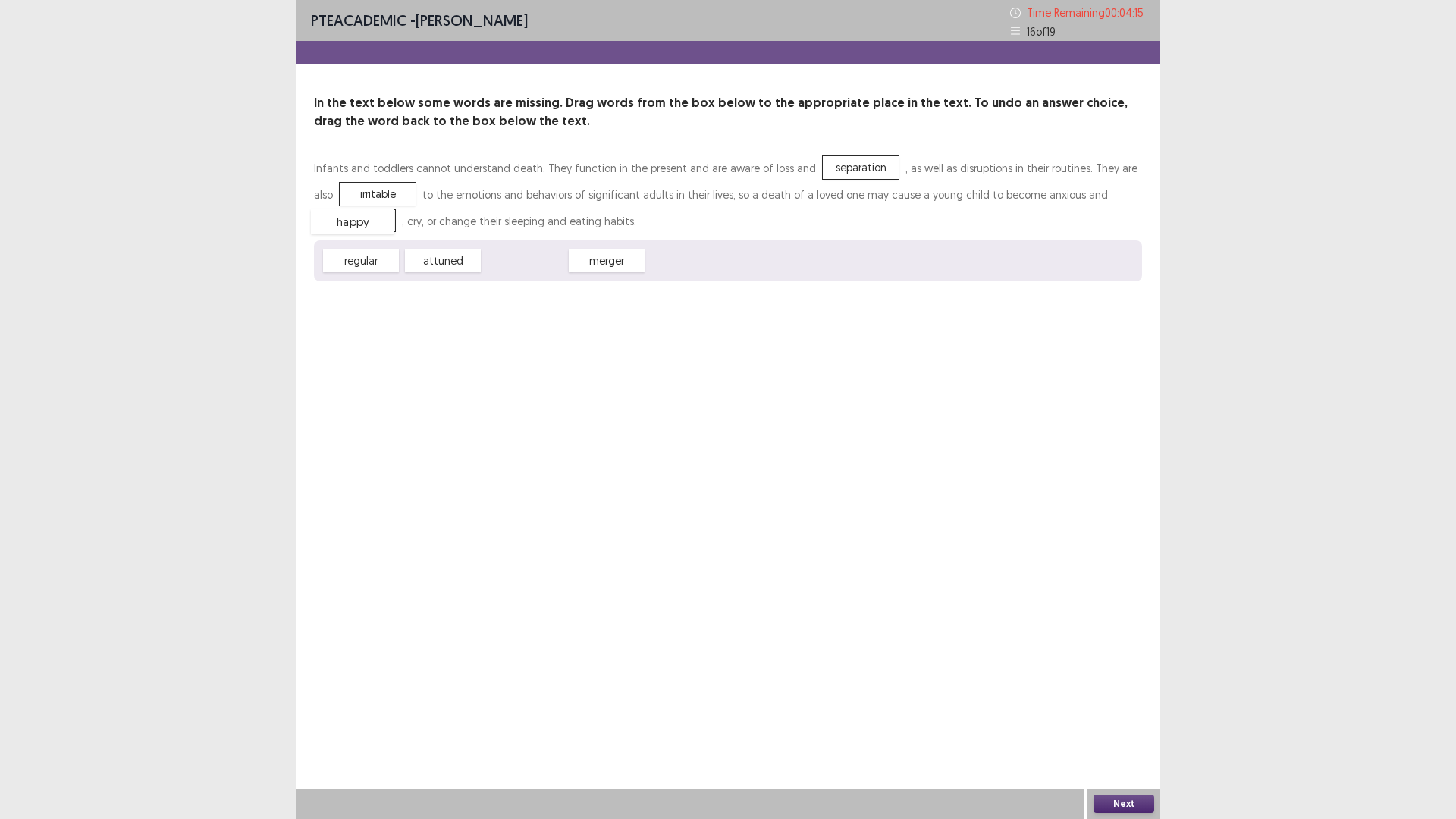
drag, startPoint x: 528, startPoint y: 263, endPoint x: 355, endPoint y: 222, distance: 177.8
click at [1112, 716] on button "Next" at bounding box center [1124, 804] width 61 height 18
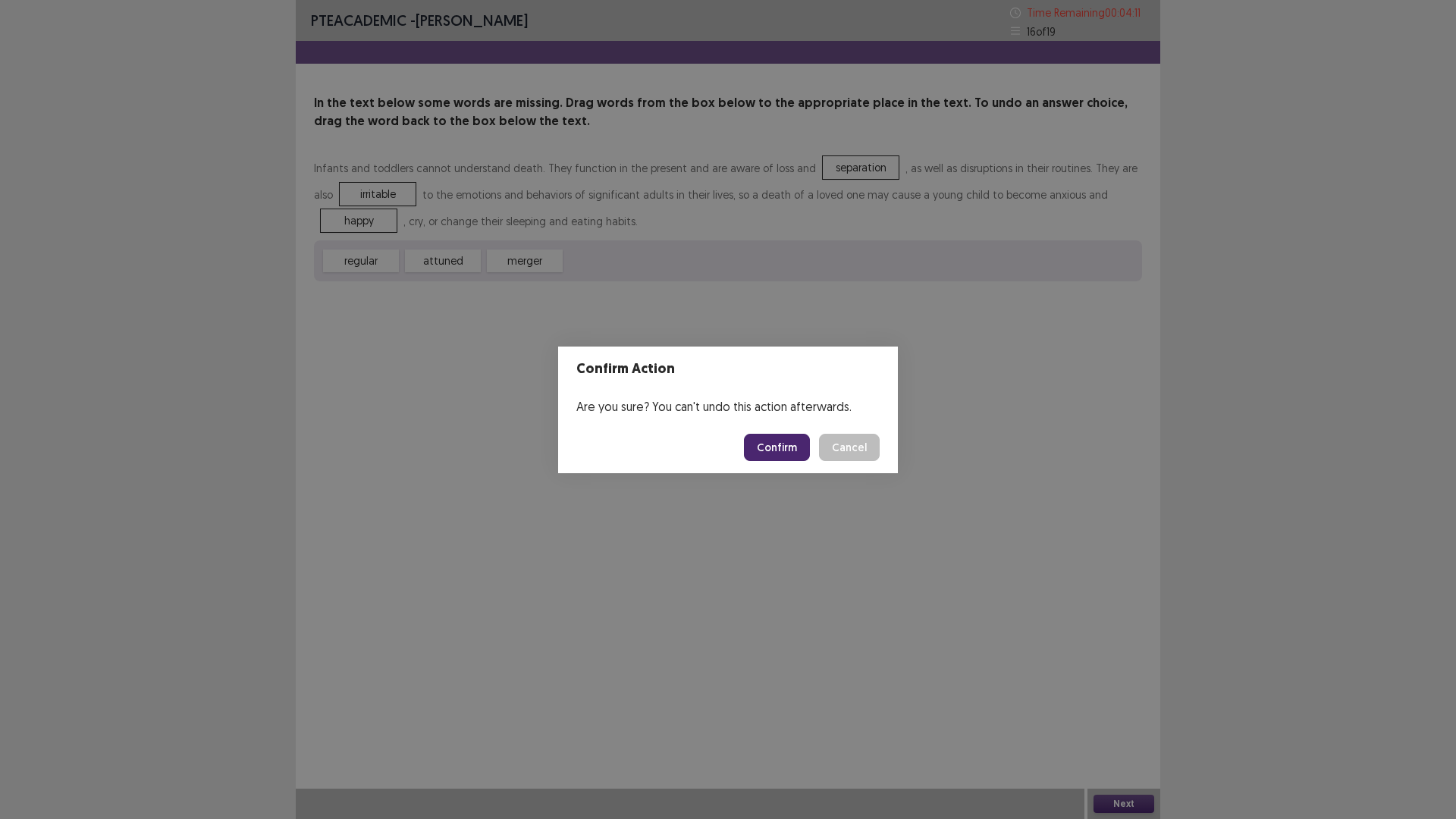
click at [780, 450] on button "Confirm" at bounding box center [776, 448] width 66 height 28
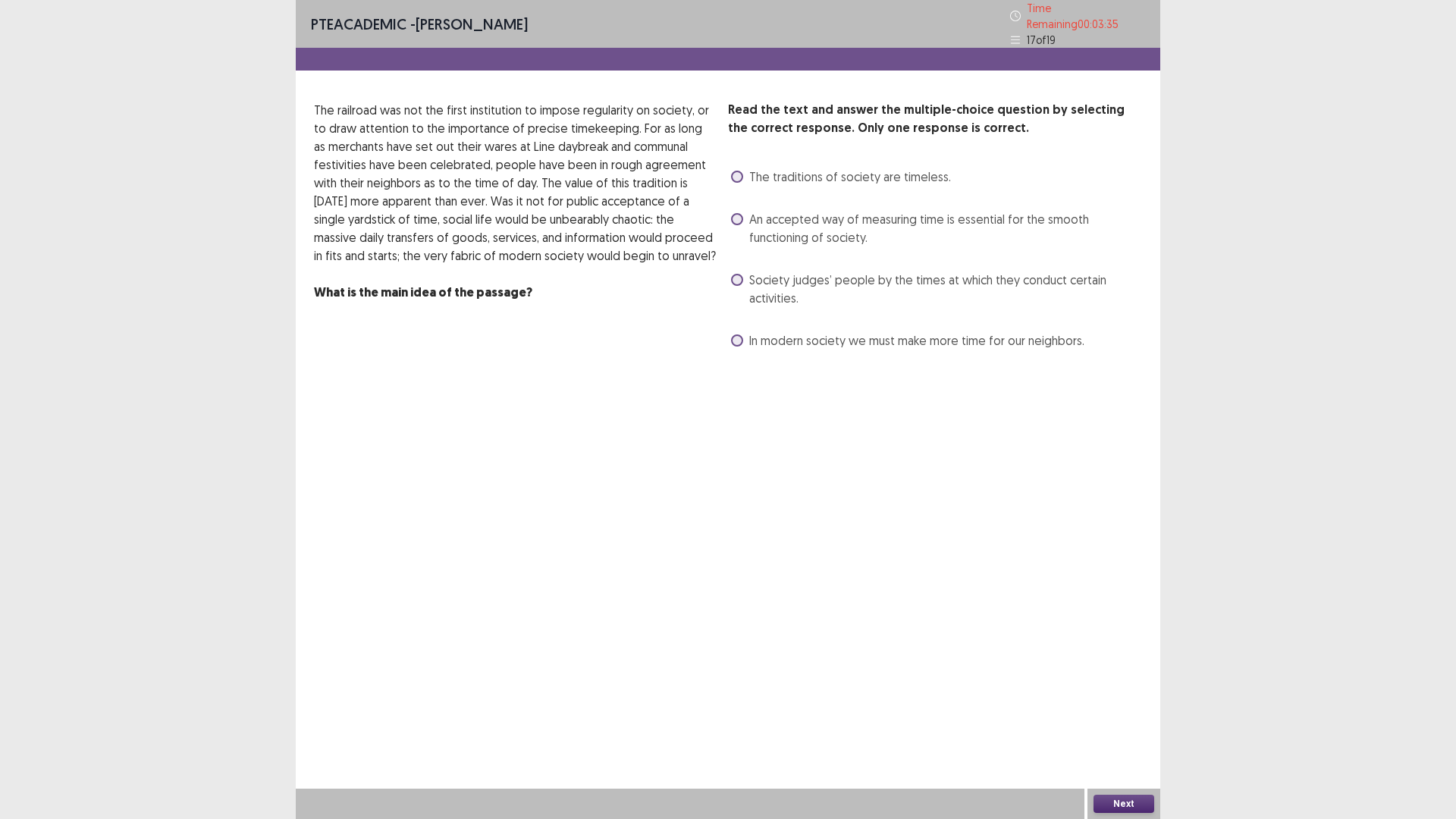
click at [733, 170] on span at bounding box center [737, 176] width 12 height 12
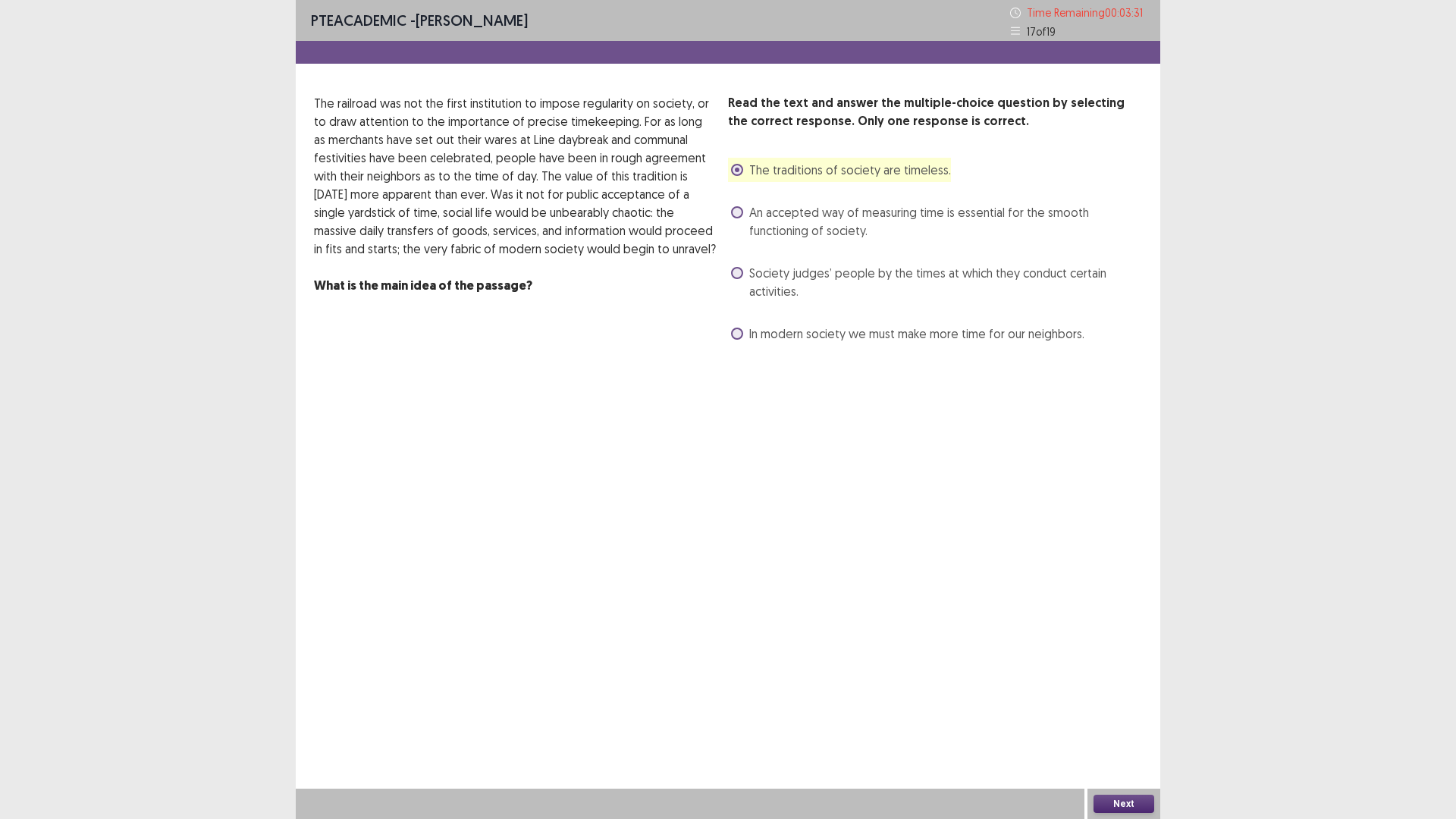
click at [742, 333] on span at bounding box center [737, 333] width 12 height 12
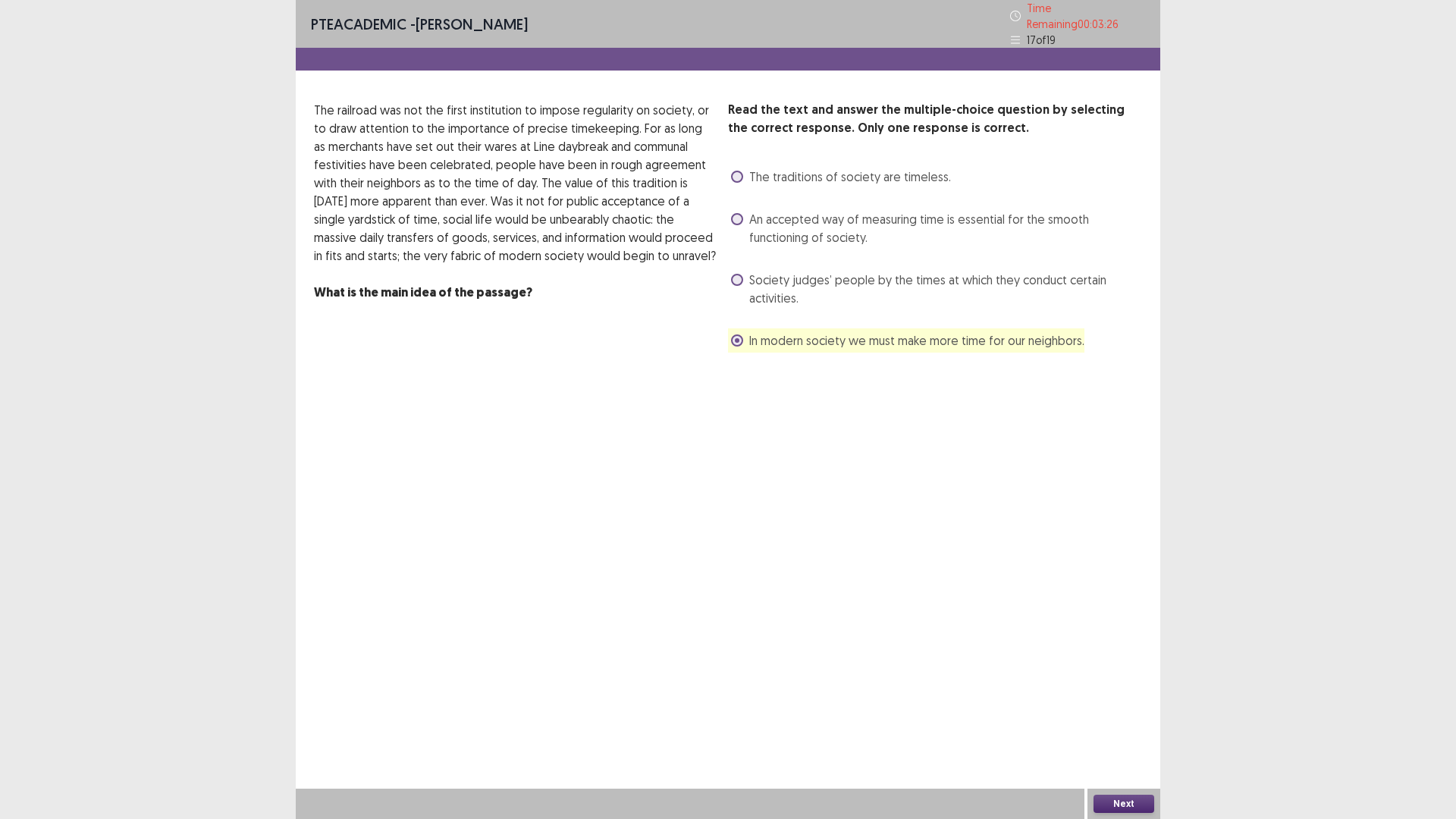
click at [740, 276] on span at bounding box center [737, 279] width 12 height 12
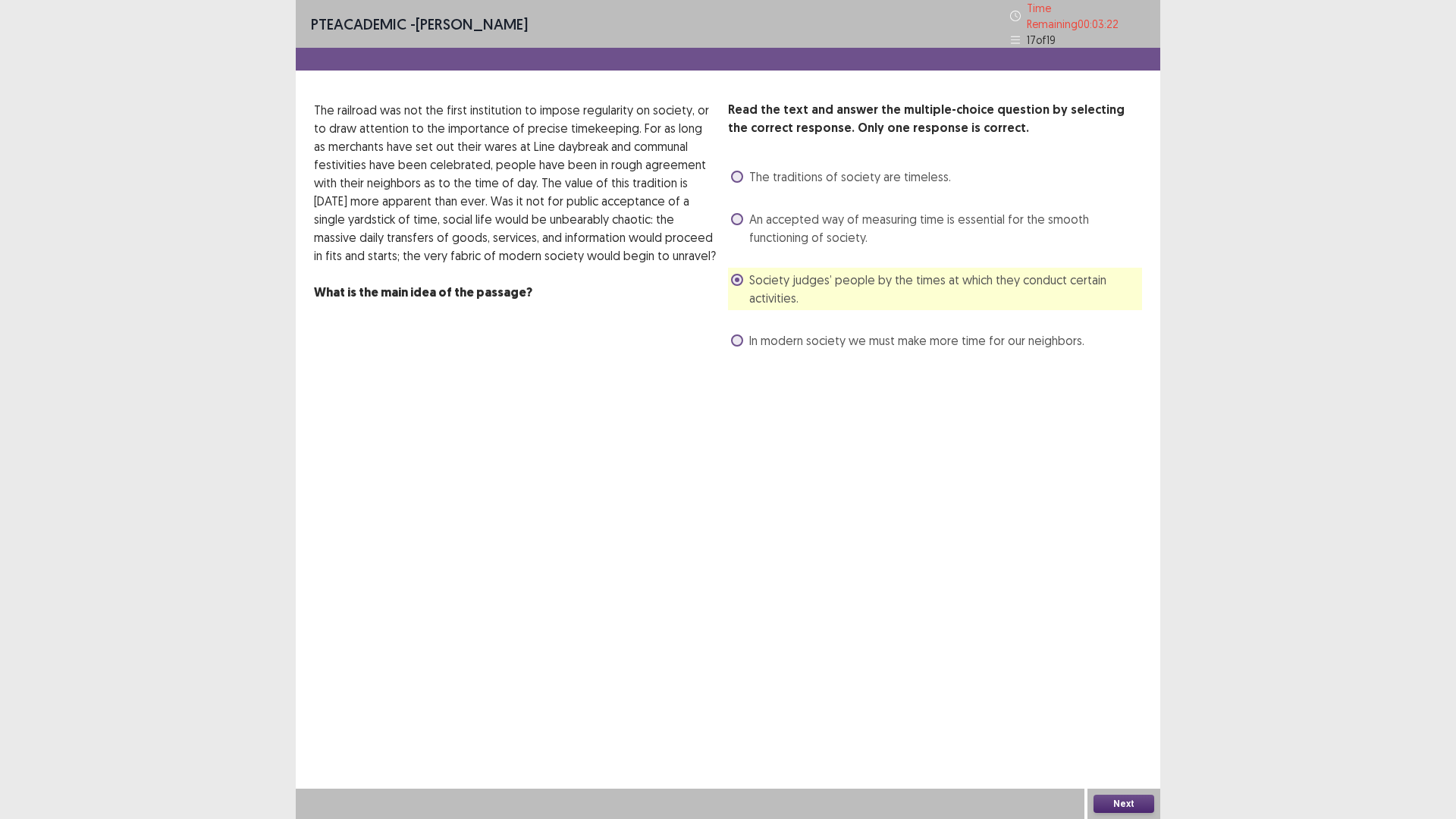
click at [1118, 716] on button "Next" at bounding box center [1124, 804] width 61 height 18
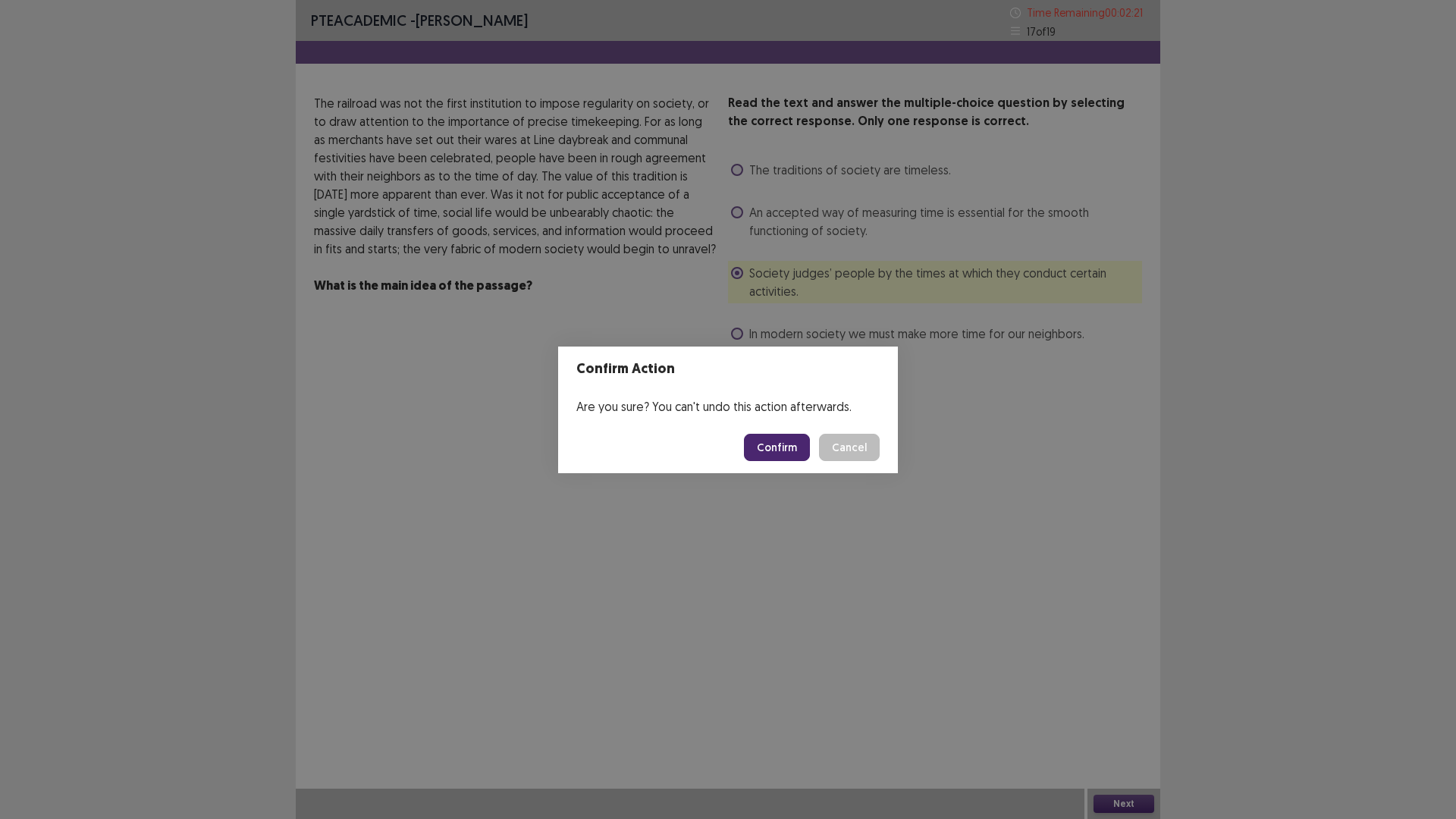
click at [790, 496] on div "Confirm Action Are you sure? You can't undo this action afterwards. Confirm Can…" at bounding box center [728, 410] width 1456 height 819
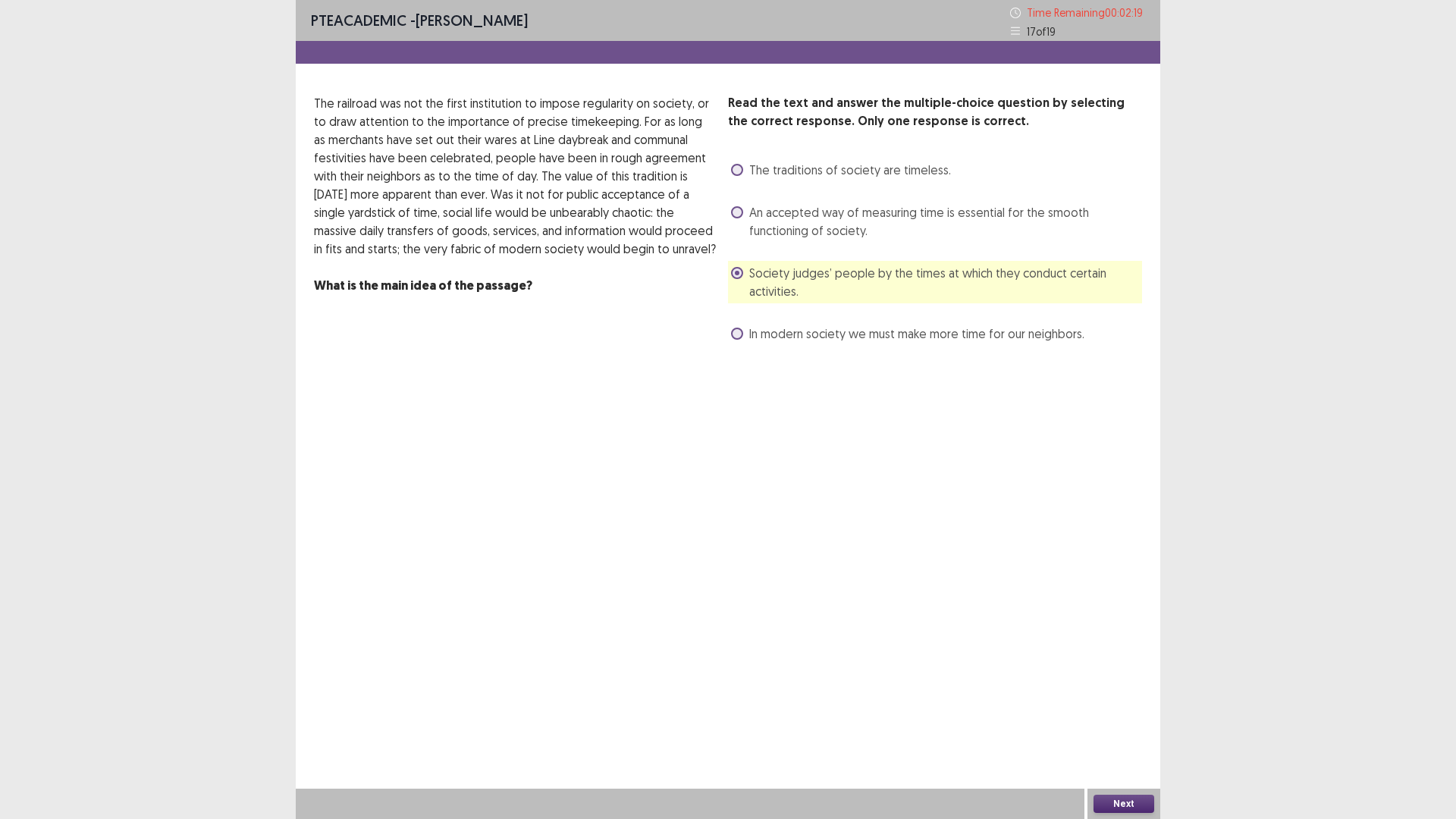
click at [814, 319] on div "Read the text and answer the multiple-choice question by selecting the correct …" at bounding box center [934, 220] width 414 height 251
click at [813, 311] on div "Read the text and answer the multiple-choice question by selecting the correct …" at bounding box center [934, 220] width 414 height 251
click at [738, 330] on span at bounding box center [737, 333] width 12 height 12
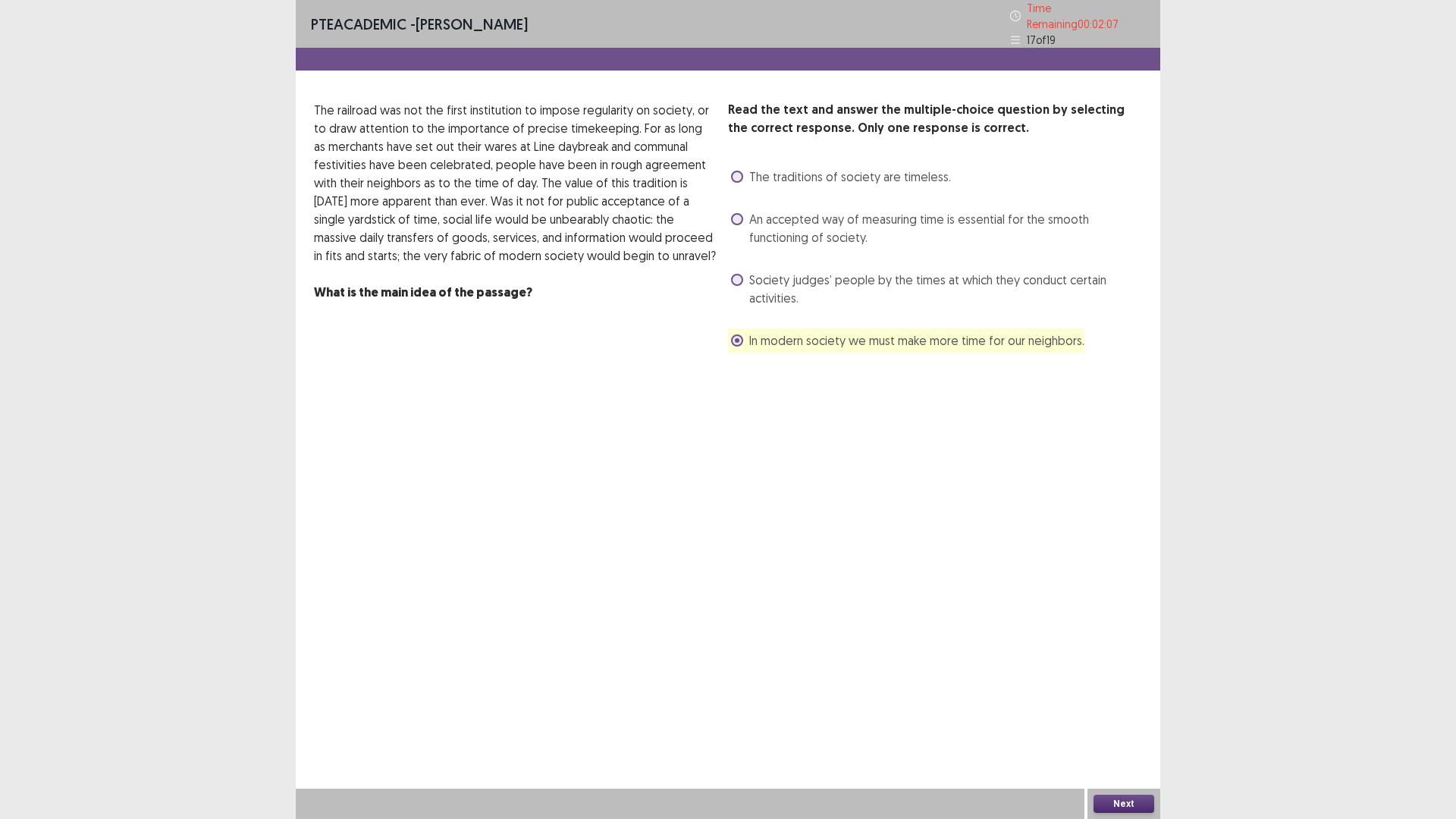
click at [1129, 716] on button "Next" at bounding box center [1124, 804] width 61 height 18
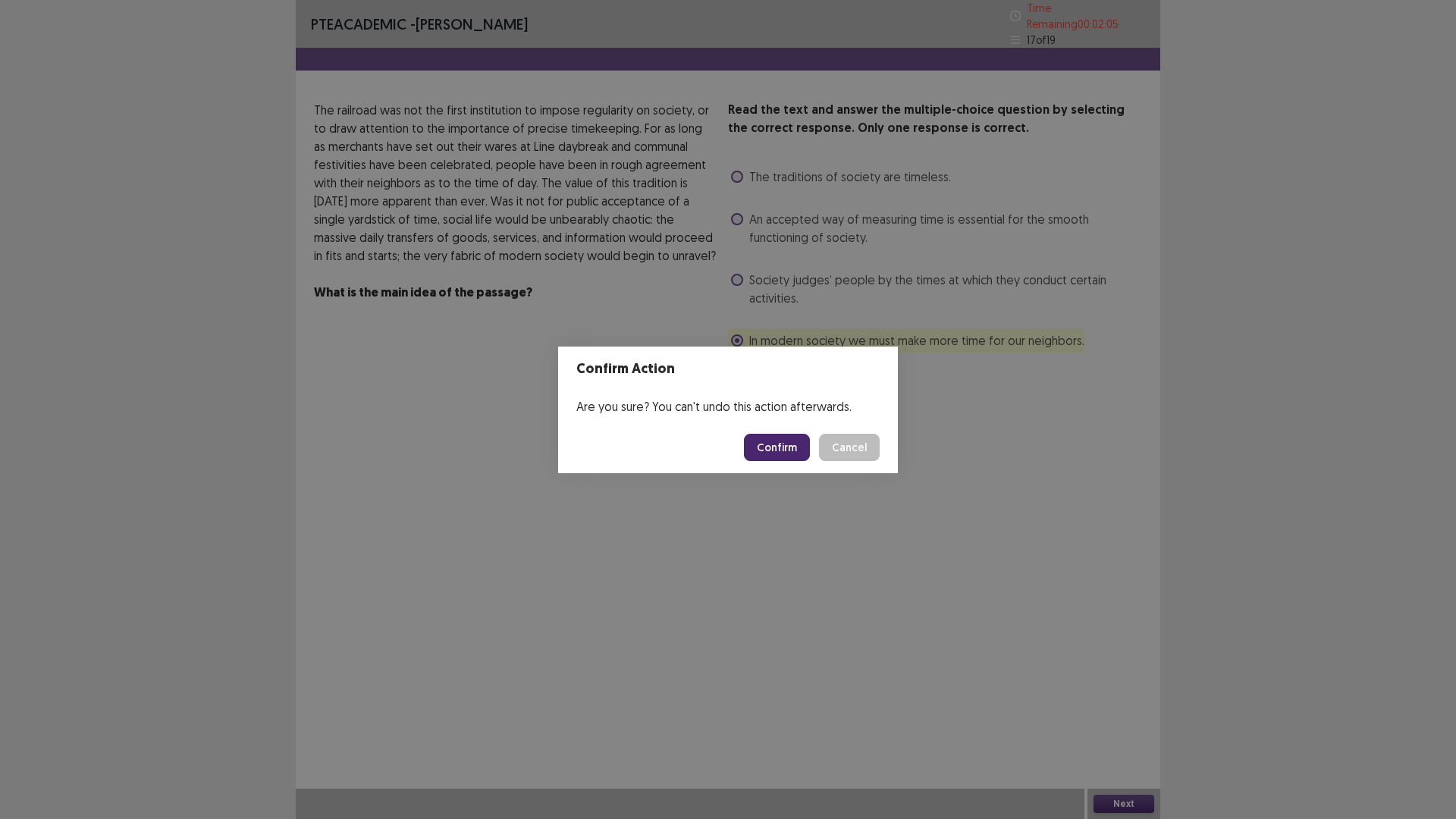
click at [780, 442] on button "Confirm" at bounding box center [776, 448] width 66 height 28
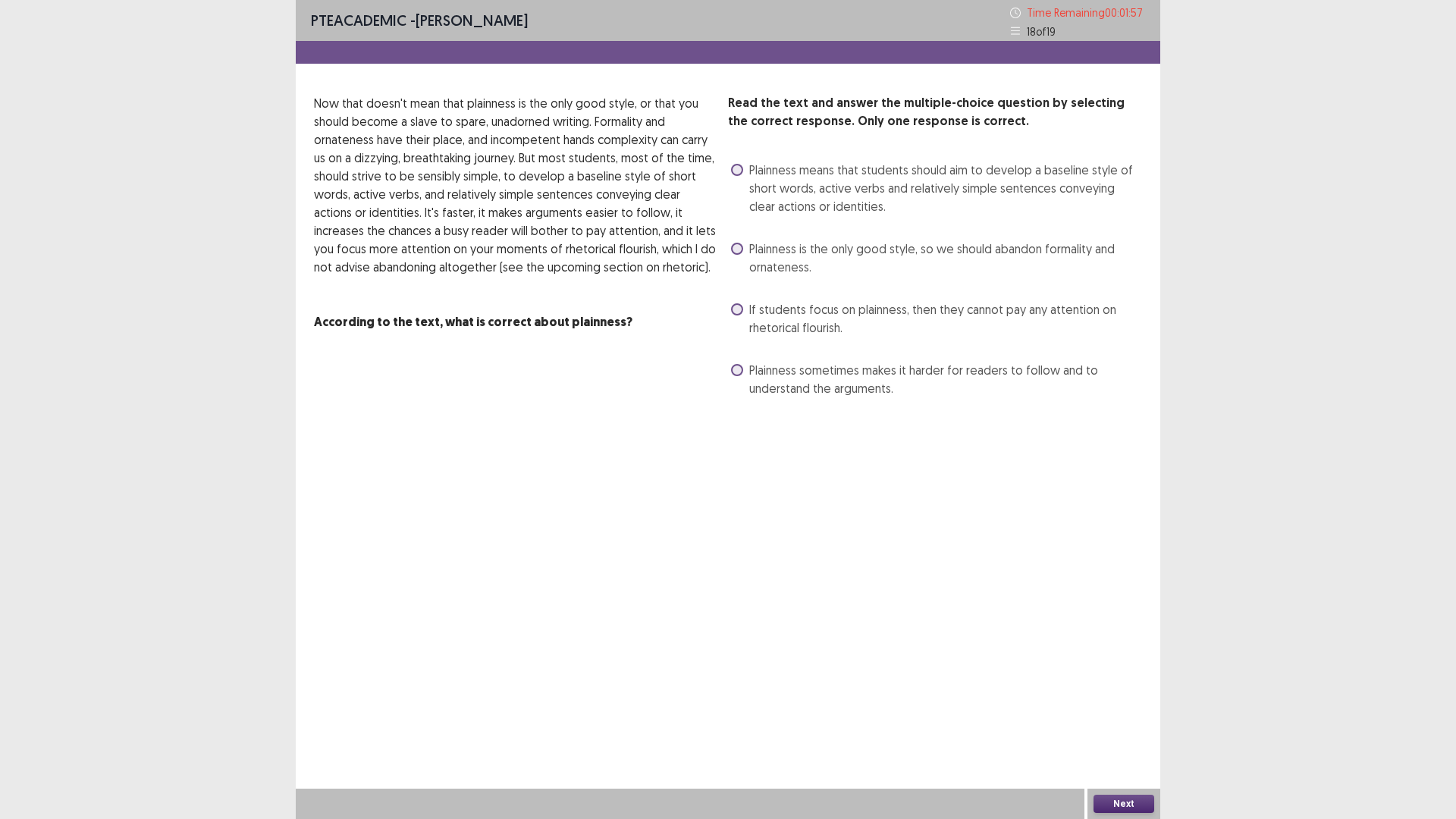
click at [735, 246] on span at bounding box center [737, 249] width 12 height 12
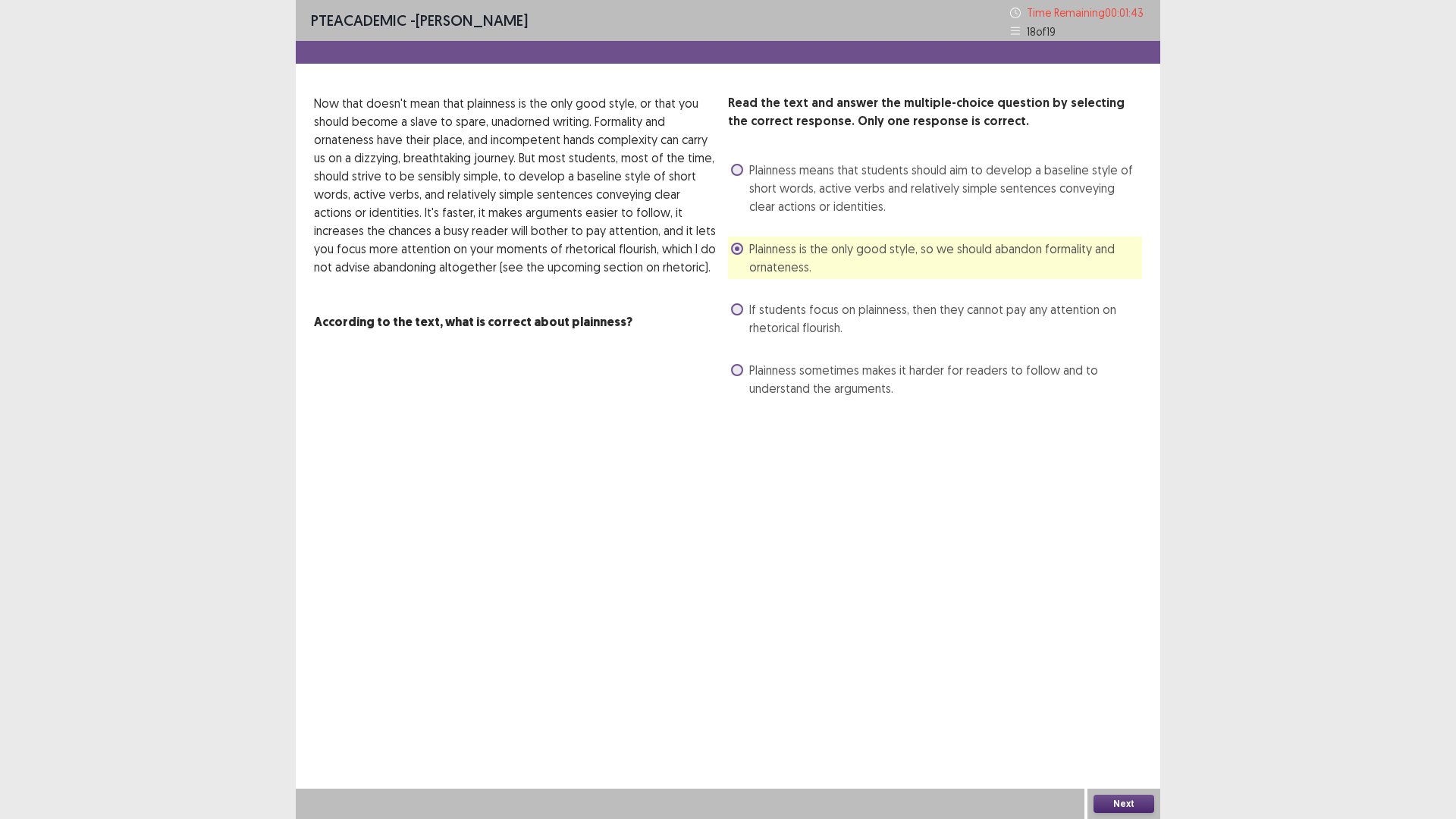
click at [1126, 716] on button "Next" at bounding box center [1124, 804] width 61 height 18
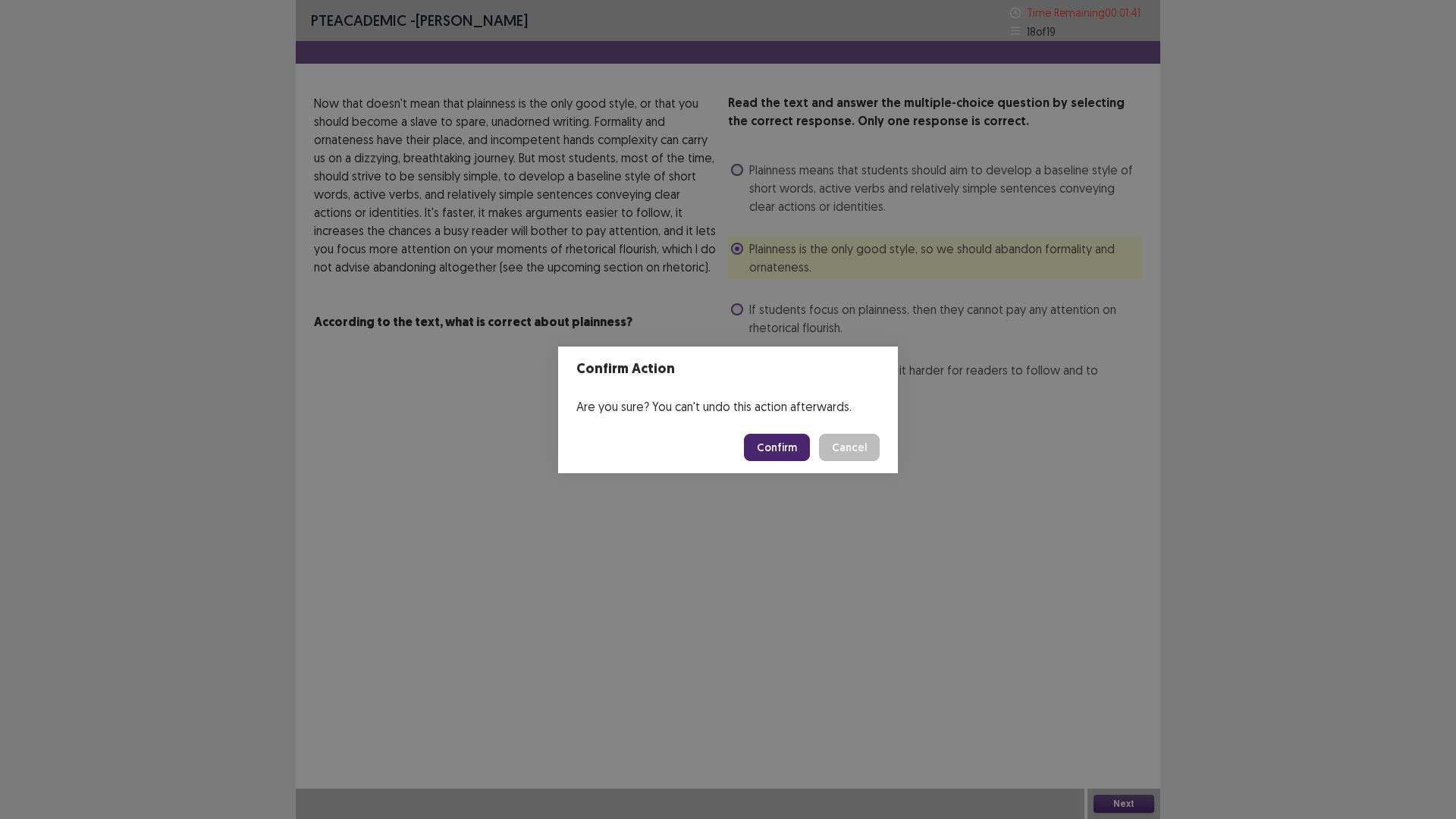
click at [788, 445] on button "Confirm" at bounding box center [776, 448] width 66 height 28
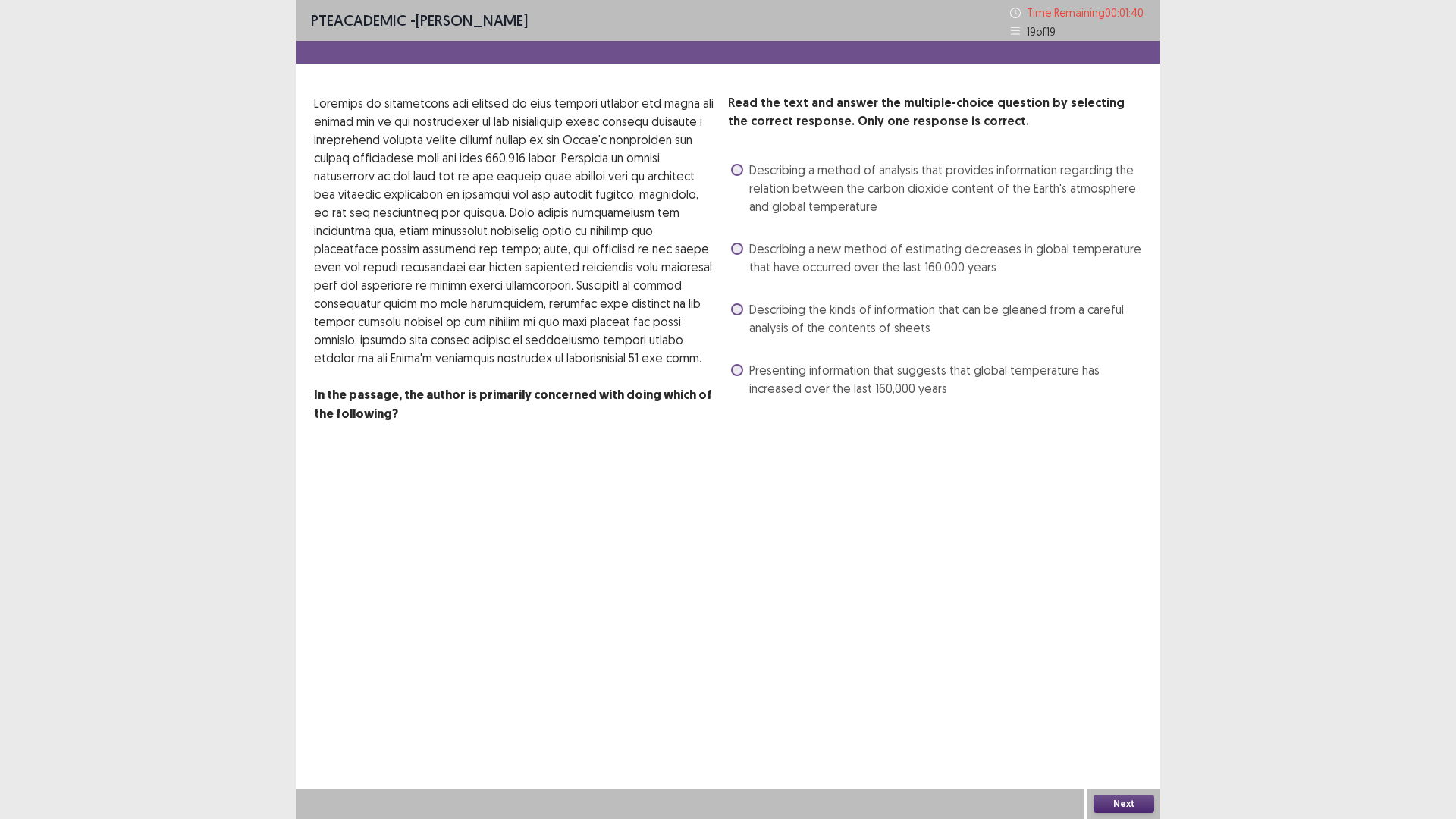
click at [750, 308] on span "Describing the kinds of information that can be gleaned from a careful analysis…" at bounding box center [946, 318] width 393 height 36
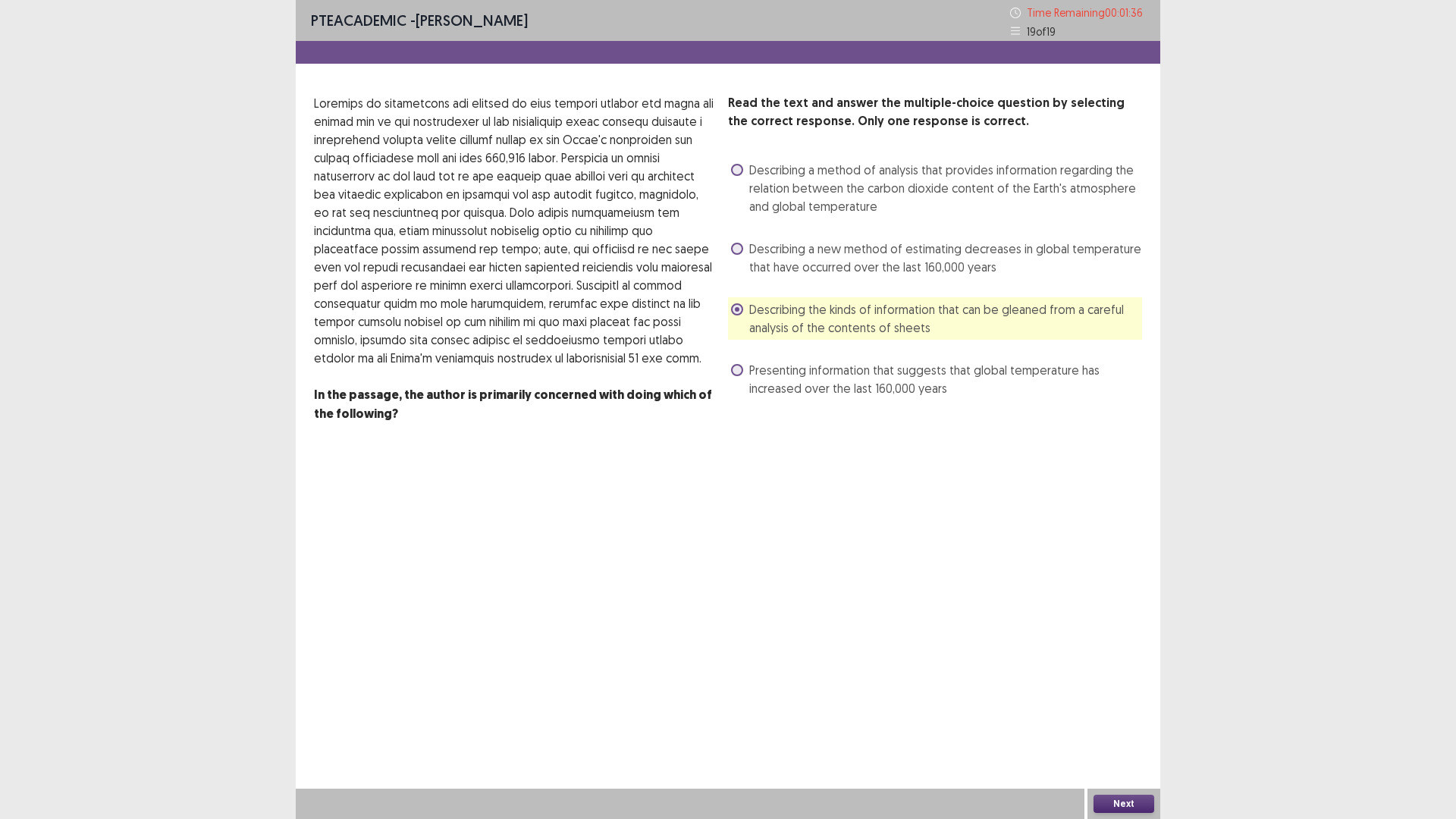
click at [1112, 716] on button "Next" at bounding box center [1124, 804] width 61 height 18
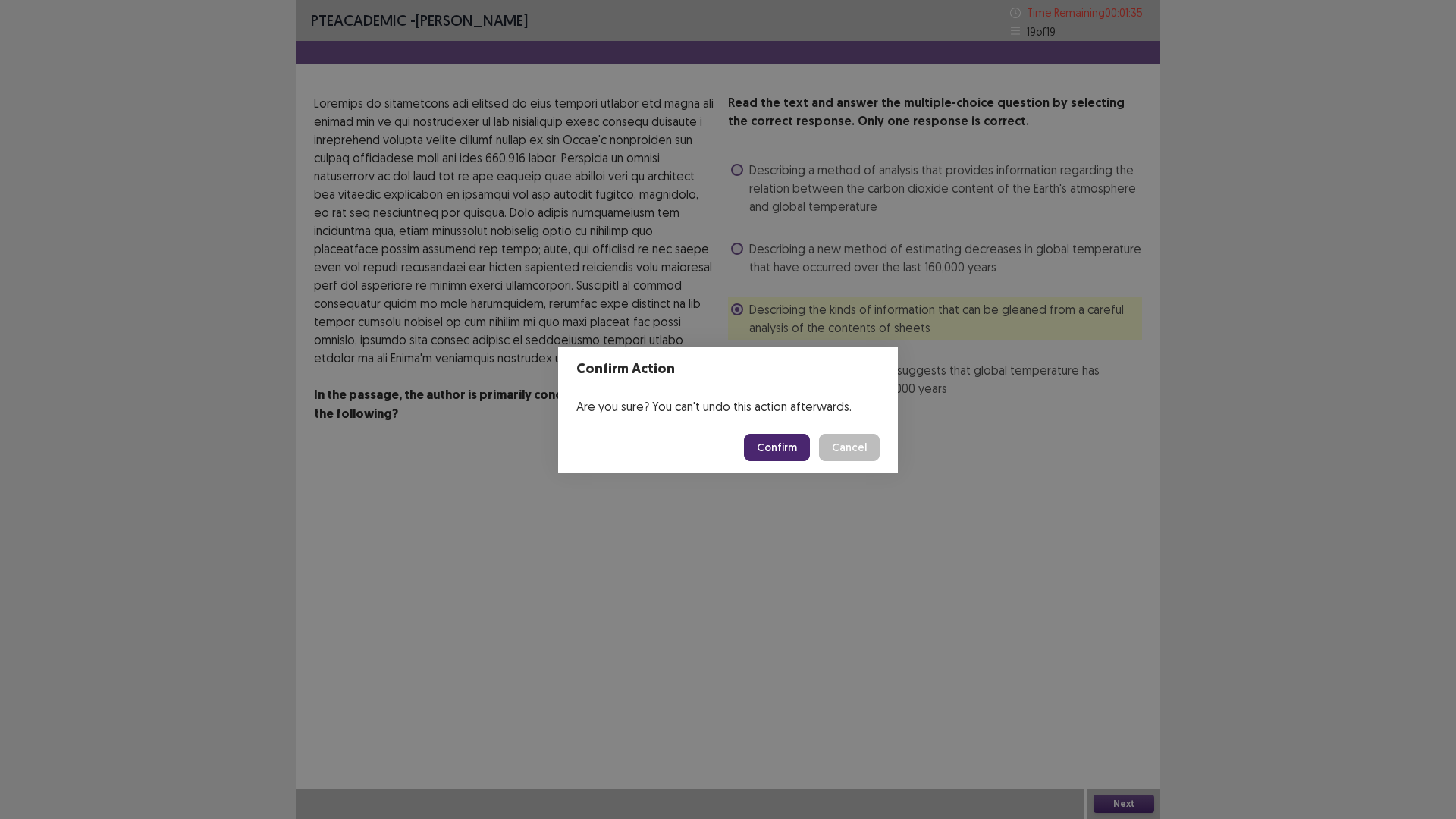
click at [774, 441] on button "Confirm" at bounding box center [776, 448] width 66 height 28
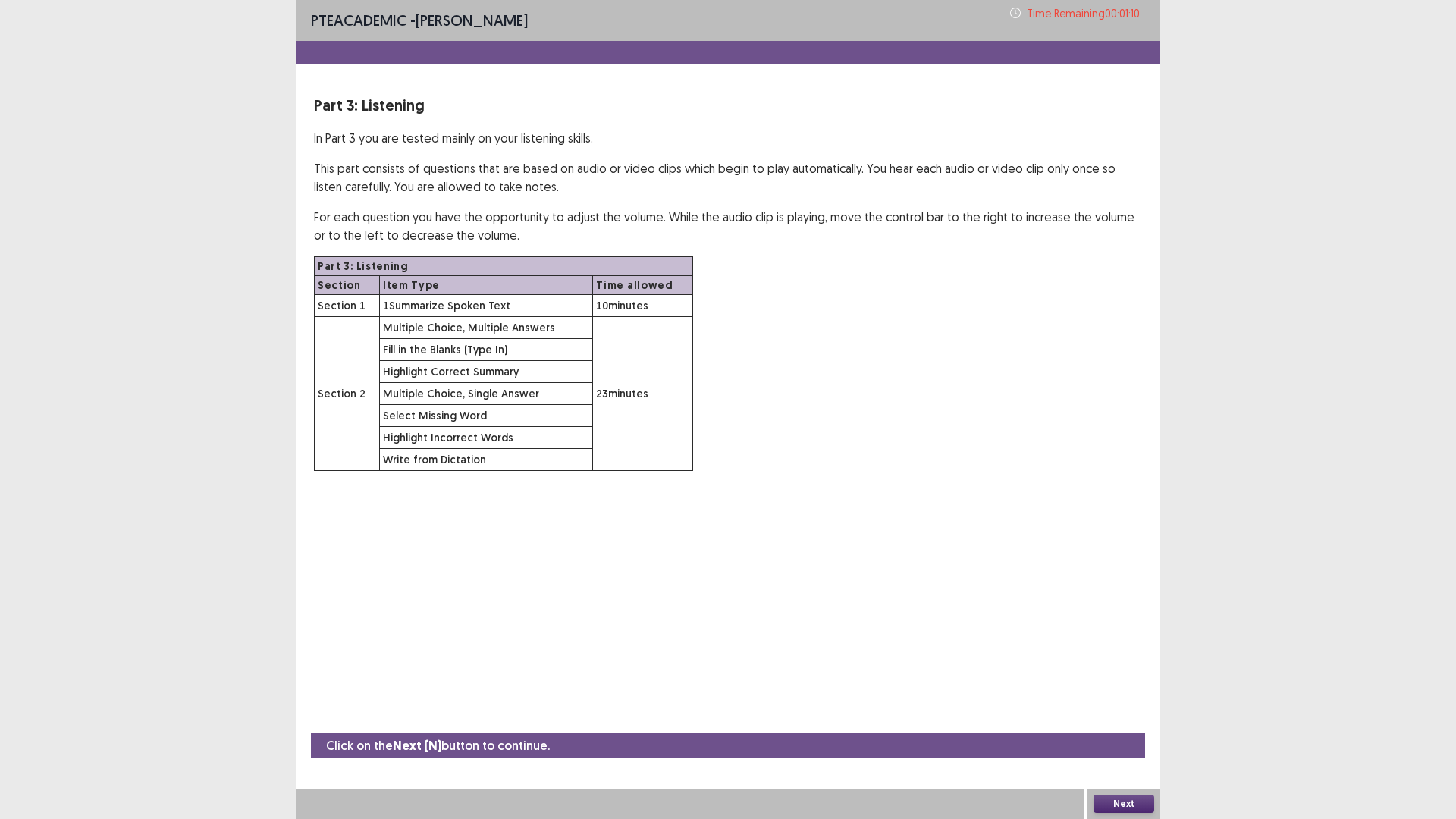
click at [1133, 716] on button "Next" at bounding box center [1124, 804] width 61 height 18
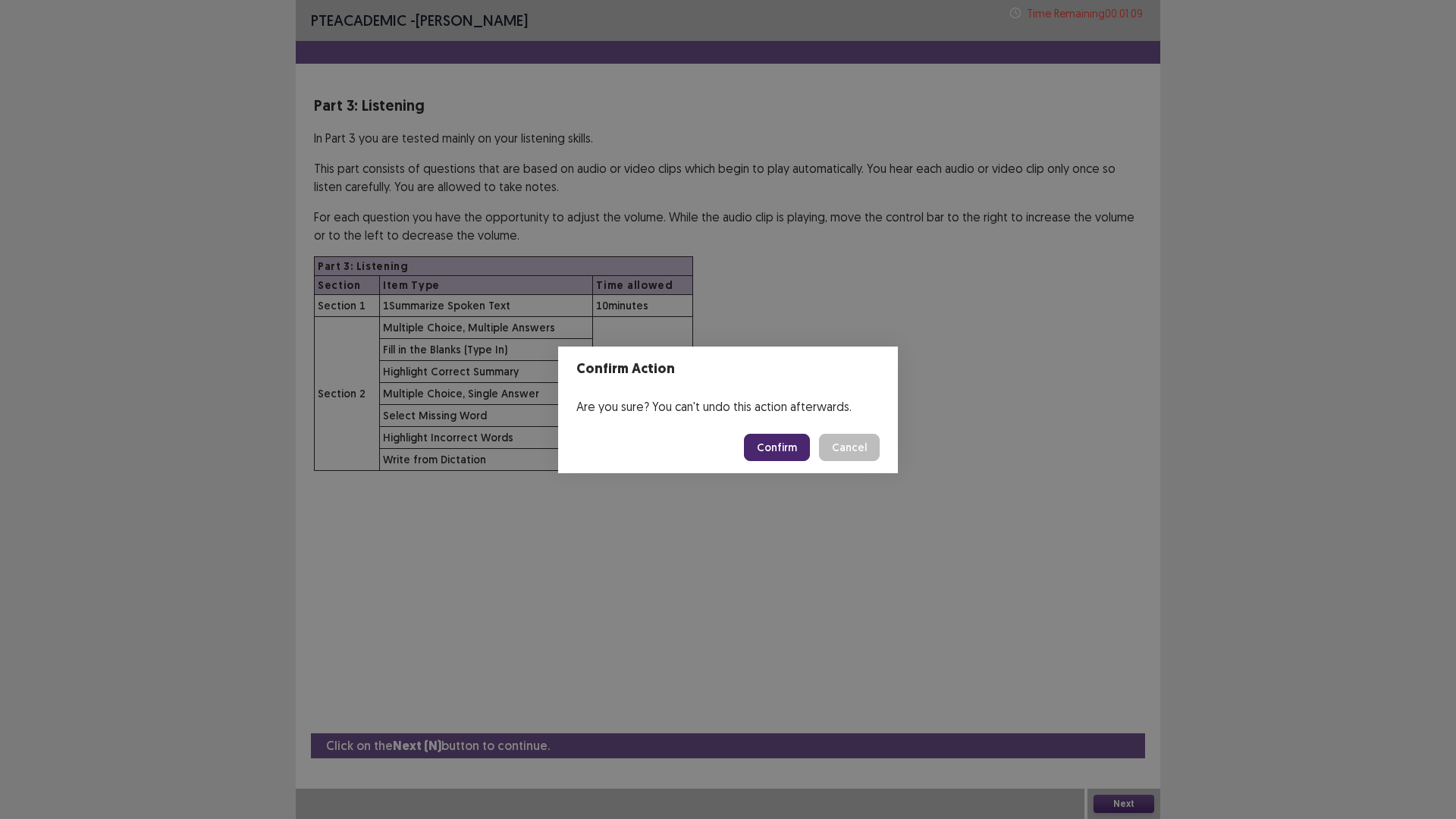
click at [788, 444] on button "Confirm" at bounding box center [776, 448] width 66 height 28
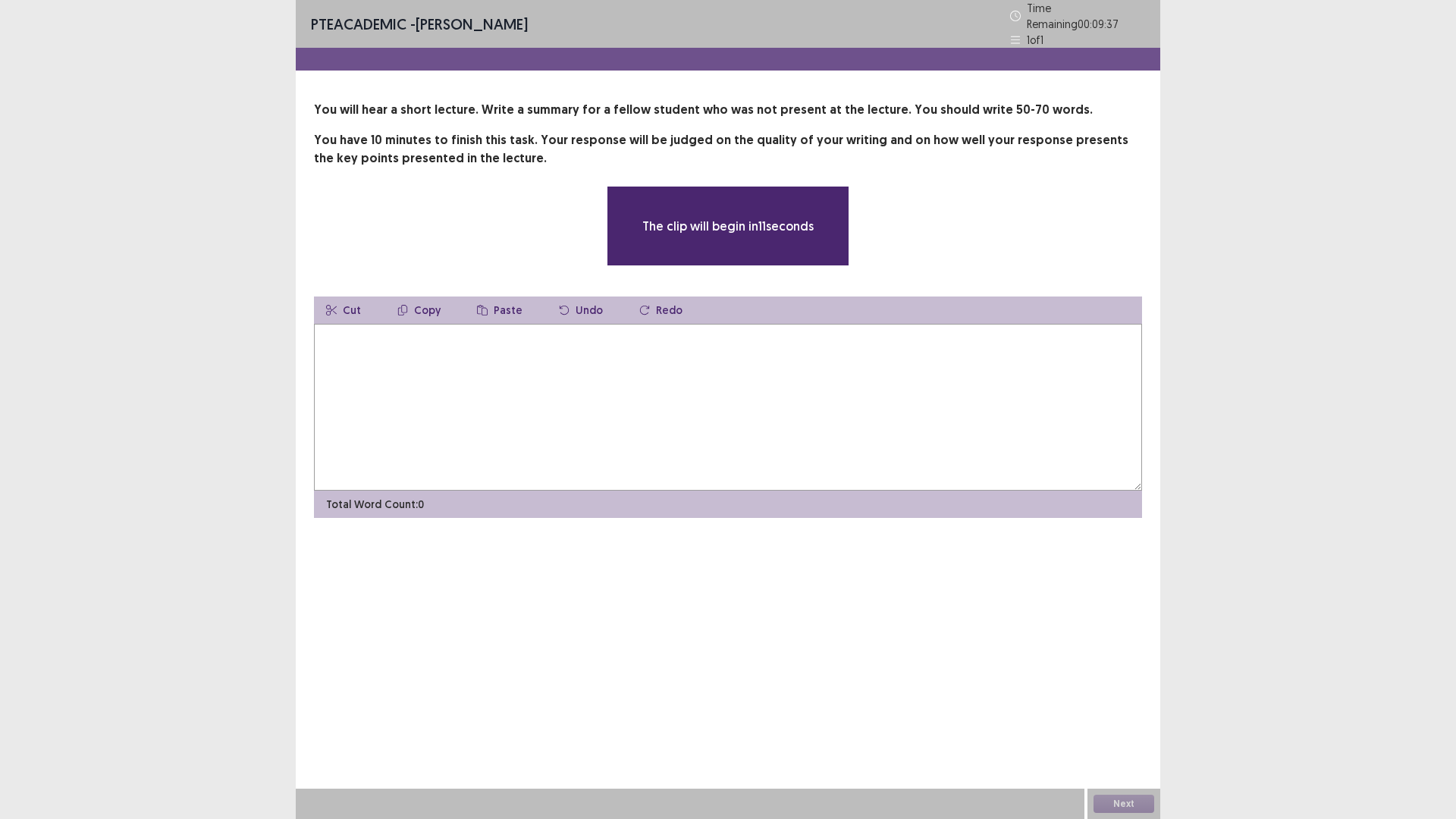
click at [497, 377] on textarea at bounding box center [728, 407] width 828 height 167
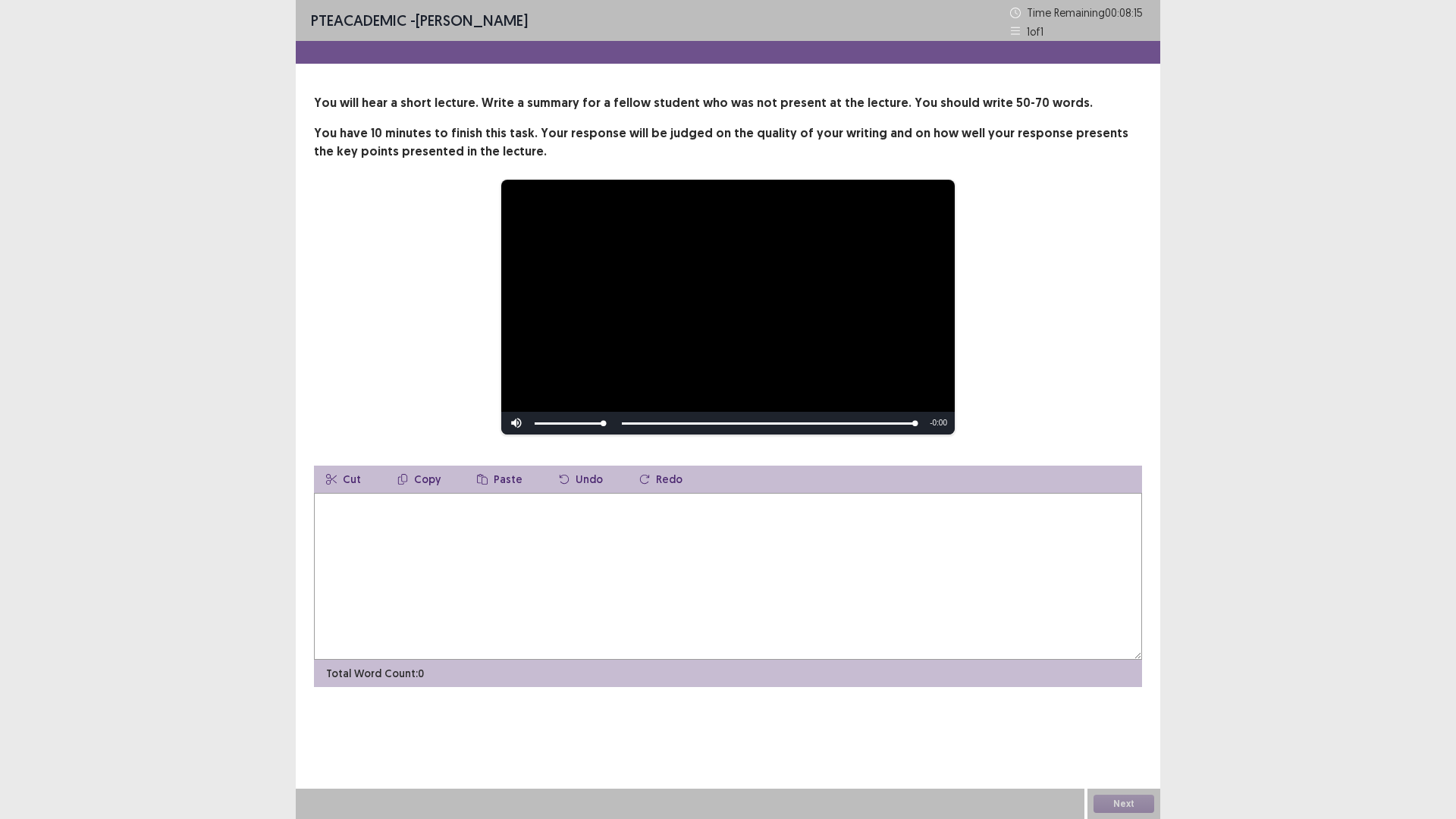
click at [471, 535] on textarea at bounding box center [728, 576] width 828 height 167
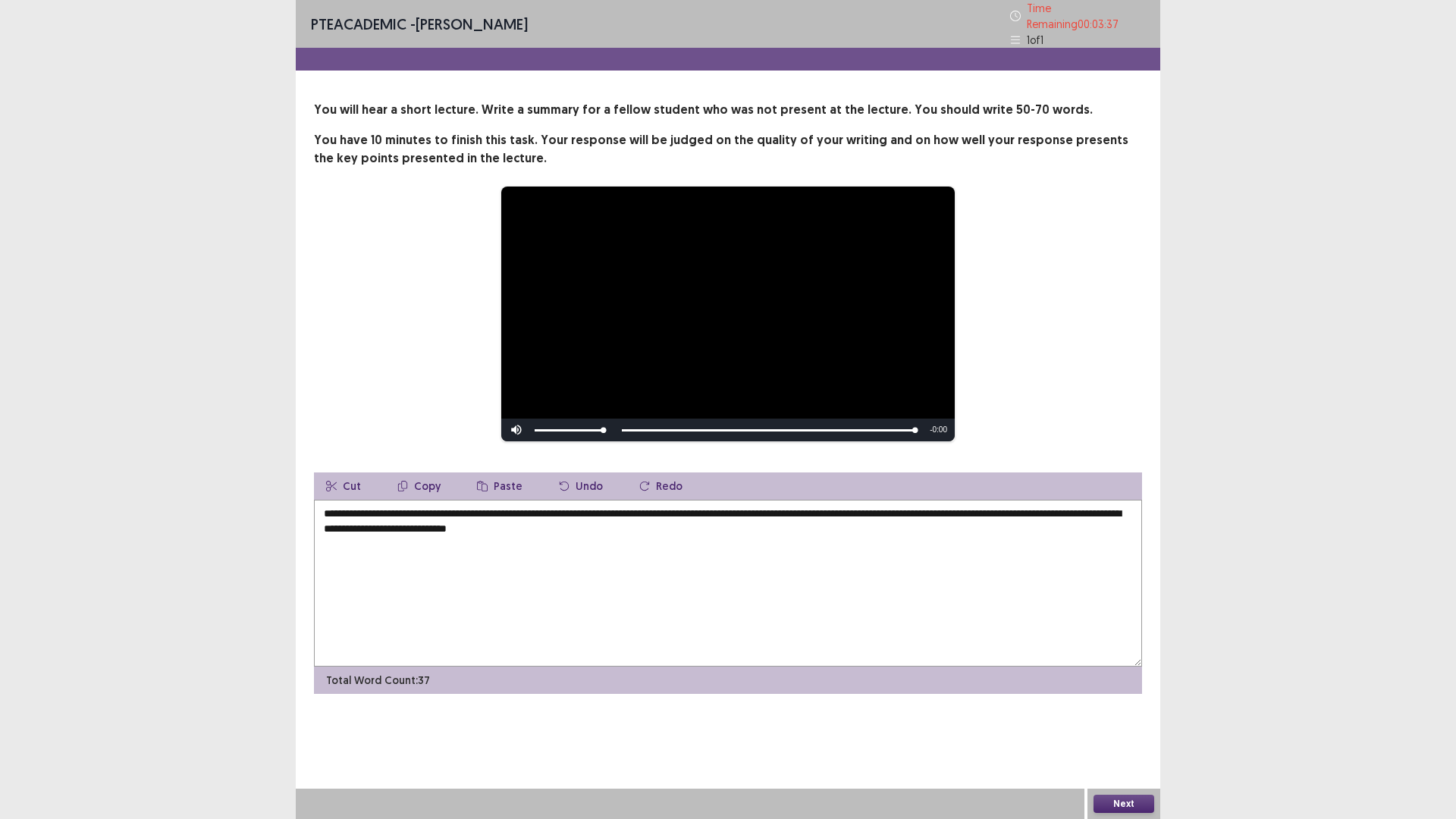
drag, startPoint x: 1071, startPoint y: 508, endPoint x: 1063, endPoint y: 518, distance: 12.8
click at [1070, 508] on textarea "**********" at bounding box center [728, 583] width 828 height 167
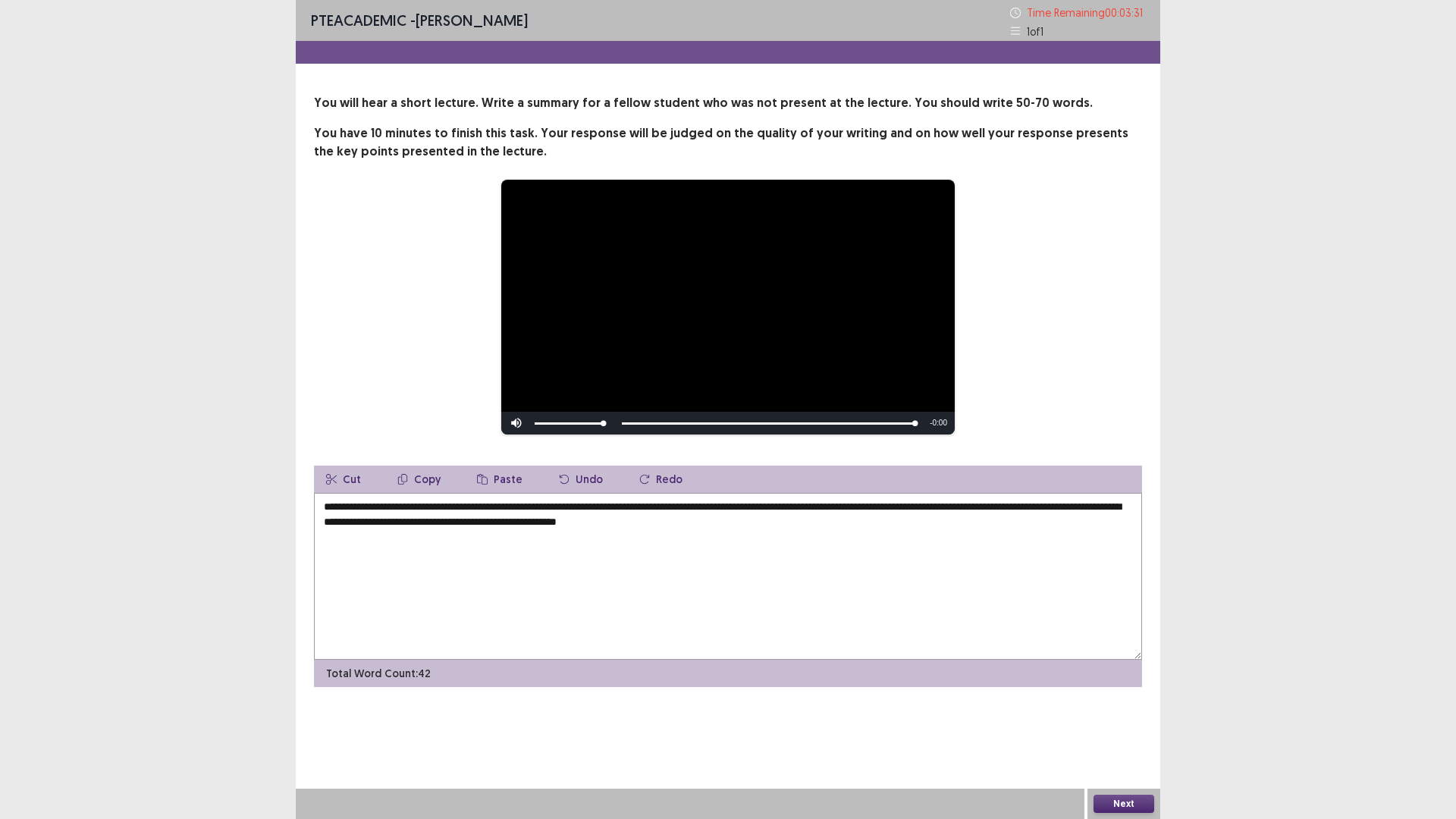
click at [788, 535] on textarea "**********" at bounding box center [728, 576] width 828 height 167
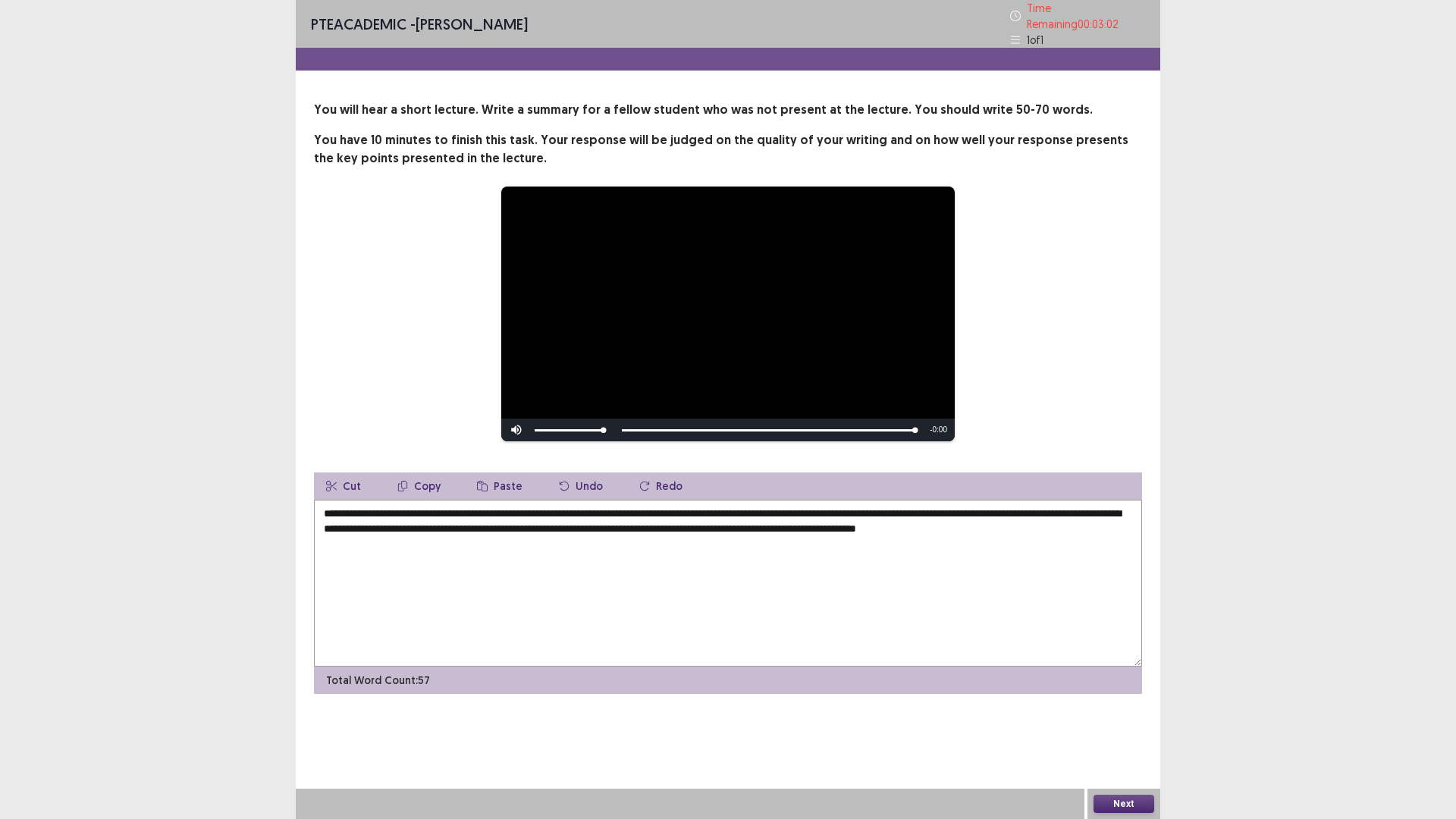
type textarea "**********"
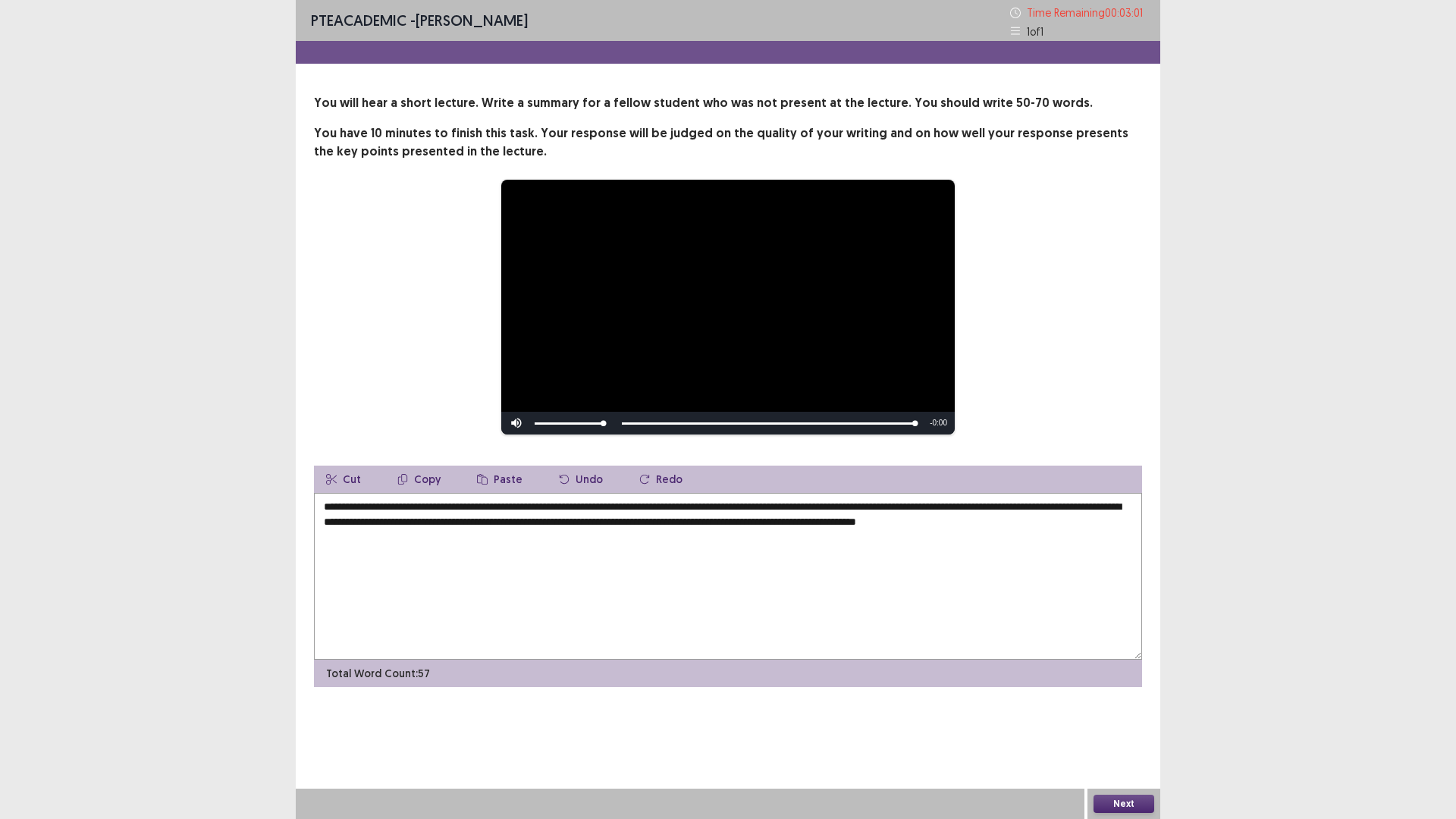
click at [1127, 716] on button "Next" at bounding box center [1124, 804] width 61 height 18
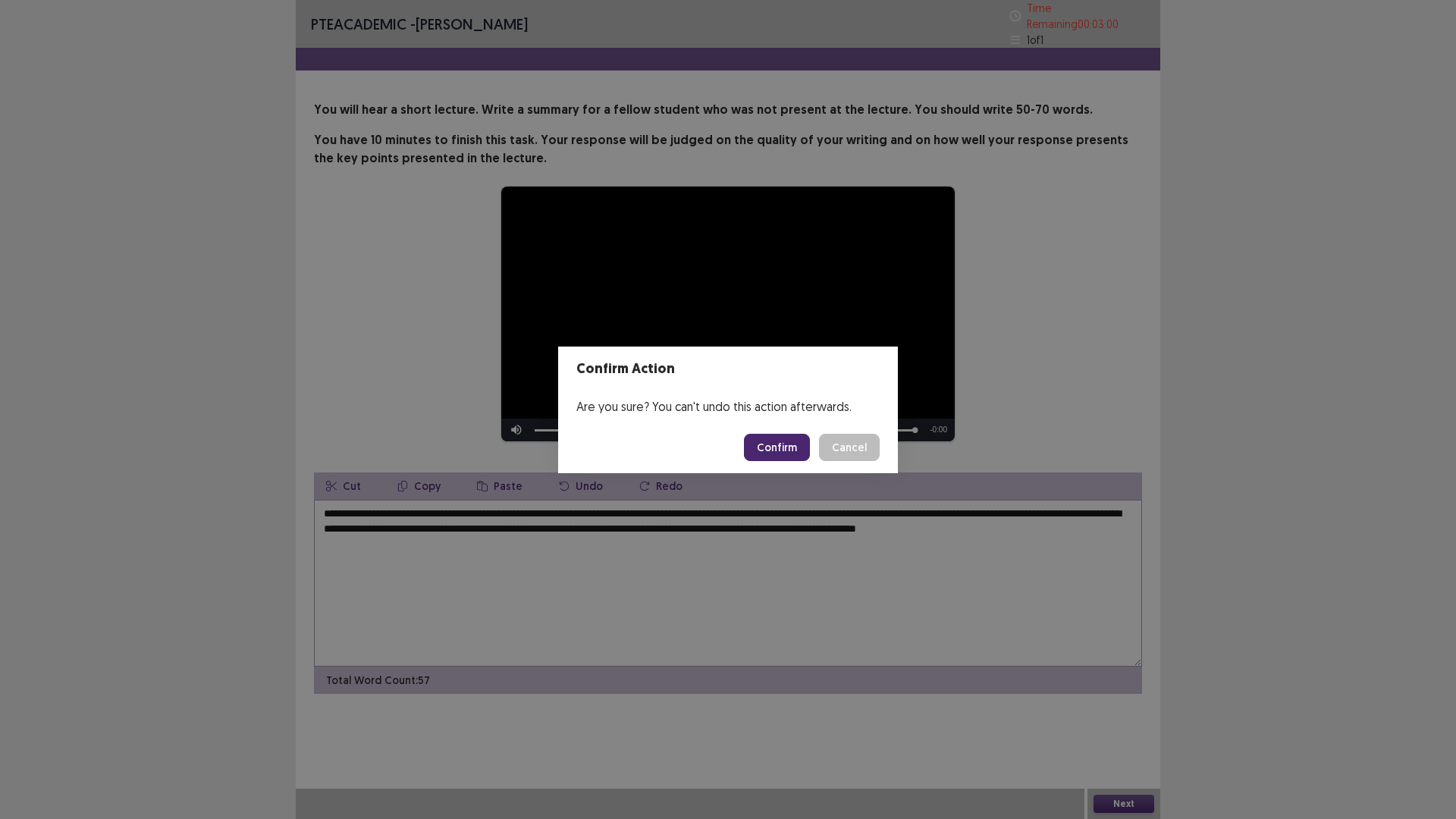
click at [774, 442] on button "Confirm" at bounding box center [776, 448] width 66 height 28
